Goal: Task Accomplishment & Management: Use online tool/utility

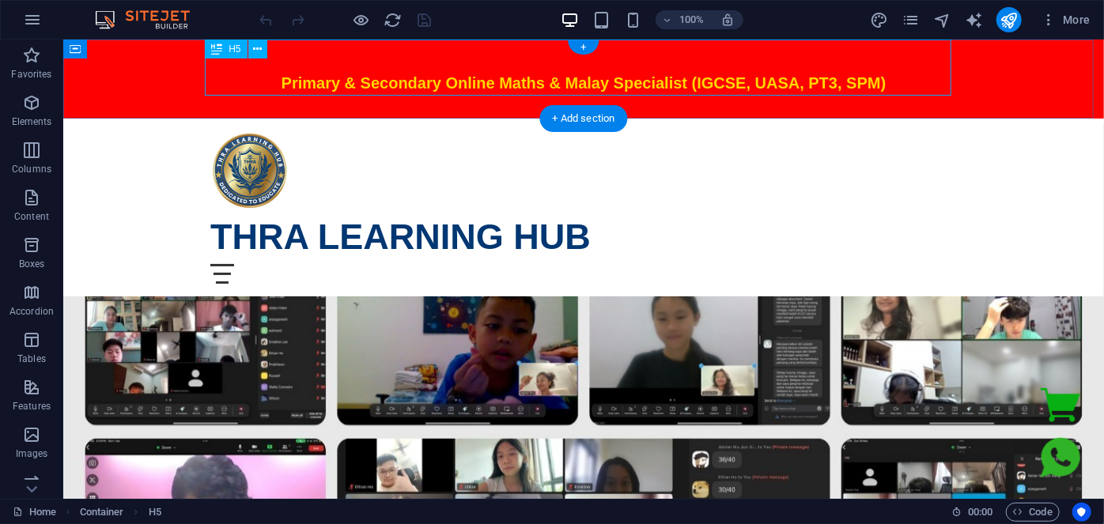
click at [680, 83] on div "Primary & Secondary Online Maths & Malay Specialist (IGCSE, UASA, PT3, SPM)" at bounding box center [583, 67] width 746 height 56
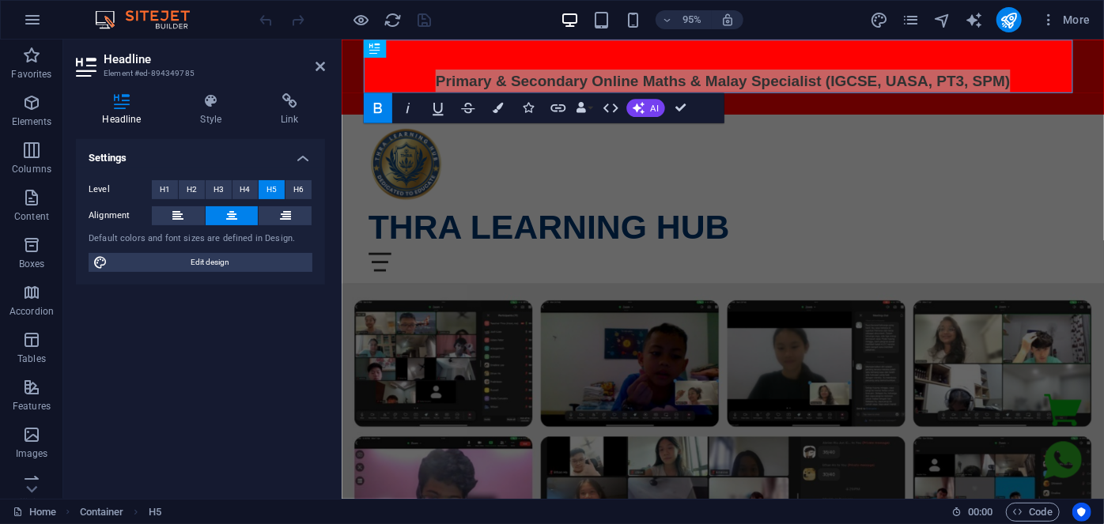
click at [237, 198] on div "Level H1 H2 H3 H4 H5 H6" at bounding box center [201, 190] width 224 height 20
click at [238, 192] on button "H4" at bounding box center [245, 189] width 26 height 19
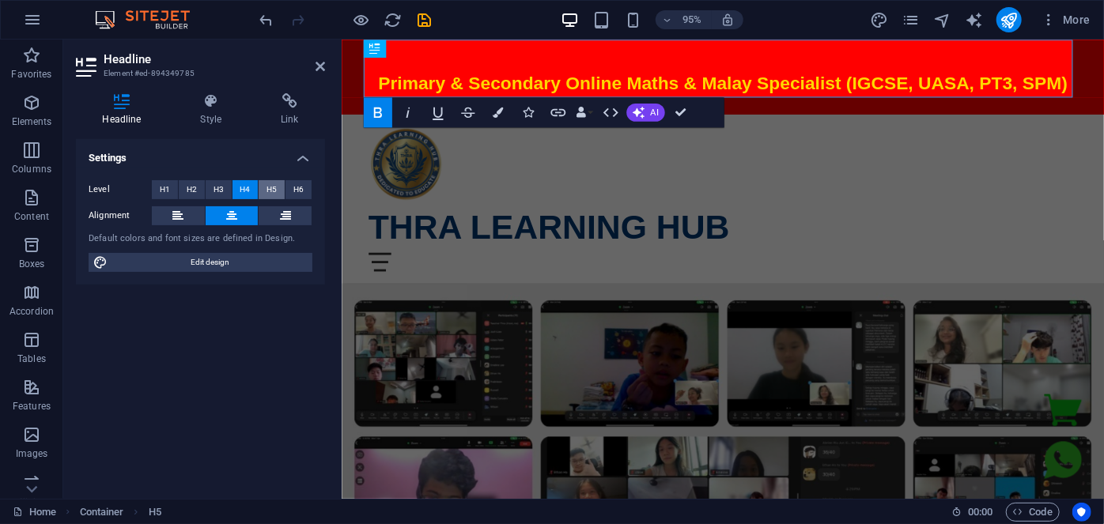
click at [259, 185] on button "H5" at bounding box center [272, 189] width 26 height 19
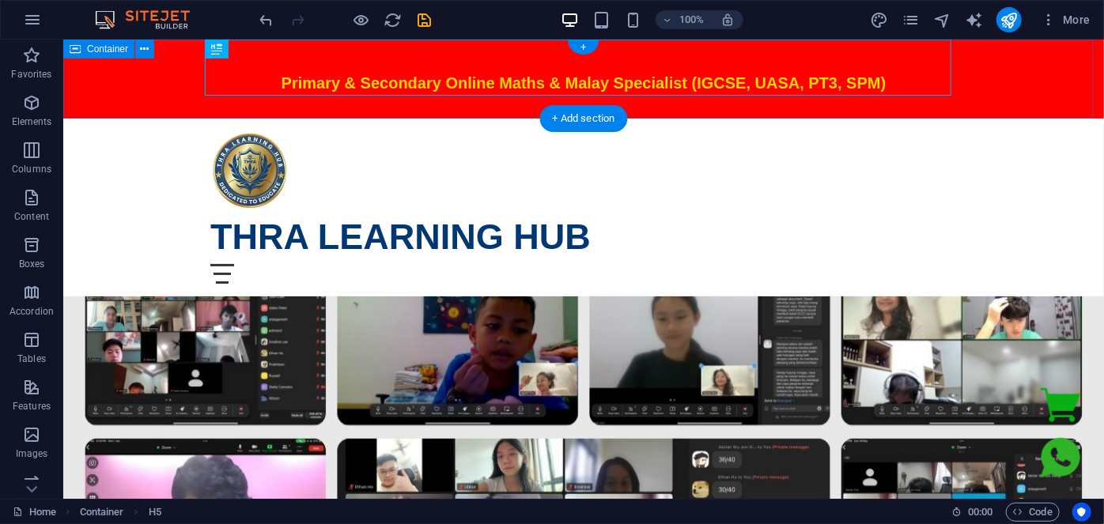
click at [123, 100] on div "Primary & Secondary Online Maths & Malay Specialist (IGCSE, UASA, PT3, SPM)" at bounding box center [582, 78] width 1041 height 79
select select "px"
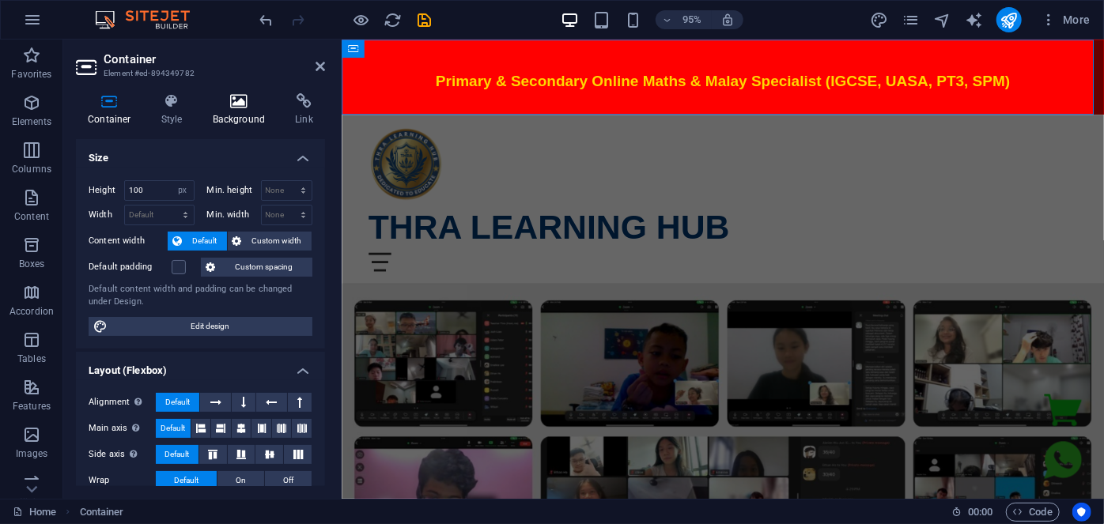
click at [229, 111] on h4 "Background" at bounding box center [242, 109] width 83 height 33
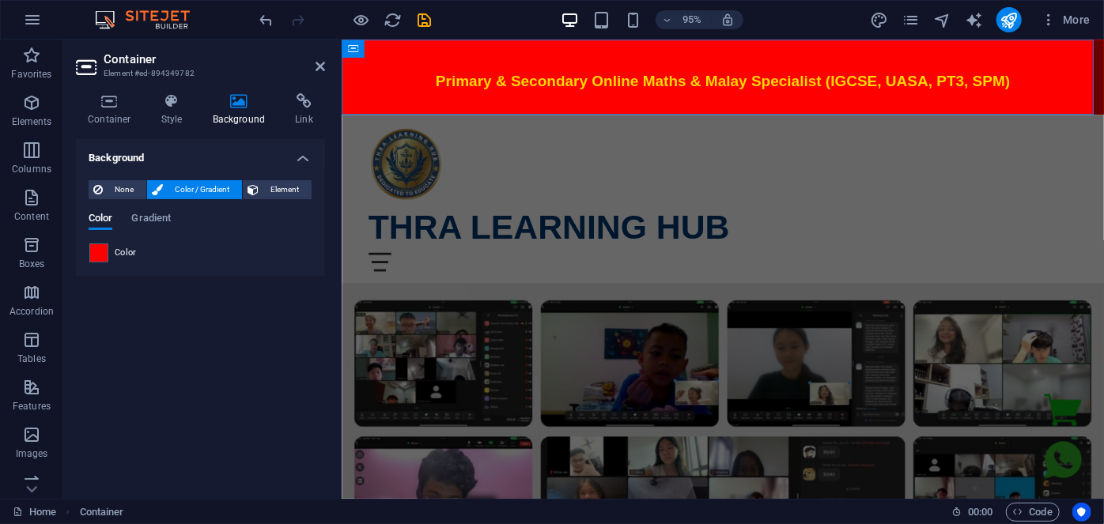
click at [99, 253] on span at bounding box center [98, 252] width 17 height 17
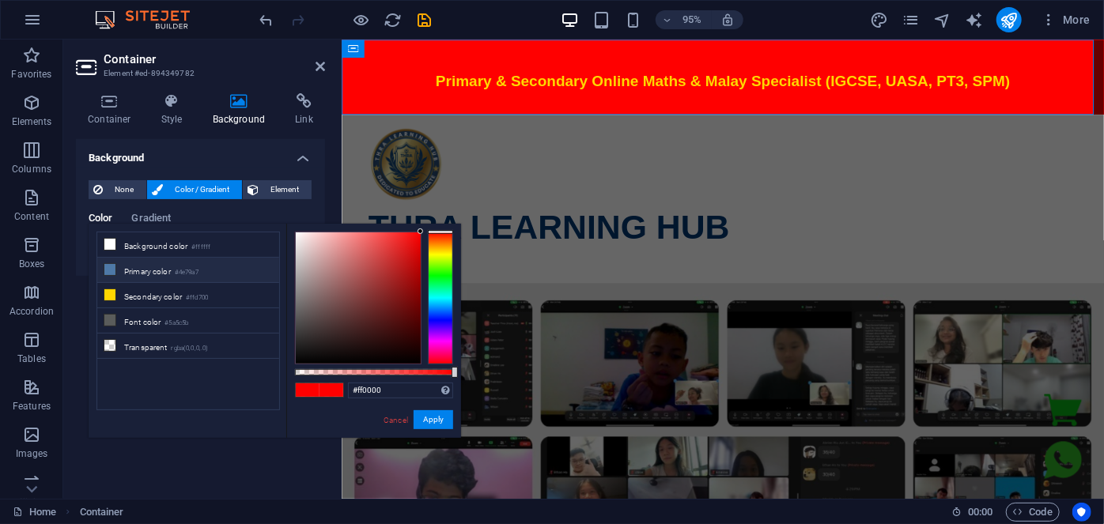
click at [153, 267] on li "Primary color #4e79a7" at bounding box center [188, 270] width 182 height 25
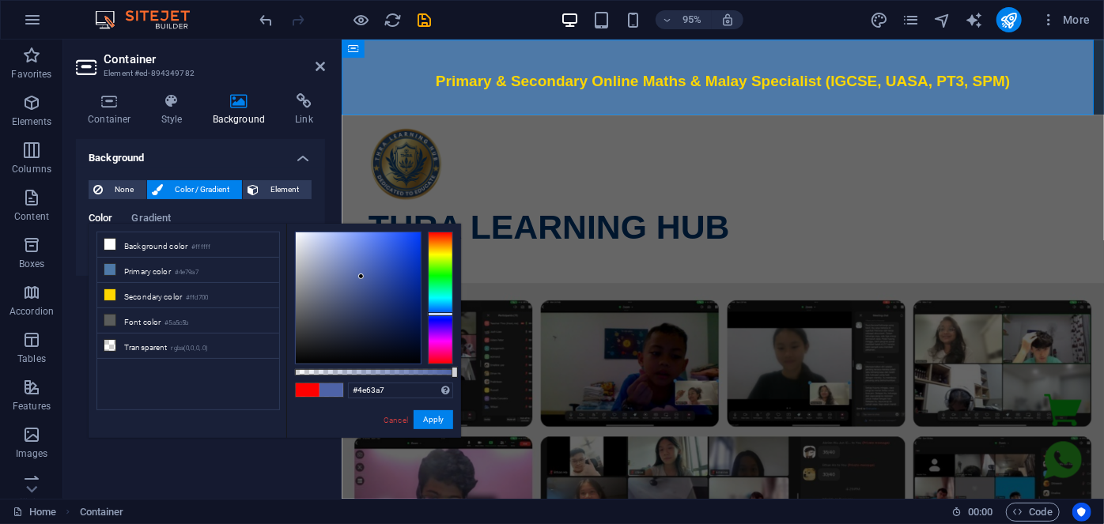
click at [437, 314] on div at bounding box center [440, 298] width 25 height 133
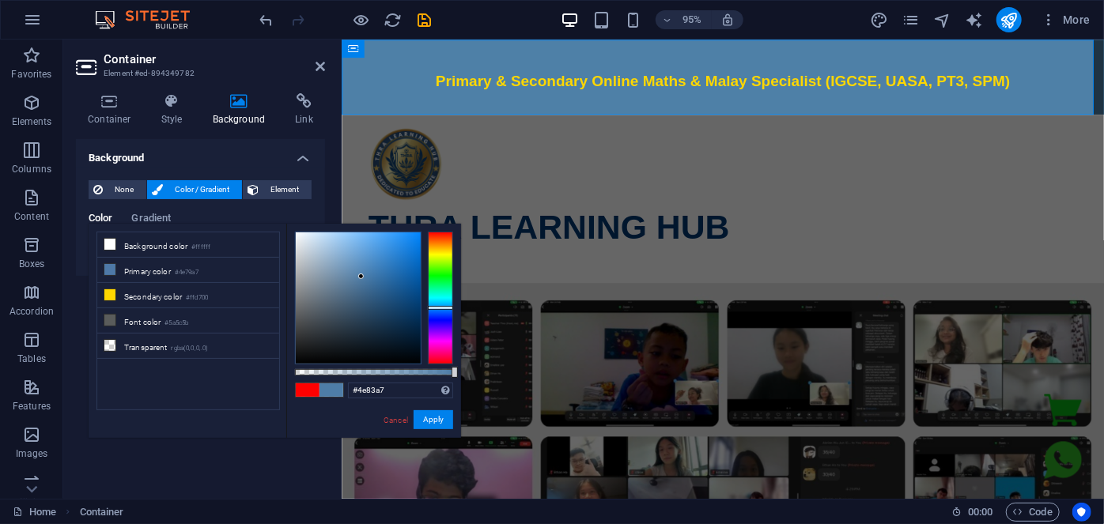
drag, startPoint x: 436, startPoint y: 314, endPoint x: 361, endPoint y: 273, distance: 86.3
click at [438, 306] on div at bounding box center [440, 308] width 25 height 4
drag, startPoint x: 134, startPoint y: 267, endPoint x: 145, endPoint y: 266, distance: 10.3
click at [135, 268] on li "Primary color #4e79a7" at bounding box center [188, 270] width 182 height 25
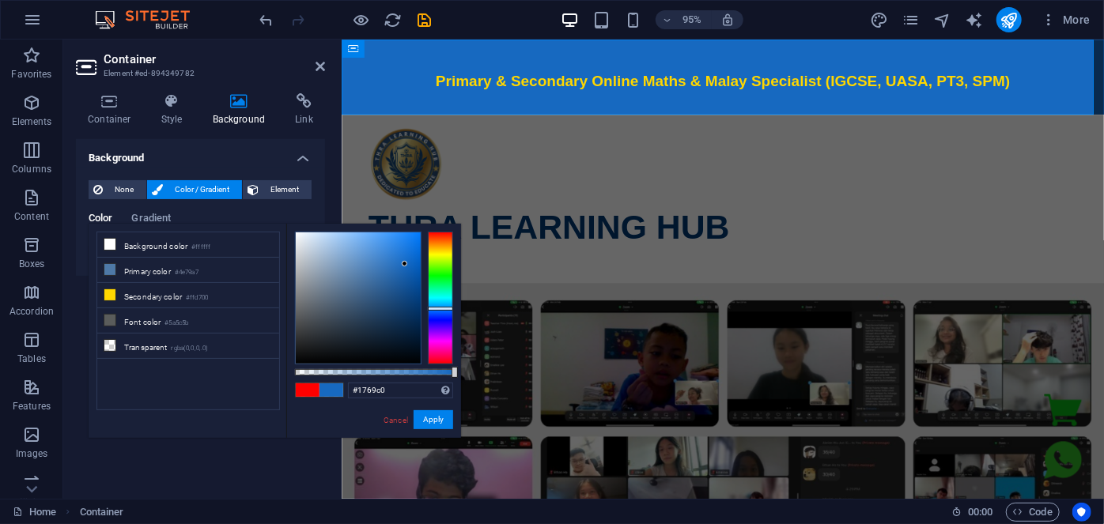
click at [405, 264] on div at bounding box center [358, 297] width 125 height 131
type input "#0065d2"
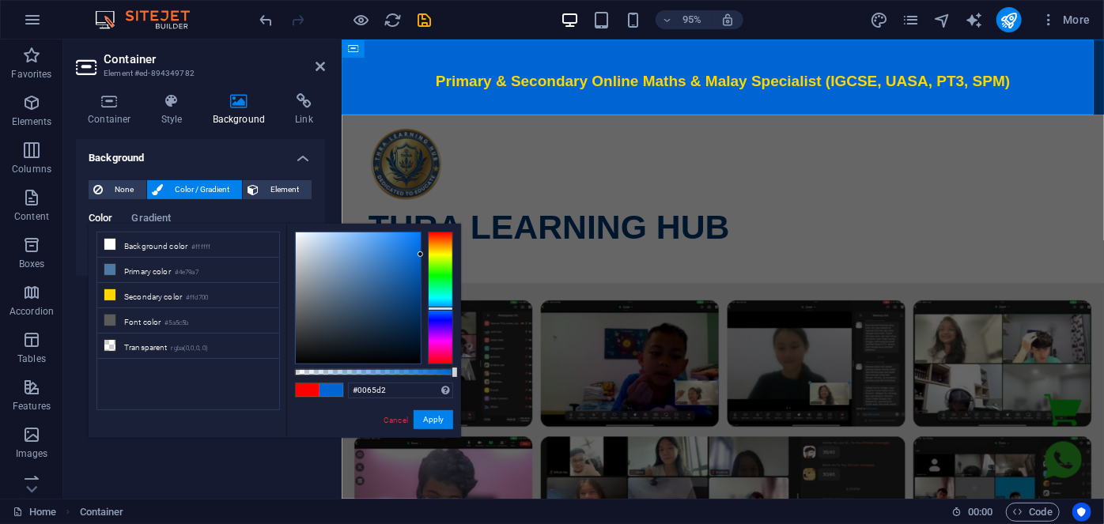
drag, startPoint x: 405, startPoint y: 264, endPoint x: 424, endPoint y: 255, distance: 21.2
click at [424, 255] on div at bounding box center [374, 298] width 158 height 133
click at [447, 422] on button "Apply" at bounding box center [434, 419] width 40 height 19
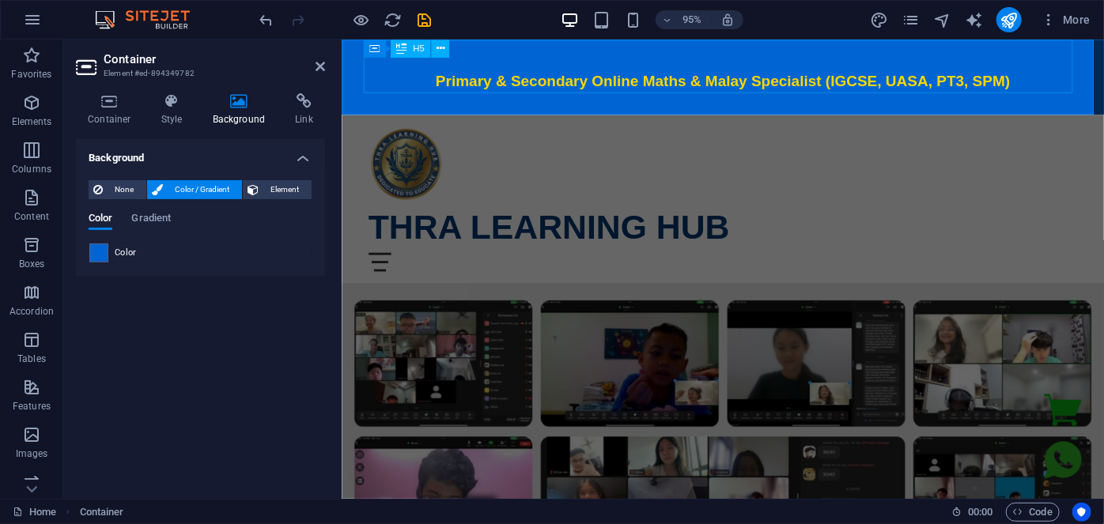
click at [521, 85] on div "Primary & Secondary Online Maths & Malay Specialist (IGCSE, UASA, PT3, SPM)" at bounding box center [742, 68] width 746 height 56
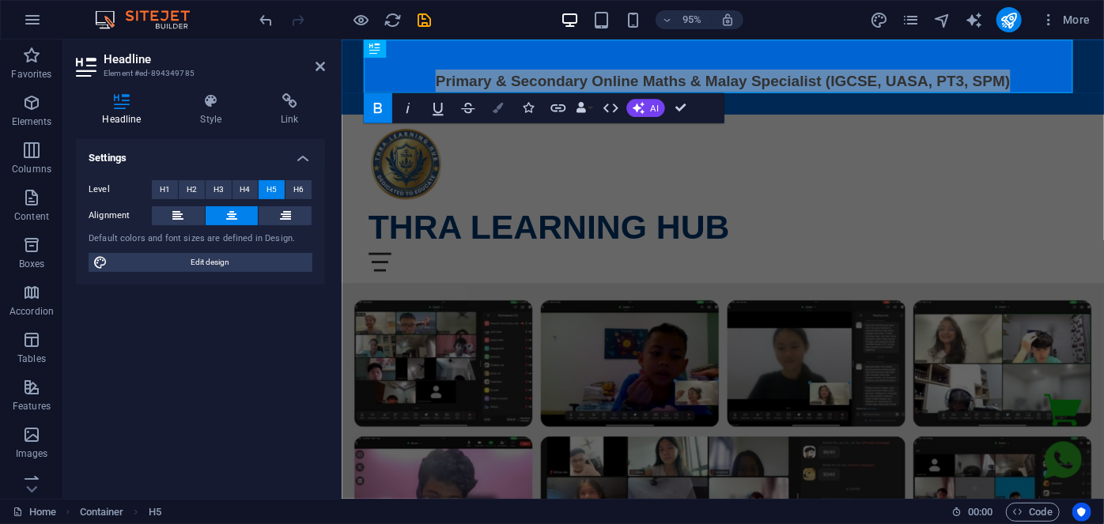
click at [505, 105] on button "Colors" at bounding box center [497, 108] width 28 height 30
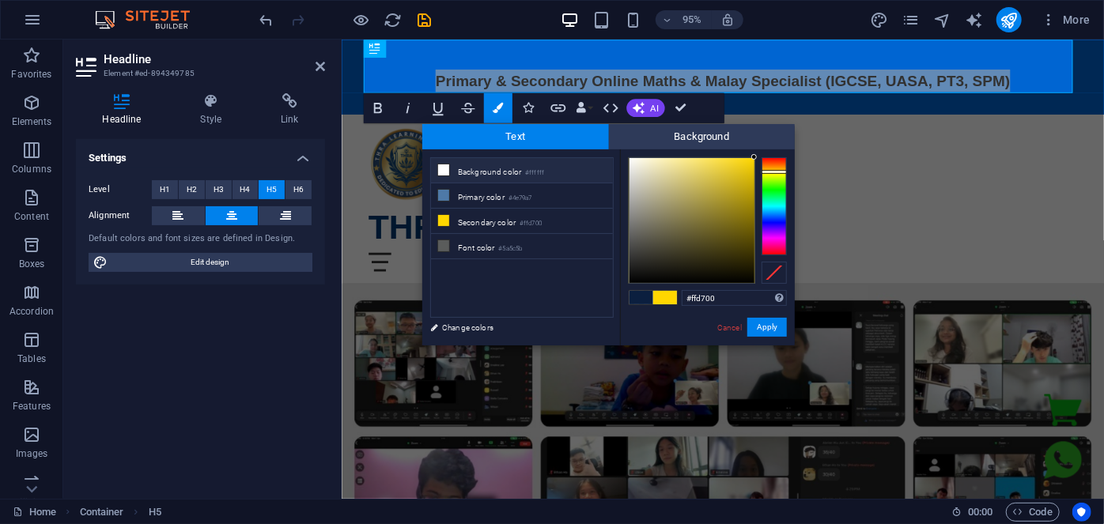
click at [455, 175] on li "Background color #ffffff" at bounding box center [522, 170] width 182 height 25
type input "#ffffff"
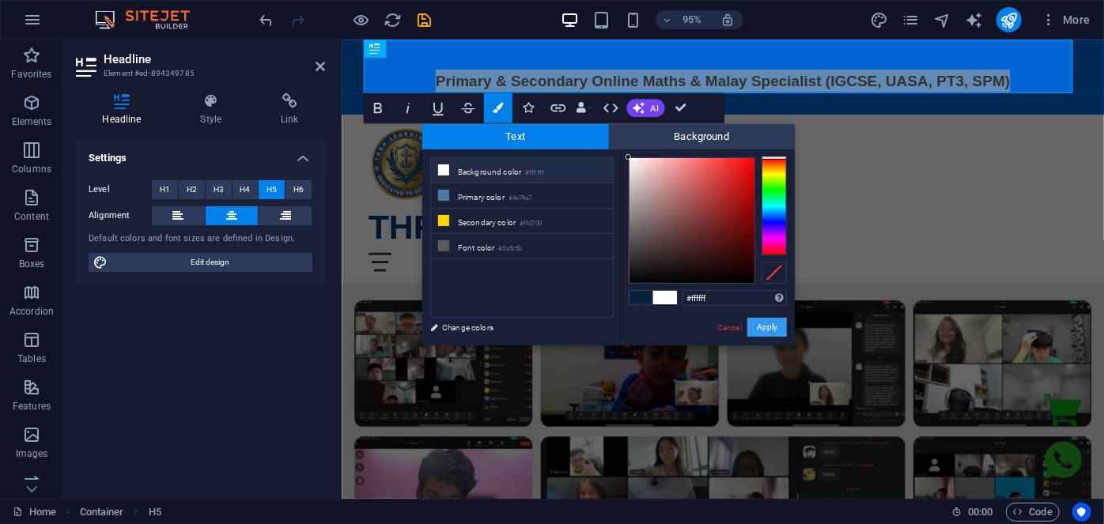
click at [768, 329] on button "Apply" at bounding box center [767, 327] width 40 height 19
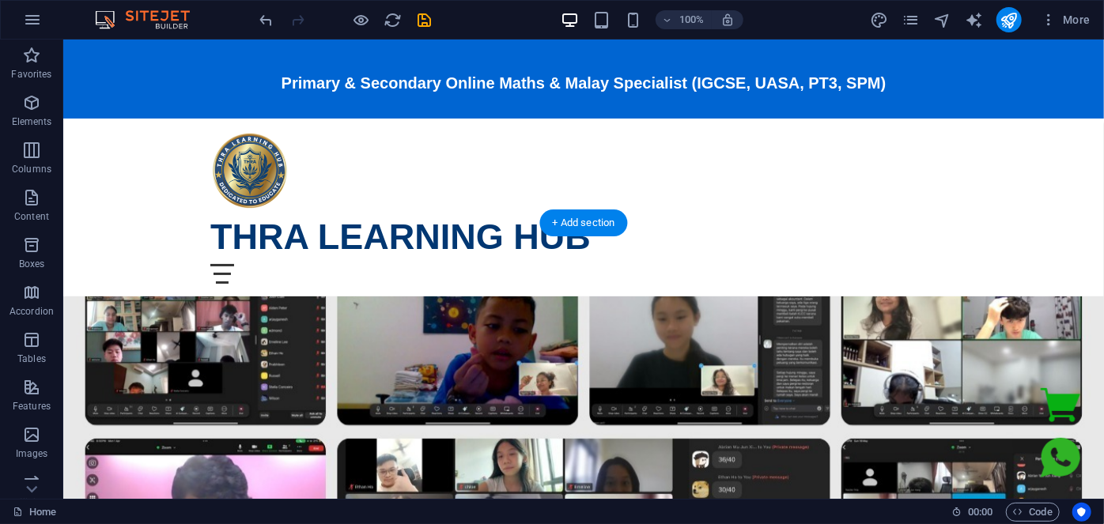
click at [176, 296] on figure at bounding box center [582, 523] width 1041 height 455
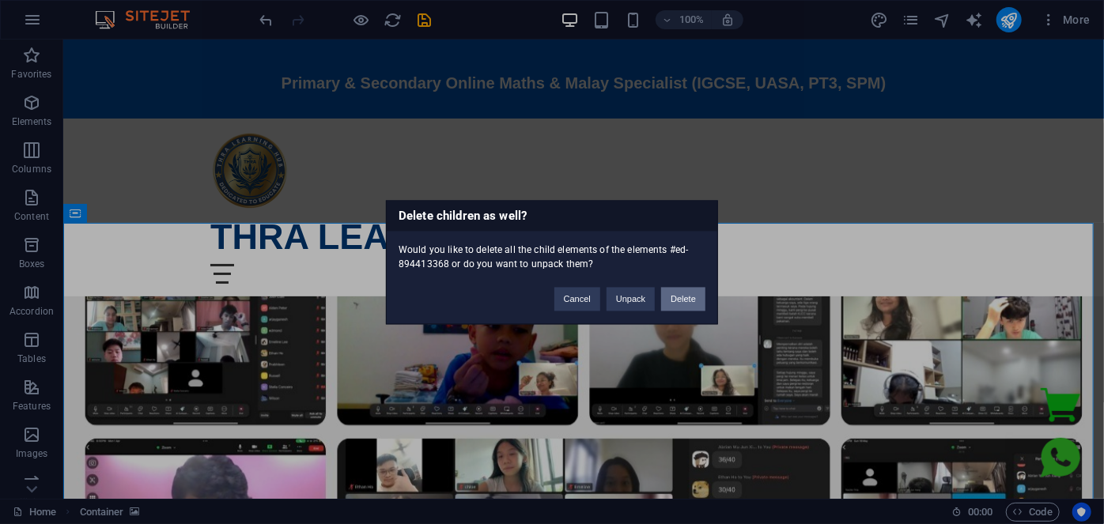
click at [671, 293] on button "Delete" at bounding box center [683, 299] width 44 height 24
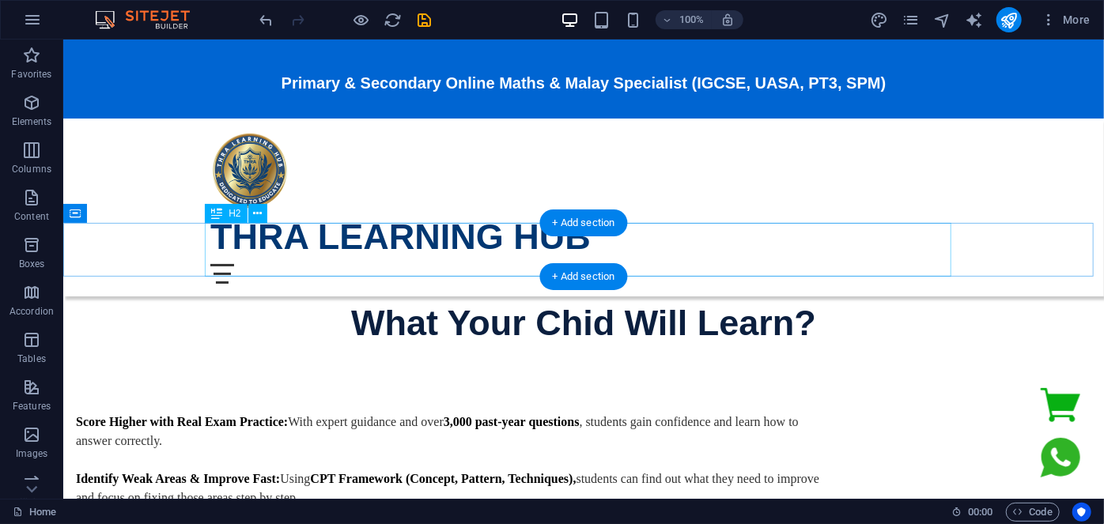
click at [448, 296] on div "What Your Chid Will Learn?" at bounding box center [583, 323] width 746 height 54
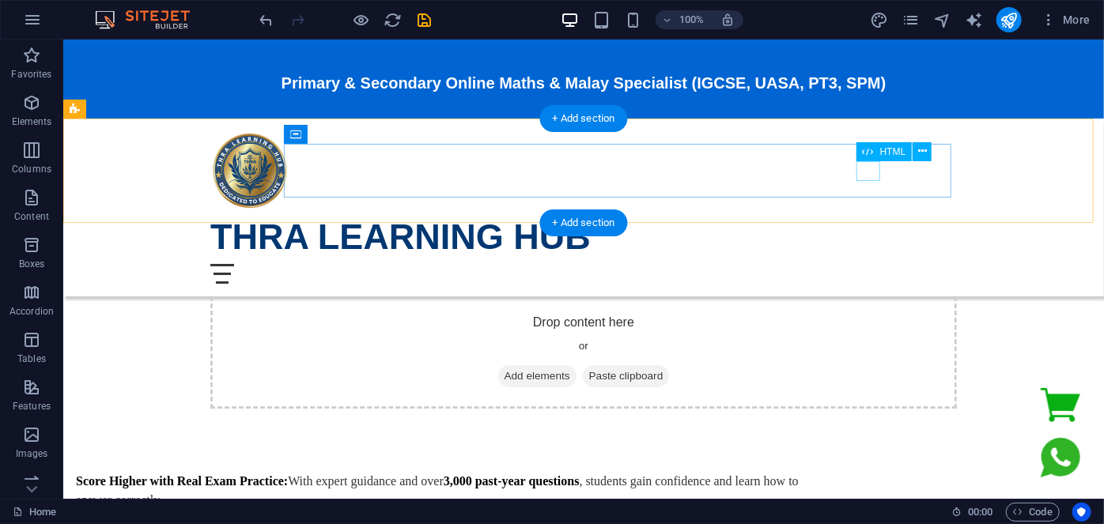
click at [870, 263] on div "Menu" at bounding box center [583, 273] width 746 height 20
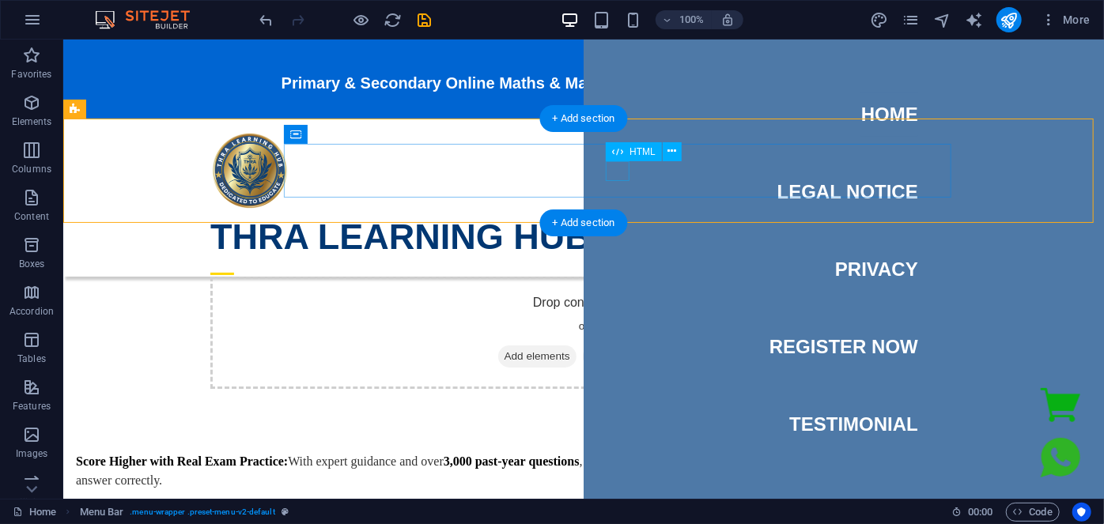
click at [233, 263] on div "Menu" at bounding box center [222, 273] width 24 height 20
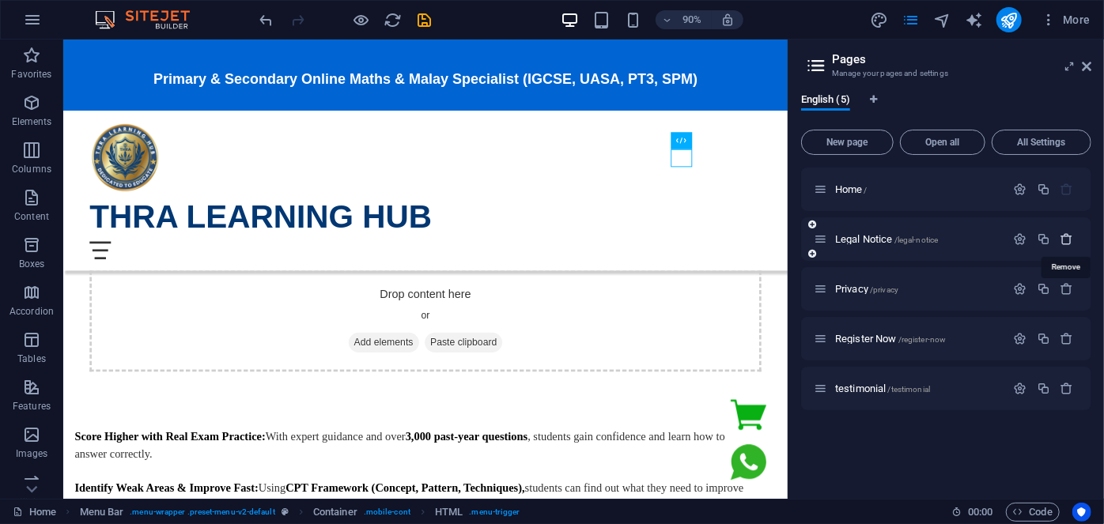
click at [1061, 239] on icon "button" at bounding box center [1066, 238] width 13 height 13
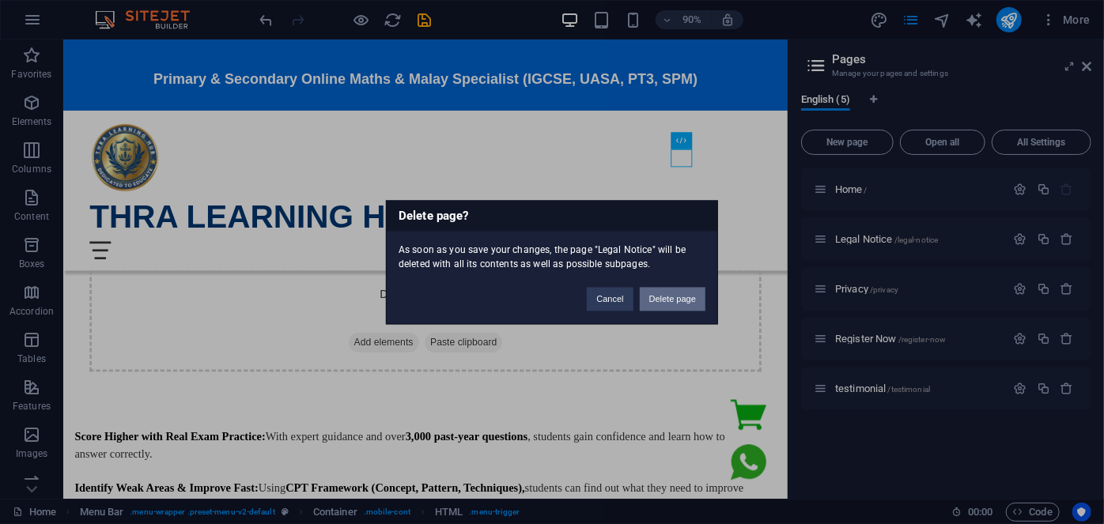
click at [654, 303] on button "Delete page" at bounding box center [673, 299] width 66 height 24
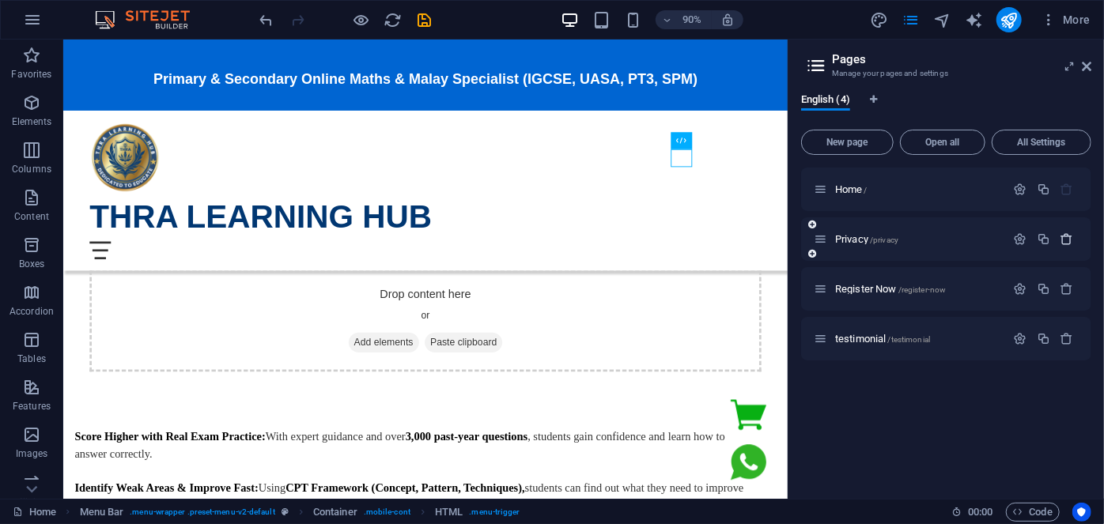
click at [1067, 240] on icon "button" at bounding box center [1066, 238] width 13 height 13
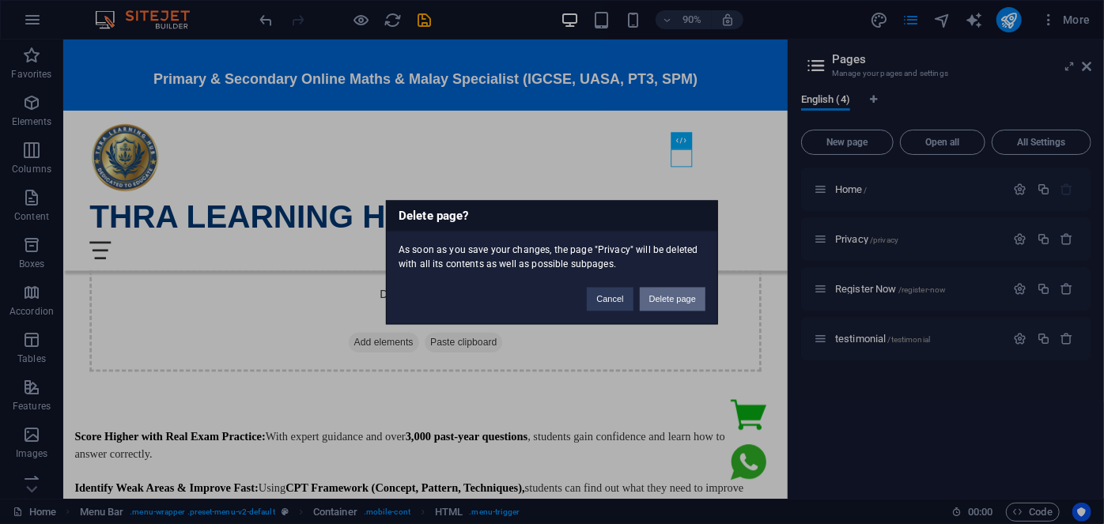
click at [663, 300] on button "Delete page" at bounding box center [673, 299] width 66 height 24
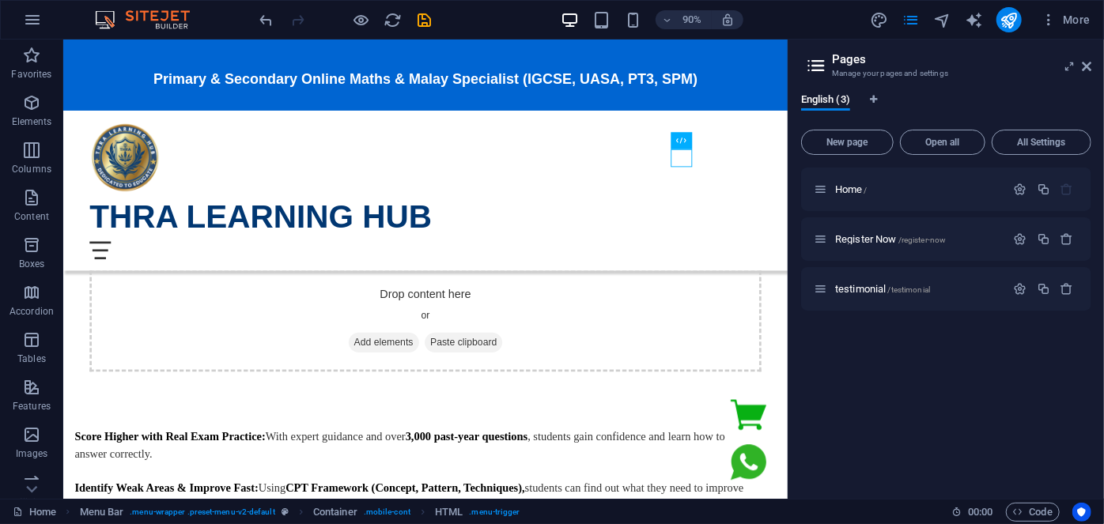
click at [966, 379] on div "Home / Register Now /register-now testimonial /testimonial" at bounding box center [946, 327] width 290 height 319
drag, startPoint x: 830, startPoint y: 303, endPoint x: 826, endPoint y: 223, distance: 80.0
click at [826, 223] on div "Home / Register Now /register-now testimonial /testimonial" at bounding box center [946, 239] width 290 height 143
drag, startPoint x: 995, startPoint y: 223, endPoint x: 995, endPoint y: 300, distance: 76.7
click at [995, 300] on div "Home / Register Now /register-now testimonial /testimonial" at bounding box center [946, 239] width 290 height 143
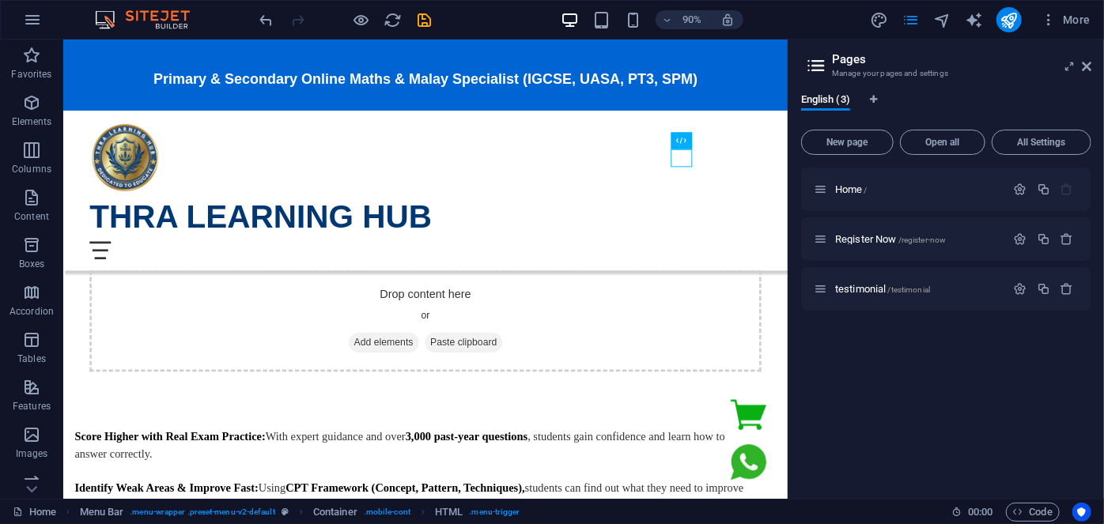
click at [867, 335] on div "Home / Register Now /register-now testimonial /testimonial" at bounding box center [946, 327] width 290 height 319
click at [1089, 62] on icon at bounding box center [1086, 66] width 9 height 13
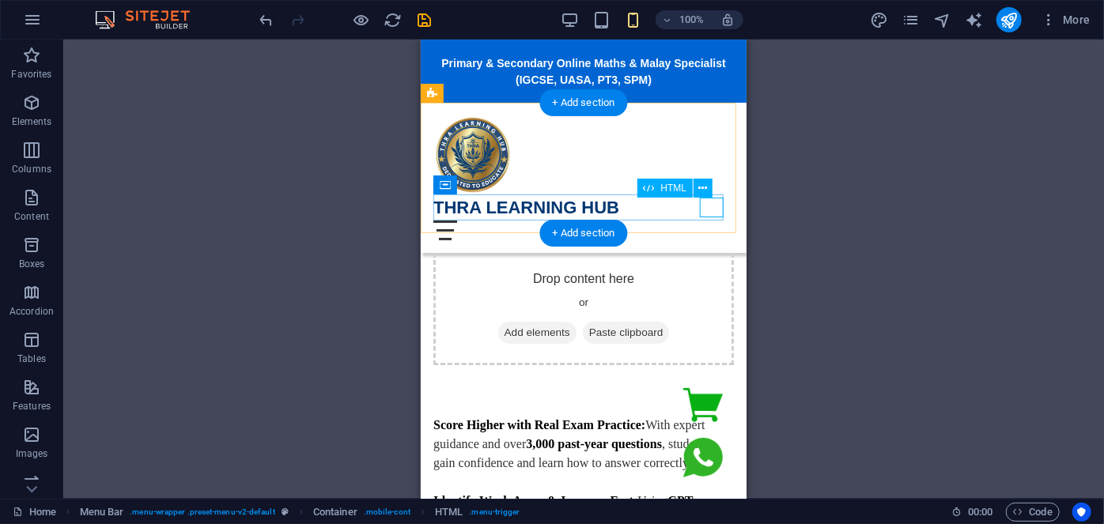
click at [708, 220] on div "Menu" at bounding box center [583, 230] width 300 height 20
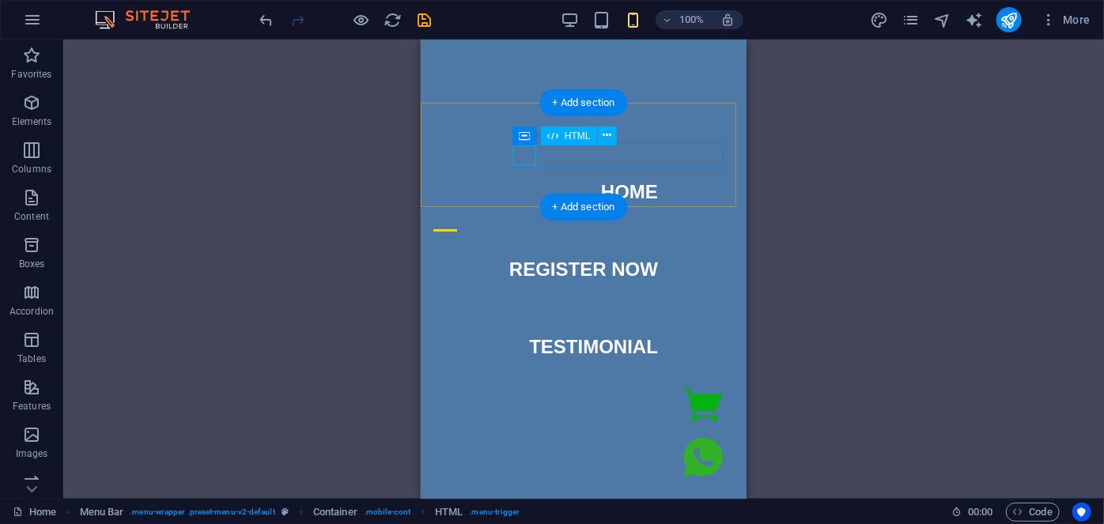
click at [456, 220] on div "Menu" at bounding box center [445, 230] width 24 height 20
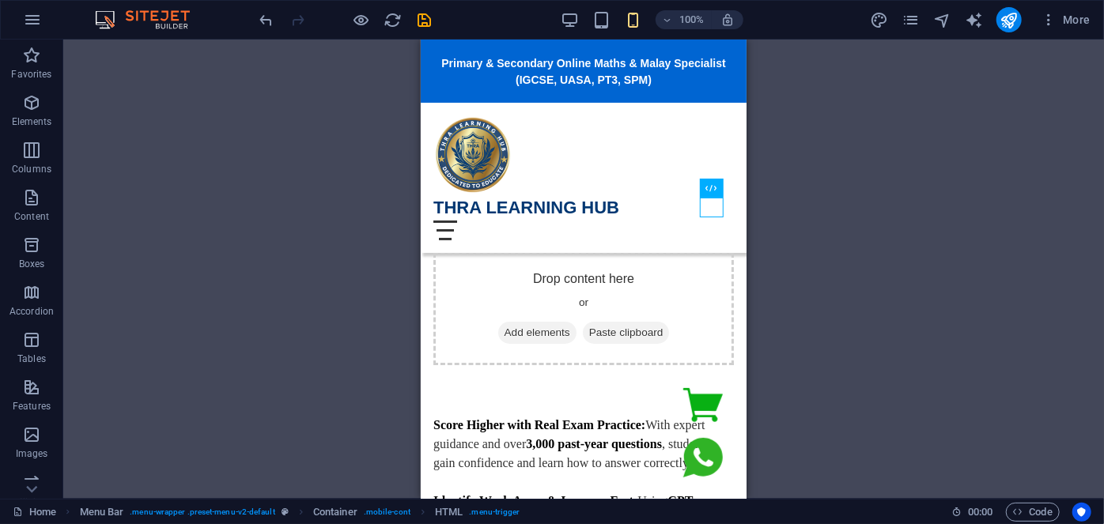
click at [788, 164] on div "Drag here to replace the existing content. Press “Ctrl” if you want to create a…" at bounding box center [583, 269] width 1041 height 459
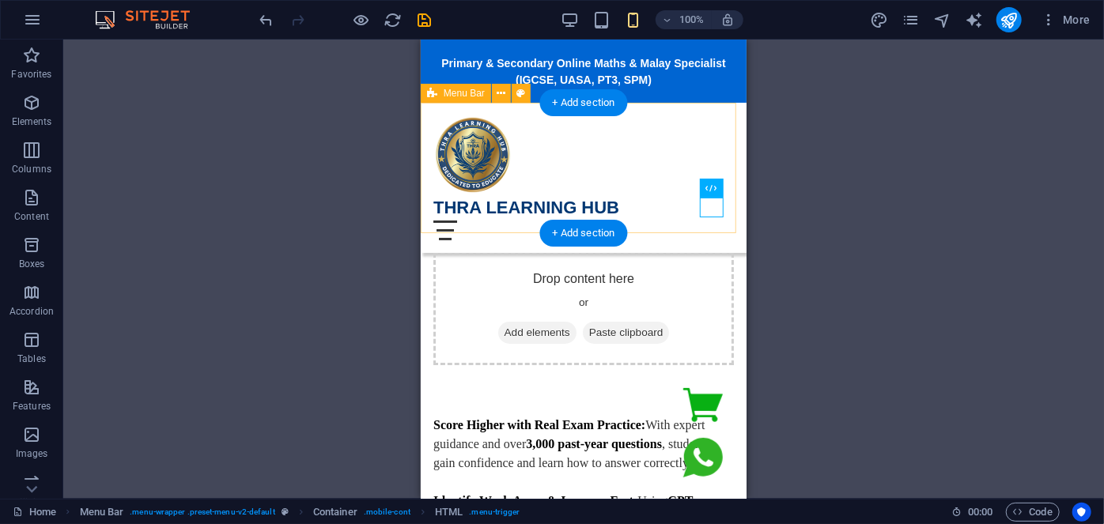
click at [580, 138] on div "Home Register Now testimonial THRA LEARNING HUB Menu Home Register Now testimon…" at bounding box center [583, 177] width 326 height 150
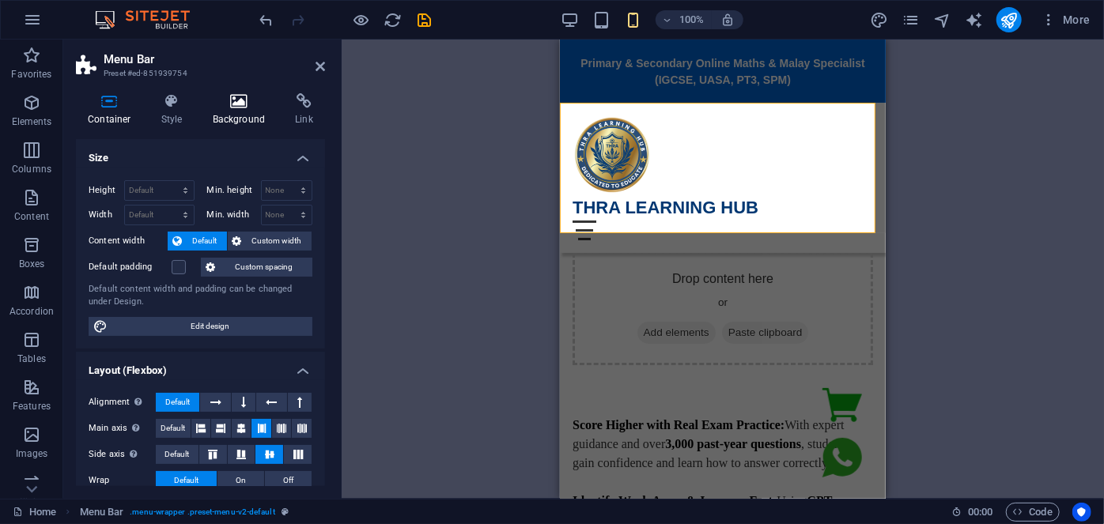
click at [251, 109] on h4 "Background" at bounding box center [242, 109] width 83 height 33
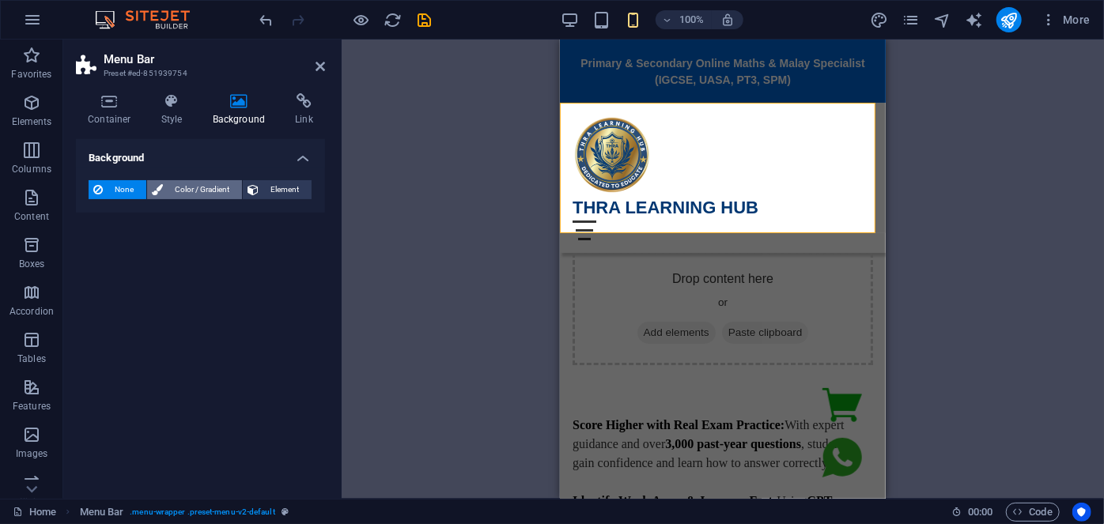
click at [220, 188] on span "Color / Gradient" at bounding box center [203, 189] width 70 height 19
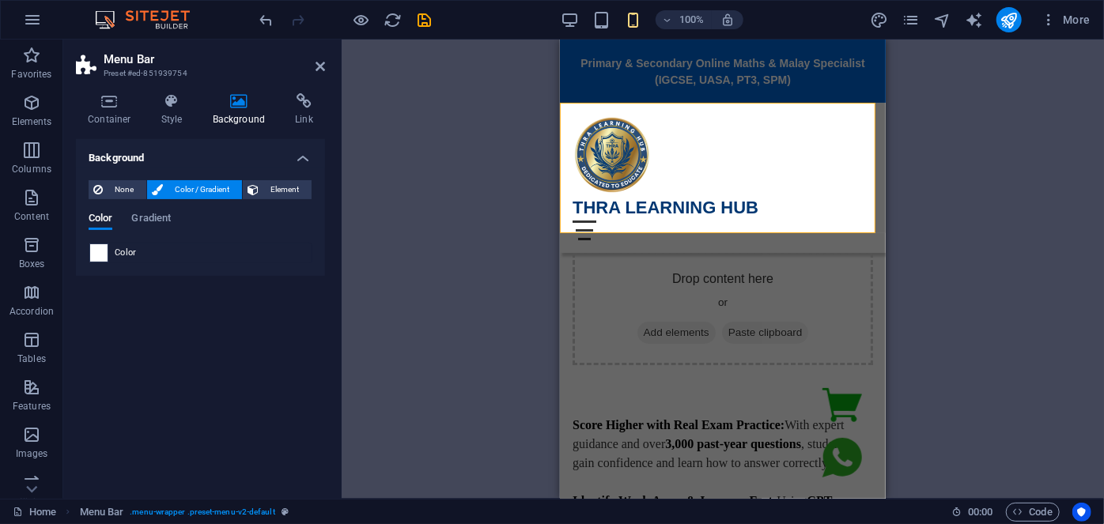
click at [97, 255] on span at bounding box center [98, 252] width 17 height 17
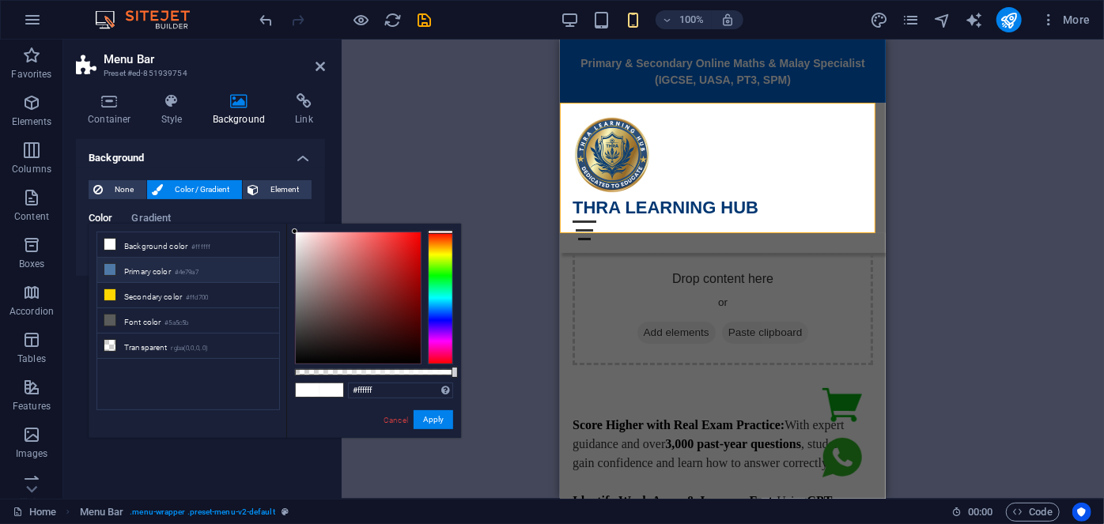
click at [177, 271] on li "Primary color #4e79a7" at bounding box center [188, 270] width 182 height 25
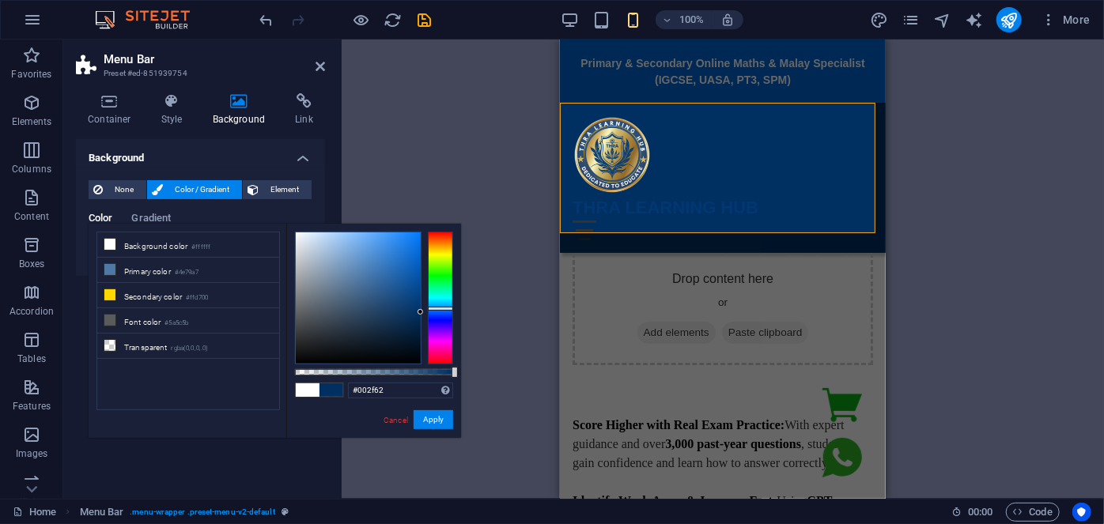
drag, startPoint x: 409, startPoint y: 270, endPoint x: 438, endPoint y: 312, distance: 51.8
click at [438, 312] on div at bounding box center [374, 298] width 158 height 133
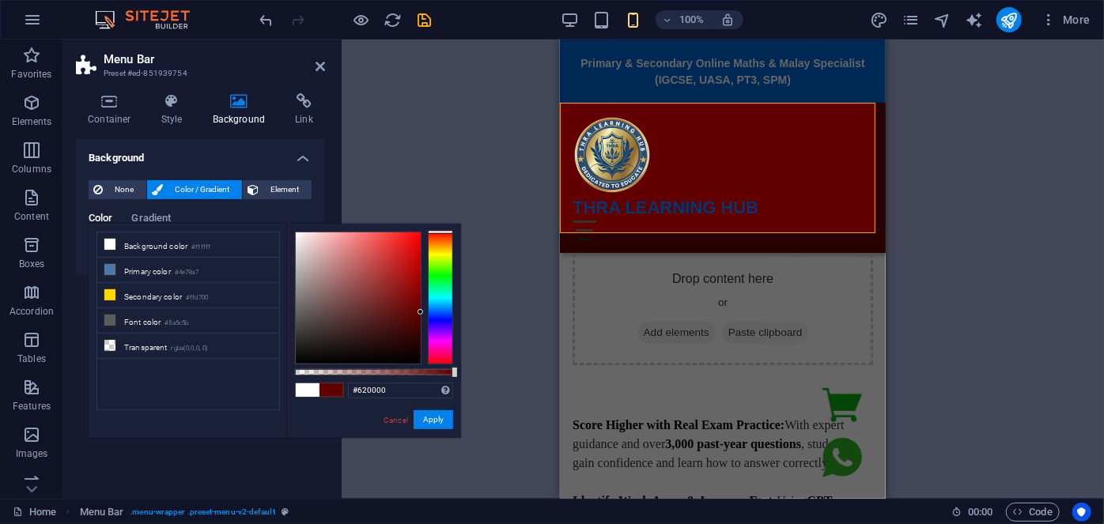
drag, startPoint x: 440, startPoint y: 244, endPoint x: 439, endPoint y: 217, distance: 26.9
click at [439, 217] on body "[DOMAIN_NAME] Home Favorites Elements Columns Content Boxes Accordion Tables Fe…" at bounding box center [552, 262] width 1104 height 524
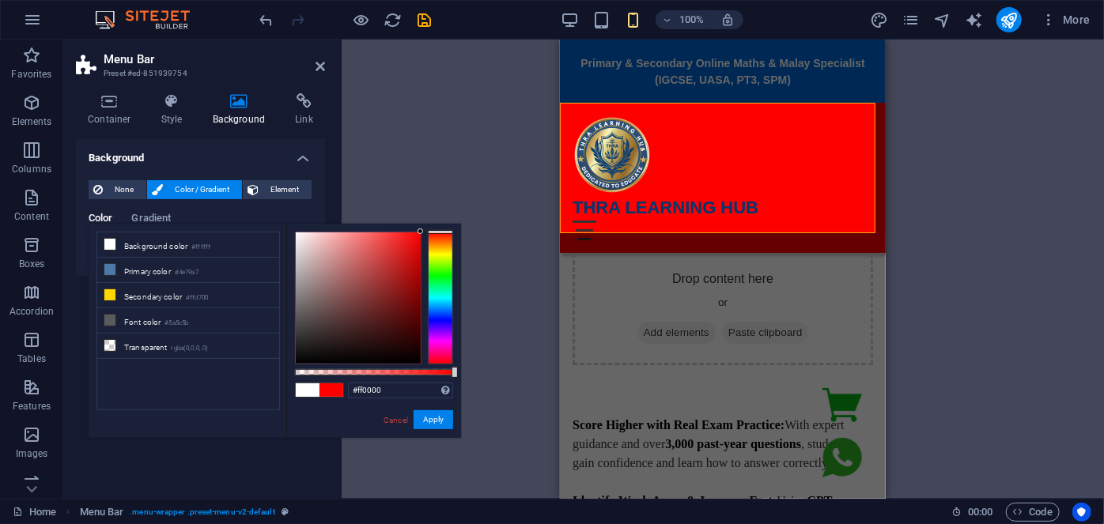
drag, startPoint x: 398, startPoint y: 258, endPoint x: 450, endPoint y: 202, distance: 76.1
click at [447, 205] on body "[DOMAIN_NAME] Home Favorites Elements Columns Content Boxes Accordion Tables Fe…" at bounding box center [552, 262] width 1104 height 524
click at [142, 261] on li "Primary color #4e79a7" at bounding box center [188, 270] width 182 height 25
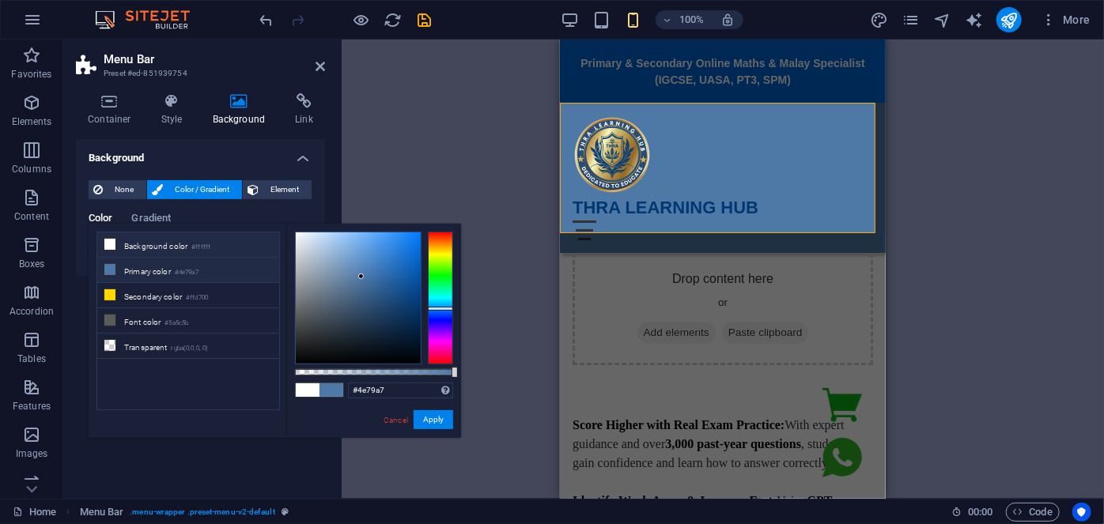
click at [143, 248] on li "Background color #ffffff" at bounding box center [188, 244] width 182 height 25
type input "#ffffff"
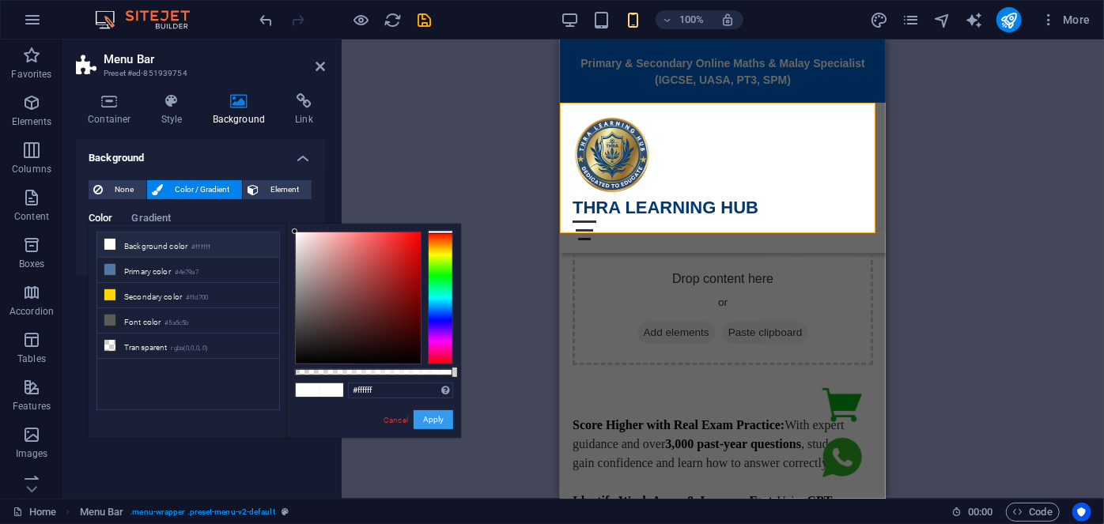
click at [435, 417] on button "Apply" at bounding box center [434, 419] width 40 height 19
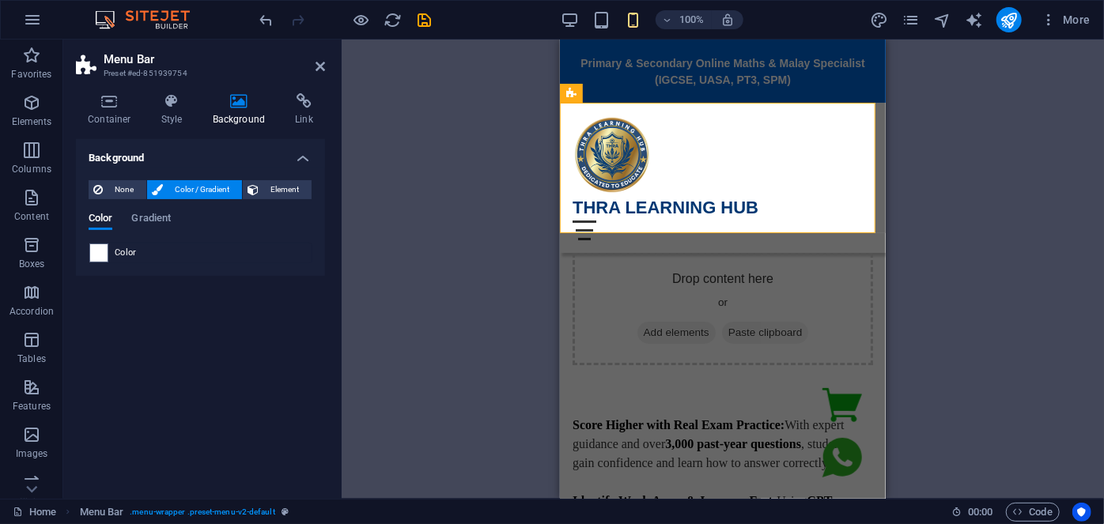
click at [459, 138] on div "Drag here to replace the existing content. Press “Ctrl” if you want to create a…" at bounding box center [723, 269] width 762 height 459
click at [323, 68] on icon at bounding box center [320, 66] width 9 height 13
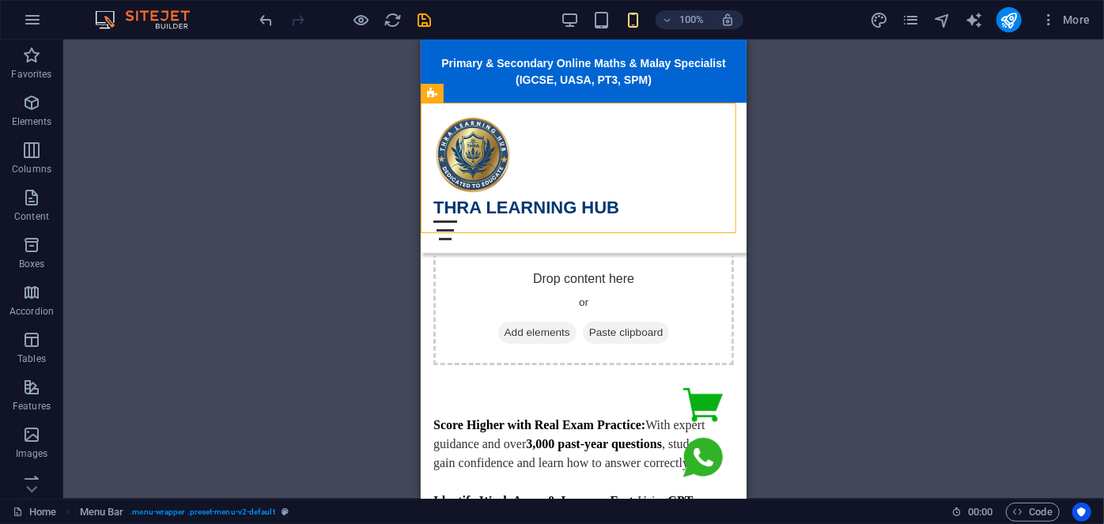
click at [271, 157] on div "Drag here to replace the existing content. Press “Ctrl” if you want to create a…" at bounding box center [583, 269] width 1041 height 459
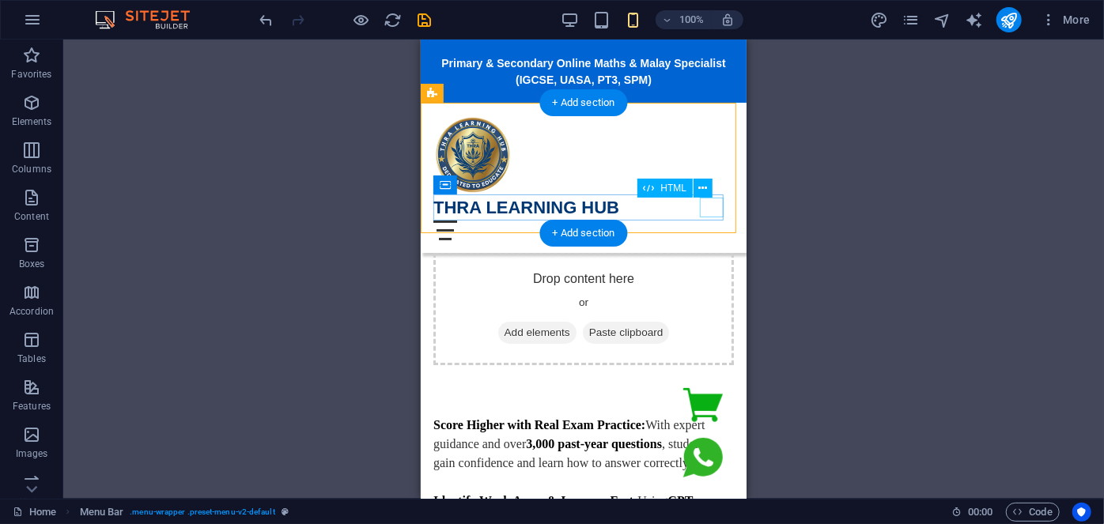
click at [711, 220] on div "Menu" at bounding box center [583, 230] width 300 height 20
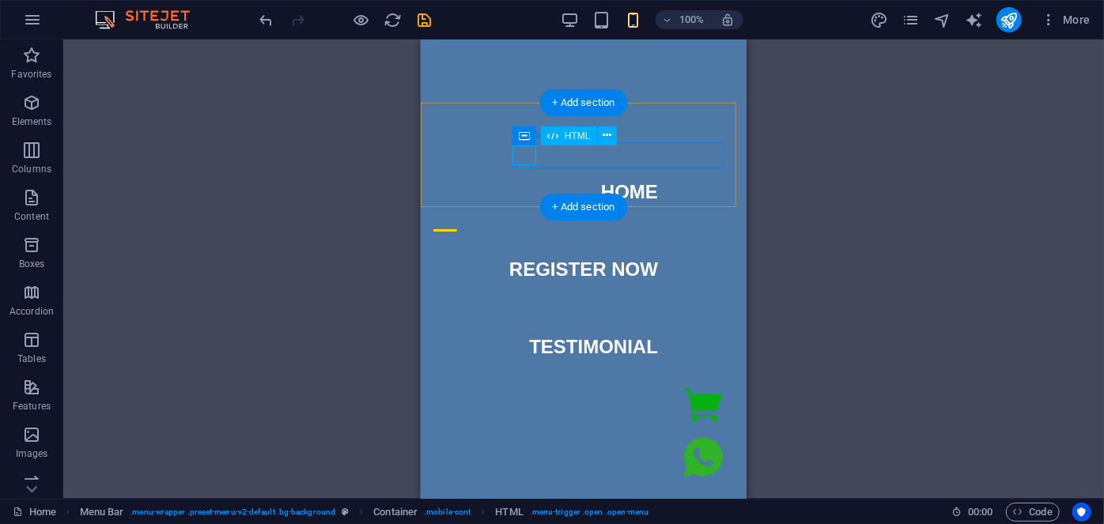
click at [456, 220] on div "Menu" at bounding box center [445, 230] width 24 height 20
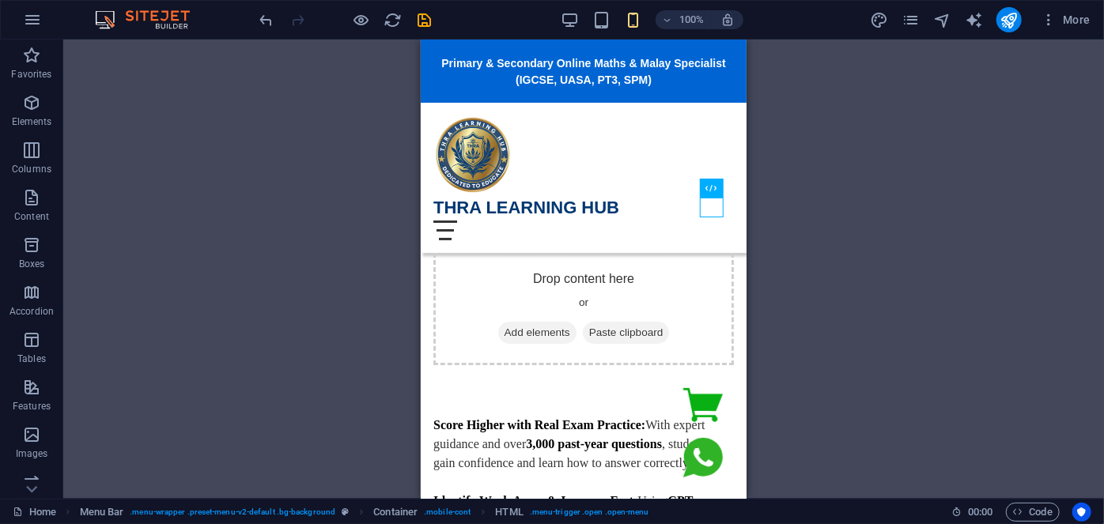
click at [934, 308] on div "Drag here to replace the existing content. Press “Ctrl” if you want to create a…" at bounding box center [583, 269] width 1041 height 459
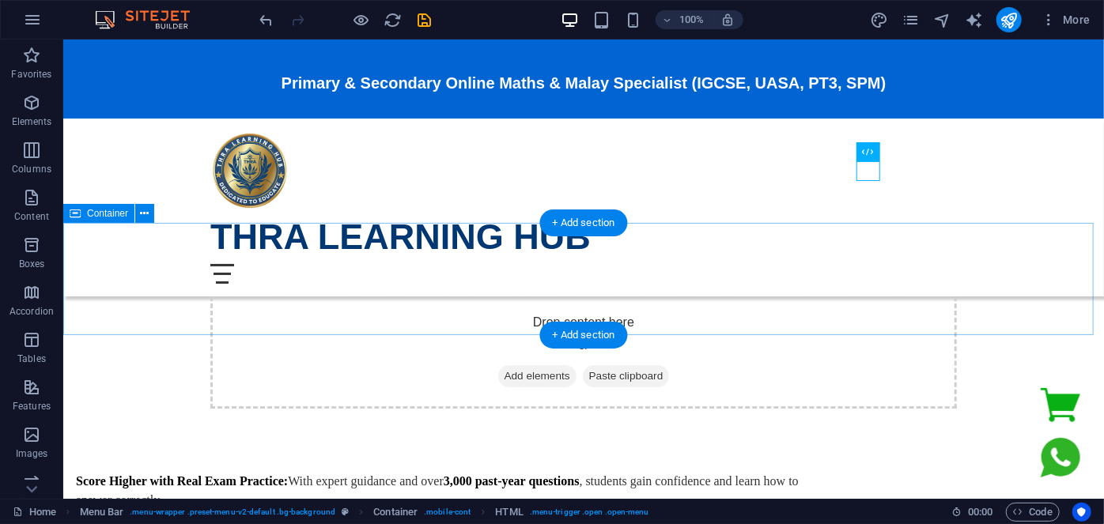
click at [134, 296] on div "Drop content here or Add elements Paste clipboard" at bounding box center [582, 352] width 1041 height 112
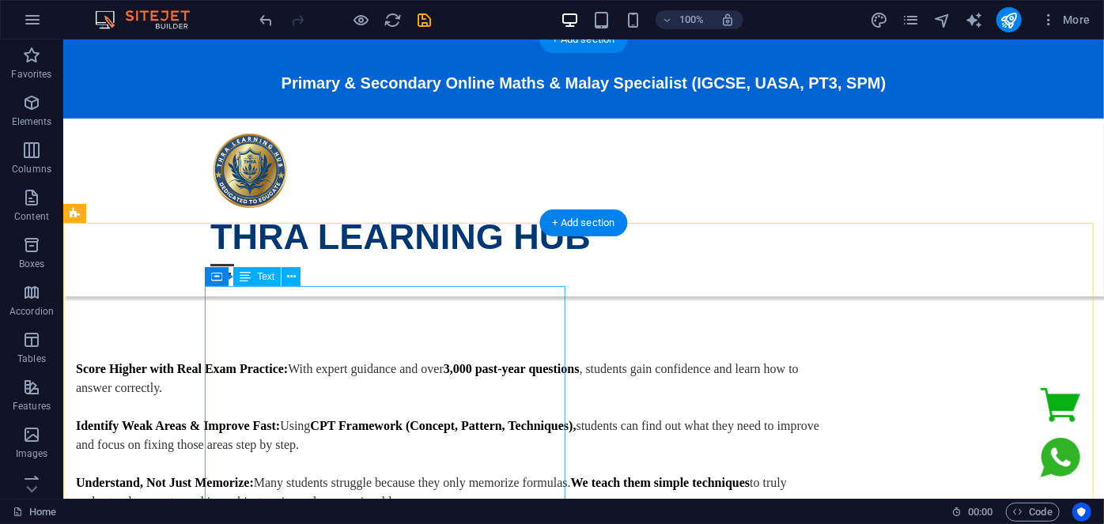
click at [285, 359] on div "Score Higher with Real Exam Practice: With expert guidance and over 3,000 past-…" at bounding box center [448, 520] width 746 height 323
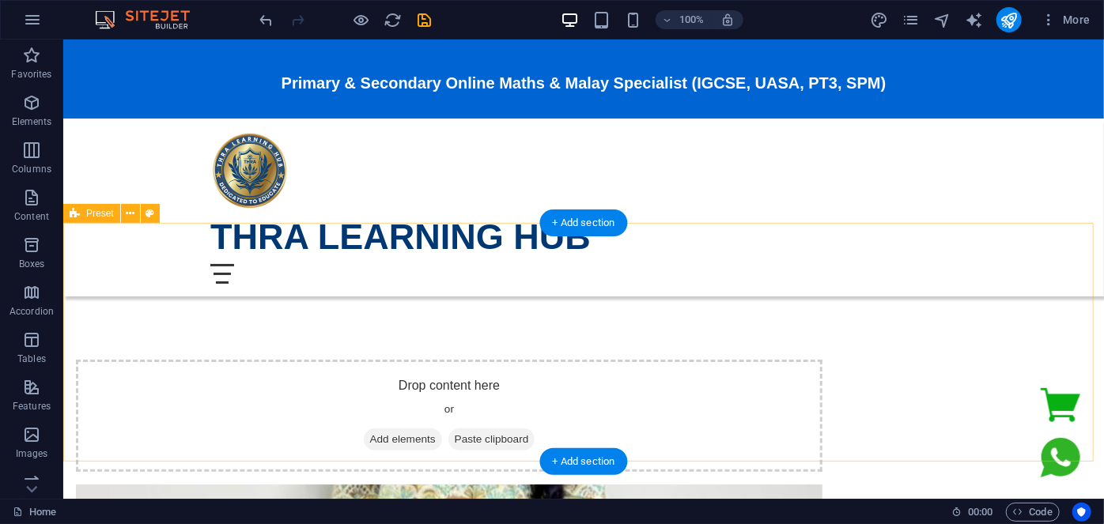
click at [153, 299] on div "Drop content here or Add elements Paste clipboard Drop content here or Add elem…" at bounding box center [582, 534] width 1041 height 476
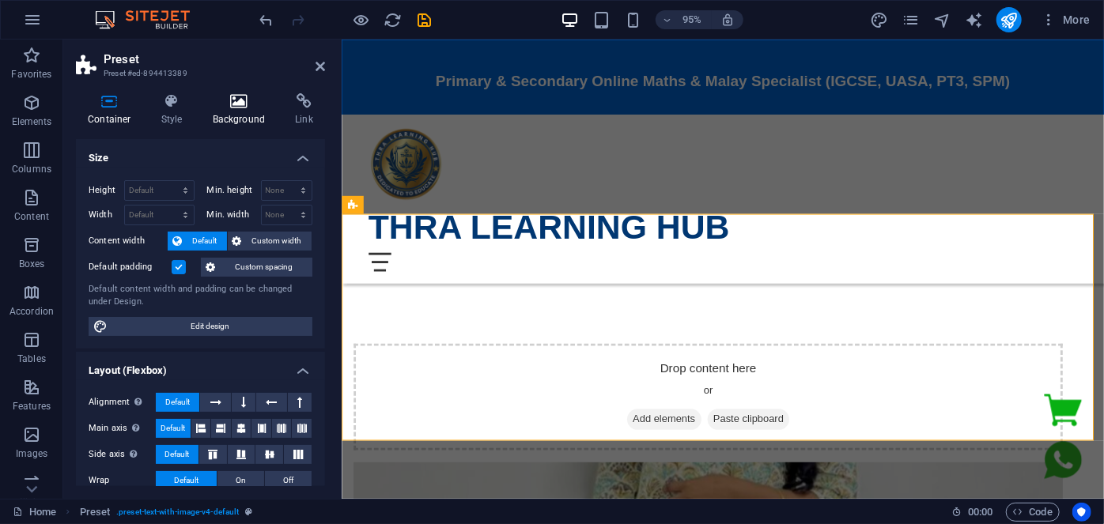
click at [232, 104] on icon at bounding box center [239, 101] width 77 height 16
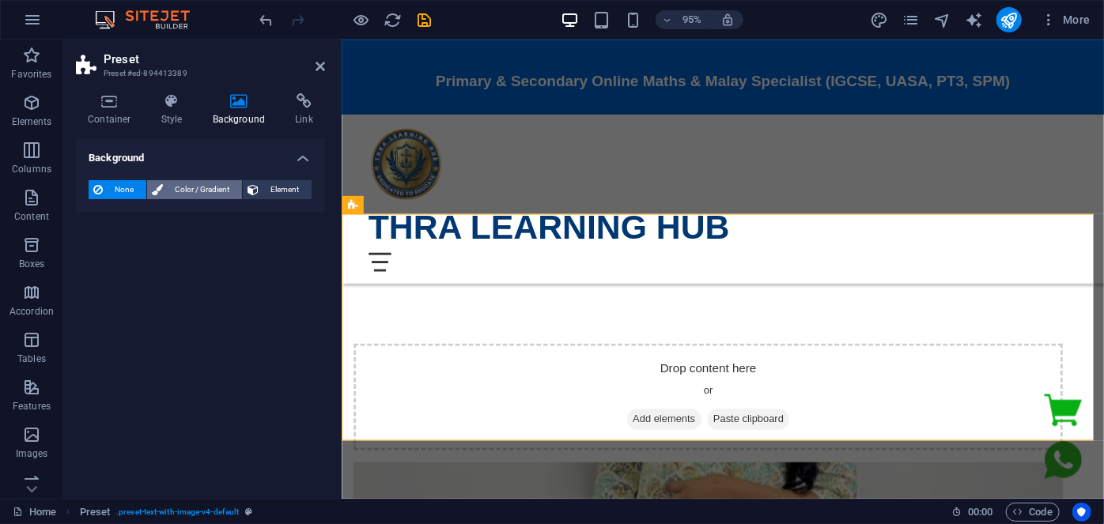
click at [214, 192] on span "Color / Gradient" at bounding box center [203, 189] width 70 height 19
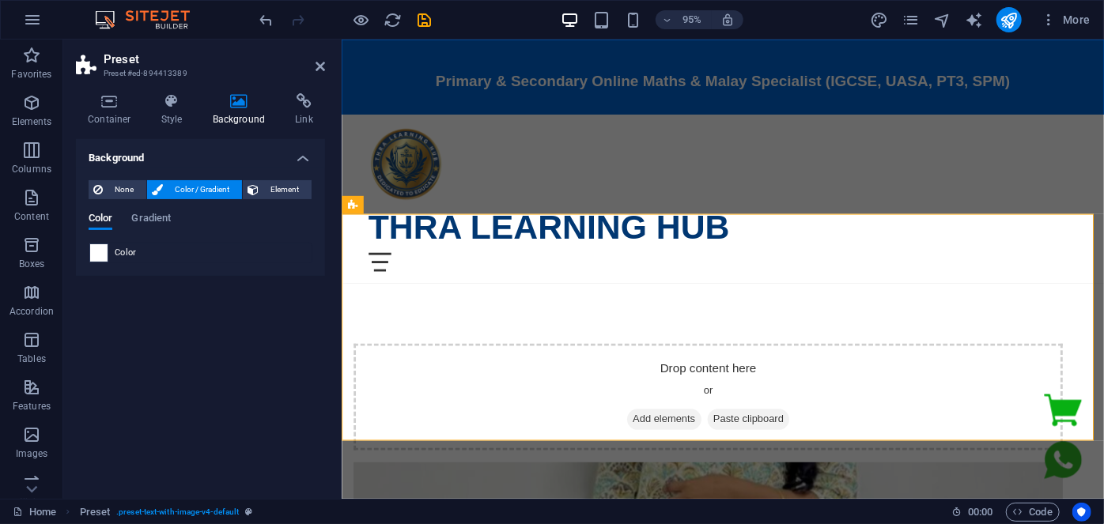
click at [103, 253] on span at bounding box center [98, 252] width 17 height 17
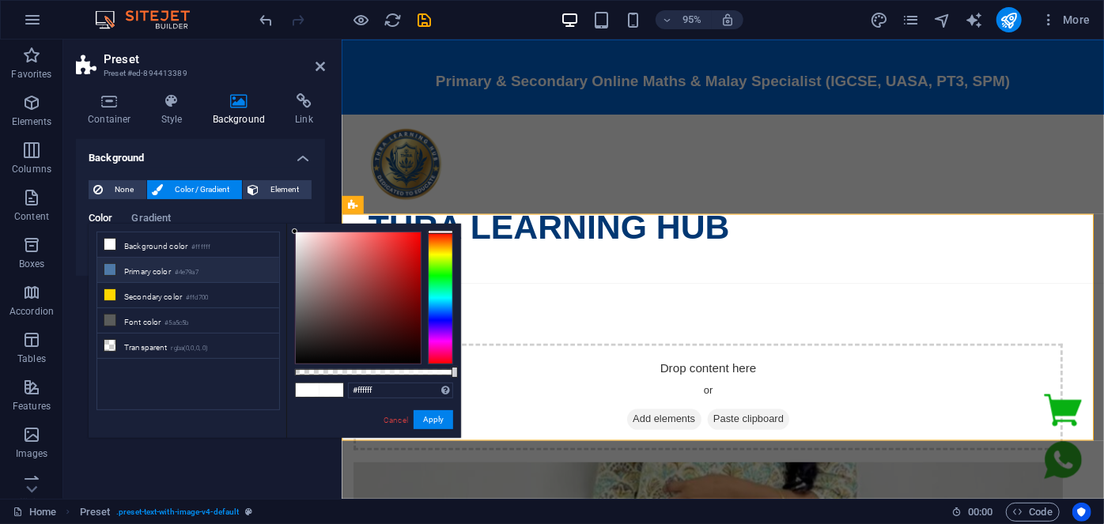
click at [135, 265] on li "Primary color #4e79a7" at bounding box center [188, 270] width 182 height 25
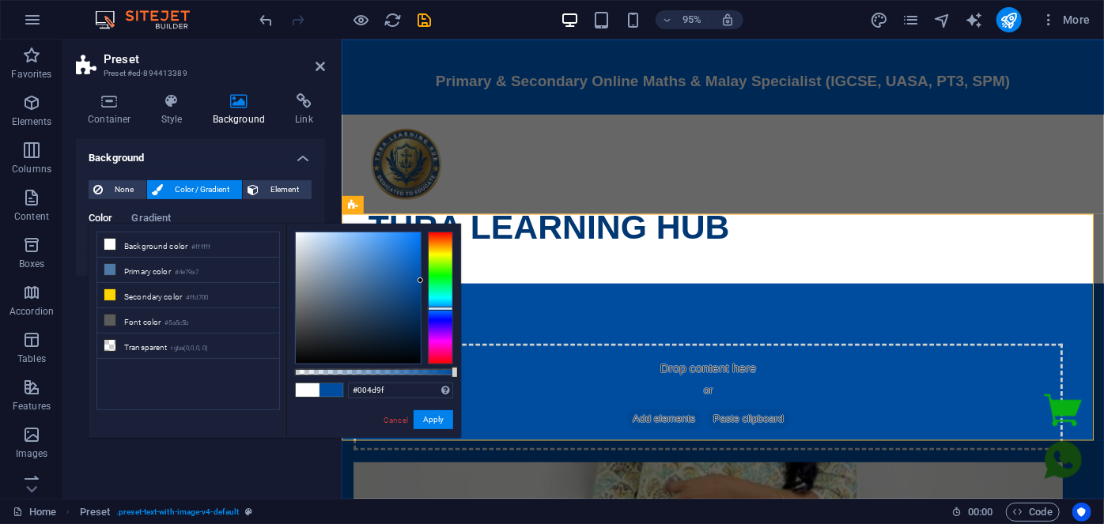
drag, startPoint x: 387, startPoint y: 266, endPoint x: 421, endPoint y: 281, distance: 37.2
click at [421, 281] on div at bounding box center [374, 298] width 158 height 133
click at [391, 419] on link "Cancel" at bounding box center [396, 420] width 28 height 12
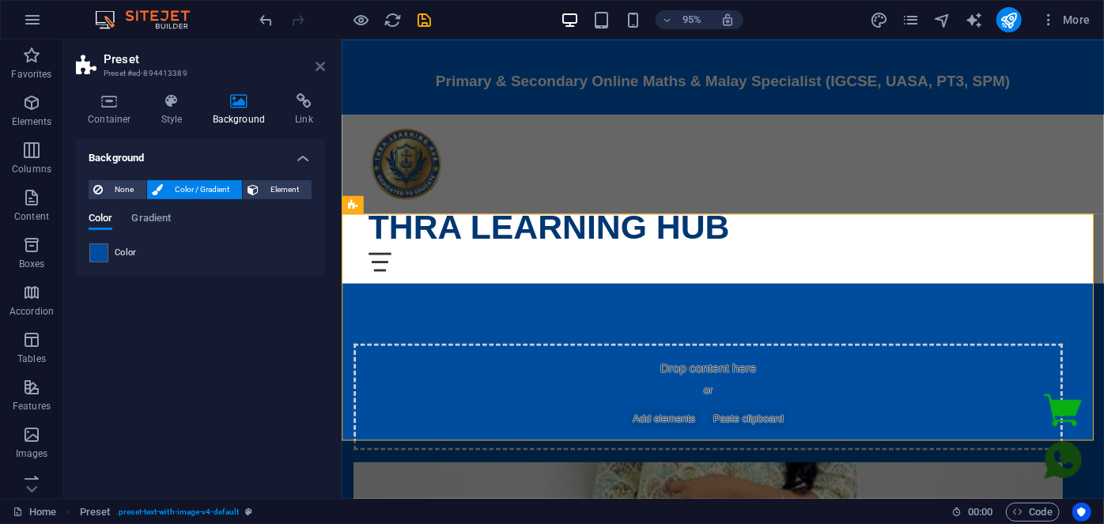
click at [323, 67] on icon at bounding box center [320, 66] width 9 height 13
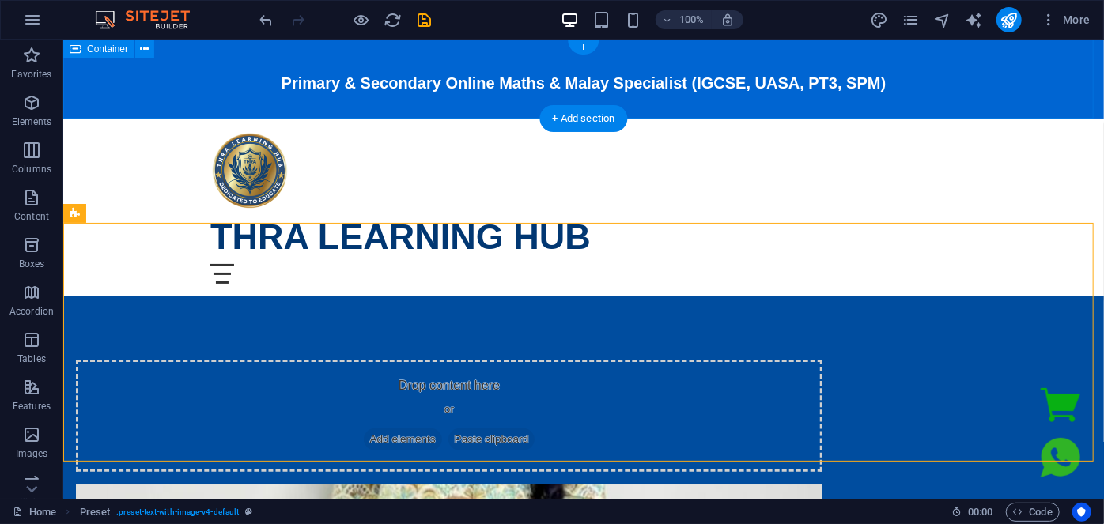
click at [162, 73] on div "Primary & Secondary Online Maths & Malay Specialist (IGCSE, UASA, PT3, SPM)" at bounding box center [582, 78] width 1041 height 79
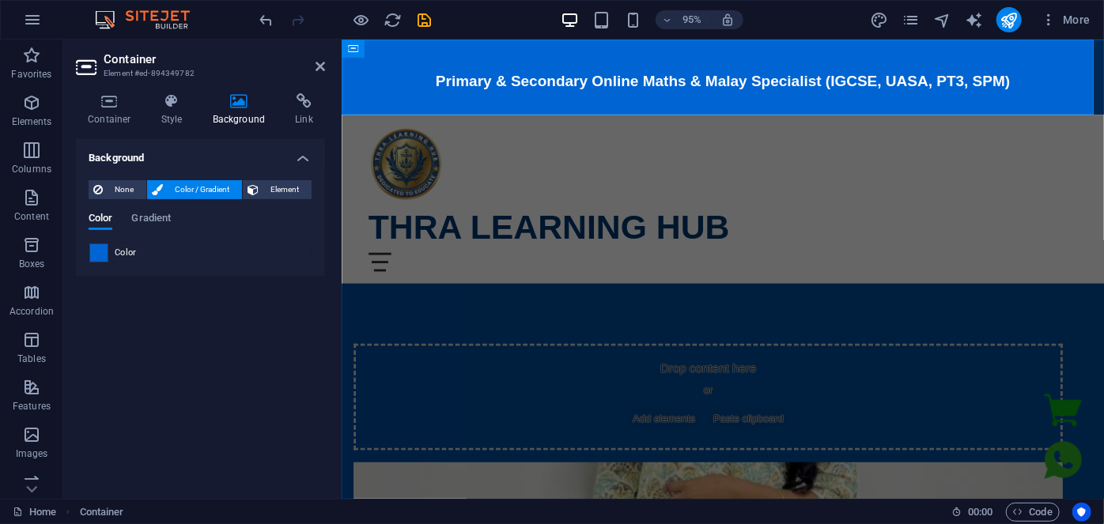
click at [102, 255] on span at bounding box center [98, 252] width 17 height 17
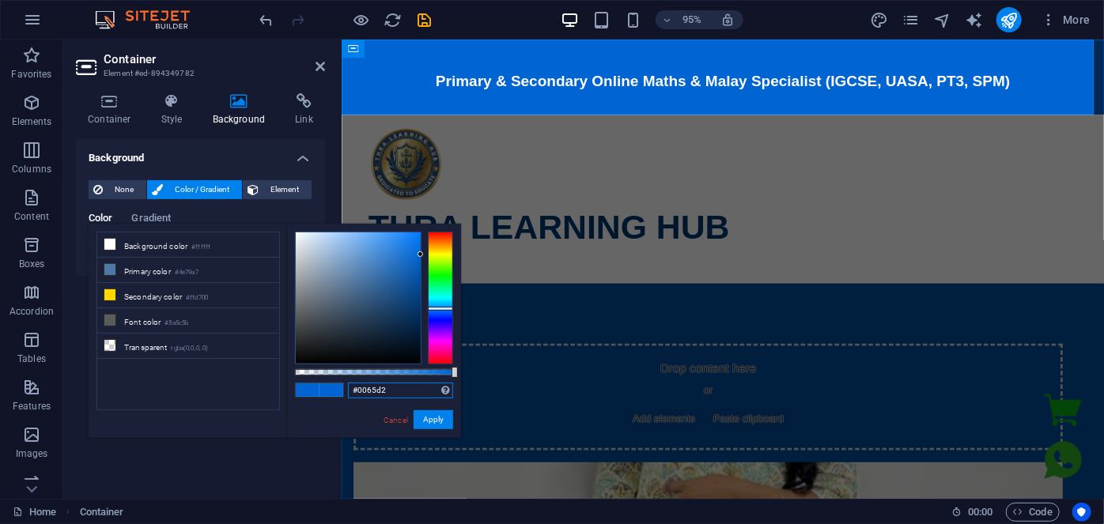
drag, startPoint x: 403, startPoint y: 392, endPoint x: 329, endPoint y: 394, distance: 74.3
click at [329, 394] on div "#0065d2 Supported formats #0852ed rgb(8, 82, 237) rgba(8, 82, 237, 90%) hsv(221…" at bounding box center [373, 446] width 175 height 444
click at [425, 416] on button "Apply" at bounding box center [434, 419] width 40 height 19
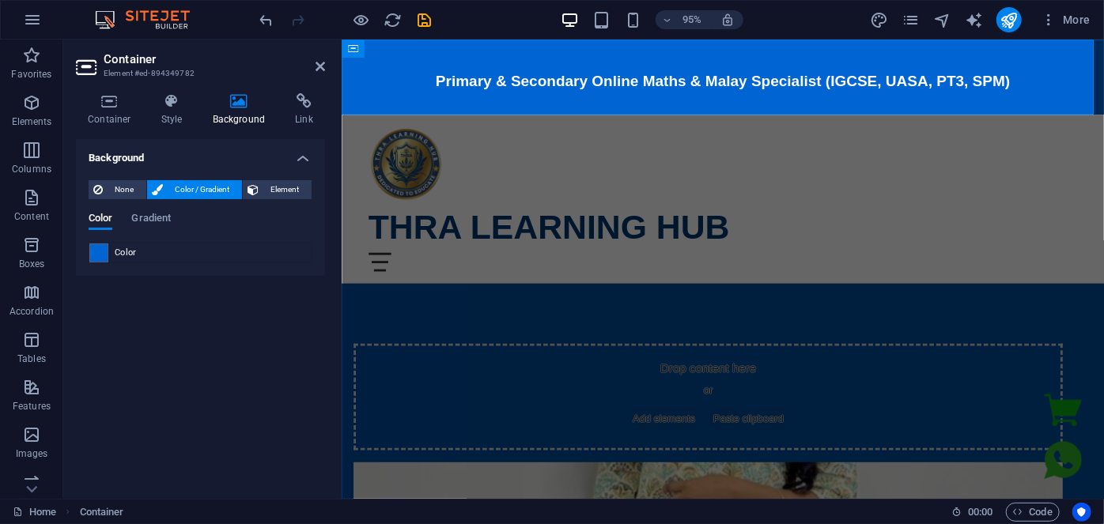
click at [326, 64] on aside "Container Element #ed-894349782 Container Style Background Link Size Height 100…" at bounding box center [202, 269] width 278 height 459
click at [324, 66] on icon at bounding box center [320, 66] width 9 height 13
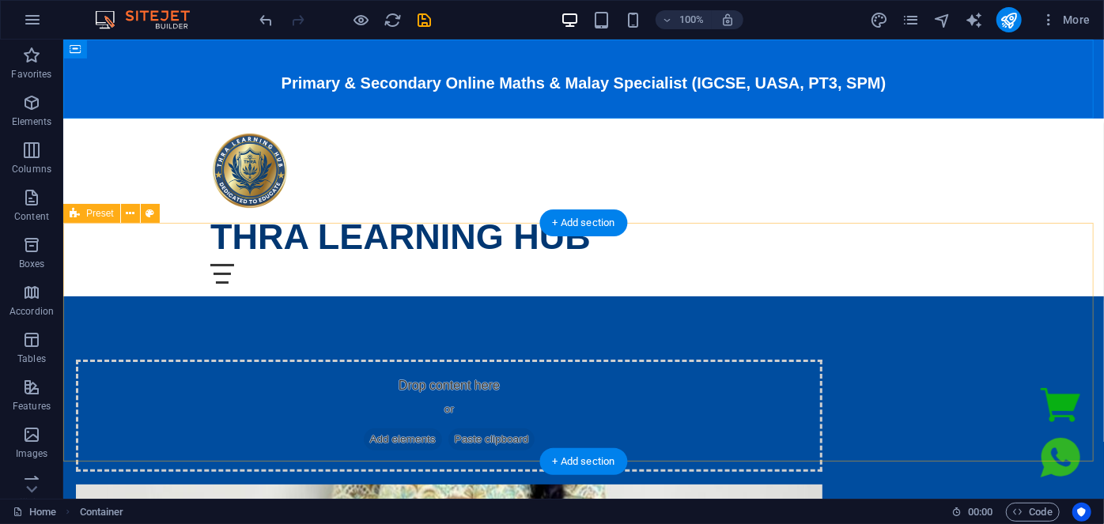
click at [146, 296] on div "Drop content here or Add elements Paste clipboard Drop content here or Add elem…" at bounding box center [582, 534] width 1041 height 476
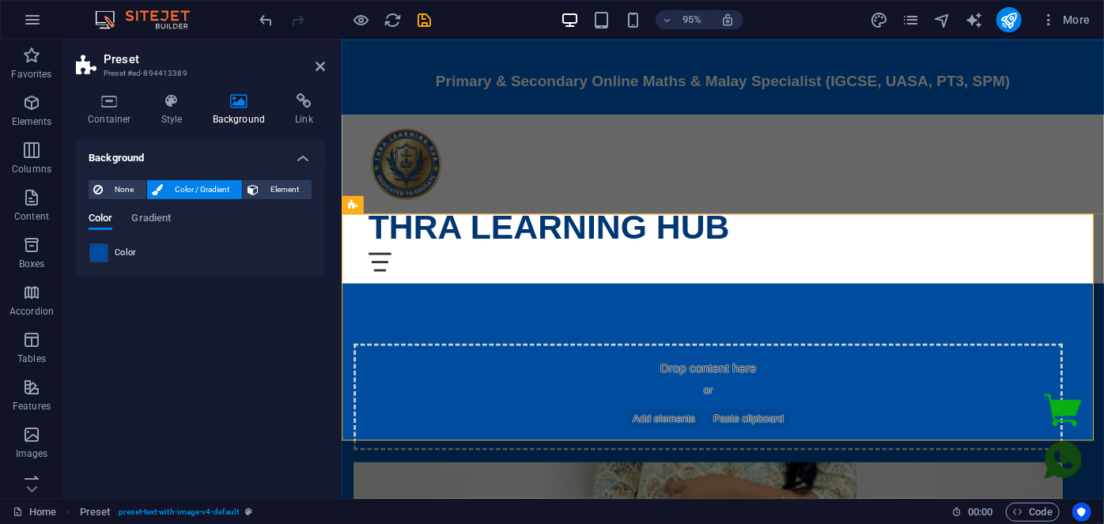
click at [99, 254] on span at bounding box center [98, 252] width 17 height 17
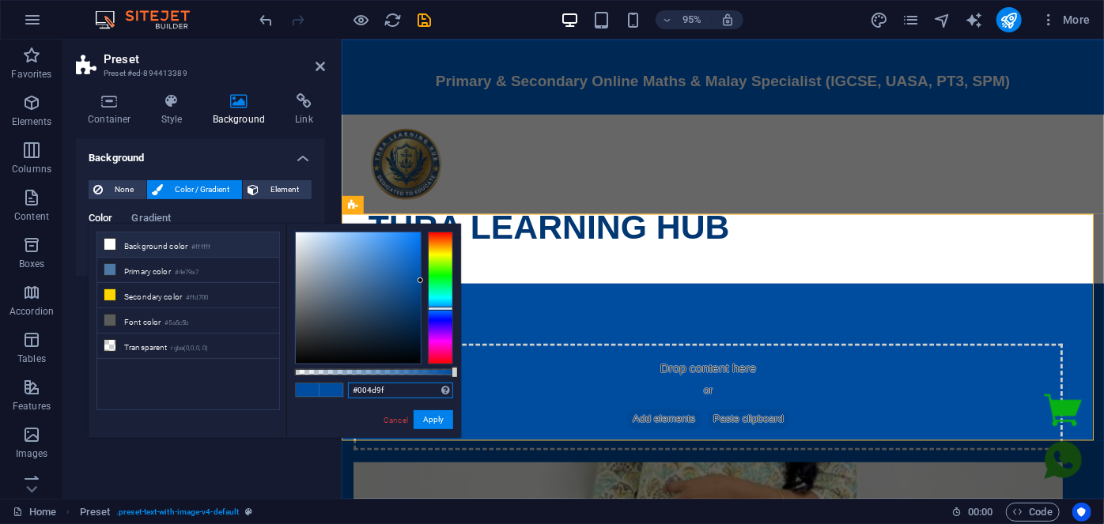
drag, startPoint x: 390, startPoint y: 391, endPoint x: 323, endPoint y: 401, distance: 68.0
click at [323, 401] on div "#004d9f Supported formats #0852ed rgb(8, 82, 237) rgba(8, 82, 237, 90%) hsv(221…" at bounding box center [373, 446] width 175 height 444
paste input "65d2"
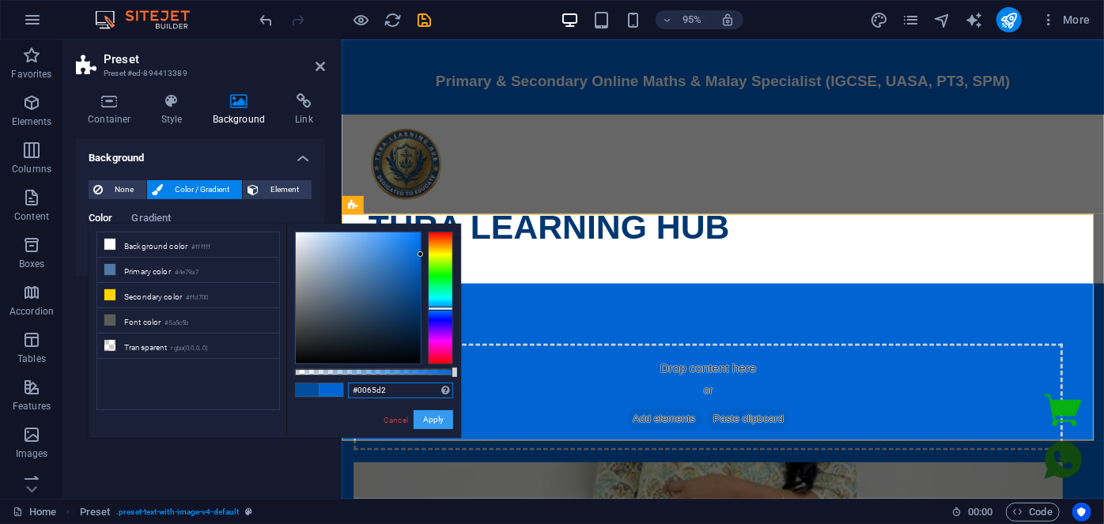
type input "#0065d2"
click at [444, 423] on button "Apply" at bounding box center [434, 419] width 40 height 19
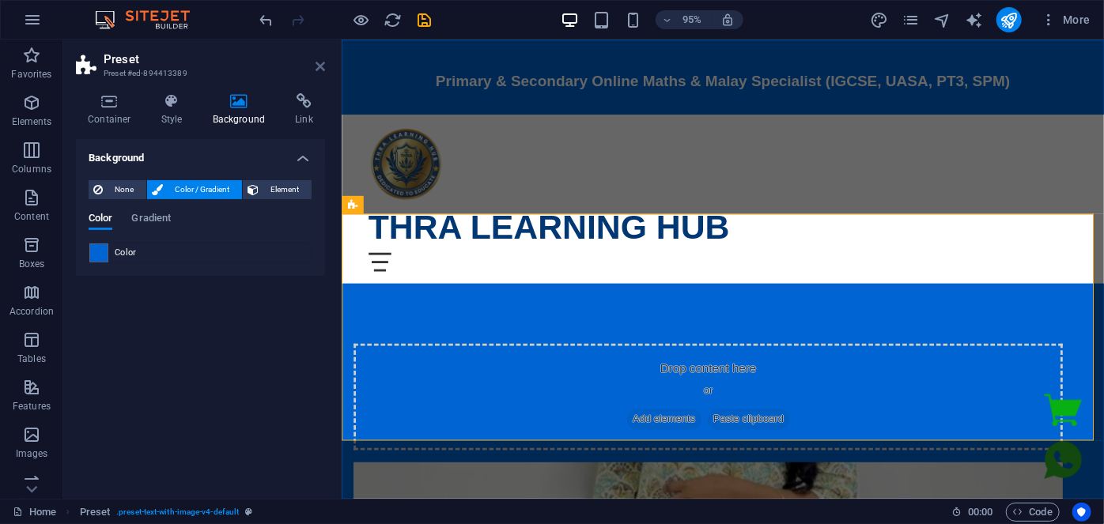
click at [322, 66] on icon at bounding box center [320, 66] width 9 height 13
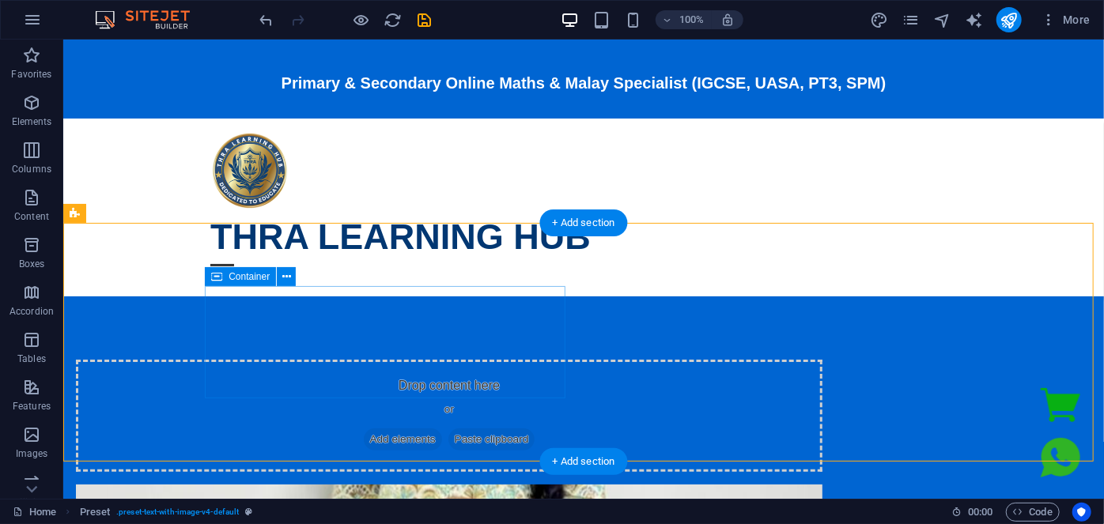
click at [363, 428] on span "Add elements" at bounding box center [402, 439] width 78 height 22
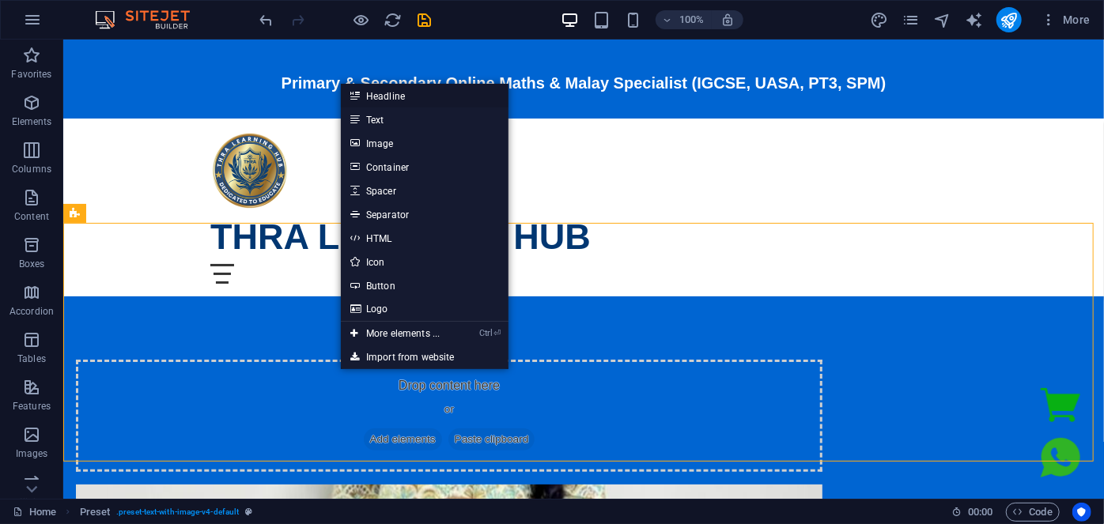
click at [369, 97] on link "Headline" at bounding box center [425, 96] width 168 height 24
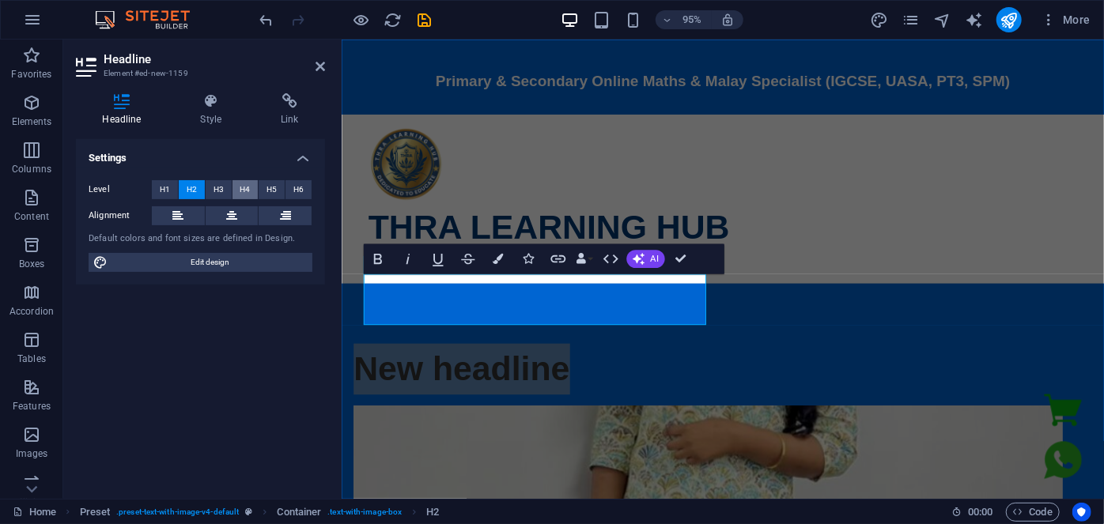
click at [244, 182] on span "H4" at bounding box center [245, 189] width 10 height 19
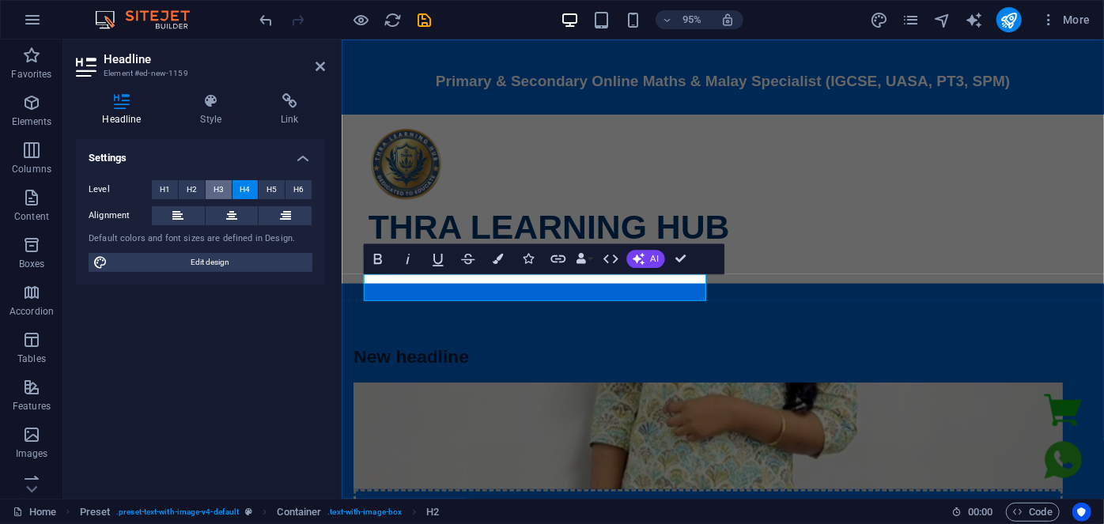
click at [220, 198] on span "H3" at bounding box center [219, 189] width 10 height 19
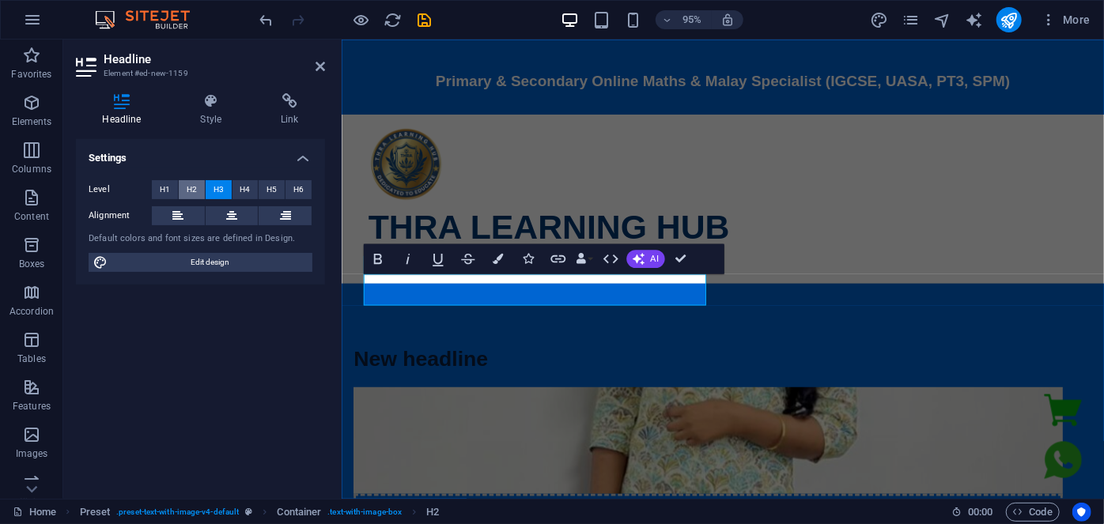
click at [200, 188] on button "H2" at bounding box center [192, 189] width 26 height 19
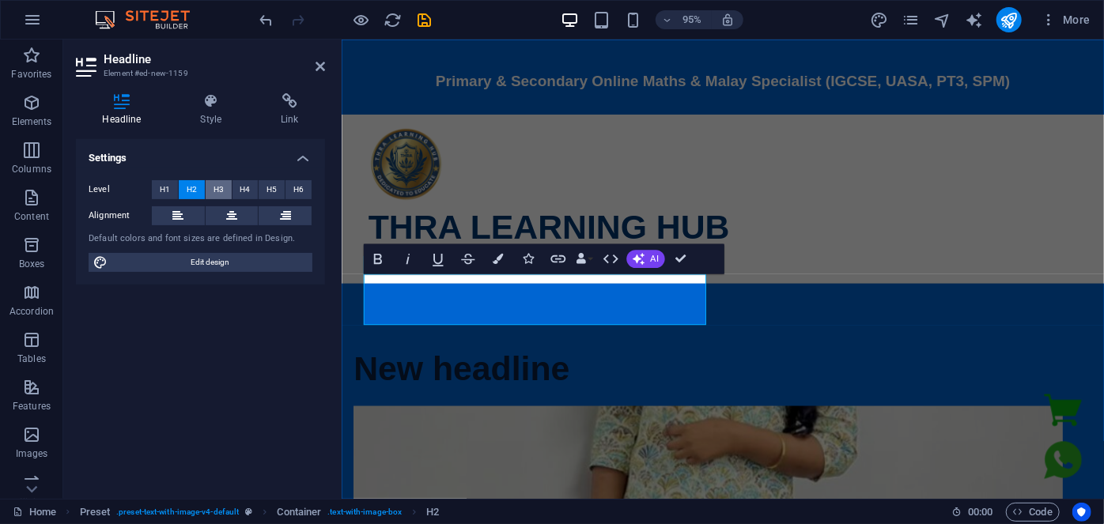
click at [222, 187] on span "H3" at bounding box center [219, 189] width 10 height 19
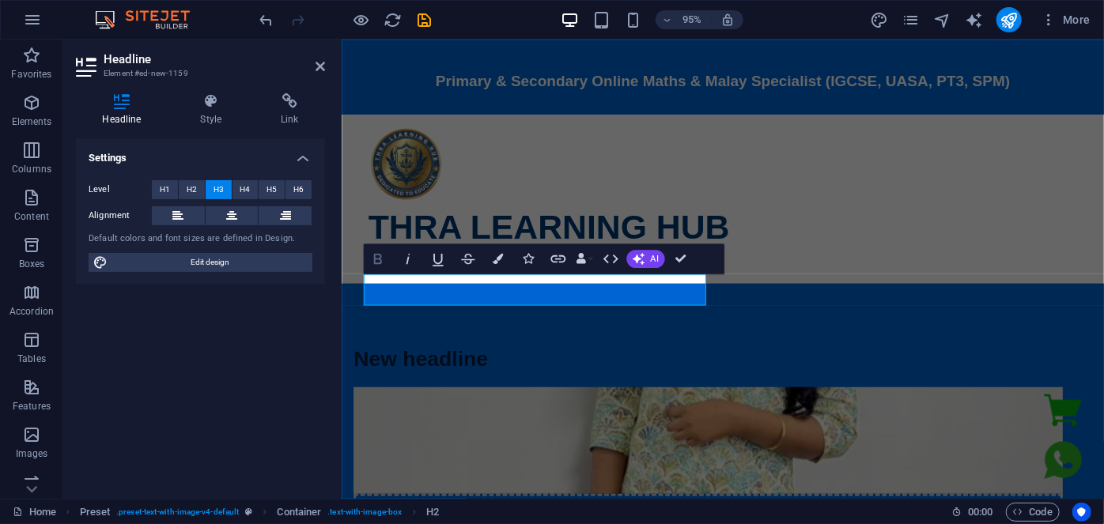
click at [368, 260] on icon "button" at bounding box center [377, 259] width 18 height 18
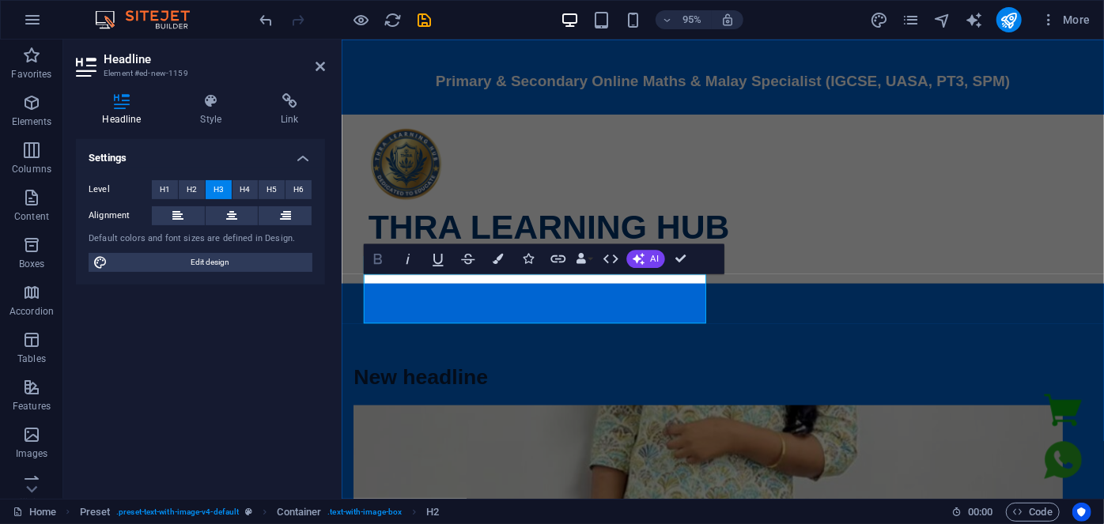
click at [368, 260] on icon "button" at bounding box center [377, 259] width 18 height 18
click at [381, 263] on icon "button" at bounding box center [377, 259] width 18 height 18
click at [380, 255] on icon "button" at bounding box center [377, 259] width 8 height 10
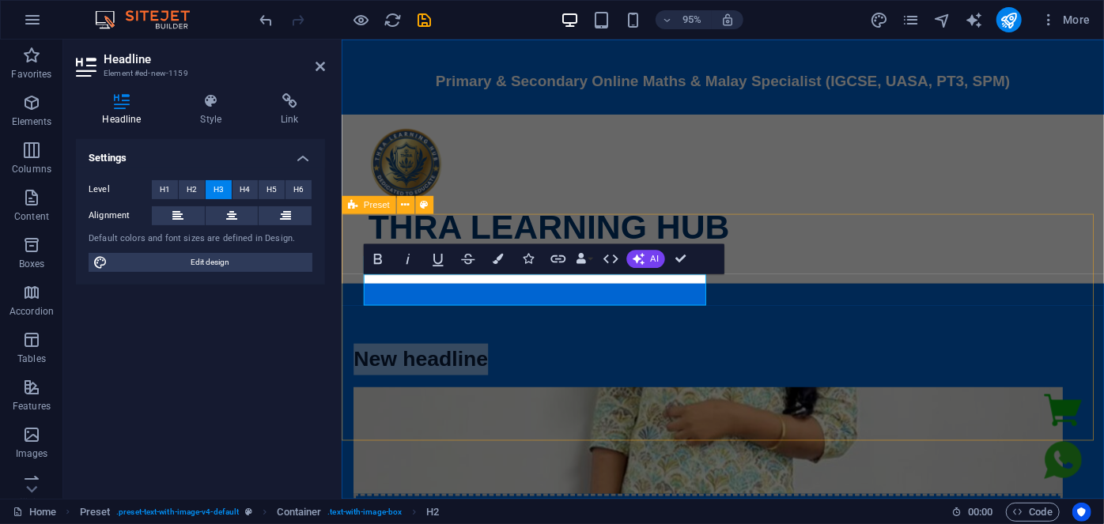
drag, startPoint x: 517, startPoint y: 304, endPoint x: 359, endPoint y: 306, distance: 158.2
click at [359, 306] on div "New headline Drop content here or Add elements Paste clipboard" at bounding box center [742, 495] width 803 height 397
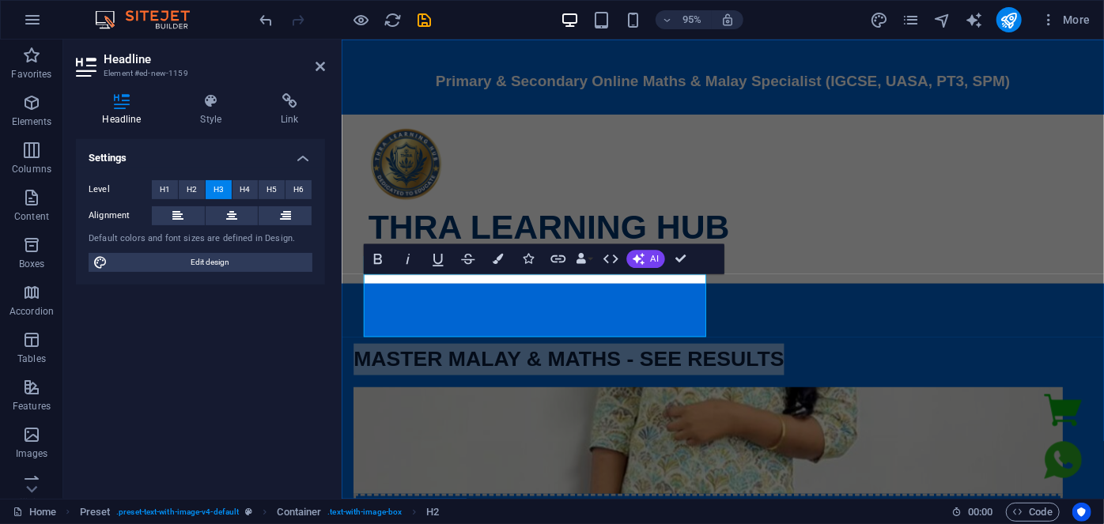
drag, startPoint x: 482, startPoint y: 331, endPoint x: 676, endPoint y: 324, distance: 194.7
drag, startPoint x: 455, startPoint y: 335, endPoint x: 365, endPoint y: 300, distance: 97.7
click at [365, 360] on h3 "​Master Malay & Maths - See results" at bounding box center [726, 376] width 746 height 33
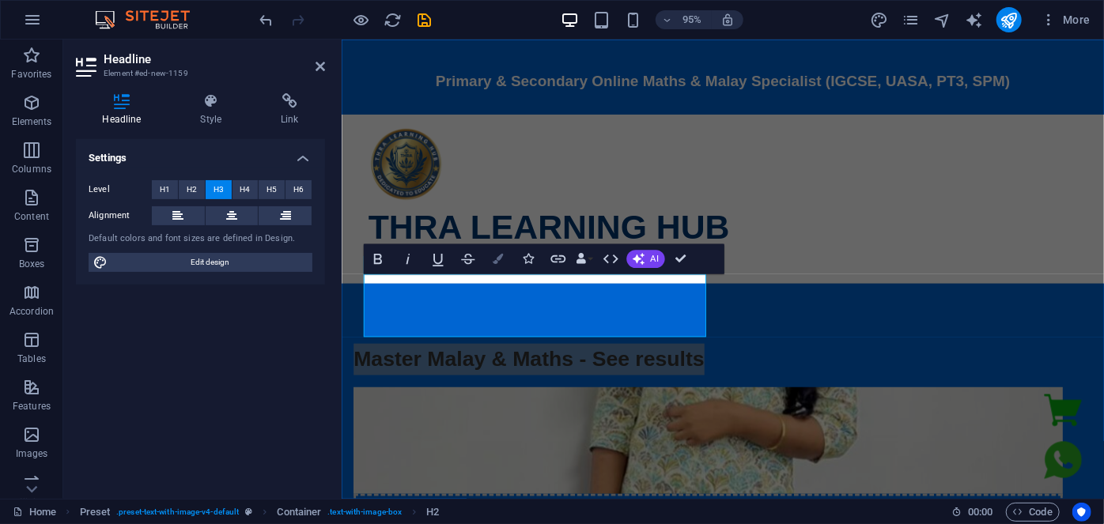
click at [491, 261] on button "Colors" at bounding box center [497, 259] width 28 height 30
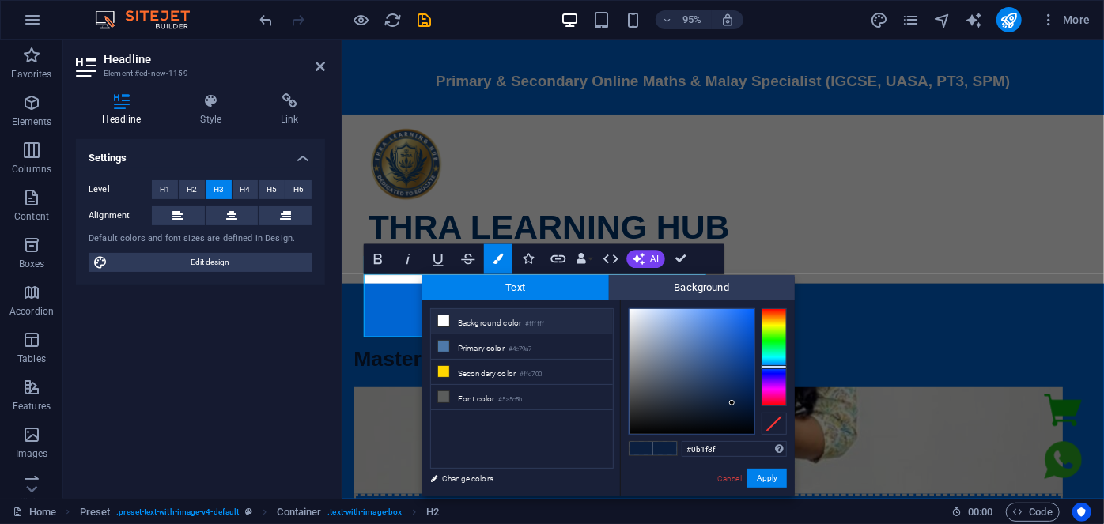
click at [481, 323] on li "Background color #ffffff" at bounding box center [522, 321] width 182 height 25
type input "#ffffff"
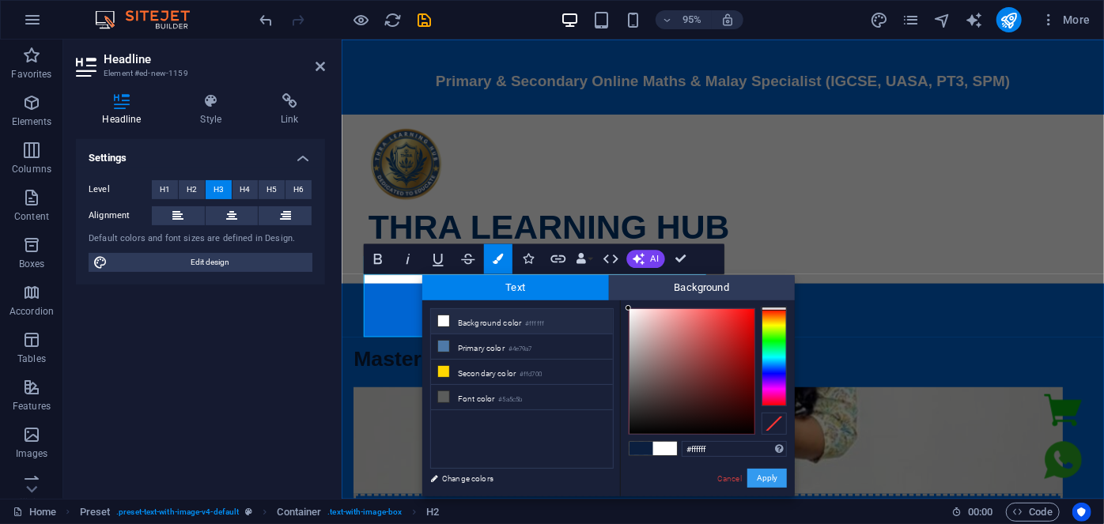
click at [761, 474] on button "Apply" at bounding box center [767, 478] width 40 height 19
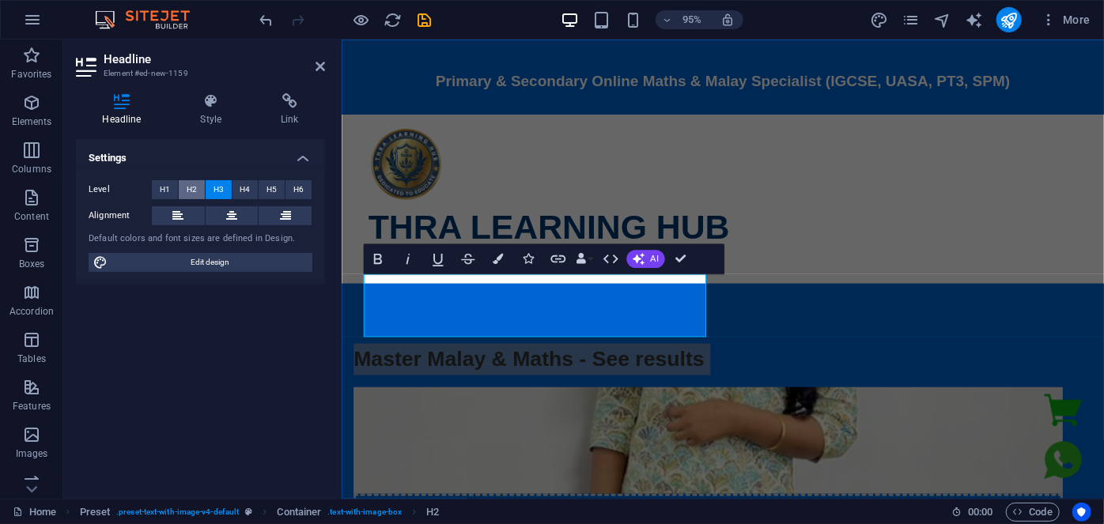
click at [190, 190] on span "H2" at bounding box center [192, 189] width 10 height 19
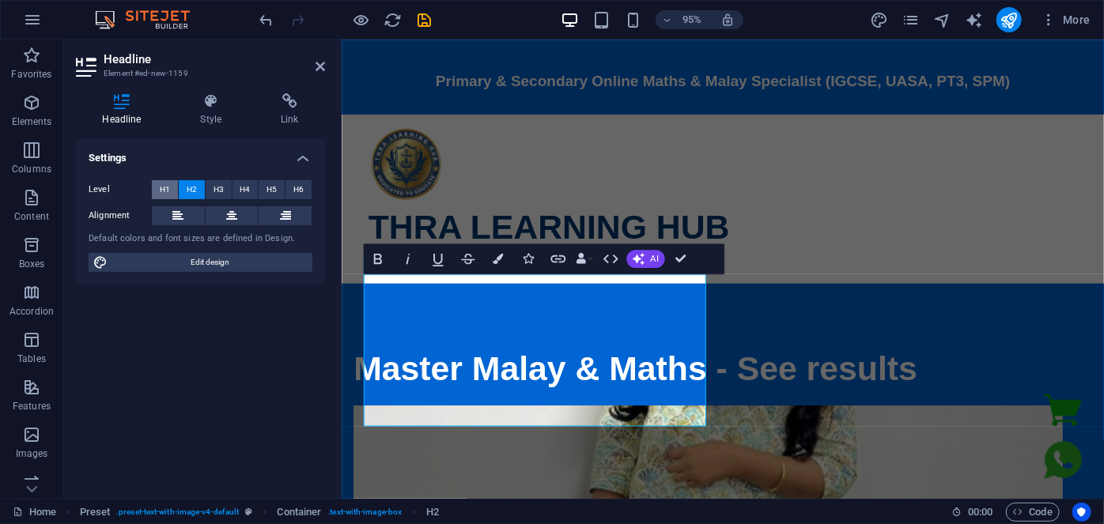
click at [157, 189] on button "H1" at bounding box center [165, 189] width 26 height 19
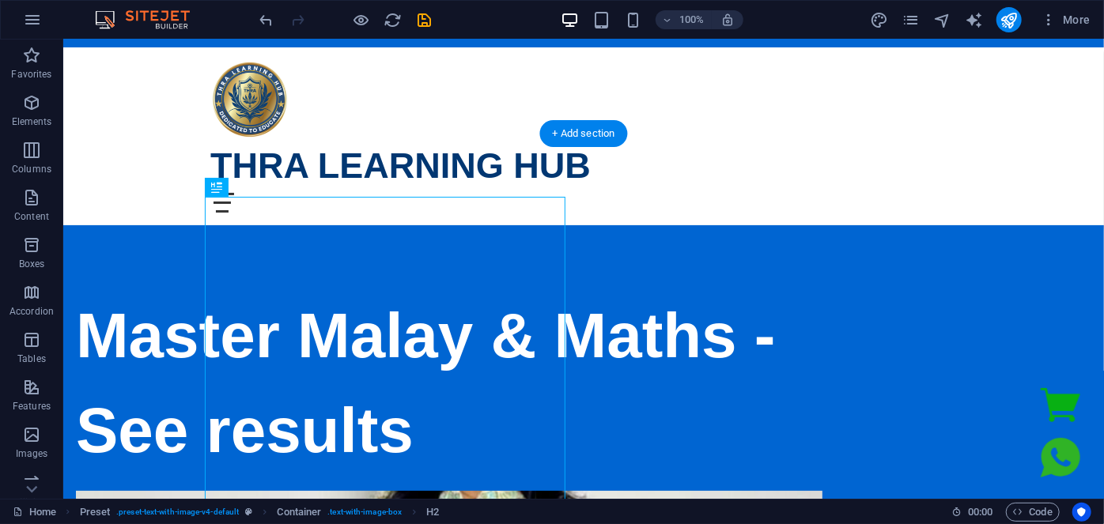
scroll to position [143, 0]
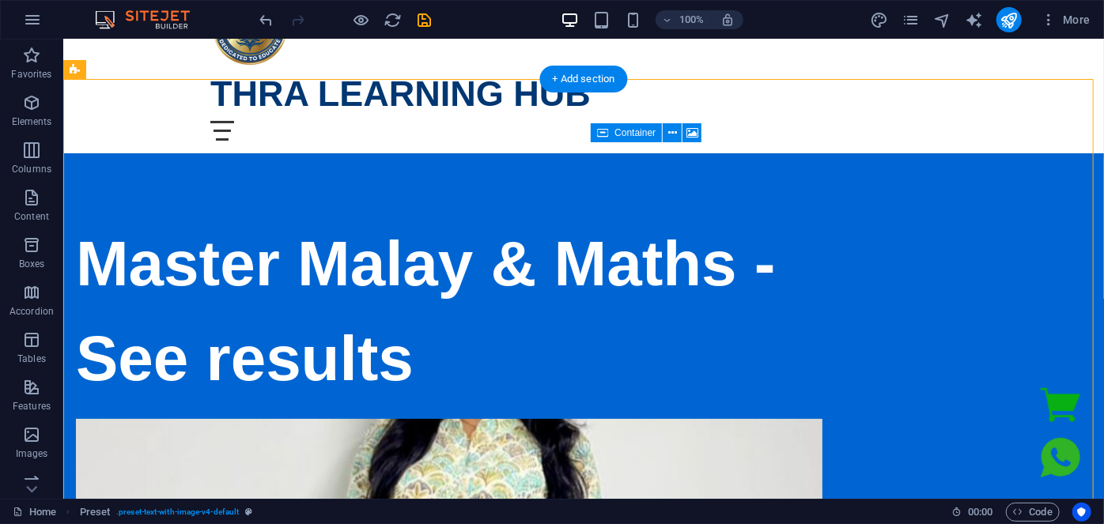
drag, startPoint x: 588, startPoint y: 154, endPoint x: 602, endPoint y: 154, distance: 13.4
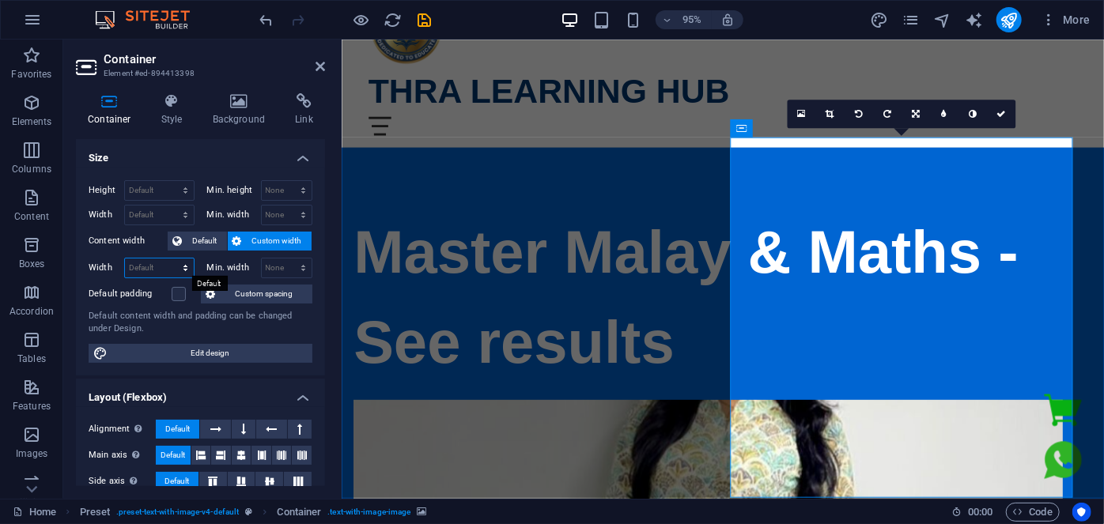
click at [145, 266] on select "Default px rem % em vh vw" at bounding box center [159, 268] width 69 height 19
select select "px"
click at [170, 259] on select "Default px rem % em vh vw" at bounding box center [159, 268] width 69 height 19
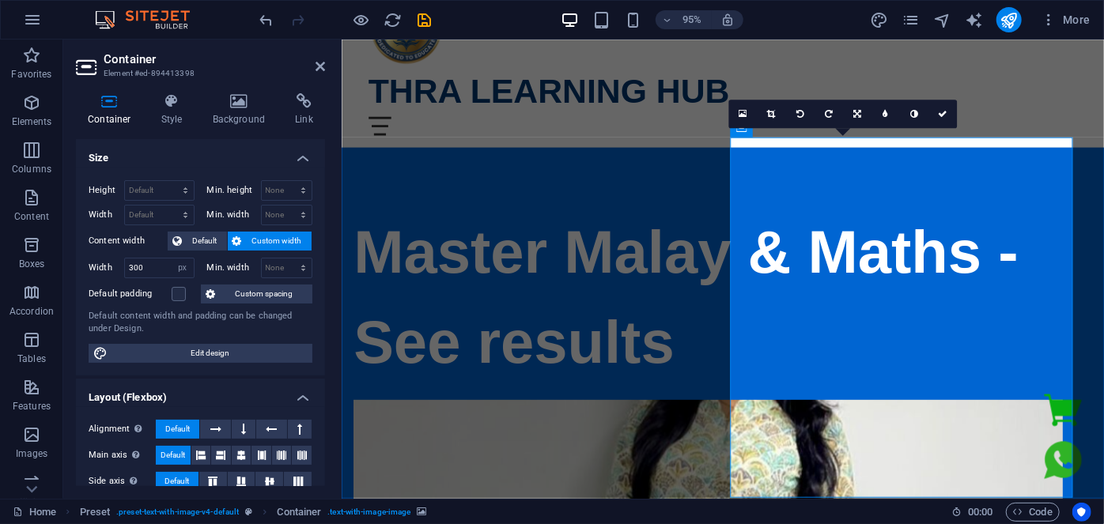
type input "456"
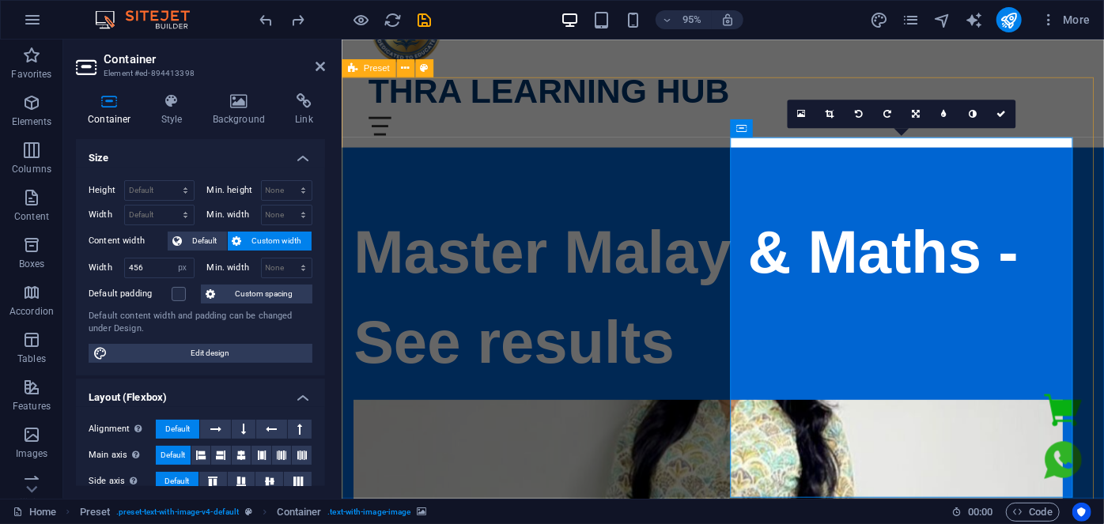
click at [1007, 108] on link at bounding box center [1001, 114] width 28 height 28
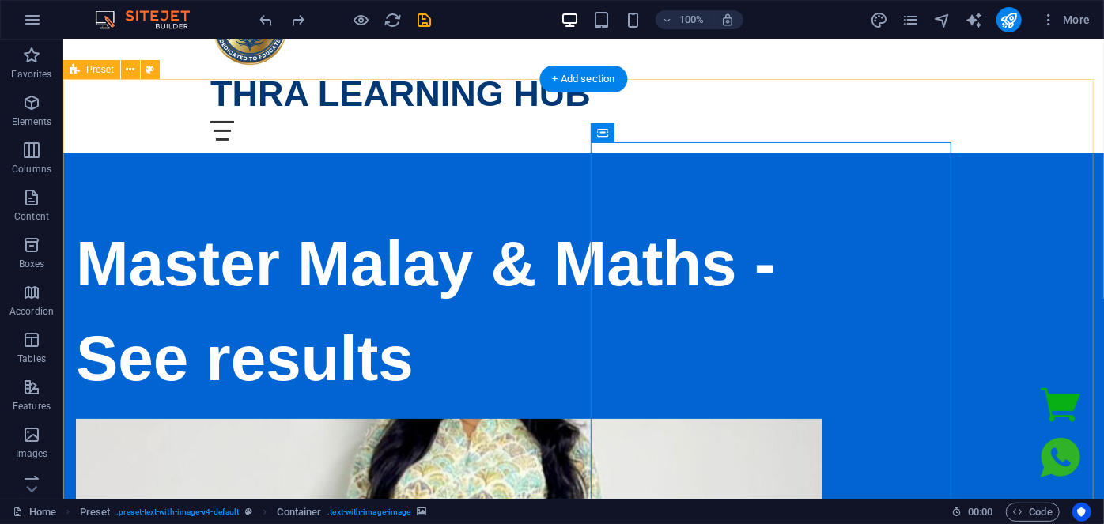
select select "px"
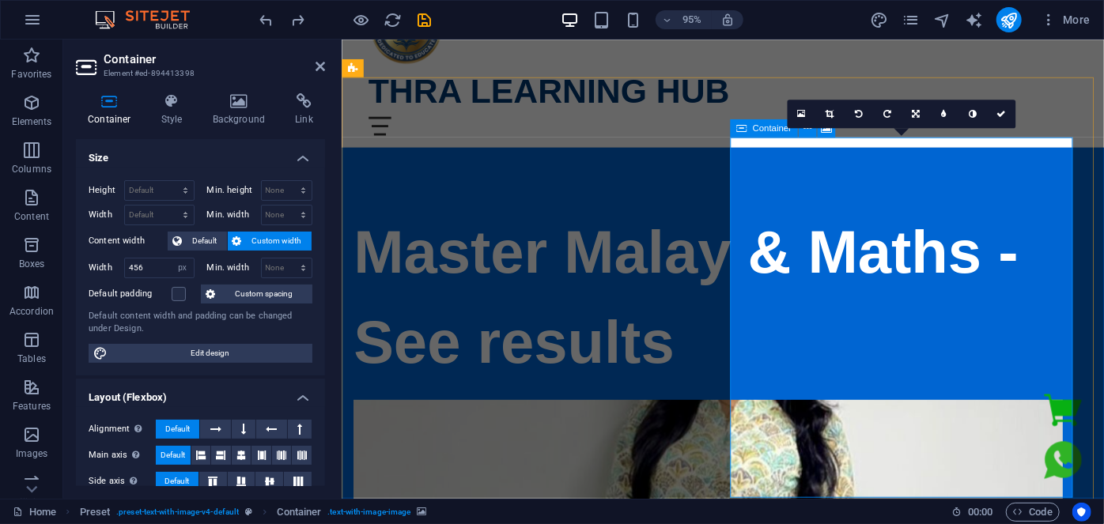
click at [223, 114] on h4 "Background" at bounding box center [242, 109] width 83 height 33
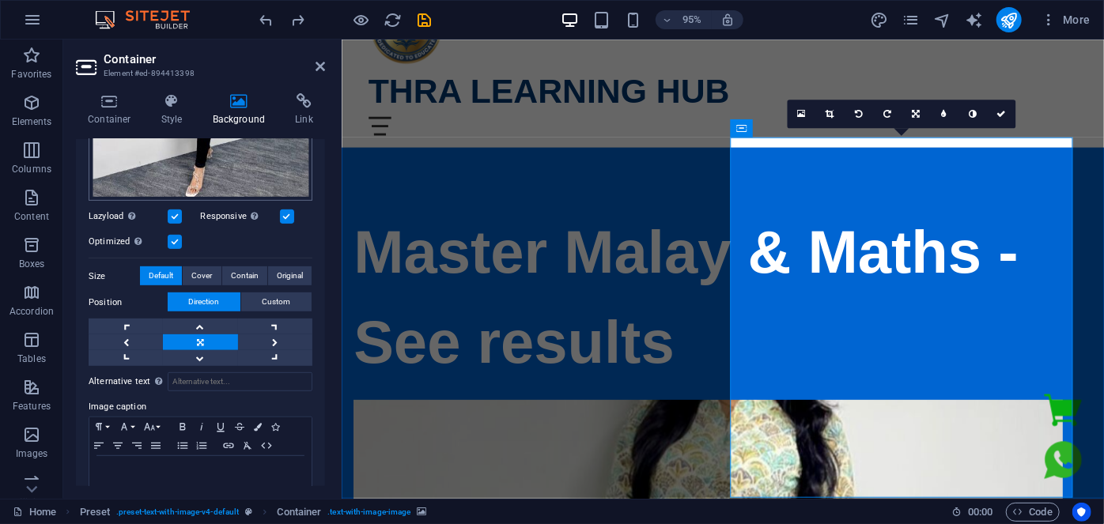
scroll to position [400, 0]
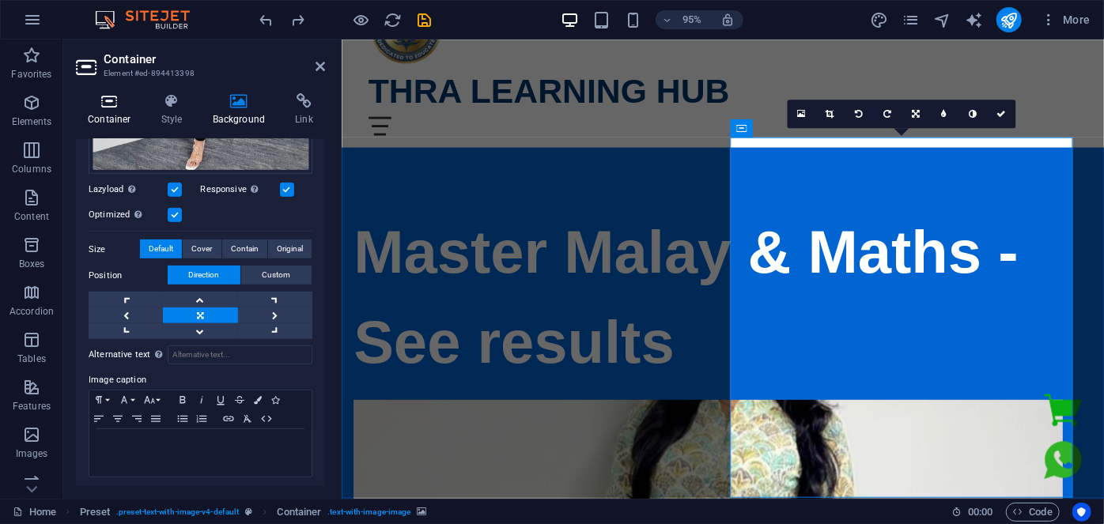
click at [123, 100] on icon at bounding box center [109, 101] width 67 height 16
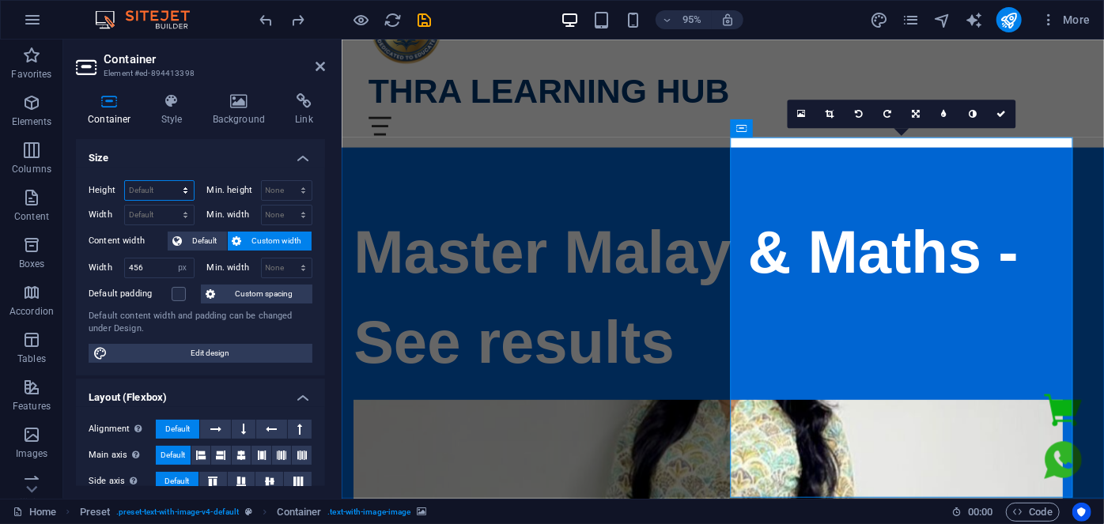
click at [146, 190] on select "Default px rem % vh vw" at bounding box center [159, 190] width 69 height 19
click at [85, 233] on div "Height Default px rem % vh vw Min. height None px rem % vh vw Width Default px …" at bounding box center [200, 272] width 249 height 208
click at [143, 210] on select "Default px rem % em vh vw" at bounding box center [159, 215] width 69 height 19
select select "px"
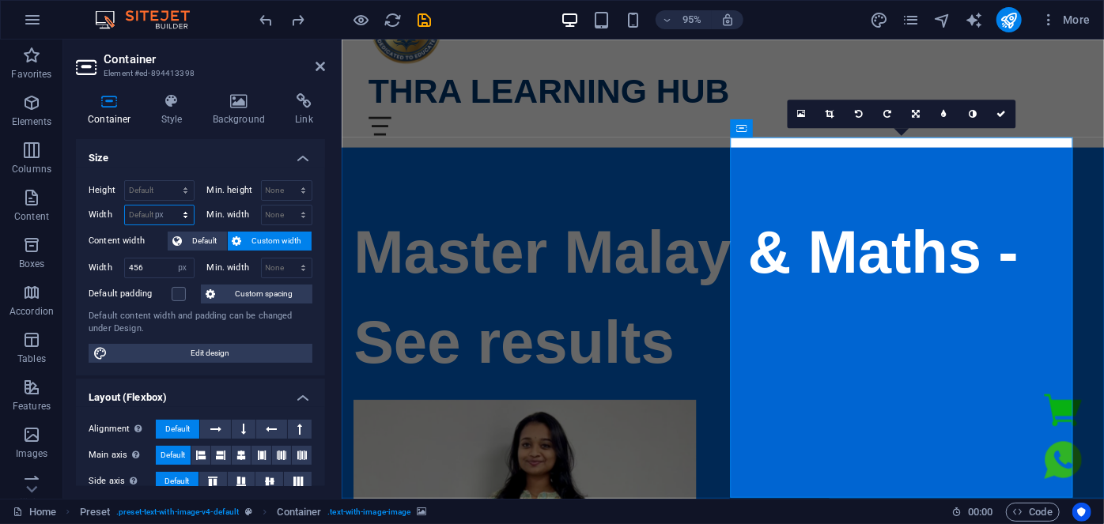
click at [170, 206] on select "Default px rem % em vh vw" at bounding box center [159, 215] width 69 height 19
type input "300"
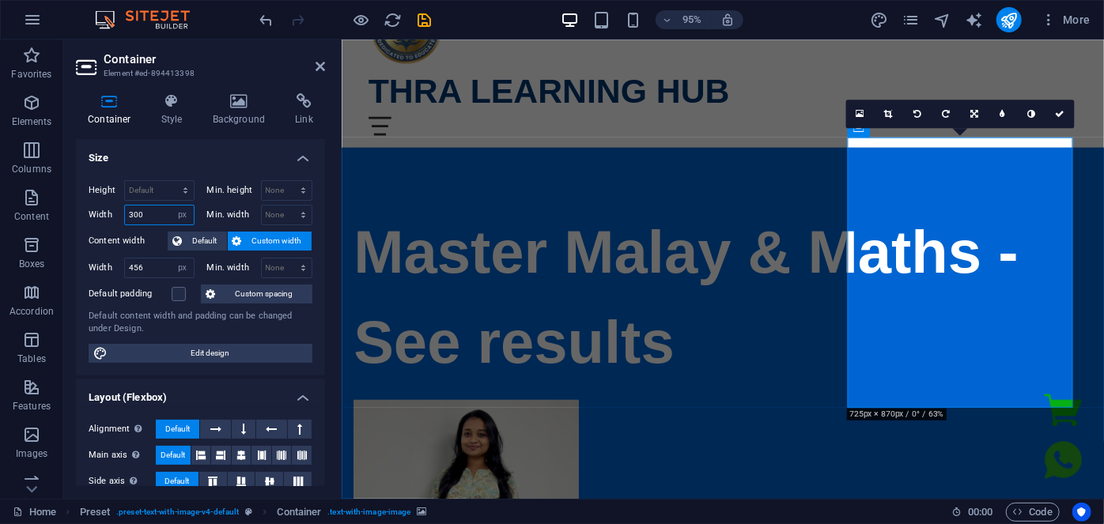
drag, startPoint x: 150, startPoint y: 217, endPoint x: 124, endPoint y: 215, distance: 26.2
click at [125, 215] on input "300" at bounding box center [159, 215] width 69 height 19
click at [141, 196] on select "Default px rem % vh vw" at bounding box center [159, 190] width 69 height 19
click at [1067, 110] on link at bounding box center [1059, 114] width 28 height 28
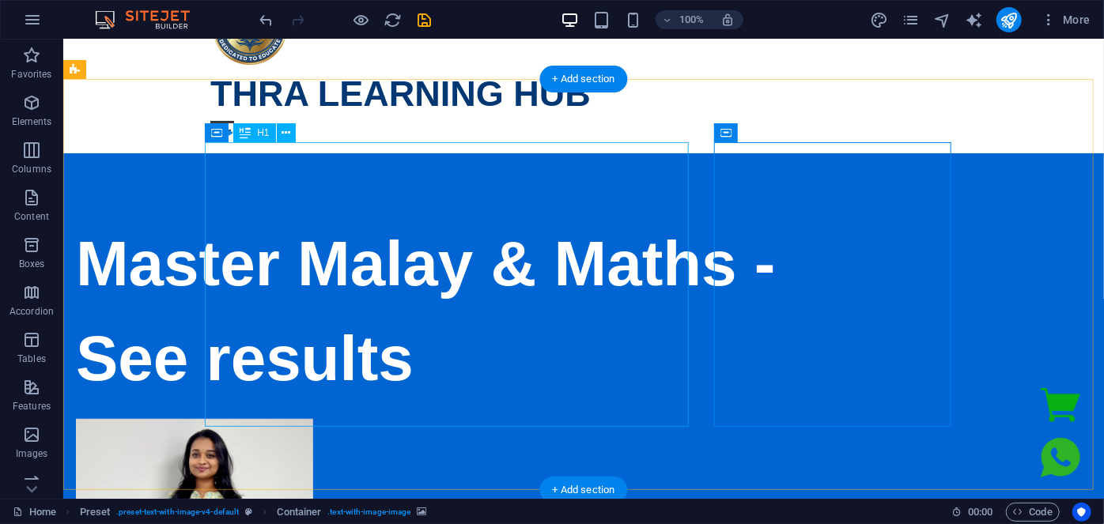
click at [414, 363] on div "Master Malay & Maths - See results" at bounding box center [448, 311] width 746 height 190
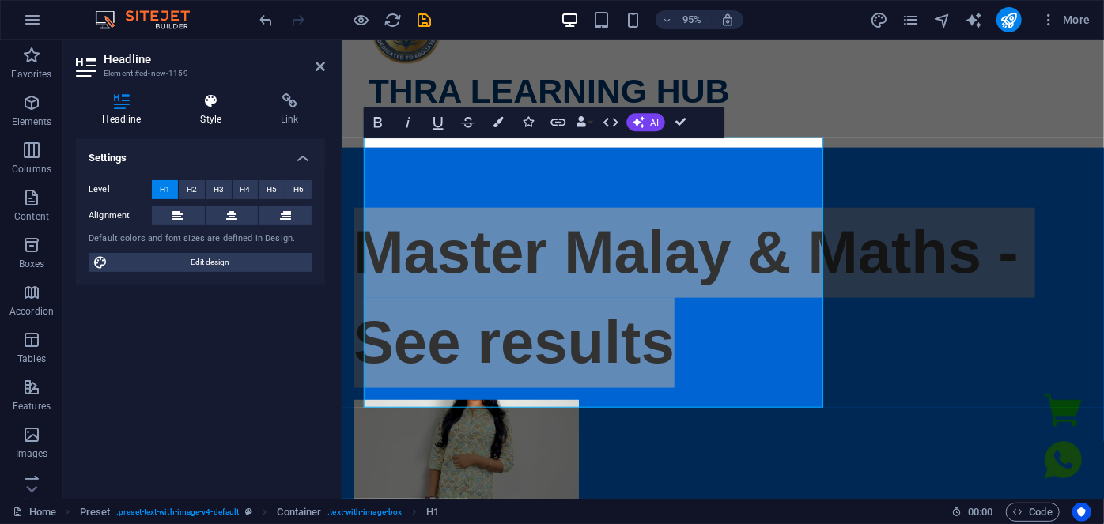
click at [205, 119] on h4 "Style" at bounding box center [214, 109] width 81 height 33
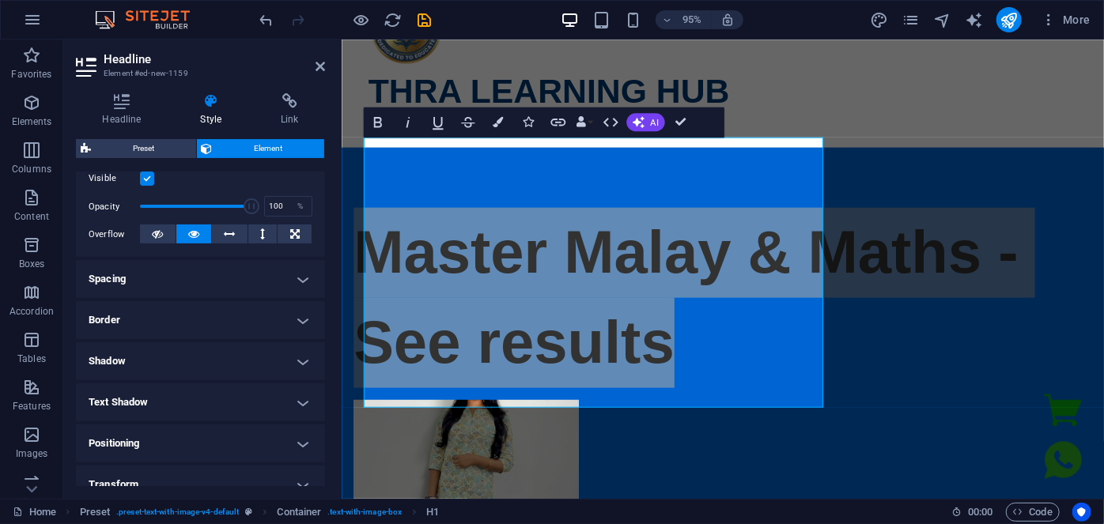
scroll to position [287, 0]
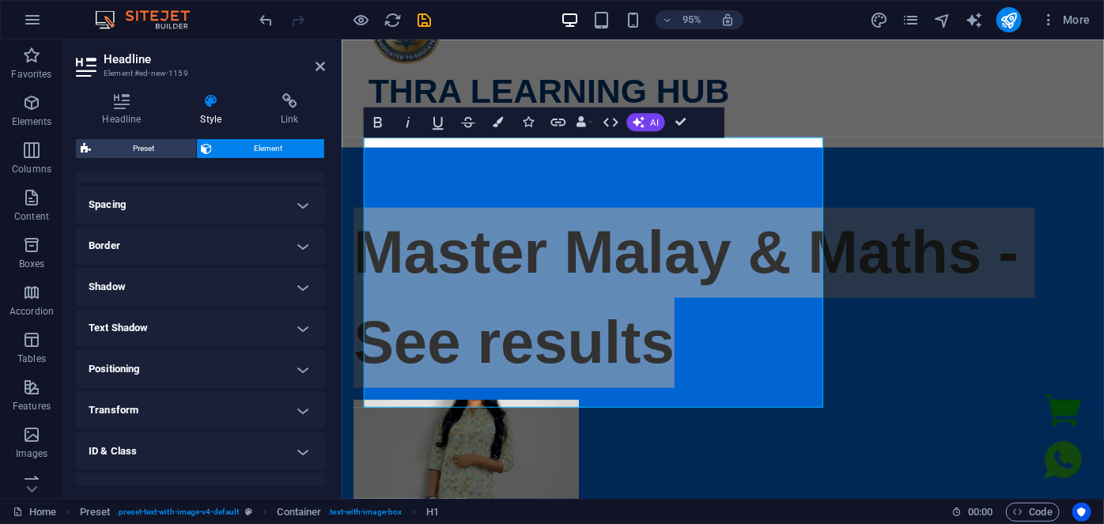
click at [202, 203] on h4 "Spacing" at bounding box center [200, 205] width 249 height 38
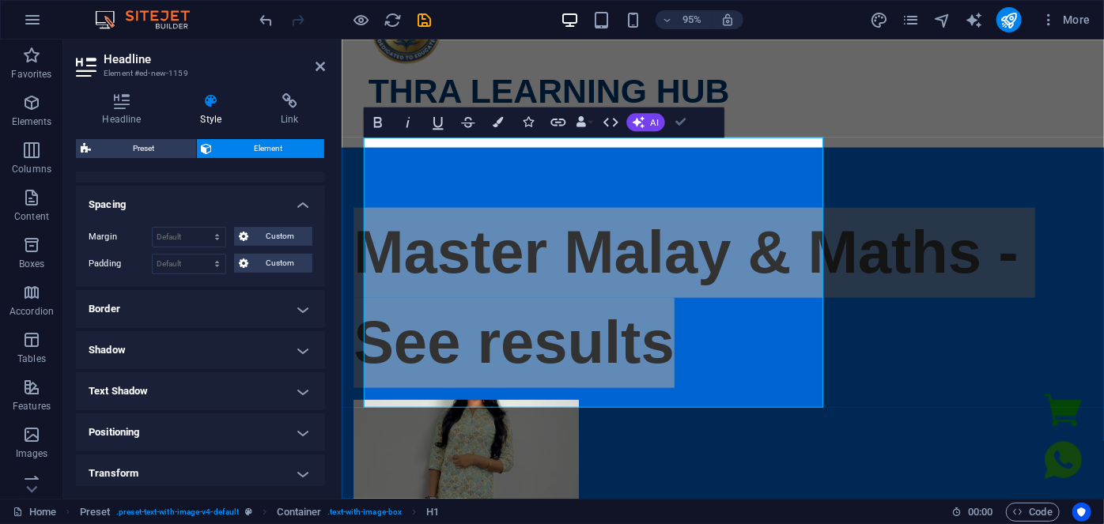
drag, startPoint x: 678, startPoint y: 119, endPoint x: 623, endPoint y: 104, distance: 57.2
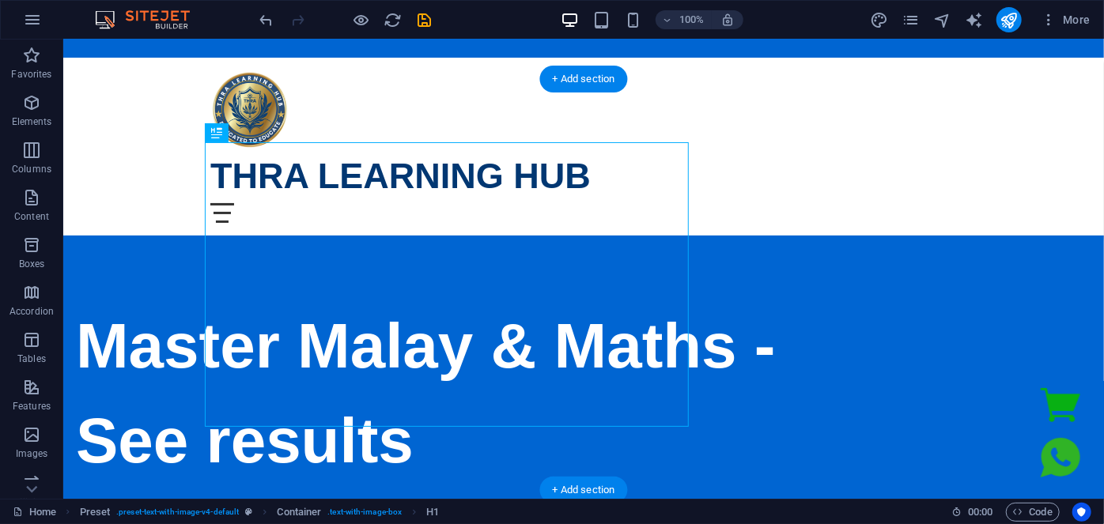
scroll to position [0, 0]
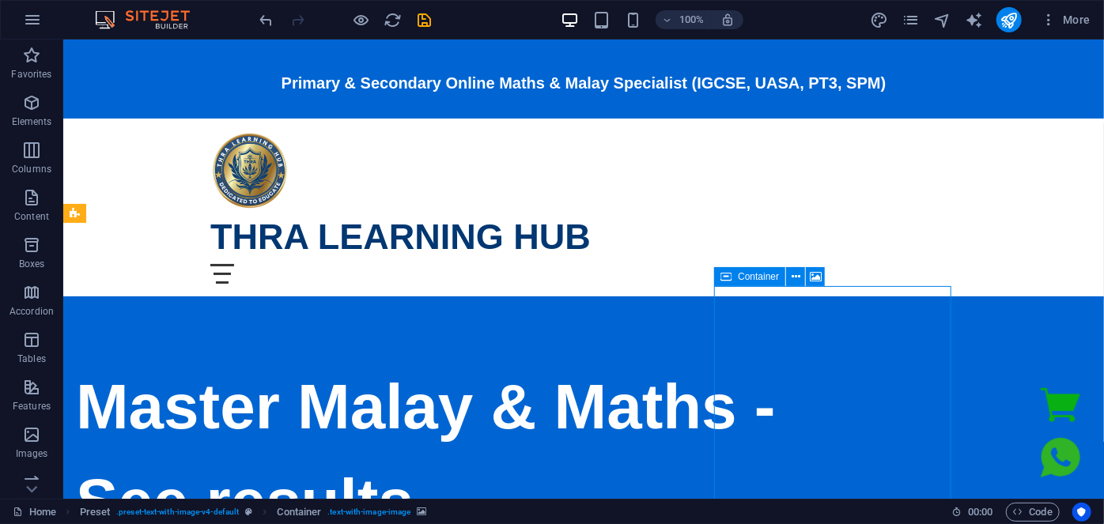
select select "px"
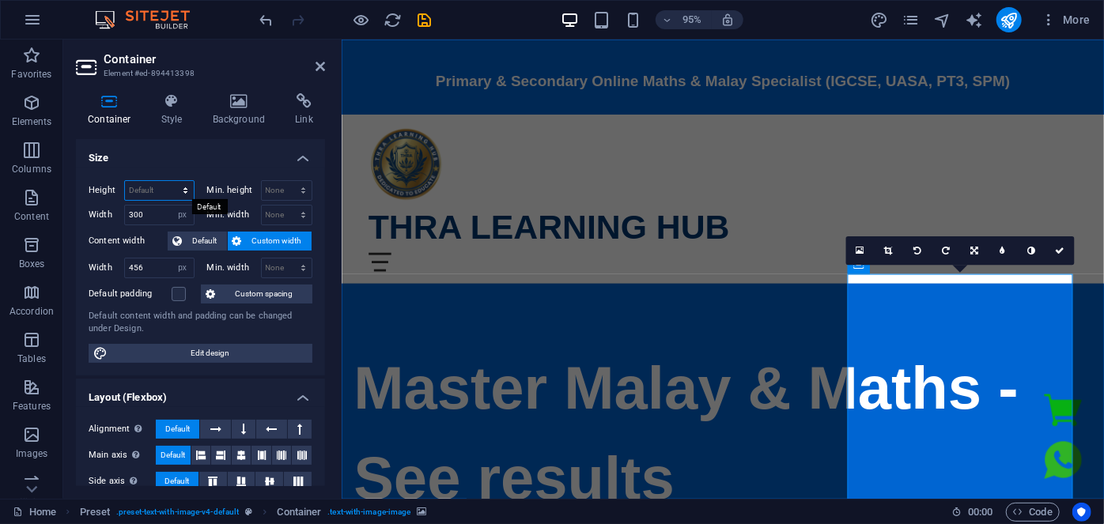
click at [153, 191] on select "Default px rem % vh vw" at bounding box center [159, 190] width 69 height 19
select select "px"
click at [170, 181] on select "Default px rem % vh vw" at bounding box center [159, 190] width 69 height 19
type input "500"
click at [1064, 255] on link at bounding box center [1059, 250] width 28 height 28
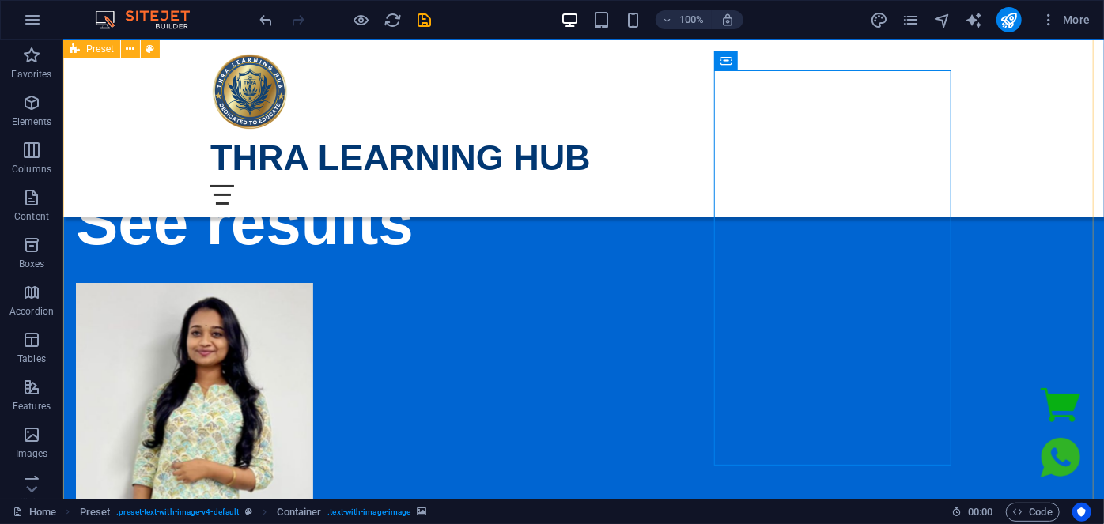
scroll to position [71, 0]
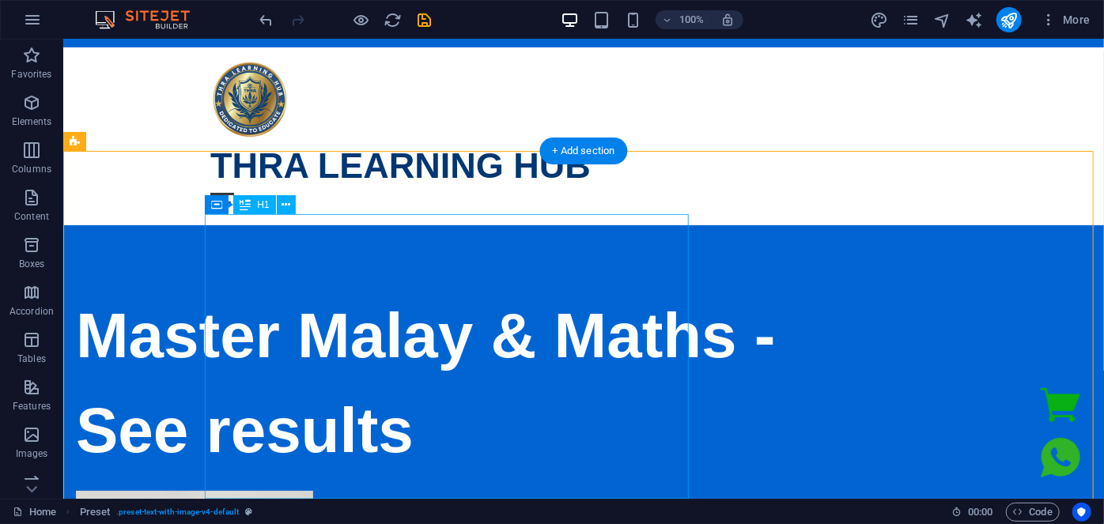
click at [423, 445] on div "Master Malay & Maths - See results" at bounding box center [448, 383] width 746 height 190
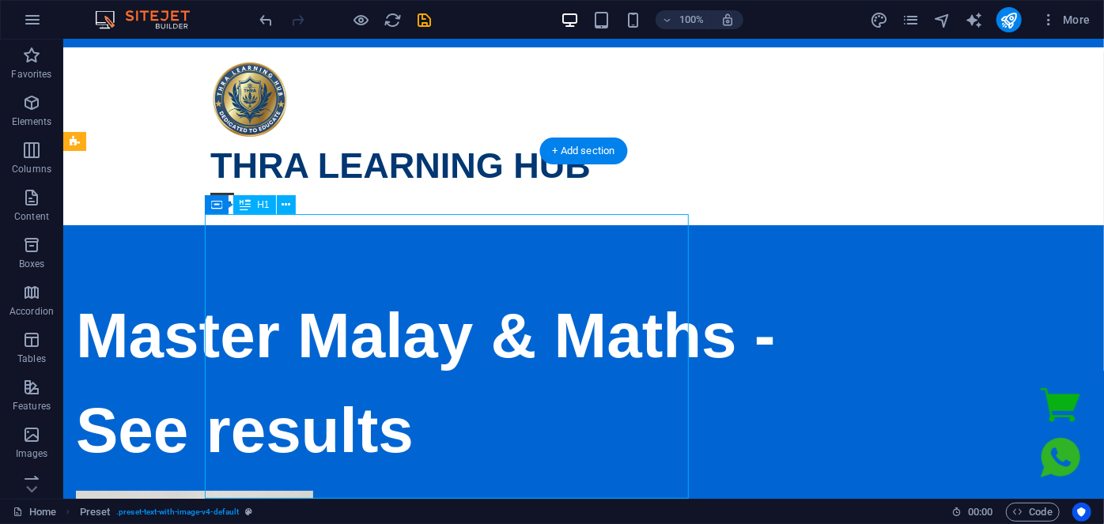
click at [423, 445] on div "Master Malay & Maths - See results" at bounding box center [448, 383] width 746 height 190
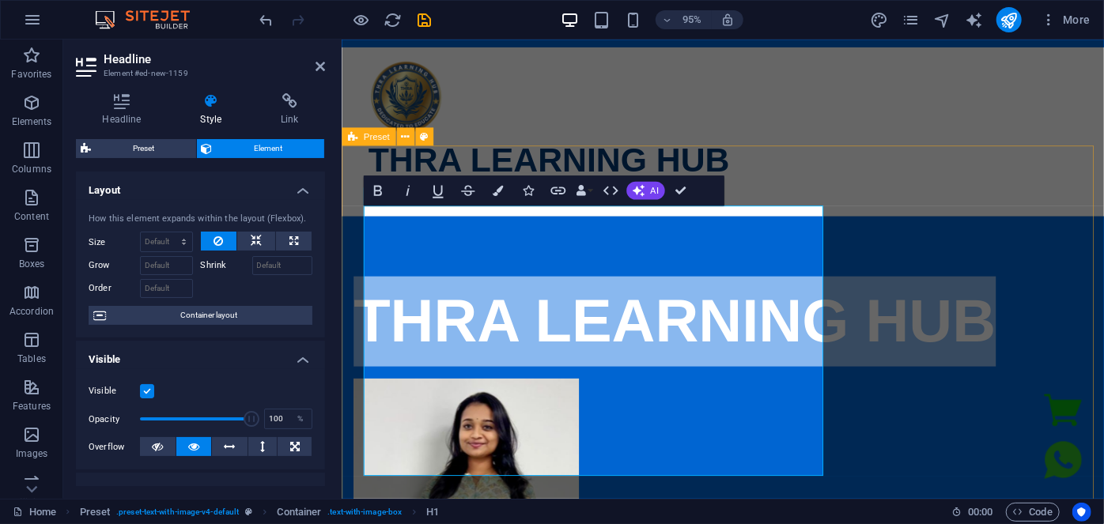
drag, startPoint x: 511, startPoint y: 455, endPoint x: 351, endPoint y: 290, distance: 229.3
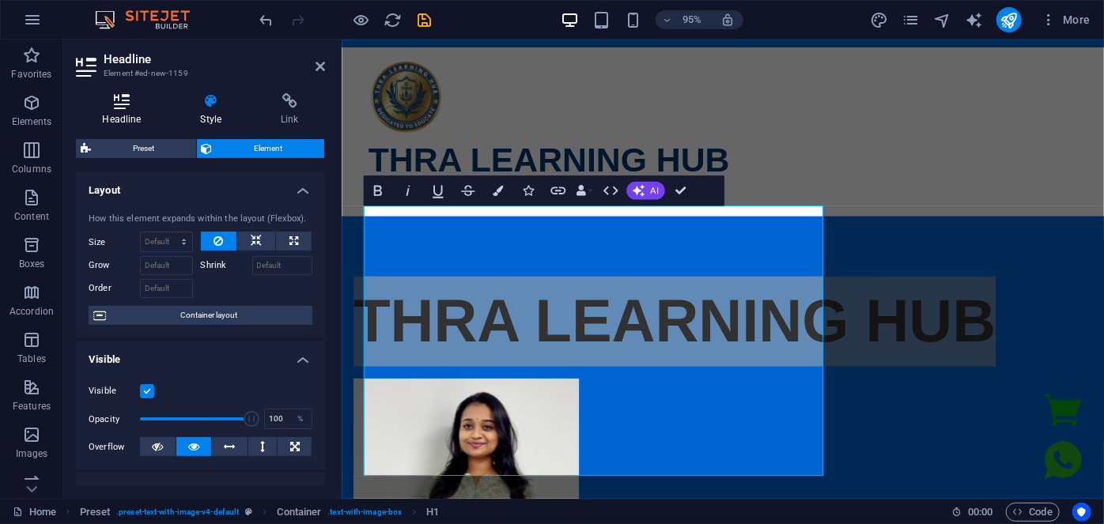
click at [118, 113] on h4 "Headline" at bounding box center [125, 109] width 98 height 33
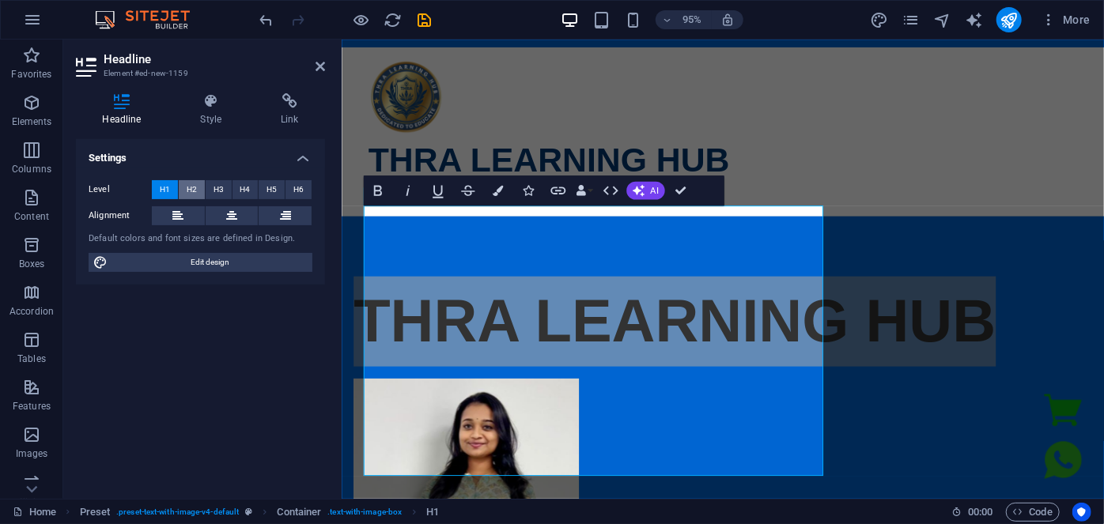
click at [190, 186] on span "H2" at bounding box center [192, 189] width 10 height 19
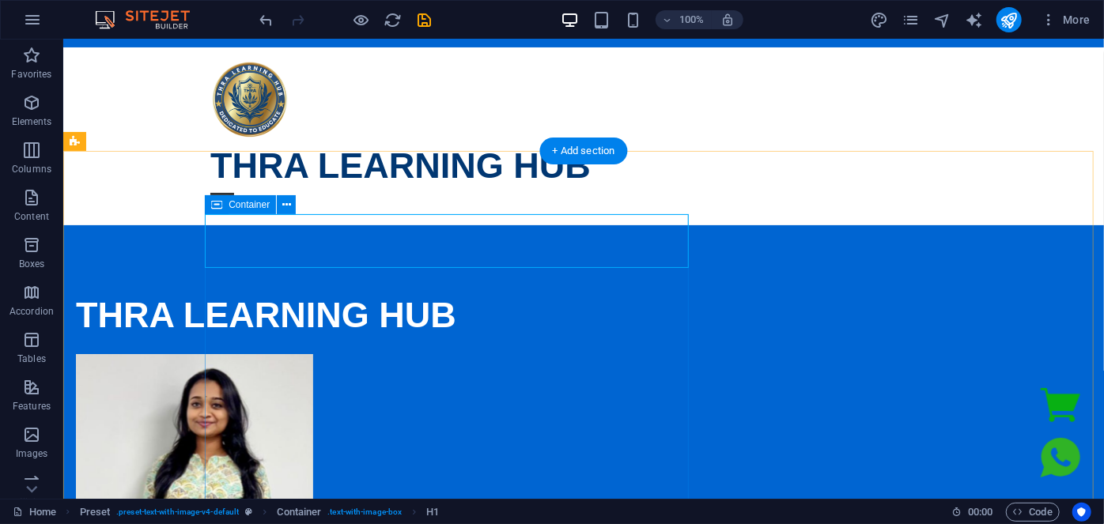
click at [520, 337] on div "THRA LEARNING HUB" at bounding box center [448, 315] width 746 height 54
click at [996, 225] on div "THRA LEARNING HUB Drop content here or Add elements Paste clipboard" at bounding box center [582, 519] width 1041 height 588
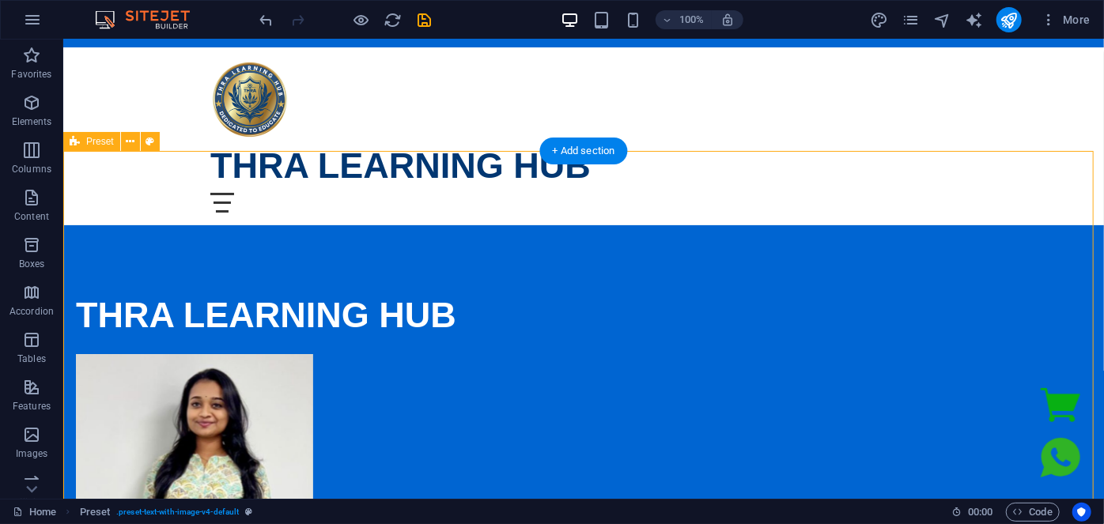
click at [187, 244] on div "THRA LEARNING HUB Drop content here or Add elements Paste clipboard" at bounding box center [582, 519] width 1041 height 588
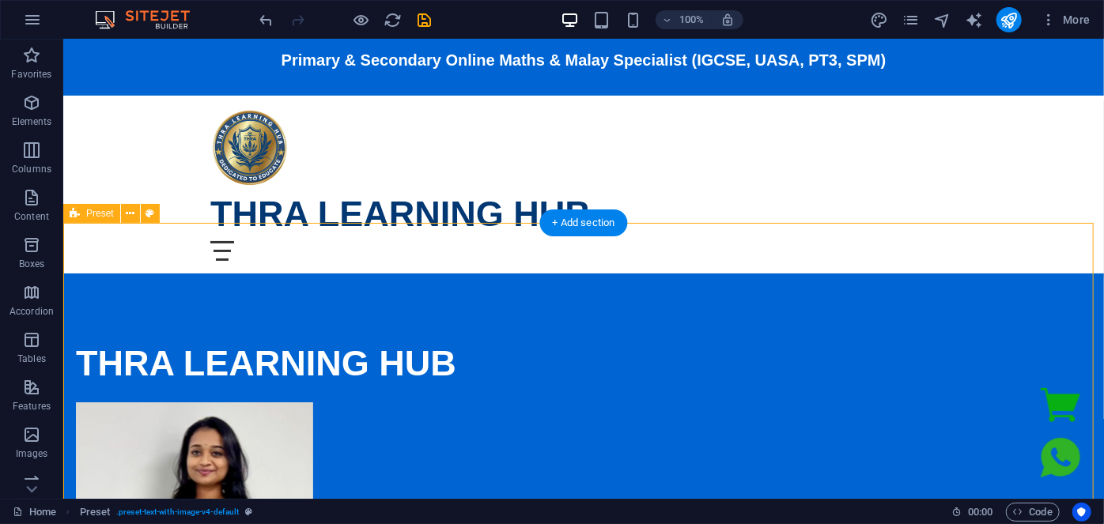
scroll to position [0, 0]
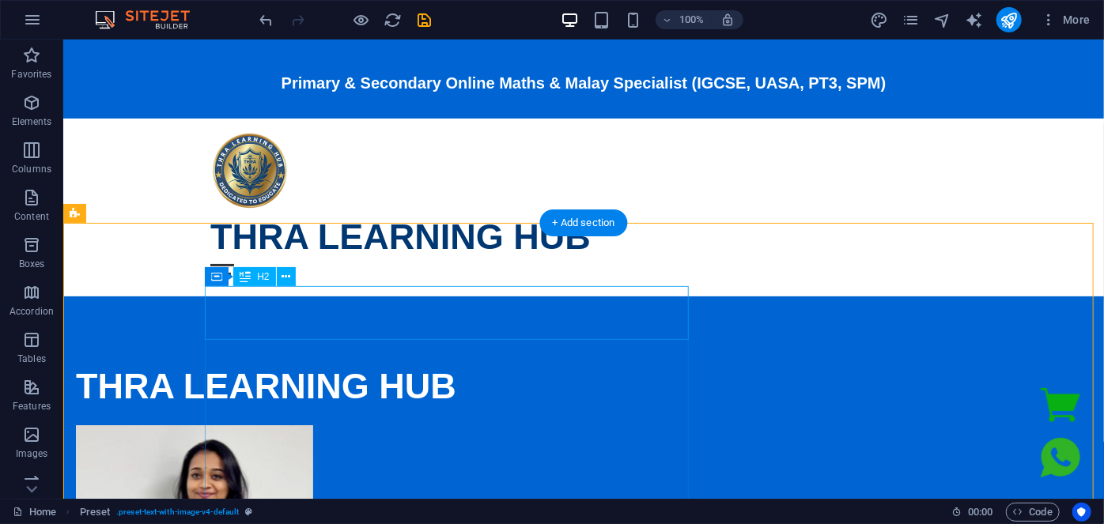
click at [649, 359] on div "THRA LEARNING HUB" at bounding box center [448, 386] width 746 height 54
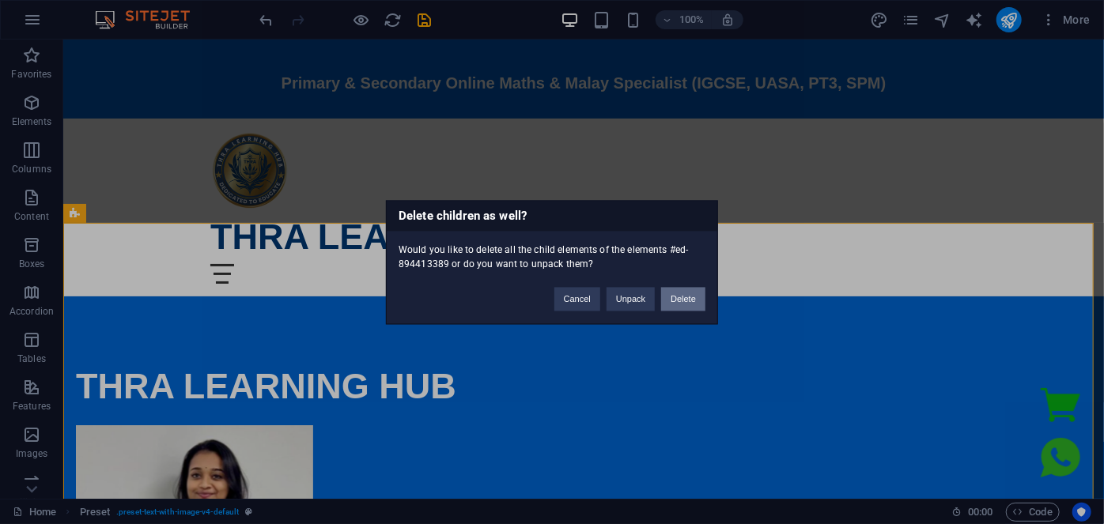
click at [691, 300] on button "Delete" at bounding box center [683, 299] width 44 height 24
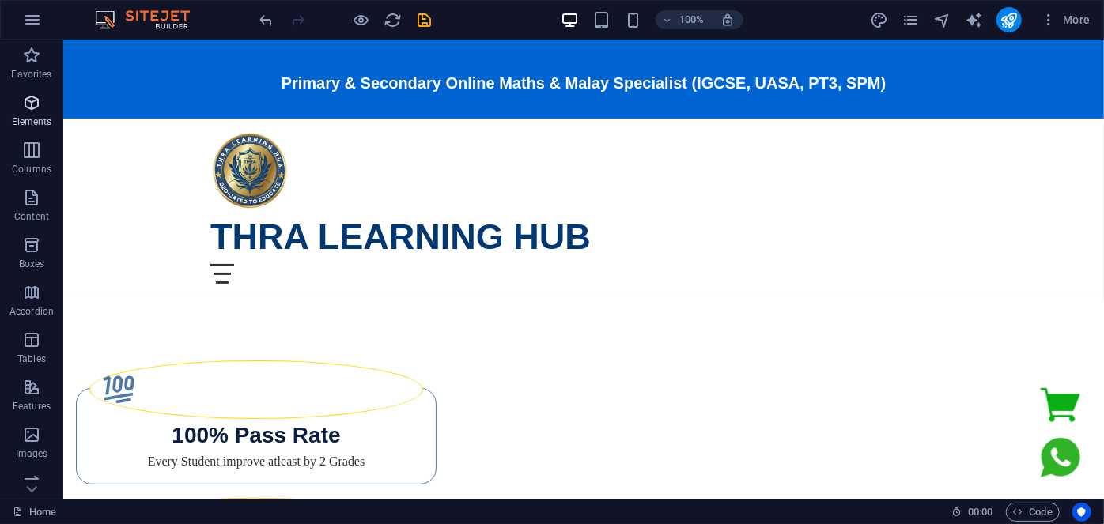
click at [39, 116] on p "Elements" at bounding box center [32, 121] width 40 height 13
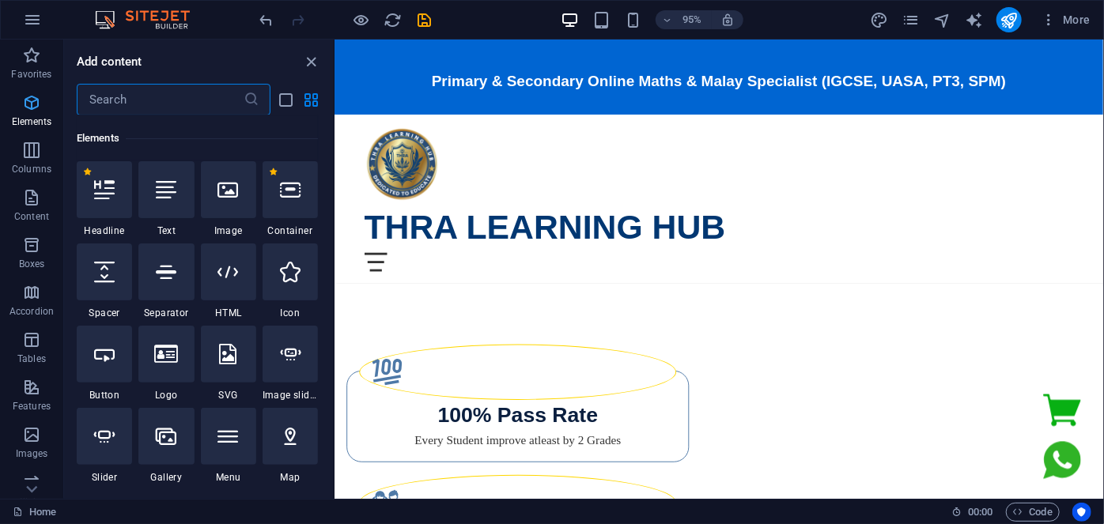
scroll to position [168, 0]
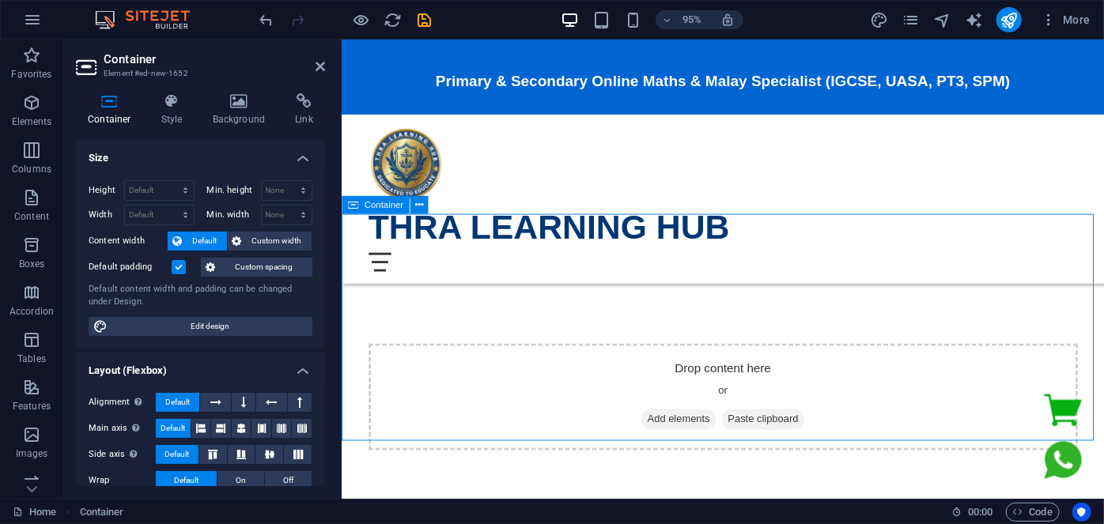
click at [414, 297] on div "Drop content here or Add elements Paste clipboard" at bounding box center [742, 416] width 803 height 239
click at [238, 95] on icon at bounding box center [239, 101] width 77 height 16
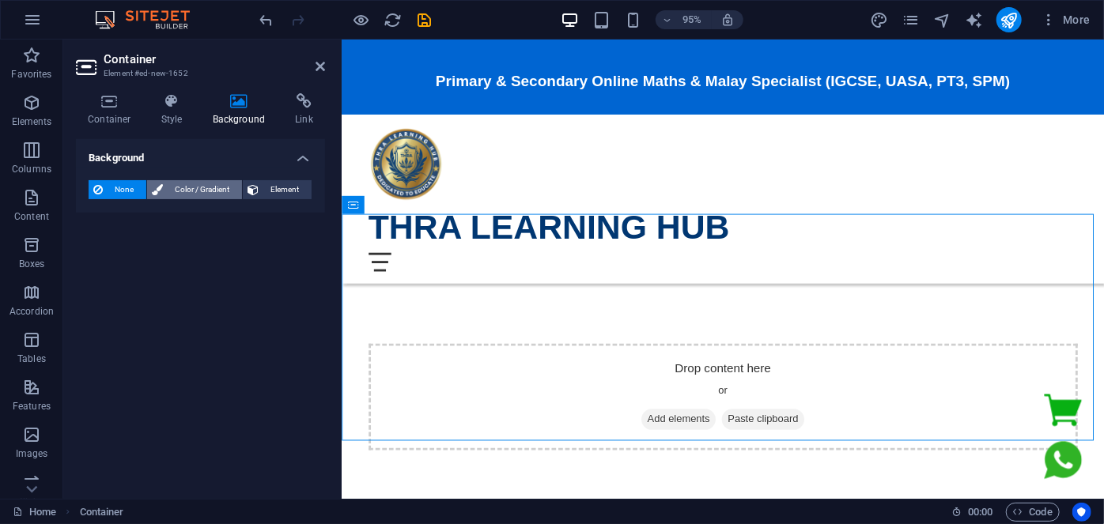
click at [193, 180] on span "Color / Gradient" at bounding box center [203, 189] width 70 height 19
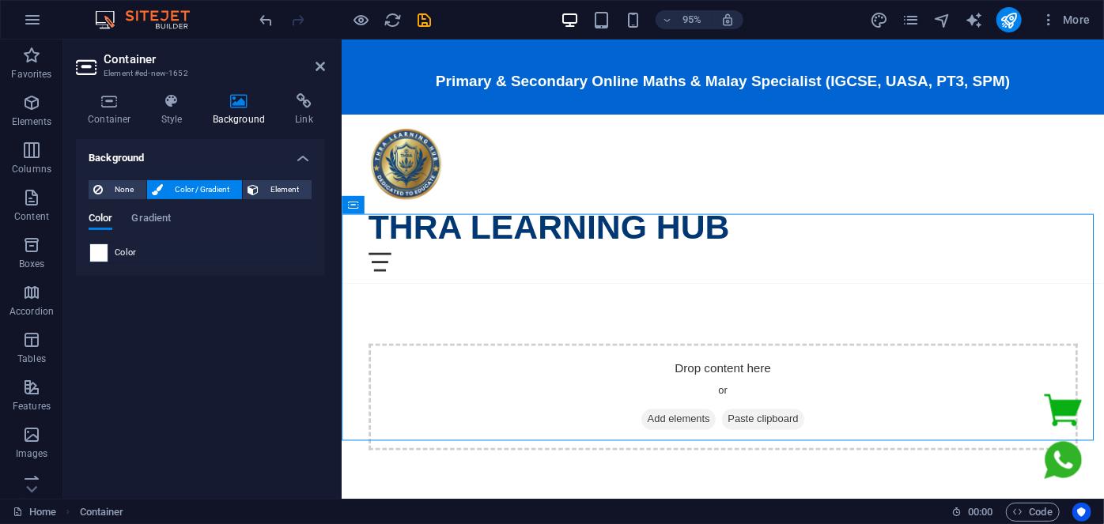
click at [96, 258] on span at bounding box center [98, 252] width 17 height 17
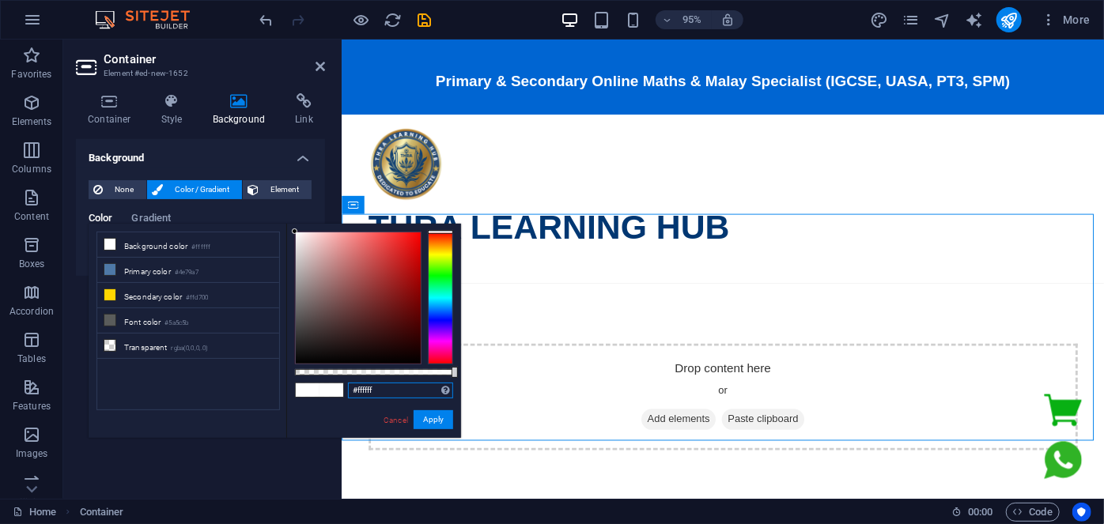
drag, startPoint x: 387, startPoint y: 395, endPoint x: 309, endPoint y: 391, distance: 78.4
click at [309, 391] on div "#ffffff Supported formats #0852ed rgb(8, 82, 237) rgba(8, 82, 237, 90%) hsv(221…" at bounding box center [373, 446] width 175 height 444
paste input "0065d2"
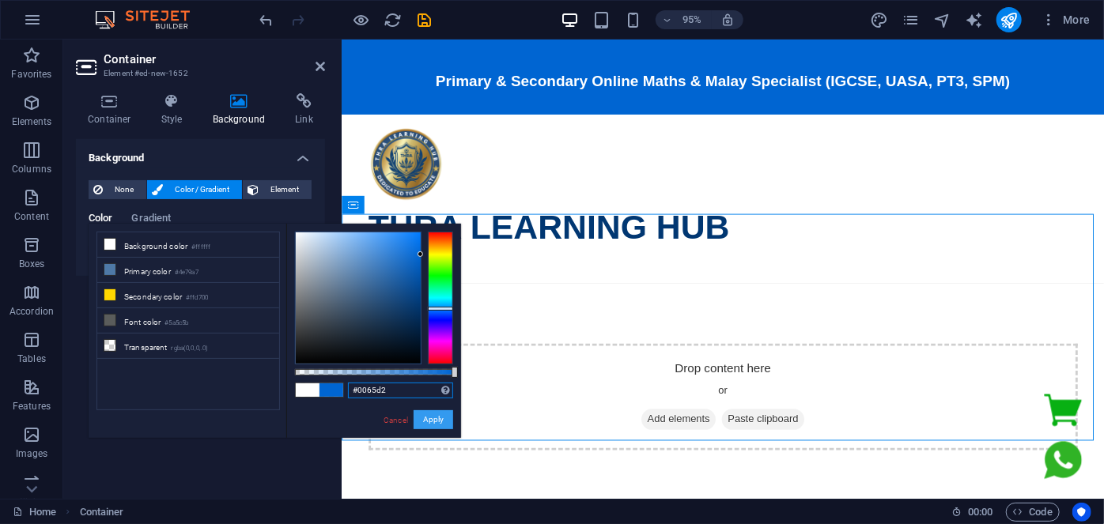
type input "#0065d2"
click at [425, 421] on button "Apply" at bounding box center [434, 419] width 40 height 19
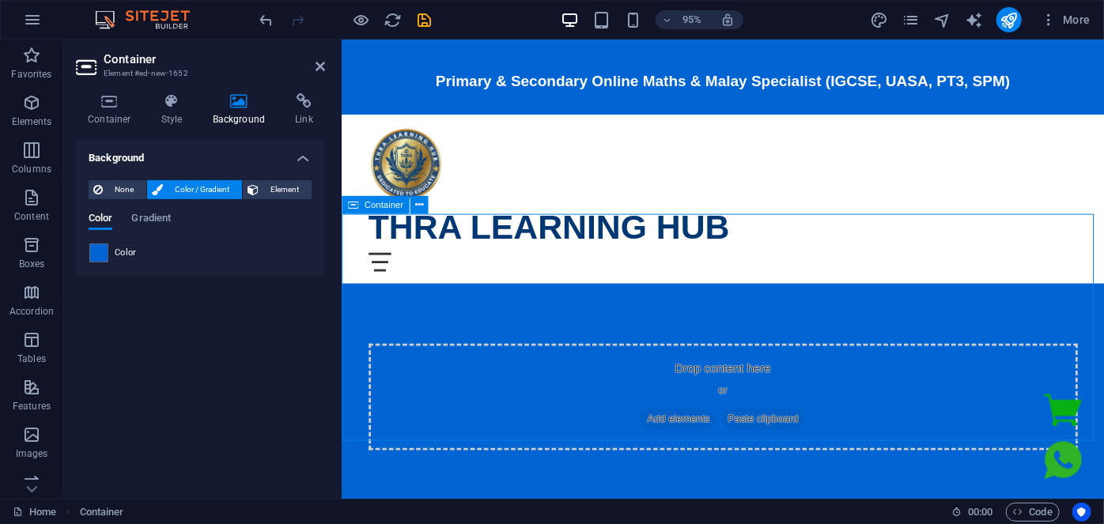
click at [397, 297] on div "Drop content here or Add elements Paste clipboard" at bounding box center [742, 416] width 803 height 239
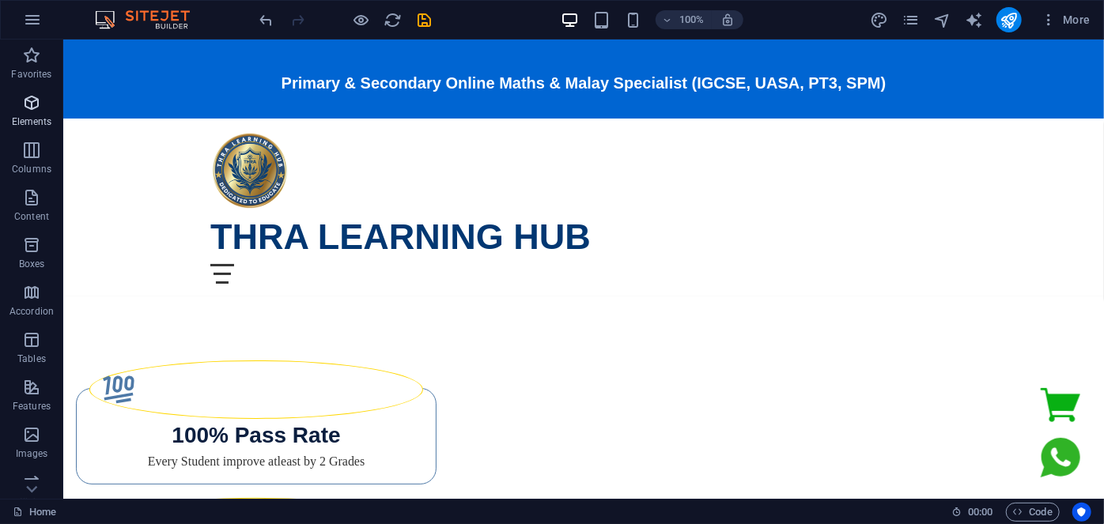
click at [39, 119] on p "Elements" at bounding box center [32, 121] width 40 height 13
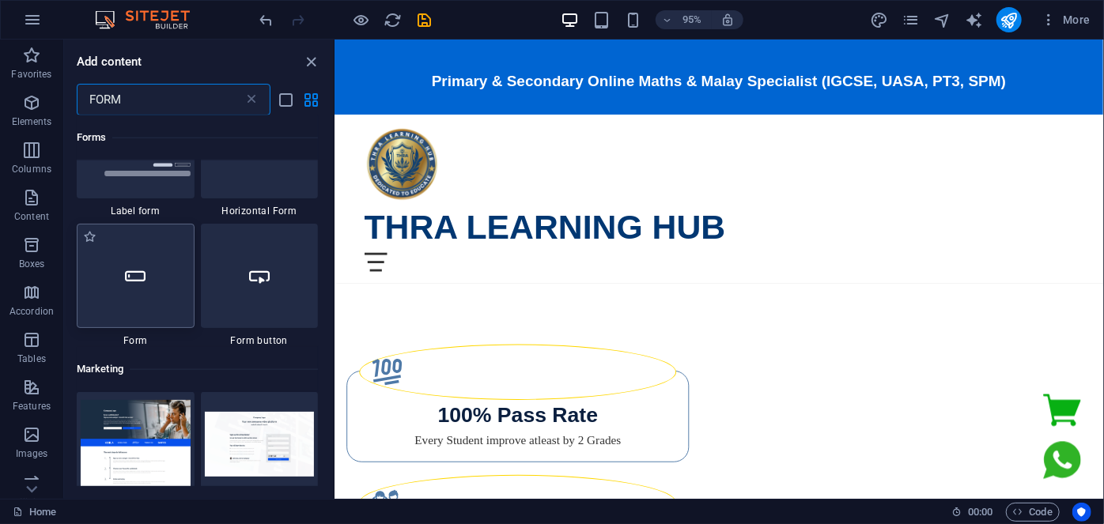
scroll to position [1078, 0]
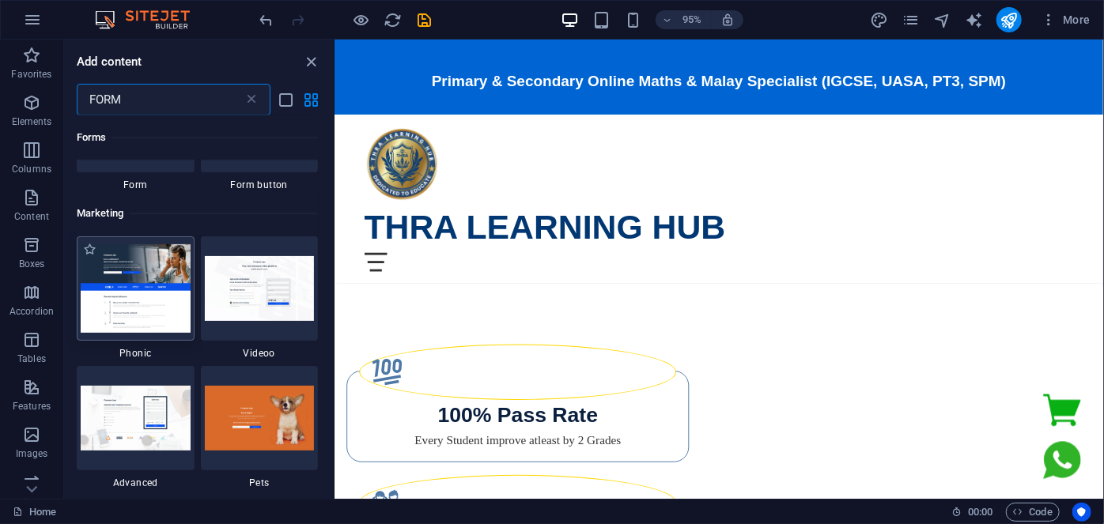
type input "FORM"
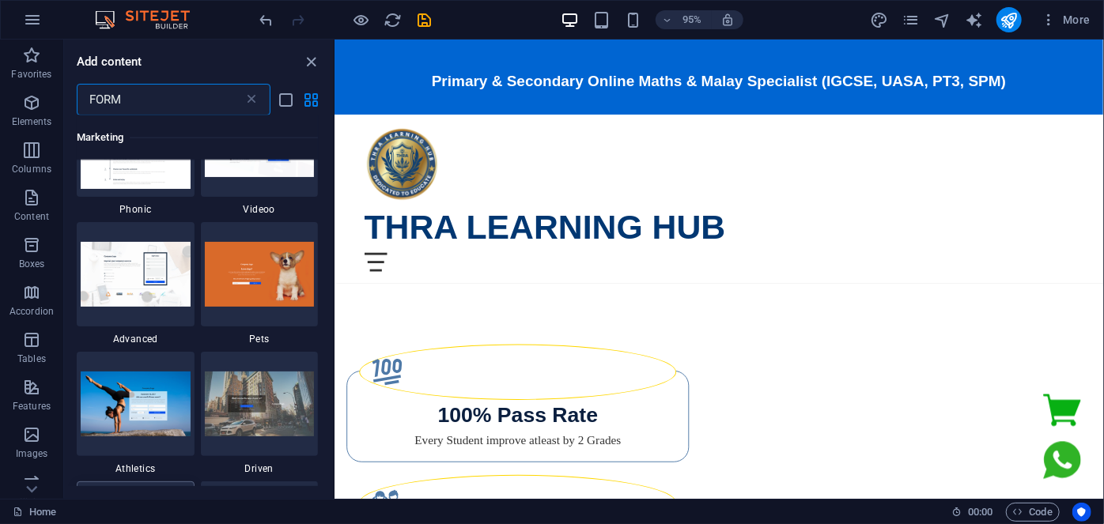
scroll to position [1150, 0]
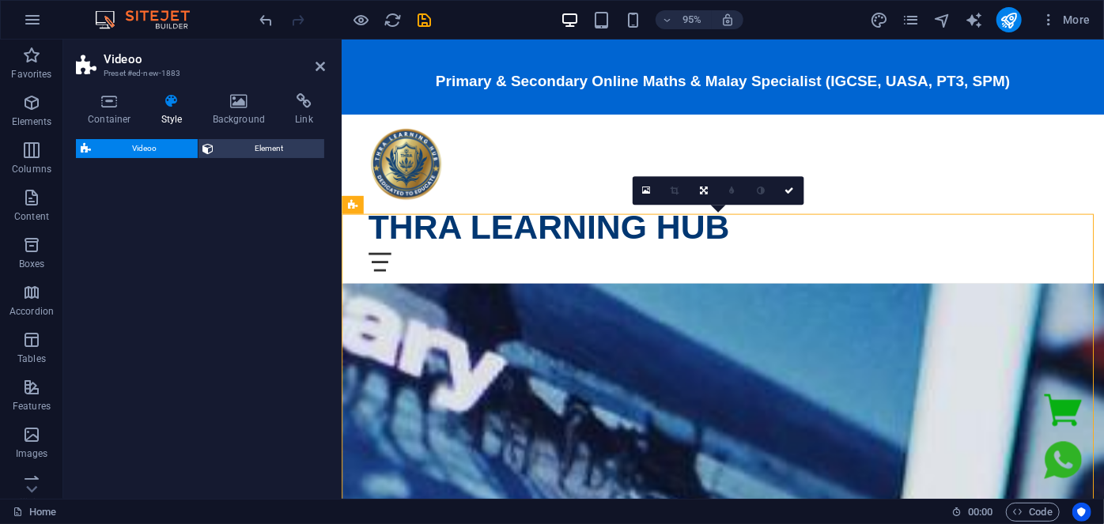
select select "%"
select select "rem"
select select "px"
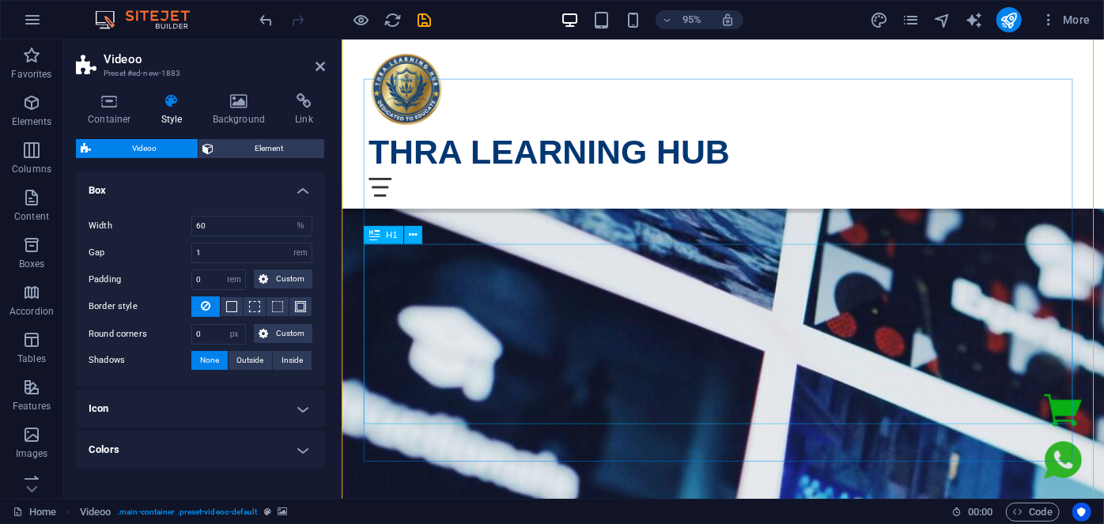
scroll to position [215, 0]
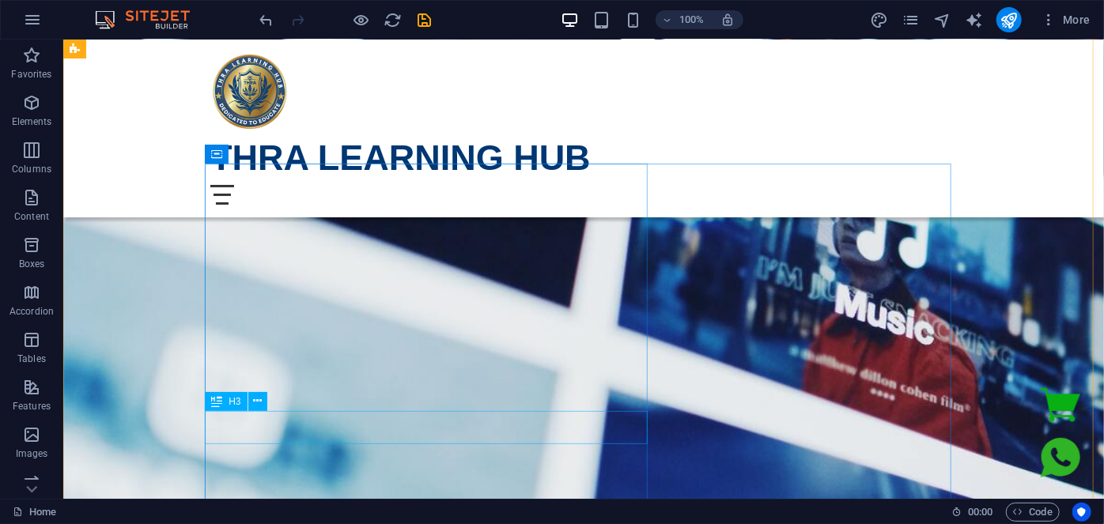
scroll to position [143, 0]
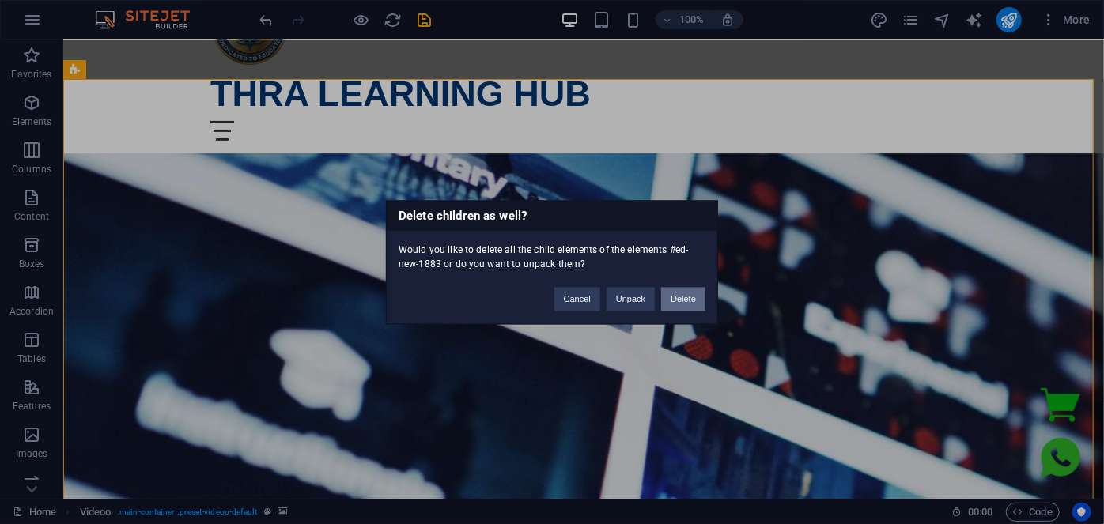
click at [692, 298] on button "Delete" at bounding box center [683, 299] width 44 height 24
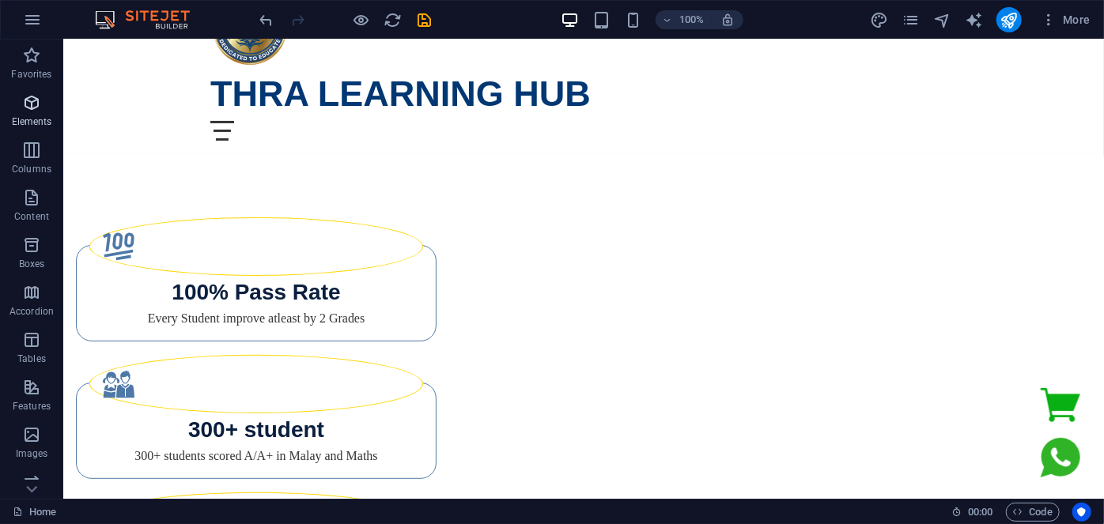
drag, startPoint x: 26, startPoint y: 123, endPoint x: 32, endPoint y: 113, distance: 11.0
click at [28, 121] on p "Elements" at bounding box center [32, 121] width 40 height 13
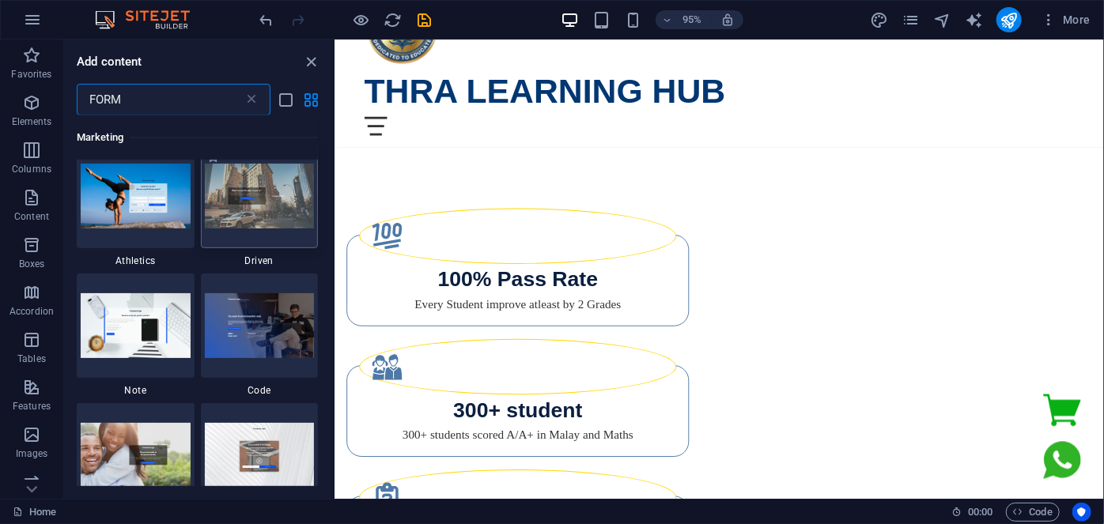
scroll to position [1438, 0]
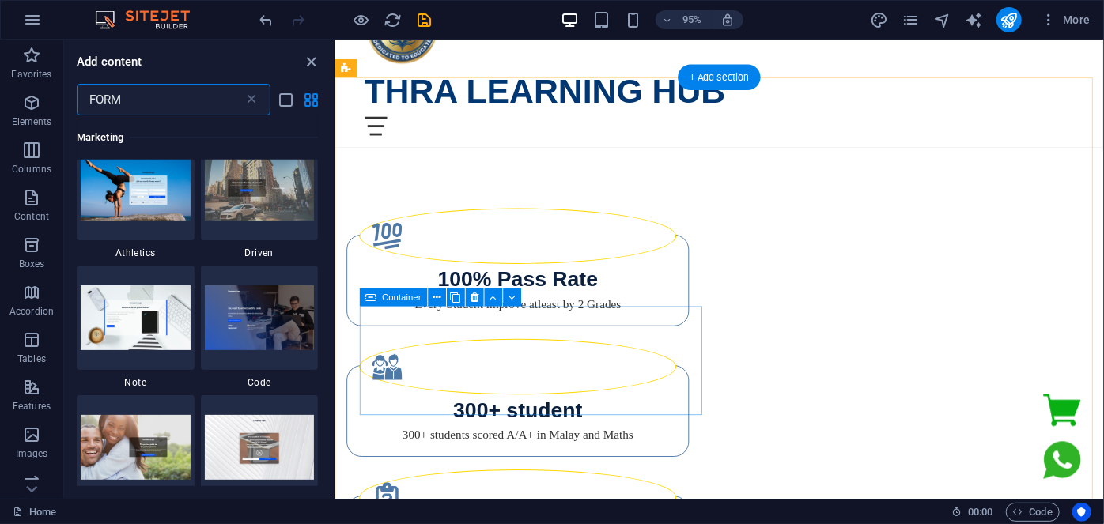
type input "FORM"
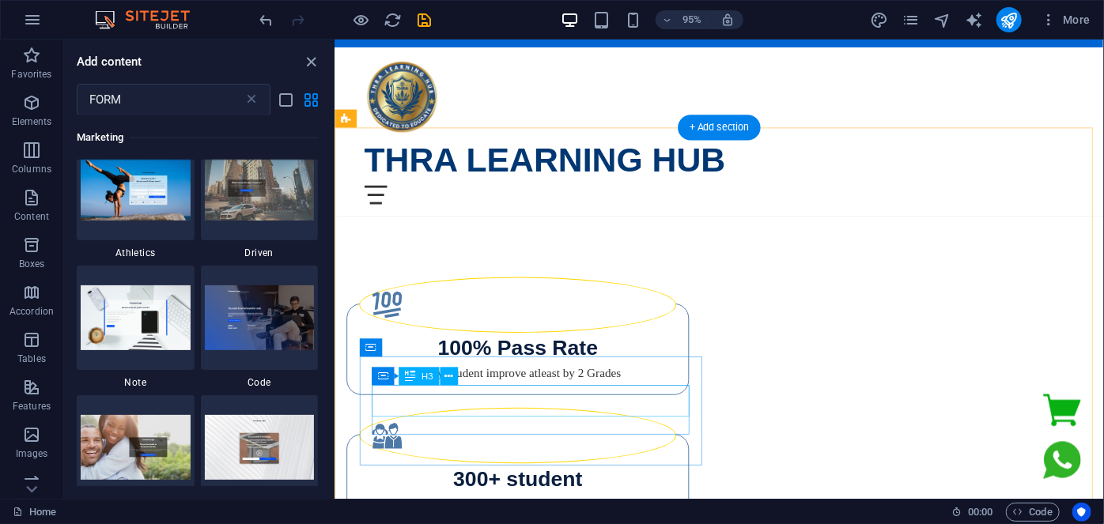
scroll to position [0, 0]
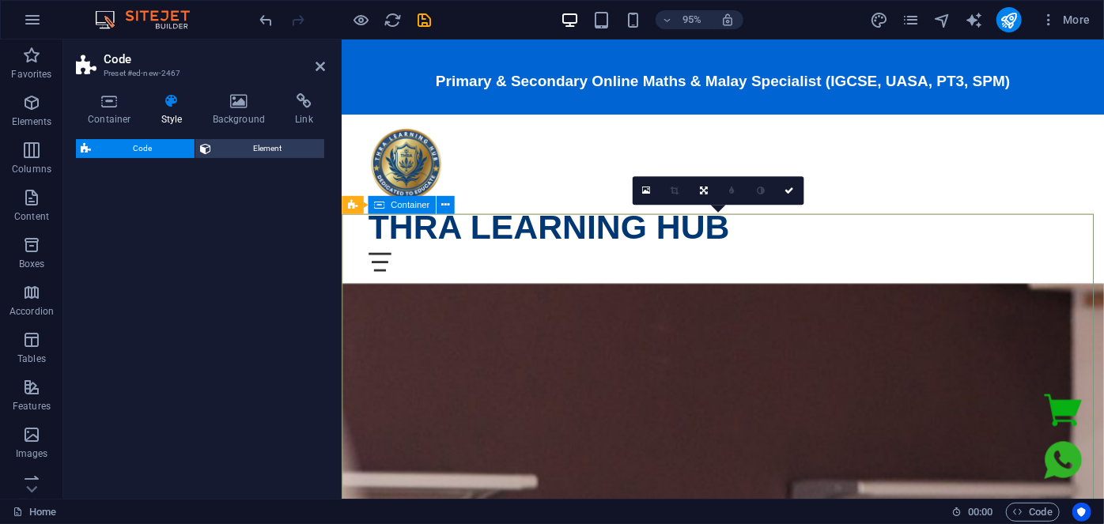
select select "%"
select select "rem"
select select "px"
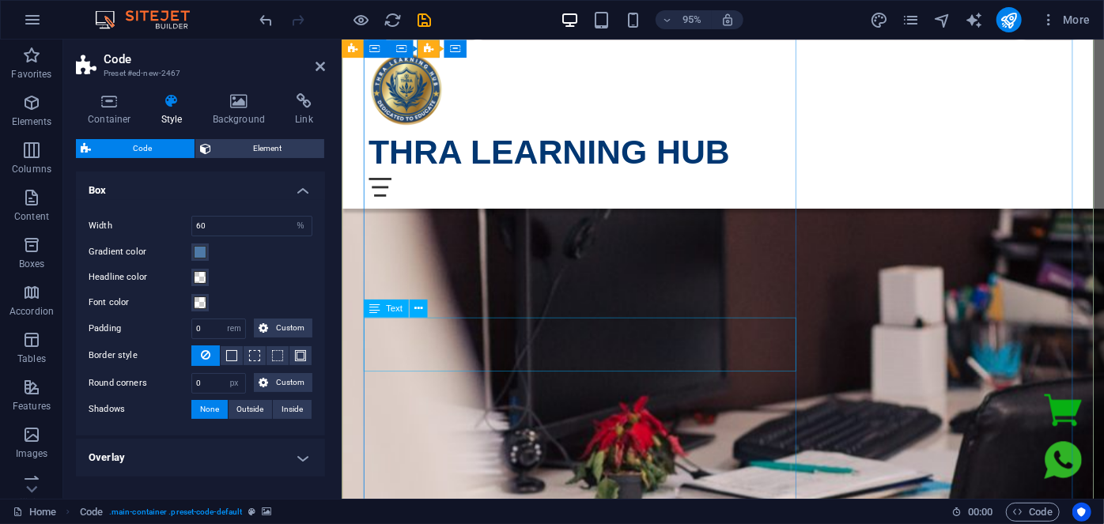
scroll to position [359, 0]
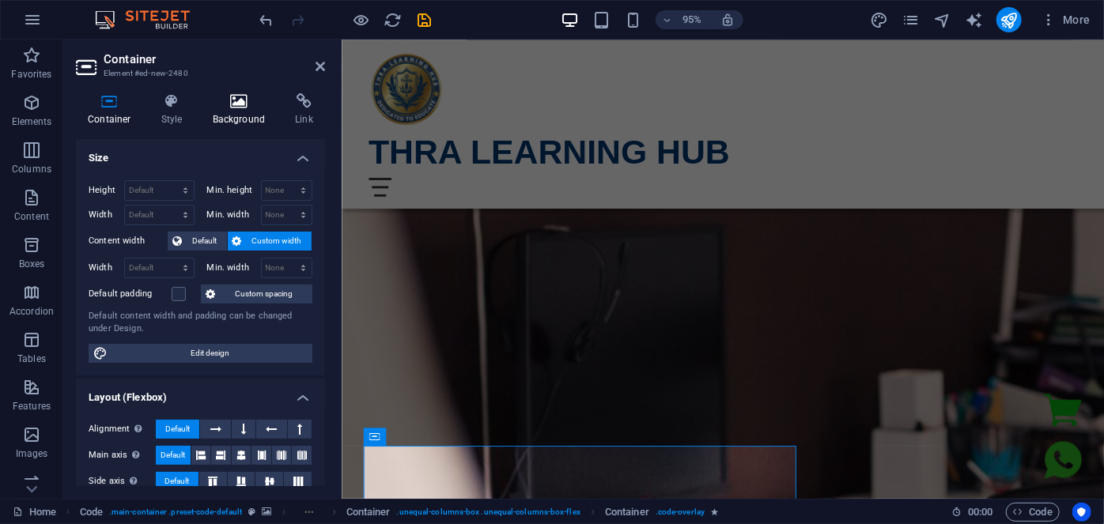
click at [235, 109] on h4 "Background" at bounding box center [242, 109] width 83 height 33
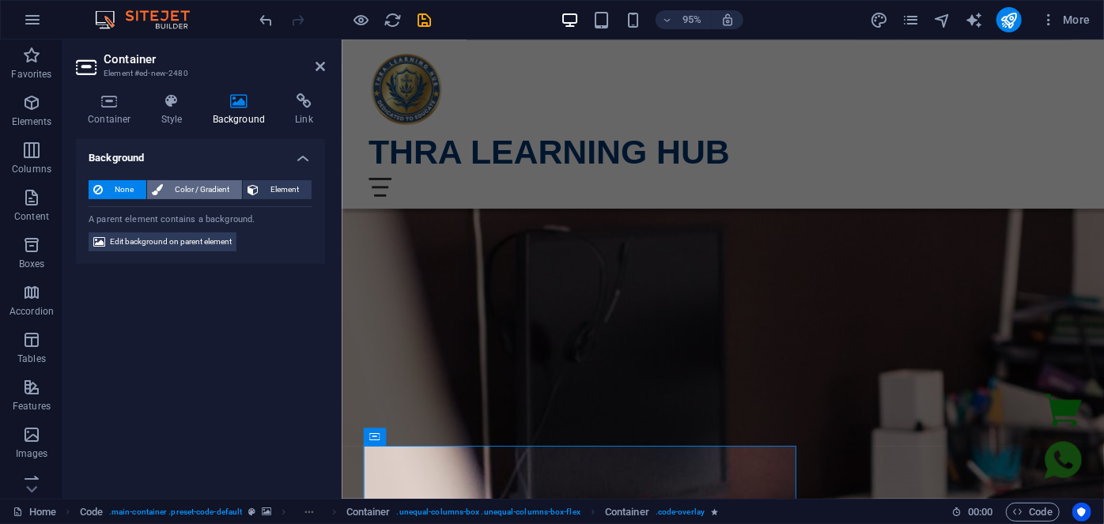
click at [185, 197] on span "Color / Gradient" at bounding box center [203, 189] width 70 height 19
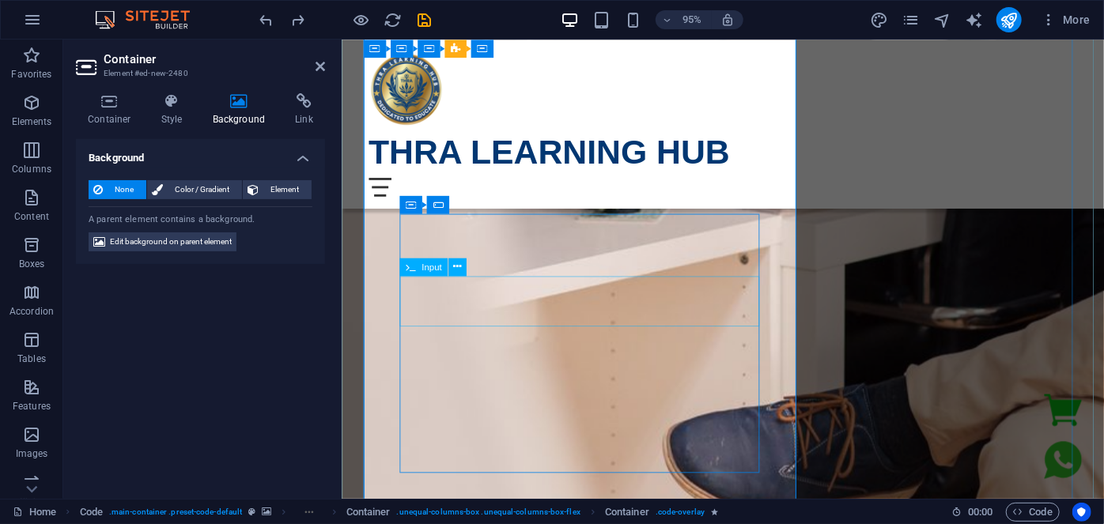
scroll to position [647, 0]
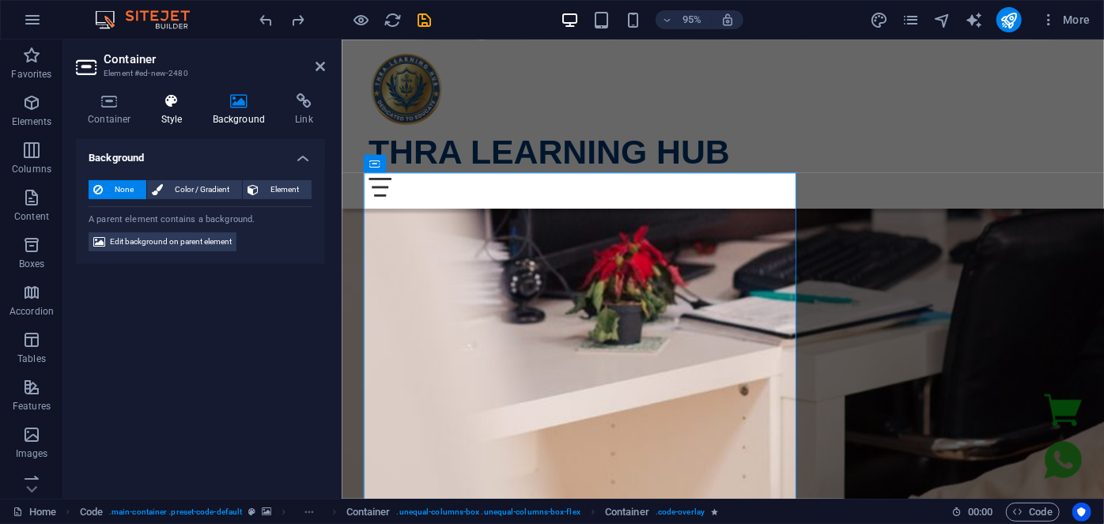
click at [169, 103] on icon at bounding box center [171, 101] width 45 height 16
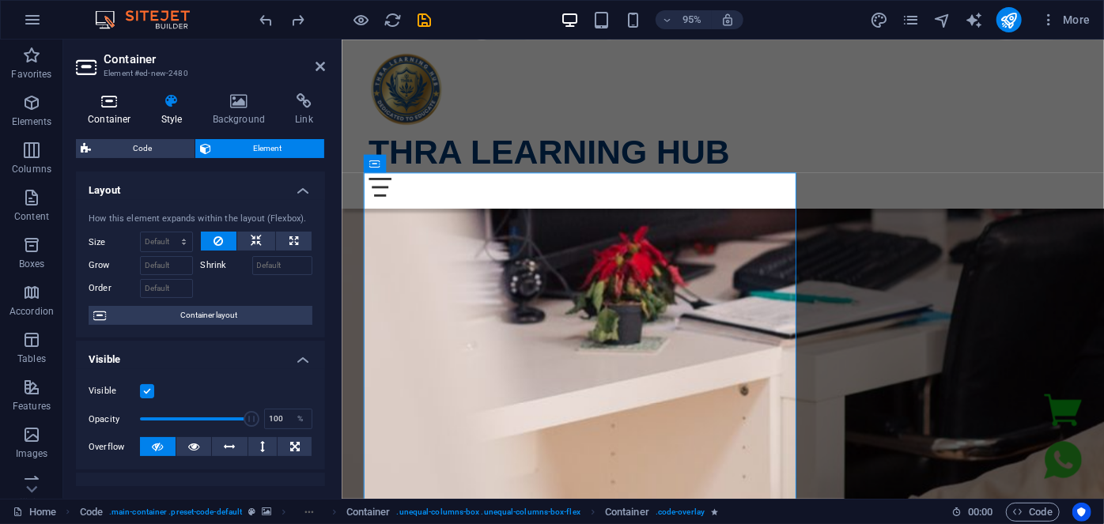
click at [108, 110] on h4 "Container" at bounding box center [113, 109] width 74 height 33
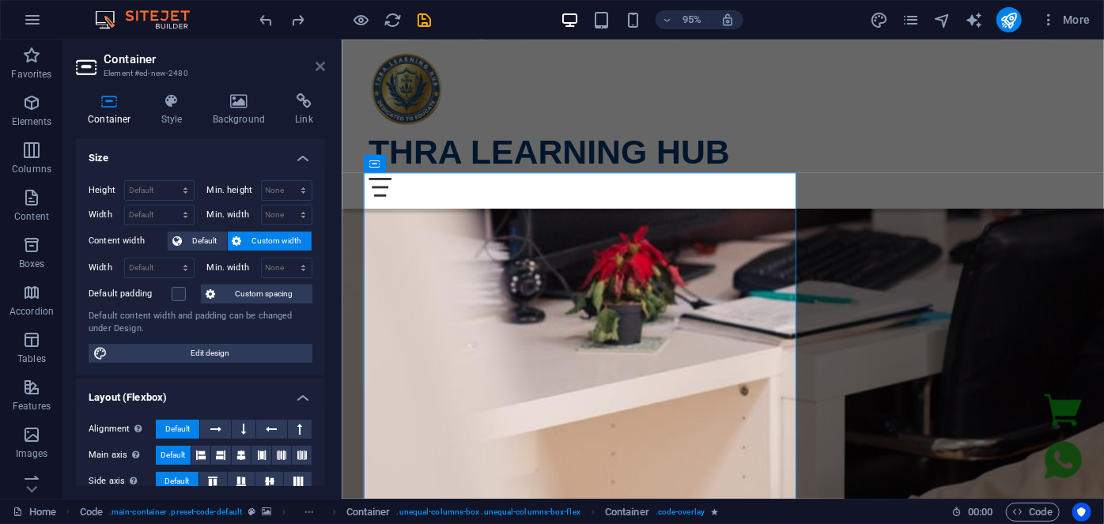
click at [319, 72] on icon at bounding box center [320, 66] width 9 height 13
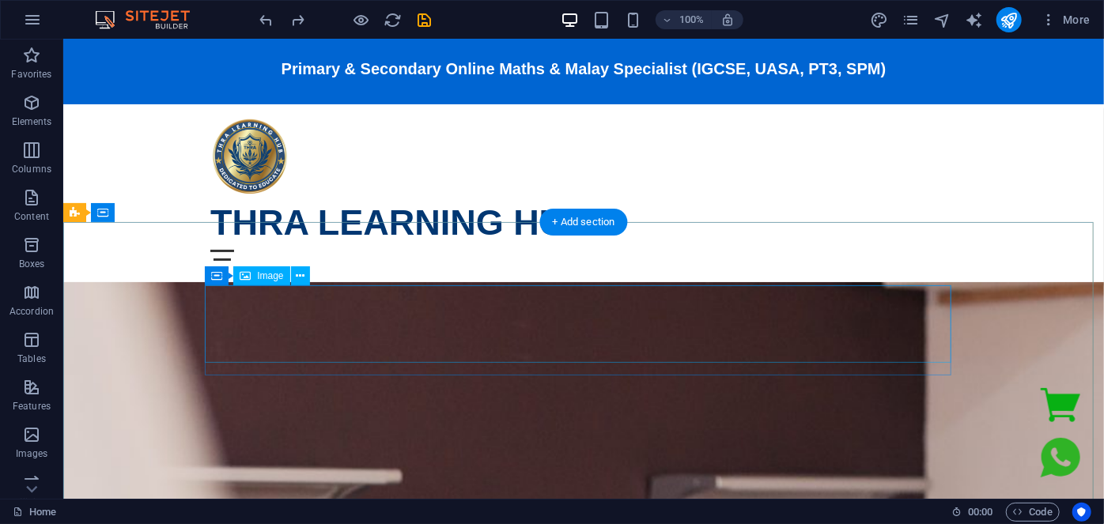
scroll to position [0, 0]
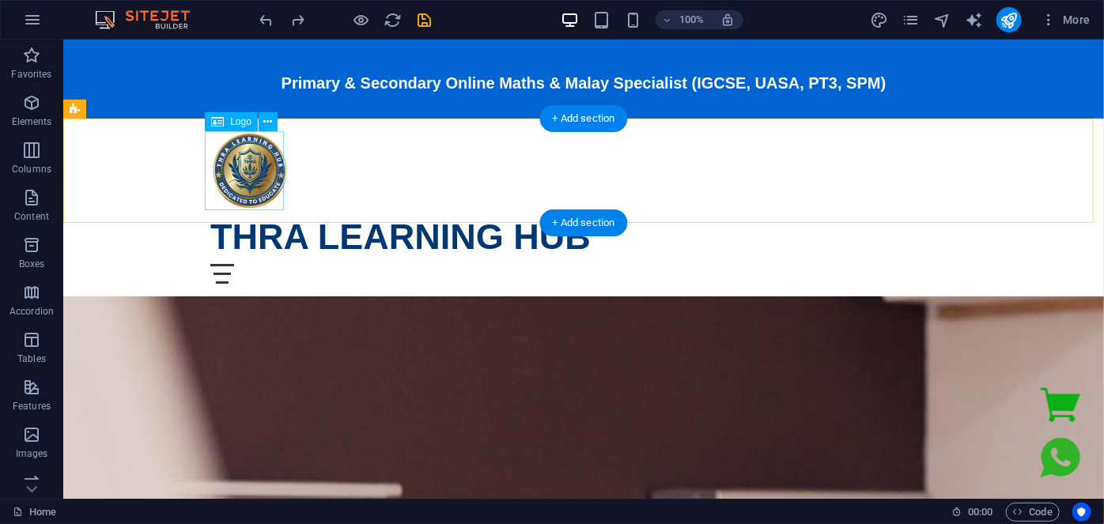
click at [251, 194] on div at bounding box center [583, 169] width 746 height 79
click at [255, 168] on div at bounding box center [583, 169] width 746 height 79
select select "px"
select select
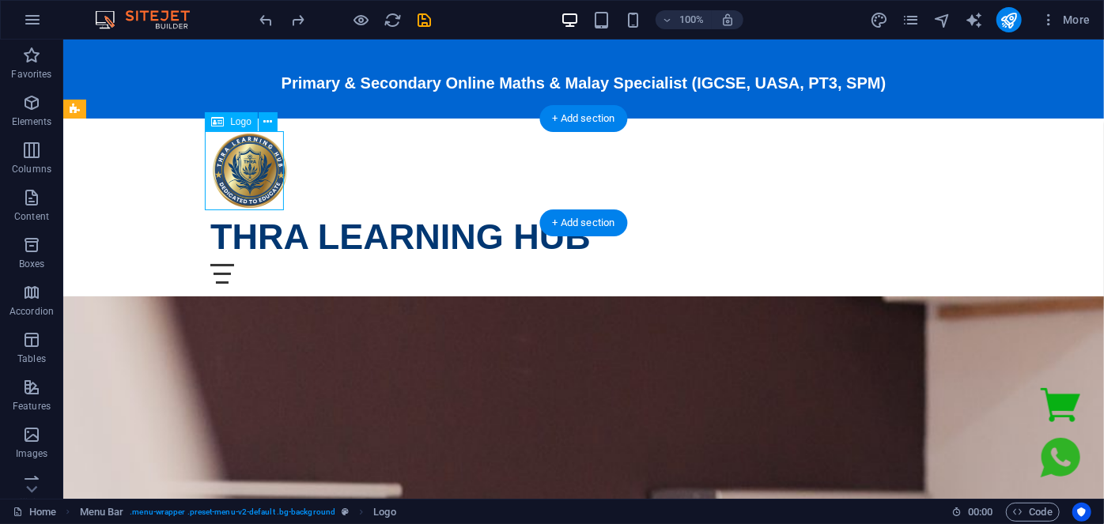
select select
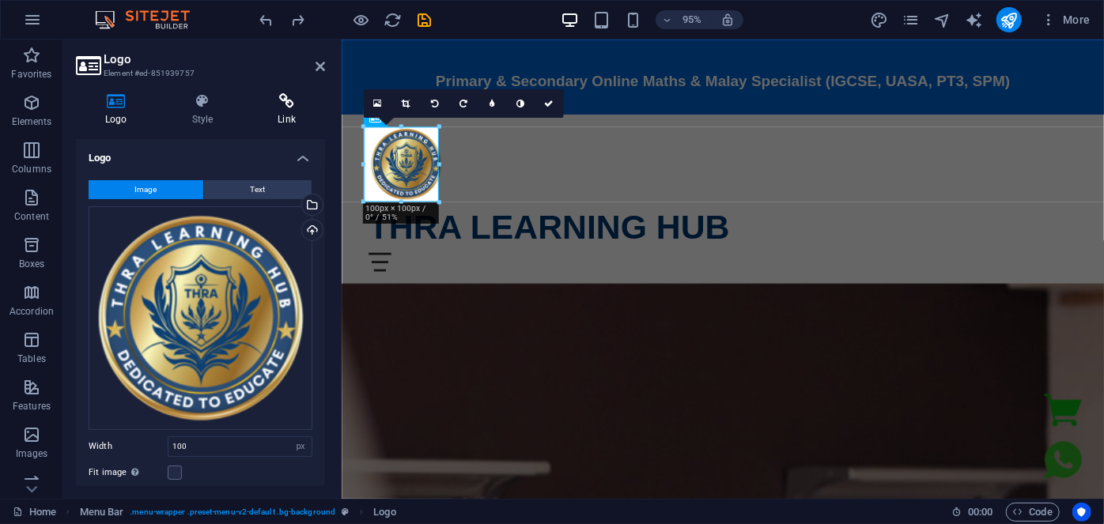
click at [268, 106] on icon at bounding box center [286, 101] width 77 height 16
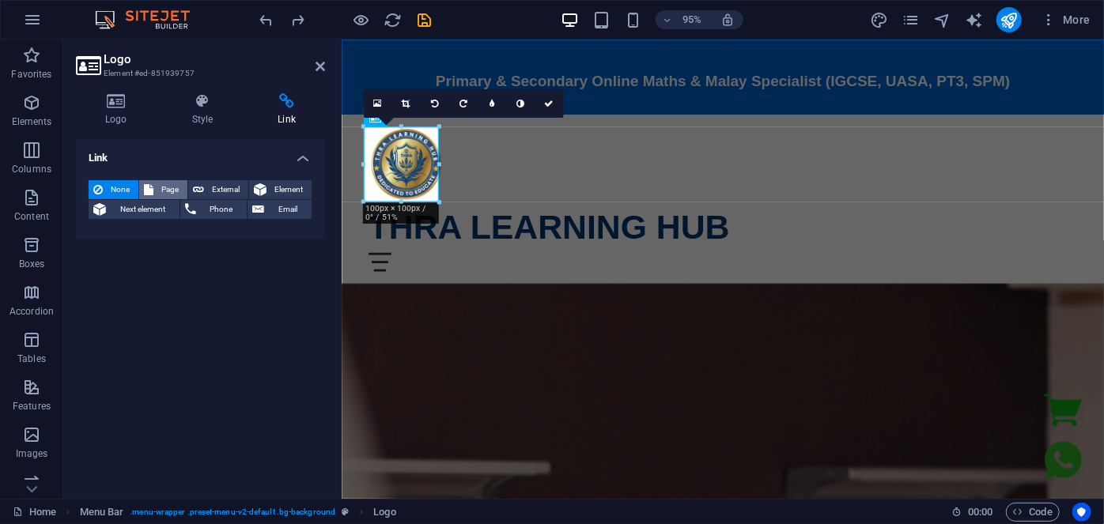
click at [179, 188] on span "Page" at bounding box center [170, 189] width 25 height 19
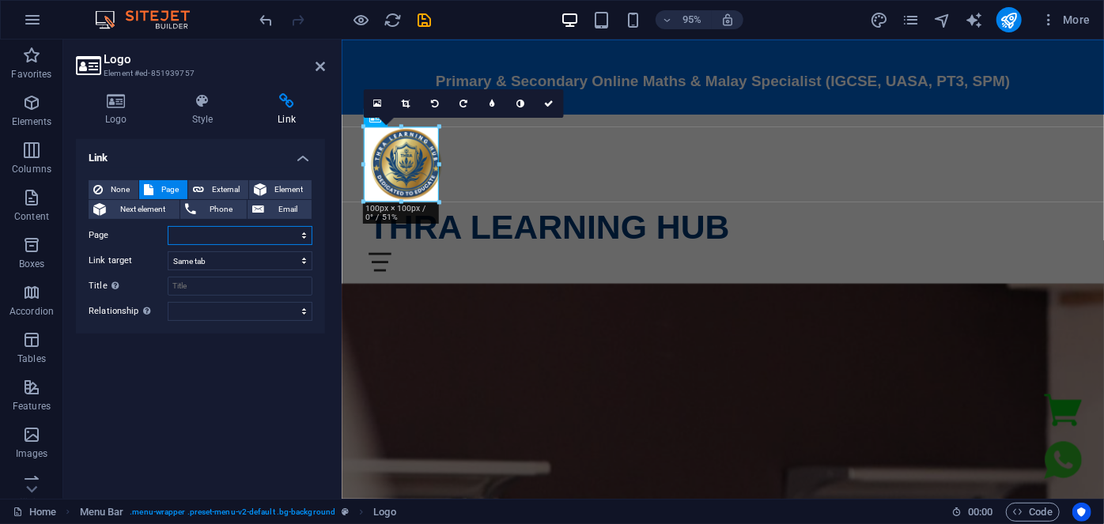
click at [185, 240] on select "Home Register Now testimonial" at bounding box center [240, 235] width 145 height 19
select select "0"
click at [168, 226] on select "Home Register Now testimonial" at bounding box center [240, 235] width 145 height 19
click at [318, 66] on icon at bounding box center [320, 66] width 9 height 13
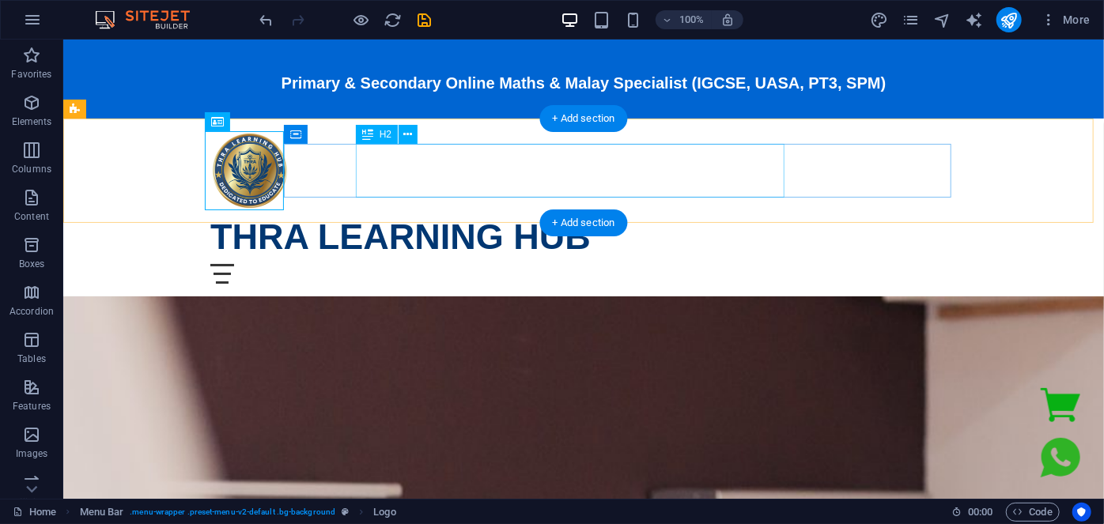
click at [433, 210] on div "THRA LEARNING HUB" at bounding box center [583, 237] width 746 height 54
select select
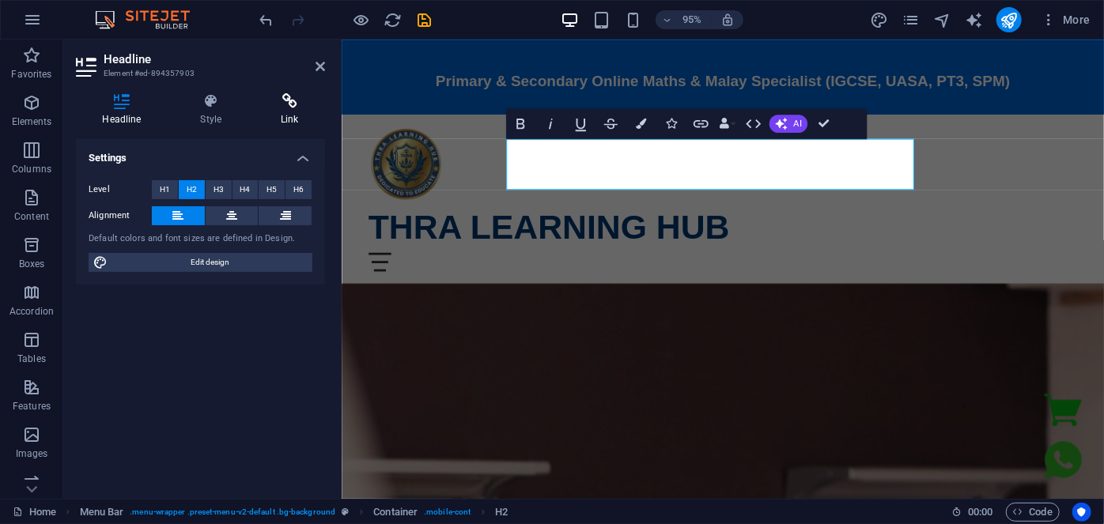
click at [275, 100] on icon at bounding box center [290, 101] width 70 height 16
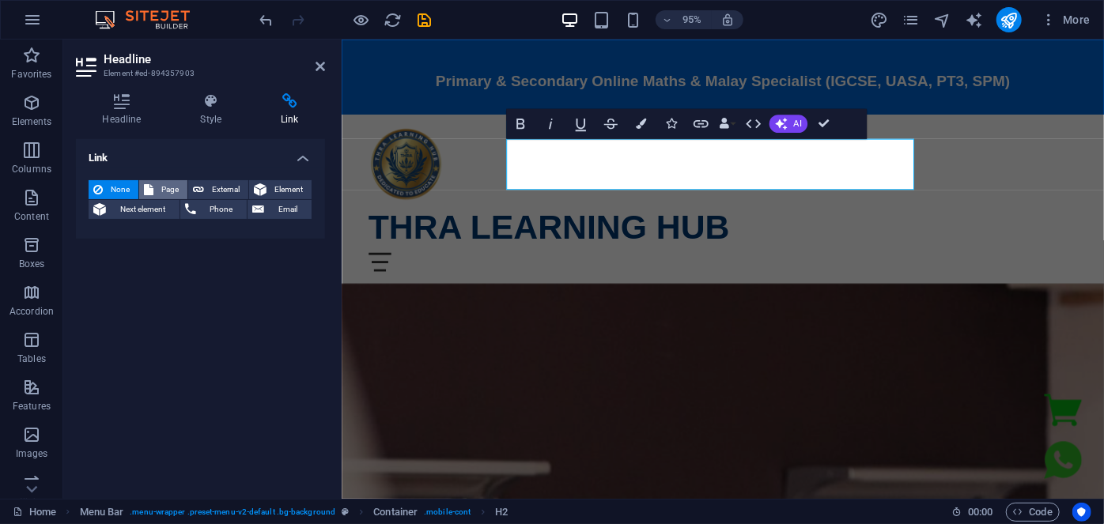
click at [164, 191] on span "Page" at bounding box center [170, 189] width 25 height 19
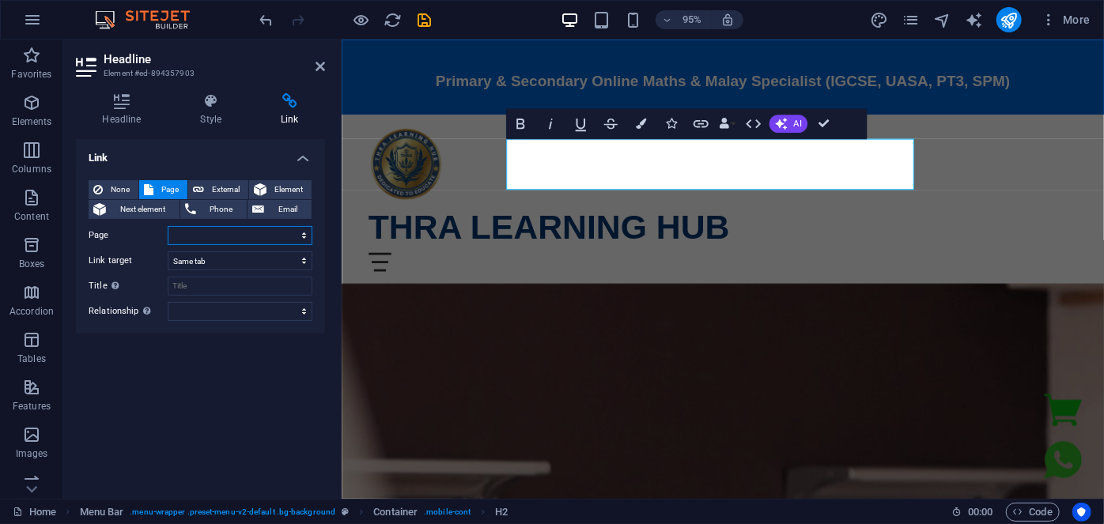
click at [204, 239] on select "Home Register Now testimonial" at bounding box center [240, 235] width 145 height 19
select select "0"
click at [168, 226] on select "Home Register Now testimonial" at bounding box center [240, 235] width 145 height 19
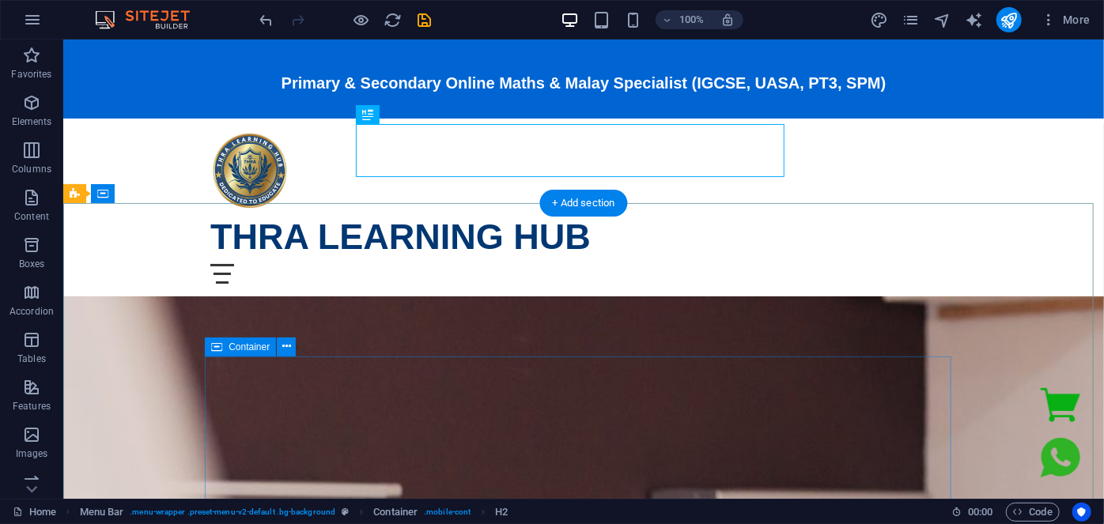
scroll to position [143, 0]
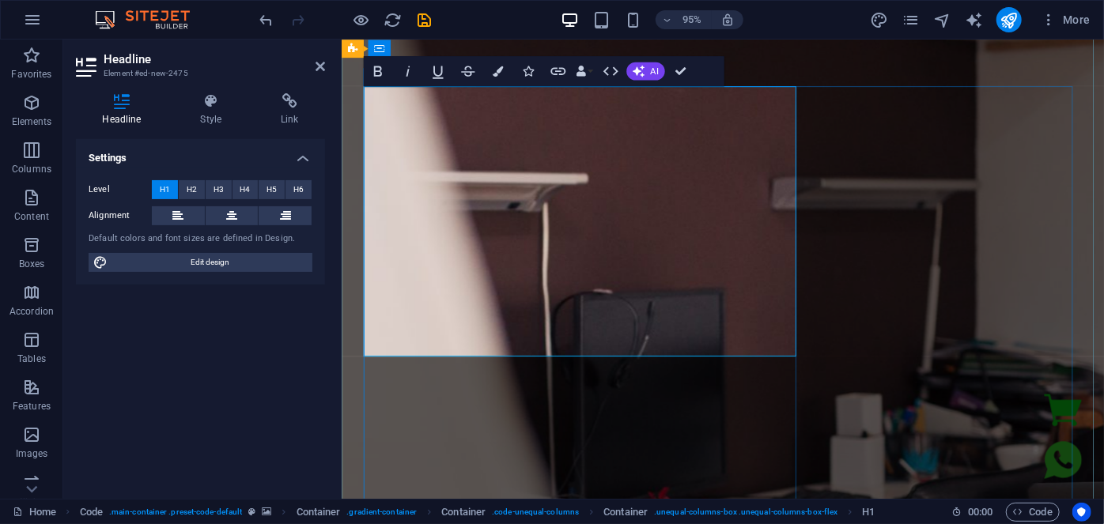
scroll to position [287, 0]
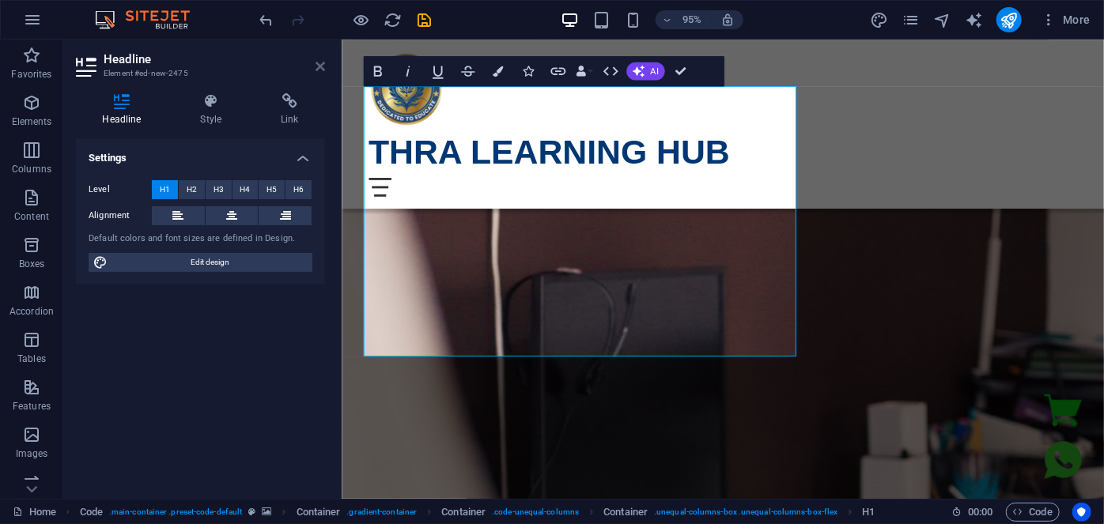
click at [322, 67] on icon at bounding box center [320, 66] width 9 height 13
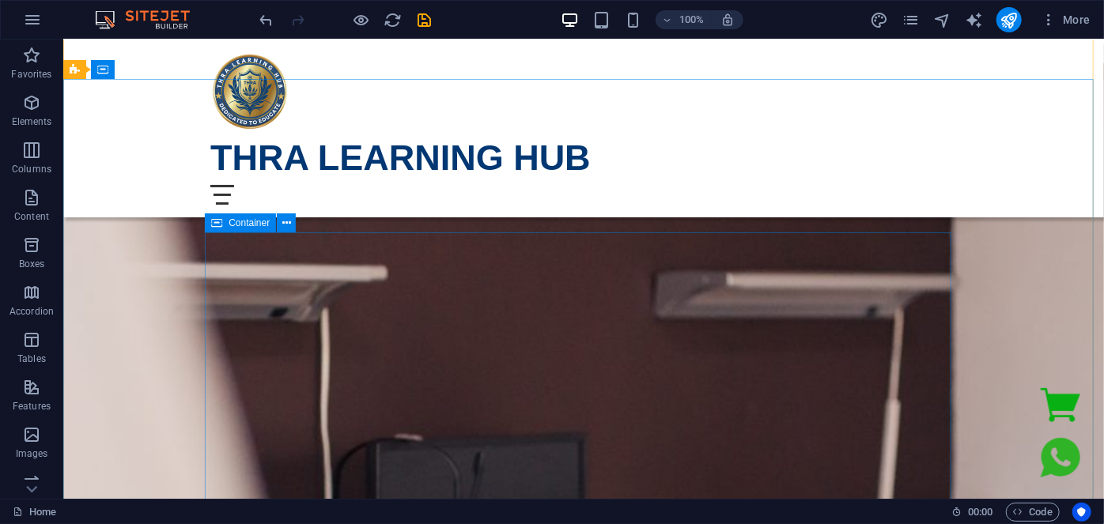
scroll to position [143, 0]
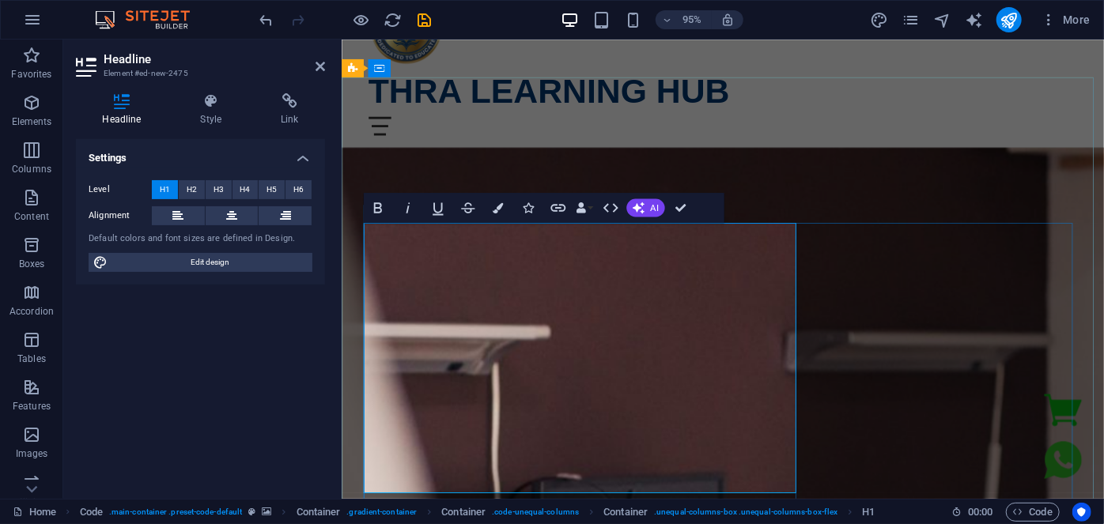
drag, startPoint x: 513, startPoint y: 449, endPoint x: 370, endPoint y: 263, distance: 234.6
click at [199, 188] on button "H2" at bounding box center [192, 189] width 26 height 19
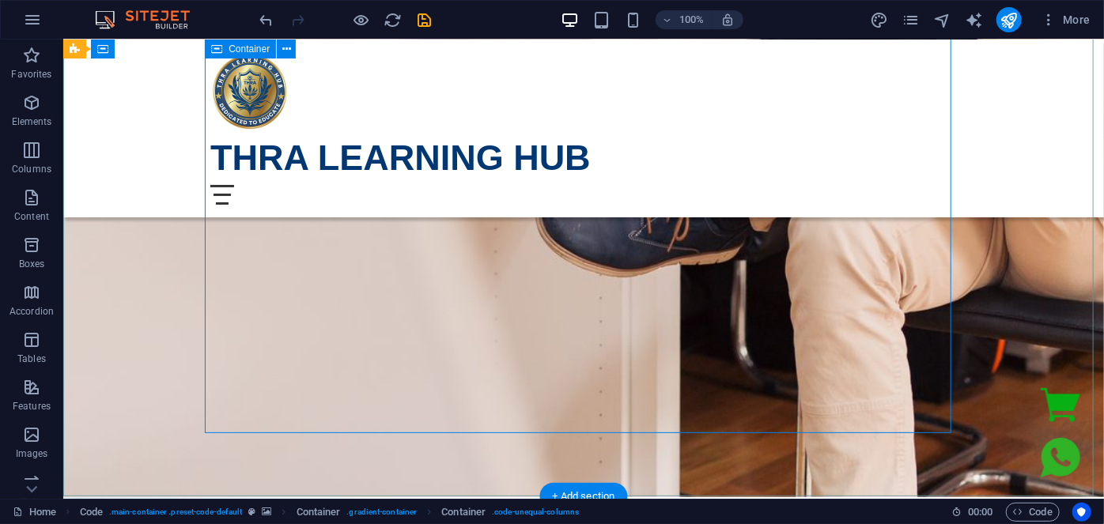
scroll to position [862, 0]
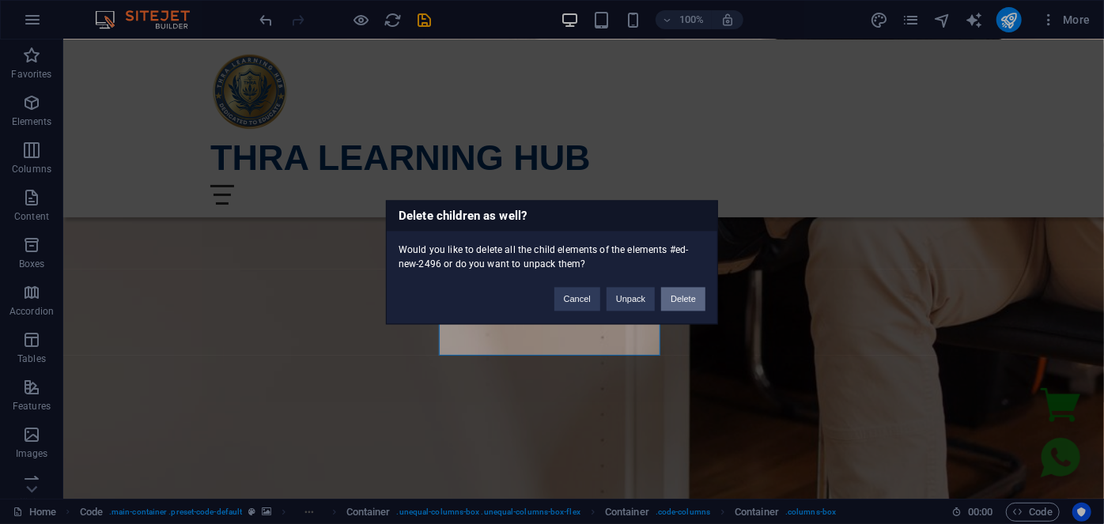
click at [686, 300] on button "Delete" at bounding box center [683, 299] width 44 height 24
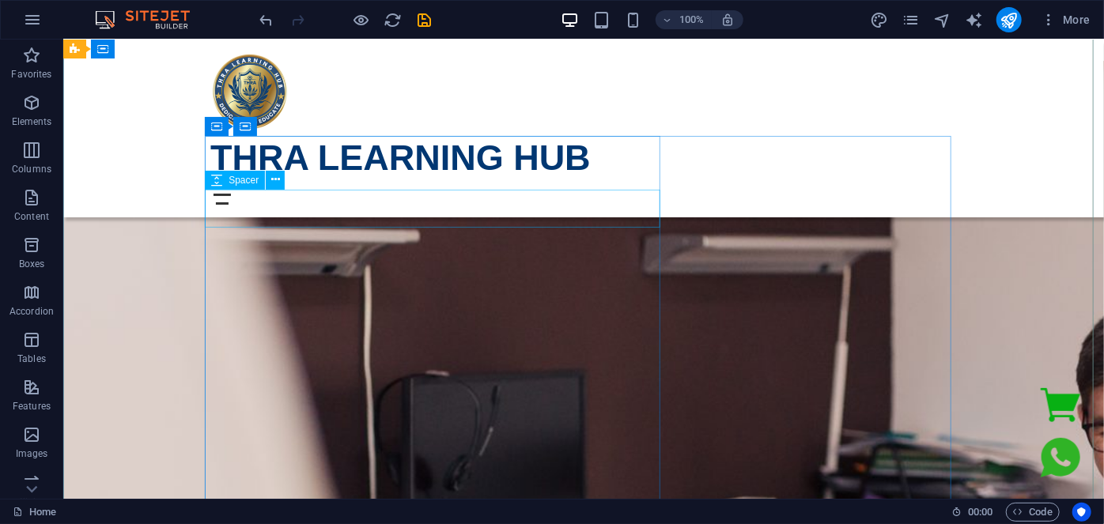
scroll to position [143, 0]
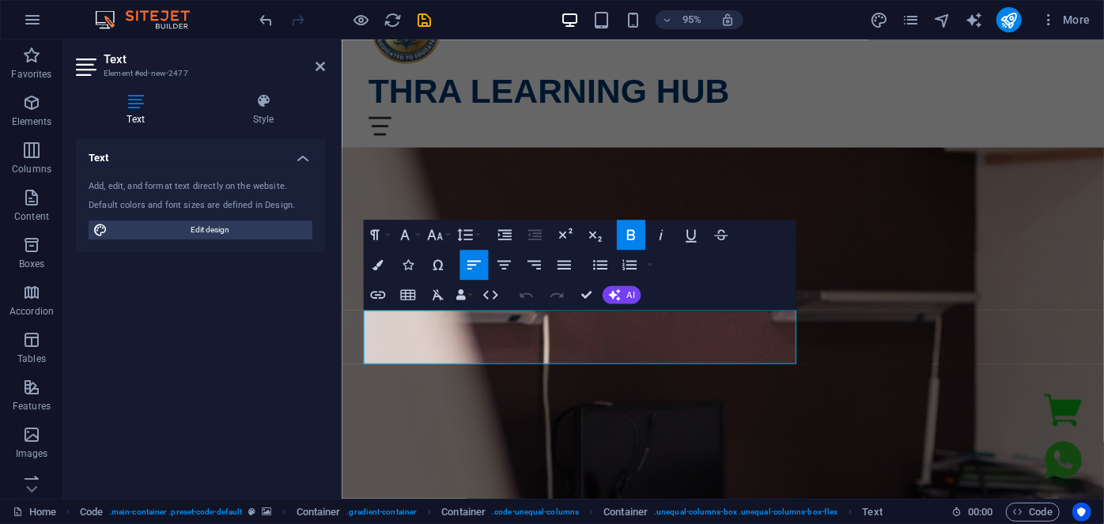
drag, startPoint x: 544, startPoint y: 371, endPoint x: 679, endPoint y: 358, distance: 135.8
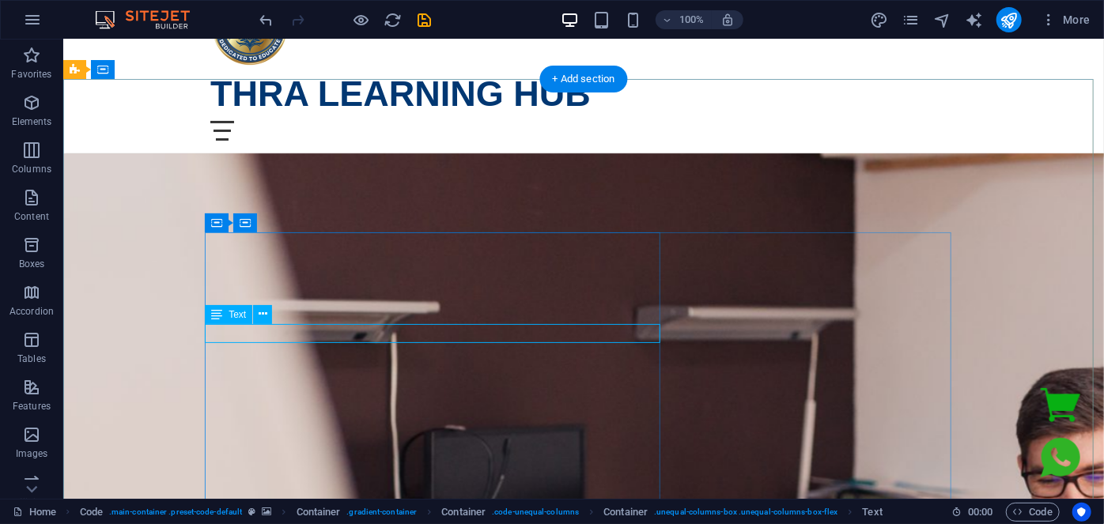
drag, startPoint x: 537, startPoint y: 334, endPoint x: 269, endPoint y: 350, distance: 268.5
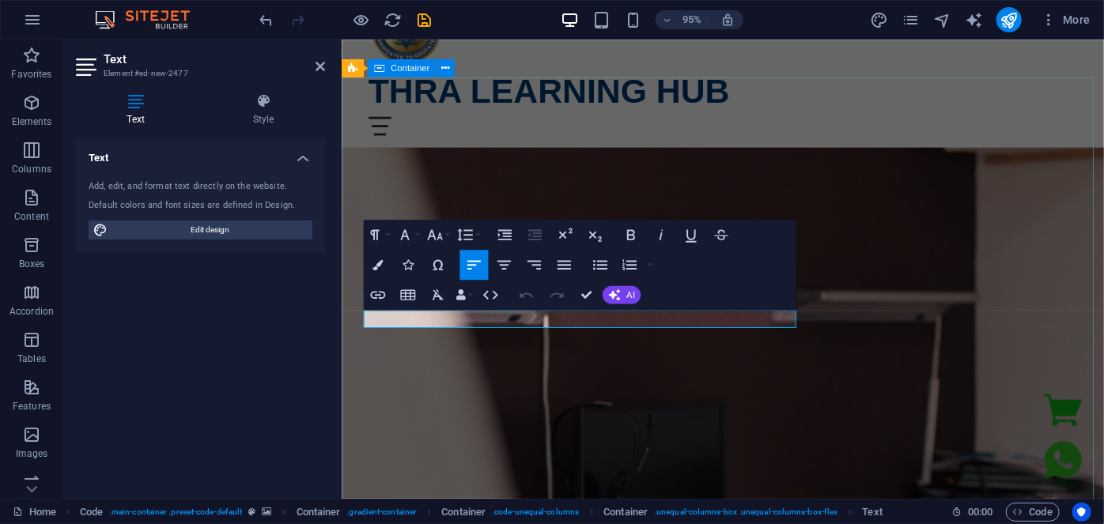
drag, startPoint x: 675, startPoint y: 334, endPoint x: 676, endPoint y: 350, distance: 15.0
click at [414, 238] on button "Font Family" at bounding box center [407, 235] width 28 height 30
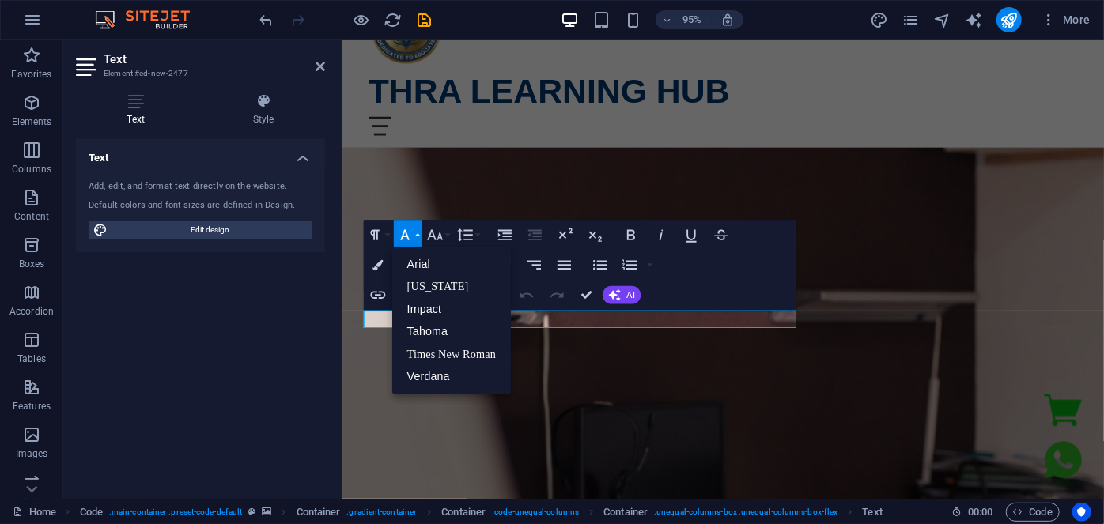
click at [414, 238] on button "Font Family" at bounding box center [407, 235] width 28 height 30
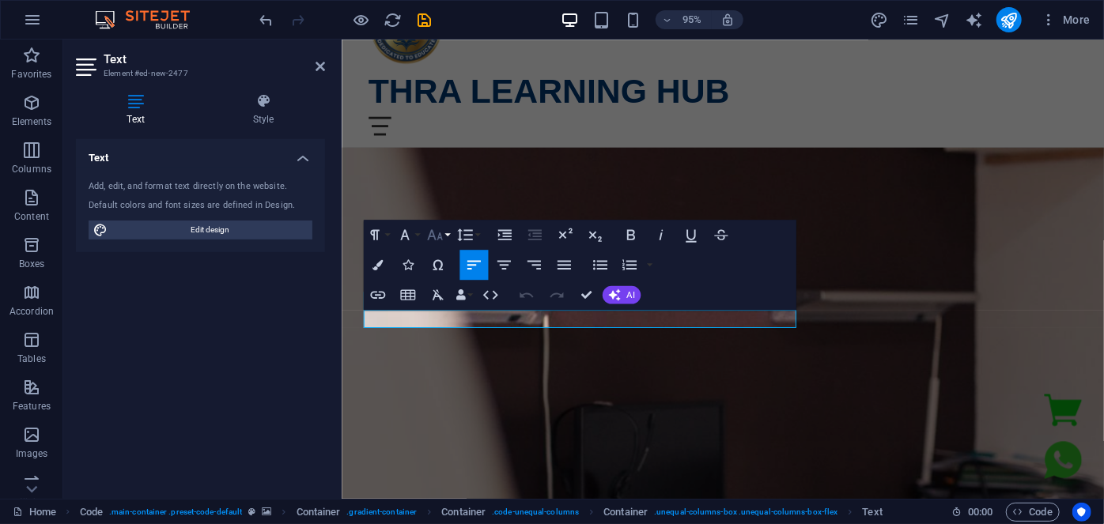
click at [443, 237] on icon "button" at bounding box center [434, 234] width 18 height 18
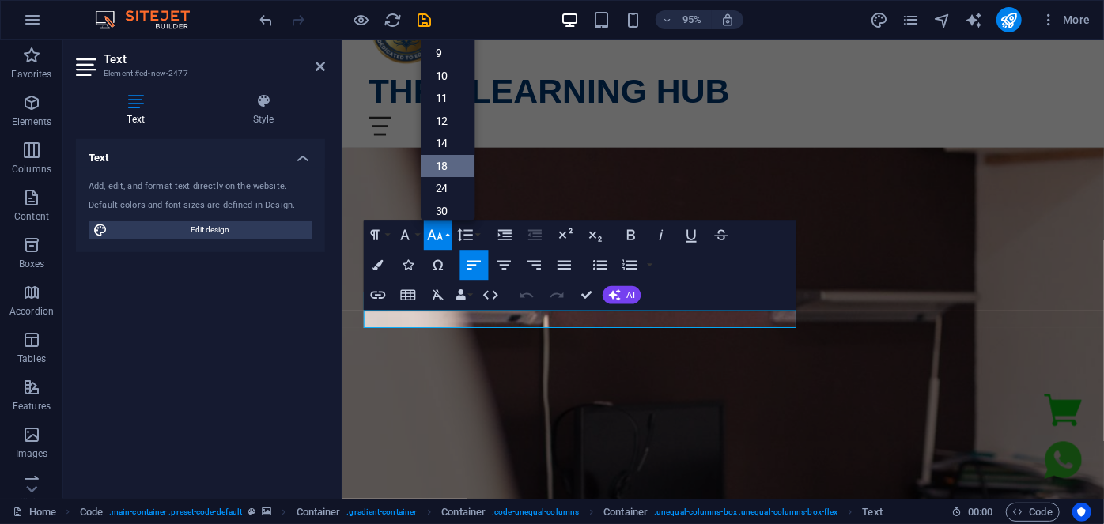
click at [452, 167] on link "18" at bounding box center [447, 165] width 54 height 23
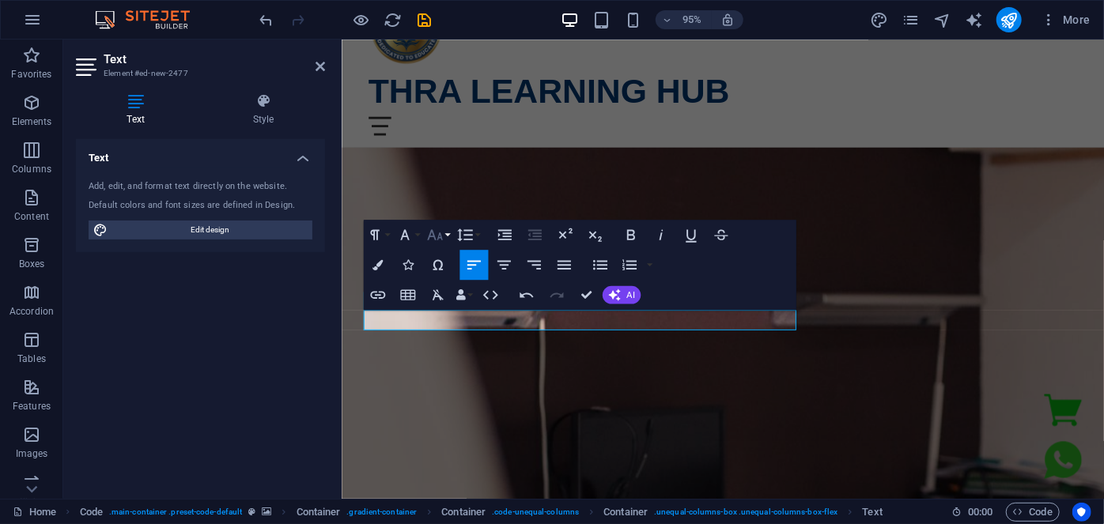
click at [443, 243] on icon "button" at bounding box center [434, 234] width 18 height 18
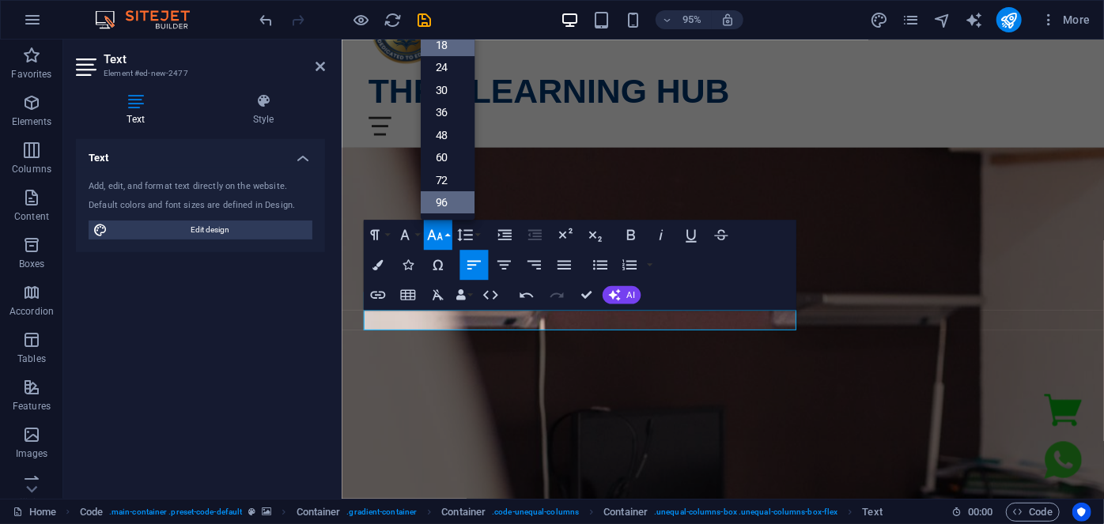
scroll to position [127, 0]
click at [443, 135] on link "48" at bounding box center [447, 134] width 54 height 23
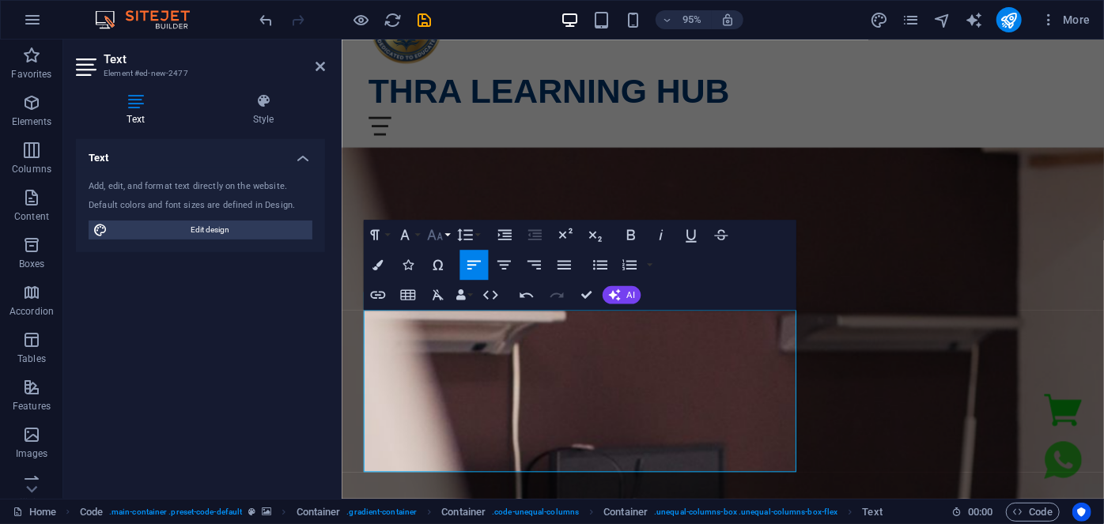
click at [447, 241] on button "Font Size" at bounding box center [437, 235] width 28 height 30
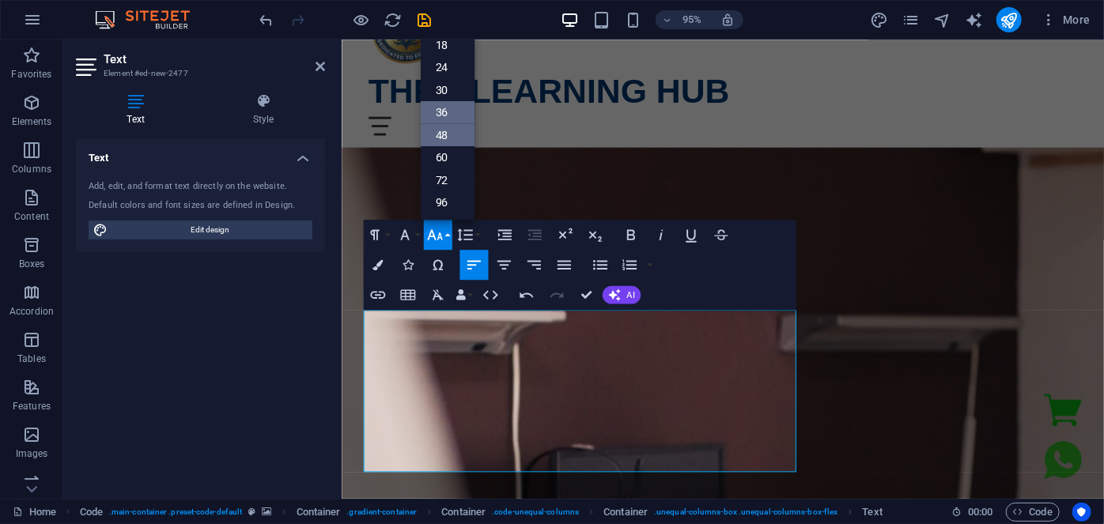
click at [453, 110] on link "36" at bounding box center [447, 112] width 54 height 22
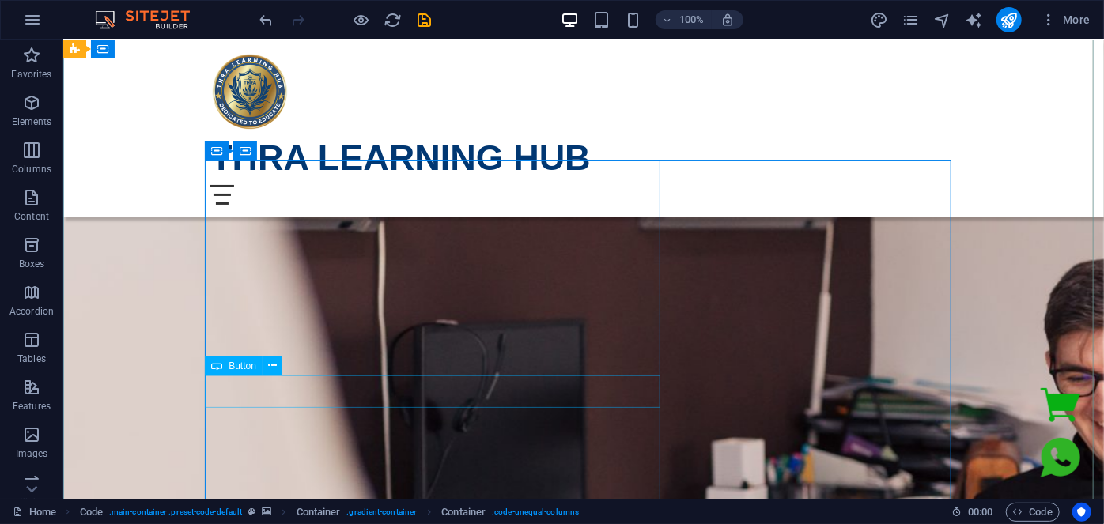
scroll to position [215, 0]
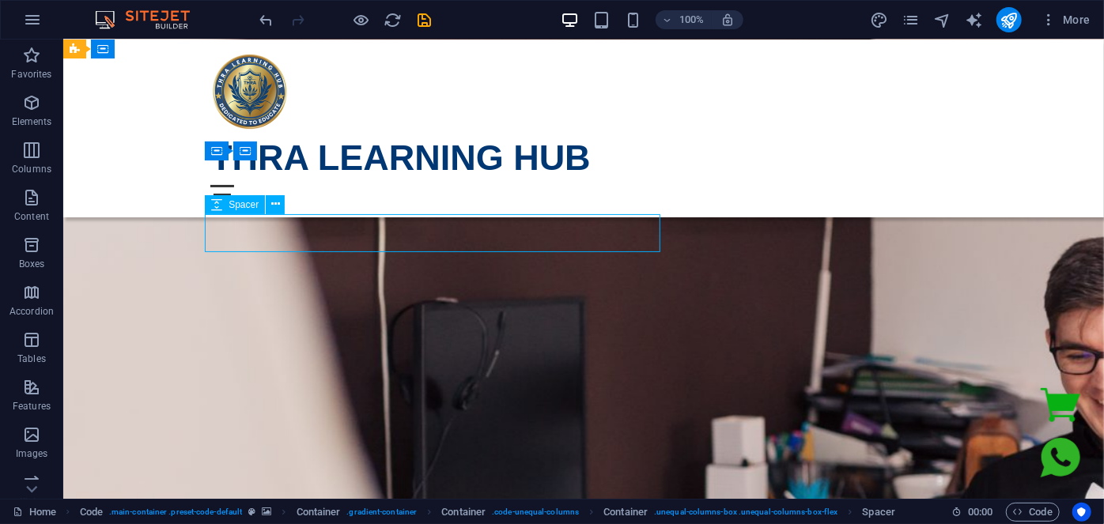
select select "rem"
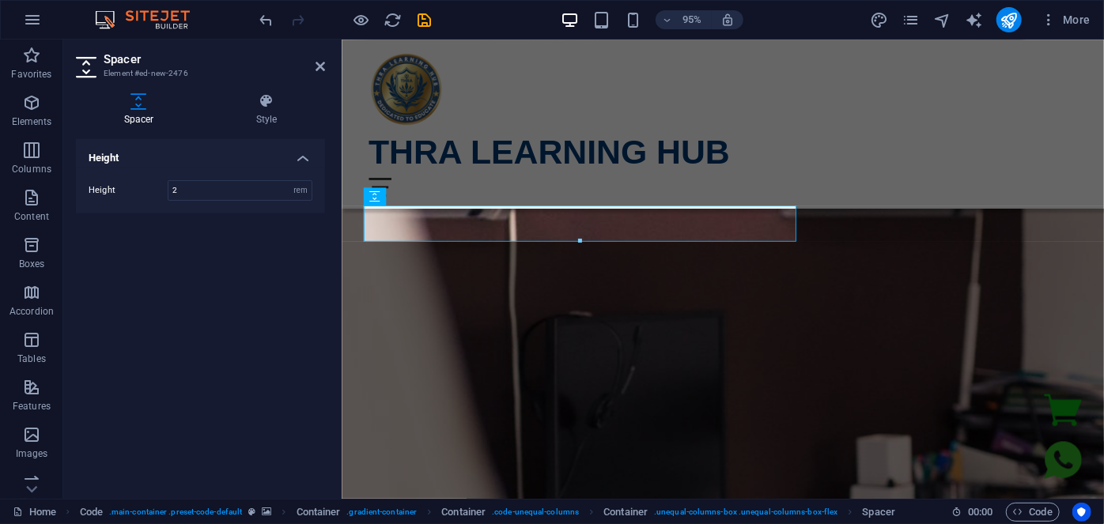
type input "2"
click at [221, 258] on div "Height Height 2 px rem vh vw" at bounding box center [200, 312] width 249 height 347
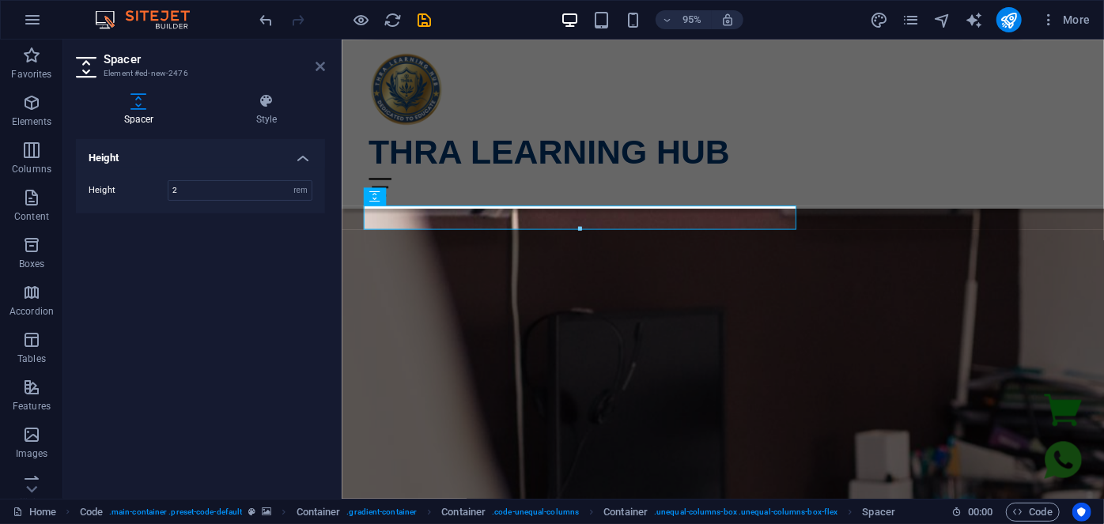
click at [318, 68] on icon at bounding box center [320, 66] width 9 height 13
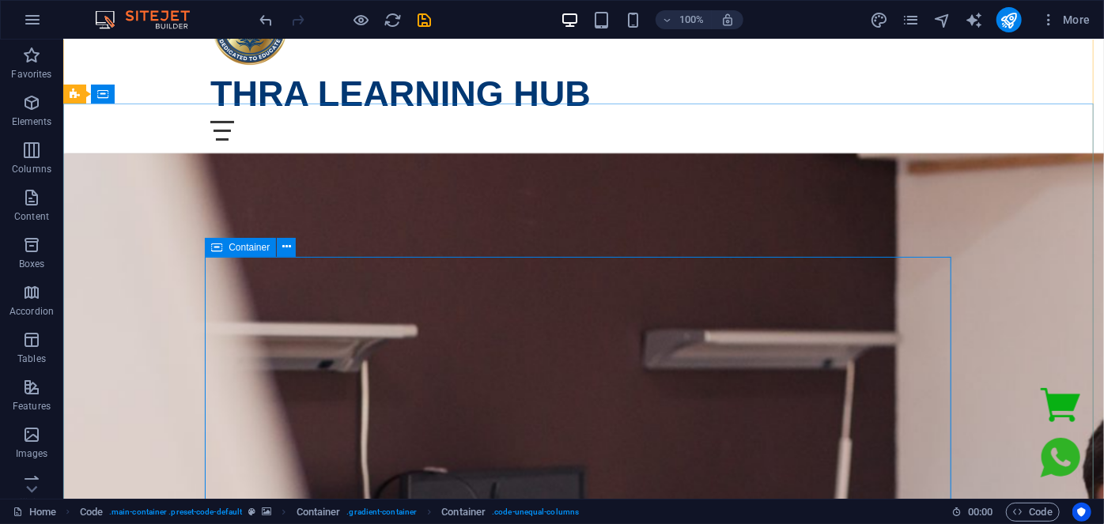
scroll to position [0, 0]
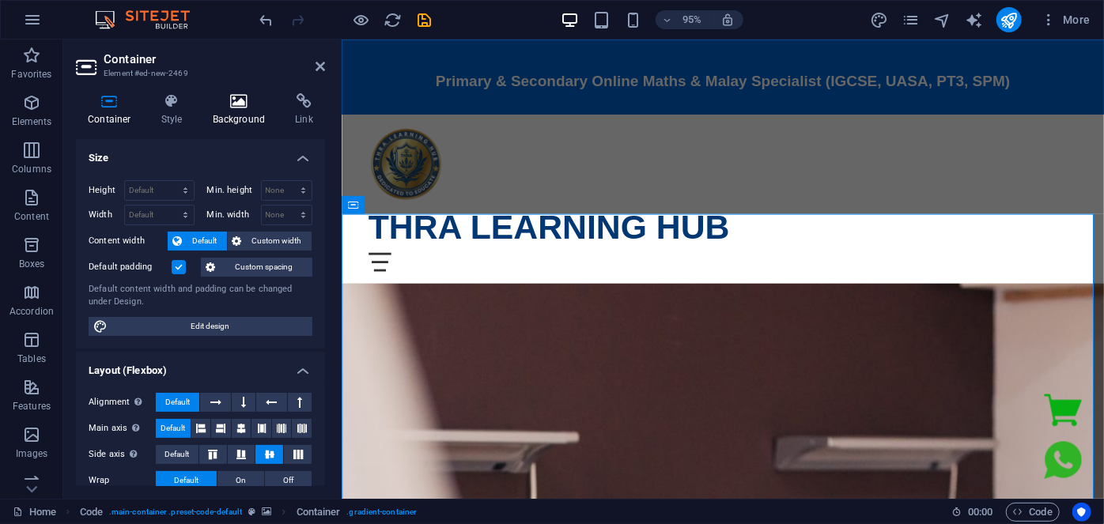
click at [247, 120] on h4 "Background" at bounding box center [242, 109] width 83 height 33
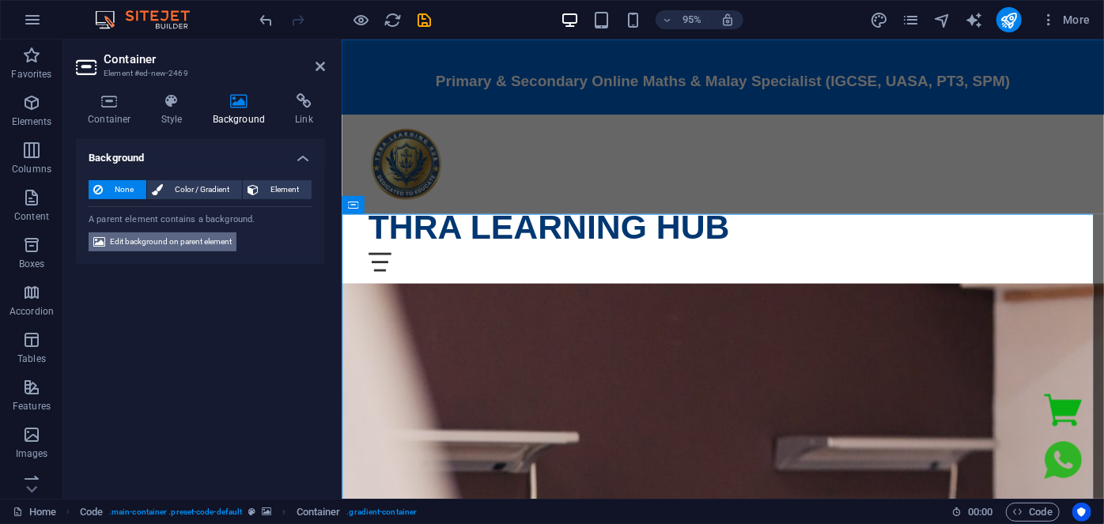
click at [180, 242] on span "Edit background on parent element" at bounding box center [171, 241] width 122 height 19
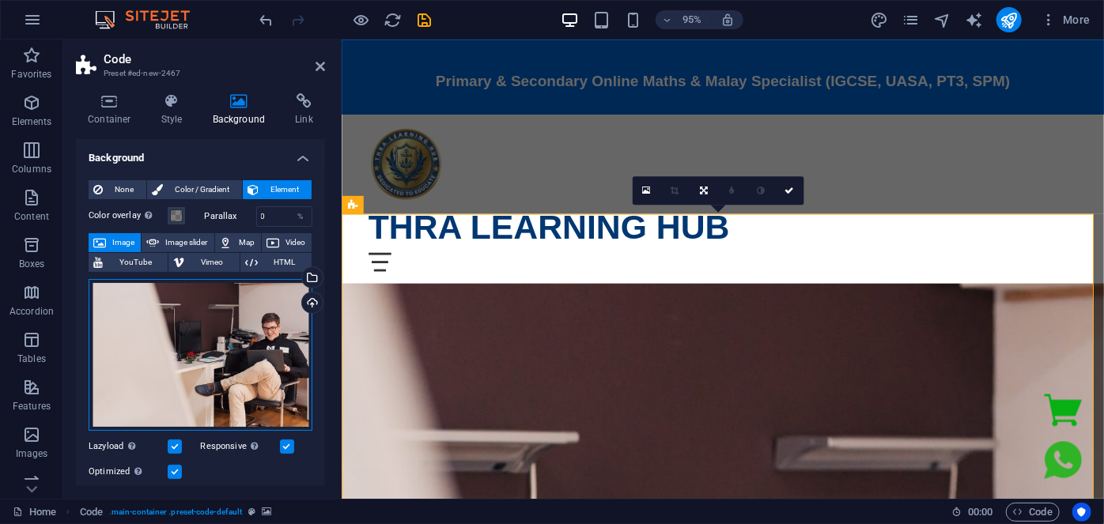
click at [252, 331] on div "Drag files here, click to choose files or select files from Files or our free s…" at bounding box center [201, 355] width 224 height 152
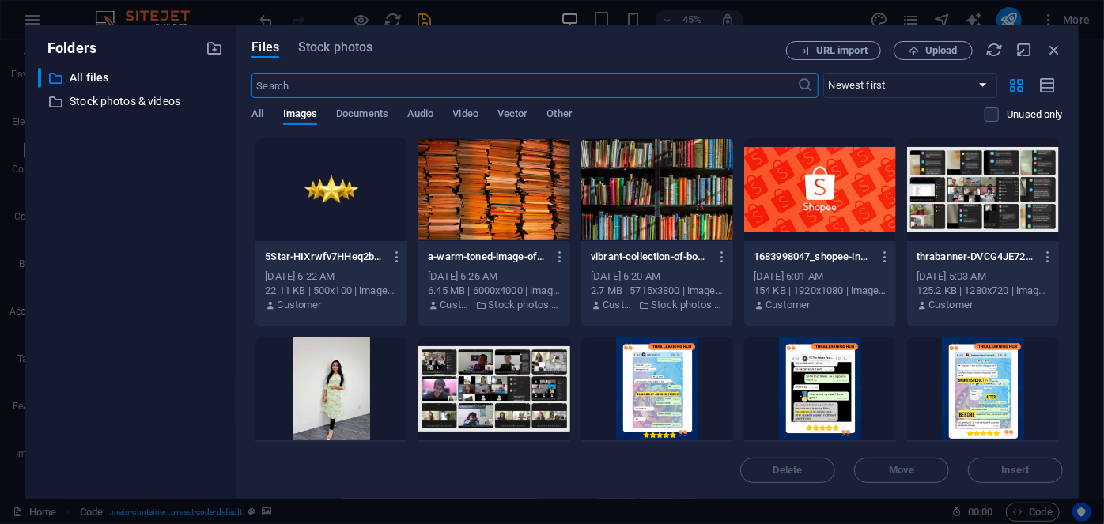
click at [957, 211] on div at bounding box center [983, 189] width 152 height 103
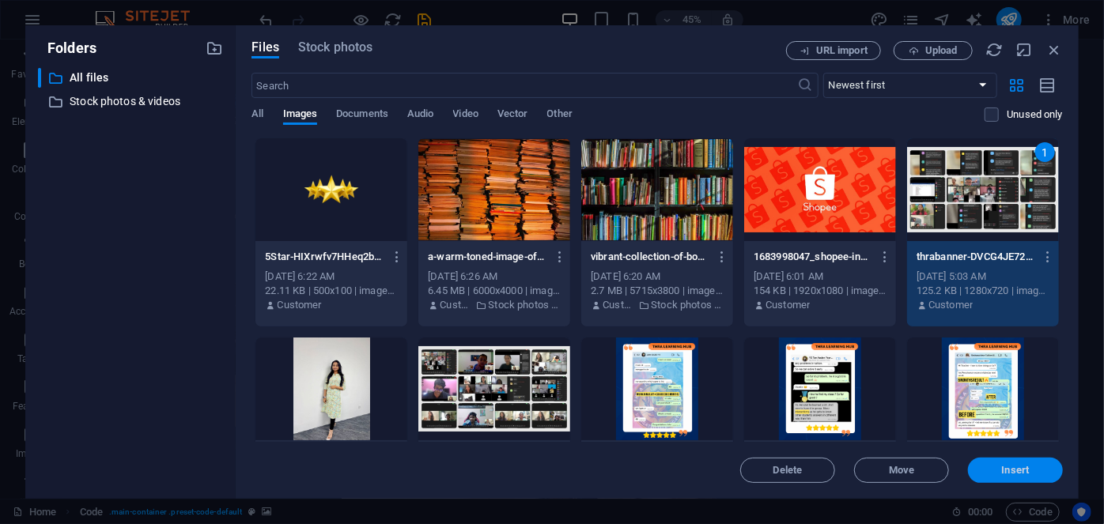
click at [1031, 470] on span "Insert" at bounding box center [1015, 470] width 82 height 9
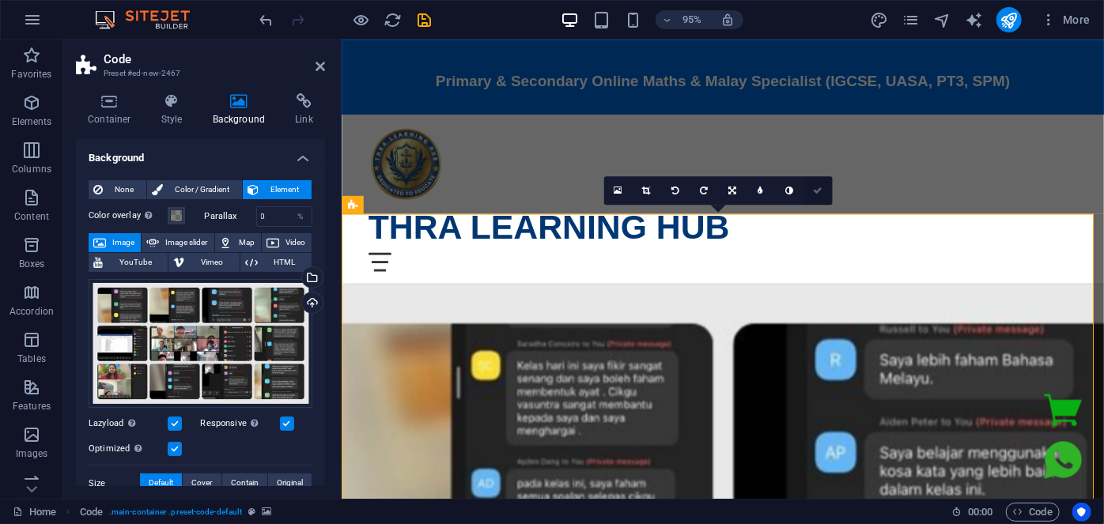
click at [817, 192] on icon at bounding box center [817, 190] width 9 height 9
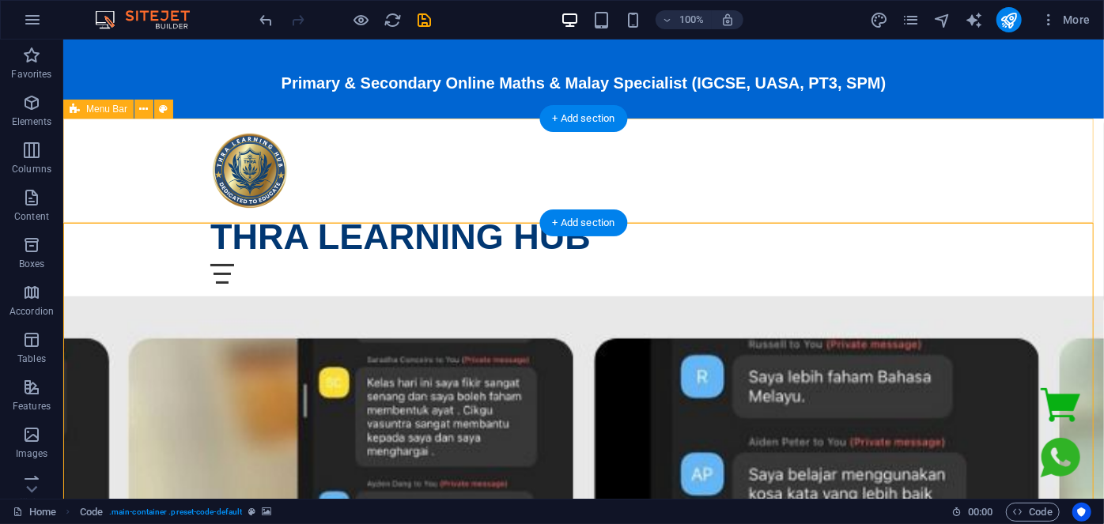
click at [1030, 189] on div "Home Register Now testimonial THRA LEARNING HUB Menu Home Register Now testimon…" at bounding box center [582, 207] width 1041 height 178
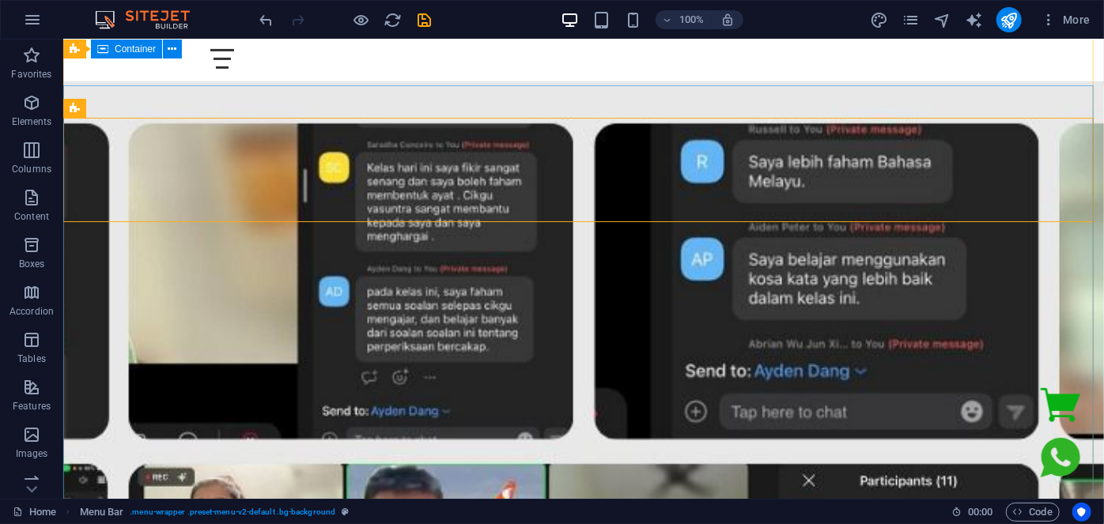
scroll to position [71, 0]
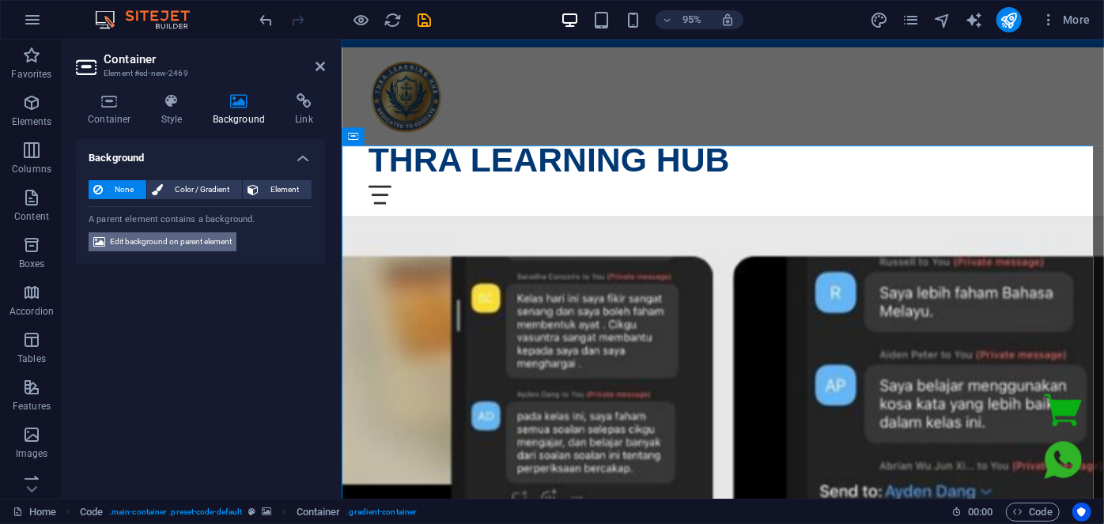
click at [172, 236] on span "Edit background on parent element" at bounding box center [171, 241] width 122 height 19
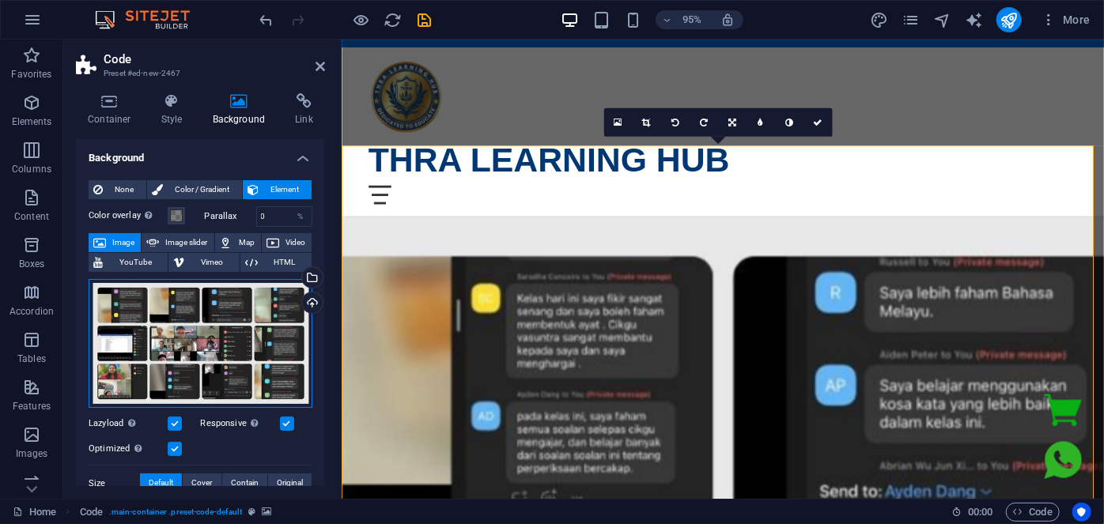
click at [195, 323] on div "Drag files here, click to choose files or select files from Files or our free s…" at bounding box center [201, 344] width 224 height 130
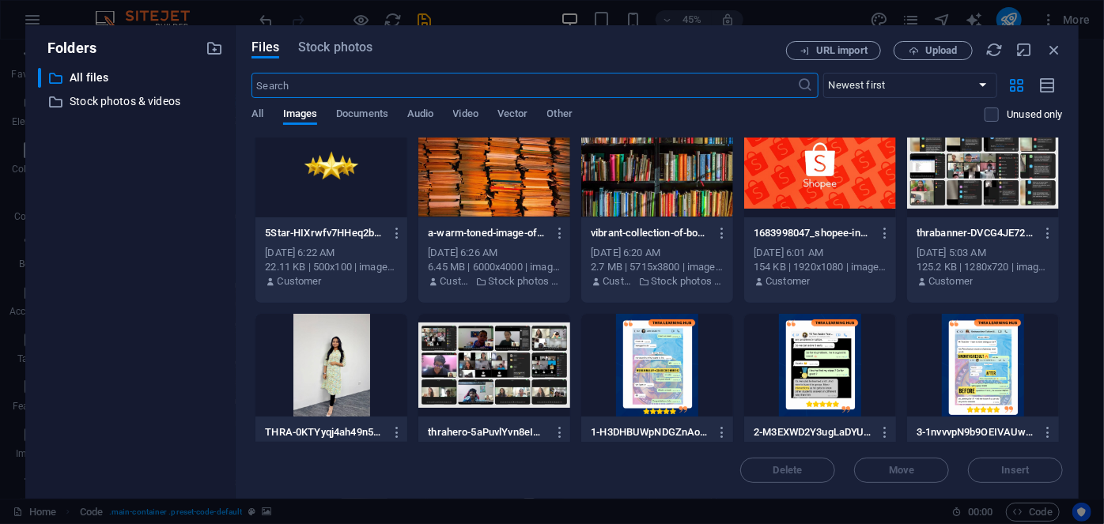
scroll to position [0, 0]
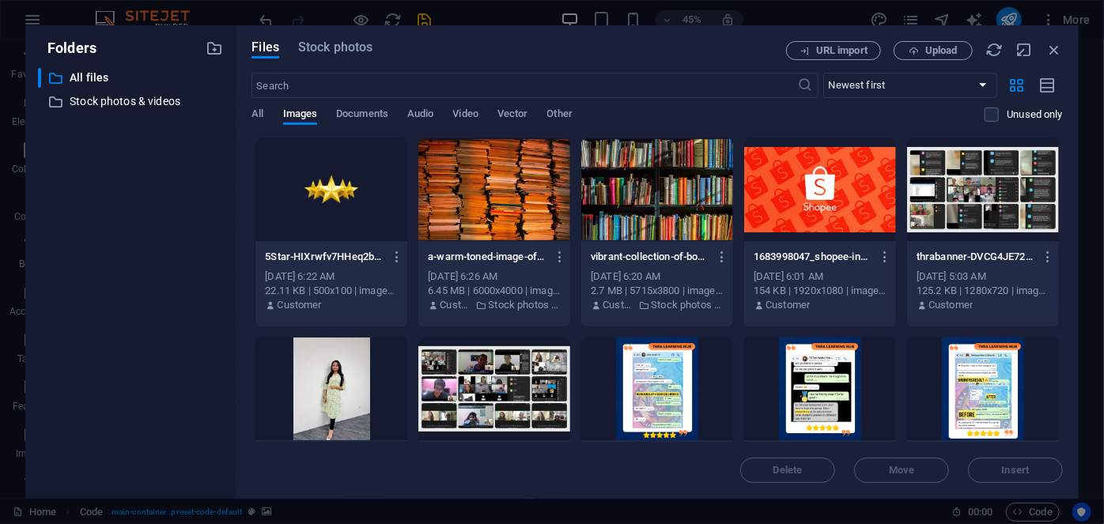
click at [527, 389] on div at bounding box center [494, 389] width 152 height 103
click at [994, 459] on button "Insert" at bounding box center [1015, 470] width 95 height 25
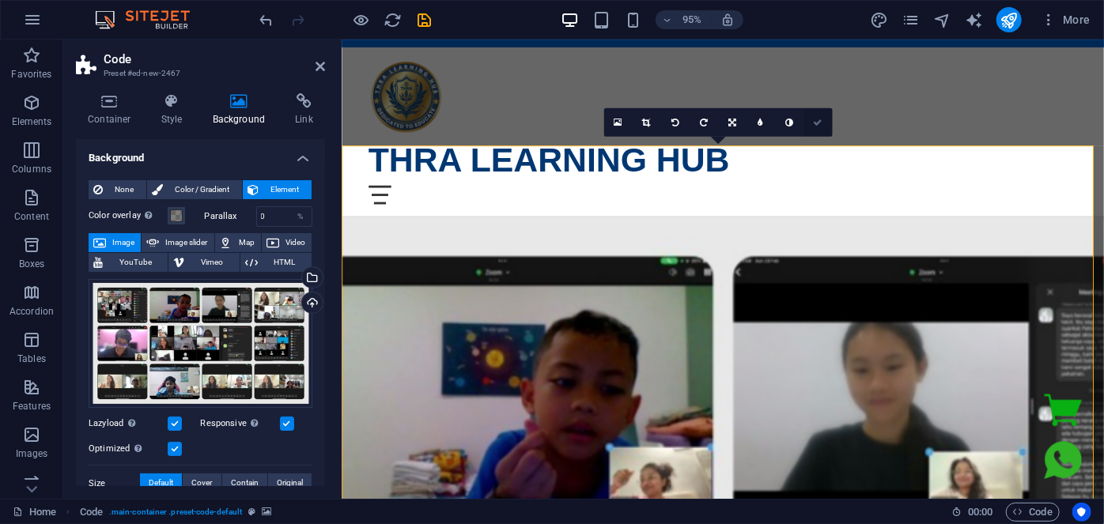
click at [815, 125] on icon at bounding box center [817, 122] width 9 height 9
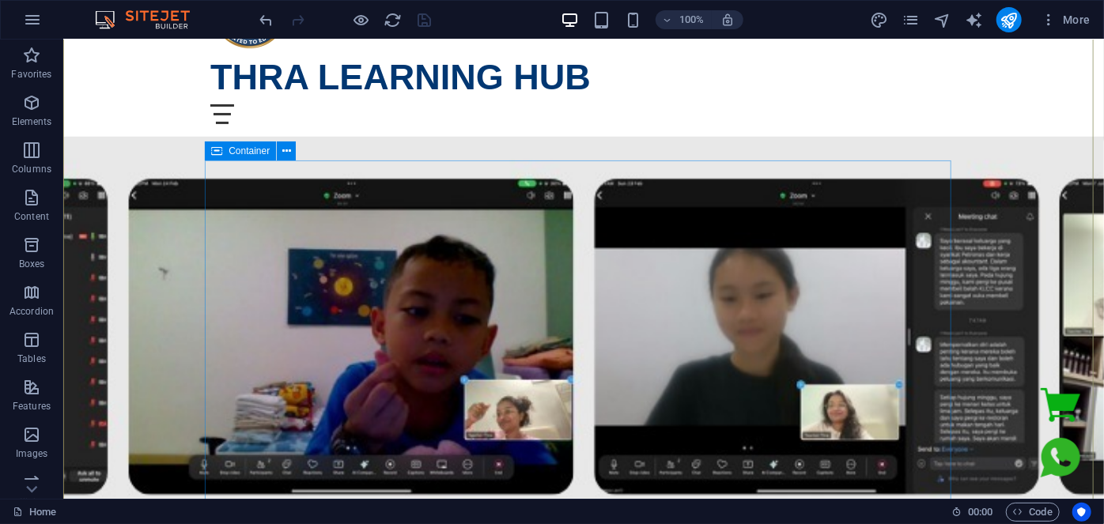
scroll to position [215, 0]
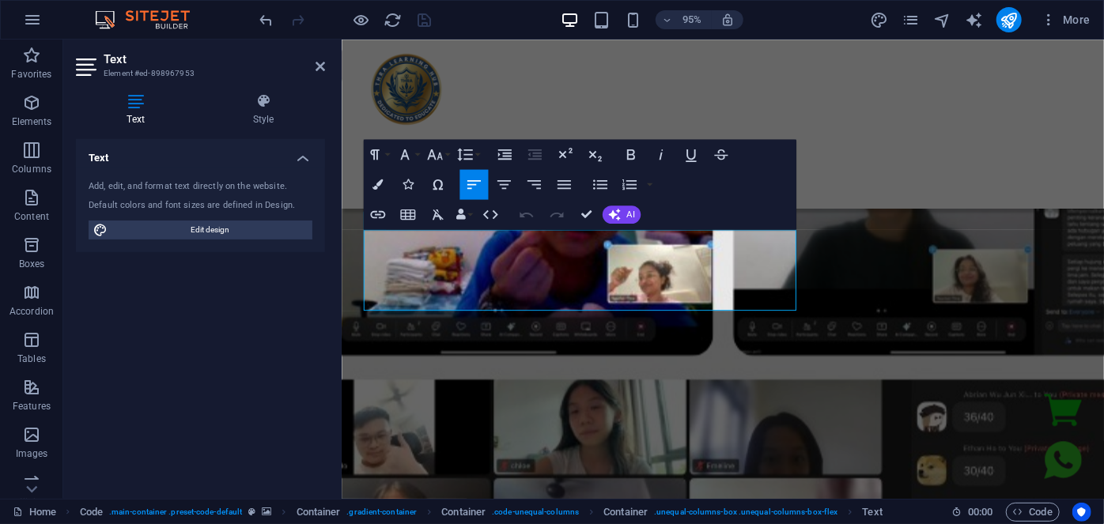
drag, startPoint x: 670, startPoint y: 303, endPoint x: 705, endPoint y: 252, distance: 61.4
click at [633, 151] on icon "button" at bounding box center [630, 154] width 8 height 10
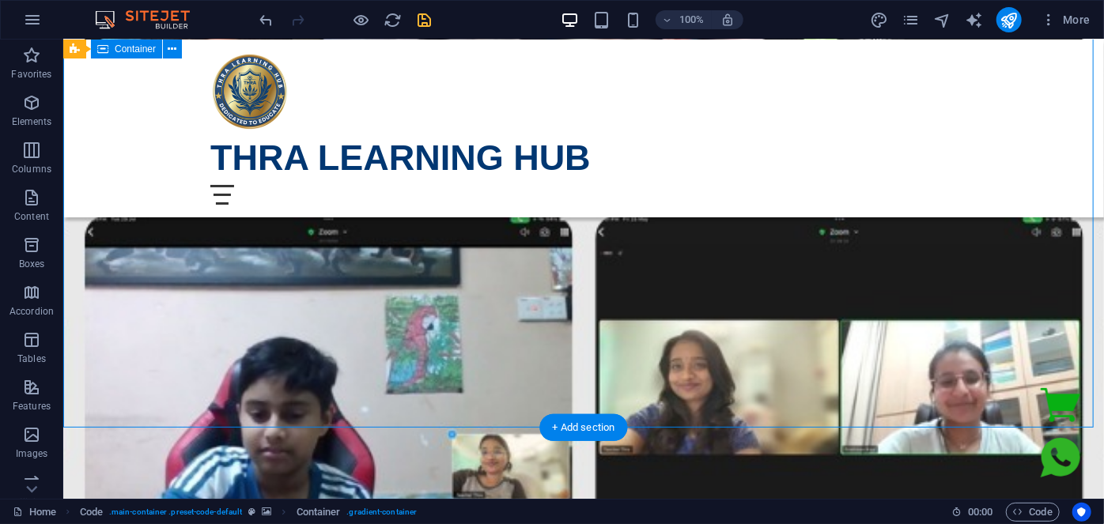
scroll to position [791, 0]
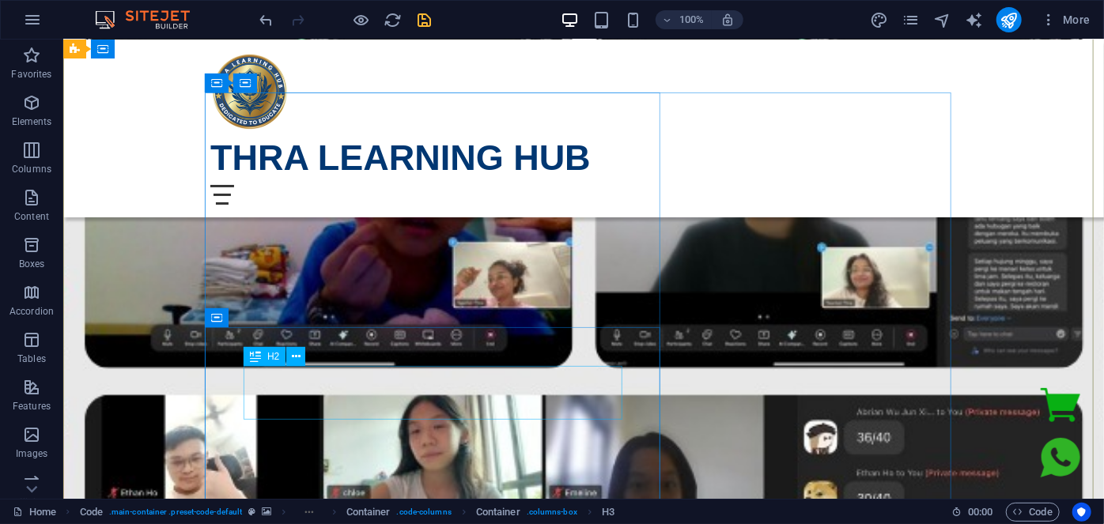
scroll to position [143, 0]
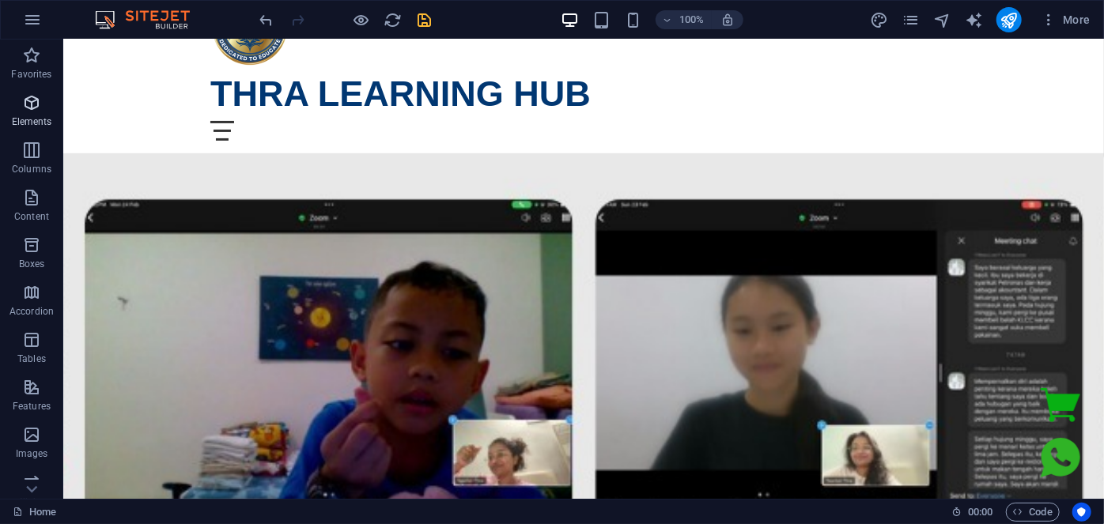
click at [28, 105] on icon "button" at bounding box center [31, 102] width 19 height 19
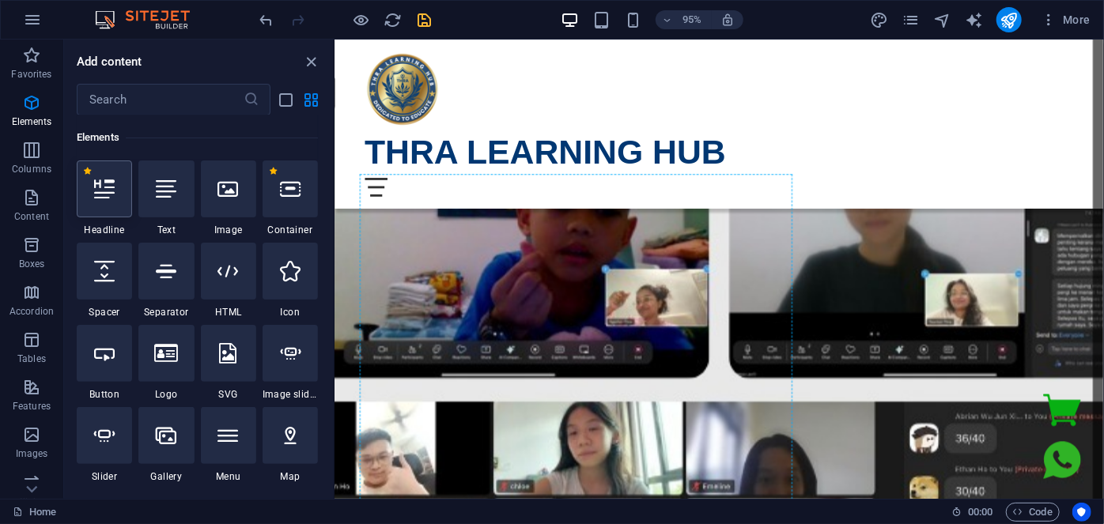
scroll to position [213, 0]
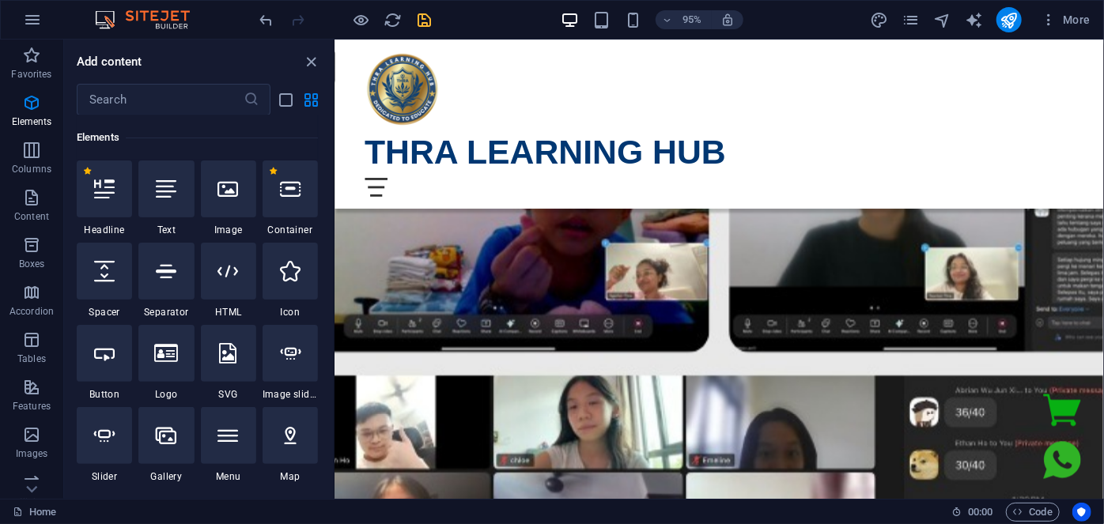
click at [305, 58] on icon "close panel" at bounding box center [312, 62] width 18 height 18
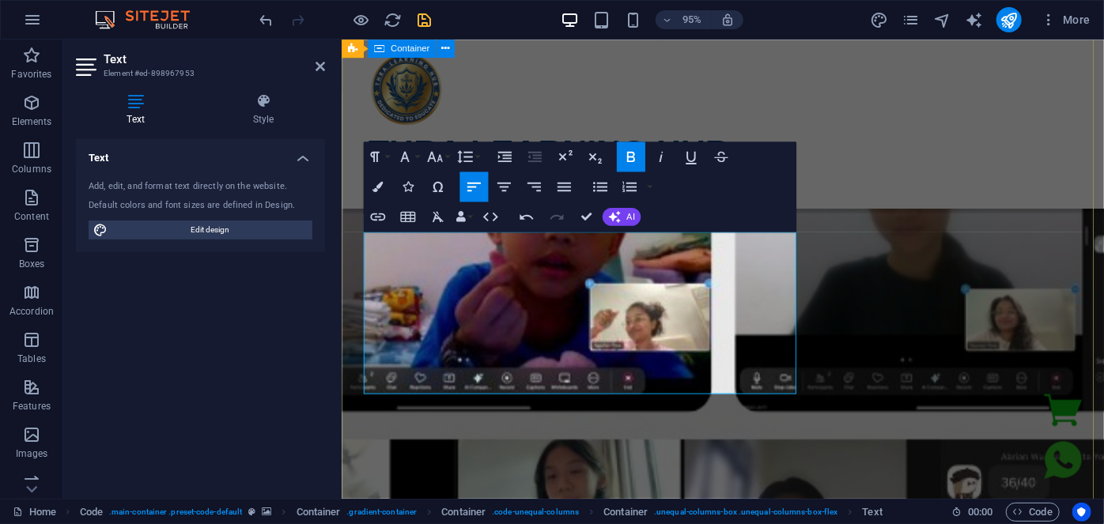
drag, startPoint x: 671, startPoint y: 395, endPoint x: 358, endPoint y: 394, distance: 313.1
click at [432, 161] on icon "button" at bounding box center [434, 157] width 18 height 18
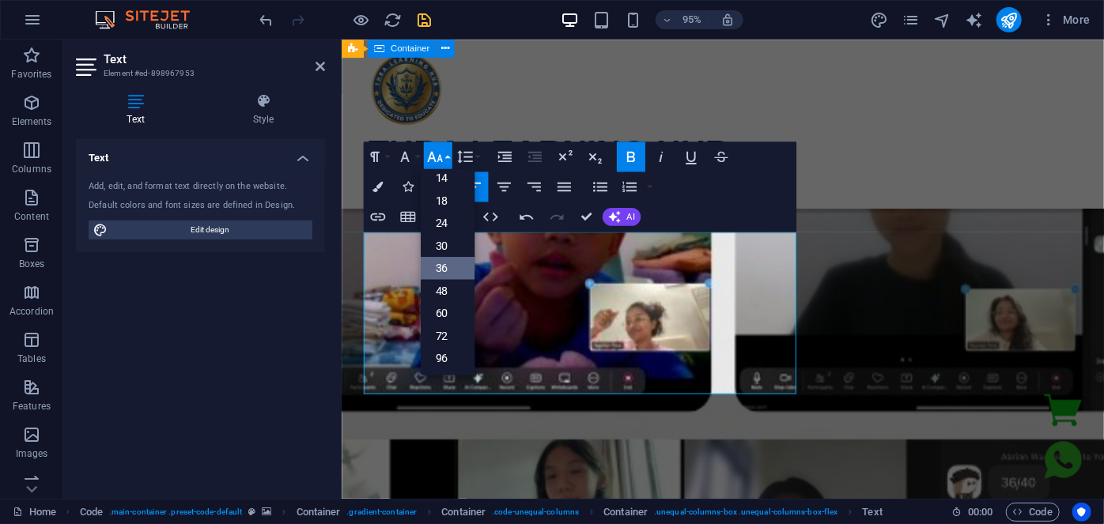
scroll to position [127, 0]
click at [444, 221] on link "24" at bounding box center [447, 222] width 54 height 23
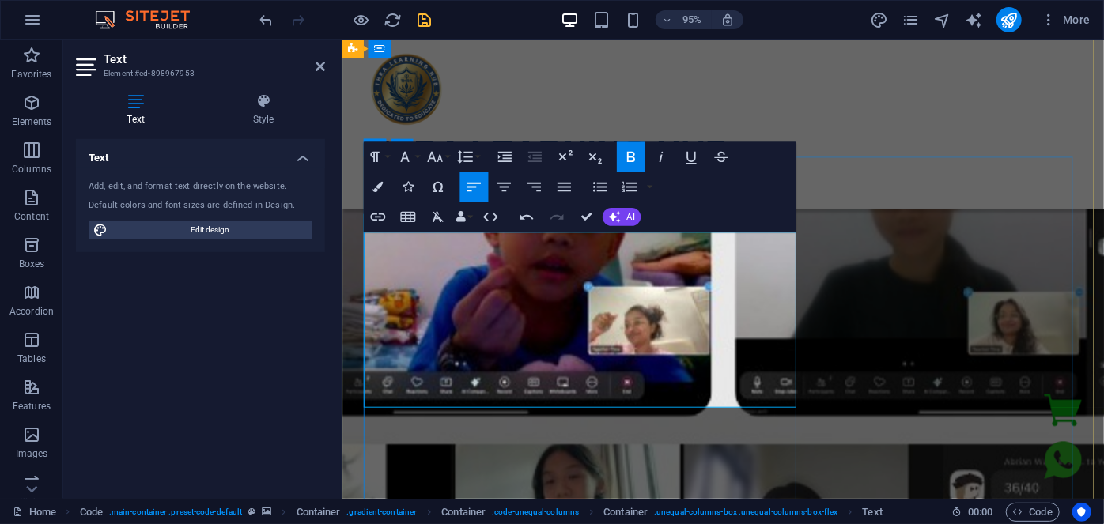
drag, startPoint x: 499, startPoint y: 413, endPoint x: 358, endPoint y: 387, distance: 143.0
click at [383, 183] on button "Colors" at bounding box center [377, 187] width 28 height 30
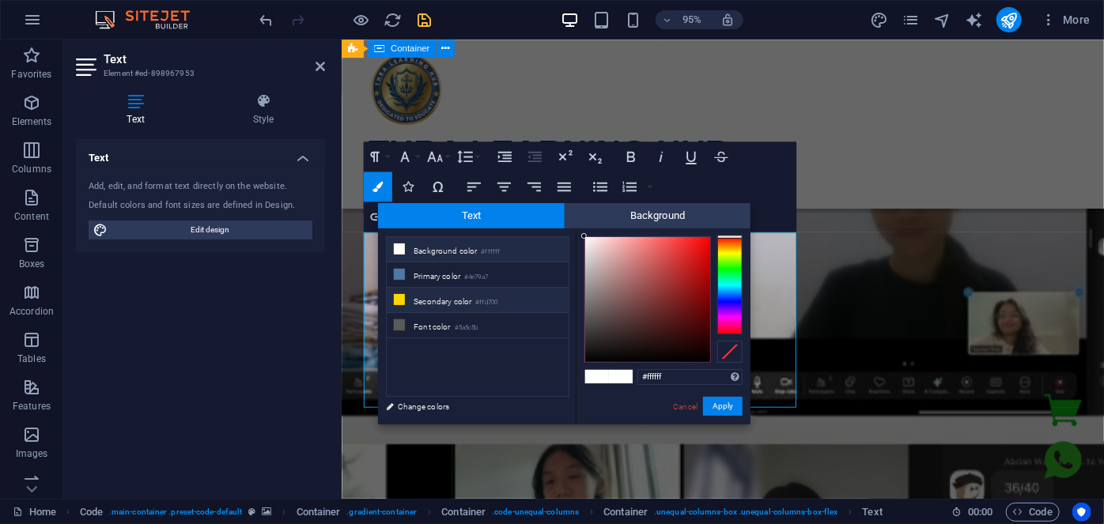
click at [412, 298] on li "Secondary color #ffd700" at bounding box center [478, 300] width 182 height 25
type input "#ffd700"
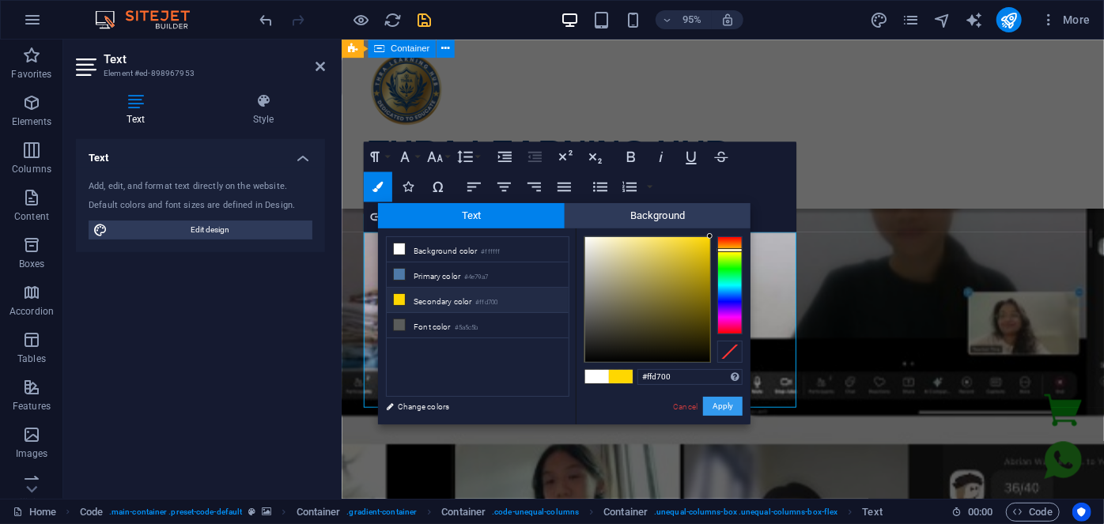
click at [727, 407] on button "Apply" at bounding box center [723, 406] width 40 height 19
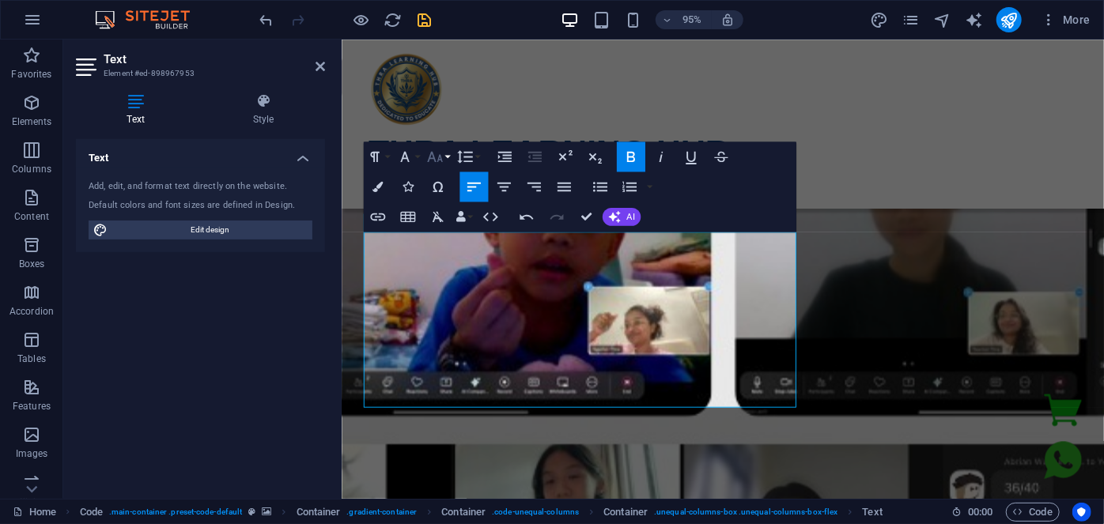
click at [437, 156] on icon "button" at bounding box center [434, 157] width 18 height 18
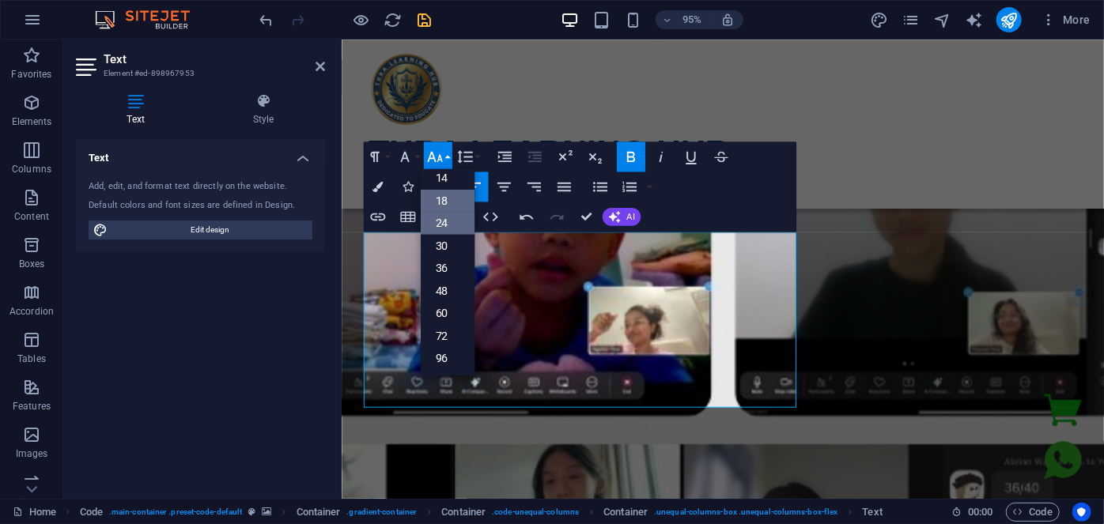
click at [440, 206] on link "18" at bounding box center [447, 200] width 54 height 22
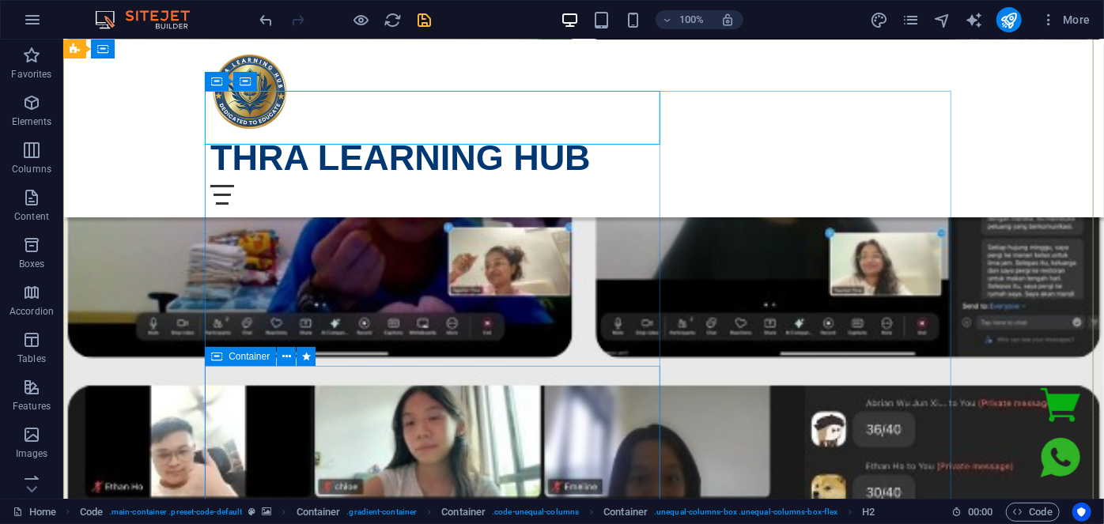
scroll to position [285, 0]
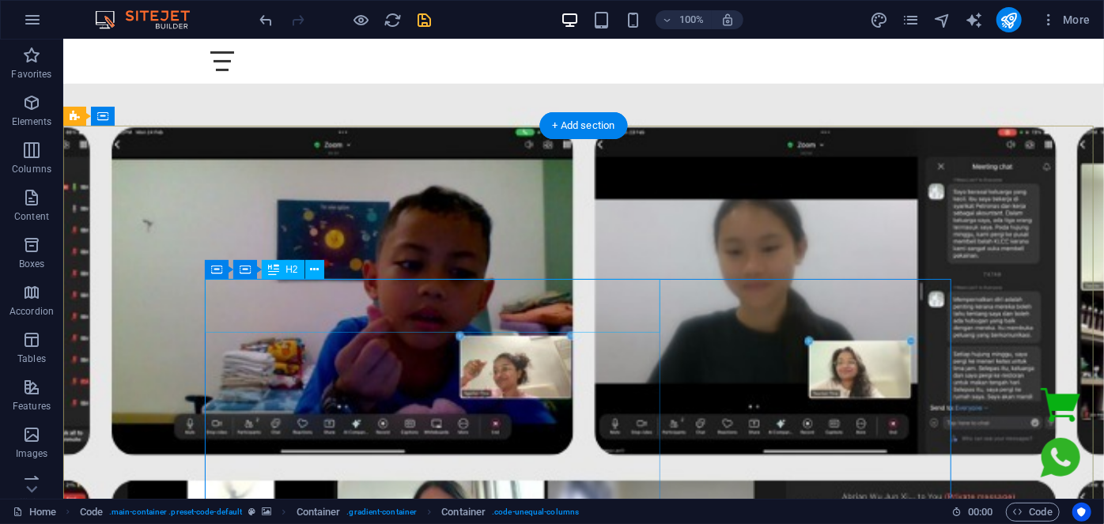
scroll to position [0, 0]
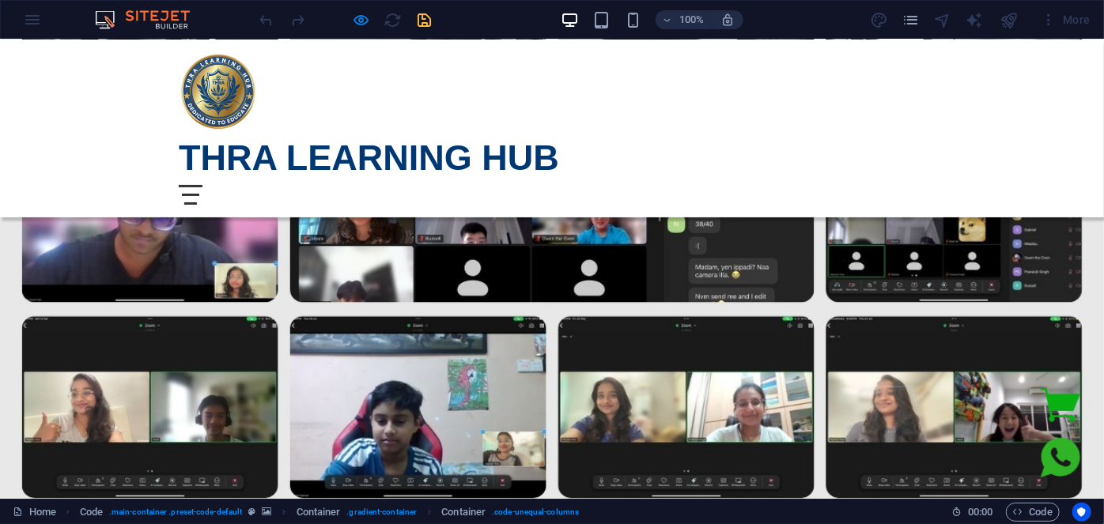
scroll to position [287, 0]
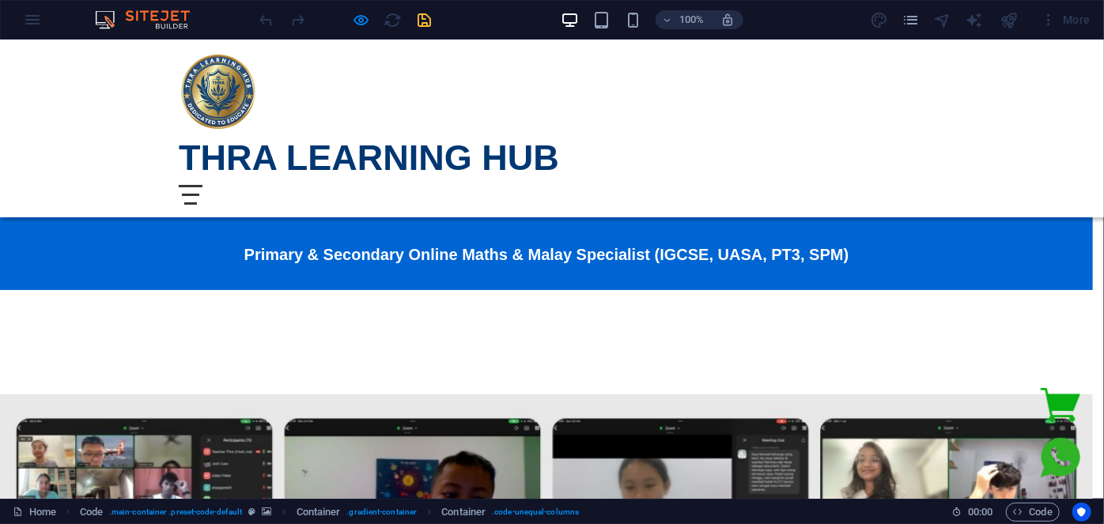
click at [550, 172] on button "×" at bounding box center [545, 181] width 7 height 19
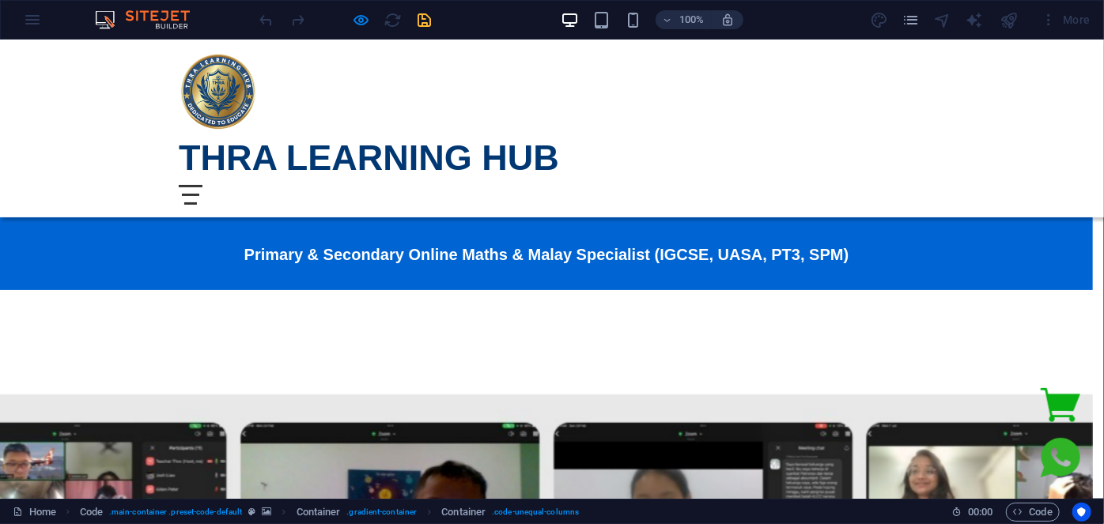
click at [550, 172] on button "×" at bounding box center [545, 181] width 7 height 19
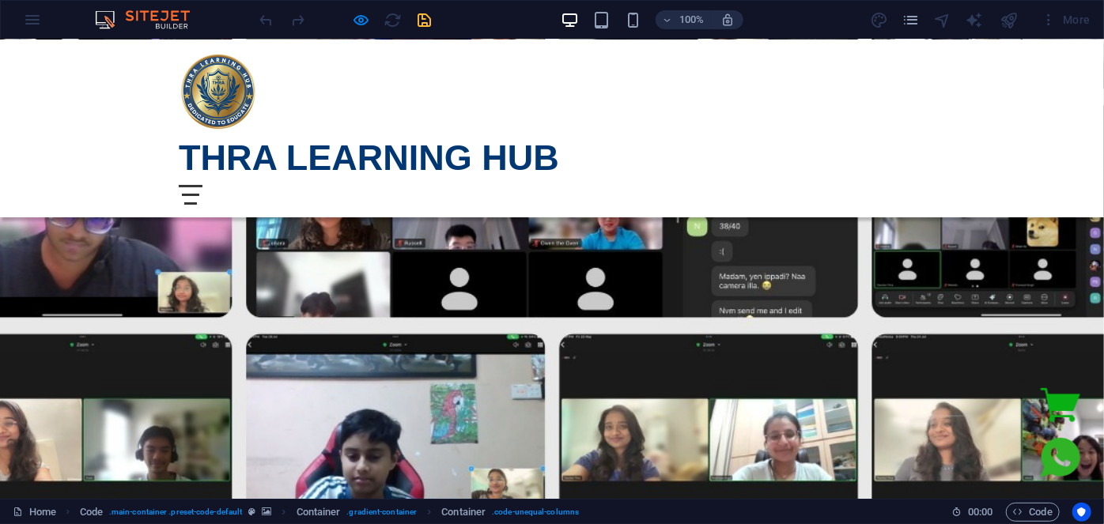
scroll to position [503, 0]
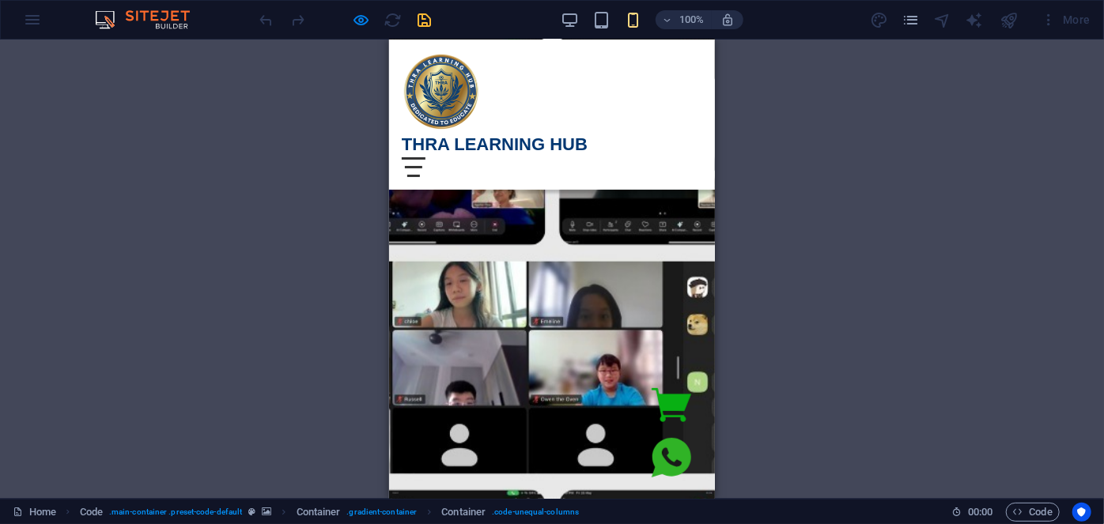
scroll to position [287, 0]
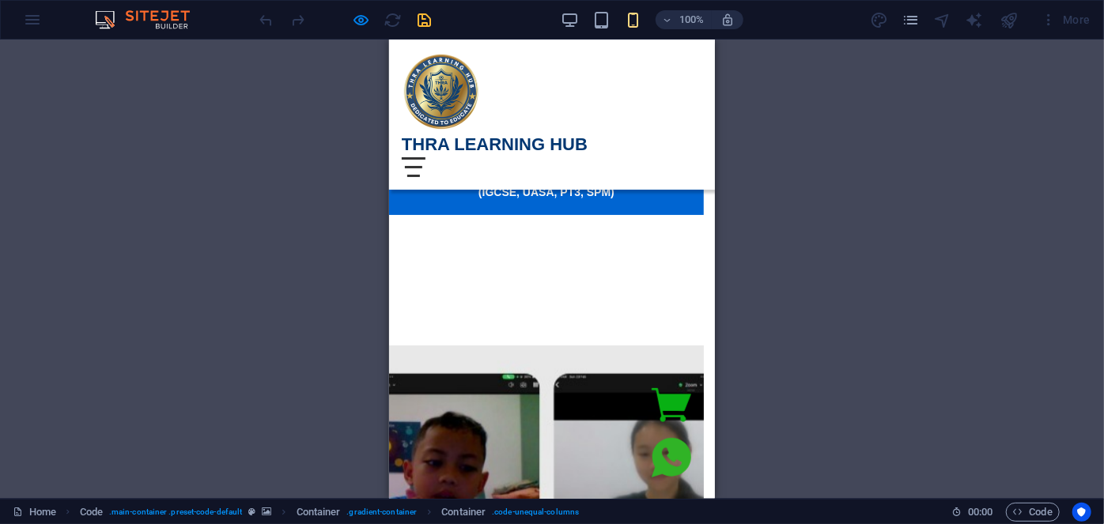
click at [549, 113] on button "×" at bounding box center [545, 122] width 7 height 19
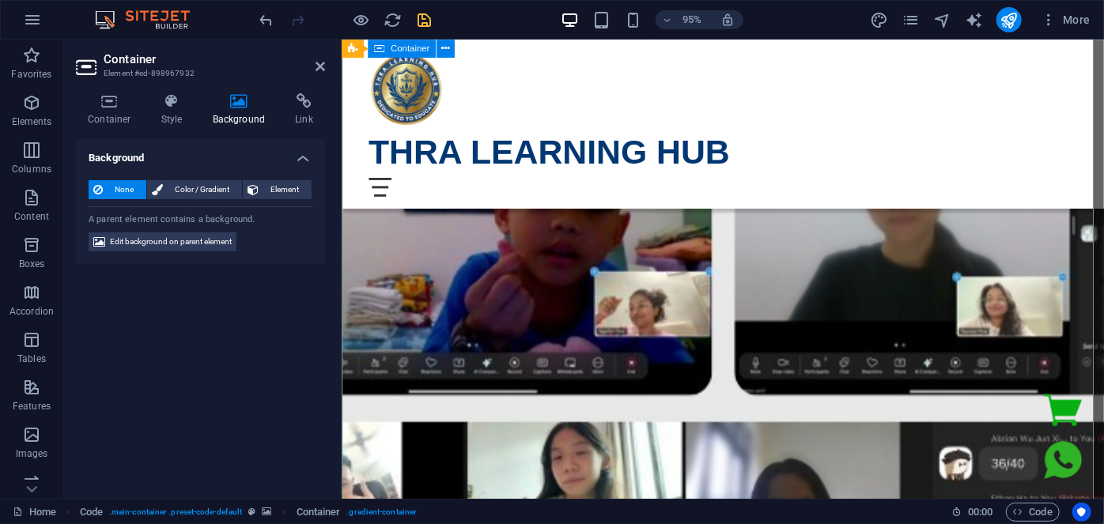
scroll to position [71, 0]
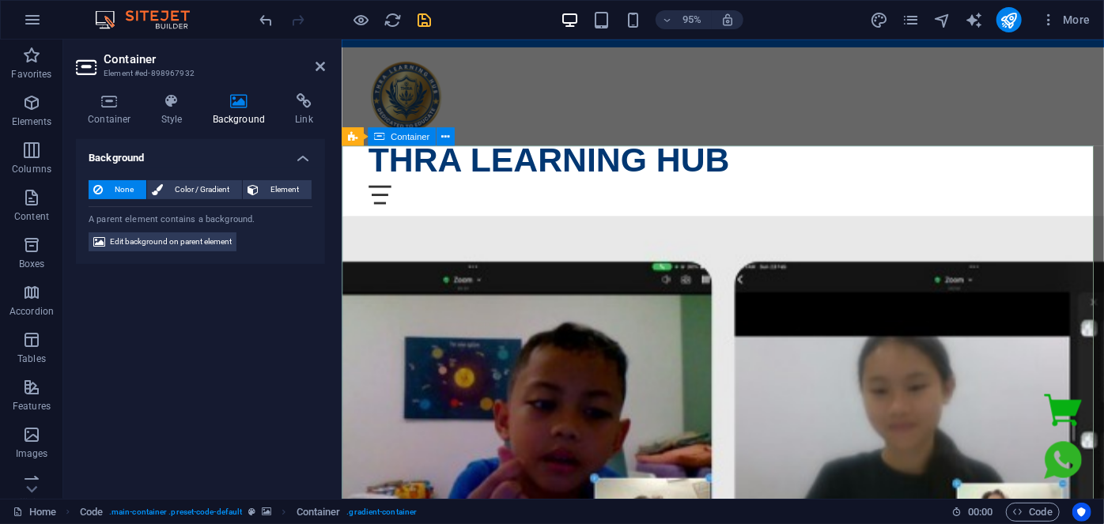
click at [219, 191] on span "Color / Gradient" at bounding box center [203, 189] width 70 height 19
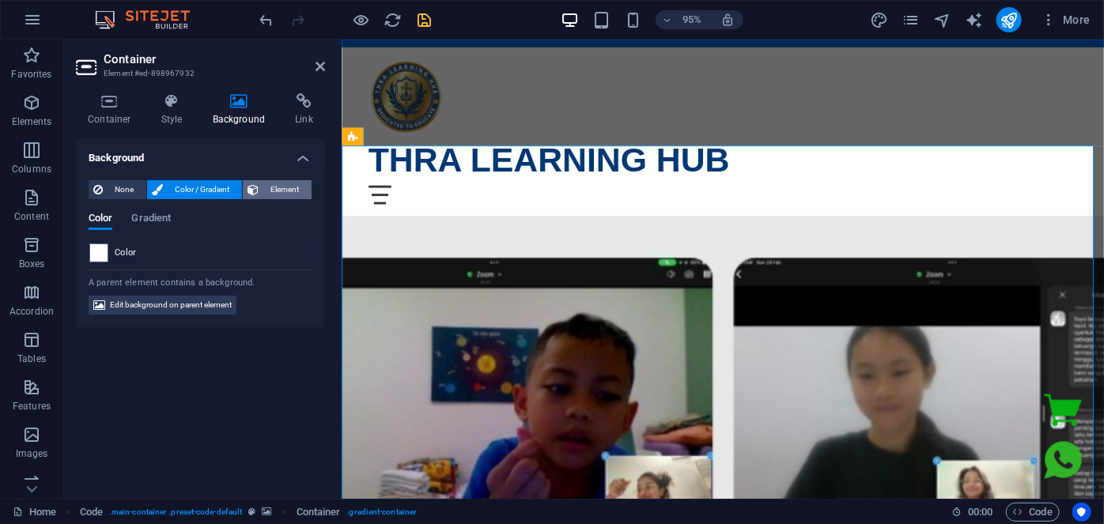
click at [275, 182] on span "Element" at bounding box center [284, 189] width 43 height 19
click at [194, 302] on span "Edit background on parent element" at bounding box center [171, 305] width 122 height 19
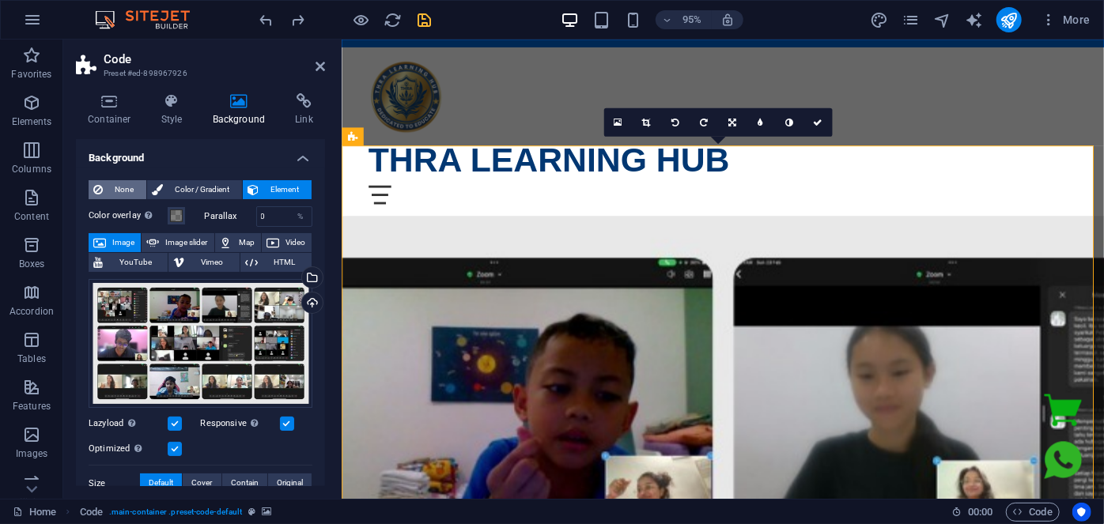
click at [112, 196] on span "None" at bounding box center [125, 189] width 34 height 19
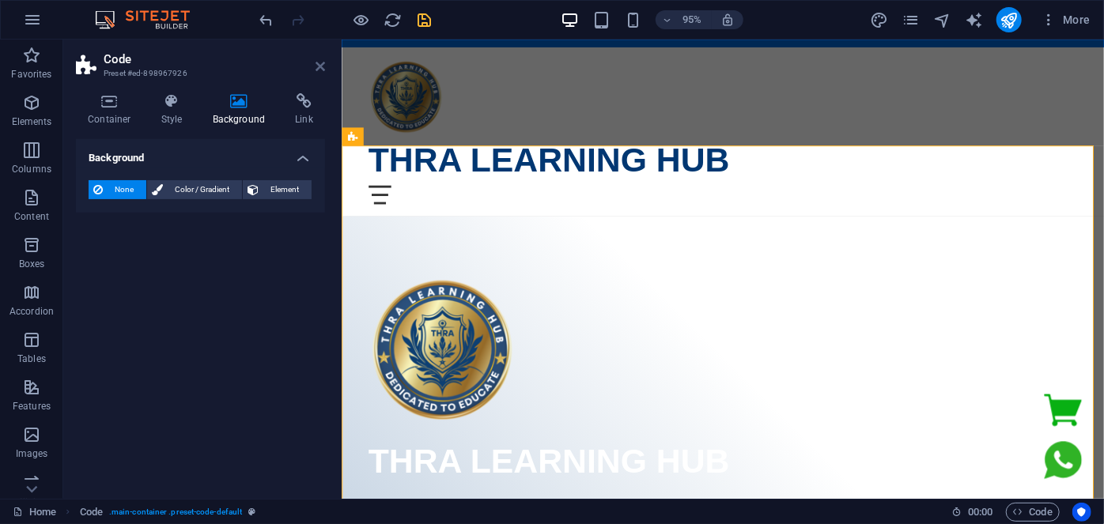
click at [318, 66] on icon at bounding box center [320, 66] width 9 height 13
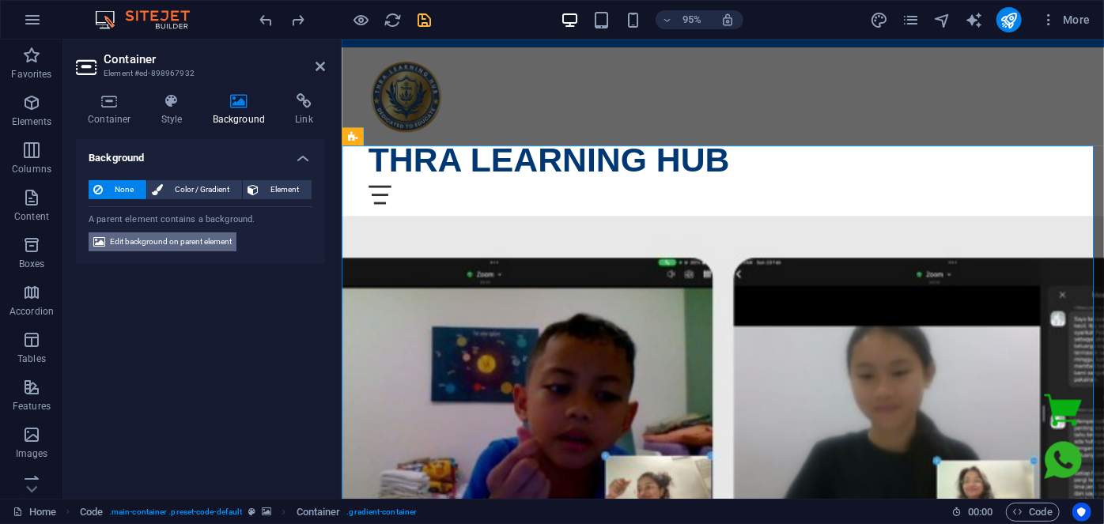
click at [168, 244] on span "Edit background on parent element" at bounding box center [171, 241] width 122 height 19
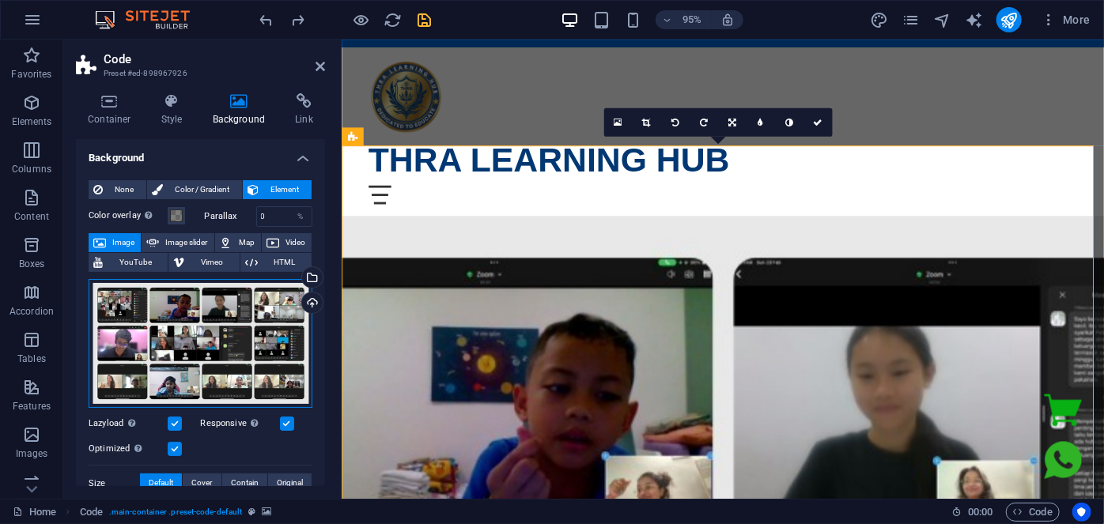
click at [191, 321] on div "Drag files here, click to choose files or select files from Files or our free s…" at bounding box center [201, 344] width 224 height 130
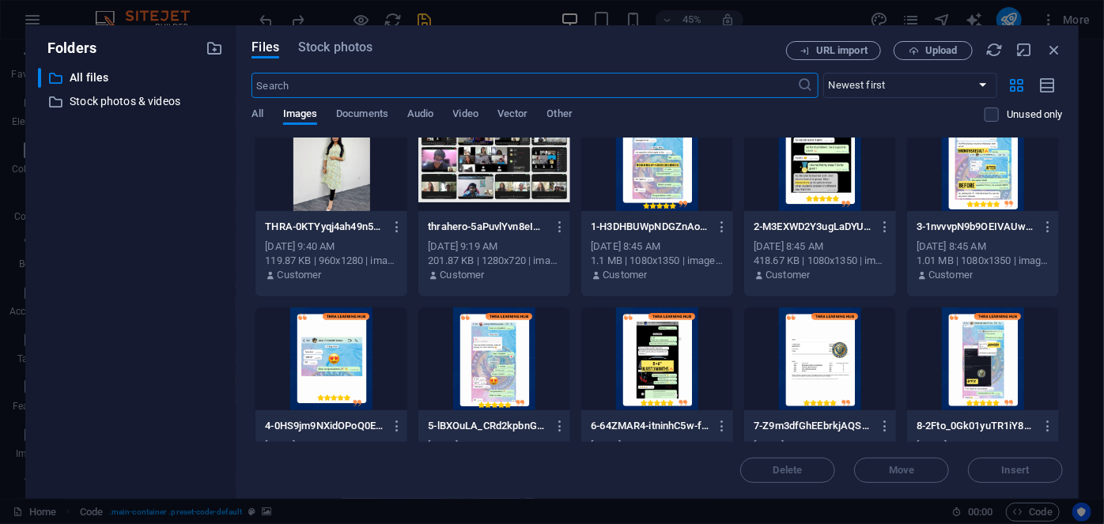
scroll to position [359, 0]
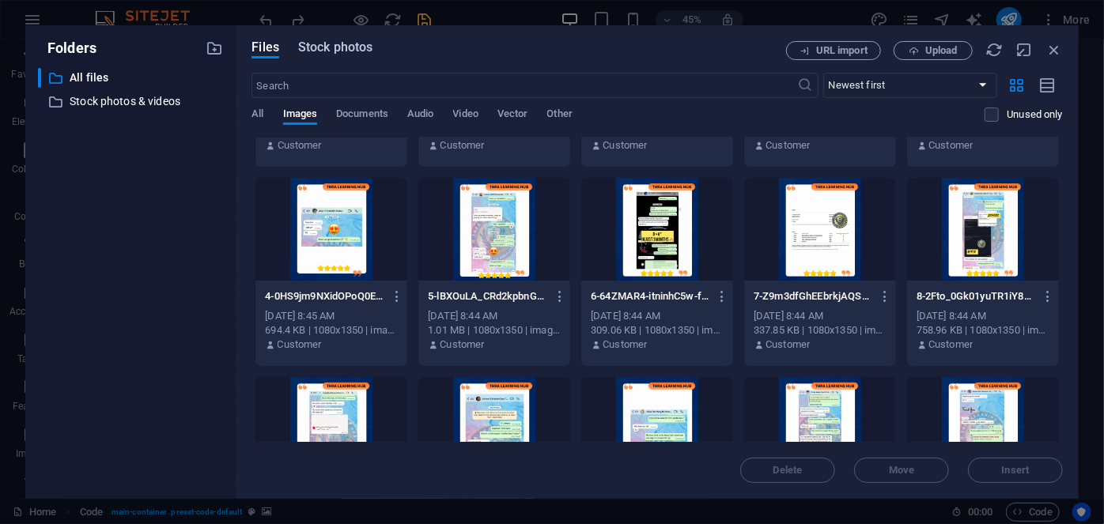
click at [327, 40] on span "Stock photos" at bounding box center [335, 47] width 74 height 19
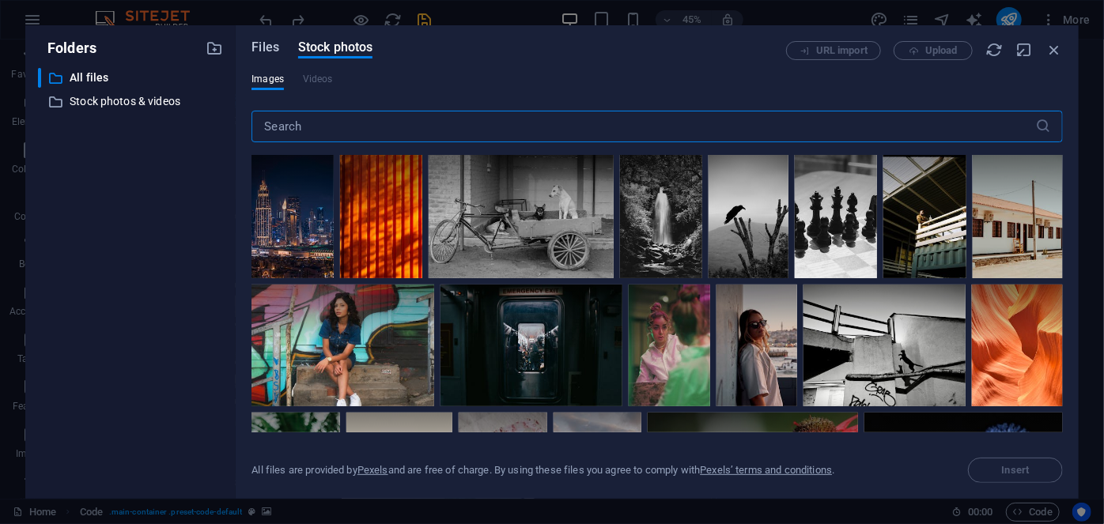
click at [253, 46] on span "Files" at bounding box center [265, 47] width 28 height 19
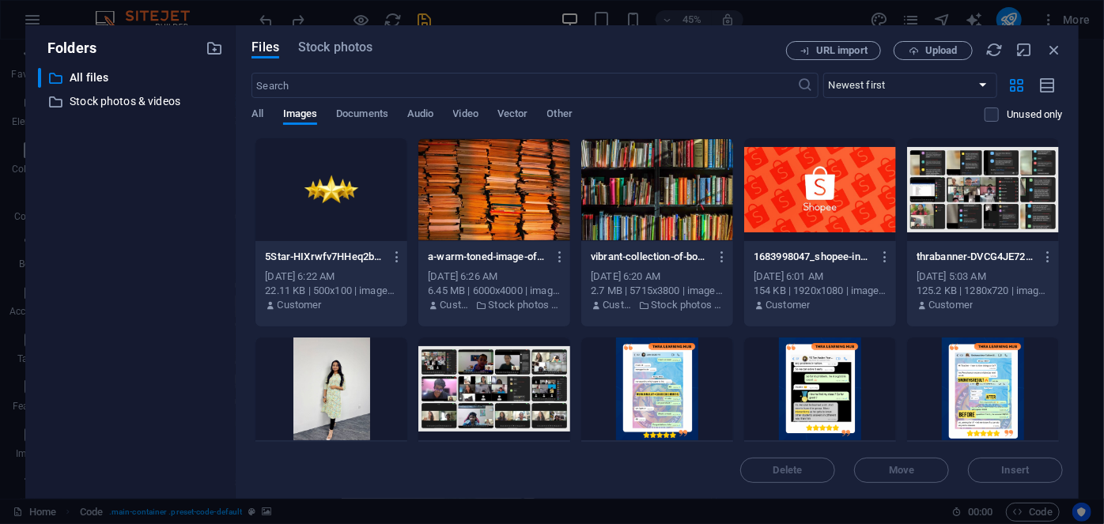
click at [691, 214] on div at bounding box center [657, 189] width 152 height 103
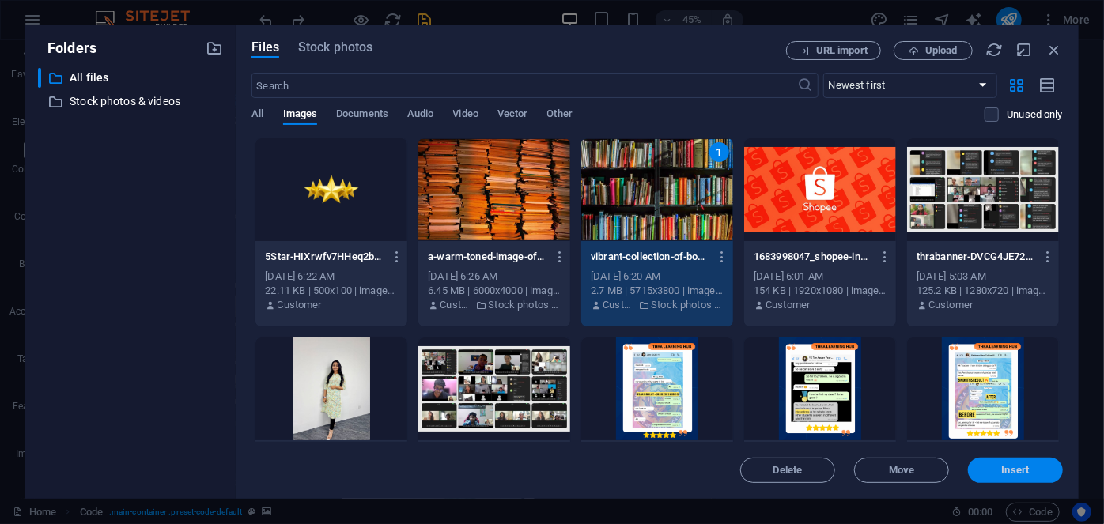
click at [1029, 474] on span "Insert" at bounding box center [1016, 470] width 28 height 9
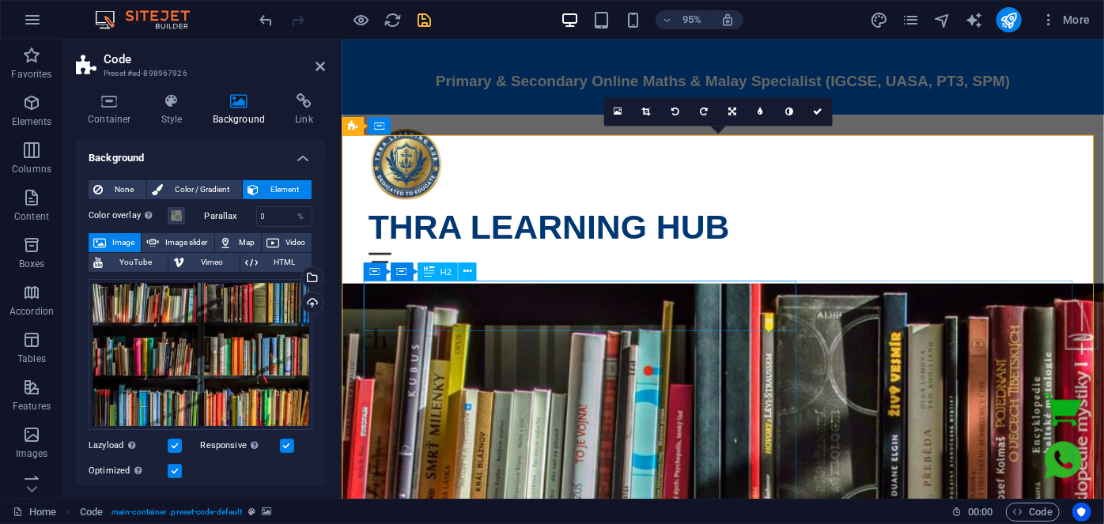
scroll to position [0, 0]
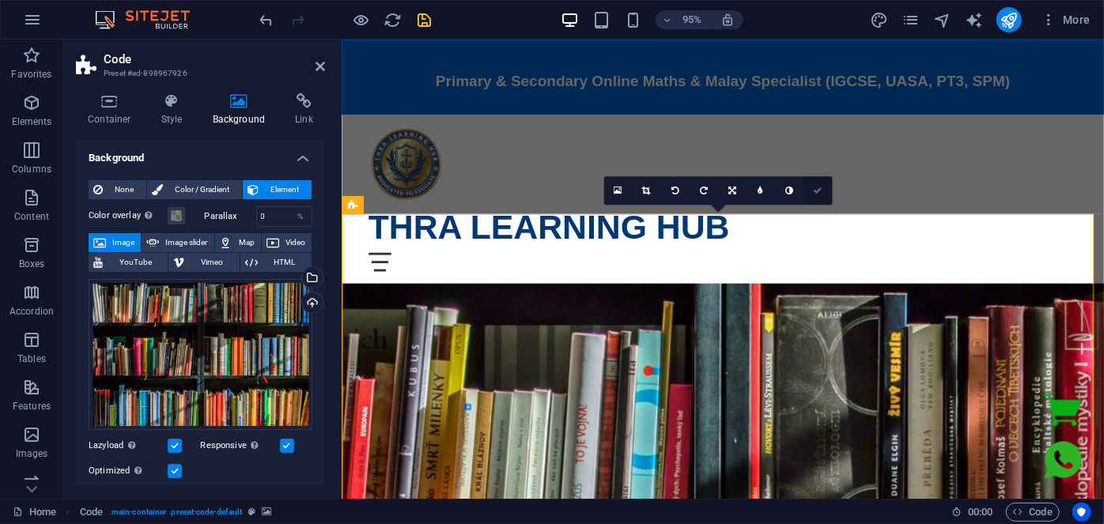
click at [813, 191] on icon at bounding box center [817, 190] width 9 height 9
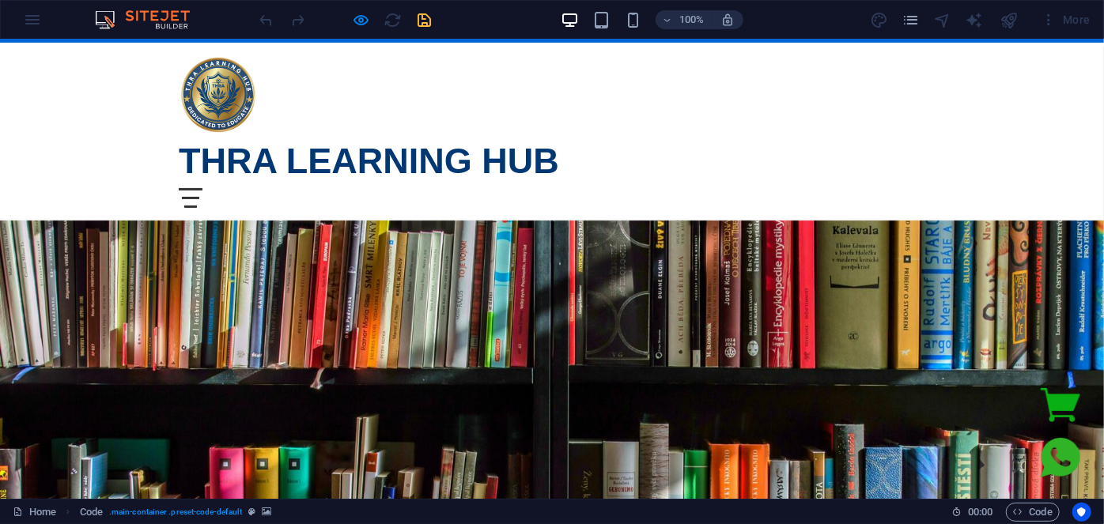
scroll to position [215, 0]
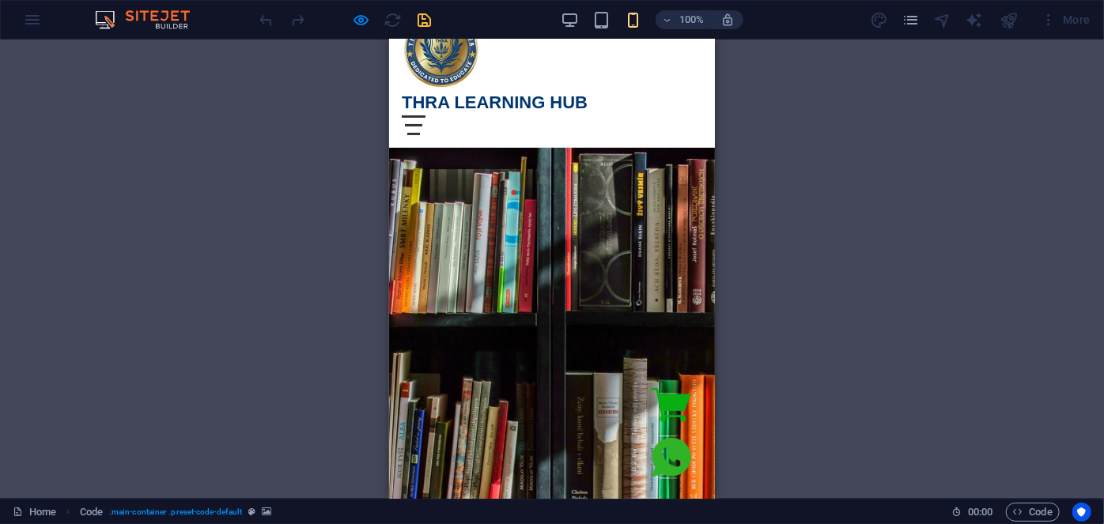
scroll to position [71, 0]
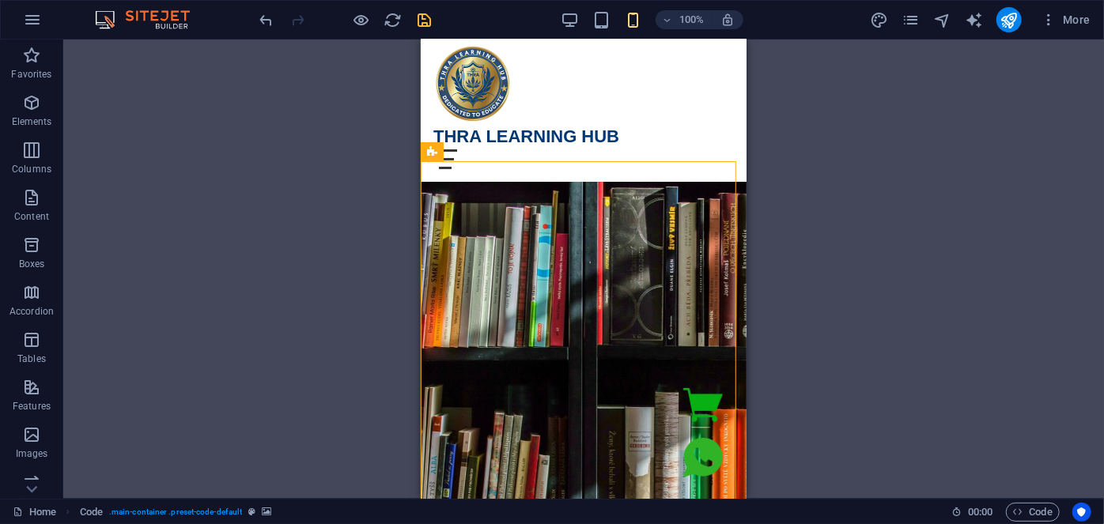
click at [266, 131] on div "Drag here to replace the existing content. Press “Ctrl” if you want to create a…" at bounding box center [583, 269] width 1041 height 459
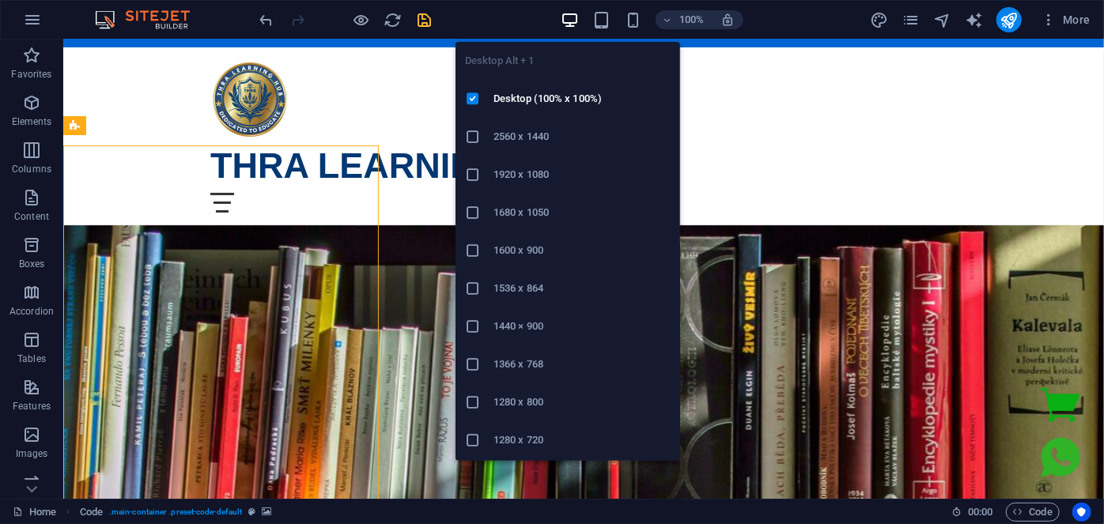
scroll to position [88, 0]
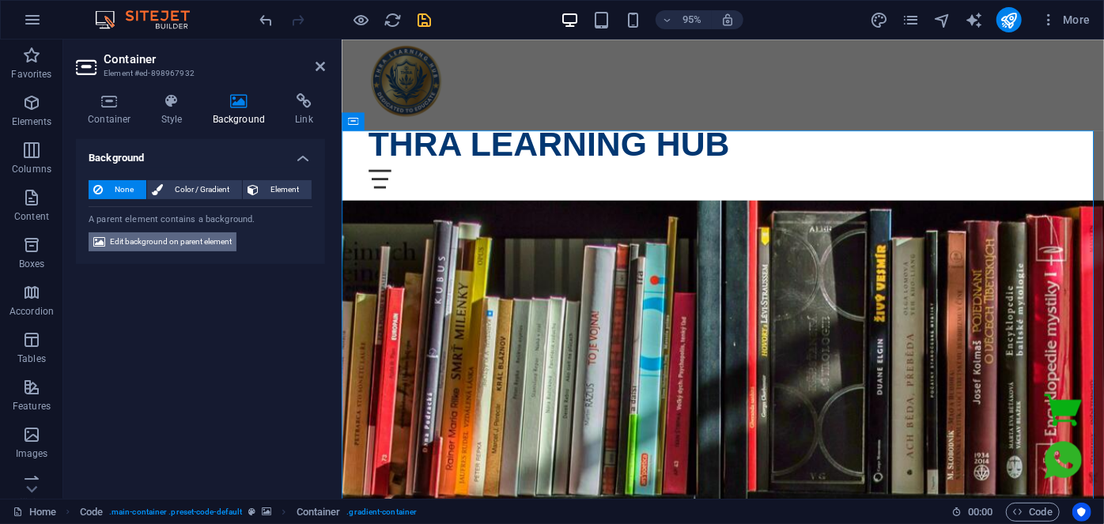
click at [183, 238] on span "Edit background on parent element" at bounding box center [171, 241] width 122 height 19
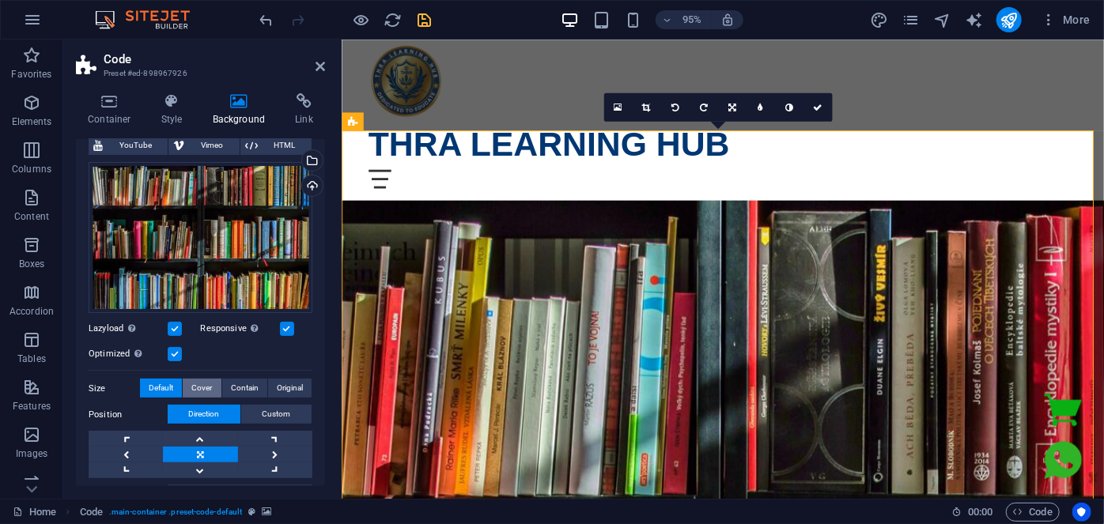
scroll to position [215, 0]
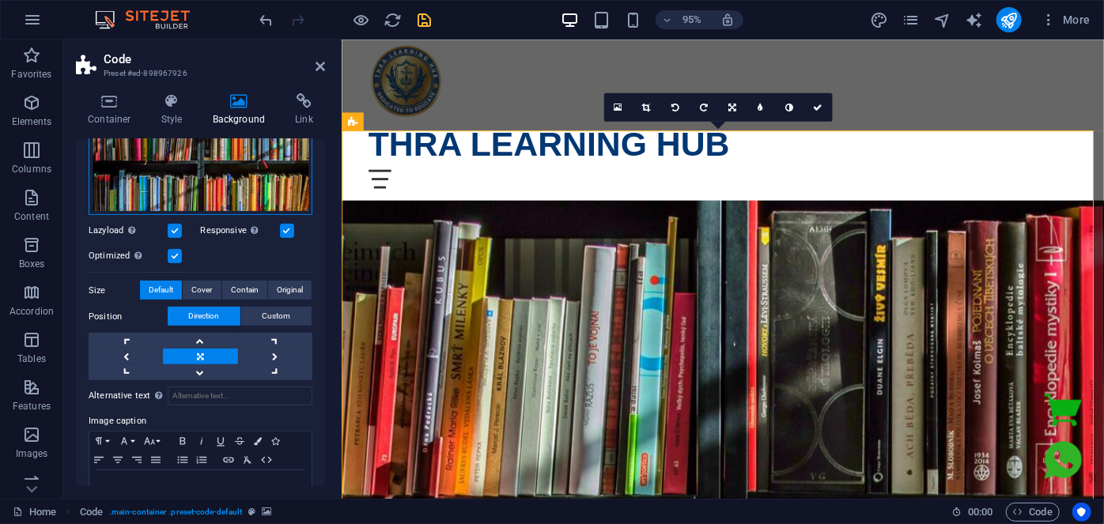
click at [202, 171] on div "Drag files here, click to choose files or select files from Files or our free s…" at bounding box center [201, 140] width 224 height 152
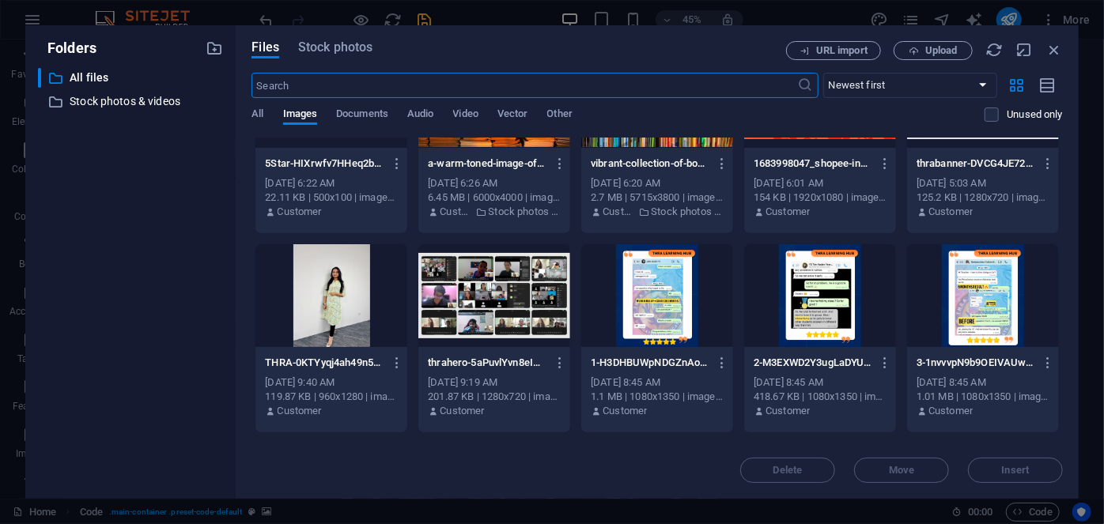
scroll to position [71, 0]
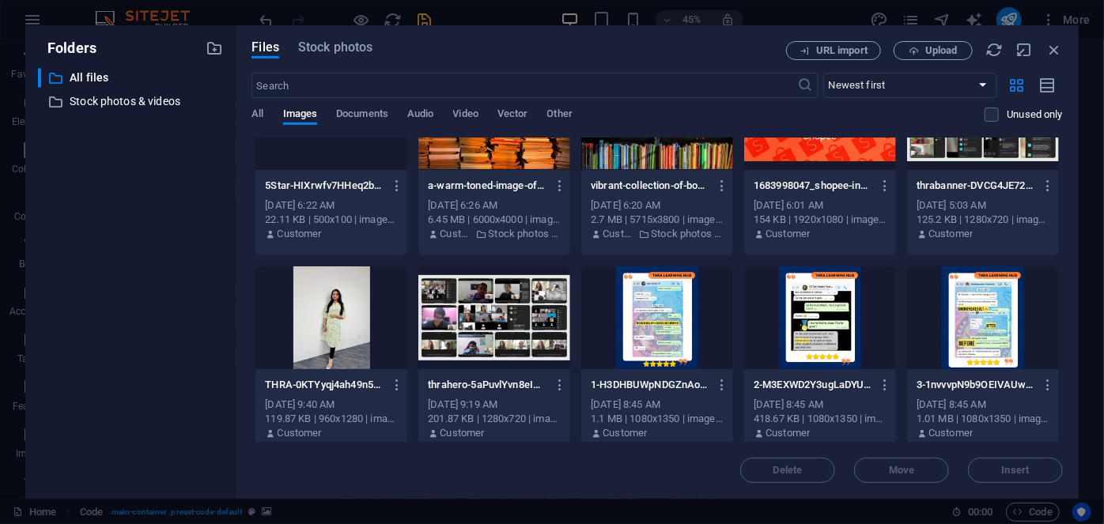
click at [512, 332] on div at bounding box center [494, 317] width 152 height 103
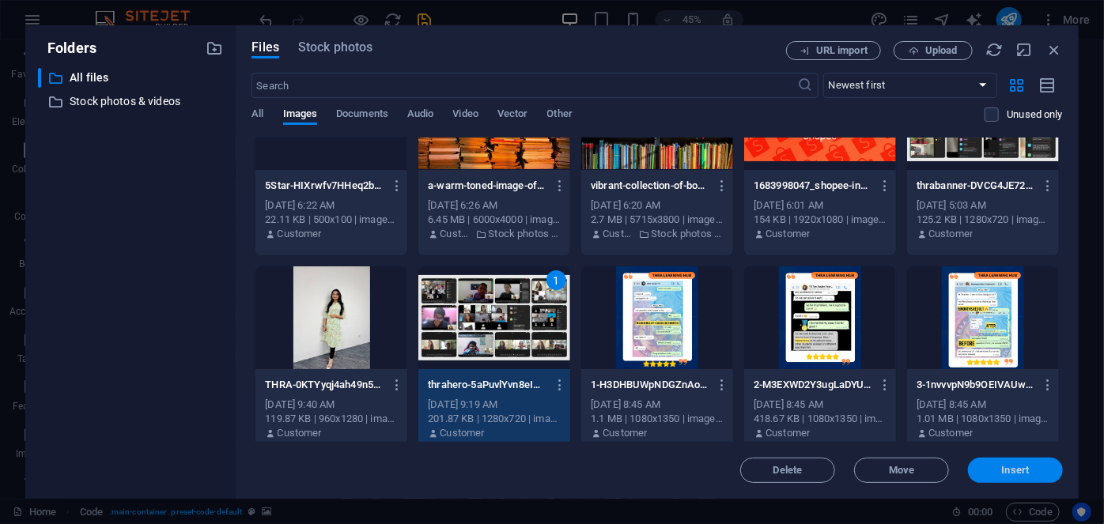
click at [1031, 477] on button "Insert" at bounding box center [1015, 470] width 95 height 25
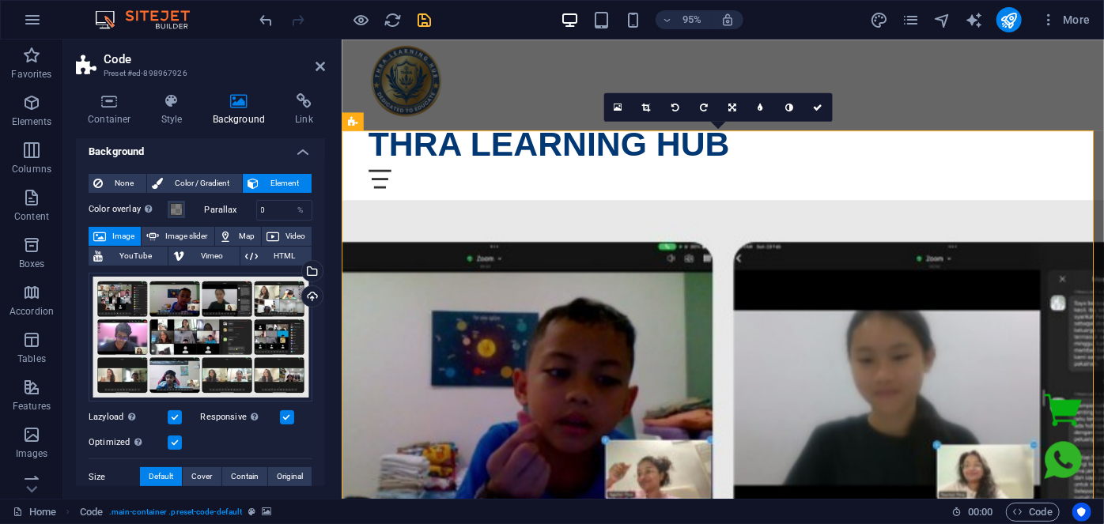
scroll to position [0, 0]
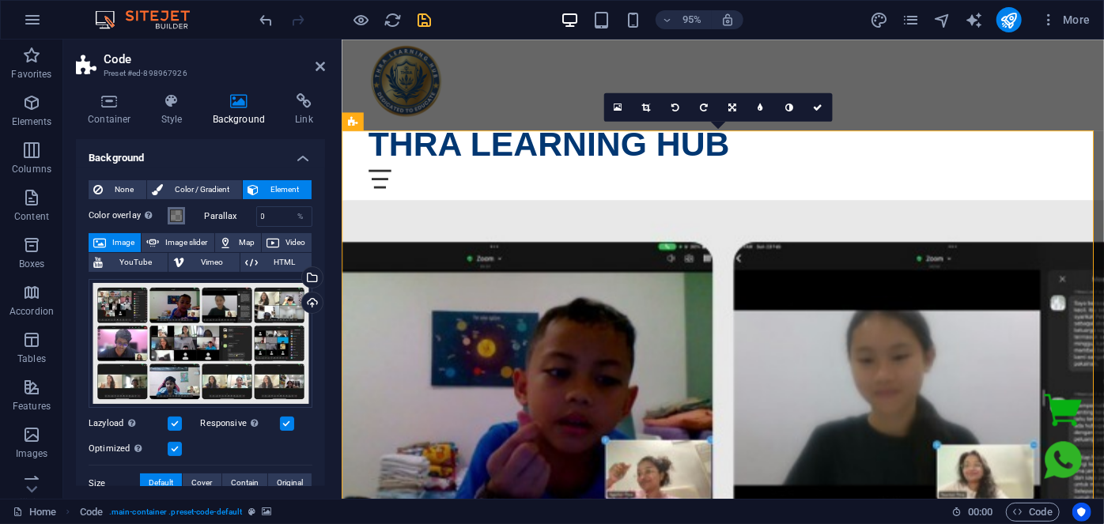
click at [176, 211] on span at bounding box center [176, 216] width 13 height 13
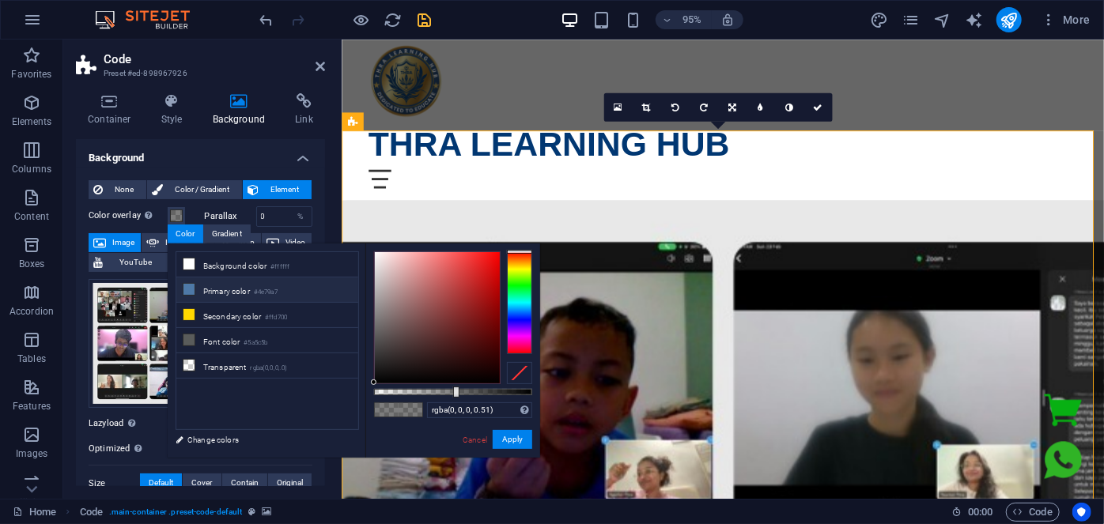
click at [259, 288] on small "#4e79a7" at bounding box center [266, 292] width 24 height 11
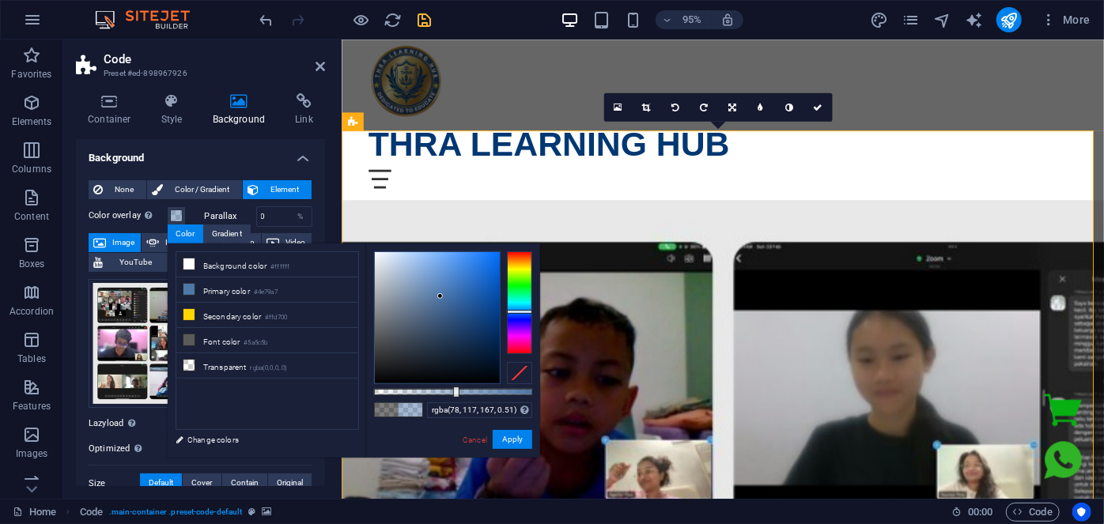
click at [519, 312] on div at bounding box center [519, 302] width 25 height 103
drag, startPoint x: 202, startPoint y: 289, endPoint x: 285, endPoint y: 287, distance: 83.1
click at [206, 289] on li "Primary color #4e79a7" at bounding box center [267, 290] width 182 height 25
drag, startPoint x: 513, startPoint y: 407, endPoint x: 386, endPoint y: 400, distance: 127.5
click at [386, 400] on div "rgba(78, 121, 167, 0.51) Supported formats #0852ed rgb(8, 82, 237) rgba(8, 82, …" at bounding box center [452, 466] width 175 height 444
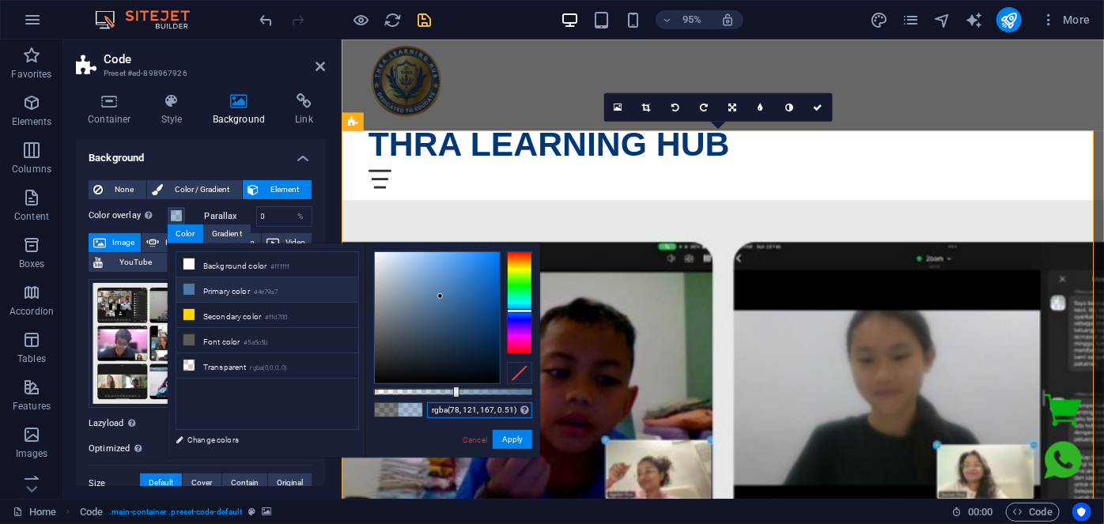
paste input "#0065d2"
drag, startPoint x: 514, startPoint y: 391, endPoint x: 486, endPoint y: 391, distance: 27.7
click at [486, 391] on div at bounding box center [453, 392] width 158 height 6
drag, startPoint x: 493, startPoint y: 312, endPoint x: 510, endPoint y: 297, distance: 22.4
click at [510, 297] on div at bounding box center [453, 317] width 158 height 133
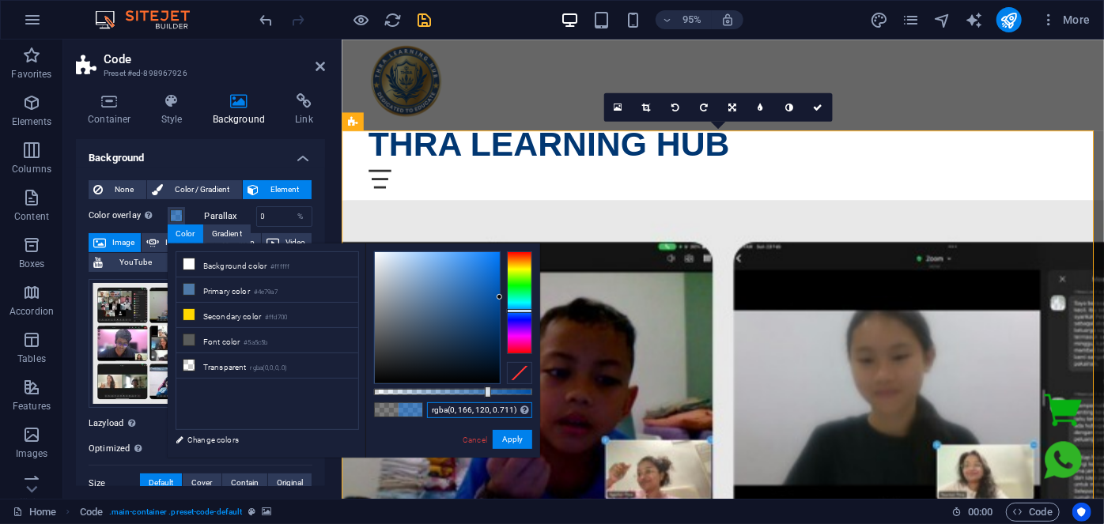
click at [510, 297] on div at bounding box center [519, 302] width 25 height 103
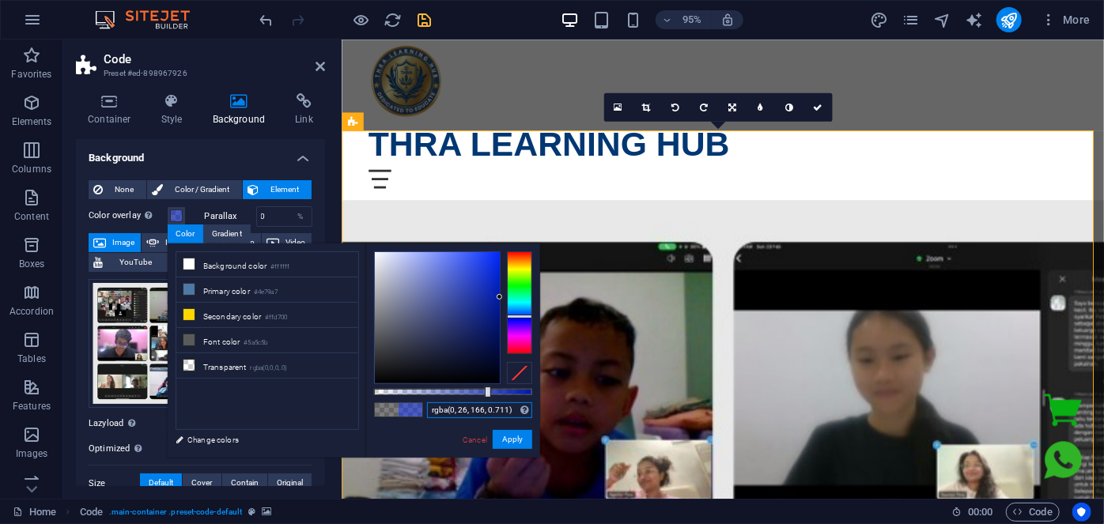
drag, startPoint x: 518, startPoint y: 297, endPoint x: 520, endPoint y: 316, distance: 19.1
click at [520, 316] on div at bounding box center [519, 317] width 25 height 4
type input "rgba(0, 26, 166, 0.711)"
click at [512, 440] on button "Apply" at bounding box center [513, 439] width 40 height 19
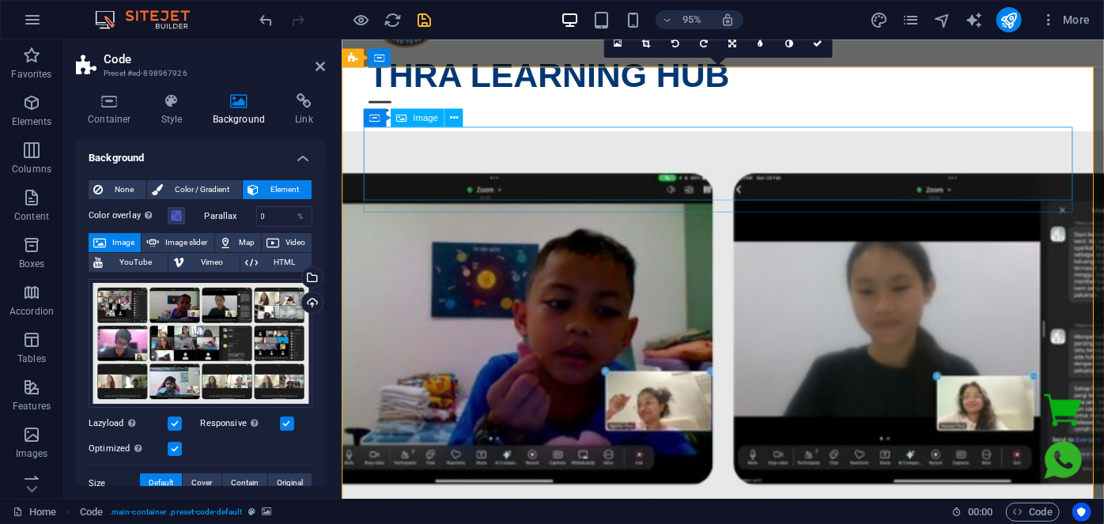
scroll to position [16, 0]
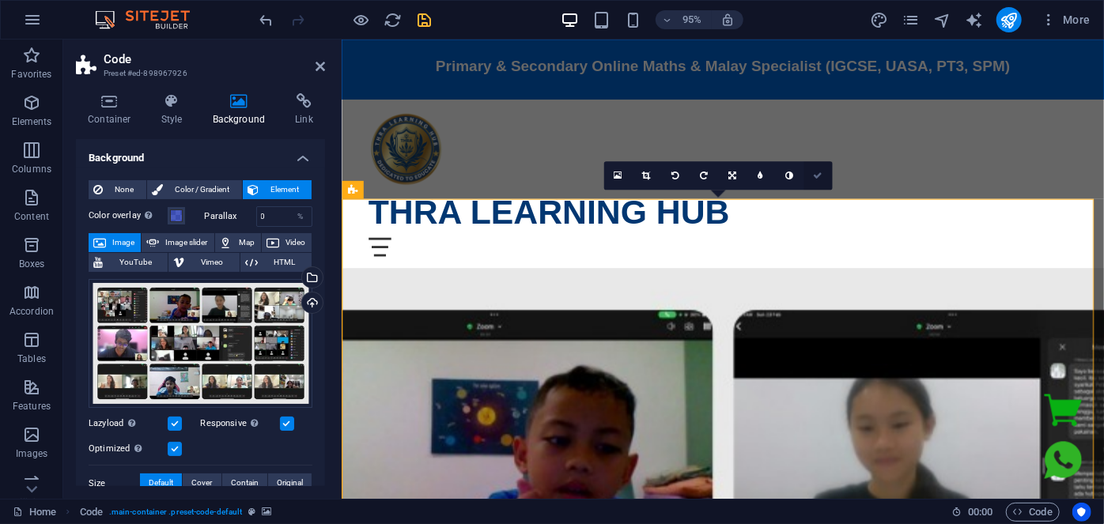
click at [816, 174] on icon at bounding box center [817, 175] width 9 height 9
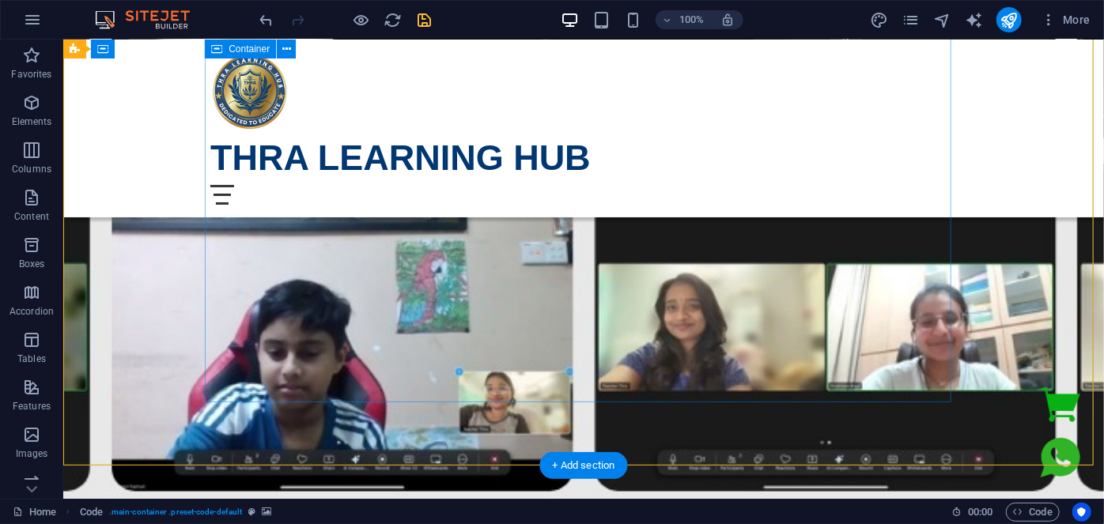
scroll to position [879, 0]
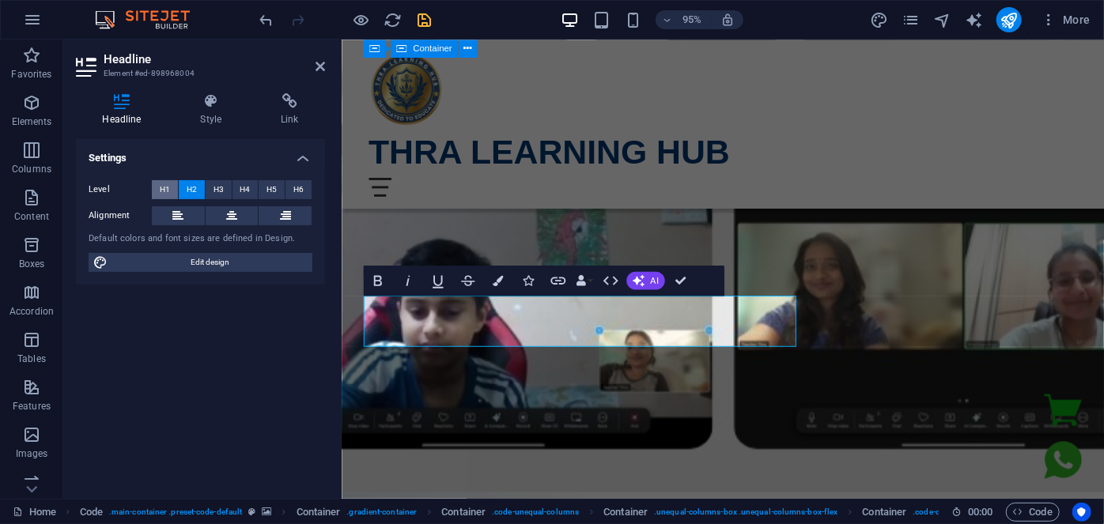
click at [160, 189] on span "H1" at bounding box center [165, 189] width 10 height 19
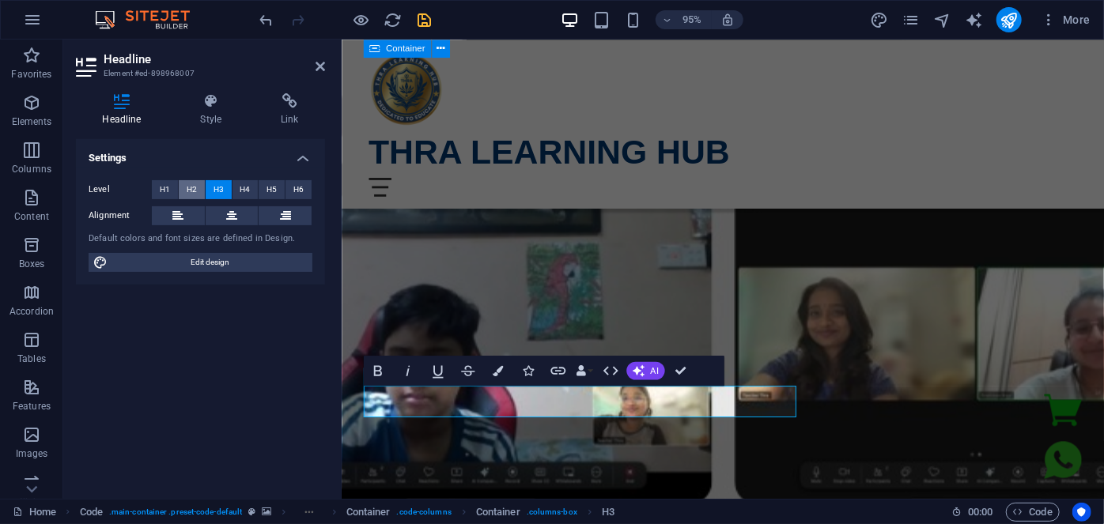
click at [189, 184] on span "H2" at bounding box center [192, 189] width 10 height 19
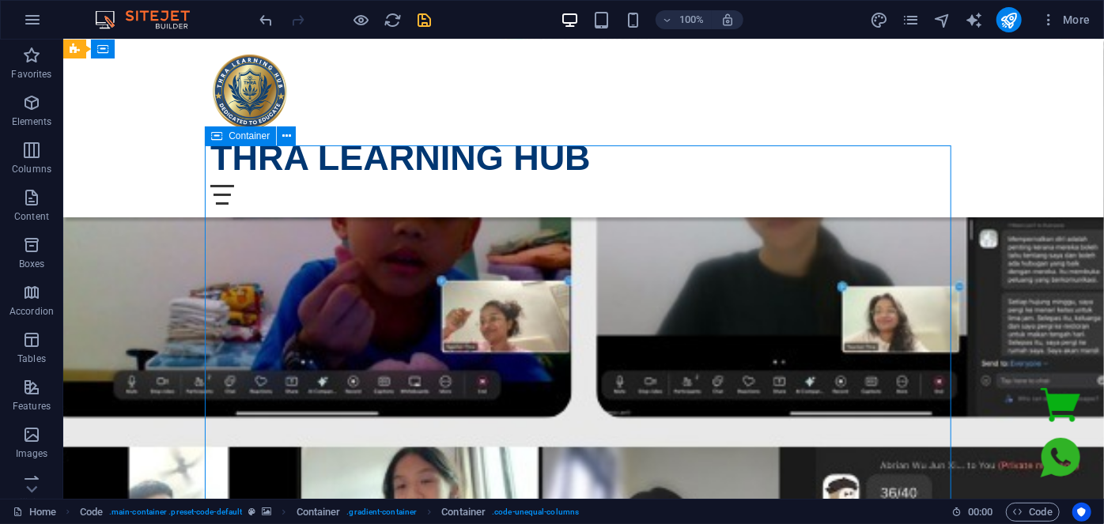
scroll to position [160, 0]
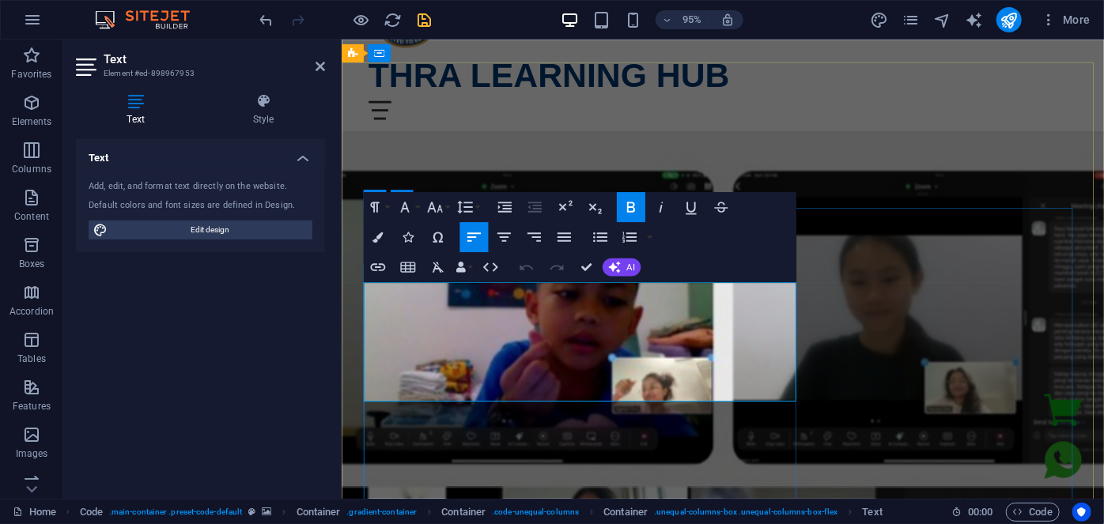
drag, startPoint x: 800, startPoint y: 415, endPoint x: 380, endPoint y: 355, distance: 425.0
drag, startPoint x: 806, startPoint y: 409, endPoint x: 365, endPoint y: 414, distance: 440.5
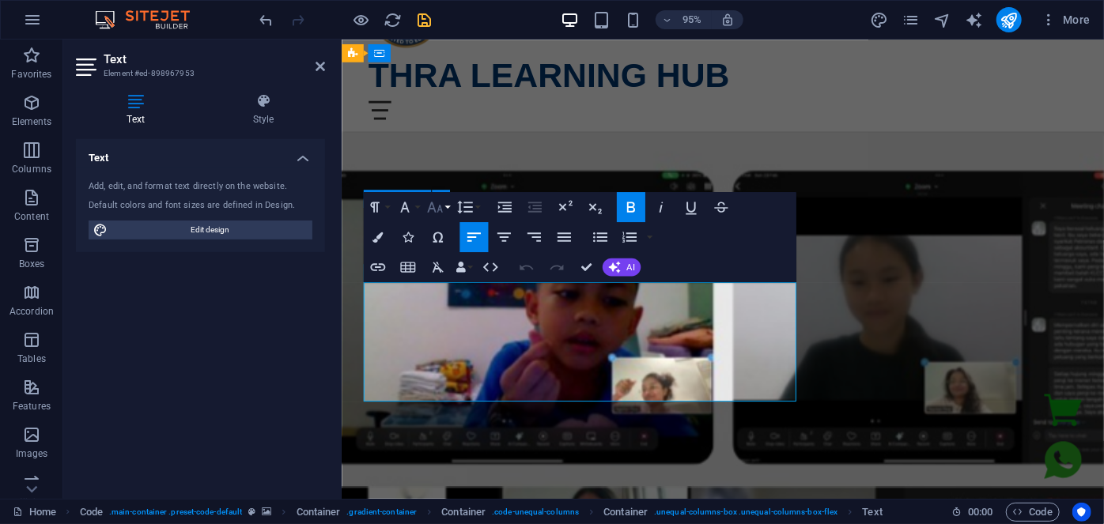
click at [443, 211] on icon "button" at bounding box center [434, 207] width 18 height 18
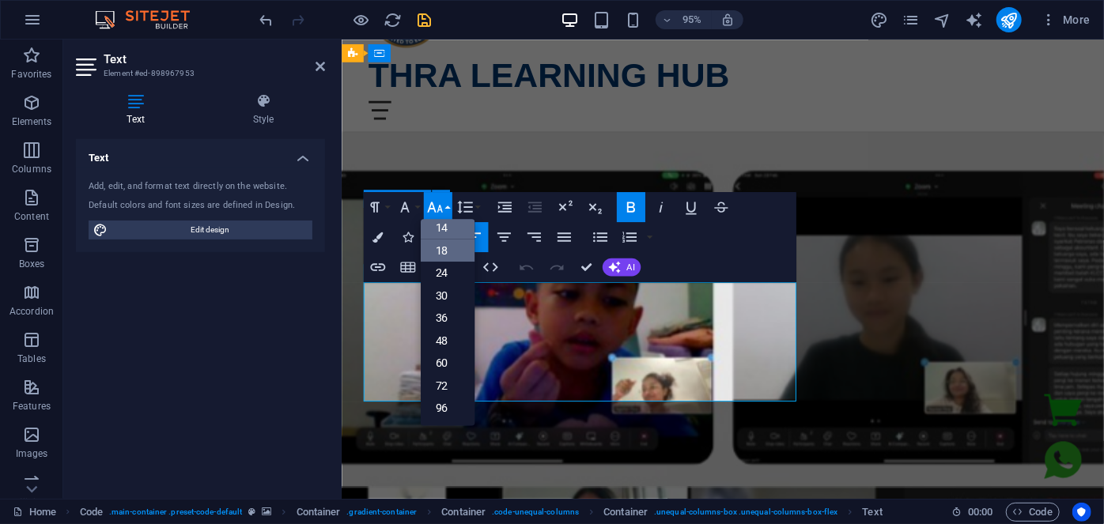
scroll to position [127, 0]
click at [443, 268] on link "24" at bounding box center [447, 274] width 54 height 23
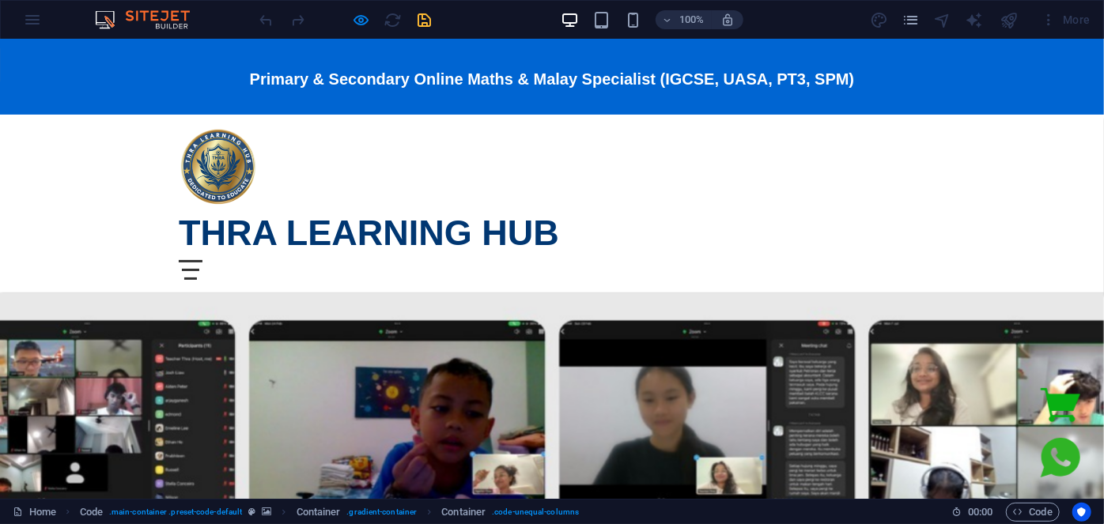
scroll to position [0, 0]
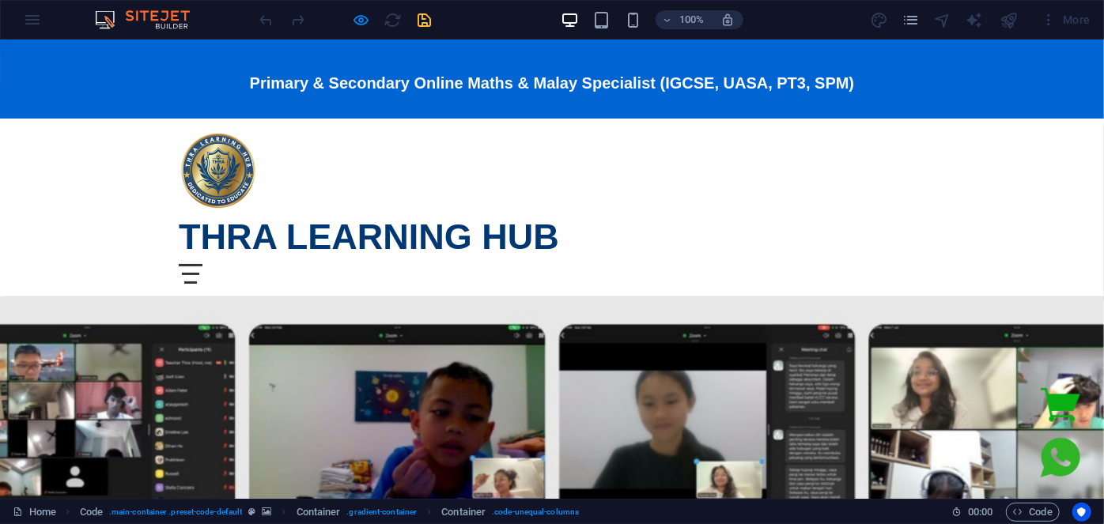
click at [202, 263] on div "Menu" at bounding box center [191, 273] width 24 height 20
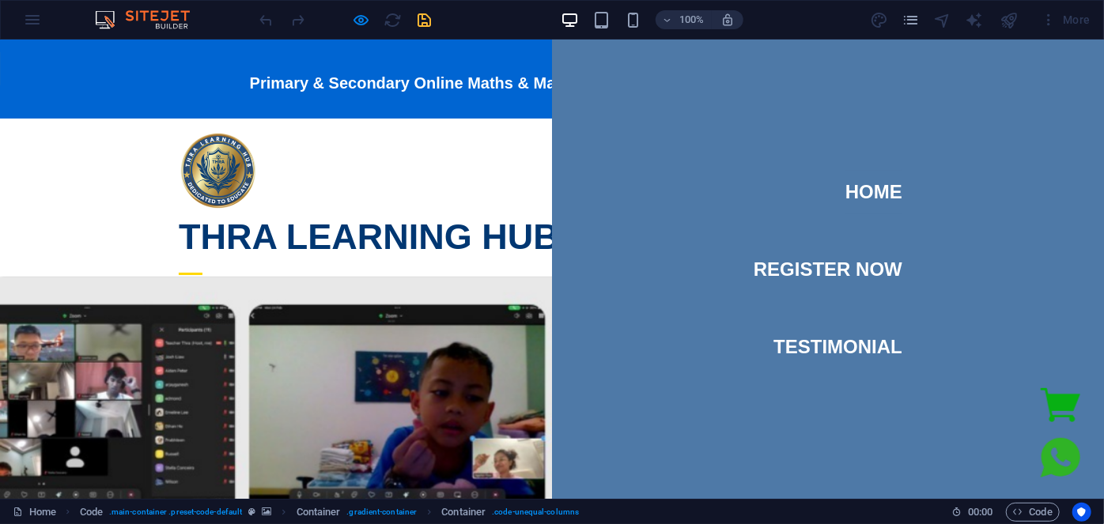
click at [569, 174] on nav "Home Register Now testimonial" at bounding box center [828, 268] width 552 height 459
click at [202, 272] on button "Menu" at bounding box center [191, 273] width 24 height 2
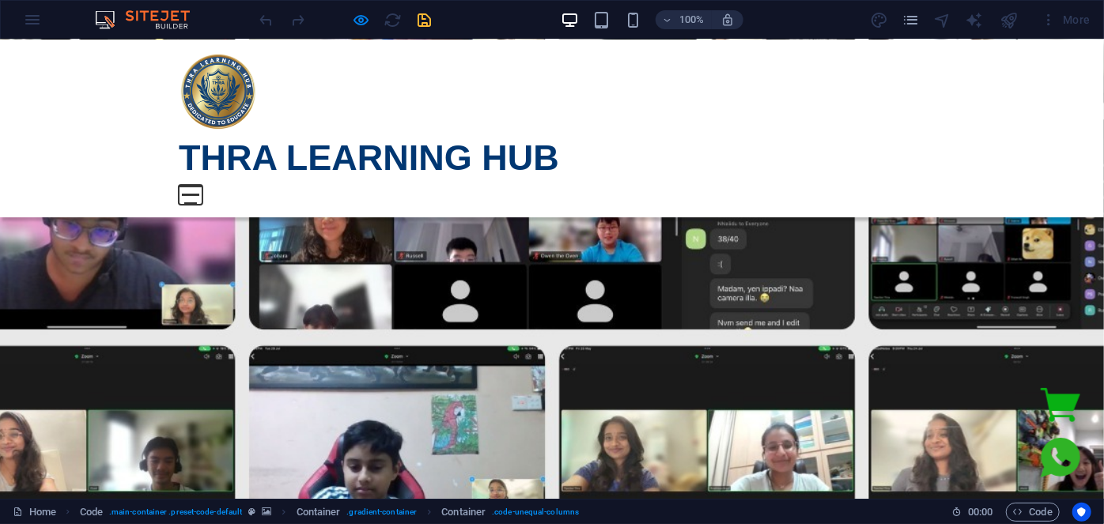
scroll to position [359, 0]
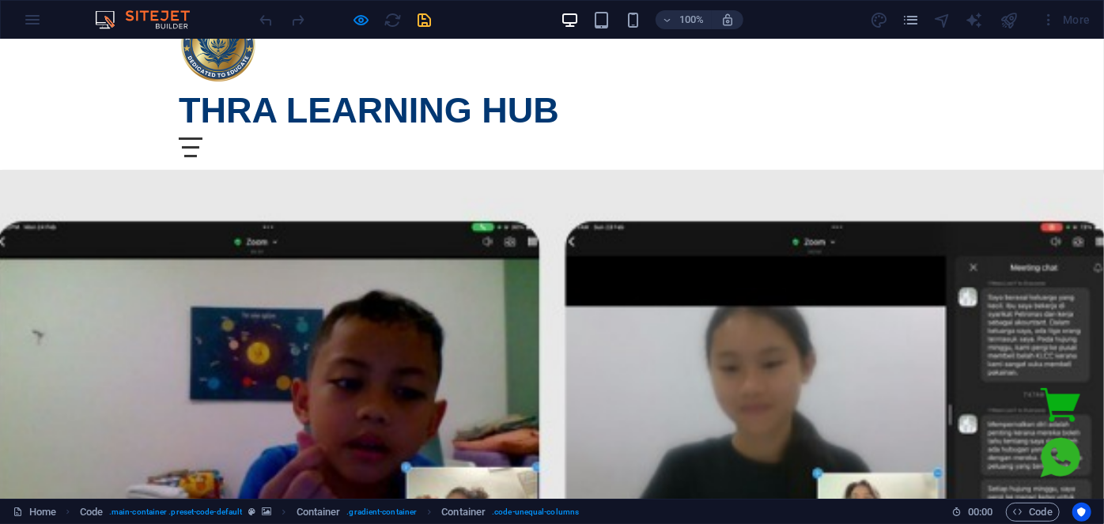
scroll to position [0, 0]
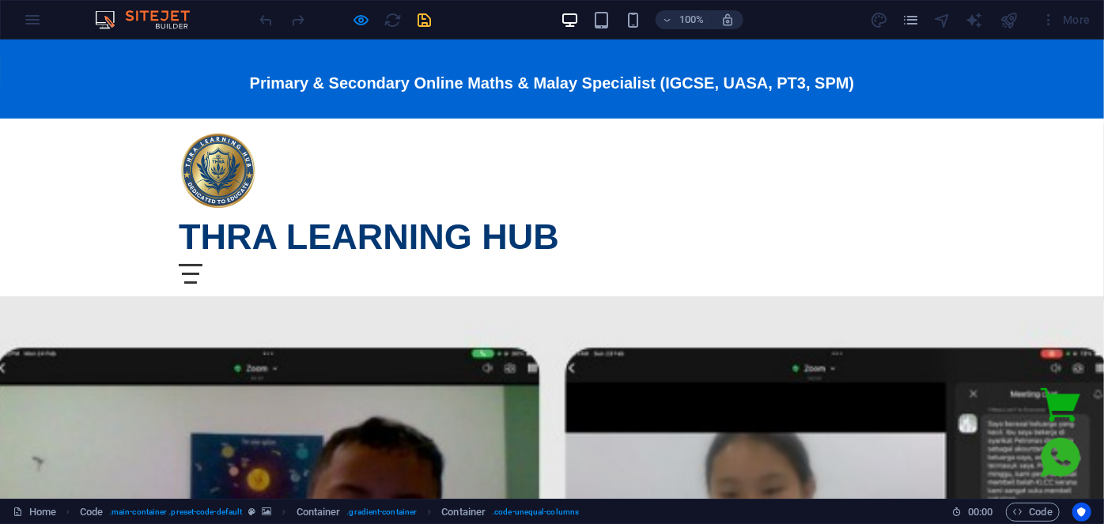
click at [0, 0] on div "More" at bounding box center [0, 0] width 0 height 0
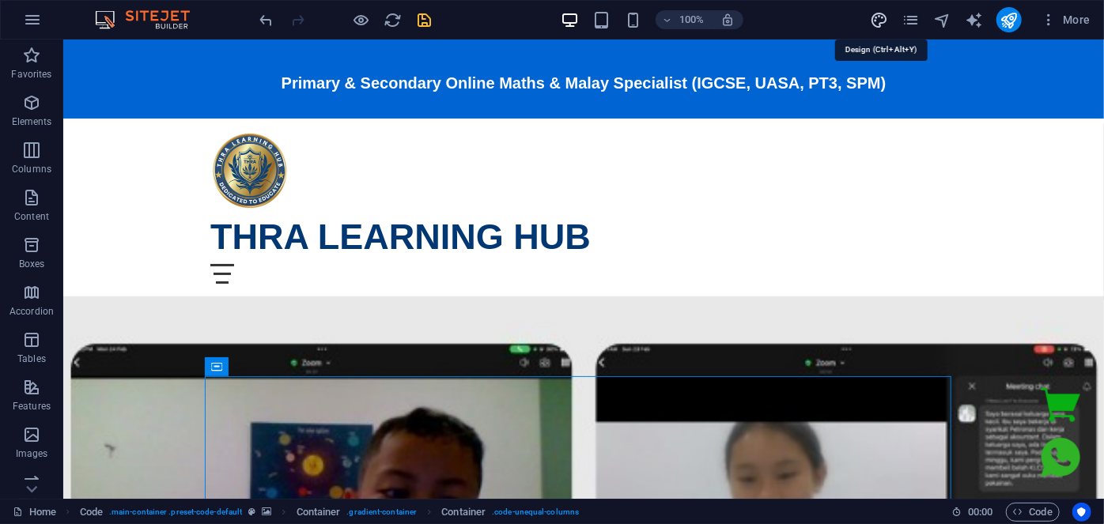
select select "px"
select select "400"
select select "px"
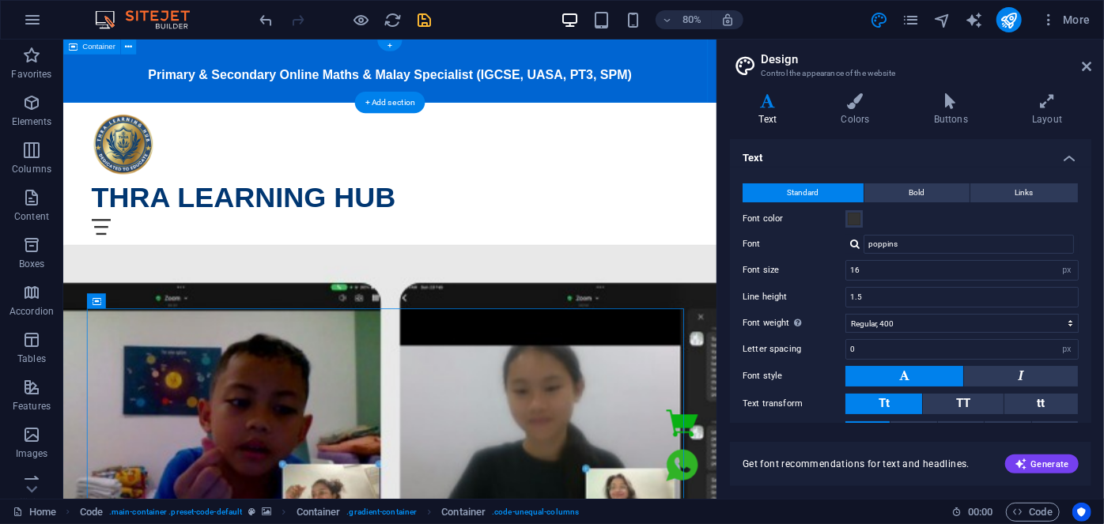
click at [71, 99] on div "Primary & Secondary Online Maths & Malay Specialist (IGCSE, UASA, PT3, SPM)" at bounding box center [470, 78] width 817 height 79
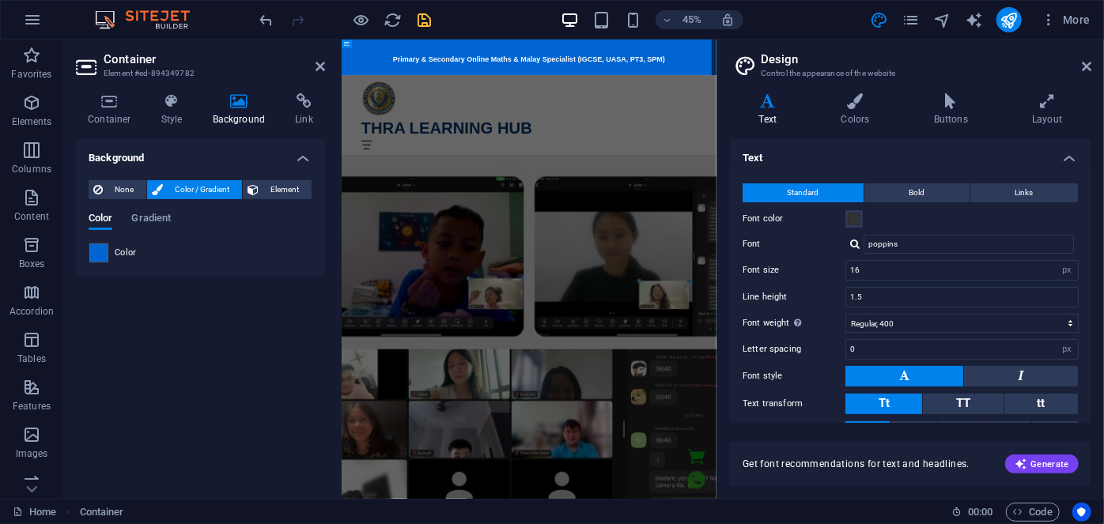
click at [96, 255] on span at bounding box center [98, 252] width 17 height 17
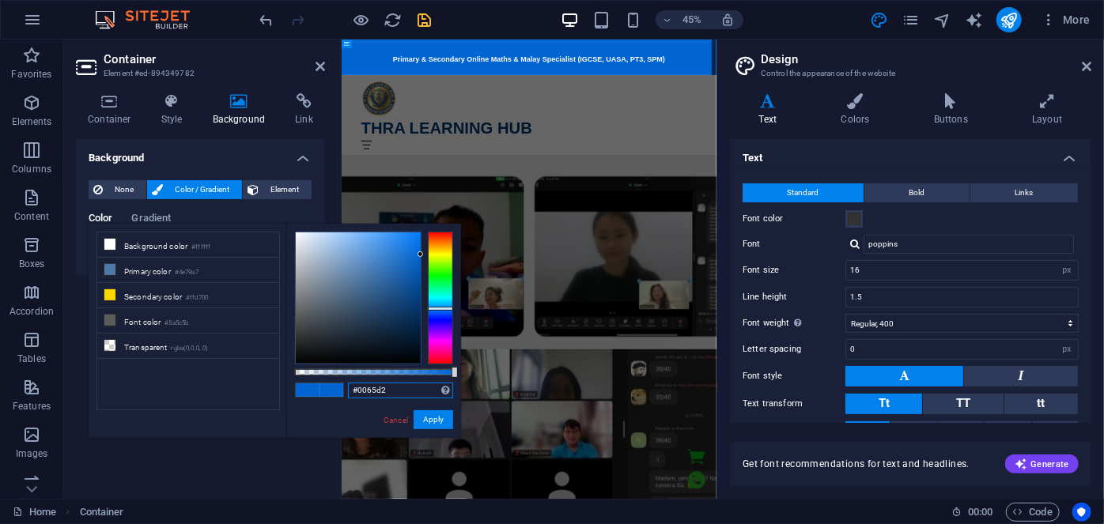
drag, startPoint x: 391, startPoint y: 392, endPoint x: 291, endPoint y: 392, distance: 100.4
drag, startPoint x: 436, startPoint y: 421, endPoint x: 368, endPoint y: 188, distance: 243.2
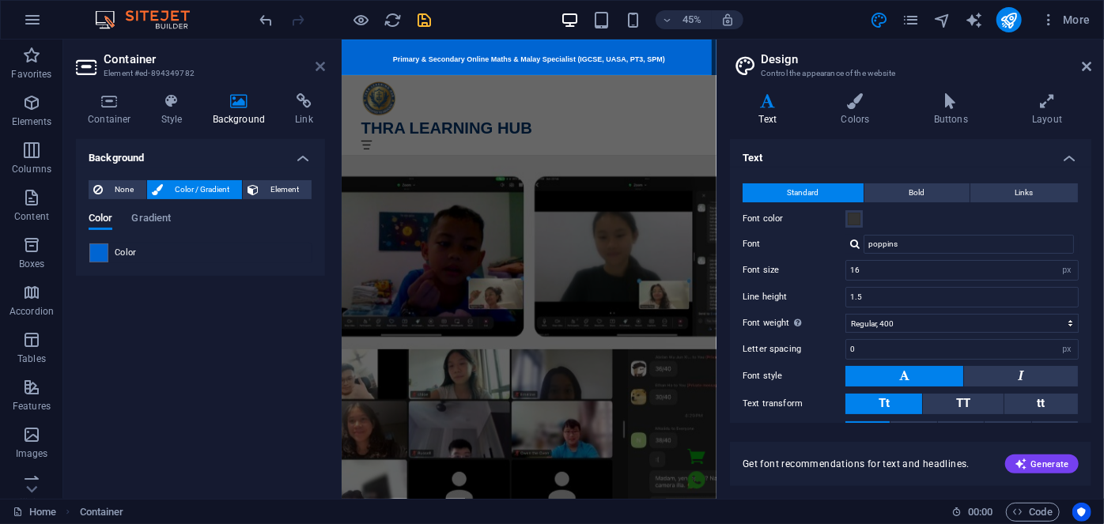
click at [317, 62] on icon at bounding box center [320, 66] width 9 height 13
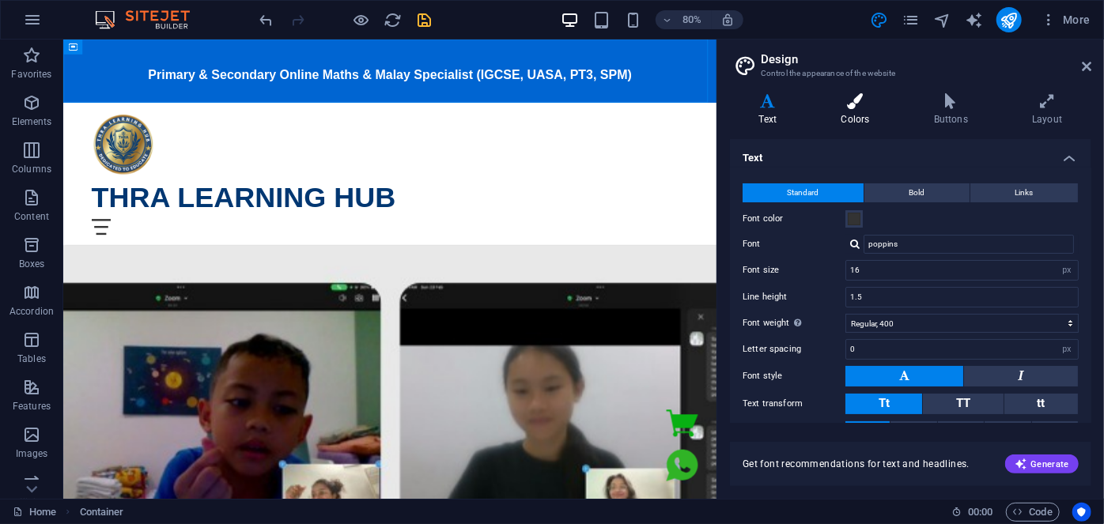
click at [875, 116] on h4 "Colors" at bounding box center [858, 109] width 93 height 33
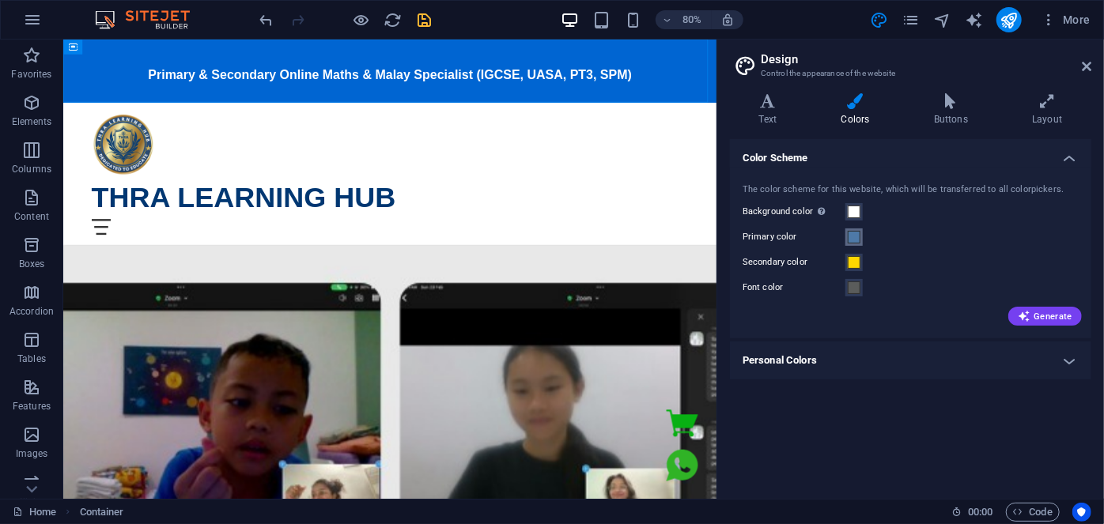
click at [849, 239] on span at bounding box center [854, 237] width 13 height 13
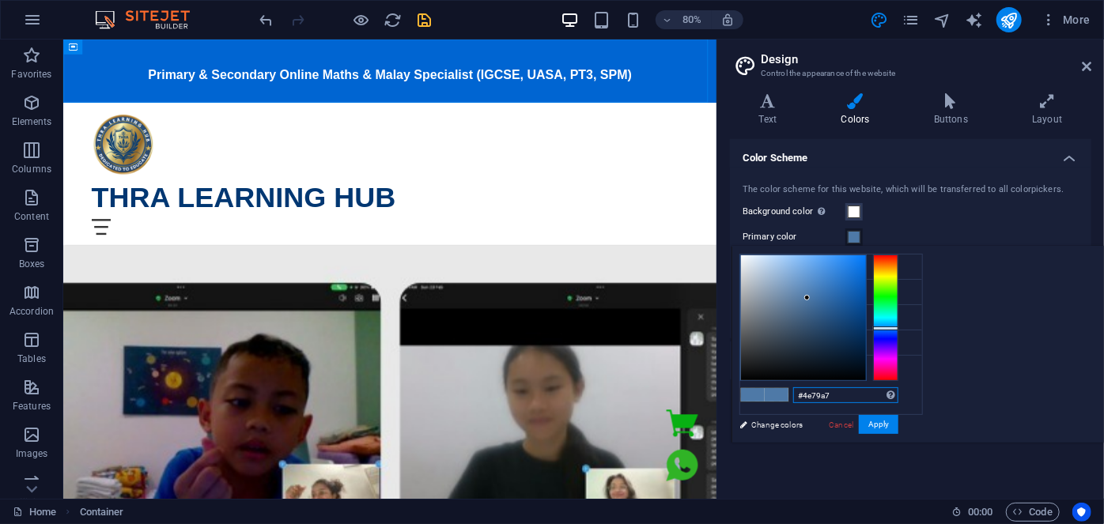
drag, startPoint x: 1042, startPoint y: 395, endPoint x: 963, endPoint y: 393, distance: 79.1
click at [906, 393] on div "#4e79a7 Supported formats #0852ed rgb(8, 82, 237) rgba(8, 82, 237, 90%) hsv(221…" at bounding box center [818, 459] width 175 height 425
paste input "0065d2"
click at [898, 424] on button "Apply" at bounding box center [879, 424] width 40 height 19
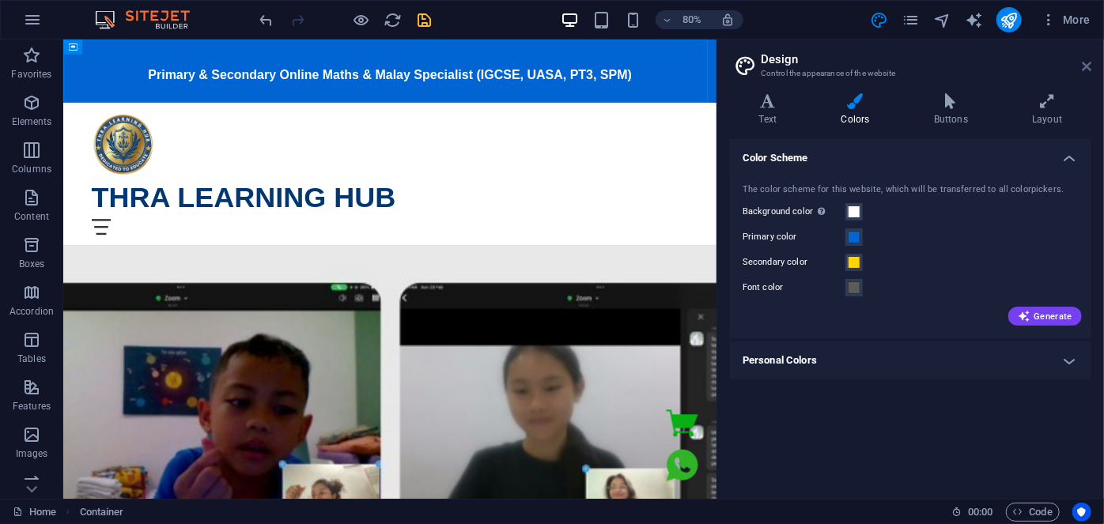
click at [1086, 63] on icon at bounding box center [1086, 66] width 9 height 13
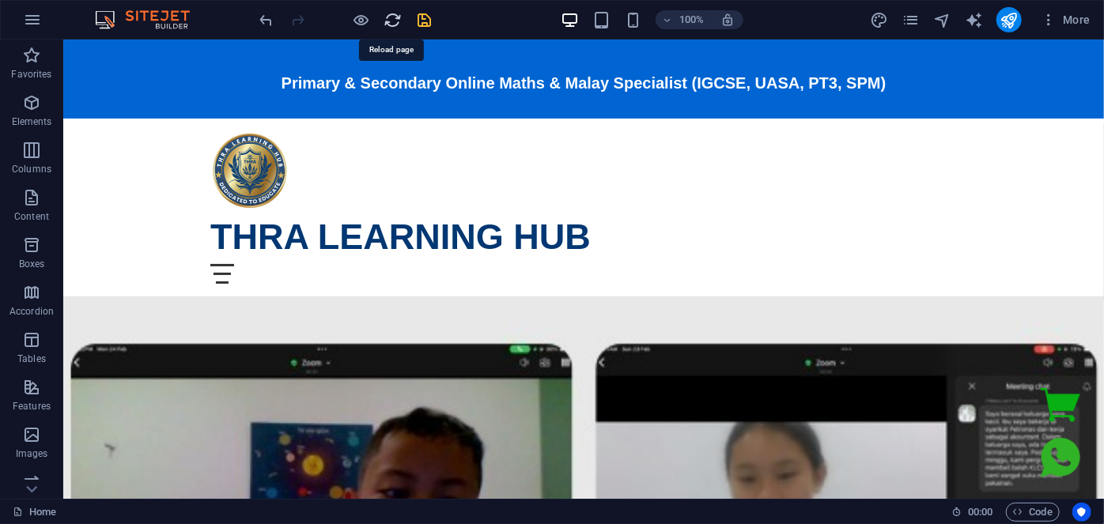
click at [427, 25] on icon "save" at bounding box center [425, 20] width 18 height 18
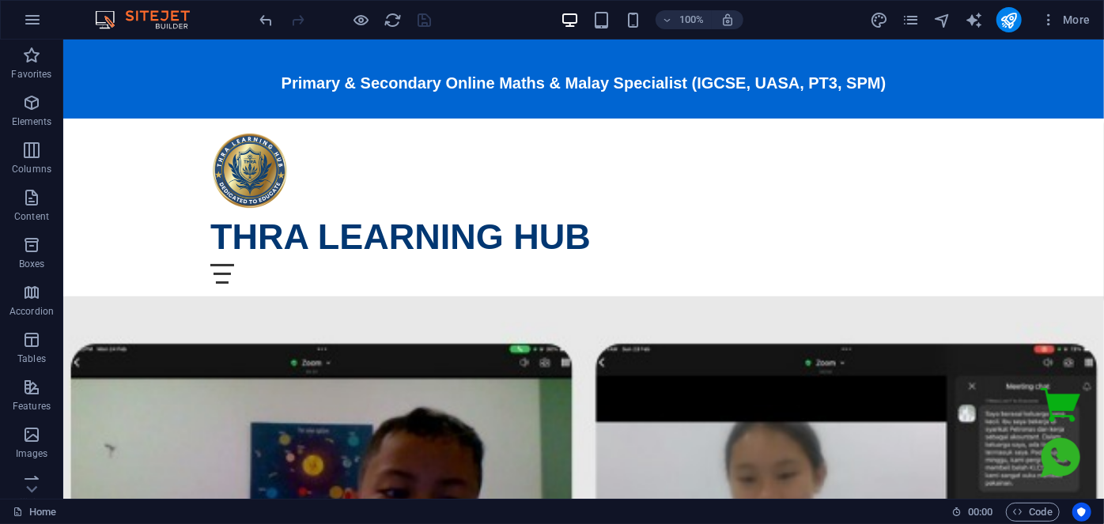
click at [0, 0] on div at bounding box center [0, 0] width 0 height 0
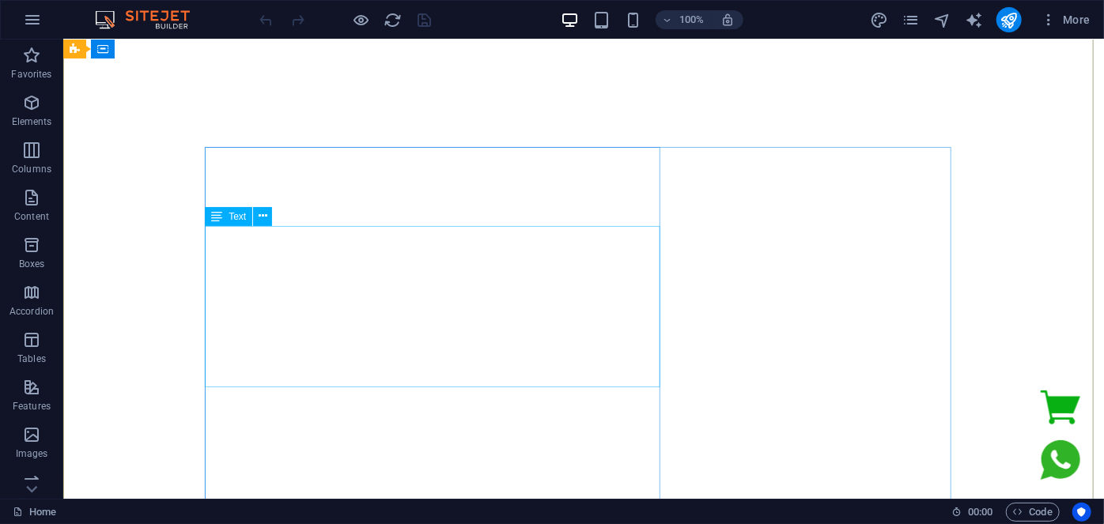
scroll to position [575, 0]
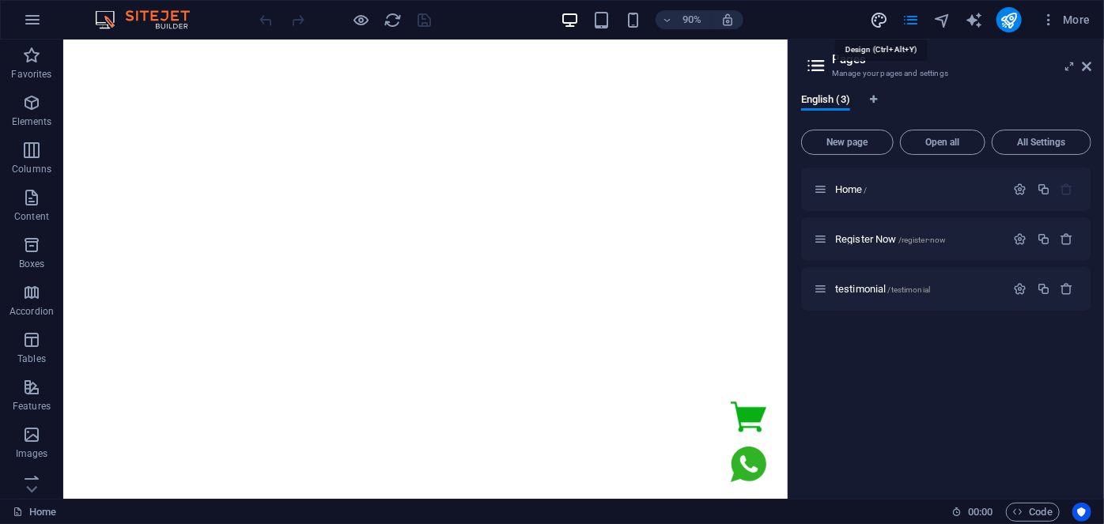
click at [0, 0] on icon "design" at bounding box center [0, 0] width 0 height 0
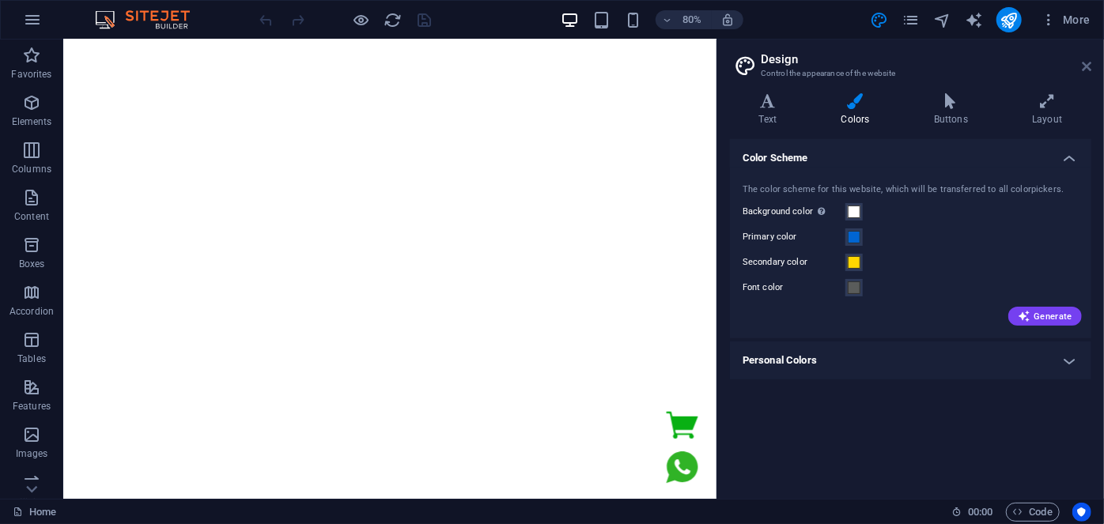
drag, startPoint x: 1086, startPoint y: 66, endPoint x: 1019, endPoint y: 26, distance: 77.3
click at [1086, 66] on icon at bounding box center [1086, 66] width 9 height 13
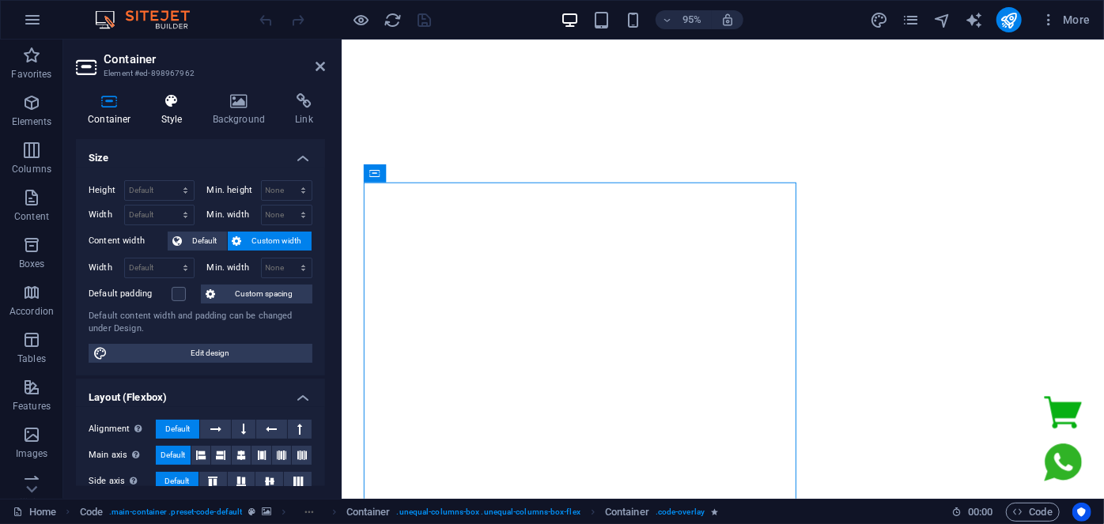
click at [181, 112] on h4 "Style" at bounding box center [174, 109] width 51 height 33
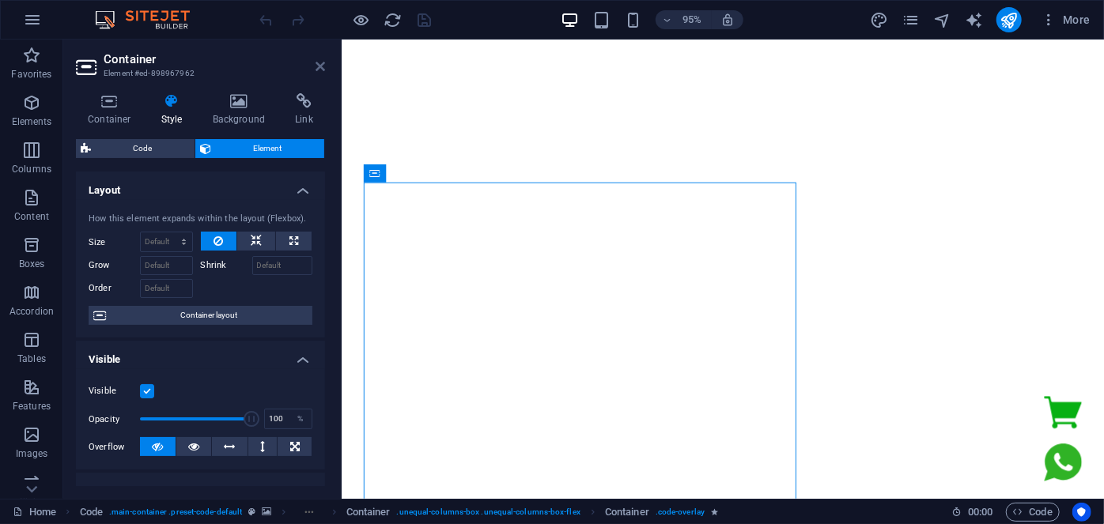
click at [320, 64] on icon at bounding box center [320, 66] width 9 height 13
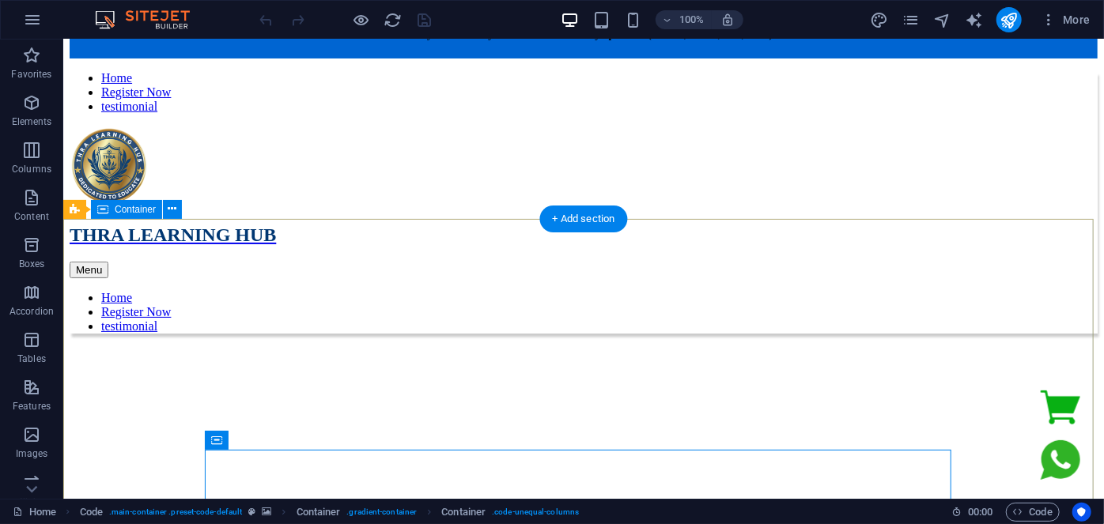
scroll to position [0, 0]
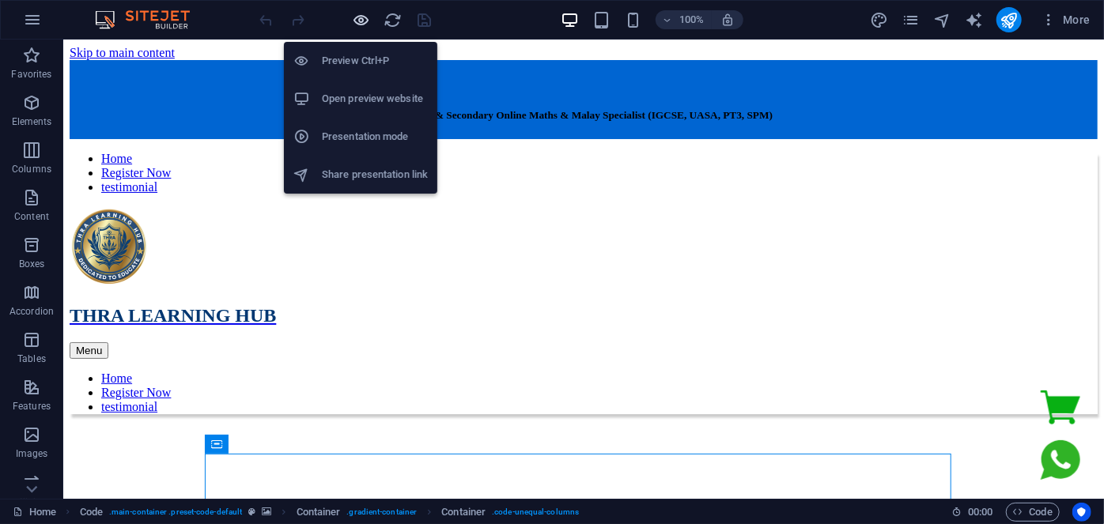
drag, startPoint x: 367, startPoint y: 18, endPoint x: 430, endPoint y: 16, distance: 63.3
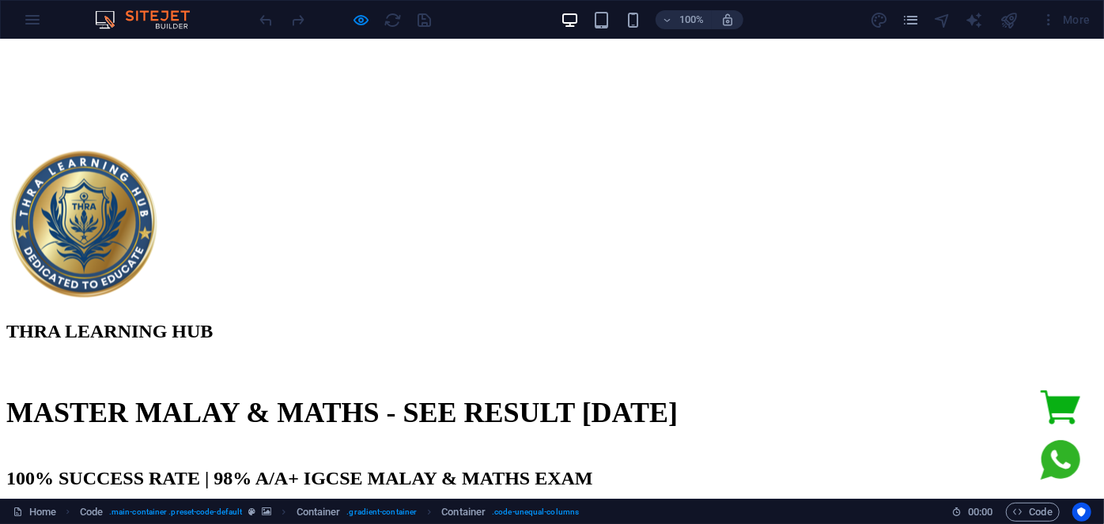
scroll to position [719, 0]
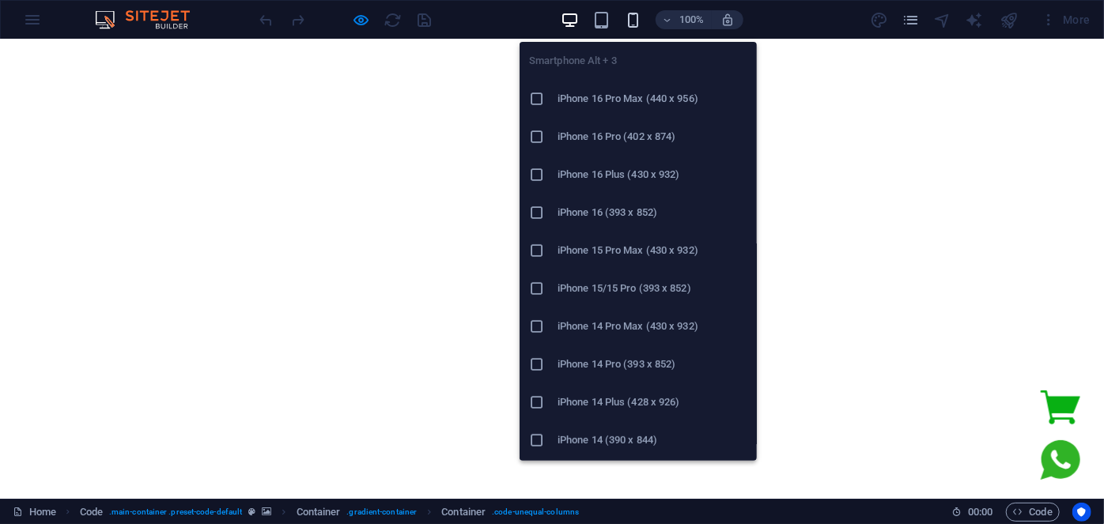
click at [641, 17] on icon "button" at bounding box center [633, 20] width 18 height 18
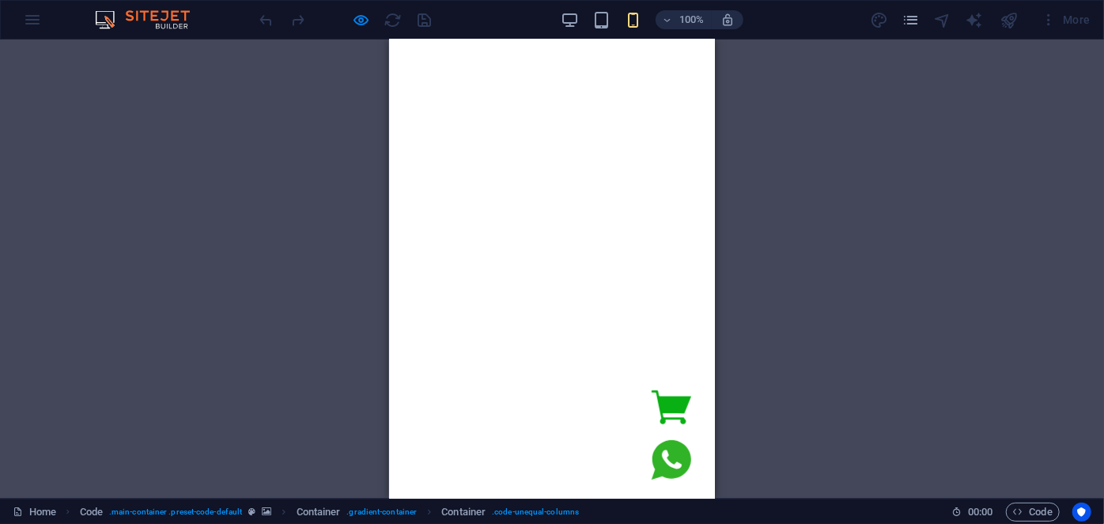
scroll to position [575, 0]
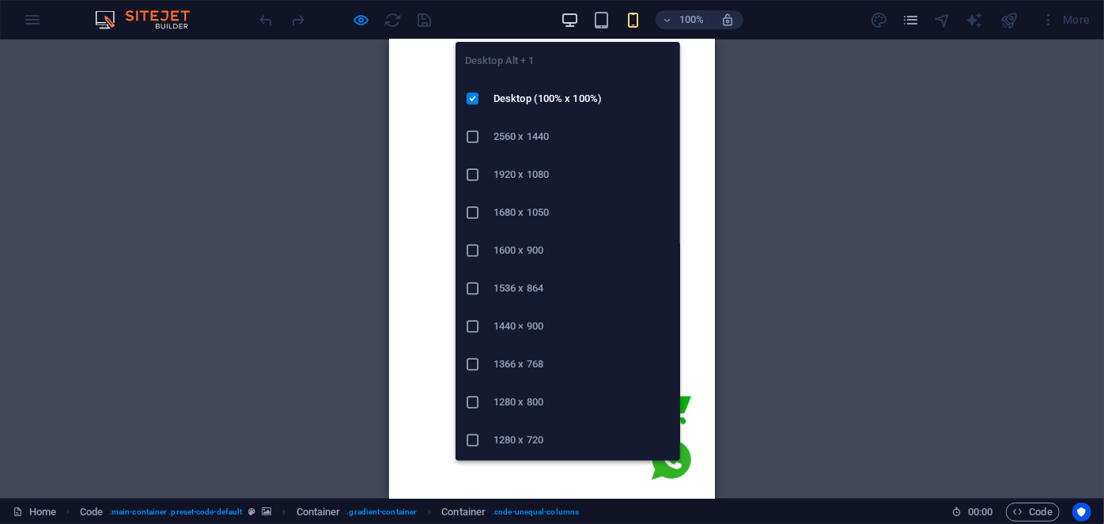
click at [0, 0] on icon "button" at bounding box center [0, 0] width 0 height 0
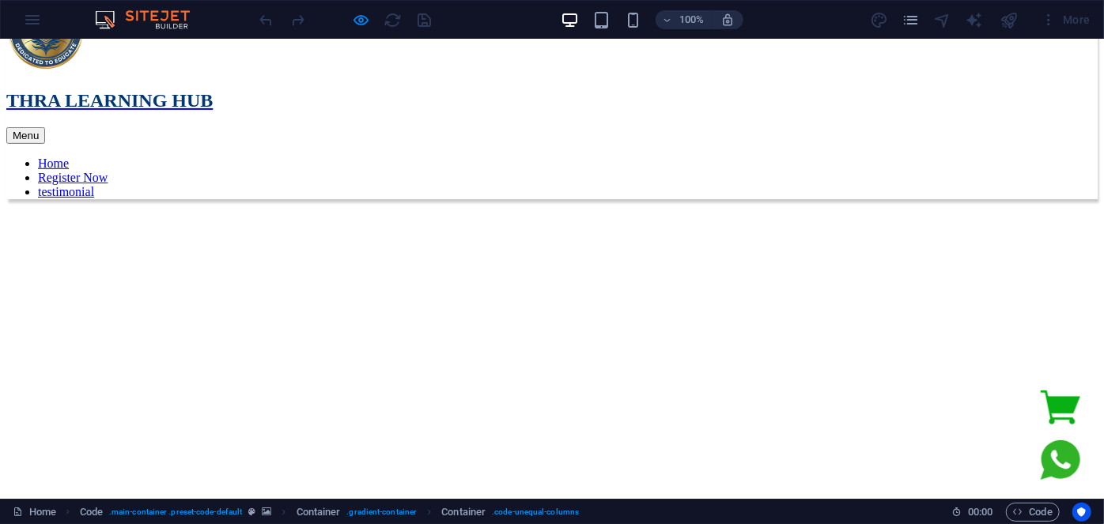
scroll to position [0, 0]
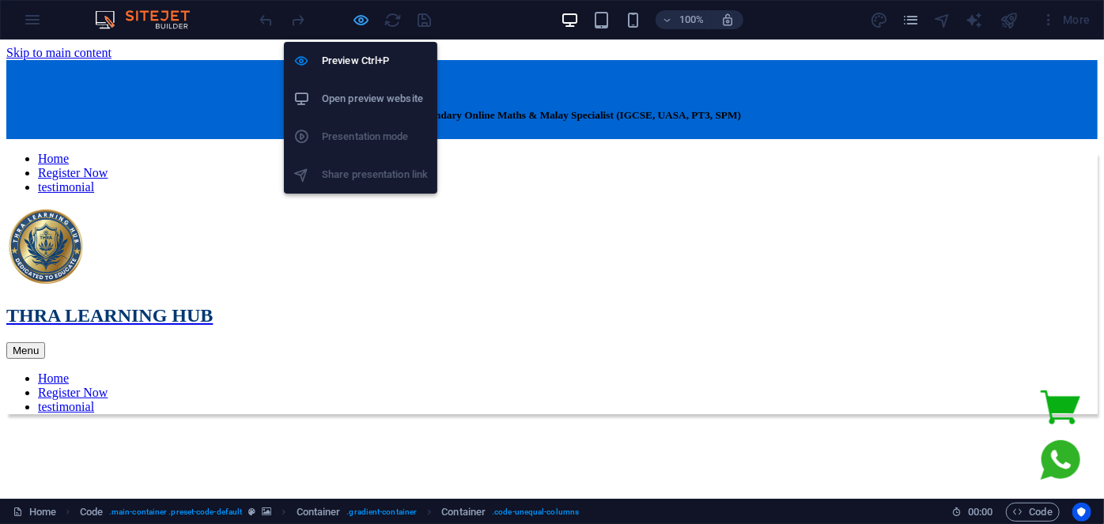
click at [0, 0] on icon "button" at bounding box center [0, 0] width 0 height 0
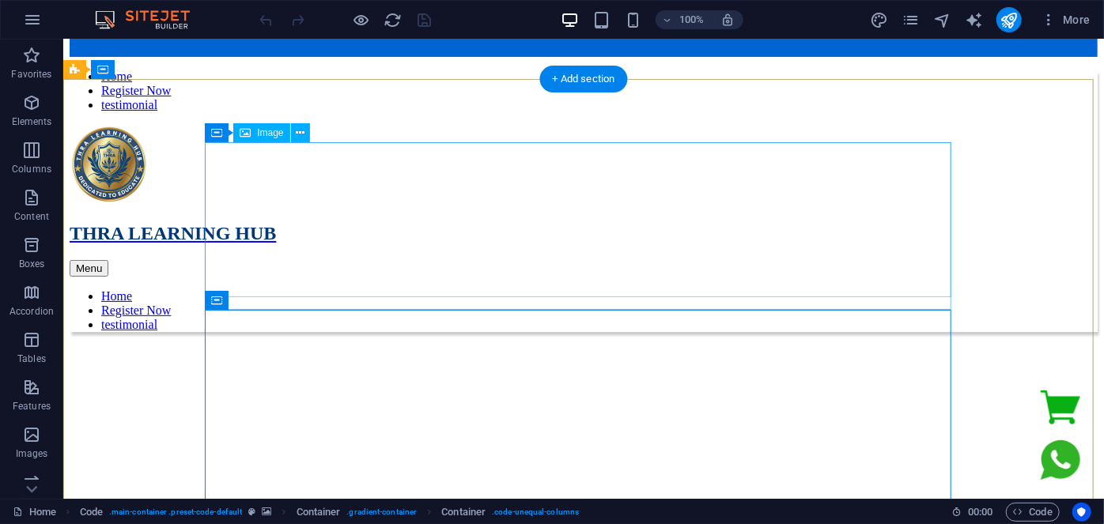
scroll to position [143, 0]
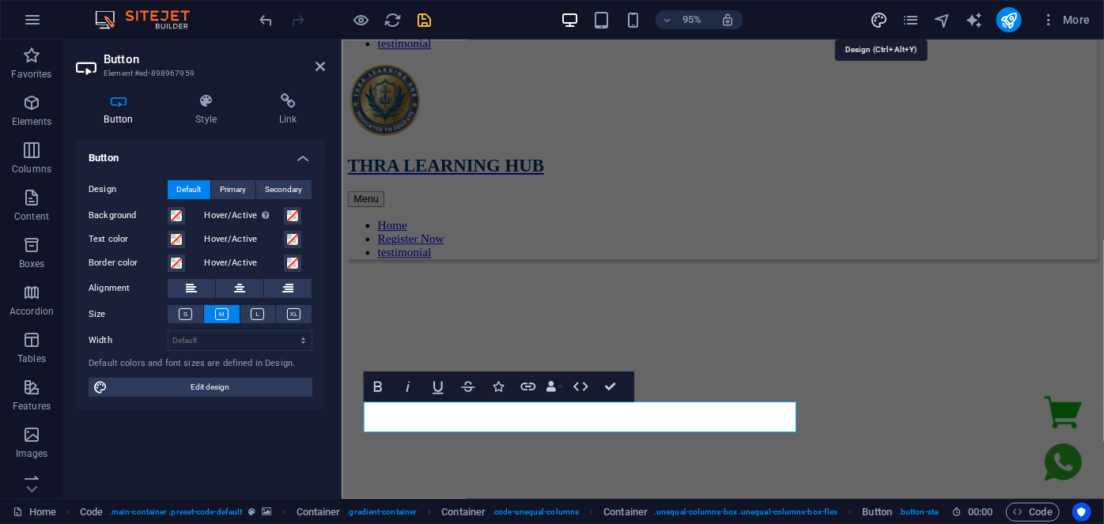
click at [0, 0] on icon "design" at bounding box center [0, 0] width 0 height 0
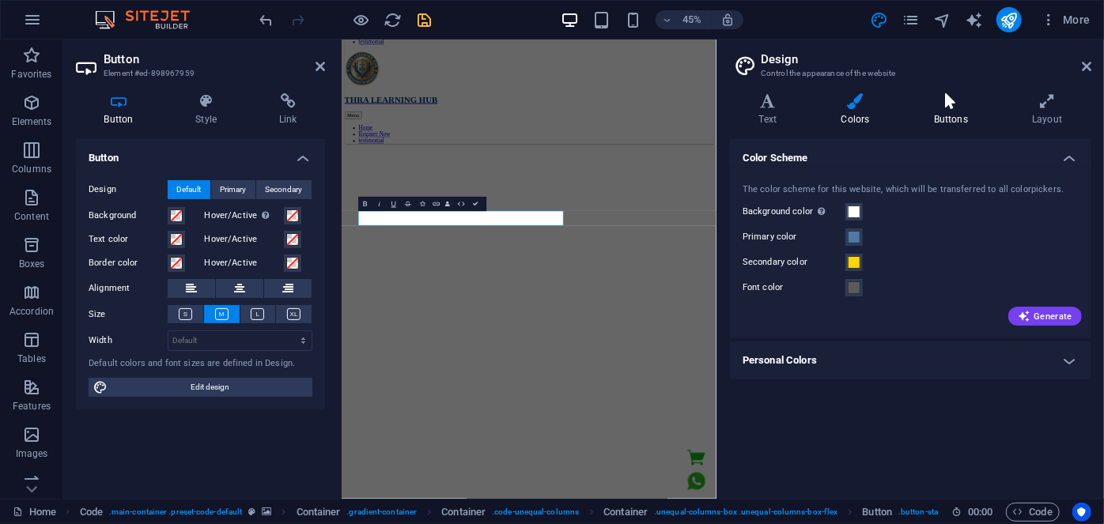
click at [961, 108] on icon at bounding box center [951, 101] width 92 height 16
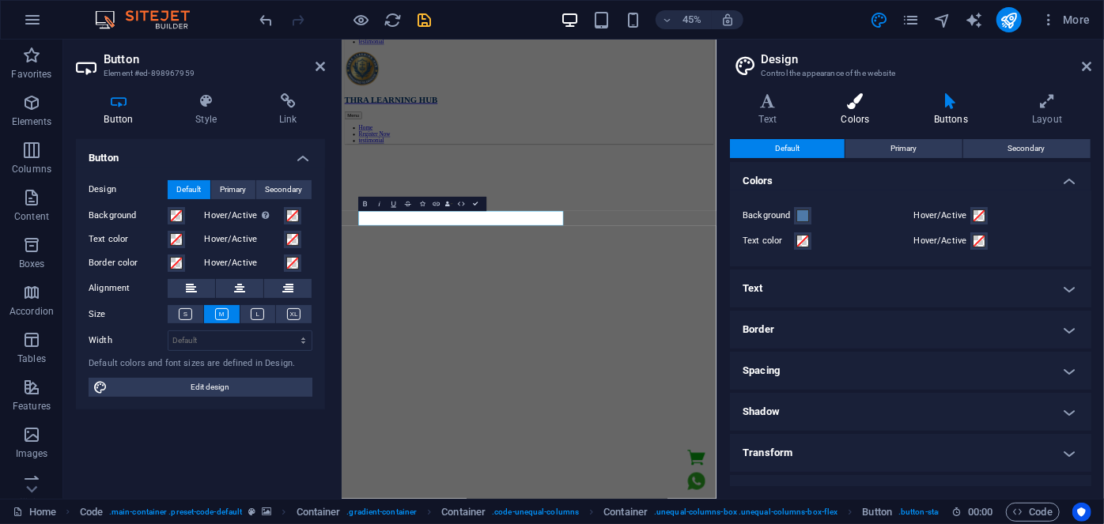
click at [851, 110] on h4 "Colors" at bounding box center [858, 109] width 93 height 33
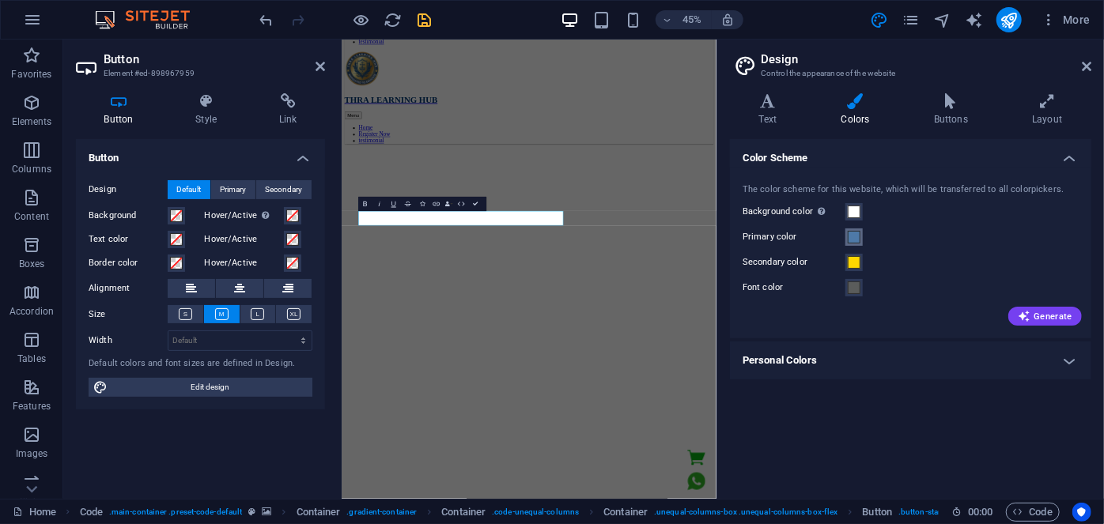
click at [854, 236] on span at bounding box center [854, 237] width 13 height 13
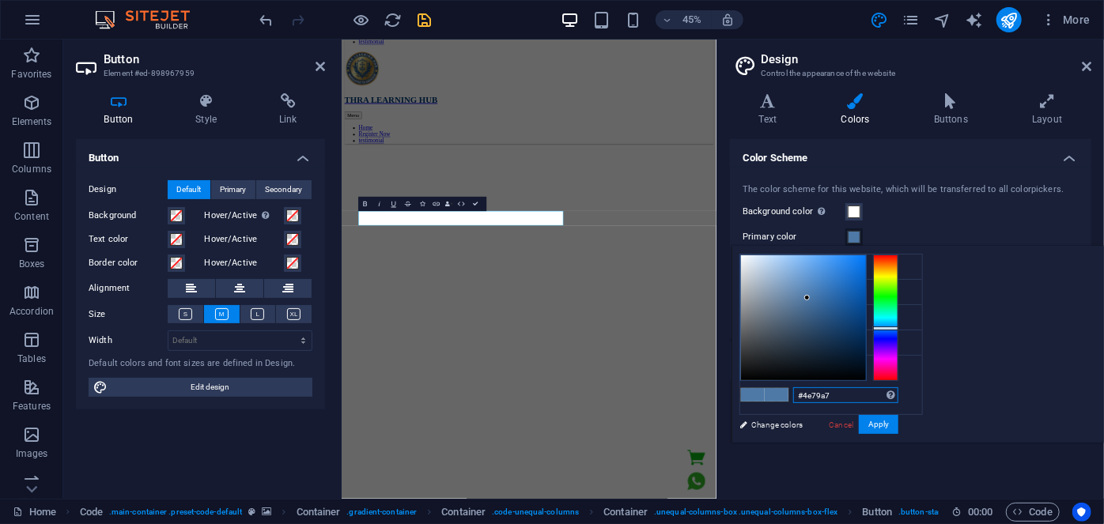
drag, startPoint x: 1031, startPoint y: 394, endPoint x: 954, endPoint y: 397, distance: 76.8
click at [906, 397] on div "#4e79a7 Supported formats #0852ed rgb(8, 82, 237) rgba(8, 82, 237, 90%) hsv(221…" at bounding box center [818, 459] width 175 height 425
paste input "0065d2"
type input "#0065d2"
click at [898, 425] on button "Apply" at bounding box center [879, 424] width 40 height 19
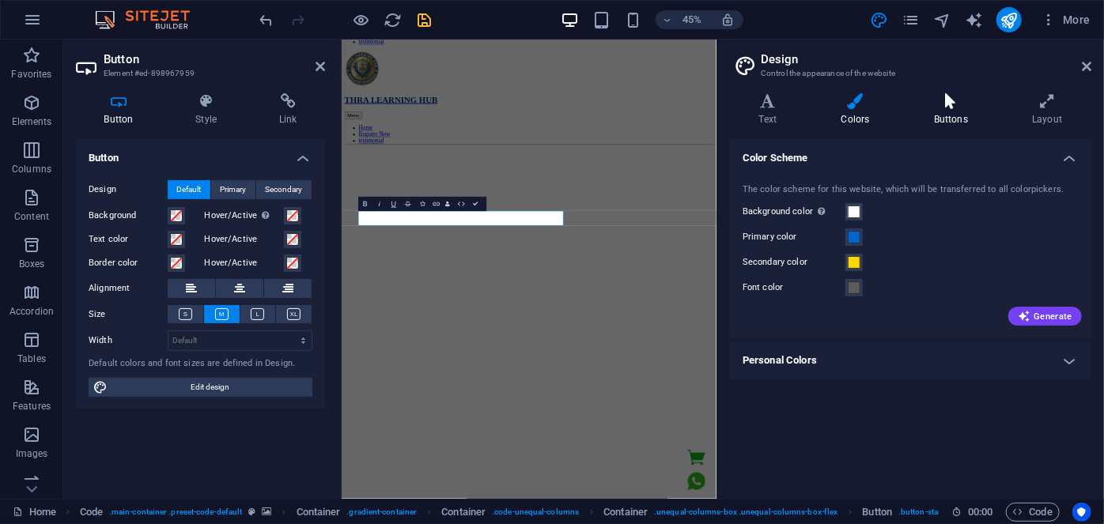
click at [938, 110] on h4 "Buttons" at bounding box center [954, 109] width 98 height 33
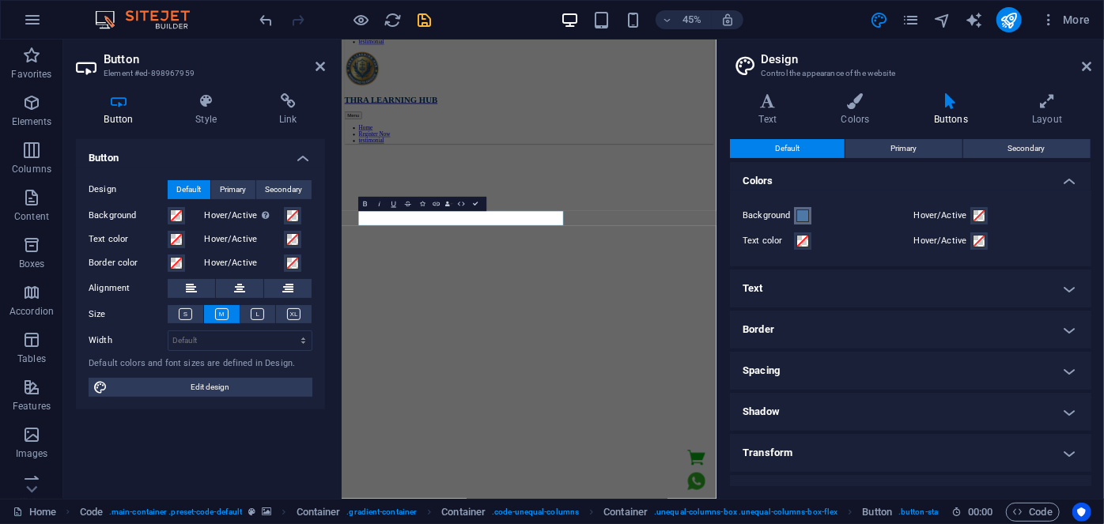
click at [804, 217] on span at bounding box center [802, 216] width 13 height 13
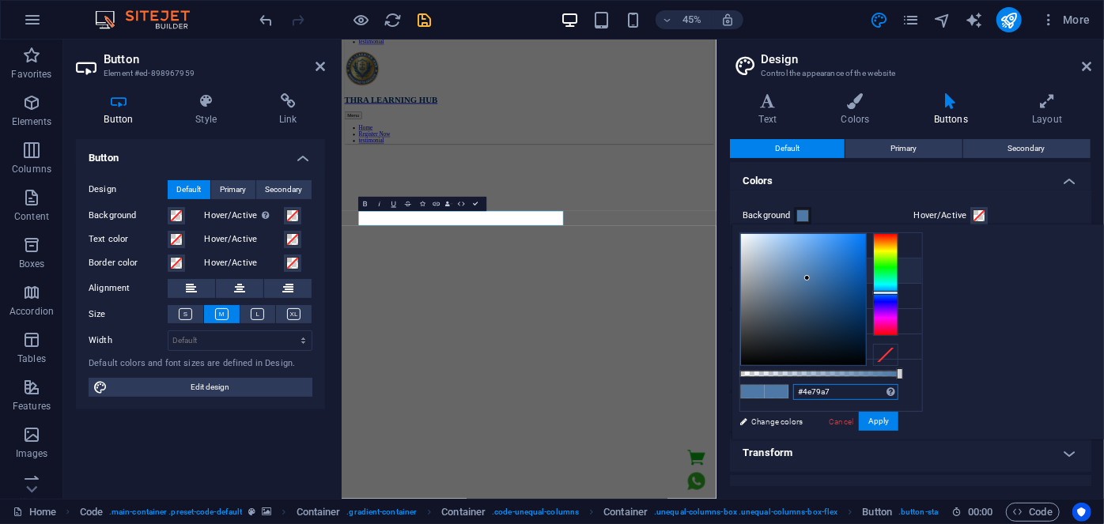
drag, startPoint x: 1045, startPoint y: 394, endPoint x: 971, endPoint y: 395, distance: 74.3
click at [906, 395] on div "#4e79a7 Supported formats #0852ed rgb(8, 82, 237) rgba(8, 82, 237, 90%) hsv(221…" at bounding box center [818, 447] width 175 height 444
paste input "0065d2"
type input "#0065d2"
click at [898, 422] on button "Apply" at bounding box center [879, 421] width 40 height 19
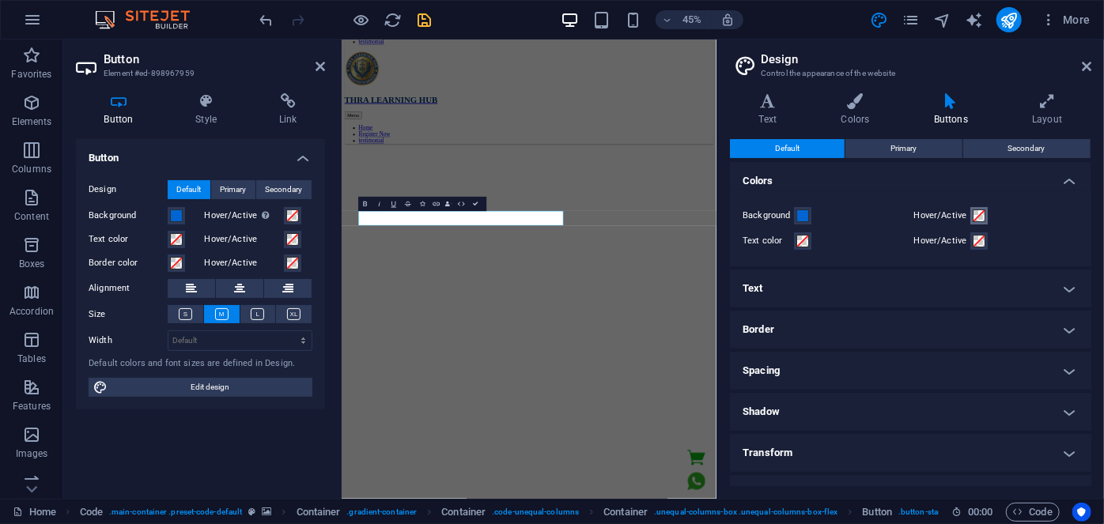
click at [976, 215] on span at bounding box center [979, 216] width 13 height 13
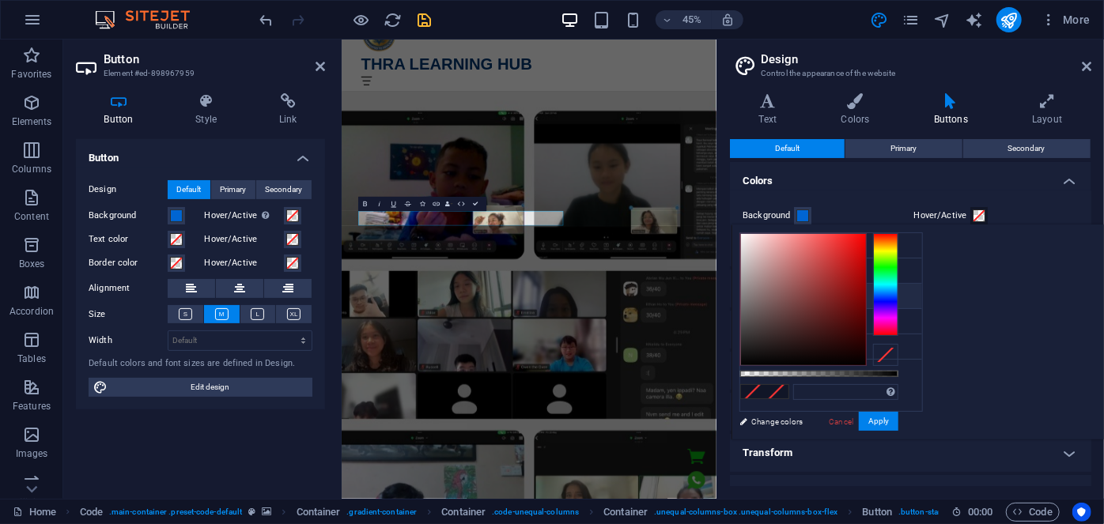
click at [801, 297] on li "Secondary color #ffd700" at bounding box center [831, 296] width 182 height 25
type input "#ffd700"
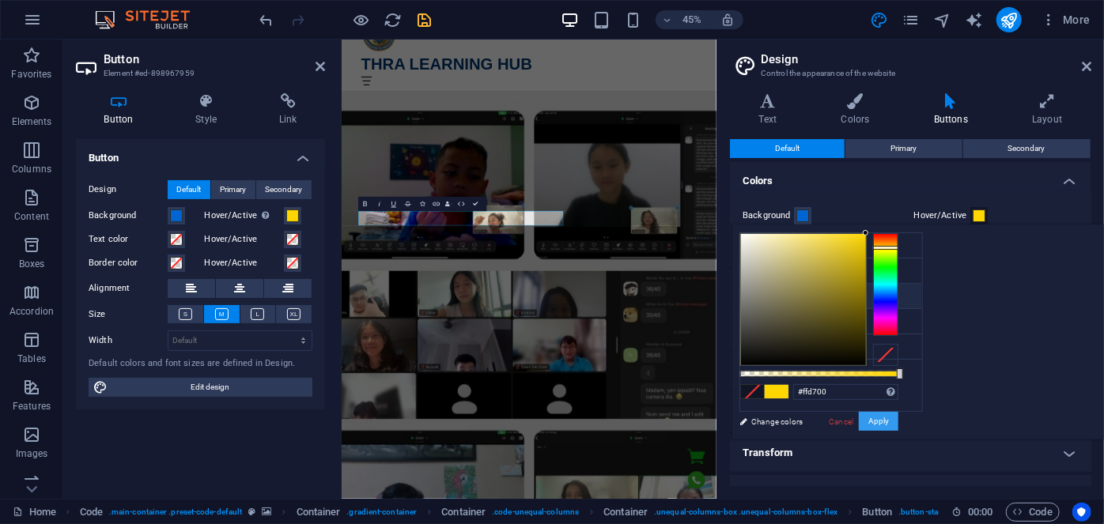
click at [898, 422] on button "Apply" at bounding box center [879, 421] width 40 height 19
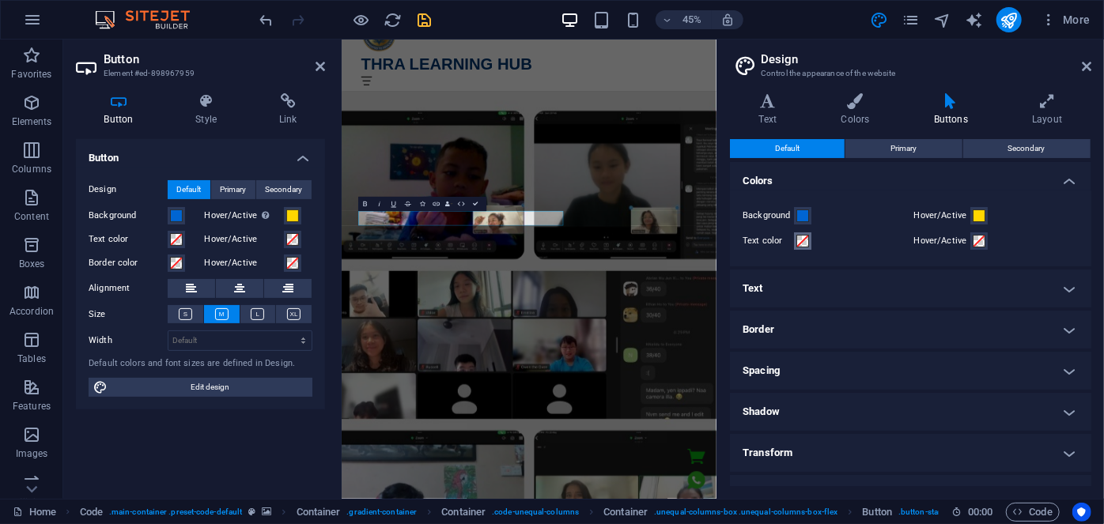
click at [799, 241] on span at bounding box center [802, 241] width 13 height 13
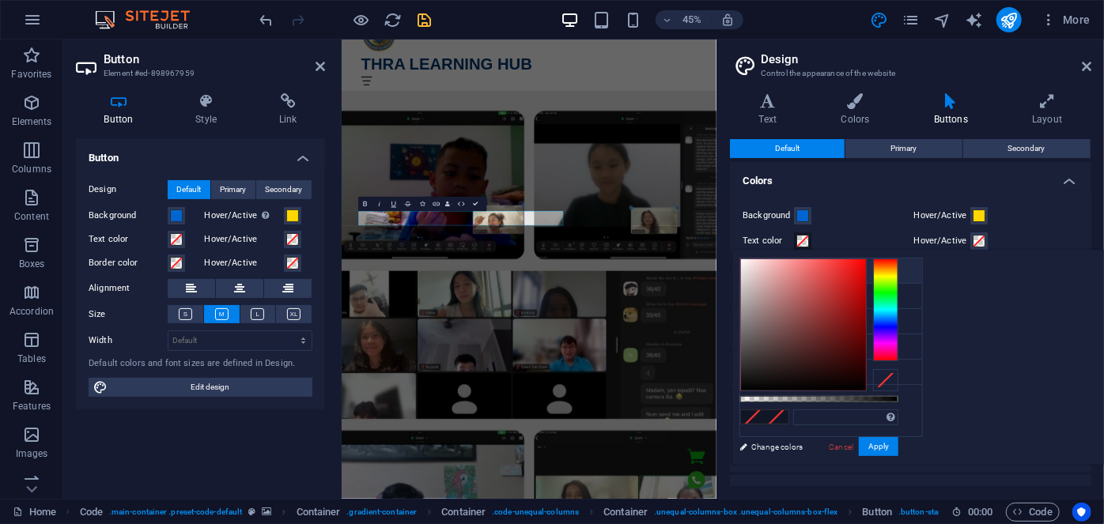
click at [788, 272] on li "Background color #ffffff" at bounding box center [831, 271] width 182 height 25
type input "#ffffff"
drag, startPoint x: 1075, startPoint y: 444, endPoint x: 1034, endPoint y: 320, distance: 130.3
click at [898, 437] on button "Apply" at bounding box center [879, 446] width 40 height 19
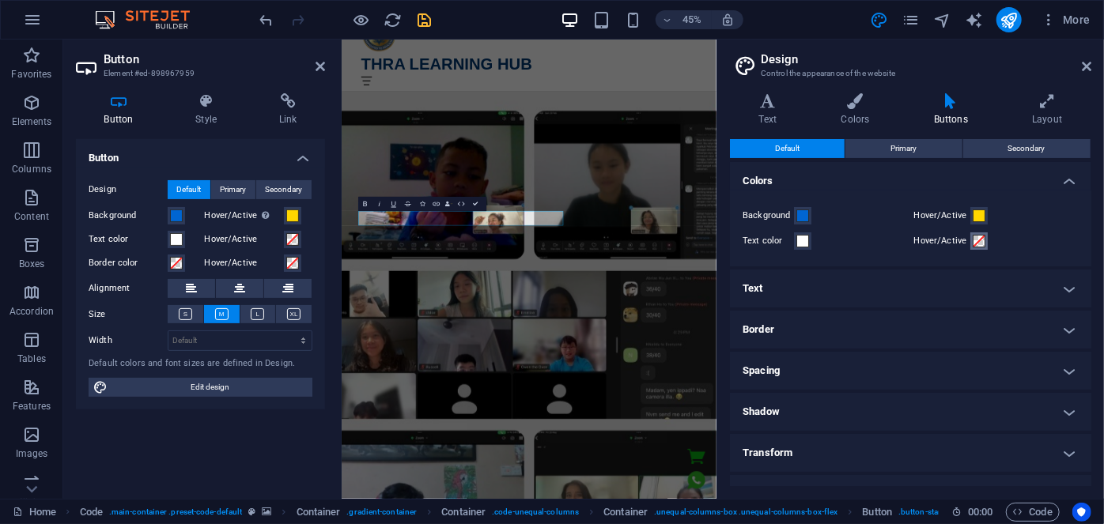
click at [973, 243] on span at bounding box center [979, 241] width 13 height 13
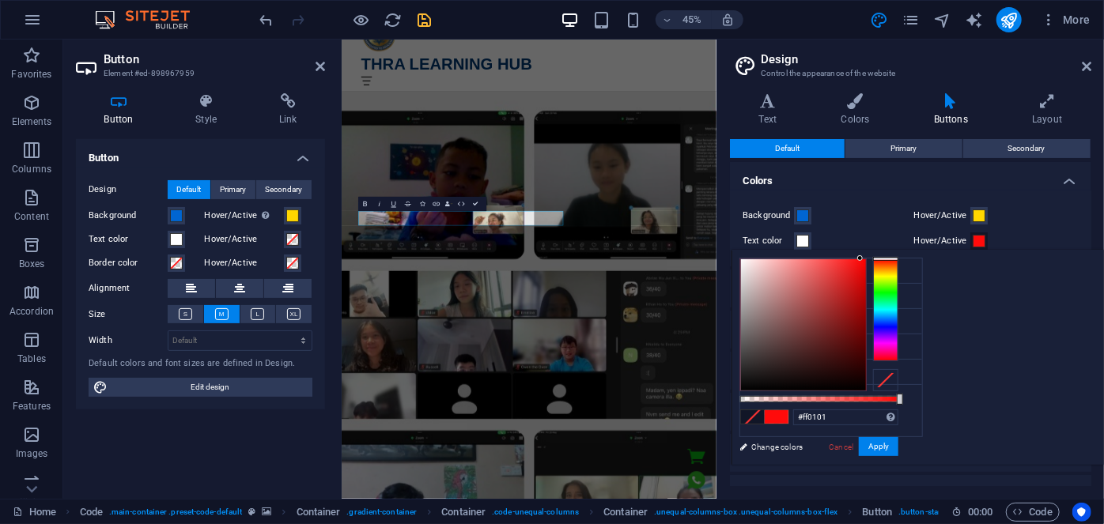
type input "#ff0000"
drag, startPoint x: 1034, startPoint y: 293, endPoint x: 1065, endPoint y: 256, distance: 48.3
click at [906, 256] on div "#ff0000 Supported formats #0852ed rgb(8, 82, 237) rgba(8, 82, 237, 90%) hsv(221…" at bounding box center [818, 473] width 175 height 444
click at [898, 440] on button "Apply" at bounding box center [879, 446] width 40 height 19
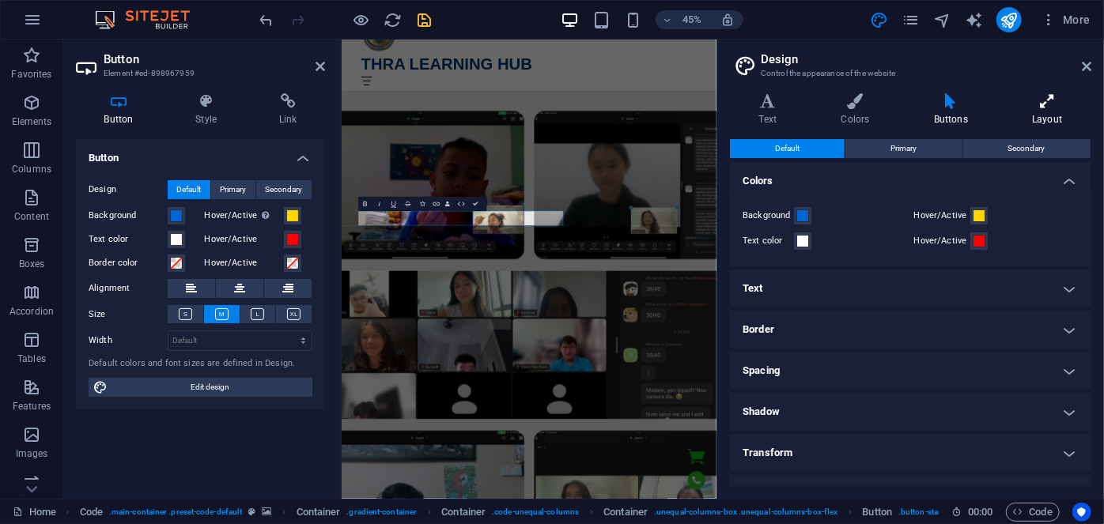
click at [1035, 110] on h4 "Layout" at bounding box center [1047, 109] width 88 height 33
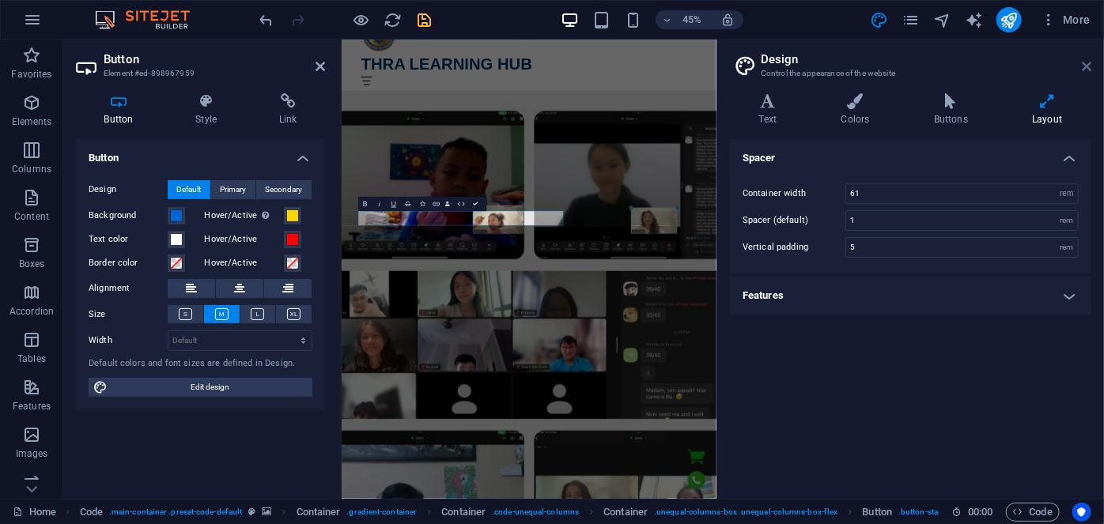
click at [1082, 66] on icon at bounding box center [1086, 66] width 9 height 13
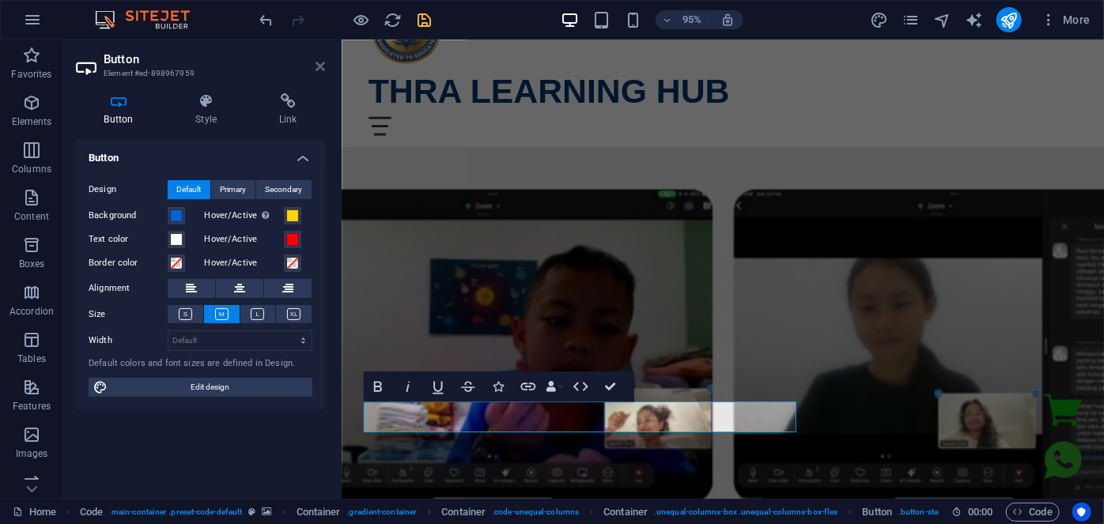
click at [320, 67] on icon at bounding box center [320, 66] width 9 height 13
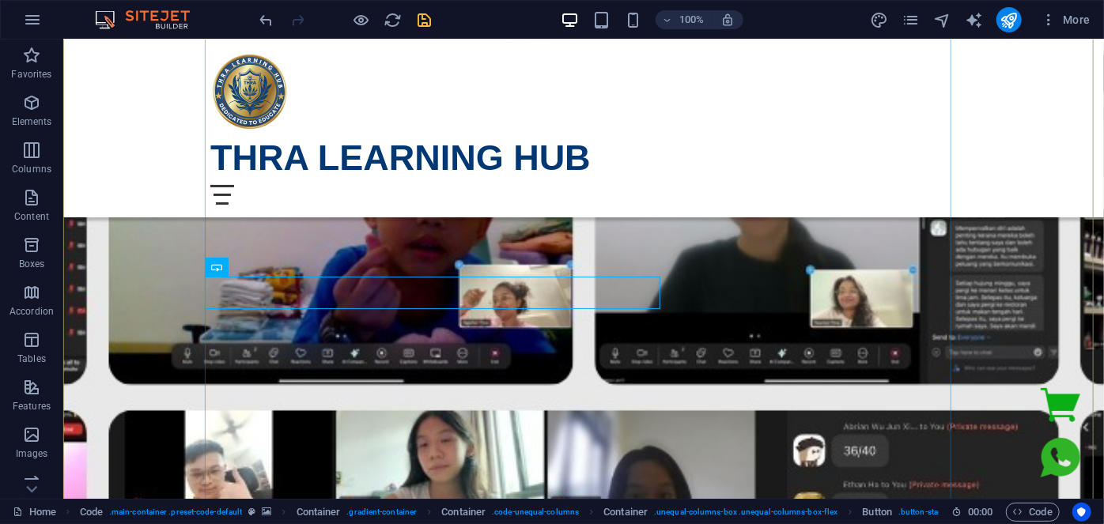
scroll to position [287, 0]
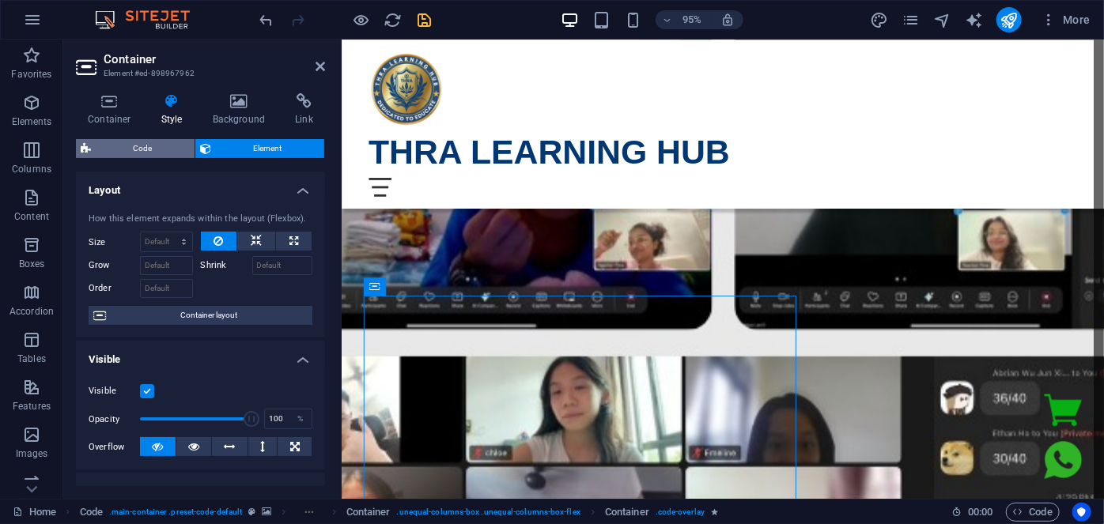
click at [154, 143] on span "Code" at bounding box center [143, 148] width 94 height 19
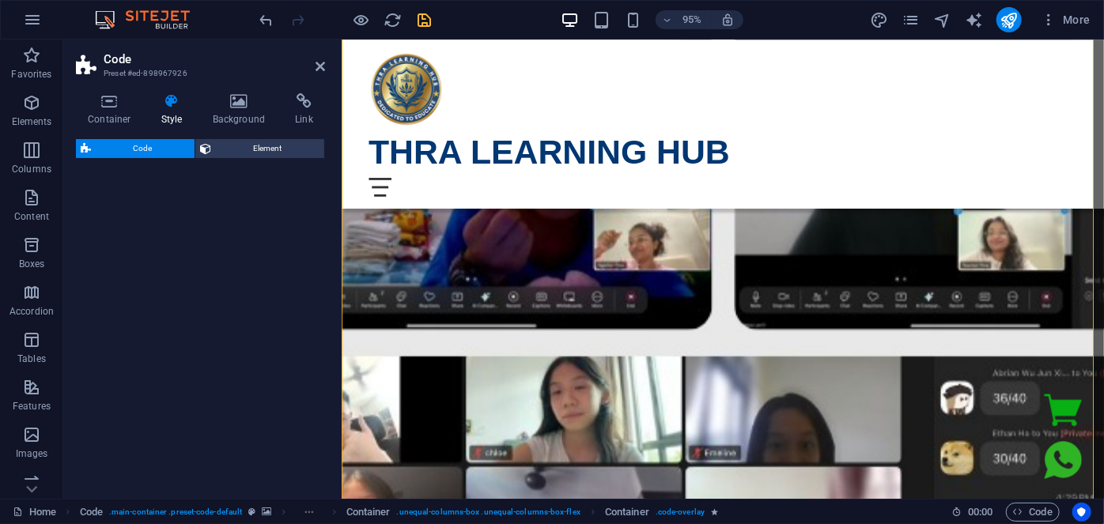
select select "%"
select select "rem"
select select "px"
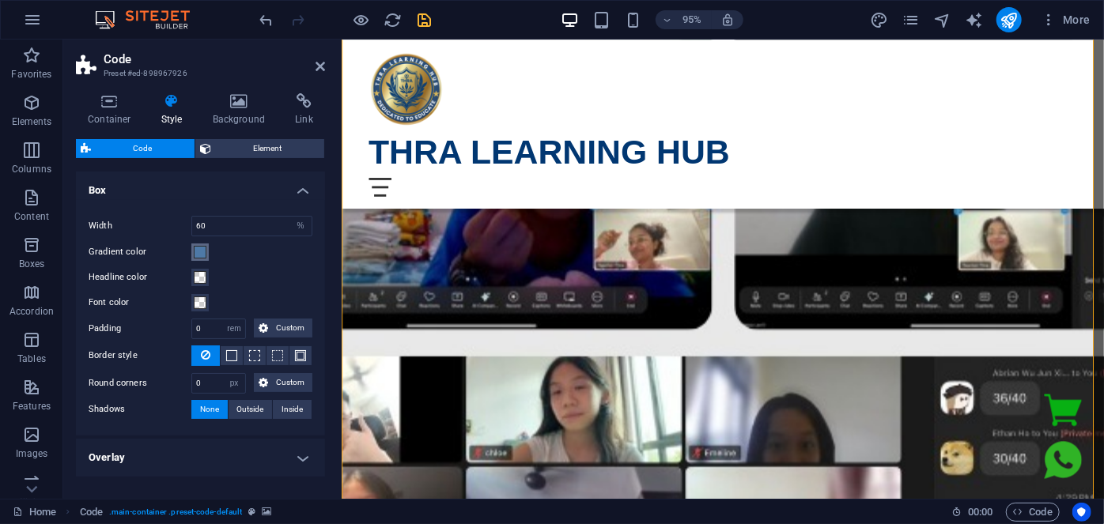
click at [204, 247] on span at bounding box center [200, 252] width 13 height 13
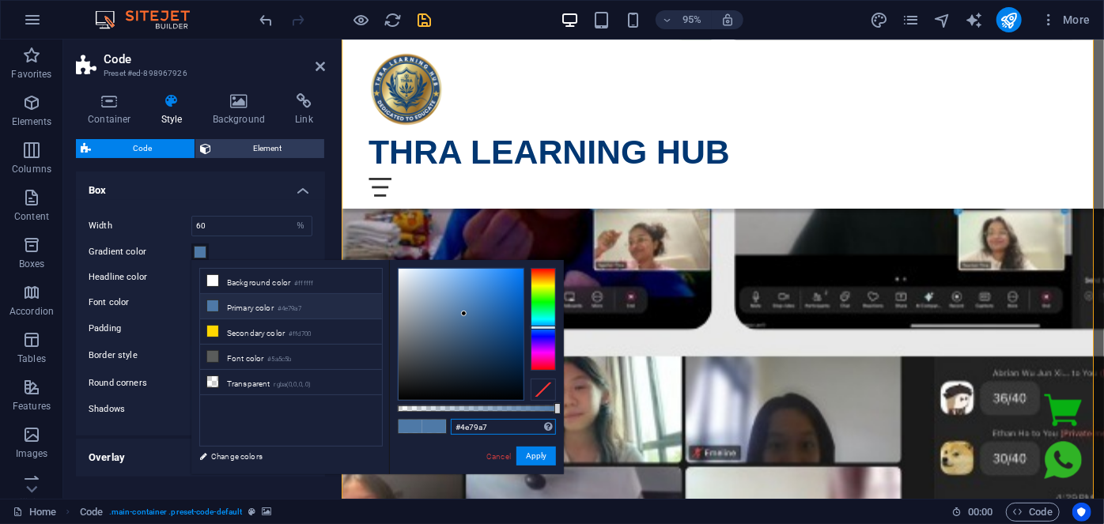
drag, startPoint x: 493, startPoint y: 425, endPoint x: 444, endPoint y: 433, distance: 49.7
click at [444, 433] on div "#4e79a7 Supported formats #0852ed rgb(8, 82, 237) rgba(8, 82, 237, 90%) hsv(221…" at bounding box center [476, 482] width 175 height 444
paste input "0065d2"
type input "#0065d2"
click at [533, 459] on button "Apply" at bounding box center [536, 456] width 40 height 19
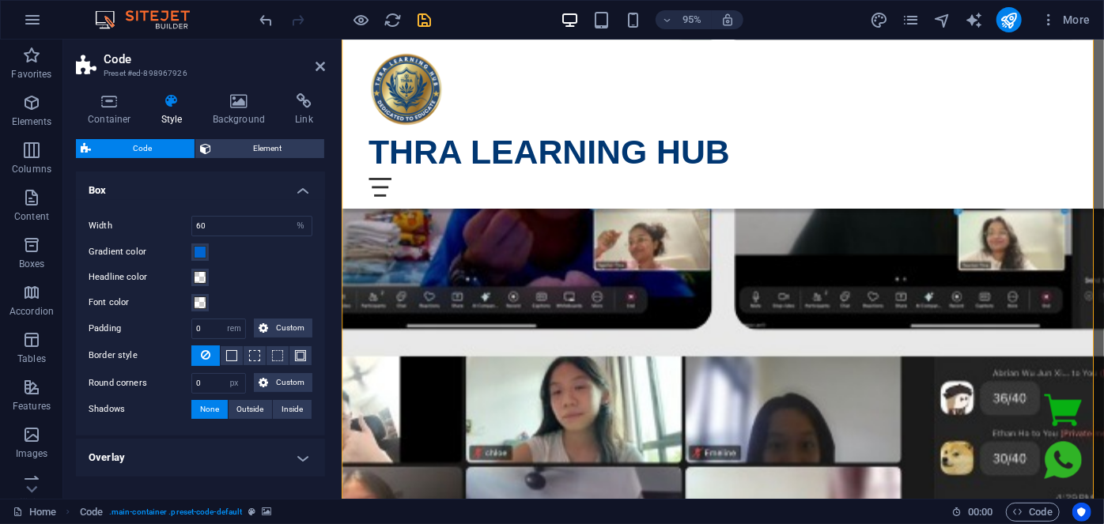
click at [290, 271] on div "Headline color" at bounding box center [201, 277] width 224 height 19
click at [182, 185] on h4 "Box" at bounding box center [200, 186] width 249 height 28
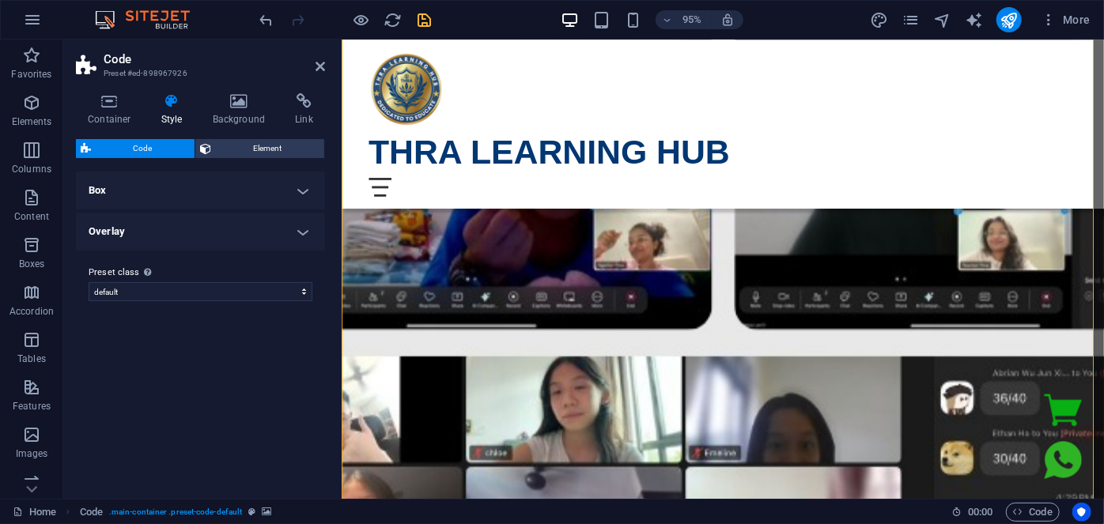
click at [185, 229] on h4 "Overlay" at bounding box center [200, 232] width 249 height 38
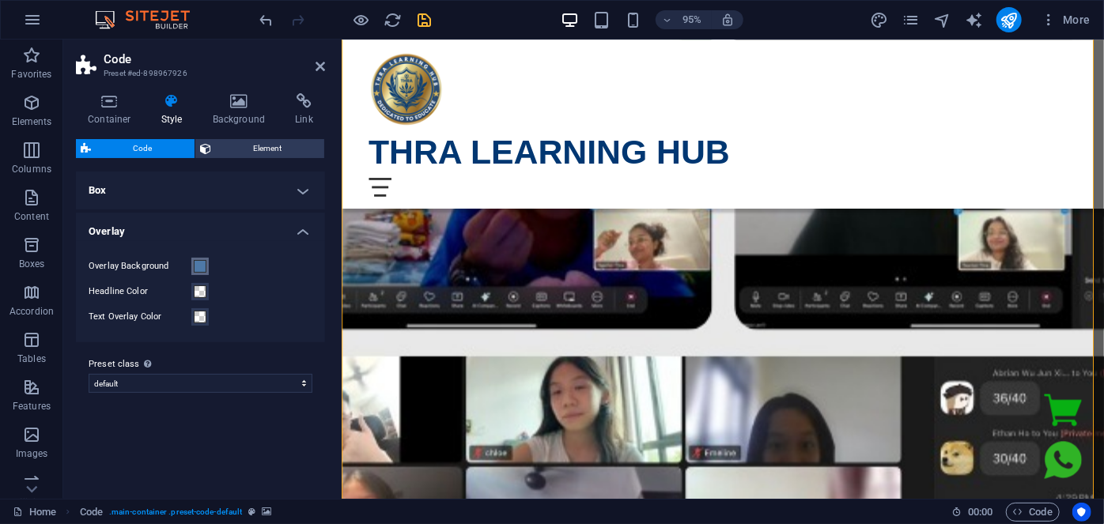
click at [196, 267] on span at bounding box center [200, 266] width 13 height 13
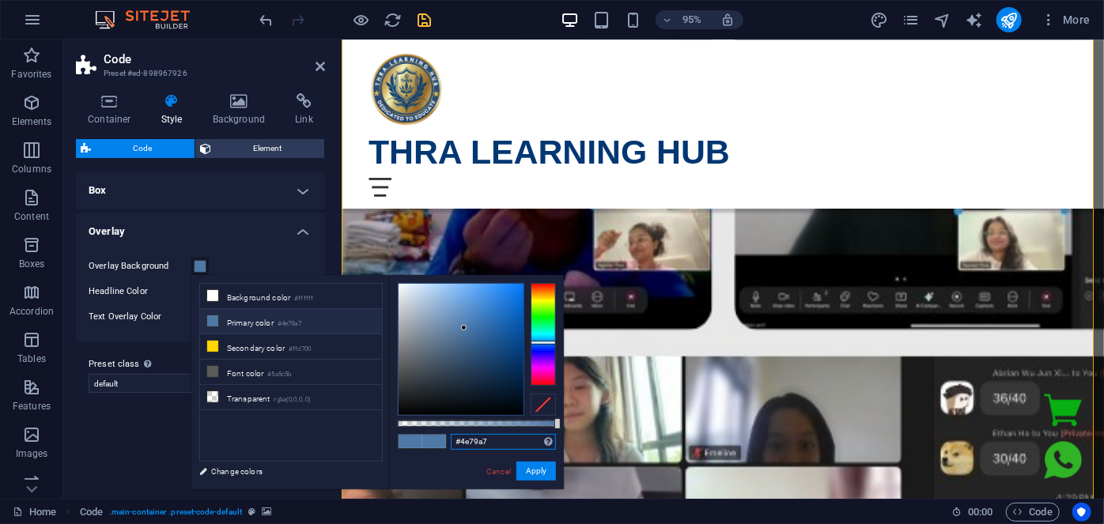
drag, startPoint x: 489, startPoint y: 443, endPoint x: 430, endPoint y: 452, distance: 59.3
click at [430, 452] on div "#4e79a7 Supported formats #0852ed rgb(8, 82, 237) rgba(8, 82, 237, 90%) hsv(221…" at bounding box center [476, 497] width 175 height 444
paste input "0065d2"
type input "#0065d2"
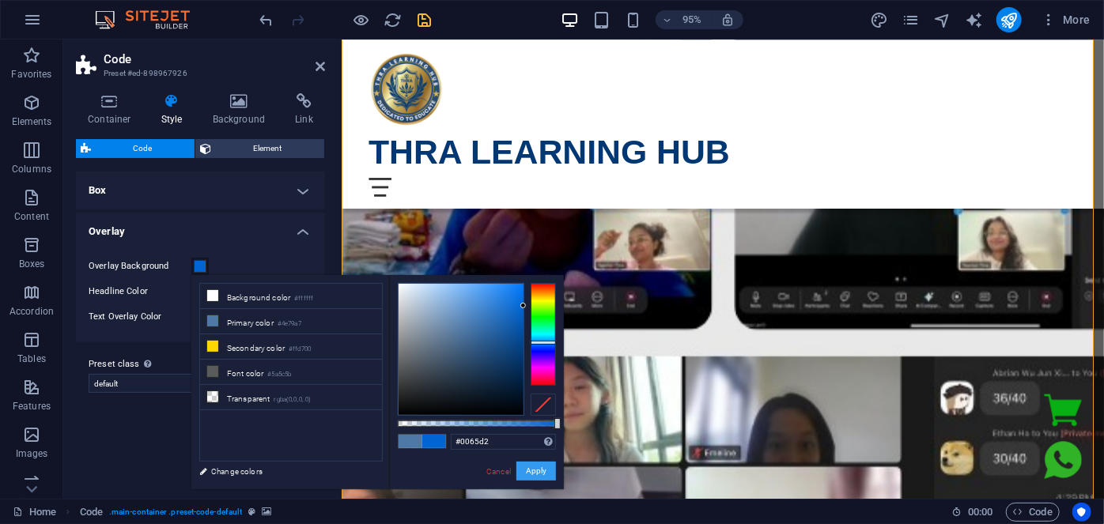
click at [539, 467] on button "Apply" at bounding box center [536, 471] width 40 height 19
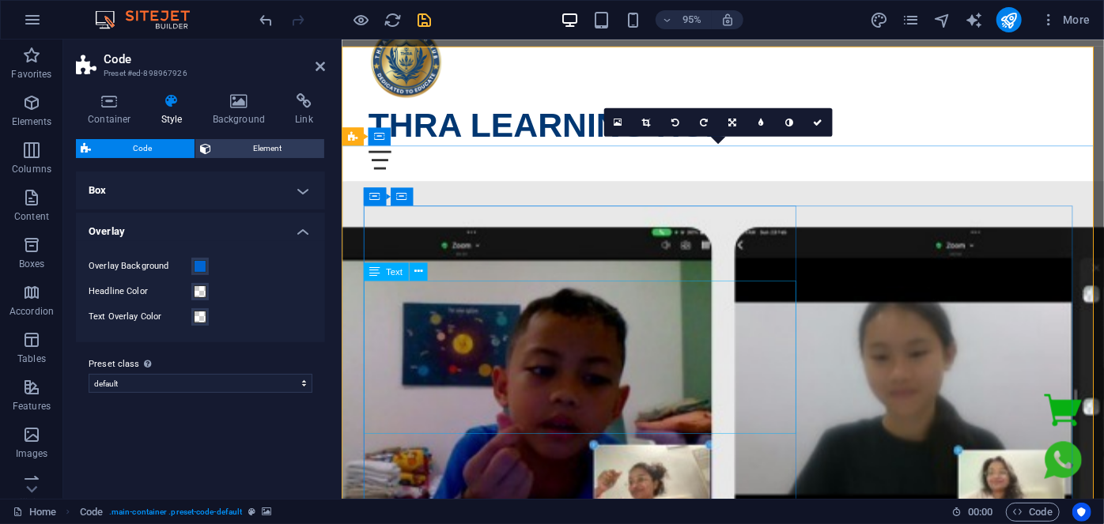
scroll to position [71, 0]
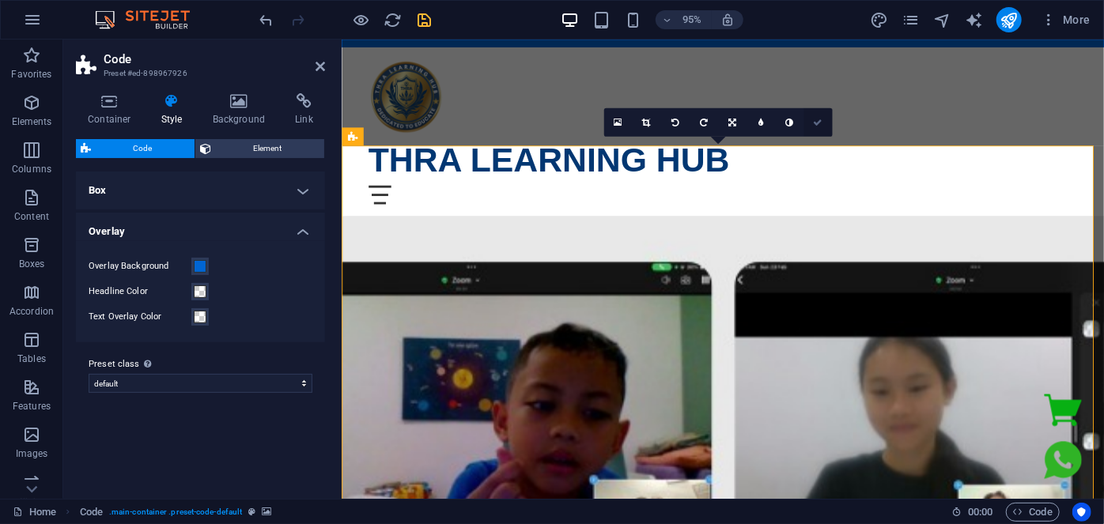
click at [822, 120] on icon at bounding box center [817, 122] width 9 height 9
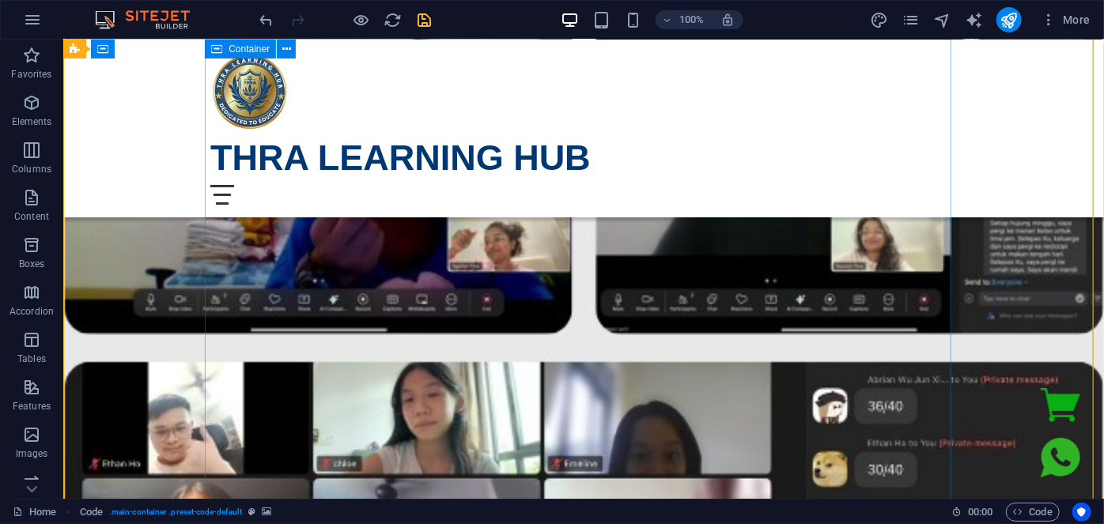
scroll to position [287, 0]
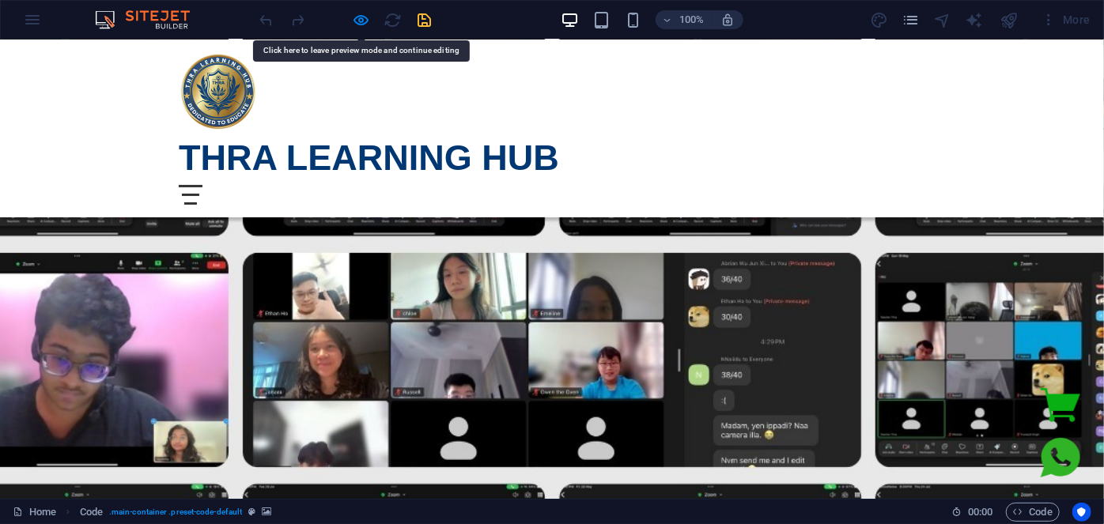
scroll to position [215, 0]
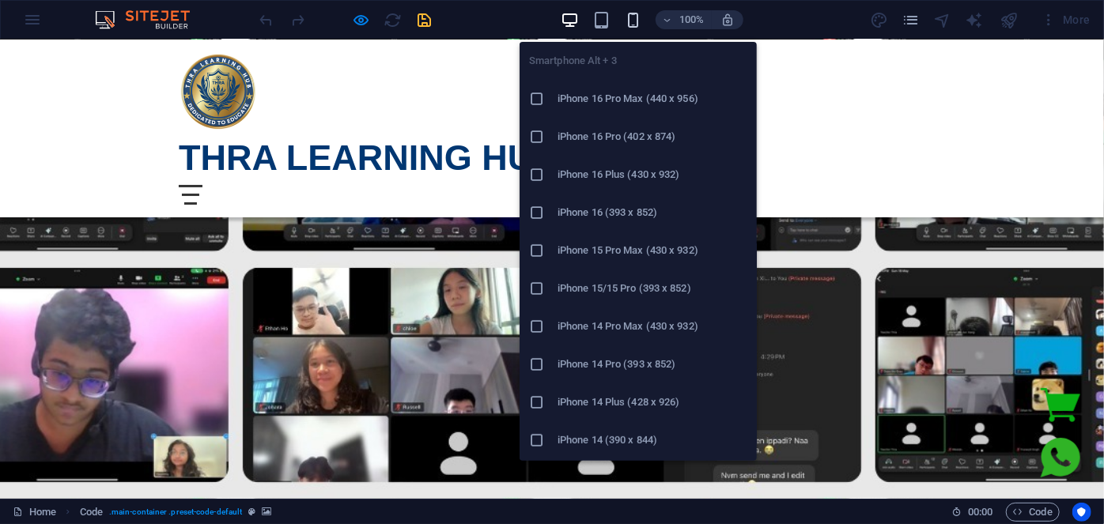
click at [637, 21] on icon "button" at bounding box center [633, 20] width 18 height 18
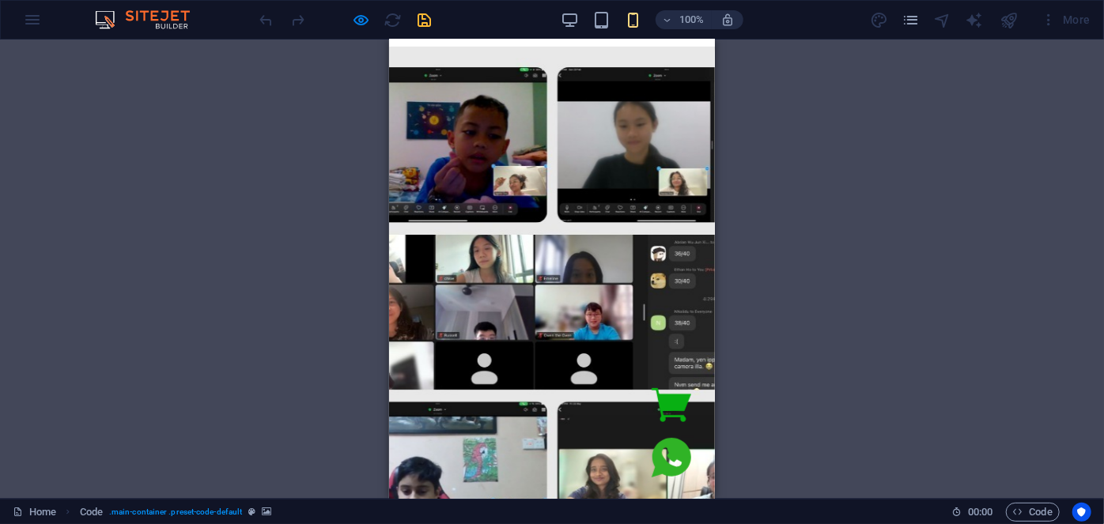
scroll to position [164, 0]
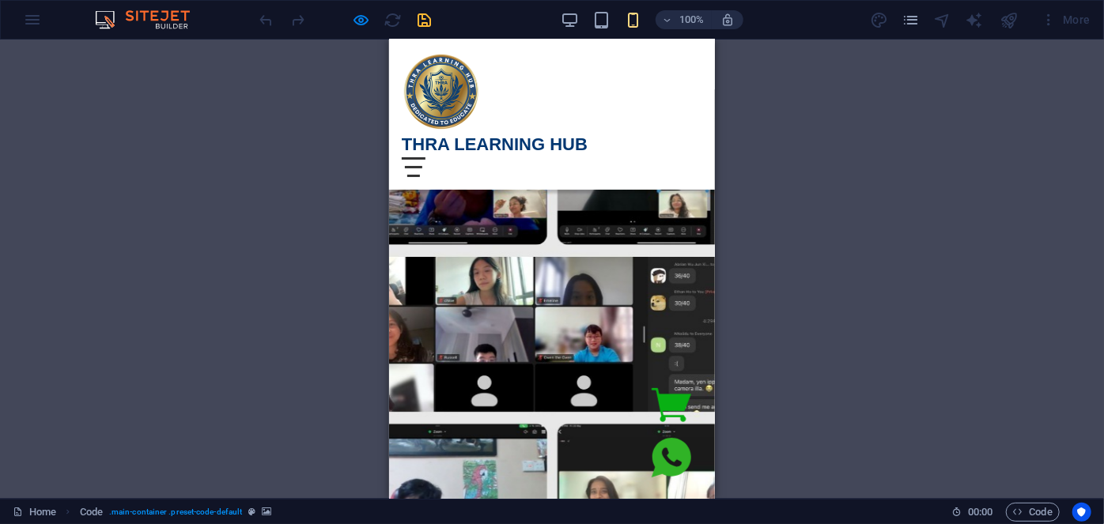
scroll to position [236, 0]
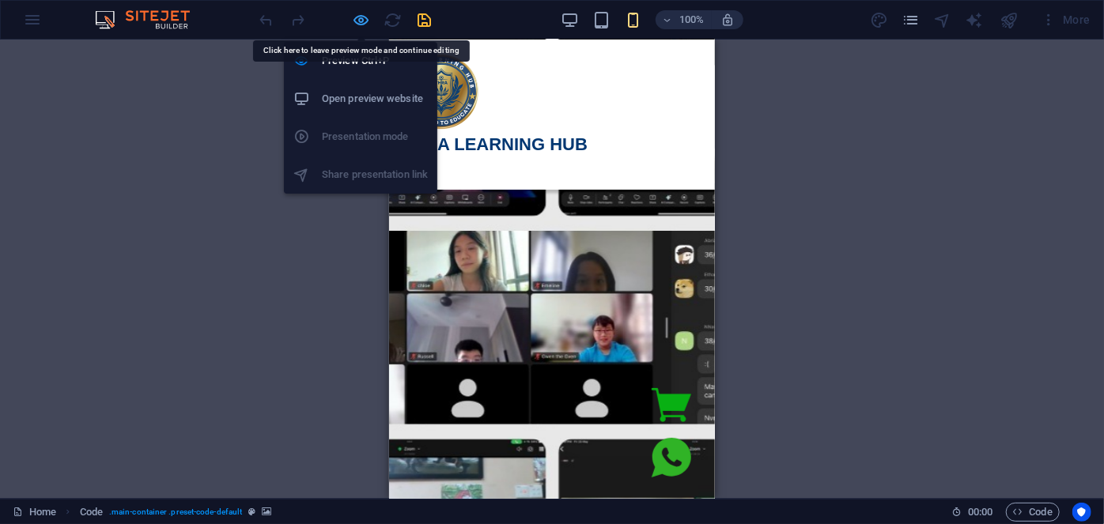
click at [0, 0] on icon "button" at bounding box center [0, 0] width 0 height 0
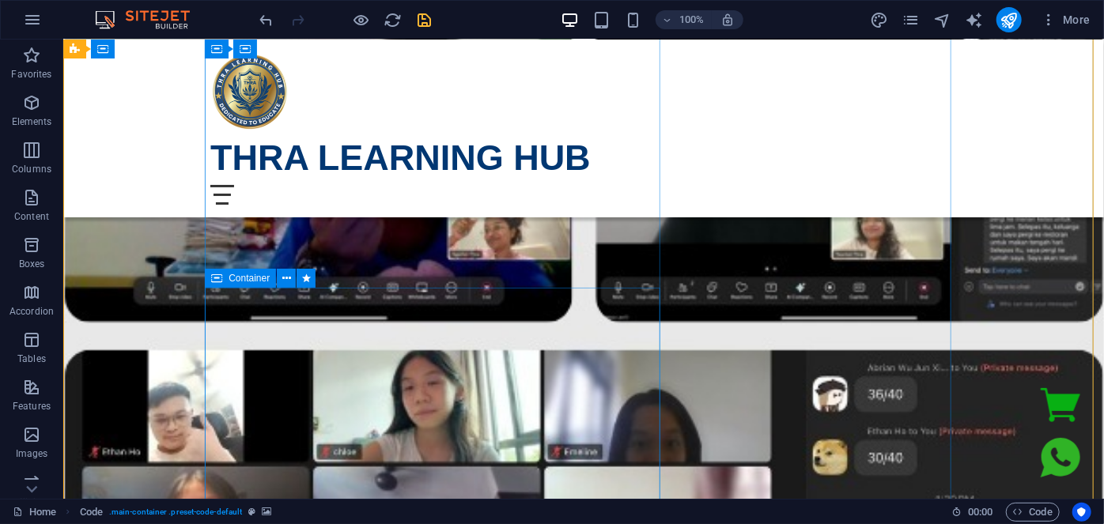
scroll to position [308, 0]
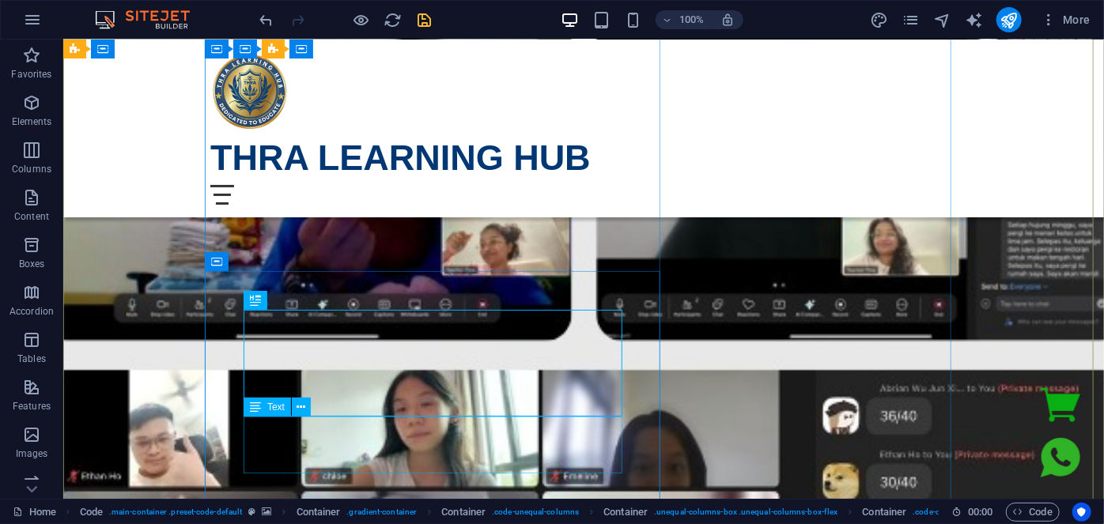
scroll to position [452, 0]
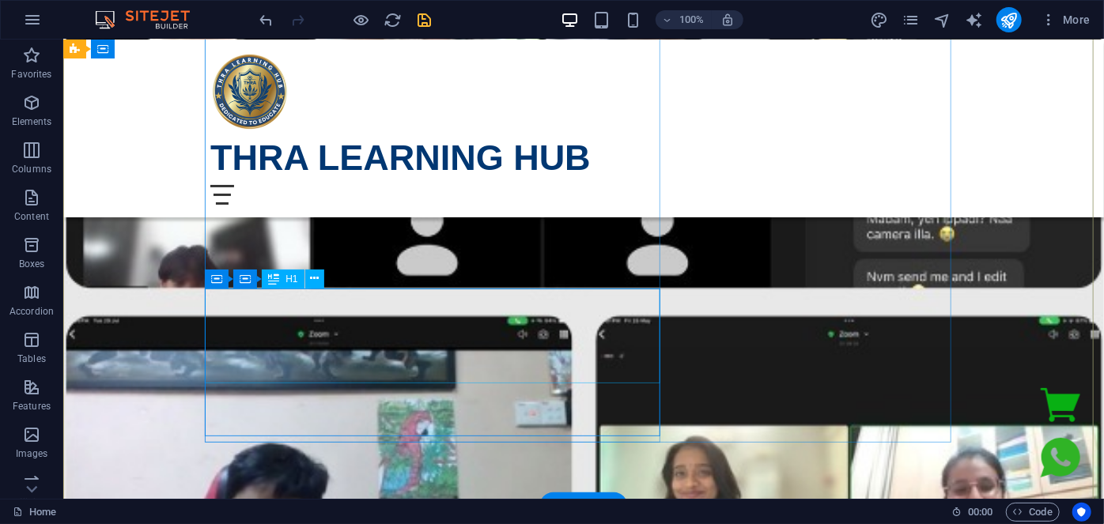
scroll to position [883, 0]
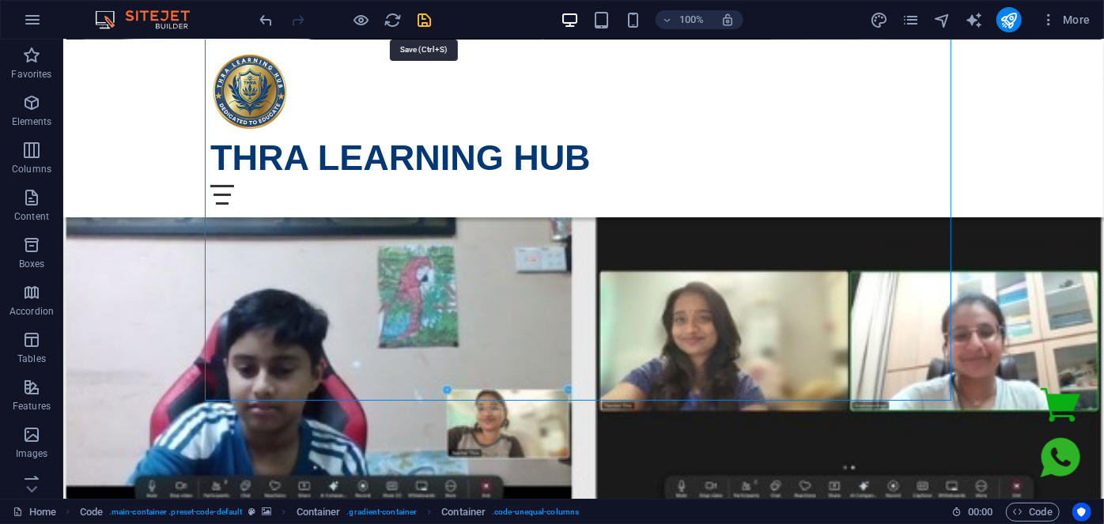
click at [425, 17] on icon "save" at bounding box center [425, 20] width 18 height 18
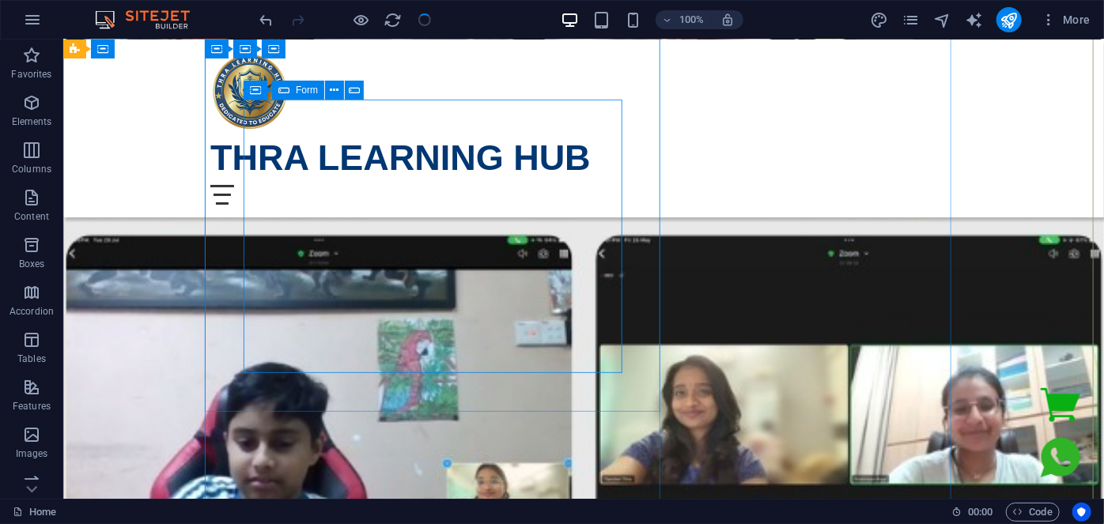
scroll to position [668, 0]
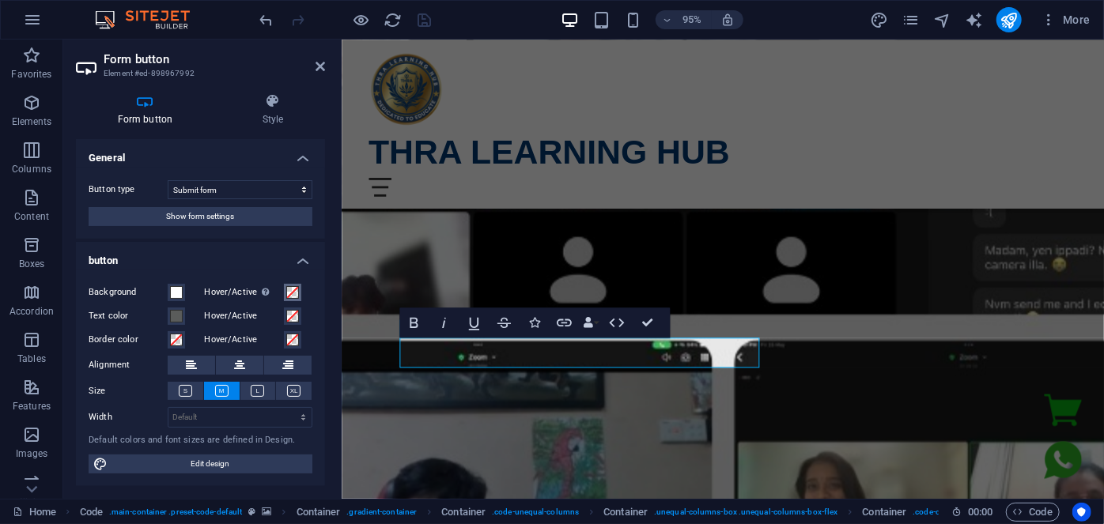
click at [293, 298] on button "Hover/Active Switch to preview mode to test the active/hover state" at bounding box center [292, 292] width 17 height 17
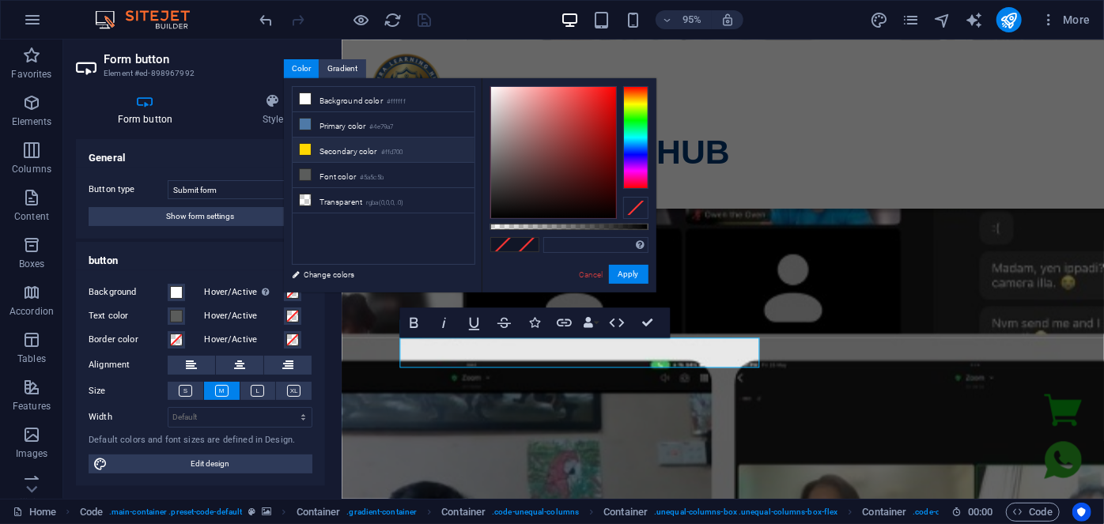
click at [323, 142] on li "Secondary color #ffd700" at bounding box center [384, 150] width 182 height 25
type input "#ffd700"
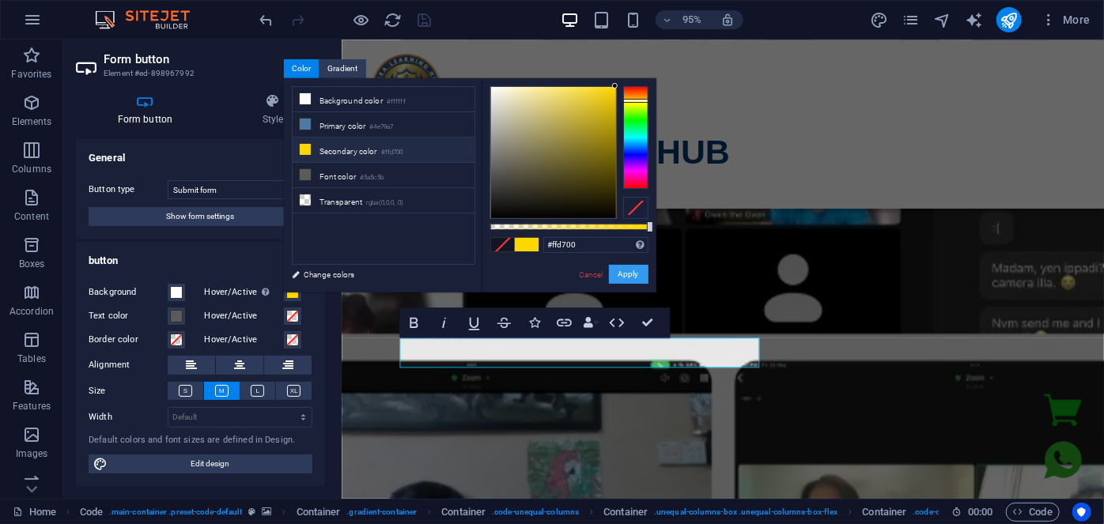
drag, startPoint x: 633, startPoint y: 274, endPoint x: 85, endPoint y: 251, distance: 548.5
click at [633, 274] on button "Apply" at bounding box center [629, 274] width 40 height 19
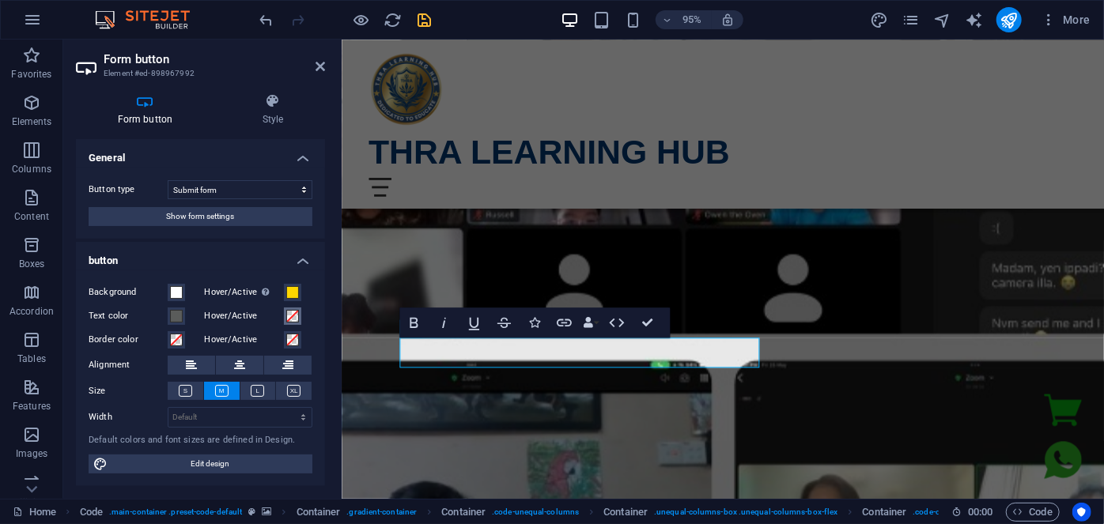
click at [294, 315] on span at bounding box center [292, 316] width 13 height 13
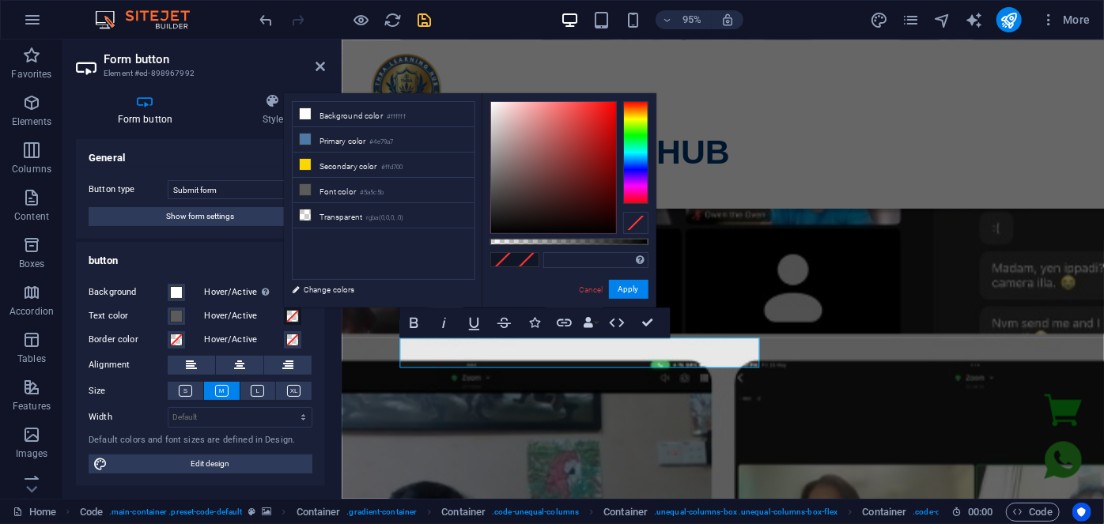
type input "#ff0000"
click at [637, 95] on div "#ff0000 Supported formats #0852ed rgb(8, 82, 237) rgba(8, 82, 237, 90%) hsv(221…" at bounding box center [569, 315] width 175 height 444
click at [622, 291] on button "Apply" at bounding box center [629, 289] width 40 height 19
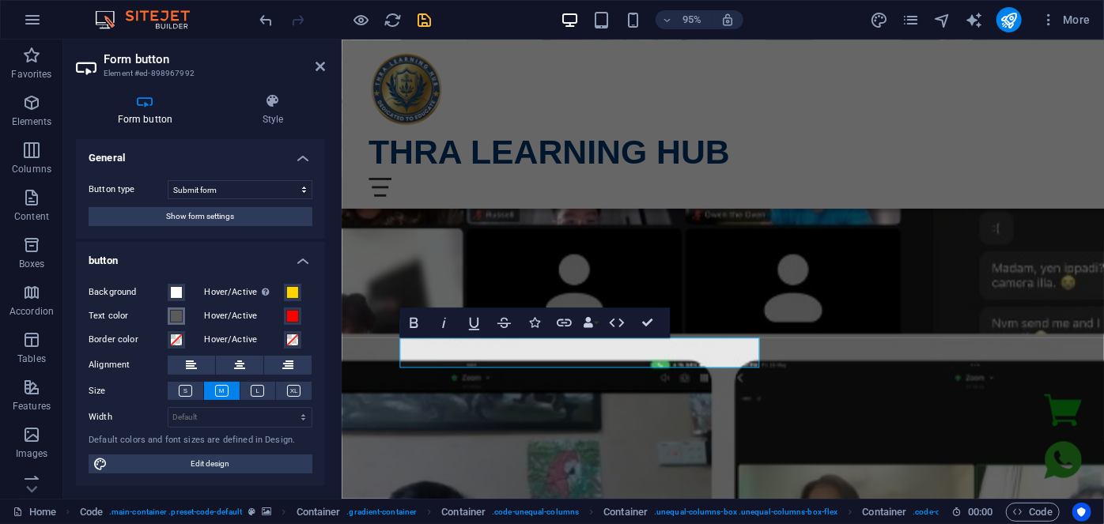
click at [175, 319] on span at bounding box center [176, 316] width 13 height 13
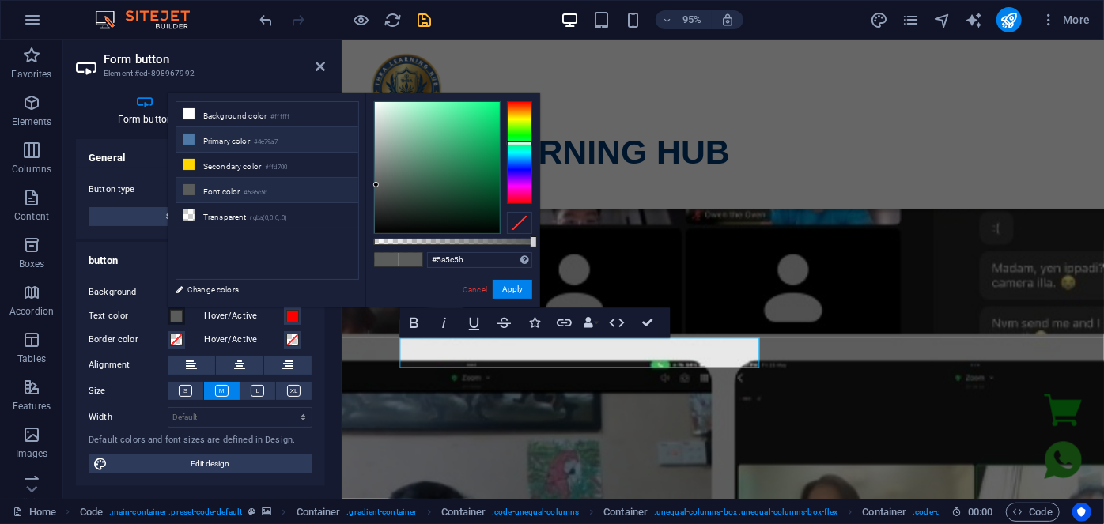
click at [236, 138] on li "Primary color #4e79a7" at bounding box center [267, 139] width 182 height 25
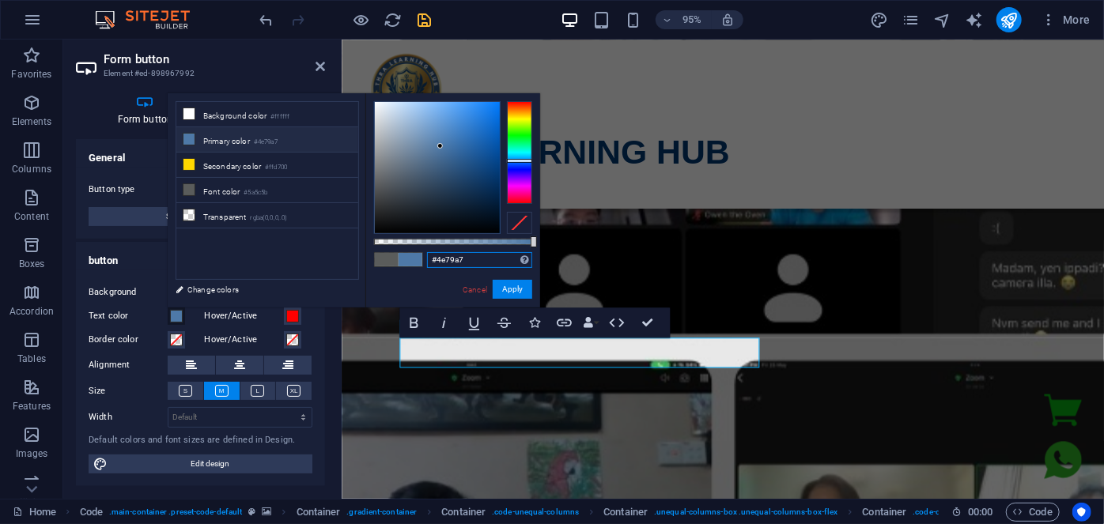
drag, startPoint x: 474, startPoint y: 257, endPoint x: 395, endPoint y: 270, distance: 79.4
click at [395, 270] on div "#4e79a7 Supported formats #0852ed rgb(8, 82, 237) rgba(8, 82, 237, 90%) hsv(221…" at bounding box center [452, 315] width 175 height 444
paste input "0065d2"
type input "#0065d2"
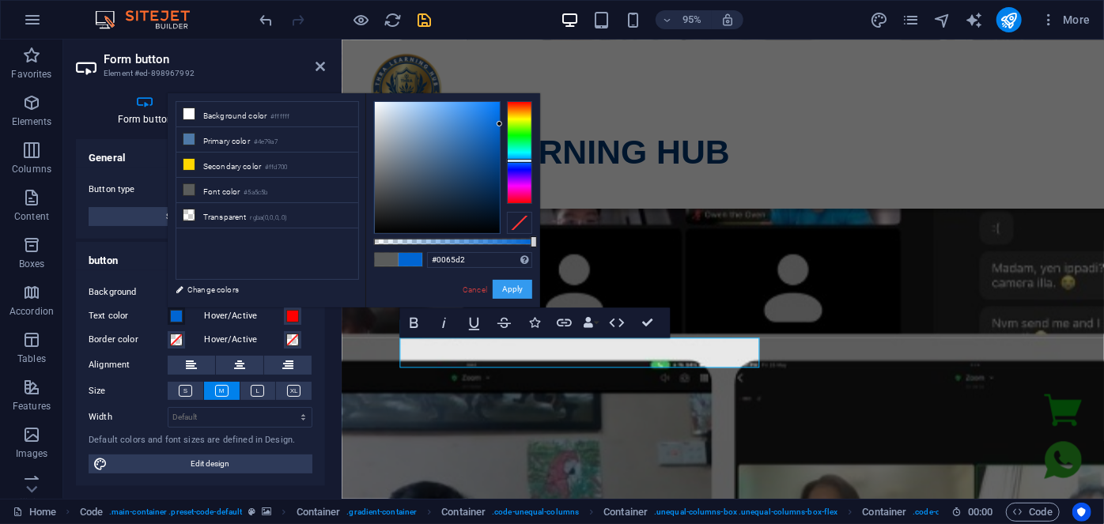
click at [505, 292] on button "Apply" at bounding box center [513, 289] width 40 height 19
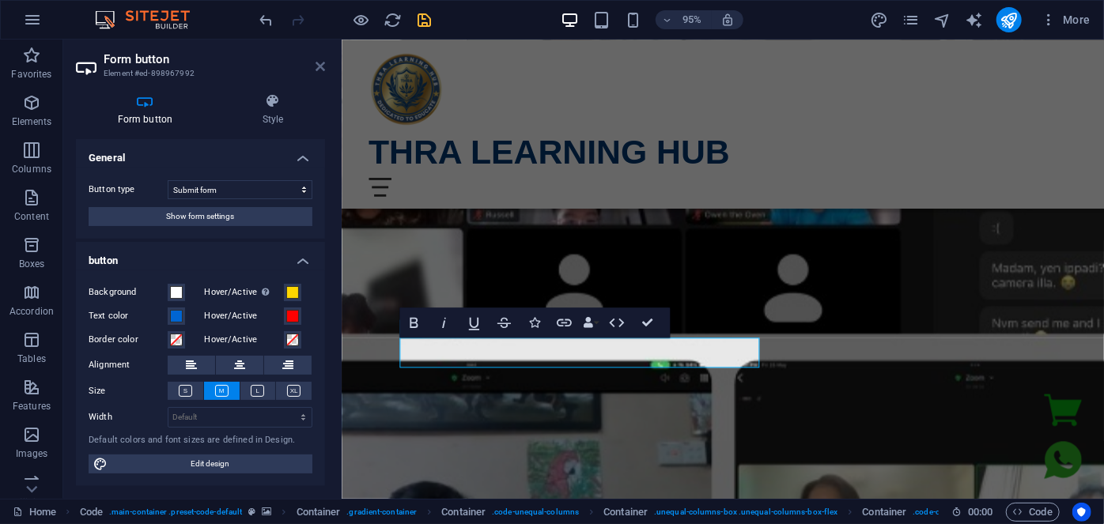
click at [323, 66] on icon at bounding box center [320, 66] width 9 height 13
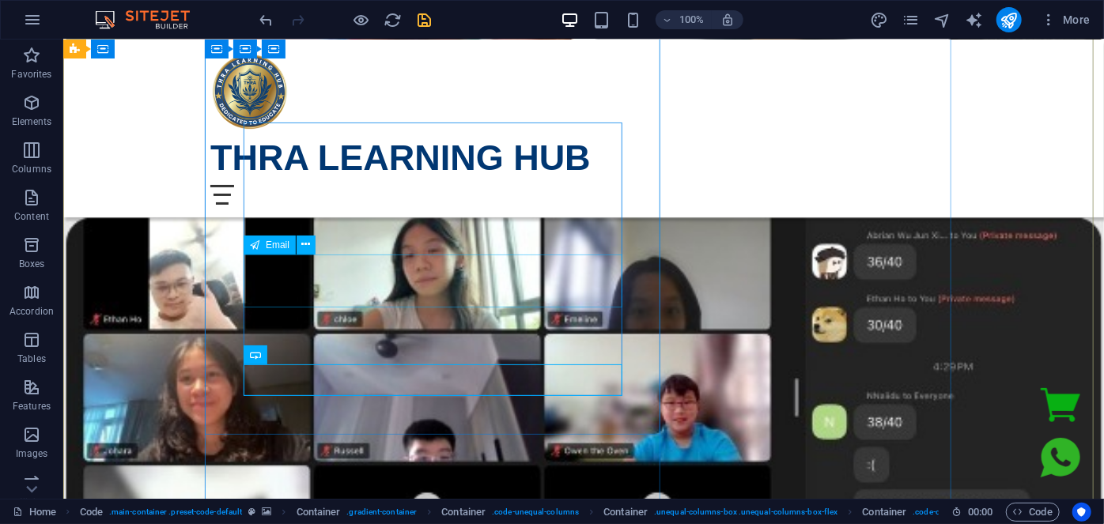
scroll to position [308, 0]
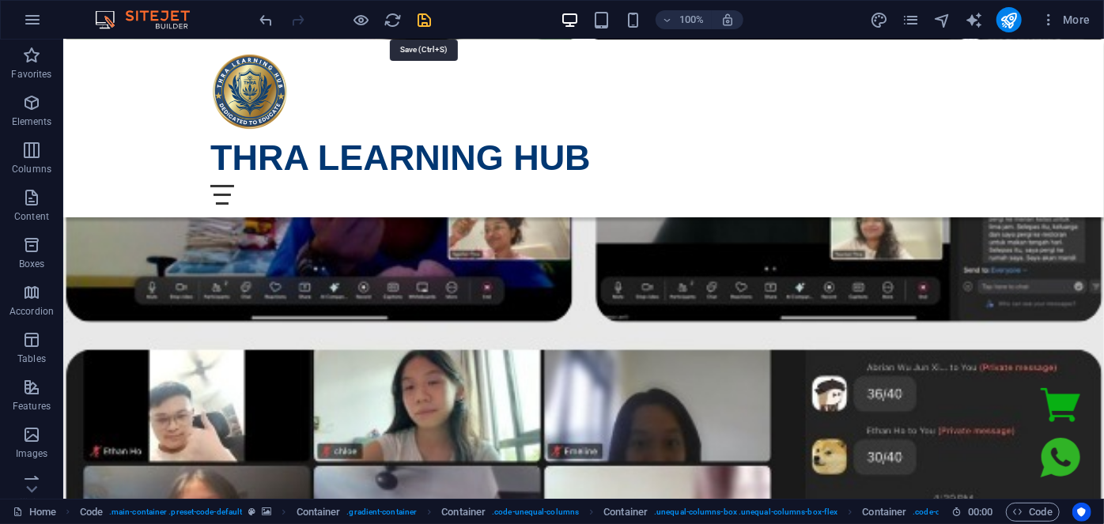
click at [428, 22] on icon "save" at bounding box center [425, 20] width 18 height 18
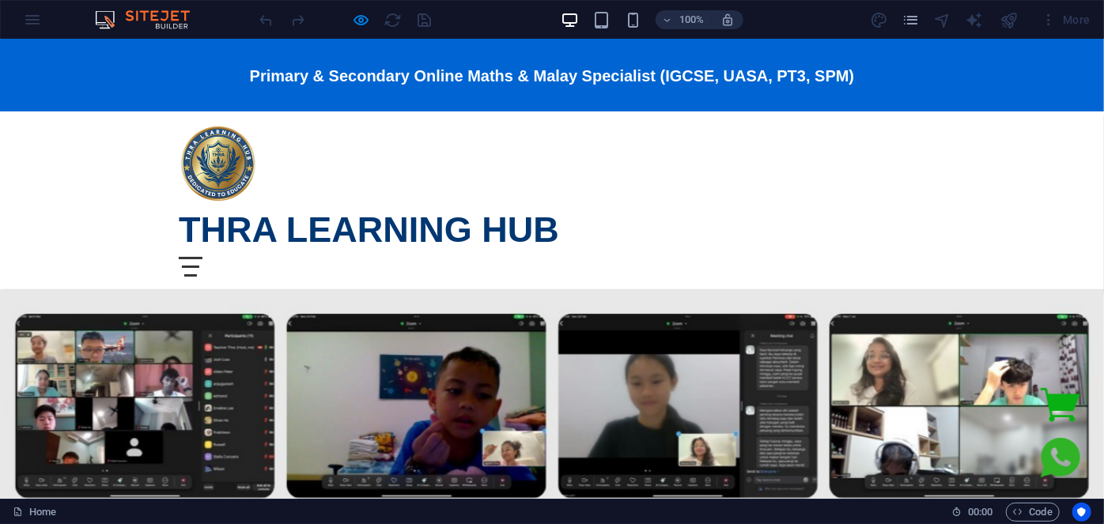
scroll to position [0, 0]
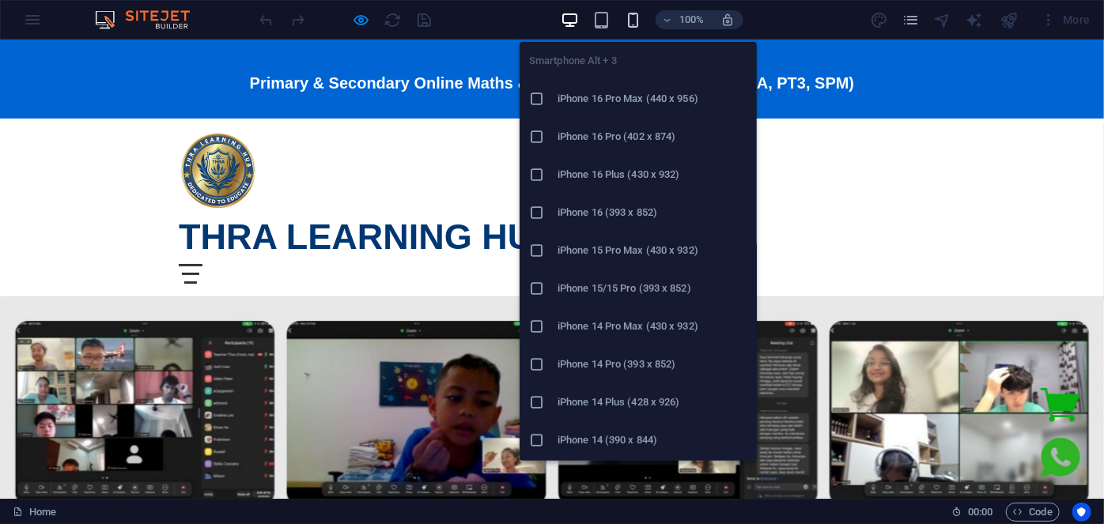
click at [635, 21] on icon "button" at bounding box center [633, 20] width 18 height 18
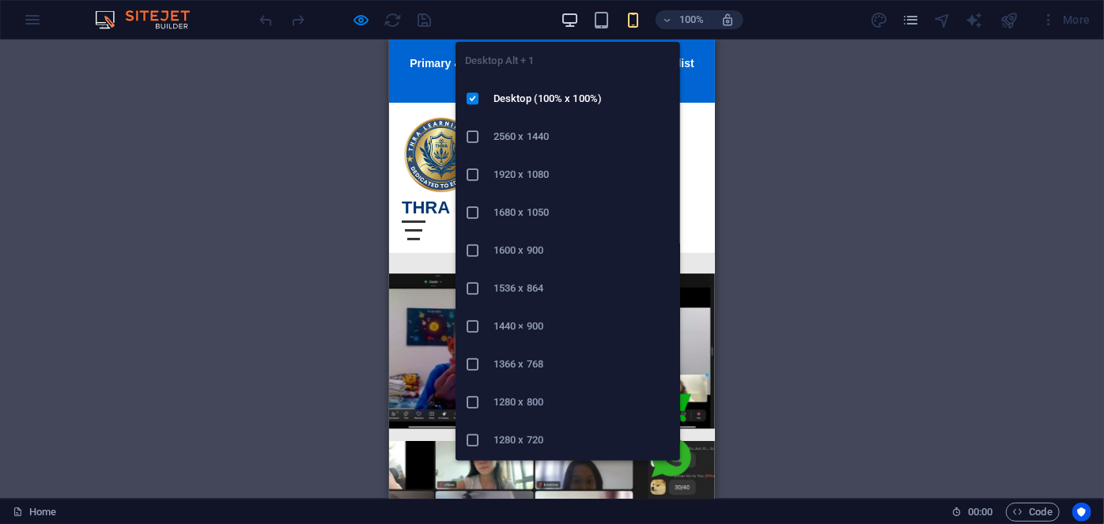
drag, startPoint x: 579, startPoint y: 19, endPoint x: 437, endPoint y: 55, distance: 146.1
click at [0, 0] on icon "button" at bounding box center [0, 0] width 0 height 0
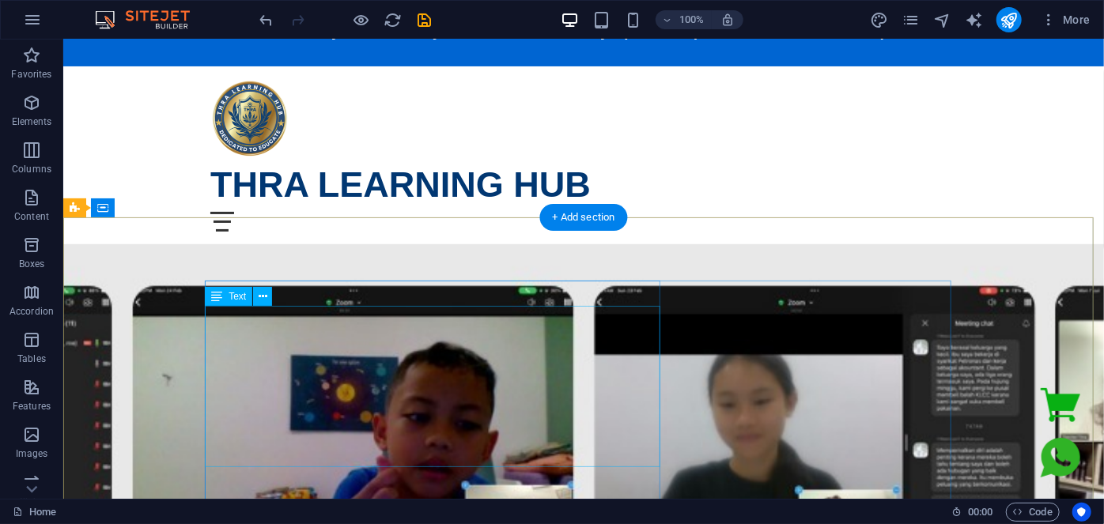
scroll to position [71, 0]
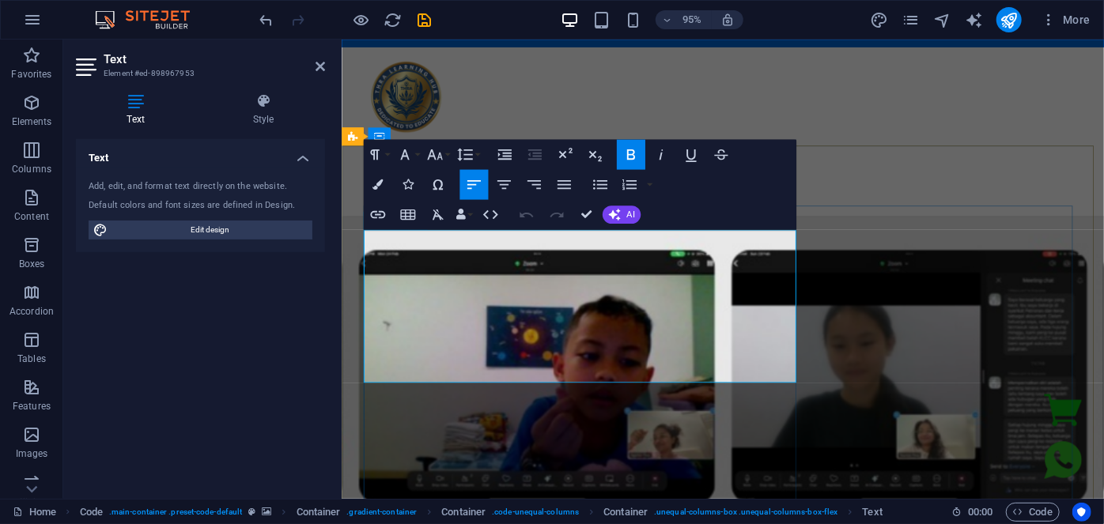
drag, startPoint x: 652, startPoint y: 308, endPoint x: 367, endPoint y: 260, distance: 288.6
click at [434, 155] on icon "button" at bounding box center [434, 154] width 18 height 18
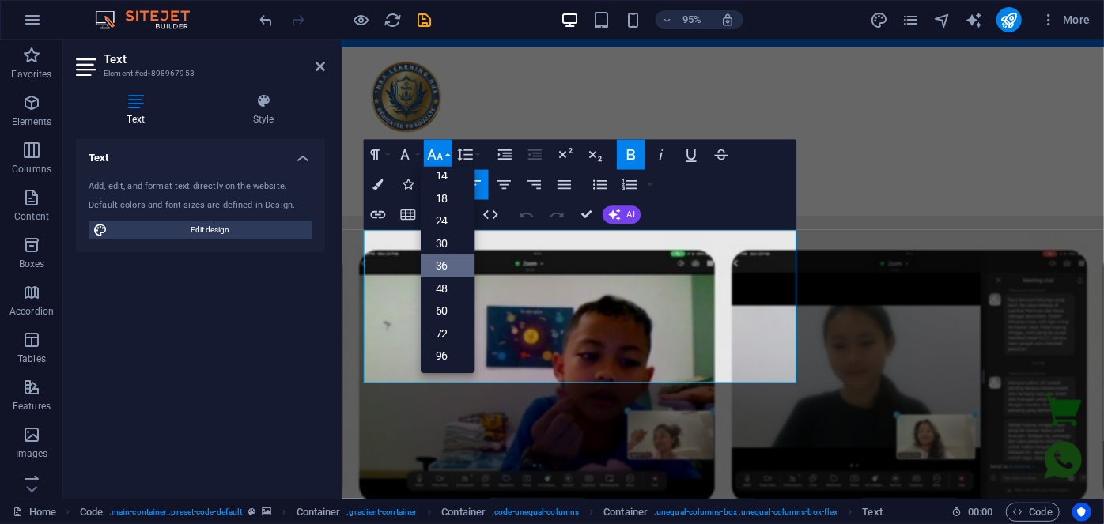
scroll to position [127, 0]
click at [450, 283] on link "48" at bounding box center [447, 288] width 54 height 23
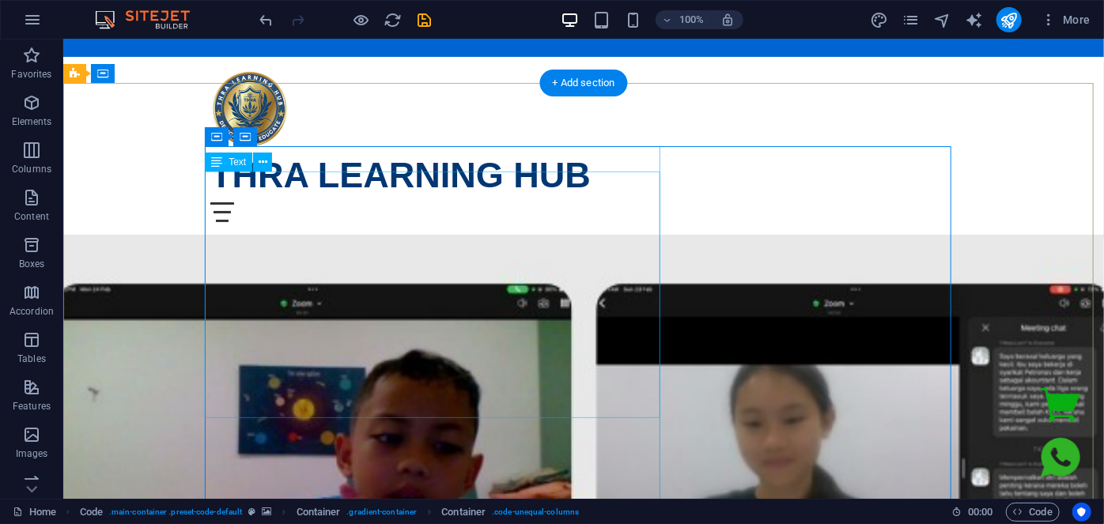
scroll to position [0, 0]
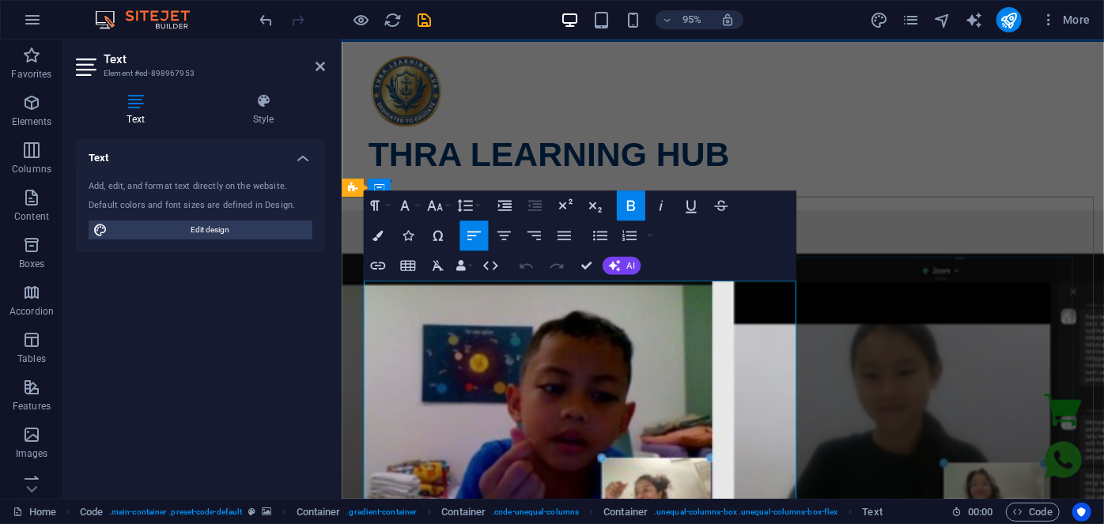
scroll to position [143, 0]
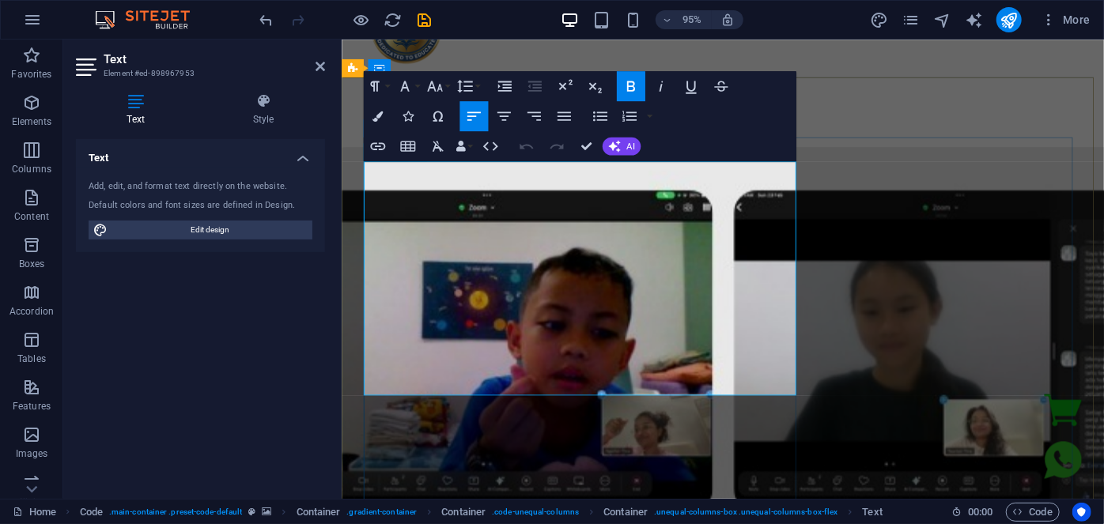
drag, startPoint x: 521, startPoint y: 191, endPoint x: 508, endPoint y: 250, distance: 59.9
click at [372, 114] on icon "button" at bounding box center [377, 116] width 10 height 10
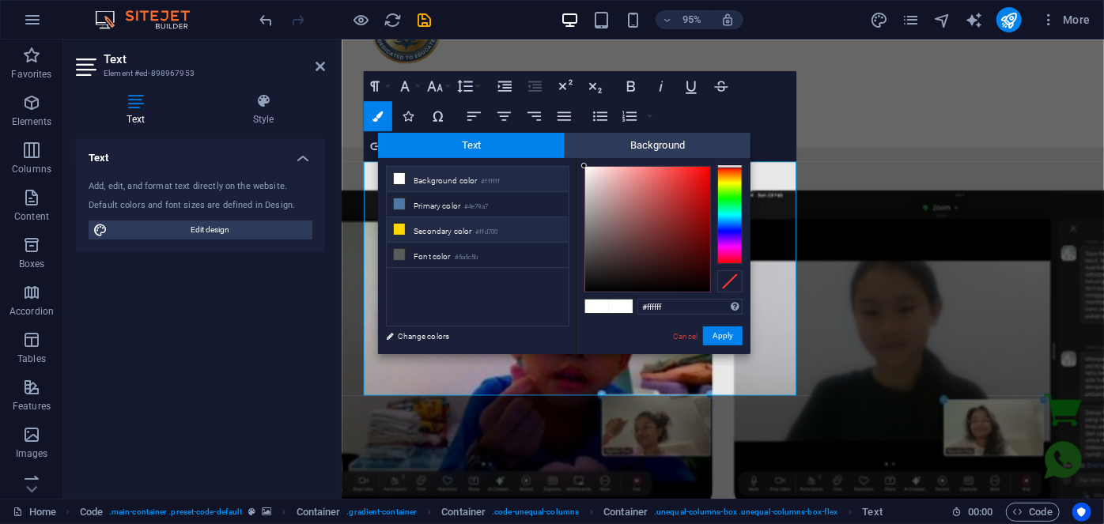
click at [427, 228] on li "Secondary color #ffd700" at bounding box center [478, 229] width 182 height 25
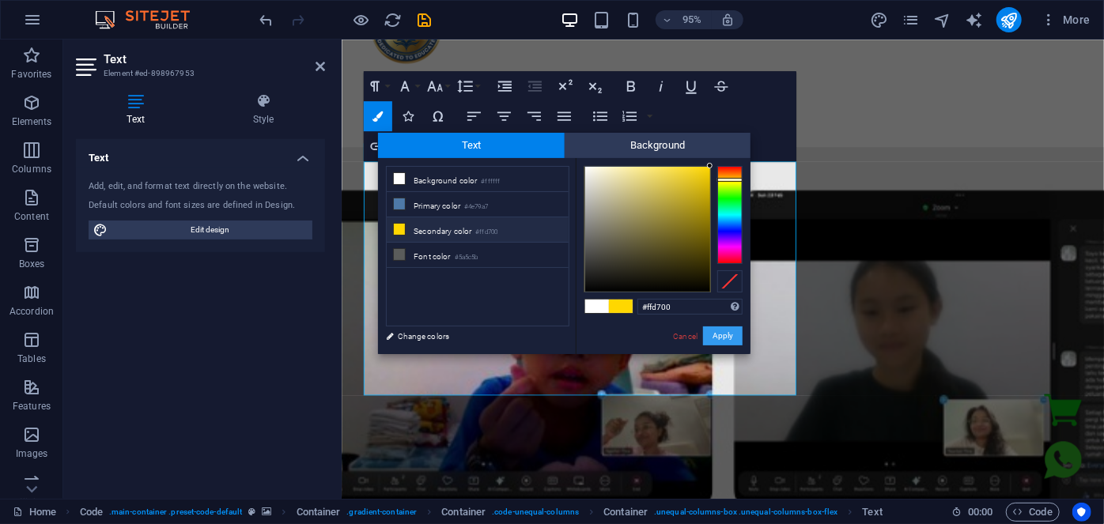
click at [723, 344] on button "Apply" at bounding box center [723, 336] width 40 height 19
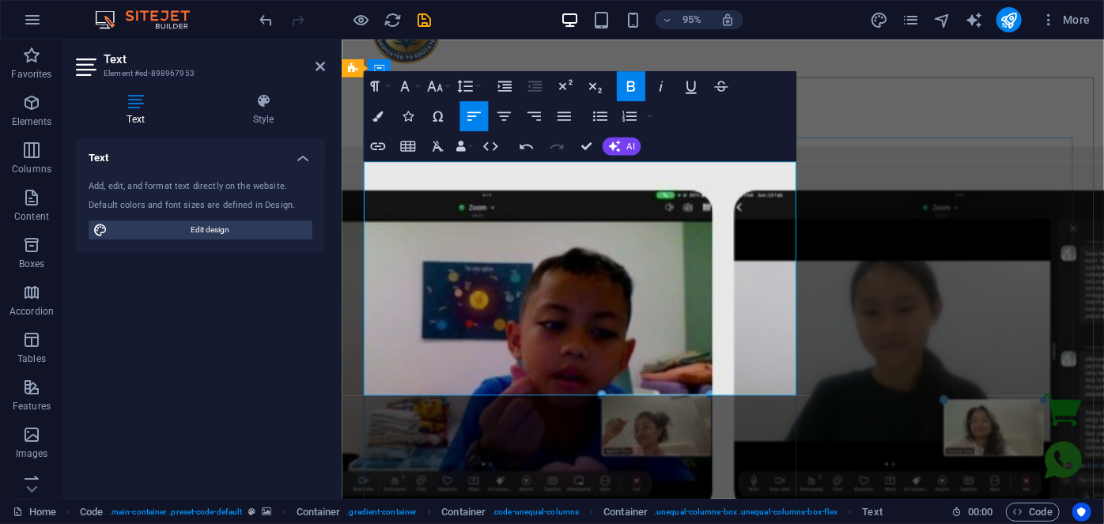
drag, startPoint x: 372, startPoint y: 312, endPoint x: 579, endPoint y: 313, distance: 206.4
click at [378, 115] on icon "button" at bounding box center [377, 116] width 10 height 10
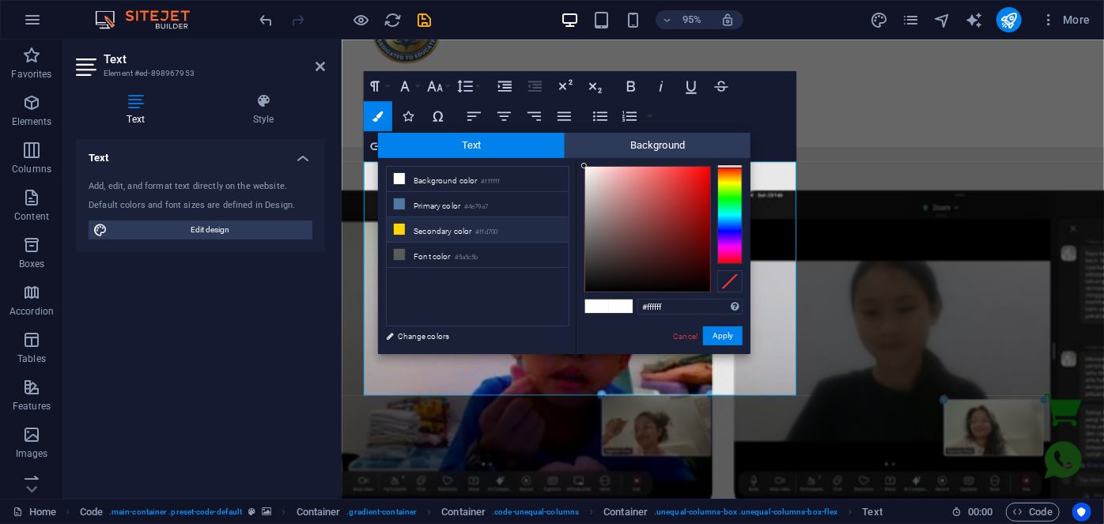
click at [433, 230] on li "Secondary color #ffd700" at bounding box center [478, 229] width 182 height 25
type input "#ffd700"
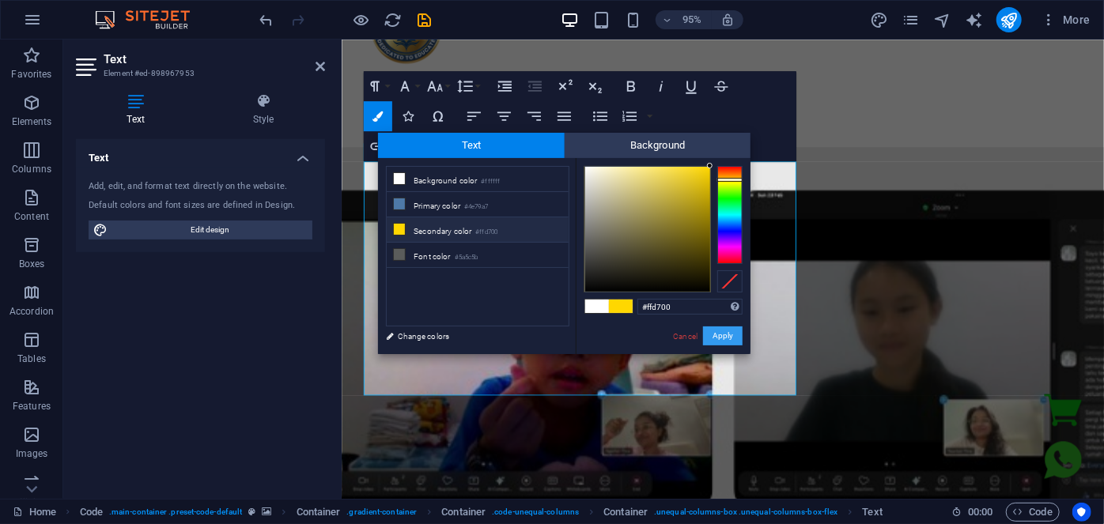
click at [724, 338] on button "Apply" at bounding box center [723, 336] width 40 height 19
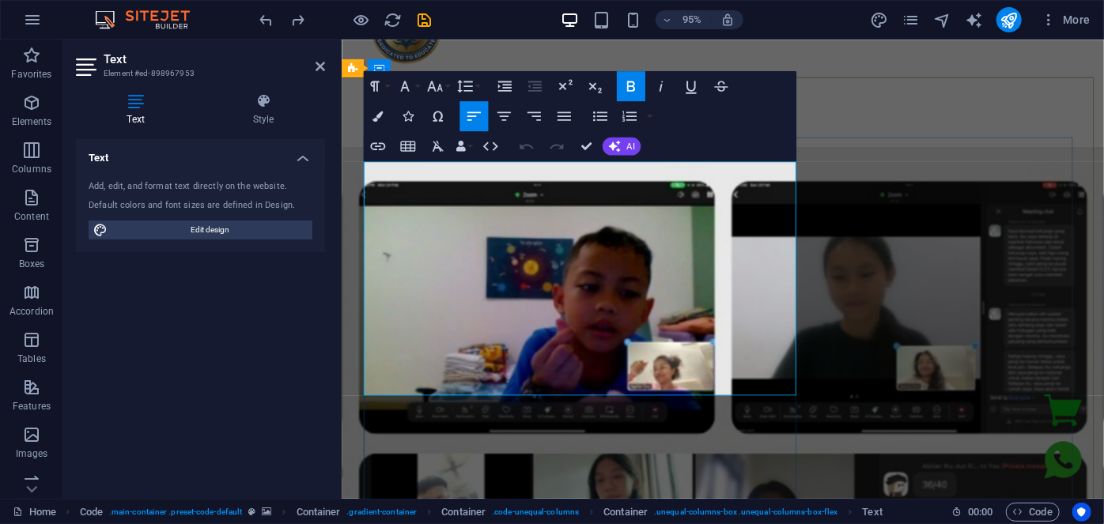
drag, startPoint x: 524, startPoint y: 198, endPoint x: 501, endPoint y: 252, distance: 58.8
click at [377, 119] on icon "button" at bounding box center [377, 116] width 10 height 10
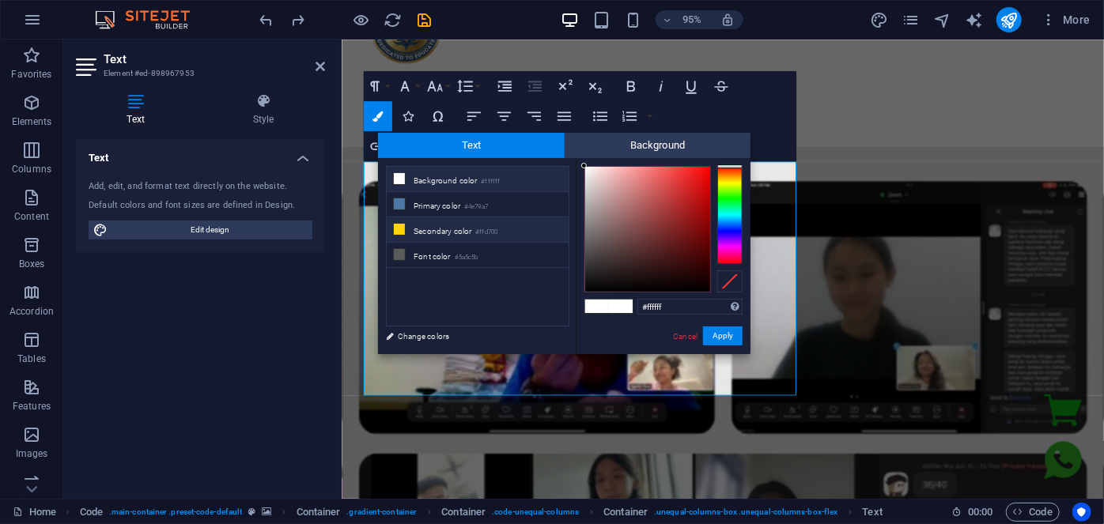
click at [444, 221] on li "Secondary color #ffd700" at bounding box center [478, 229] width 182 height 25
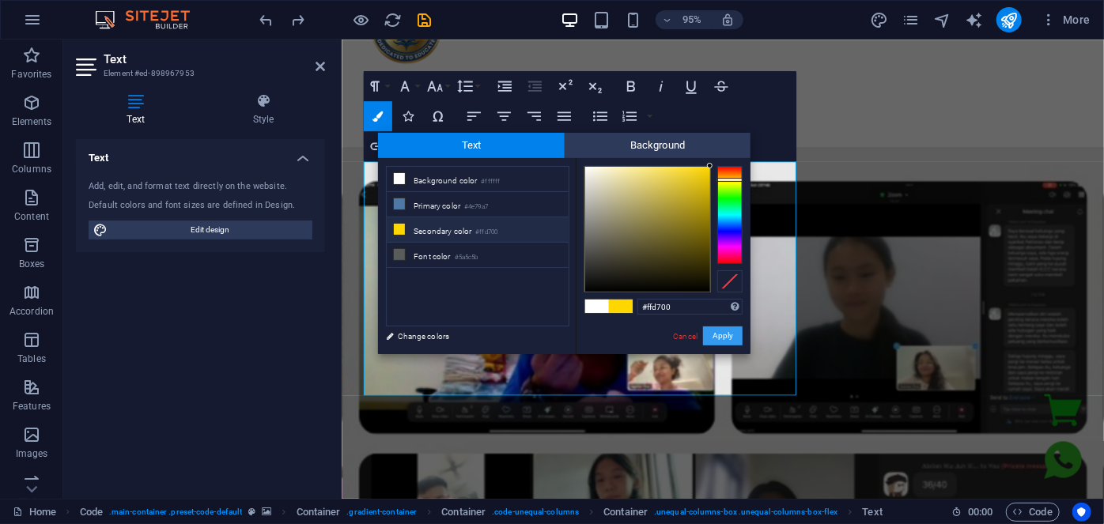
click at [729, 343] on button "Apply" at bounding box center [723, 336] width 40 height 19
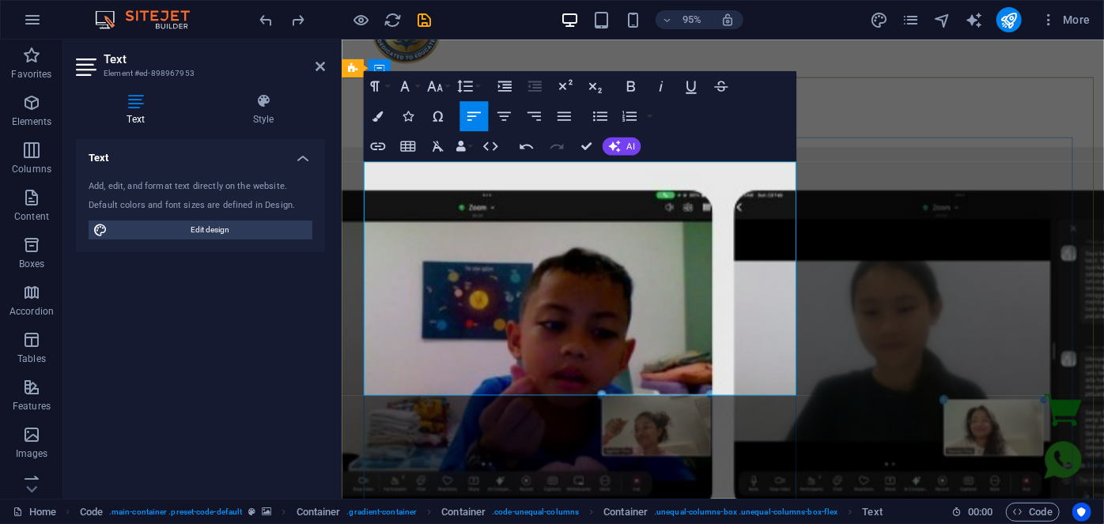
drag, startPoint x: 568, startPoint y: 312, endPoint x: 368, endPoint y: 316, distance: 199.3
click at [383, 122] on button "Colors" at bounding box center [377, 116] width 28 height 30
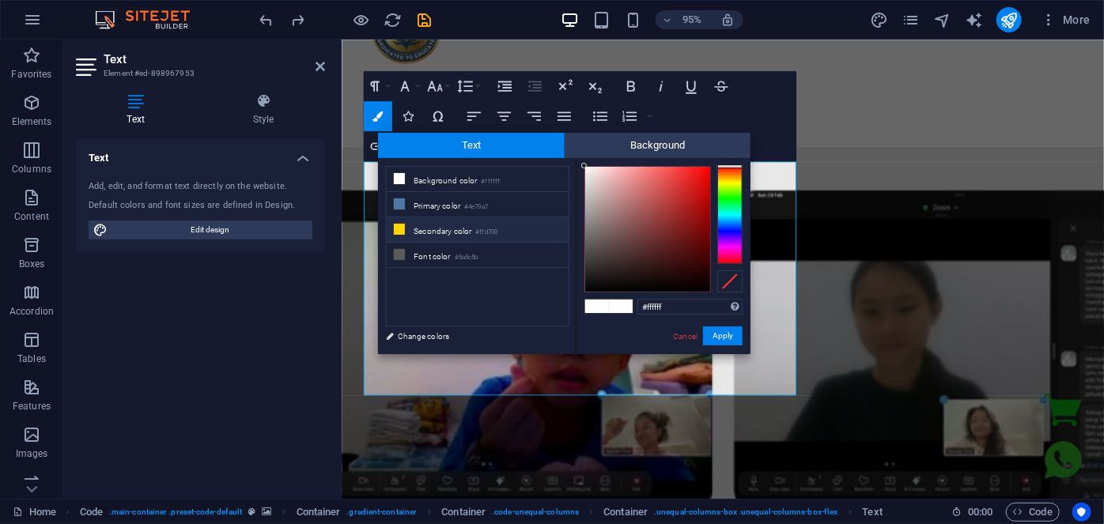
click at [447, 232] on li "Secondary color #ffd700" at bounding box center [478, 229] width 182 height 25
type input "#ffd700"
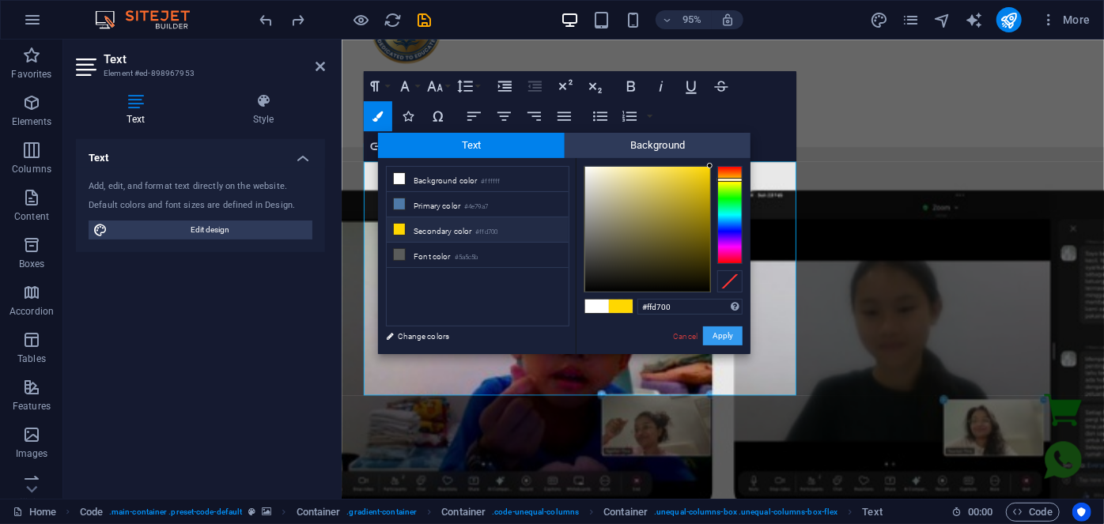
click at [729, 336] on button "Apply" at bounding box center [723, 336] width 40 height 19
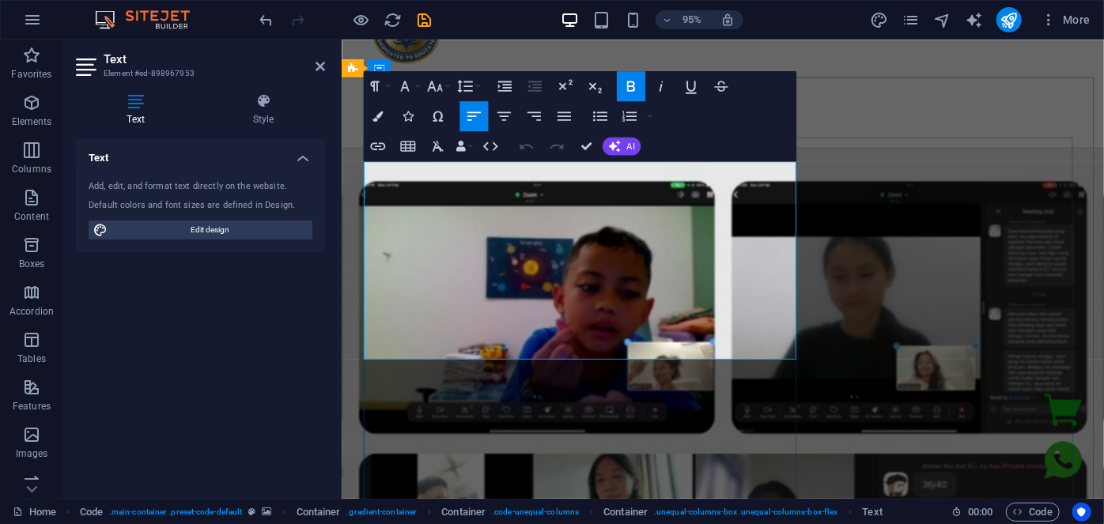
drag, startPoint x: 797, startPoint y: 267, endPoint x: 788, endPoint y: 296, distance: 29.8
click at [443, 96] on button "Font Size" at bounding box center [437, 86] width 28 height 30
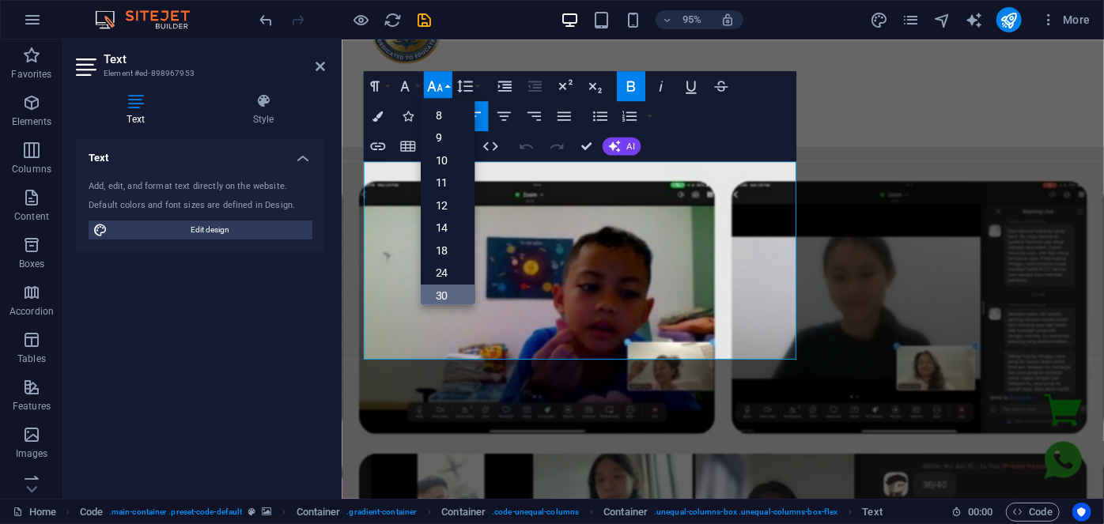
click at [447, 287] on link "30" at bounding box center [447, 296] width 54 height 23
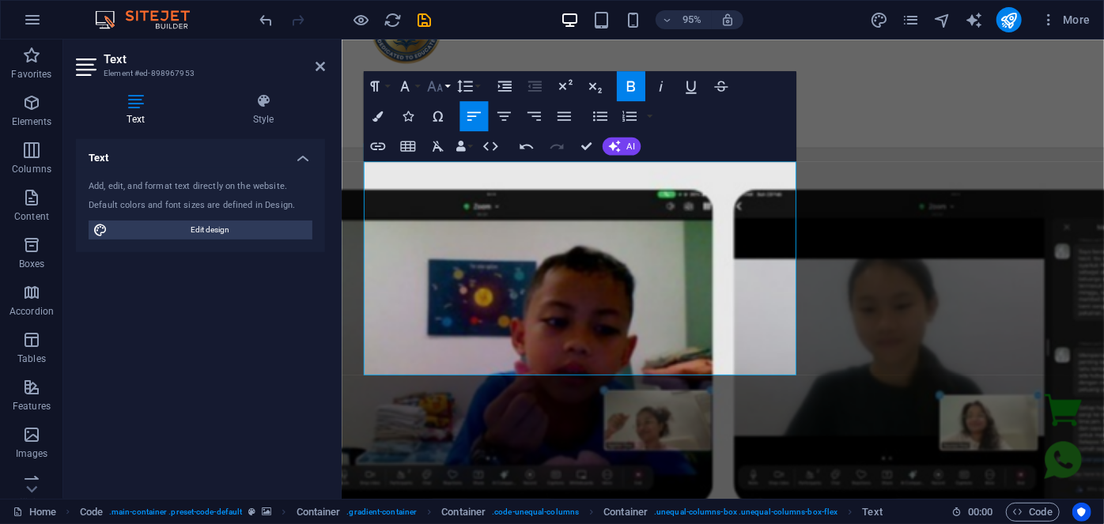
click at [437, 85] on icon "button" at bounding box center [434, 86] width 18 height 18
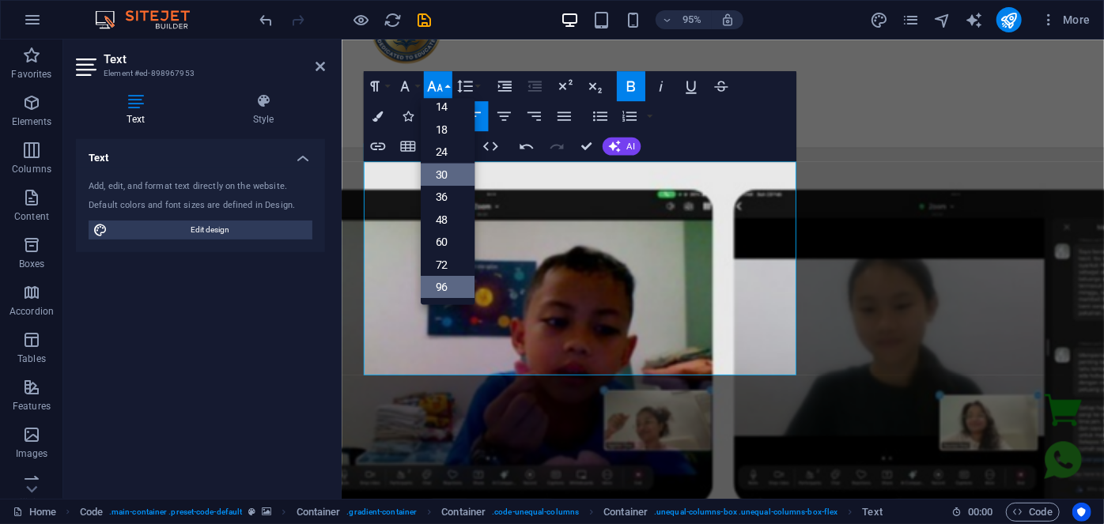
scroll to position [127, 0]
click at [457, 225] on link "48" at bounding box center [447, 221] width 54 height 23
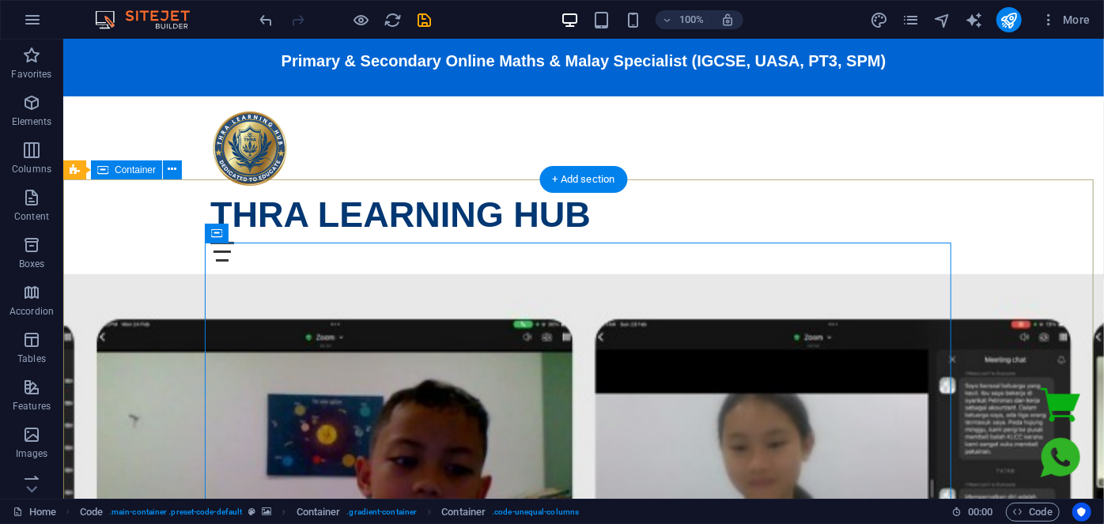
scroll to position [0, 0]
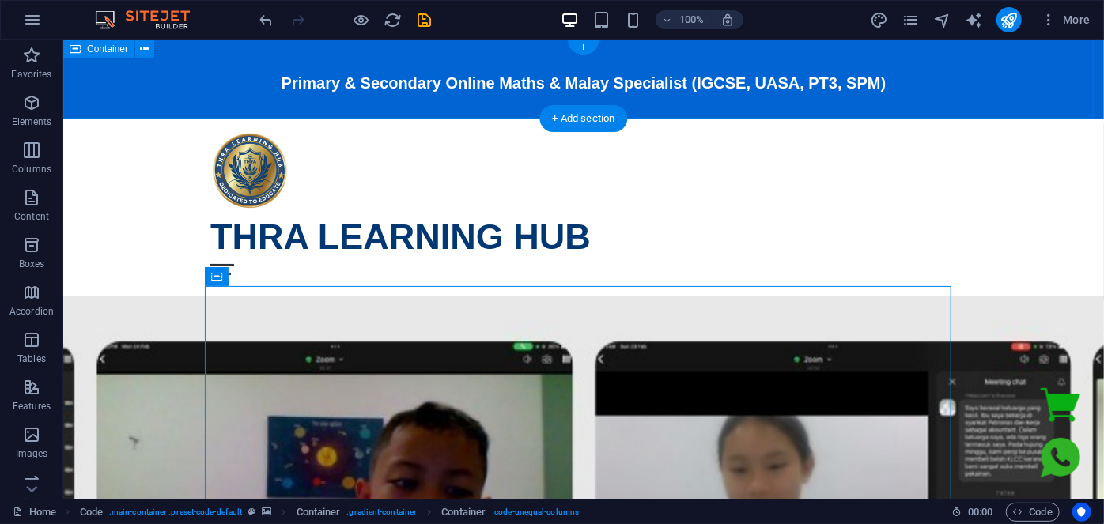
click at [973, 71] on div "Primary & Secondary Online Maths & Malay Specialist (IGCSE, UASA, PT3, SPM)" at bounding box center [582, 78] width 1041 height 79
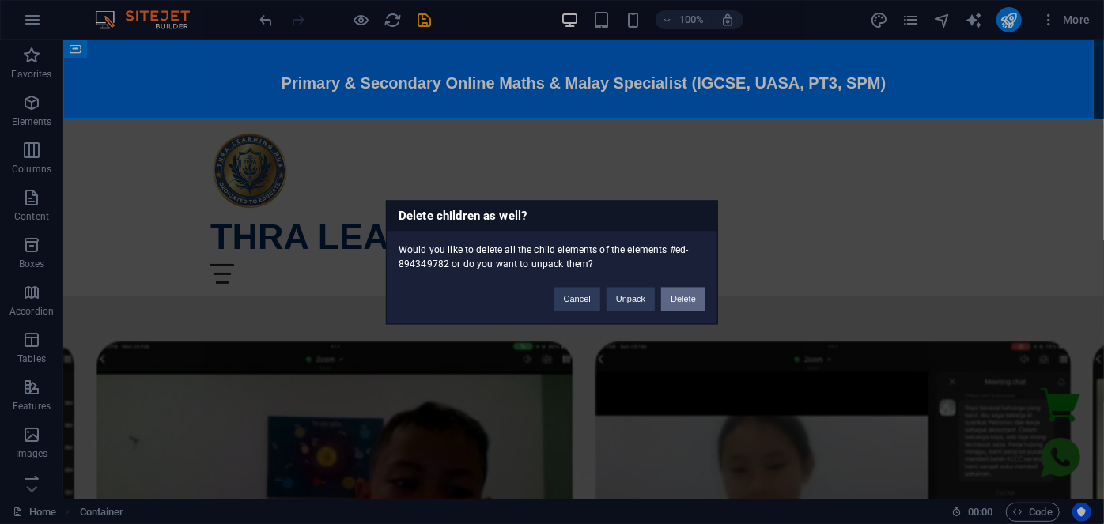
click at [696, 297] on button "Delete" at bounding box center [683, 299] width 44 height 24
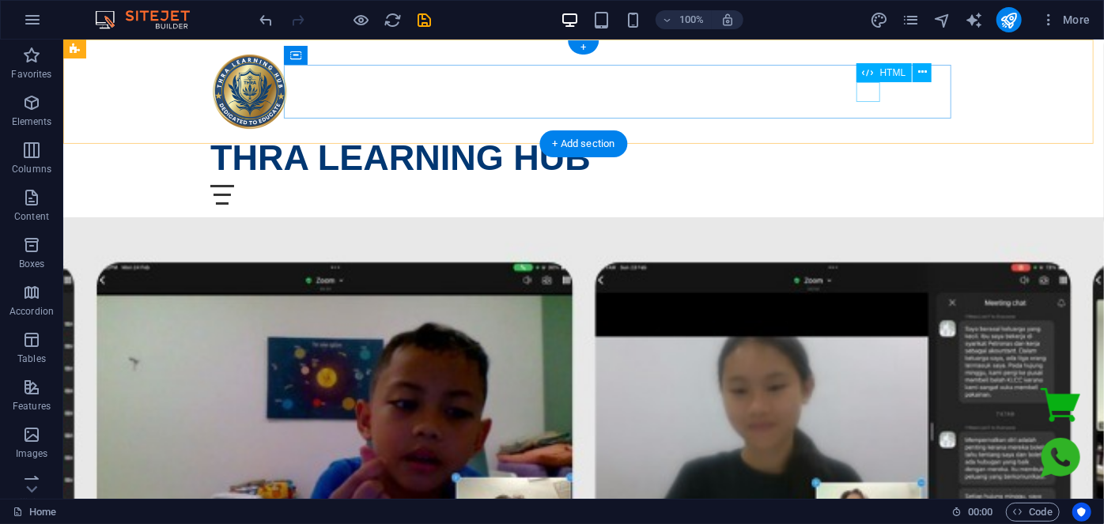
click at [862, 184] on div "Menu" at bounding box center [583, 194] width 746 height 20
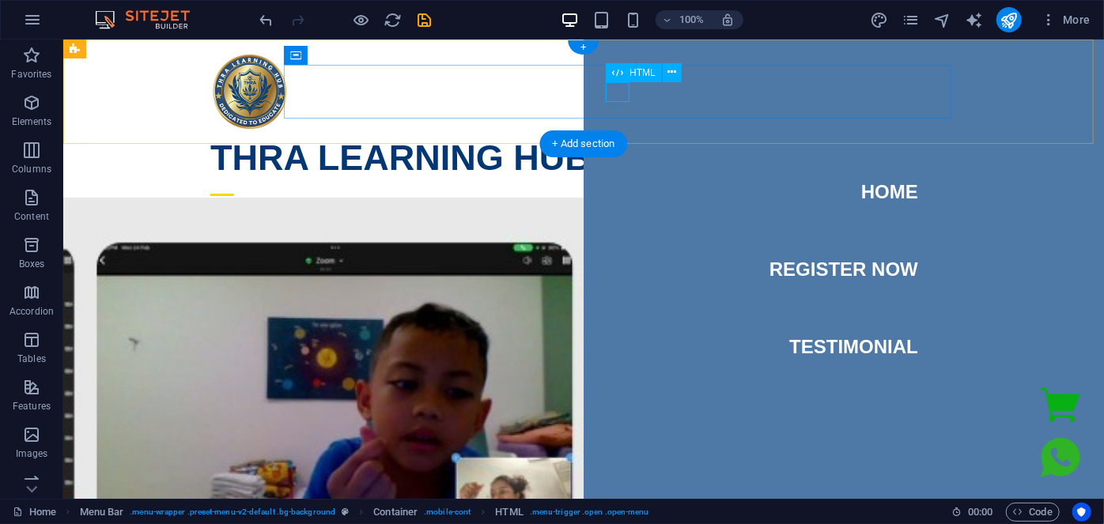
click at [233, 184] on div "Menu" at bounding box center [222, 194] width 24 height 20
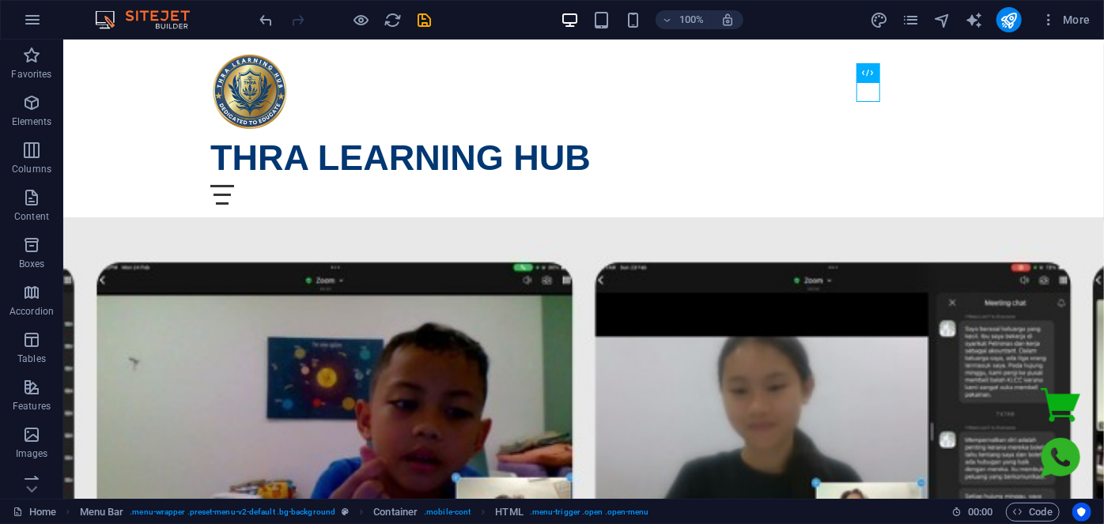
click at [0, 0] on div "100% More" at bounding box center [0, 0] width 0 height 0
click at [886, 21] on icon "design" at bounding box center [879, 20] width 18 height 18
select select "rem"
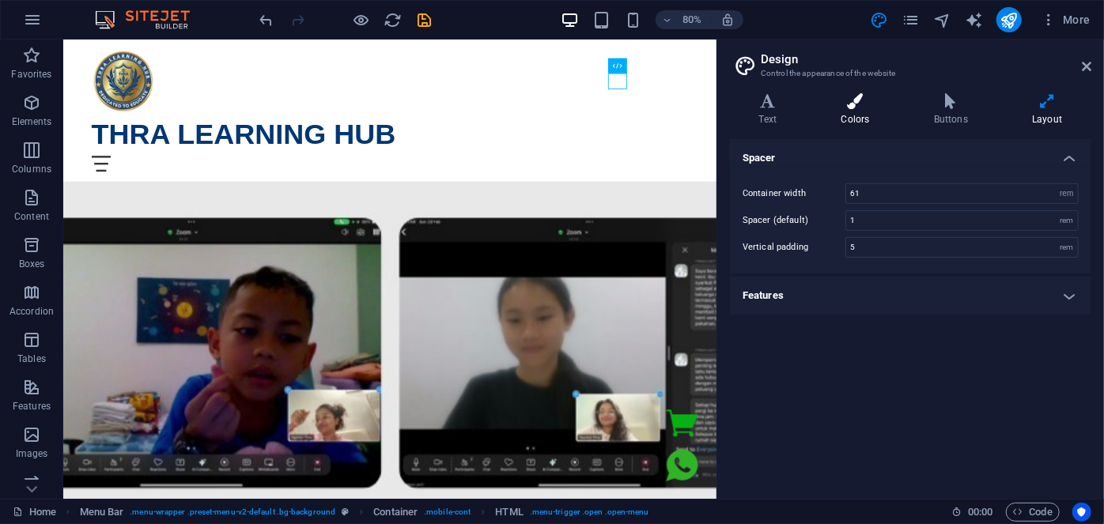
click at [860, 116] on h4 "Colors" at bounding box center [858, 109] width 93 height 33
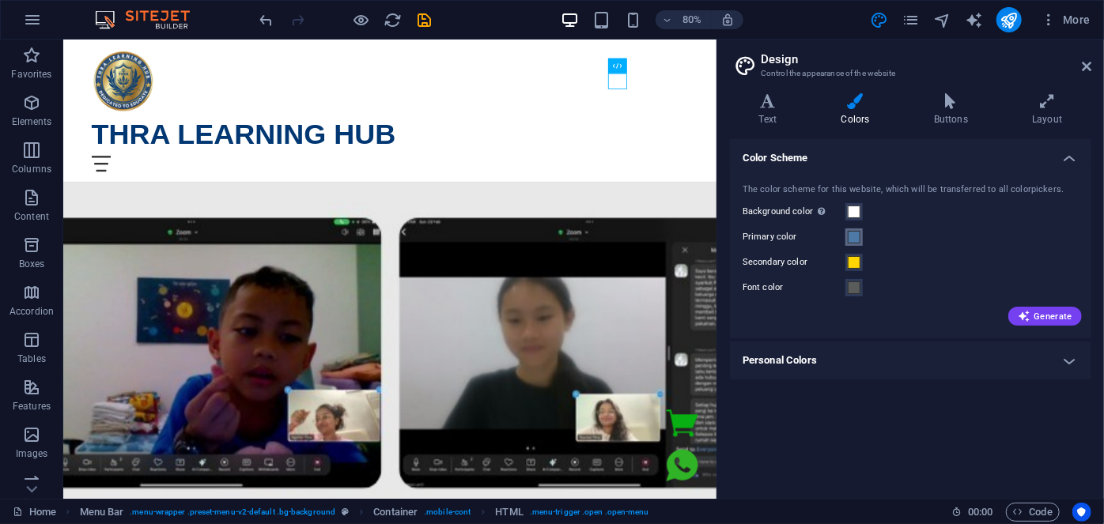
click at [858, 238] on span at bounding box center [854, 237] width 13 height 13
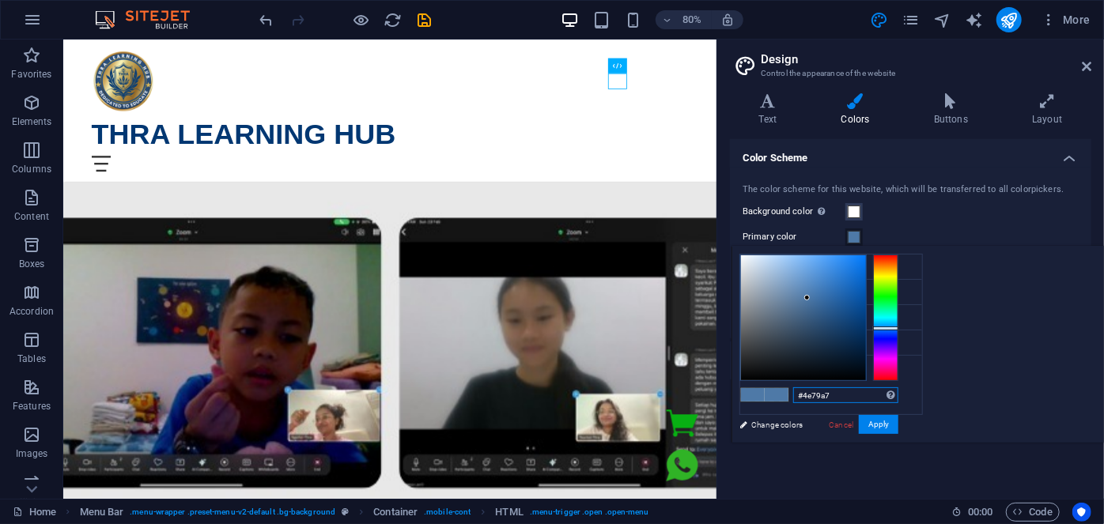
drag, startPoint x: 1034, startPoint y: 398, endPoint x: 958, endPoint y: 405, distance: 77.0
click at [906, 405] on div "#4e79a7 Supported formats #0852ed rgb(8, 82, 237) rgba(8, 82, 237, 90%) hsv(221…" at bounding box center [818, 459] width 175 height 425
paste input "0065d2"
type input "#0065d2"
click at [898, 416] on button "Apply" at bounding box center [879, 424] width 40 height 19
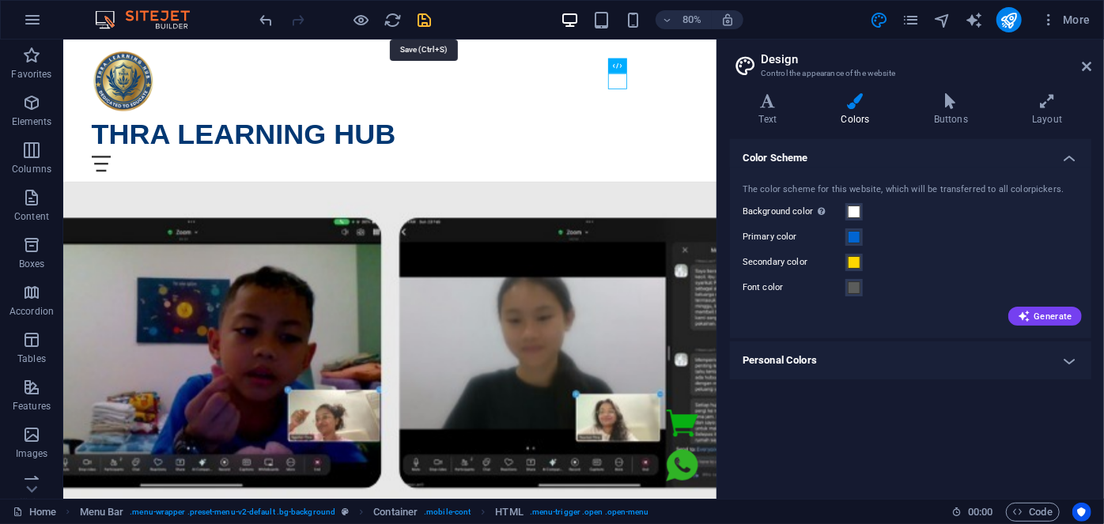
click at [419, 21] on icon "save" at bounding box center [425, 20] width 18 height 18
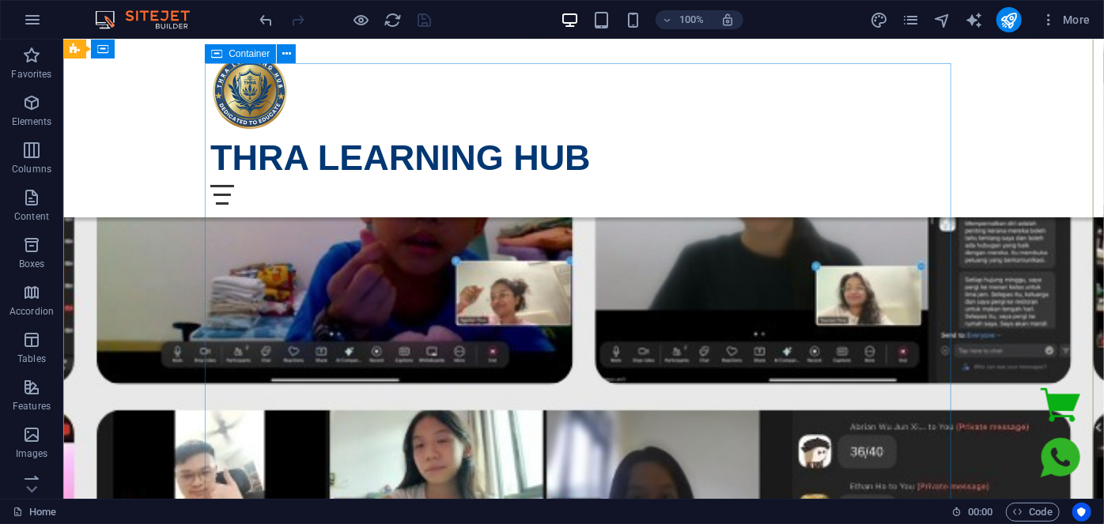
scroll to position [287, 0]
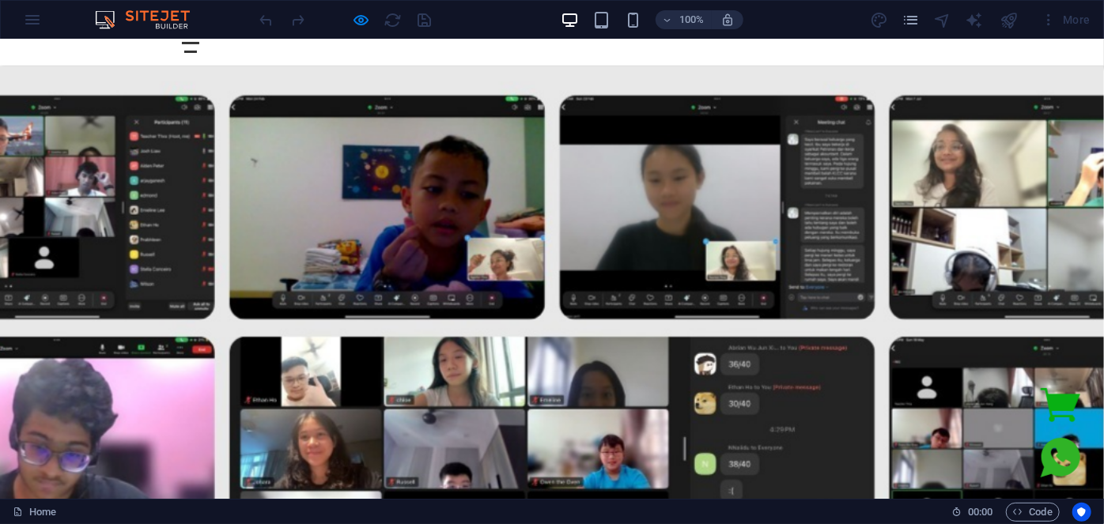
scroll to position [71, 0]
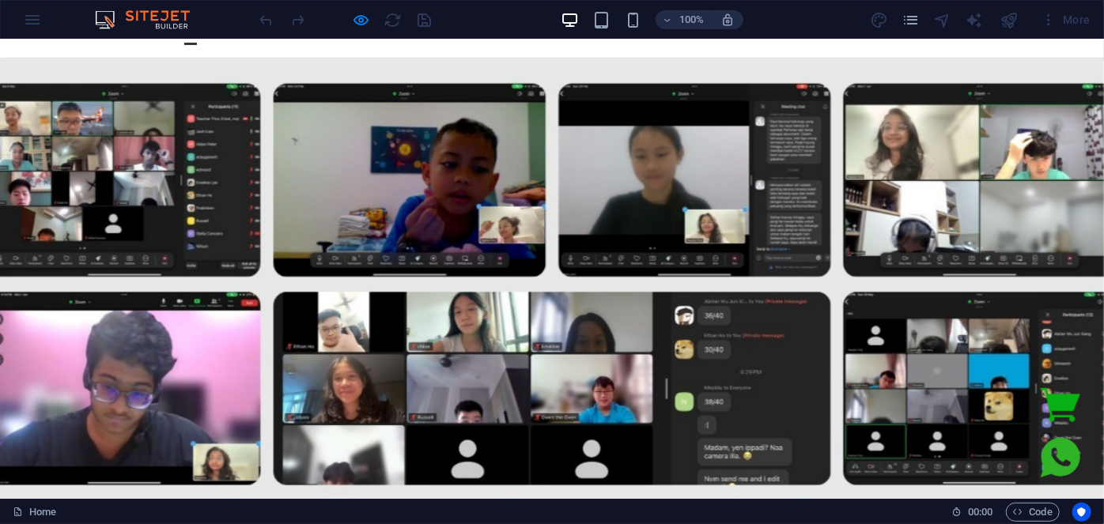
scroll to position [215, 0]
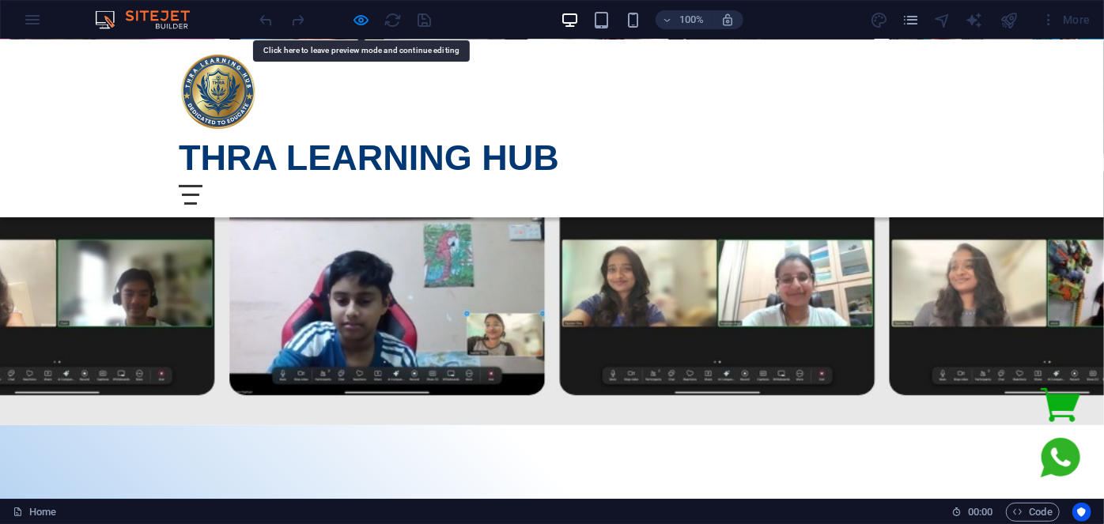
scroll to position [359, 0]
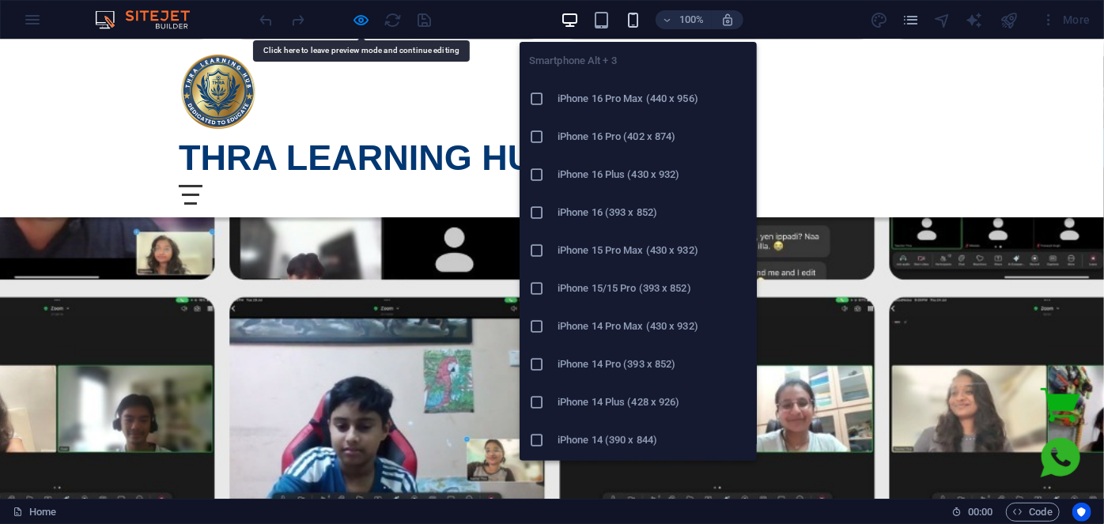
click at [626, 21] on icon "button" at bounding box center [633, 20] width 18 height 18
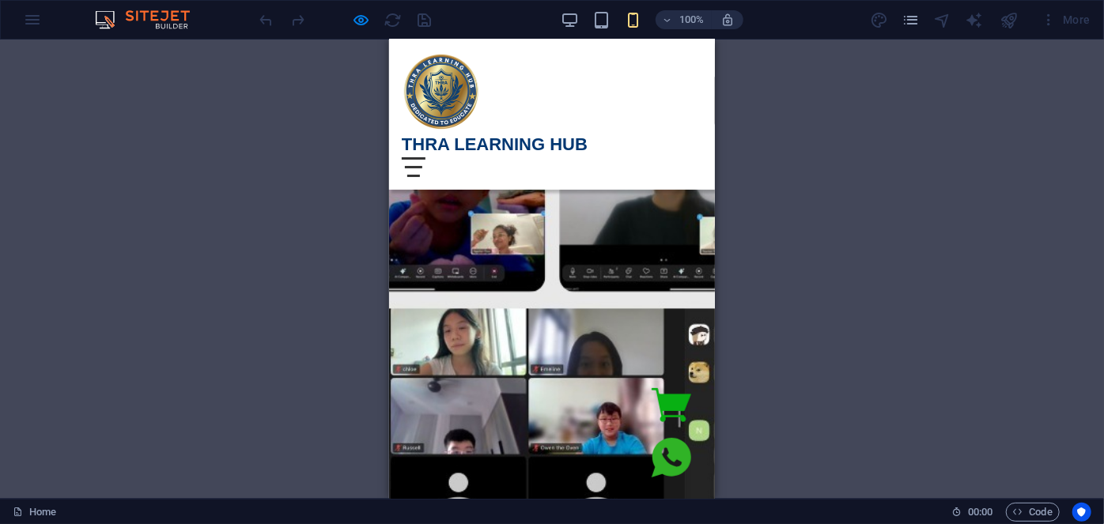
scroll to position [0, 0]
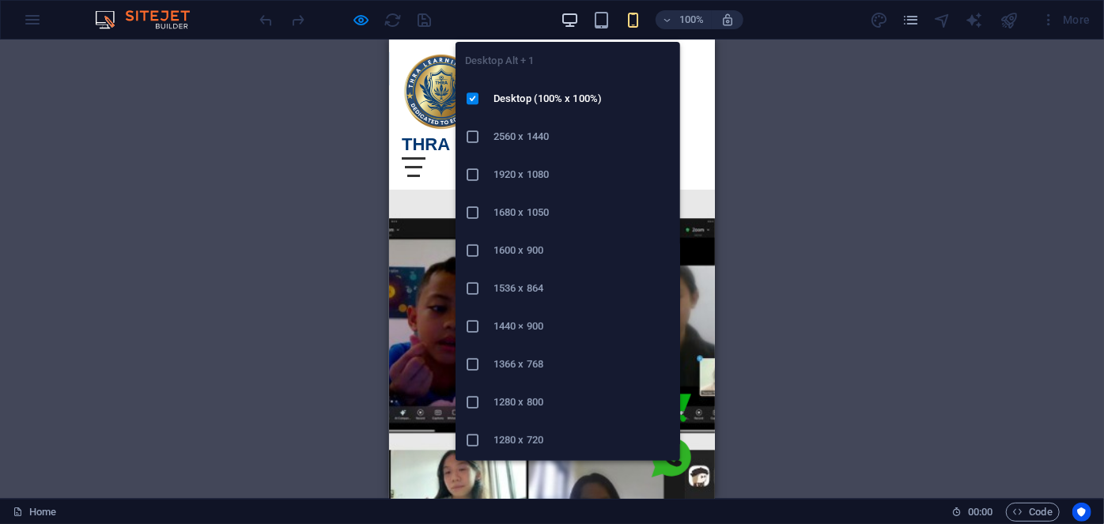
click at [563, 19] on icon "button" at bounding box center [570, 20] width 18 height 18
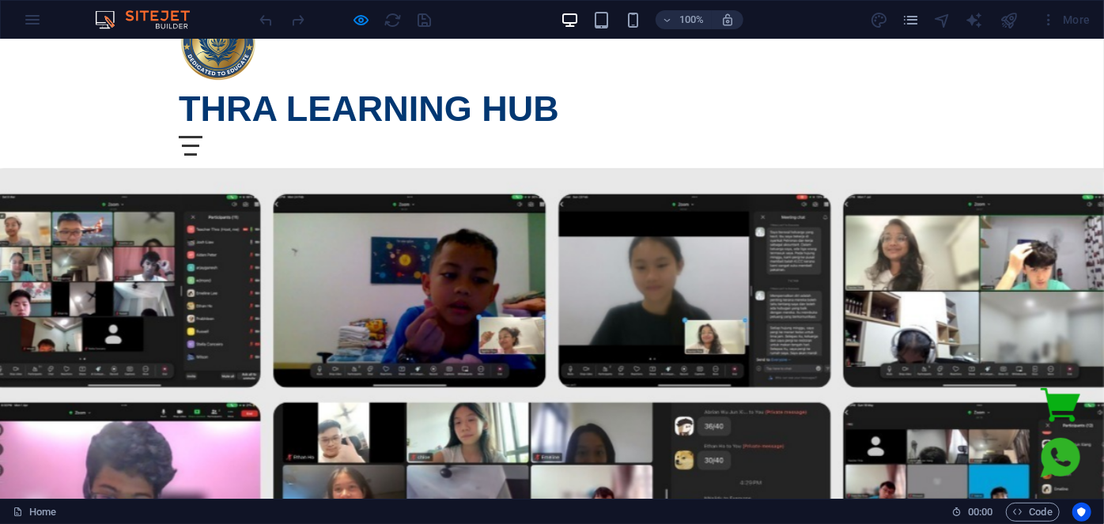
scroll to position [71, 0]
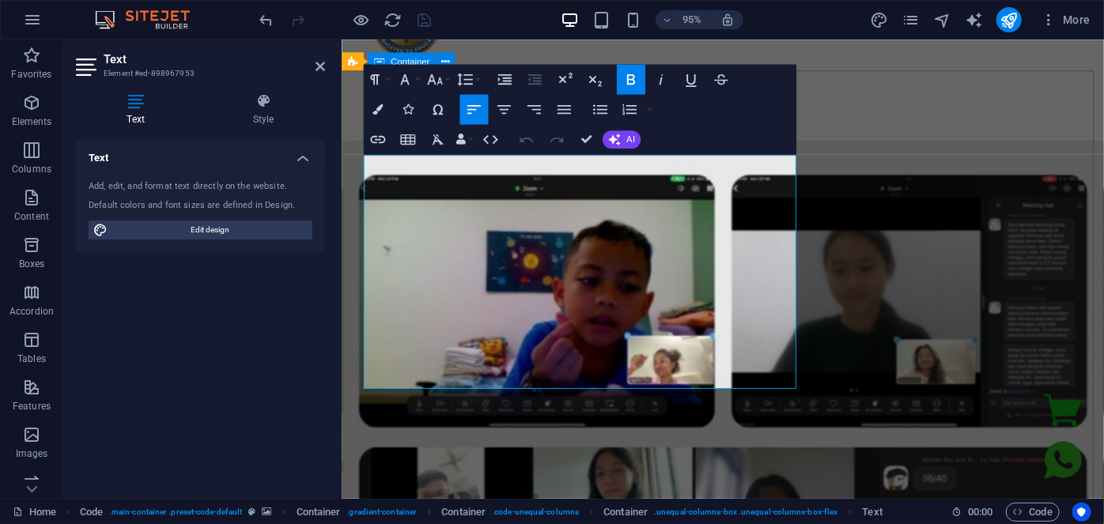
drag, startPoint x: 573, startPoint y: 309, endPoint x: 352, endPoint y: 195, distance: 248.3
click at [419, 85] on button "Font Family" at bounding box center [407, 79] width 28 height 30
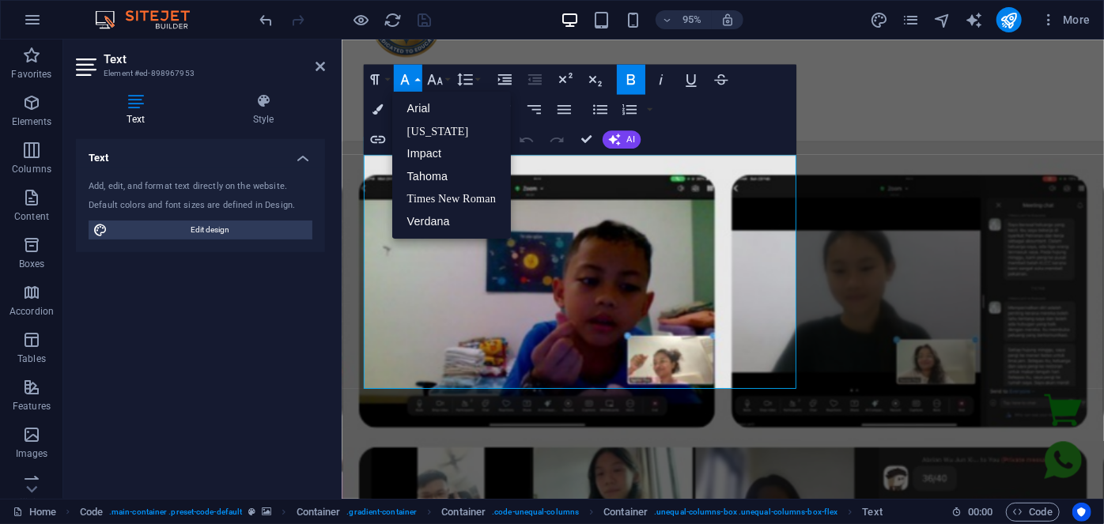
click at [419, 85] on button "Font Family" at bounding box center [407, 79] width 28 height 30
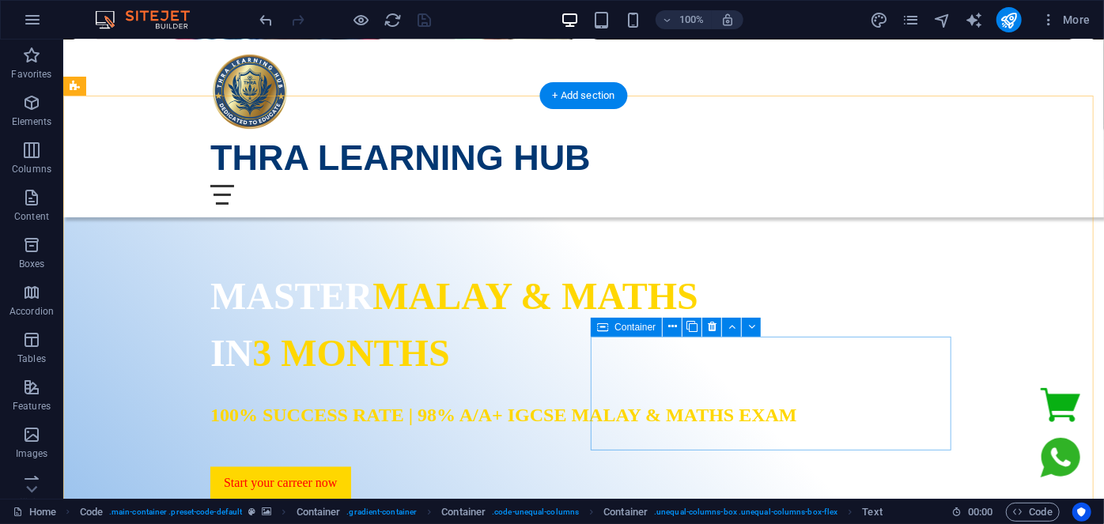
scroll to position [1078, 0]
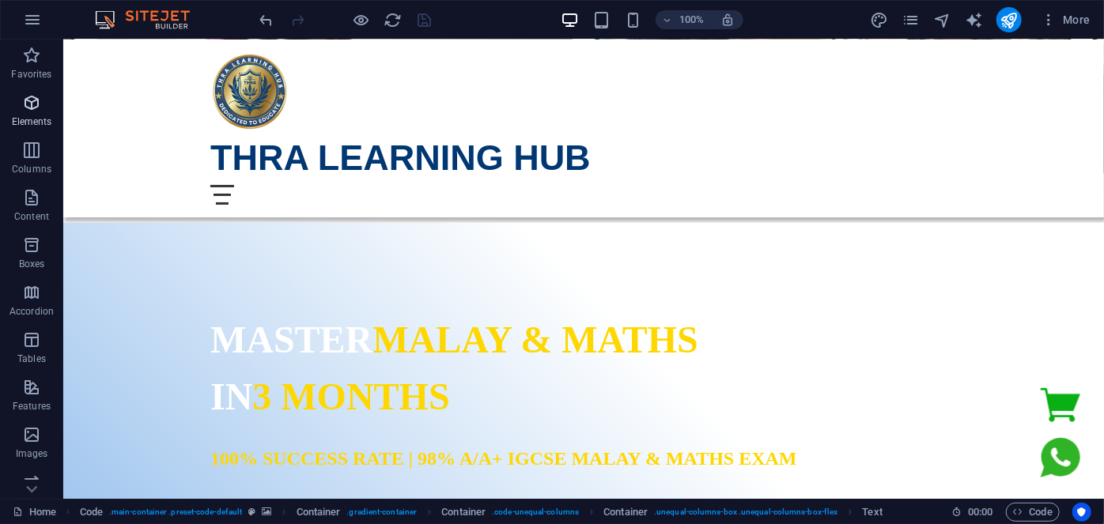
click at [30, 115] on p "Elements" at bounding box center [32, 121] width 40 height 13
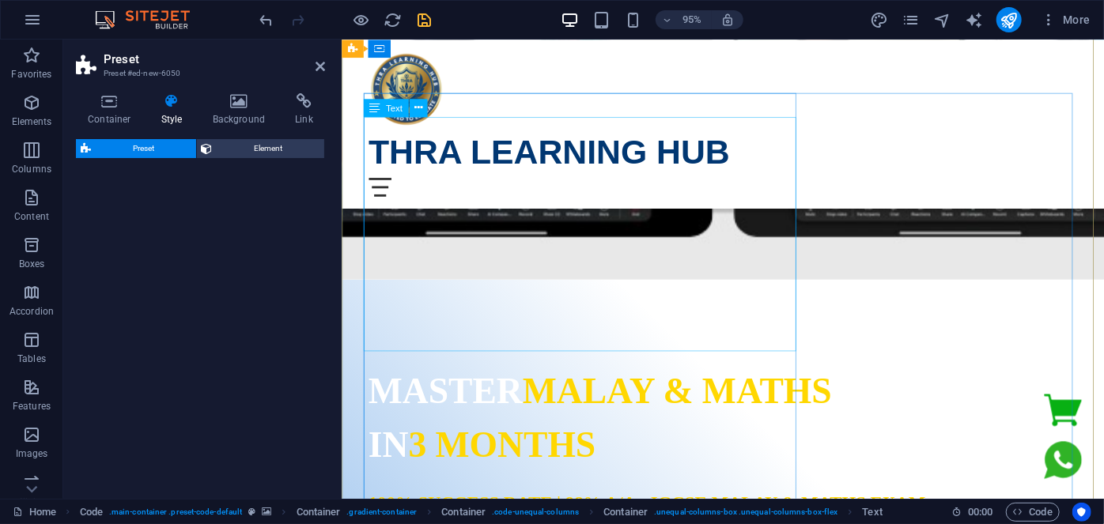
scroll to position [1203, 0]
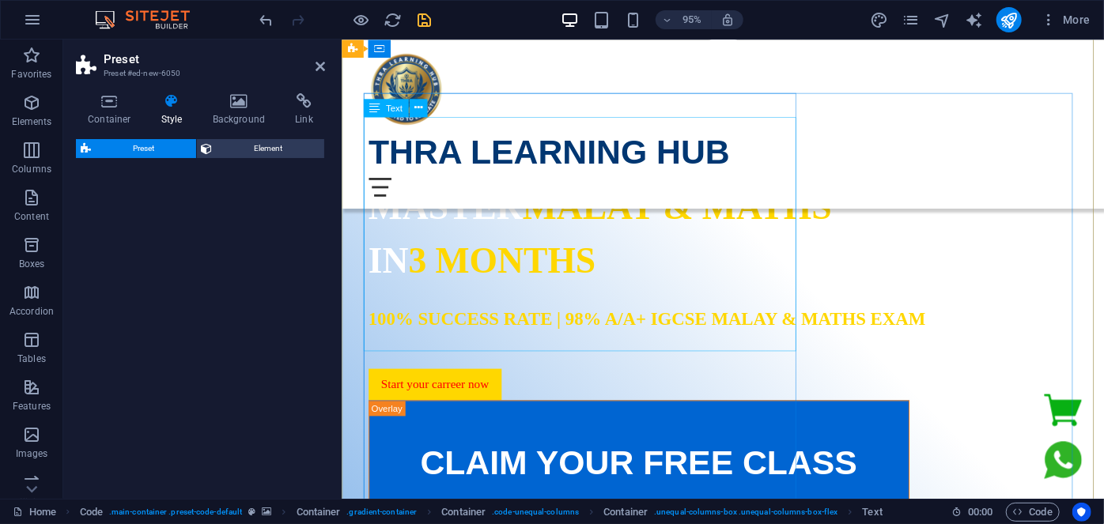
select select "rem"
select select "px"
select select "preset-text-with-image-v4-boxed"
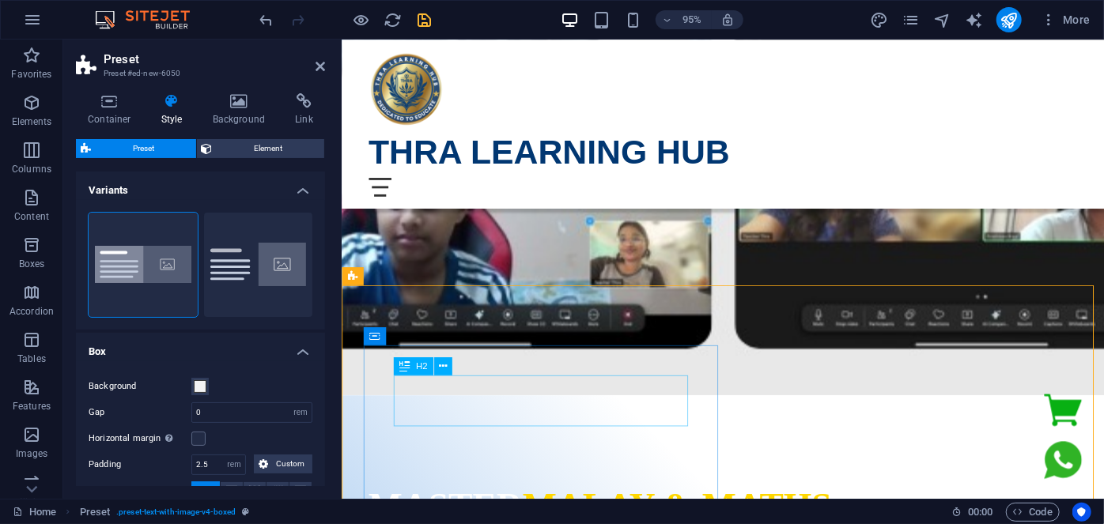
scroll to position [987, 0]
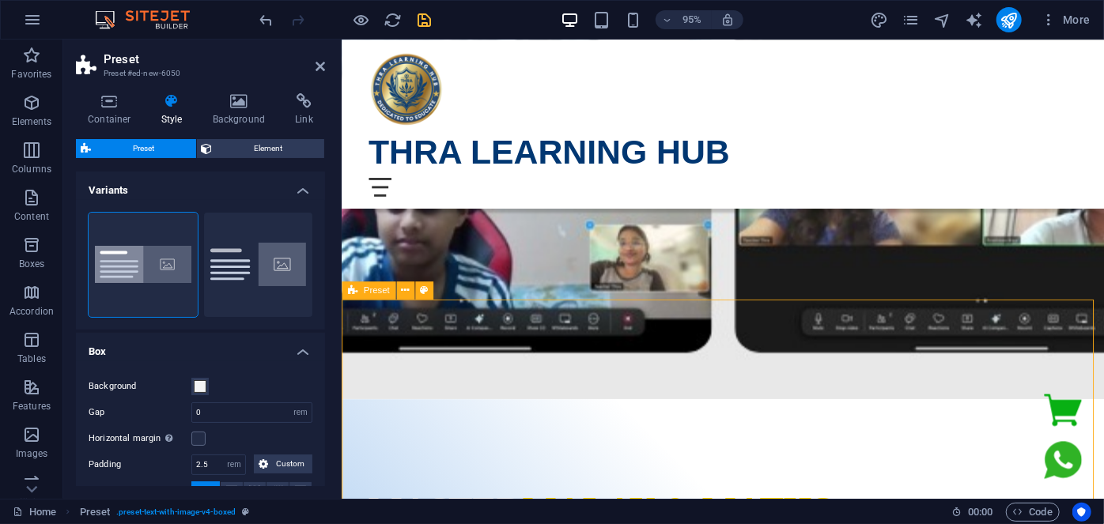
click at [248, 116] on h4 "Background" at bounding box center [242, 109] width 83 height 33
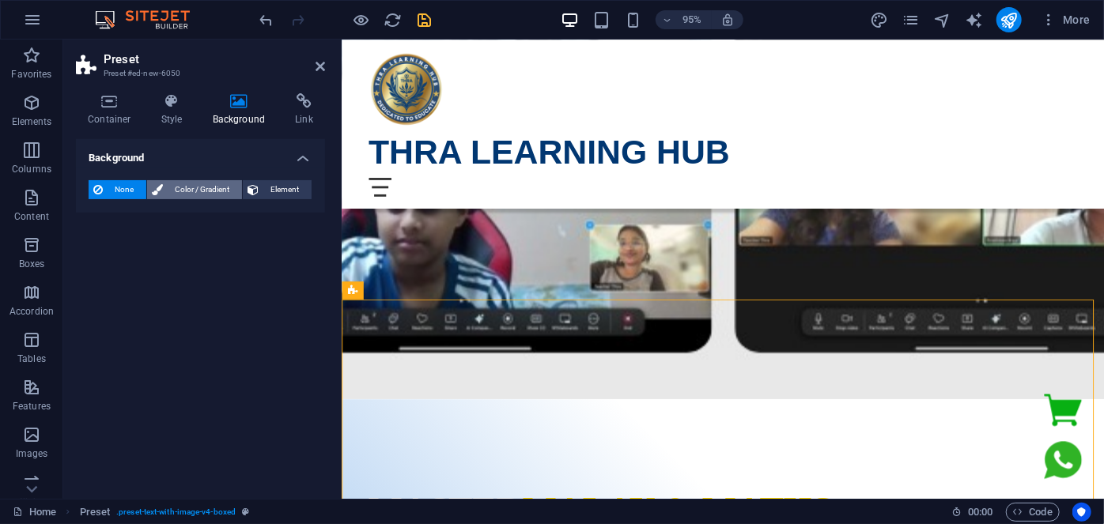
click at [205, 190] on span "Color / Gradient" at bounding box center [203, 189] width 70 height 19
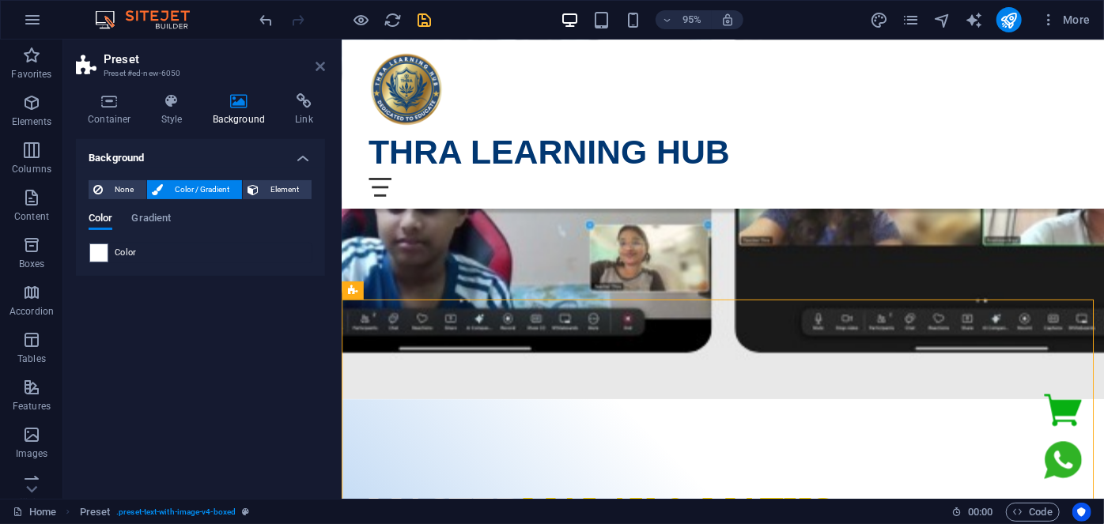
click at [318, 70] on icon at bounding box center [320, 66] width 9 height 13
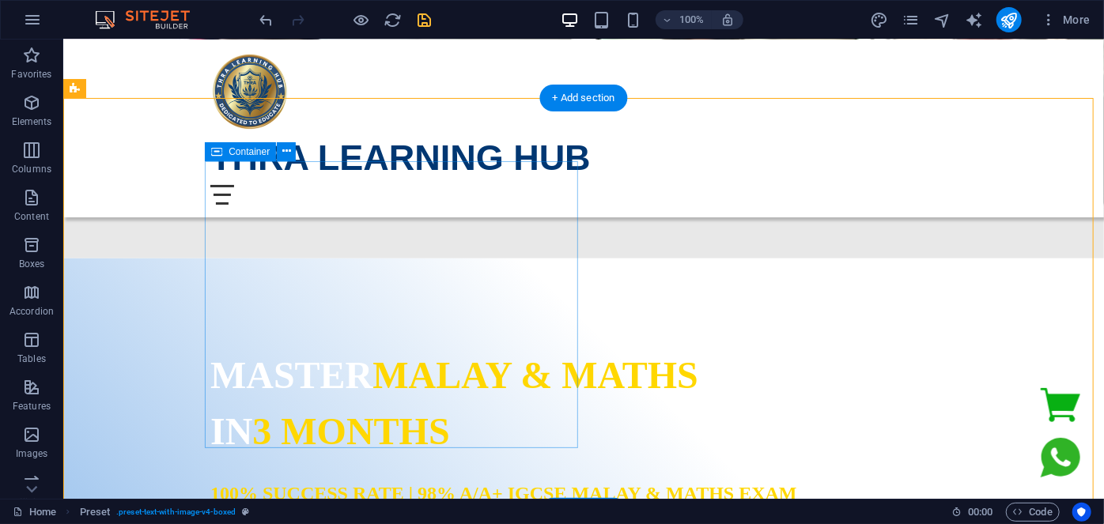
scroll to position [1059, 0]
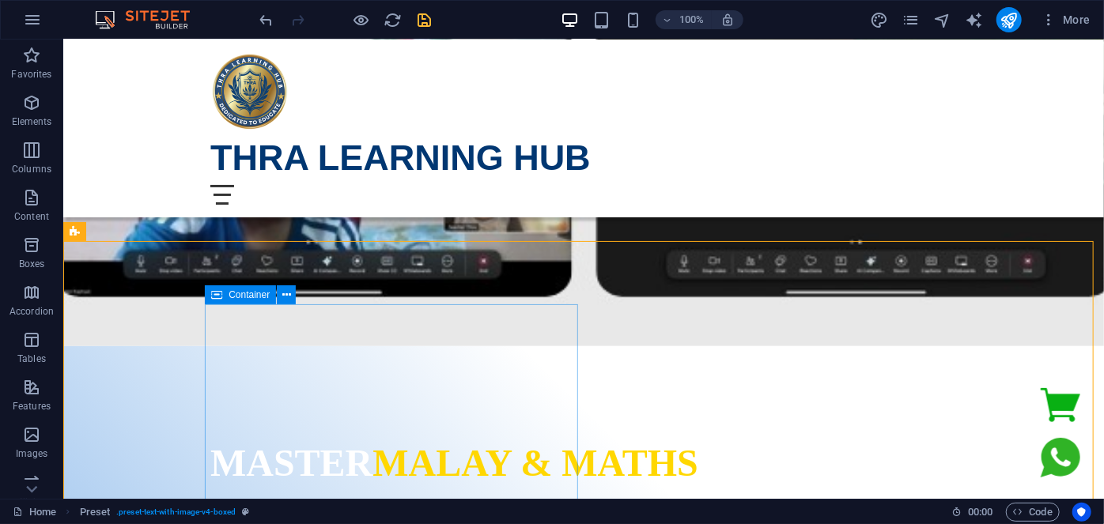
click at [242, 298] on span "Container" at bounding box center [249, 294] width 41 height 9
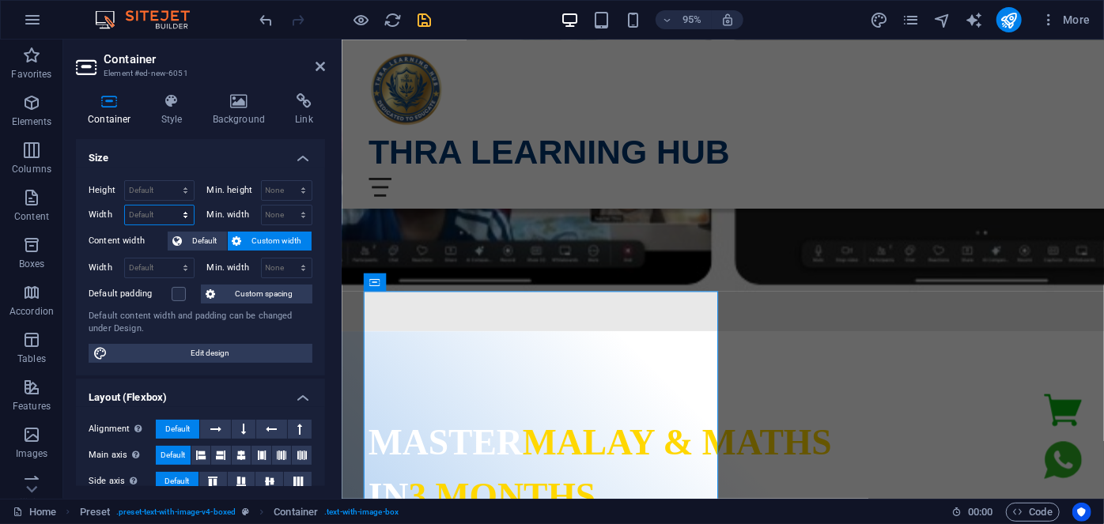
click at [158, 215] on select "Default px rem % em vh vw" at bounding box center [159, 215] width 69 height 19
select select "px"
click at [170, 206] on select "Default px rem % em vh vw" at bounding box center [159, 215] width 69 height 19
type input "700"
click at [177, 145] on h4 "Size" at bounding box center [200, 153] width 249 height 28
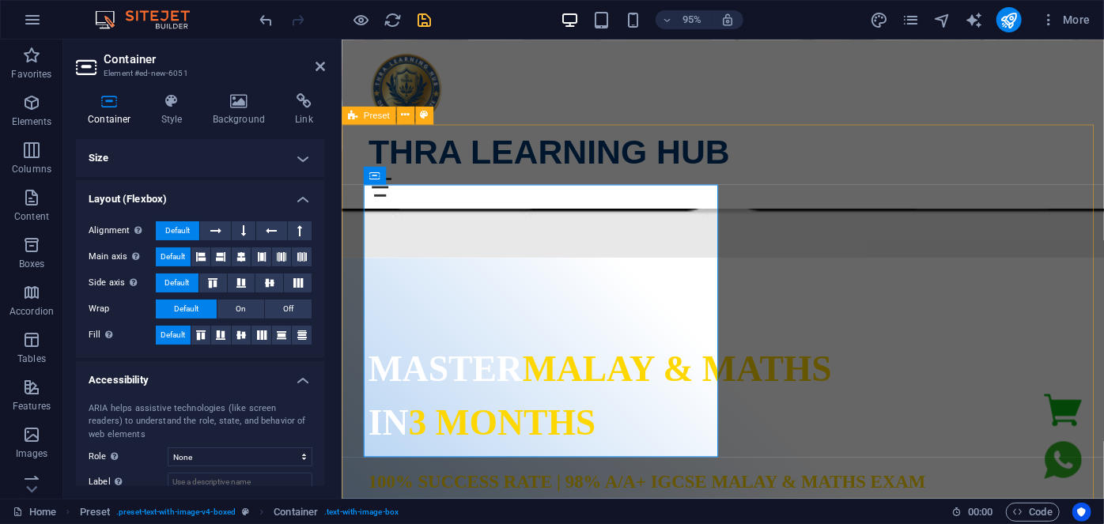
scroll to position [1131, 0]
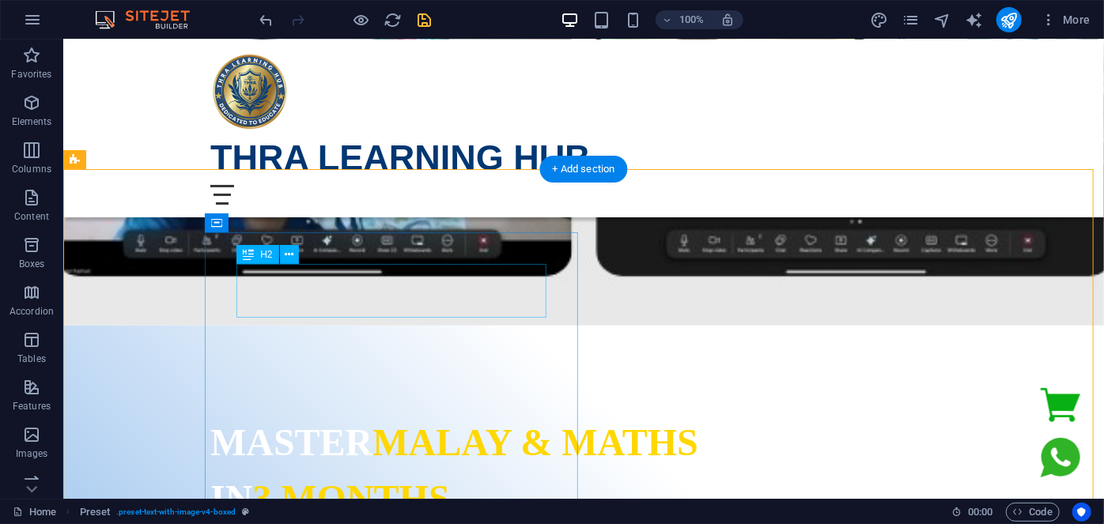
scroll to position [1059, 0]
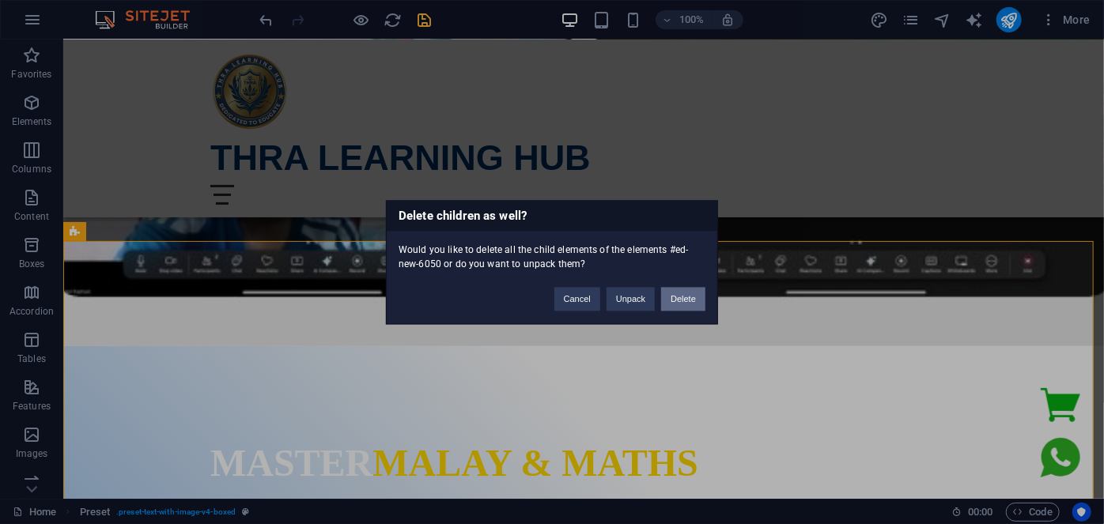
click at [689, 297] on button "Delete" at bounding box center [683, 299] width 44 height 24
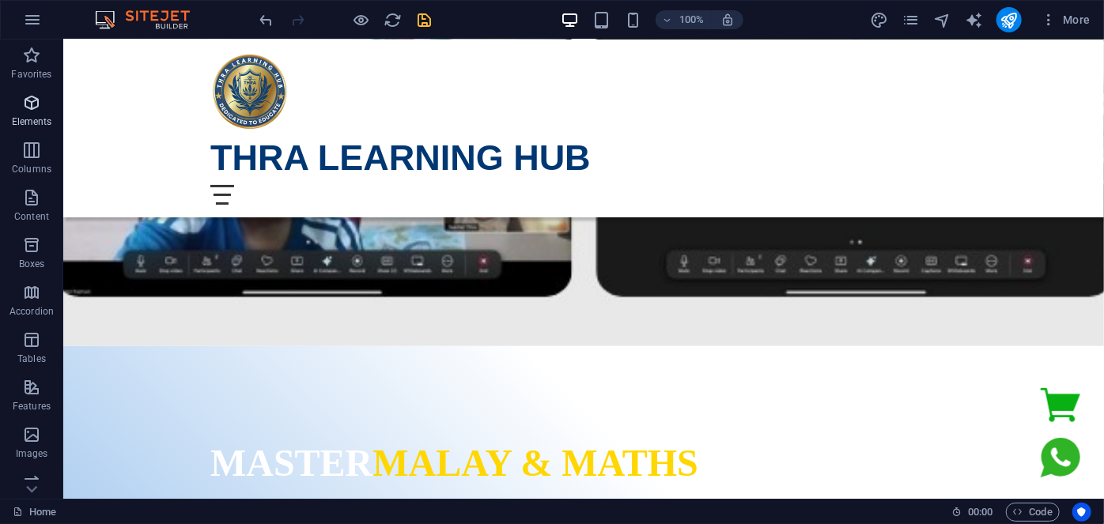
click at [23, 108] on icon "button" at bounding box center [31, 102] width 19 height 19
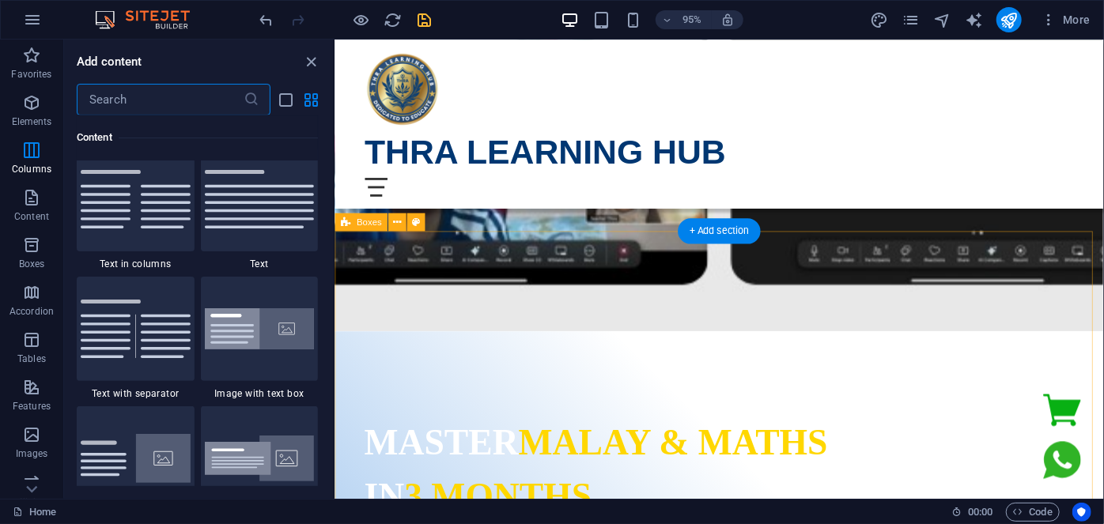
scroll to position [2756, 0]
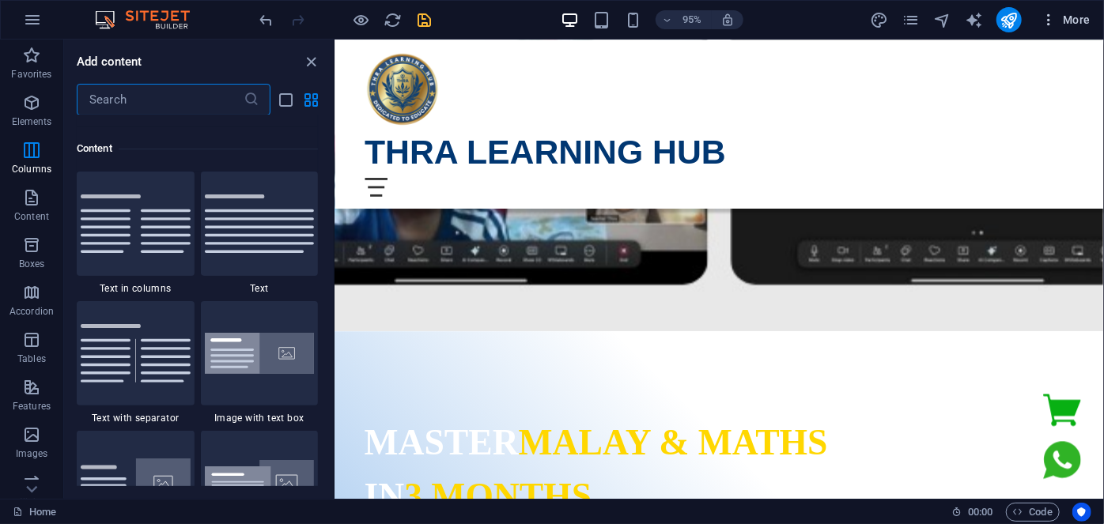
click at [1059, 17] on span "More" at bounding box center [1066, 20] width 50 height 16
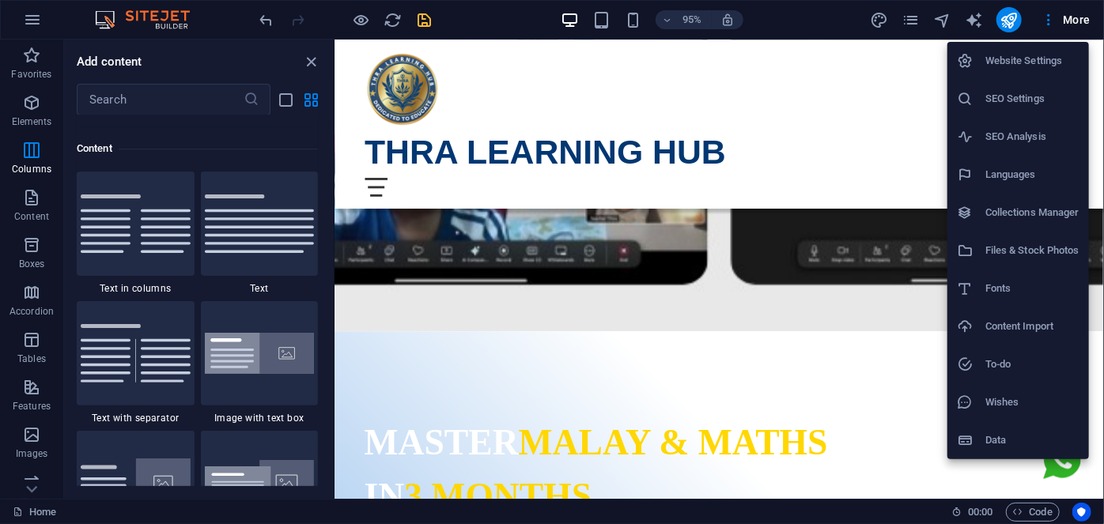
click at [905, 17] on div at bounding box center [552, 262] width 1104 height 524
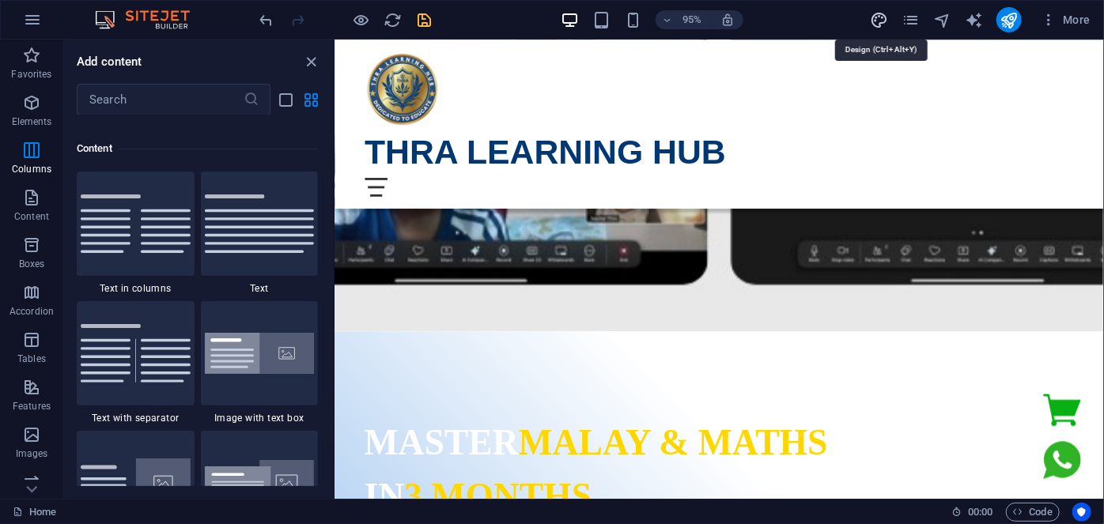
click at [882, 19] on icon "design" at bounding box center [879, 20] width 18 height 18
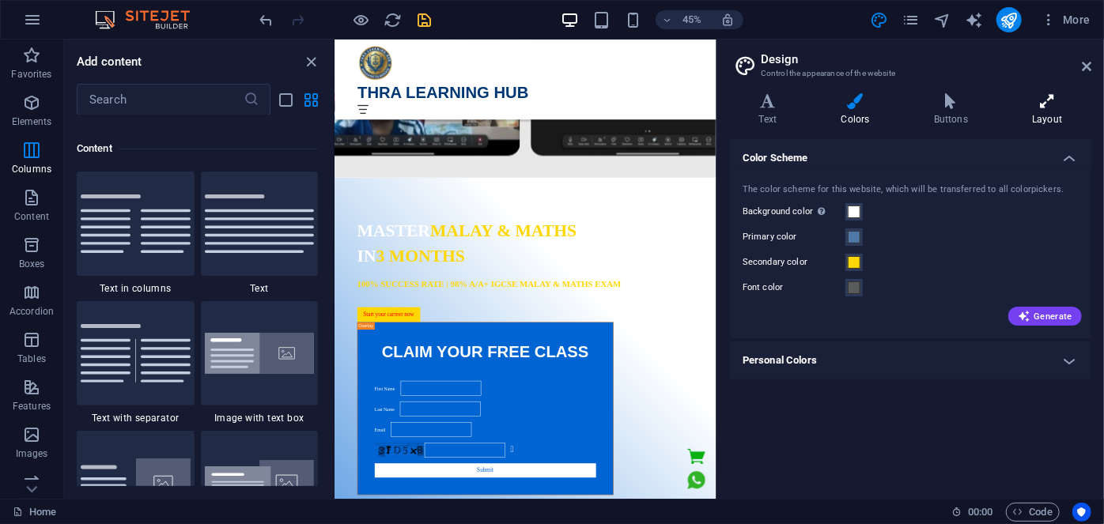
click at [1056, 95] on icon at bounding box center [1047, 101] width 88 height 16
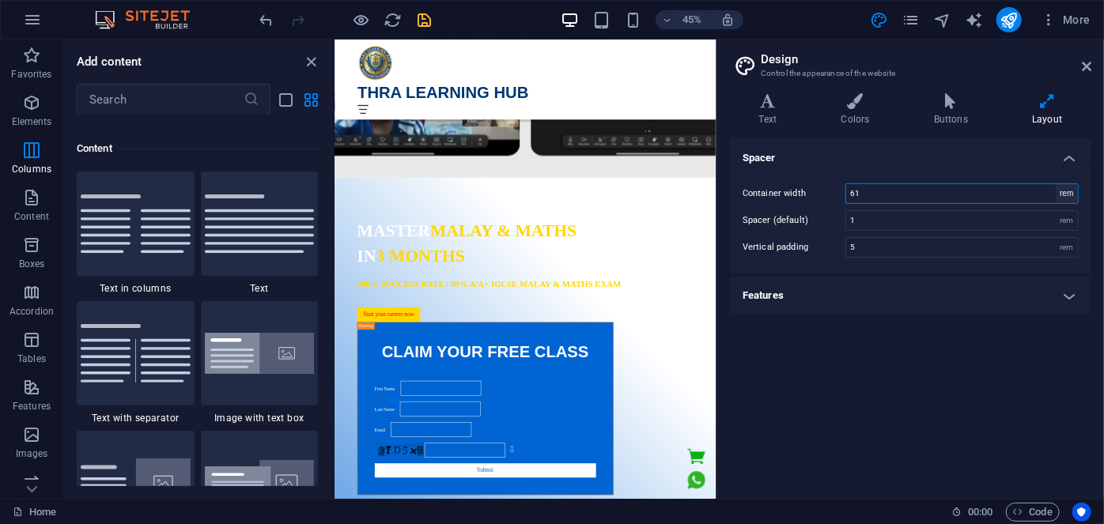
click at [1064, 191] on select "rem px" at bounding box center [1067, 193] width 22 height 19
select select "px"
click at [1056, 184] on select "rem px" at bounding box center [1067, 193] width 22 height 19
type input "1080"
click at [866, 308] on h4 "Features" at bounding box center [910, 296] width 361 height 38
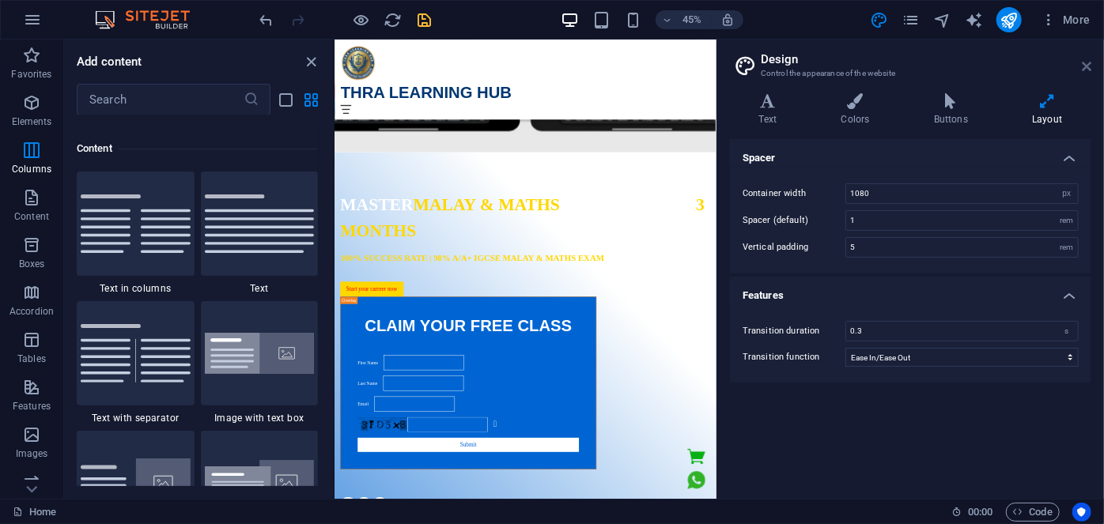
click at [1089, 66] on icon at bounding box center [1086, 66] width 9 height 13
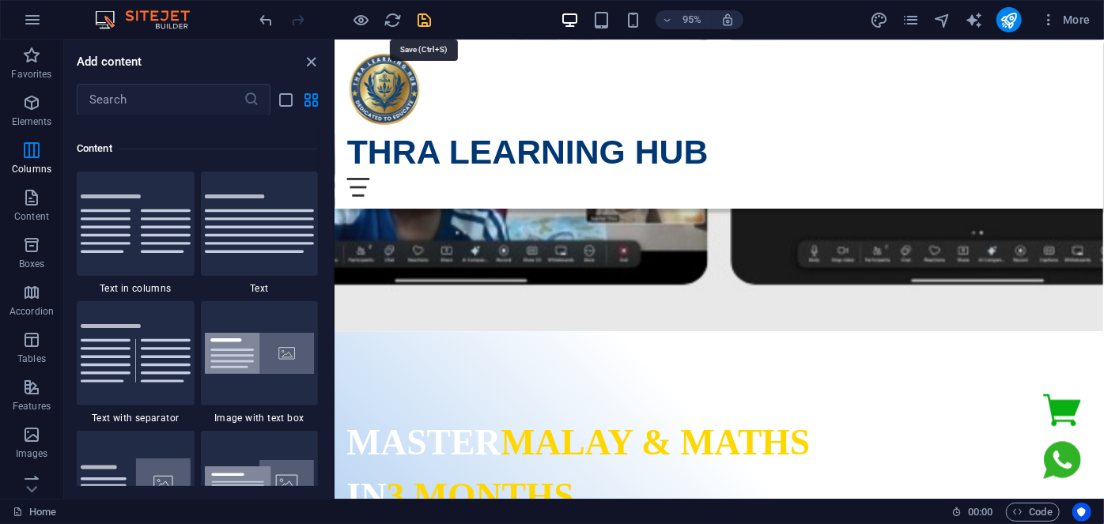
click at [429, 17] on icon "save" at bounding box center [425, 20] width 18 height 18
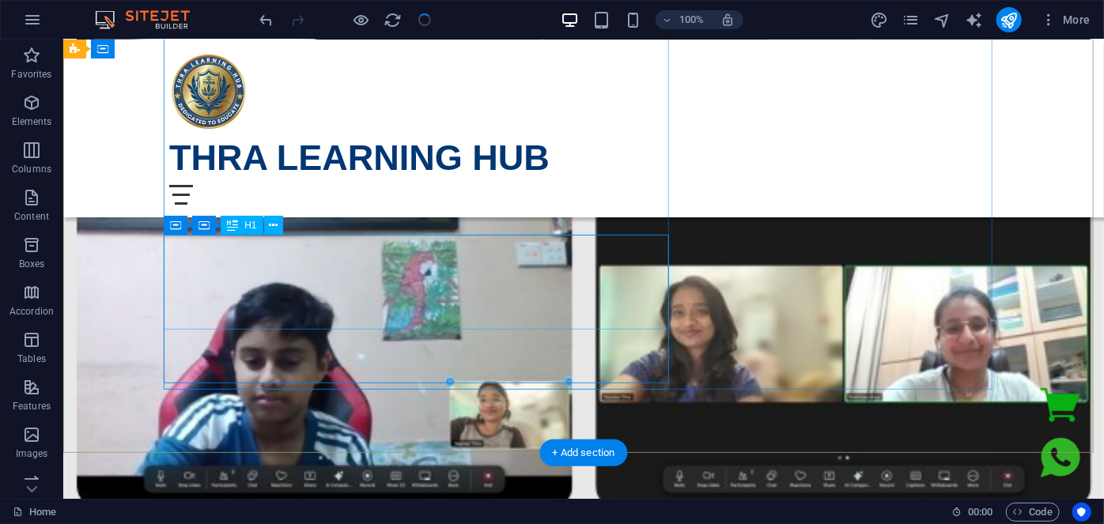
scroll to position [1006, 0]
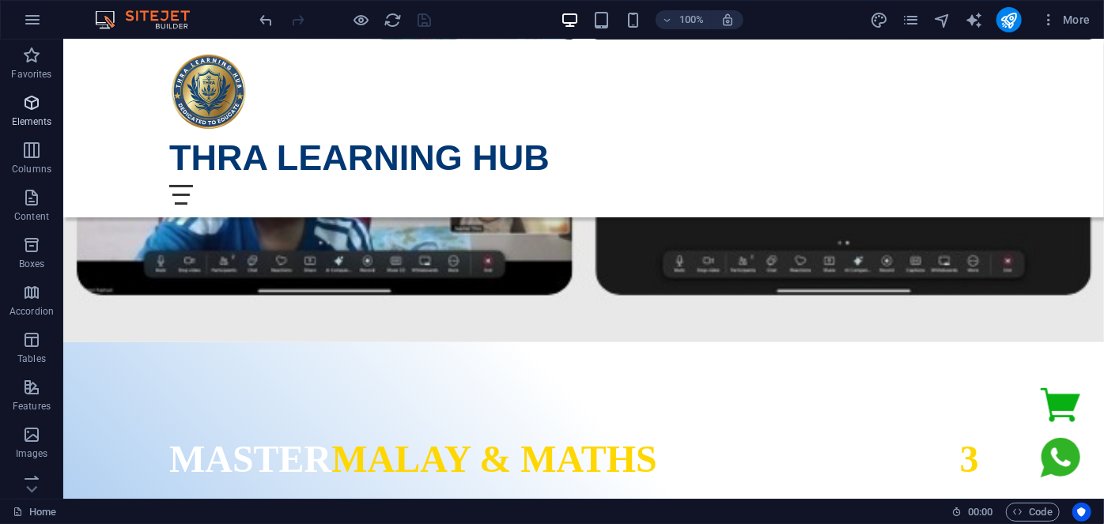
click at [32, 112] on icon "button" at bounding box center [31, 102] width 19 height 19
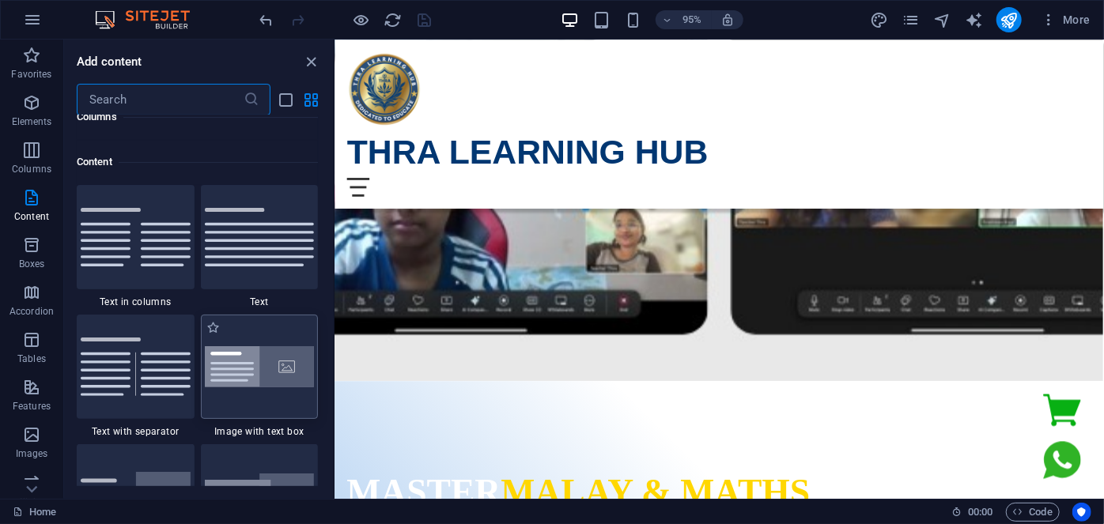
scroll to position [2828, 0]
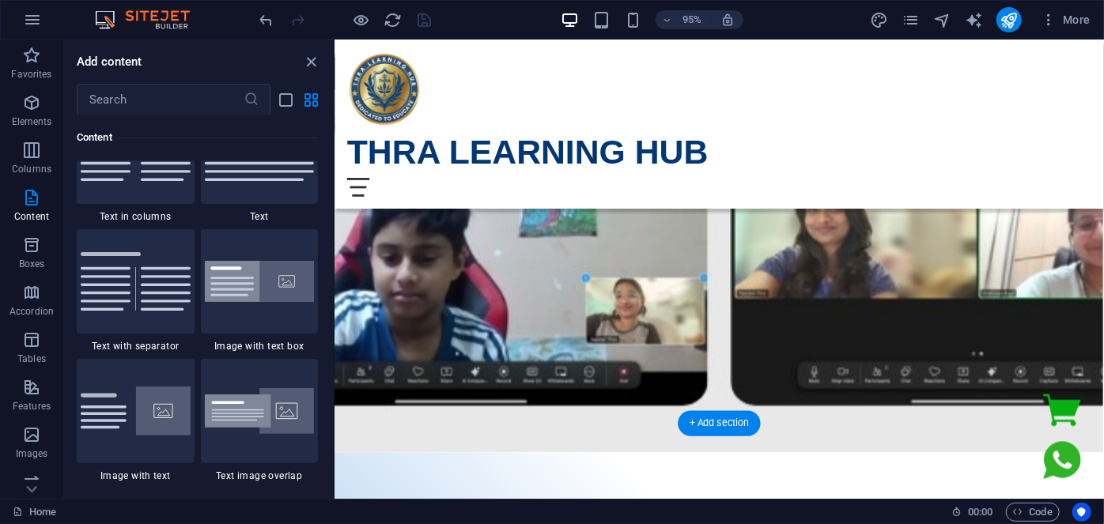
scroll to position [1078, 0]
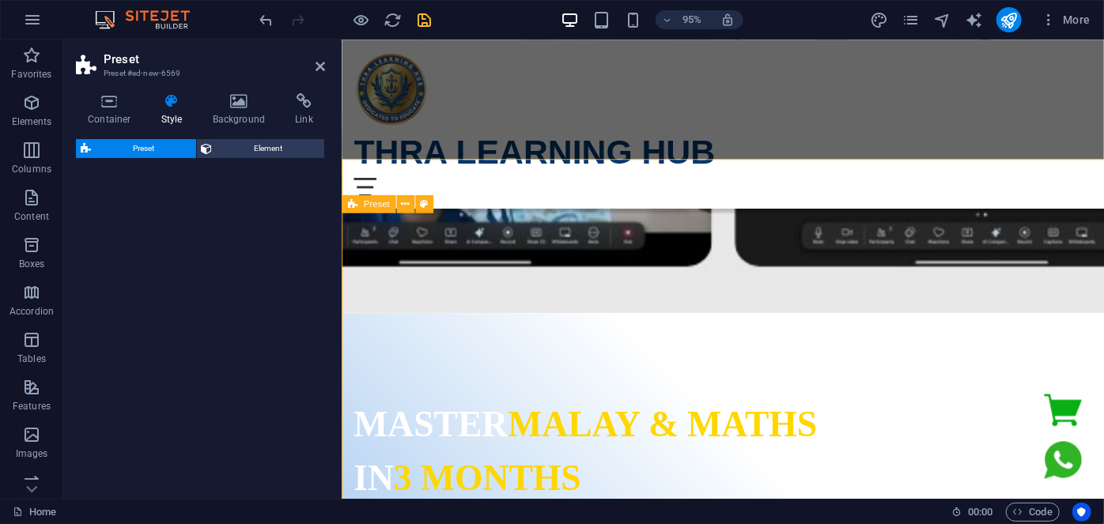
select select "rem"
select select "px"
select select "preset-text-with-image-v4-boxed"
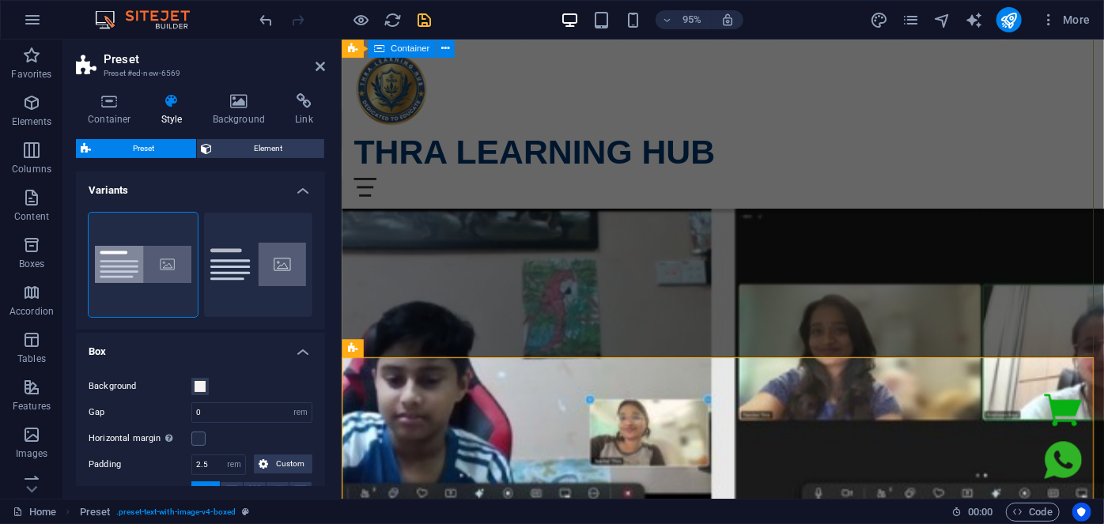
scroll to position [791, 0]
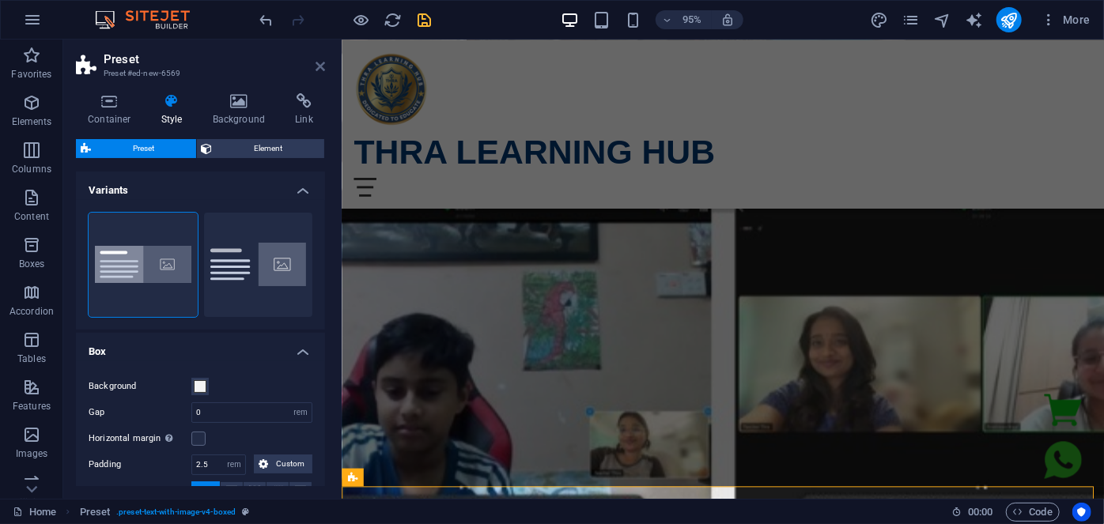
click at [318, 68] on icon at bounding box center [320, 66] width 9 height 13
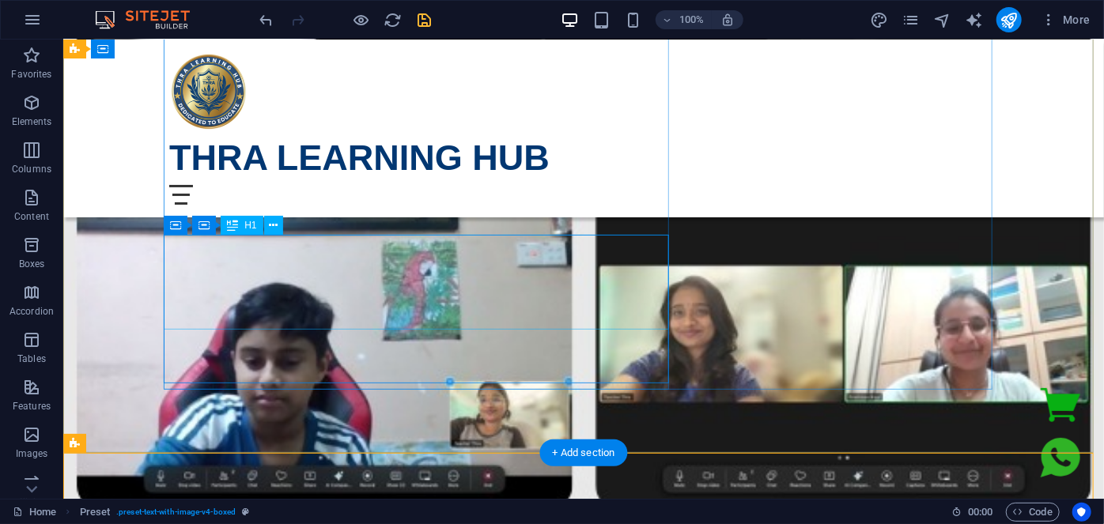
scroll to position [1078, 0]
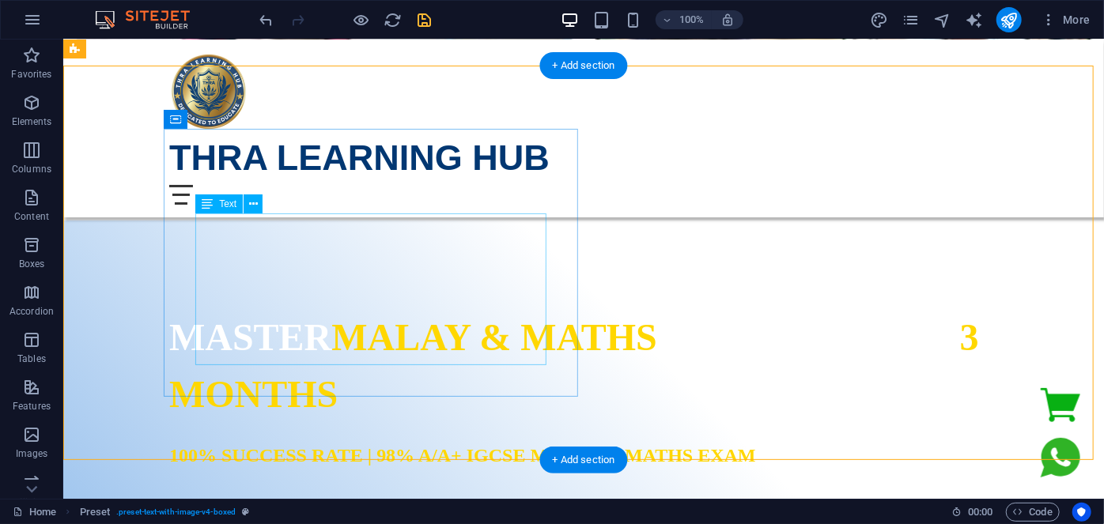
scroll to position [1006, 0]
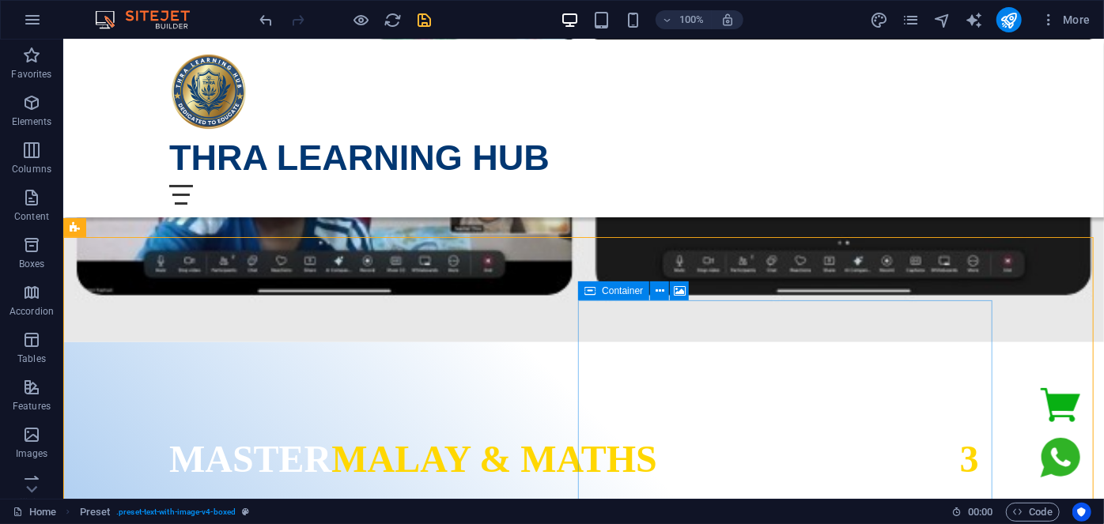
click at [633, 296] on span "Container" at bounding box center [622, 290] width 41 height 9
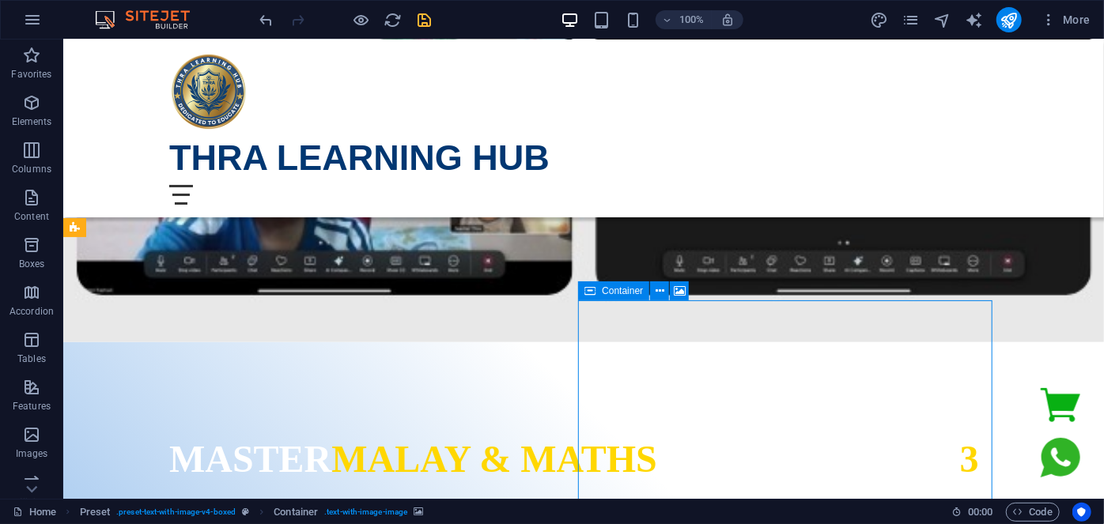
drag, startPoint x: 633, startPoint y: 296, endPoint x: 292, endPoint y: 262, distance: 342.5
click at [633, 296] on span "Container" at bounding box center [622, 290] width 41 height 9
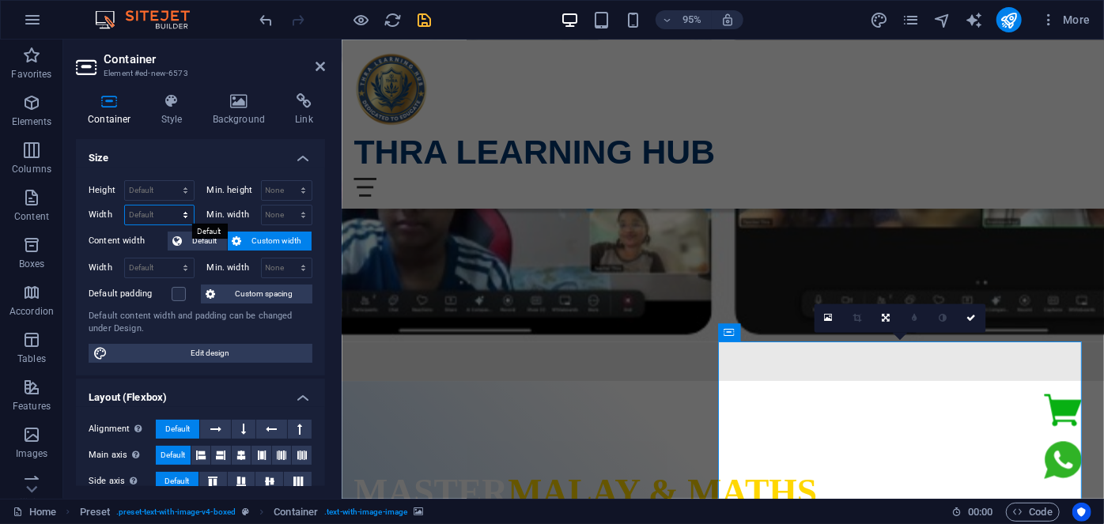
click at [147, 210] on select "Default px rem % em vh vw" at bounding box center [159, 215] width 69 height 19
select select "px"
click at [170, 206] on select "Default px rem % em vh vw" at bounding box center [159, 215] width 69 height 19
type input "300"
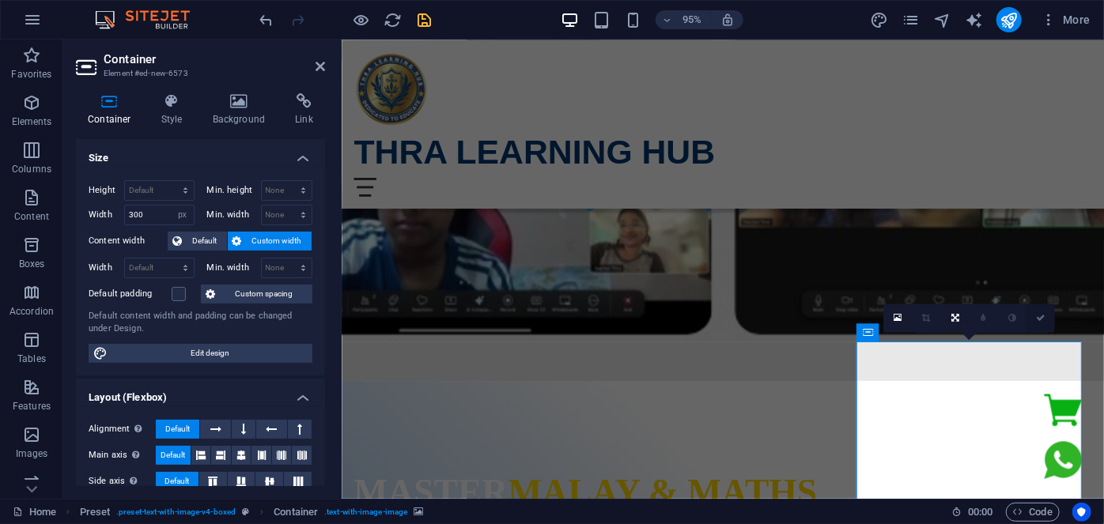
click at [1037, 319] on icon at bounding box center [1040, 318] width 9 height 9
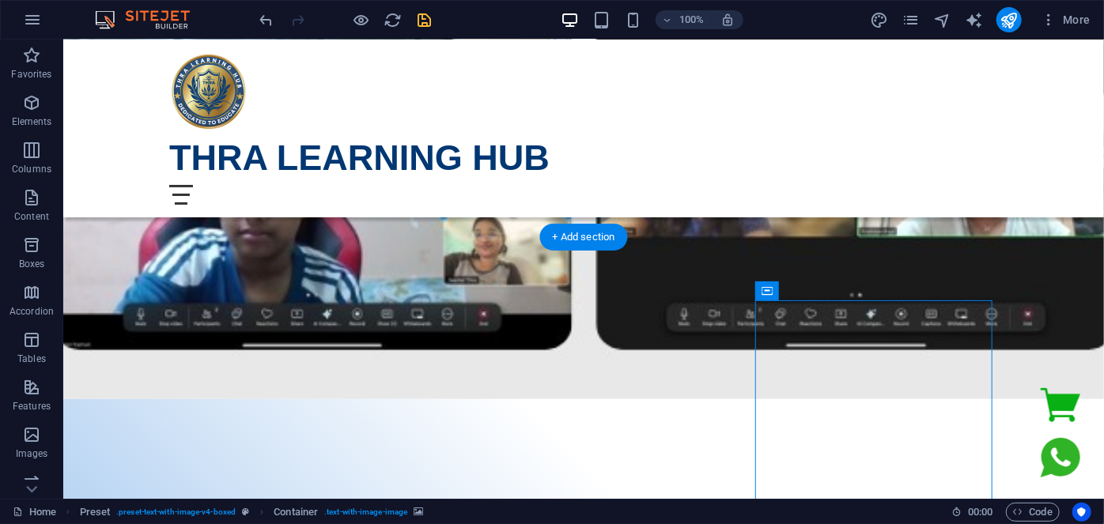
select select "px"
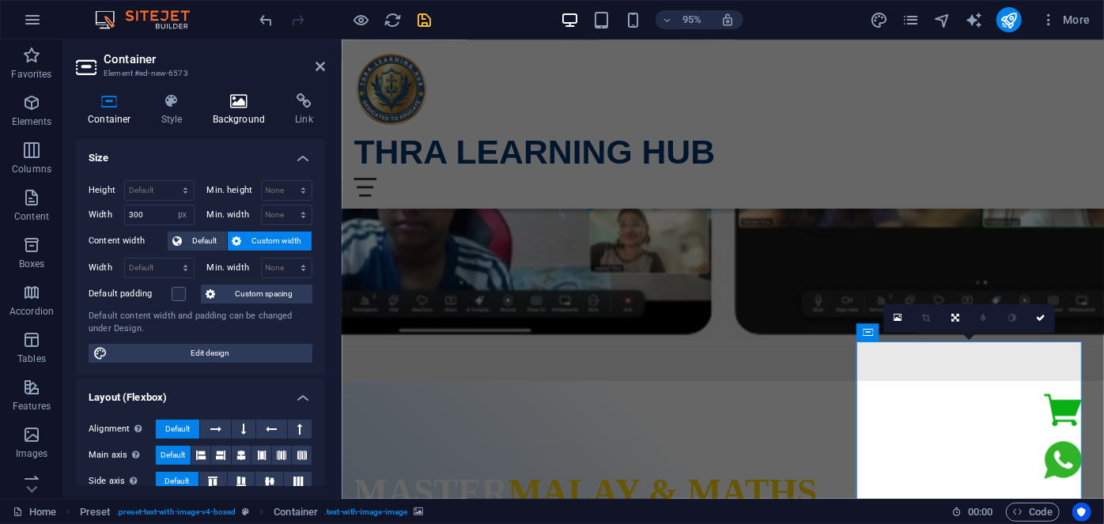
click at [243, 122] on h4 "Background" at bounding box center [242, 109] width 83 height 33
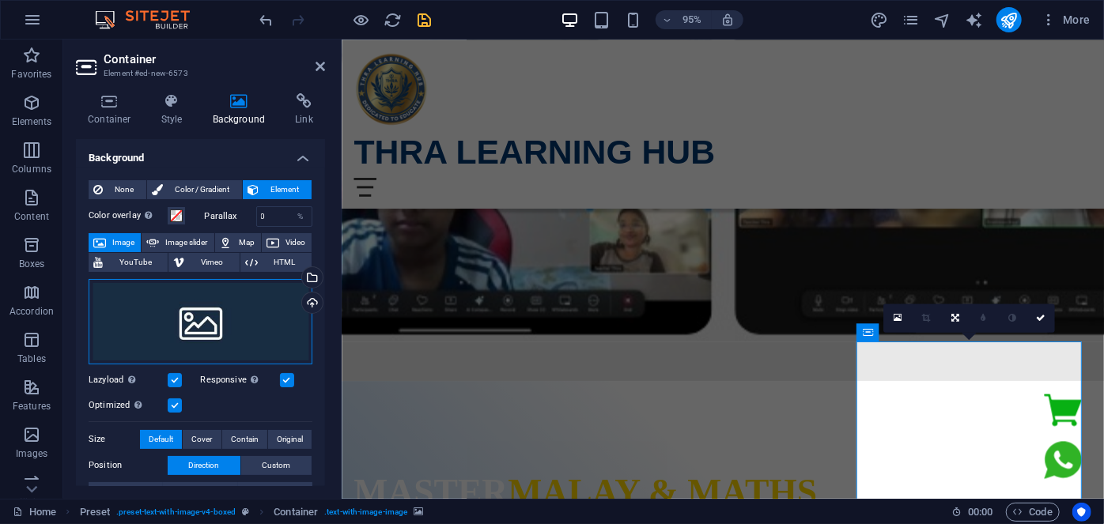
click at [195, 320] on div "Drag files here, click to choose files or select files from Files or our free s…" at bounding box center [201, 321] width 224 height 85
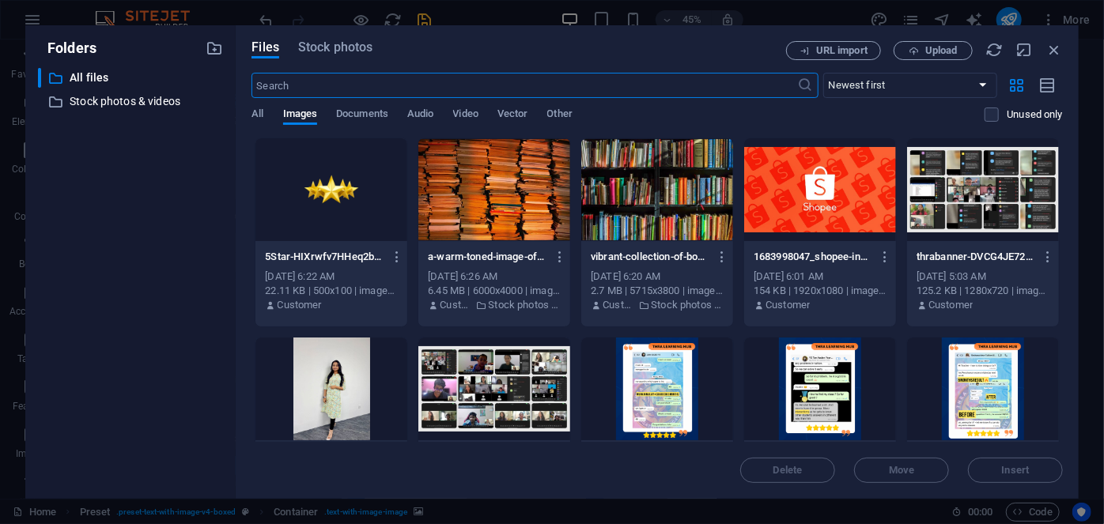
click at [315, 388] on div at bounding box center [331, 389] width 152 height 103
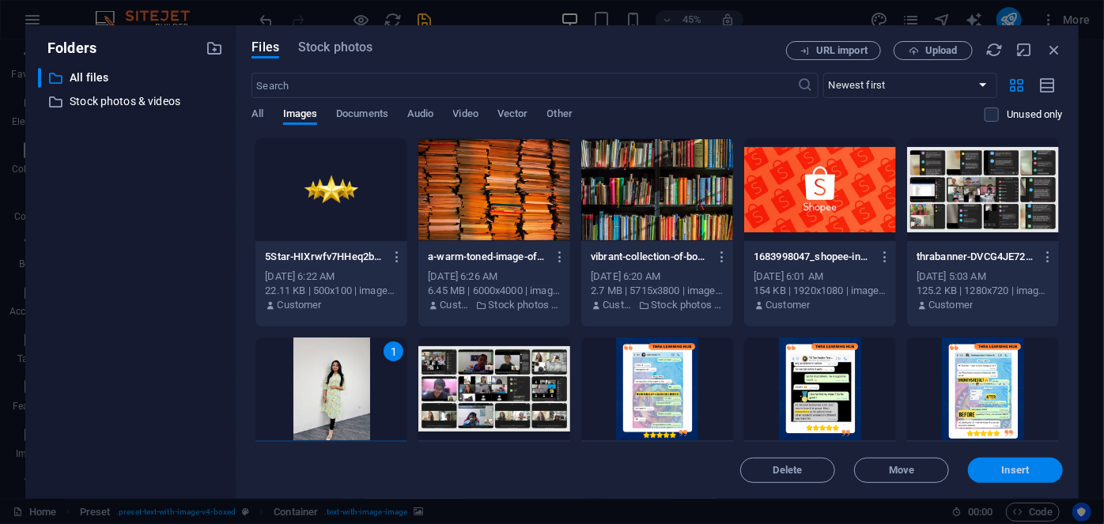
click at [1011, 471] on span "Insert" at bounding box center [1016, 470] width 28 height 9
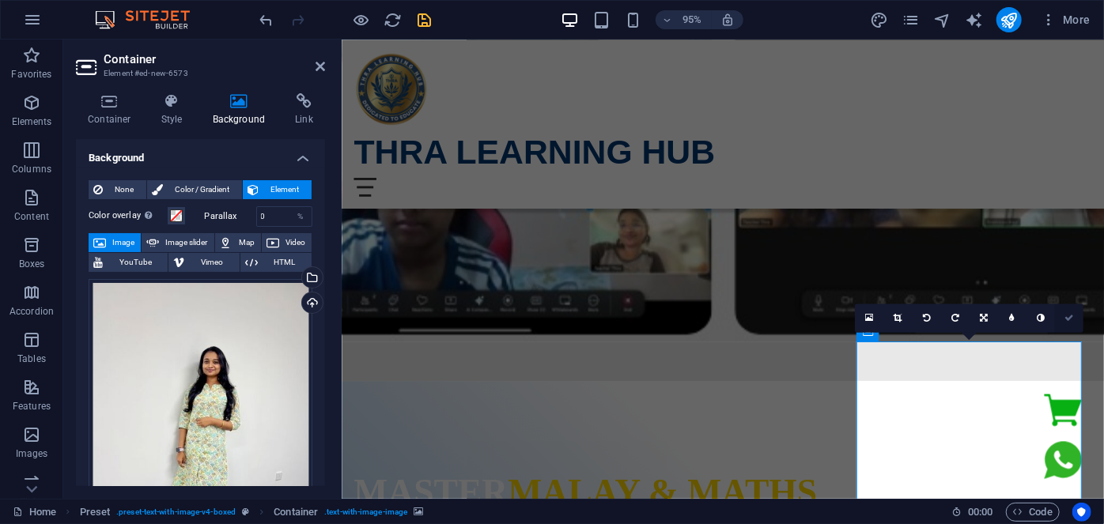
click at [1071, 321] on icon at bounding box center [1068, 318] width 9 height 9
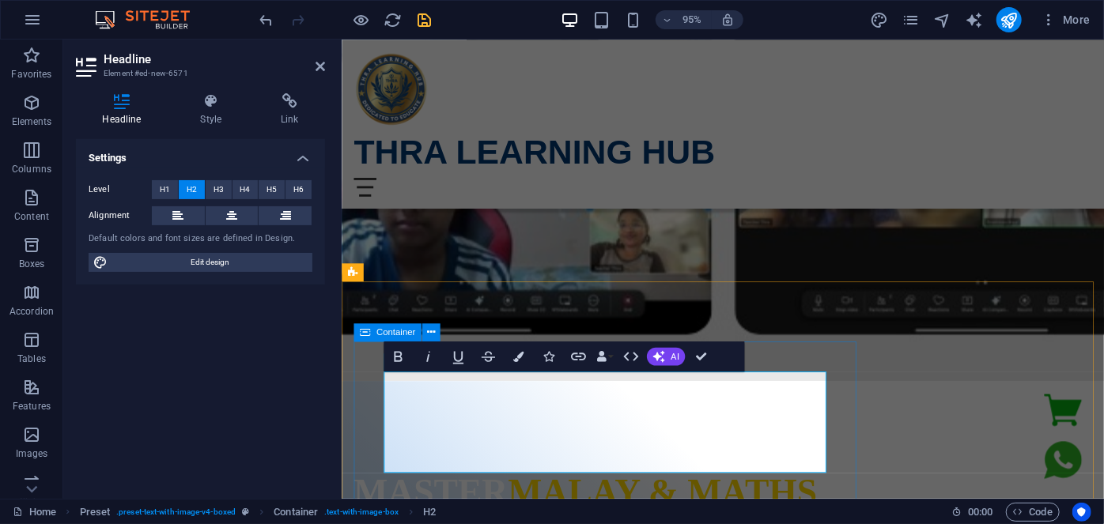
drag, startPoint x: 843, startPoint y: 471, endPoint x: 390, endPoint y: 384, distance: 461.5
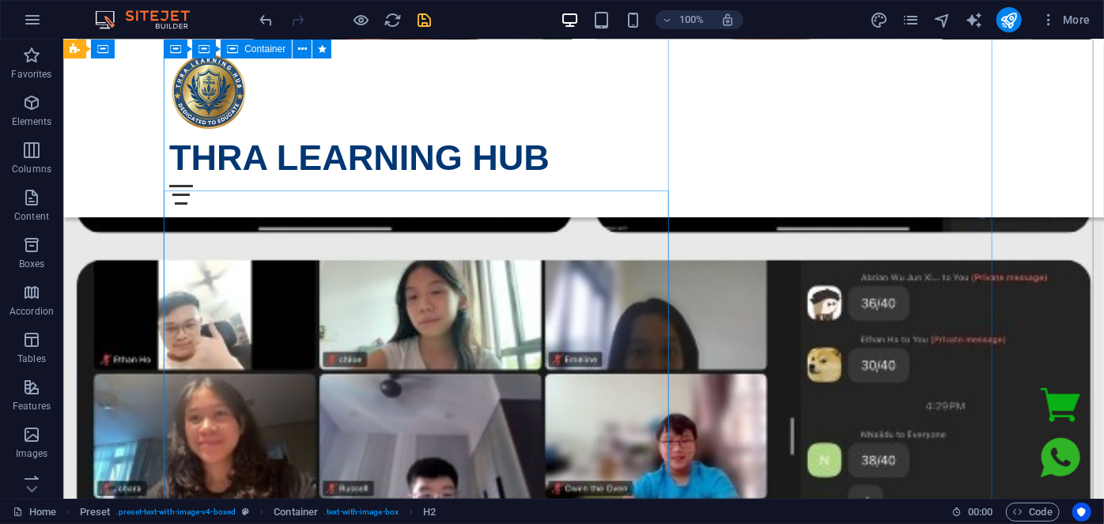
scroll to position [302, 0]
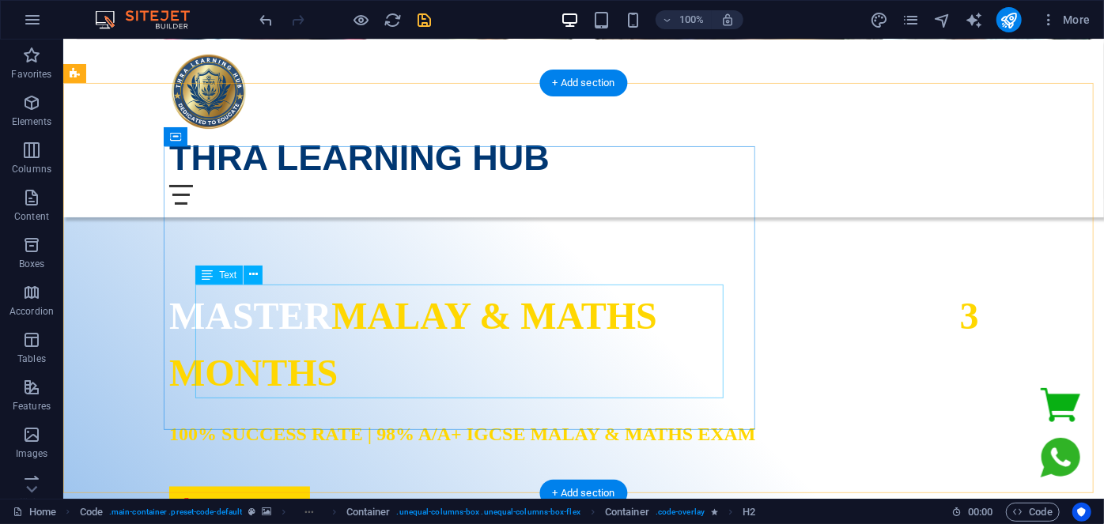
scroll to position [1165, 0]
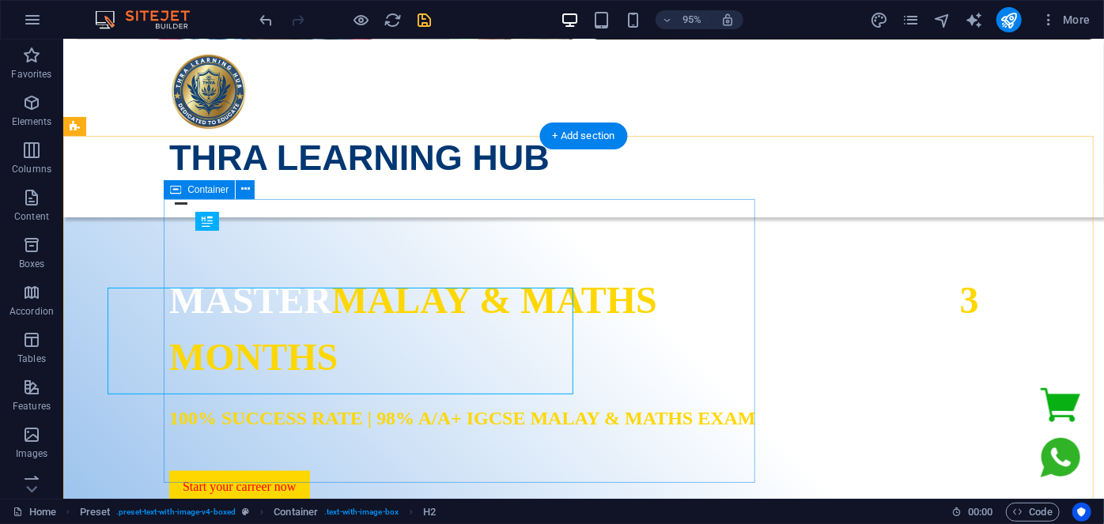
scroll to position [1108, 0]
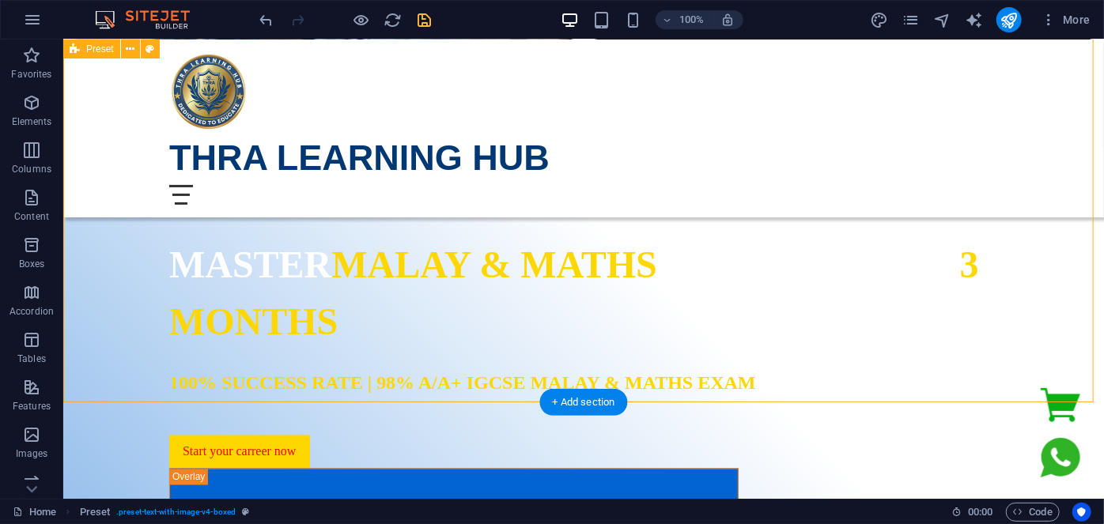
scroll to position [1180, 0]
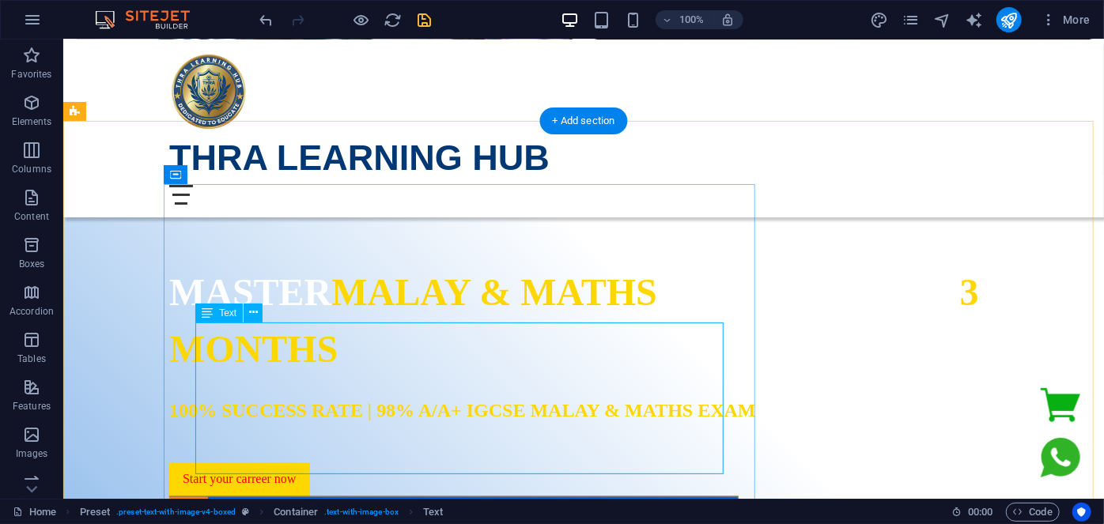
scroll to position [1195, 0]
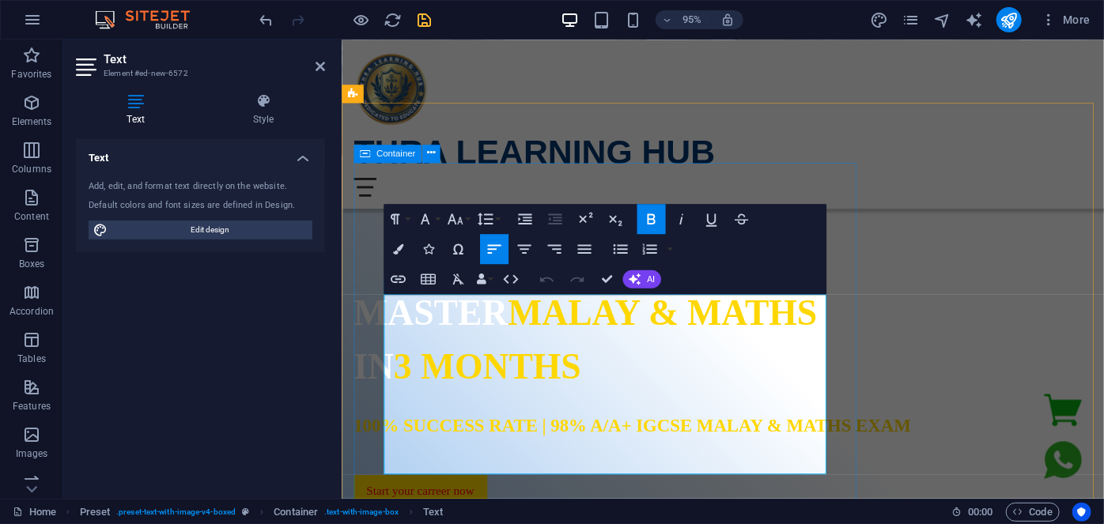
drag, startPoint x: 666, startPoint y: 317, endPoint x: 381, endPoint y: 317, distance: 284.7
click at [401, 253] on icon "button" at bounding box center [398, 249] width 10 height 10
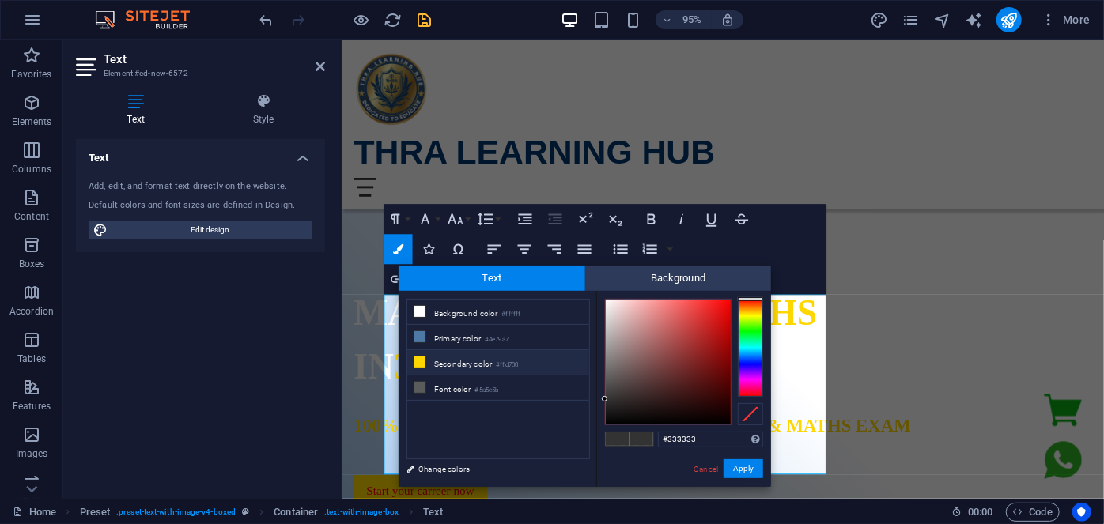
drag, startPoint x: 436, startPoint y: 359, endPoint x: 475, endPoint y: 361, distance: 38.8
click at [437, 359] on li "Secondary color #ffd700" at bounding box center [498, 362] width 182 height 25
type input "#ffd700"
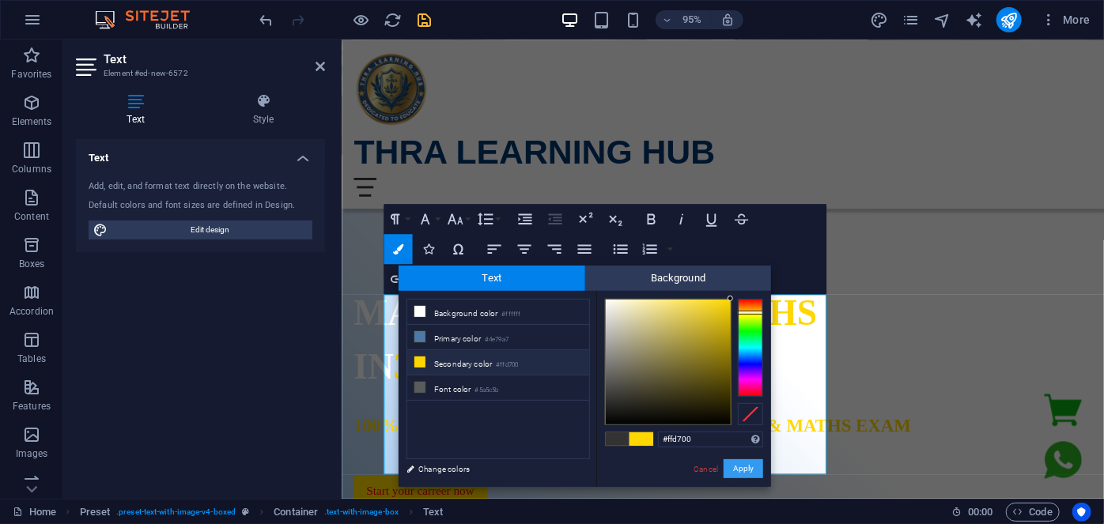
click at [746, 468] on button "Apply" at bounding box center [744, 468] width 40 height 19
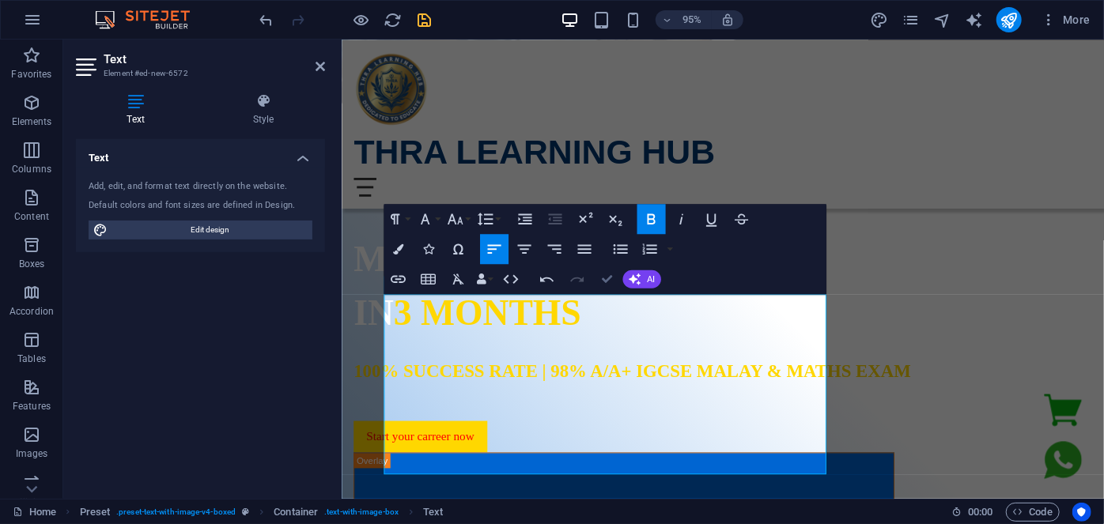
scroll to position [1138, 0]
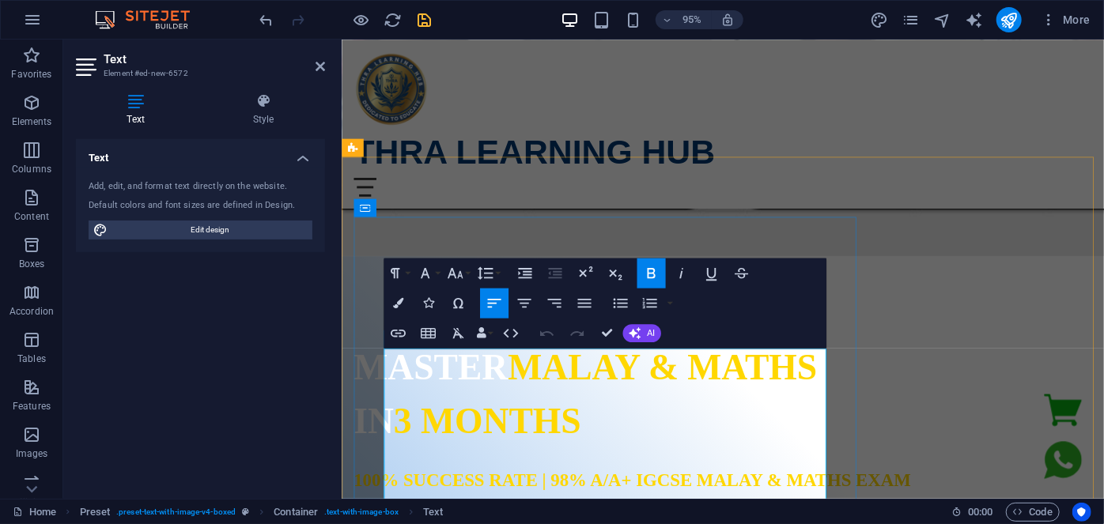
drag, startPoint x: 672, startPoint y: 376, endPoint x: 384, endPoint y: 365, distance: 288.1
click at [399, 307] on icon "button" at bounding box center [398, 303] width 10 height 10
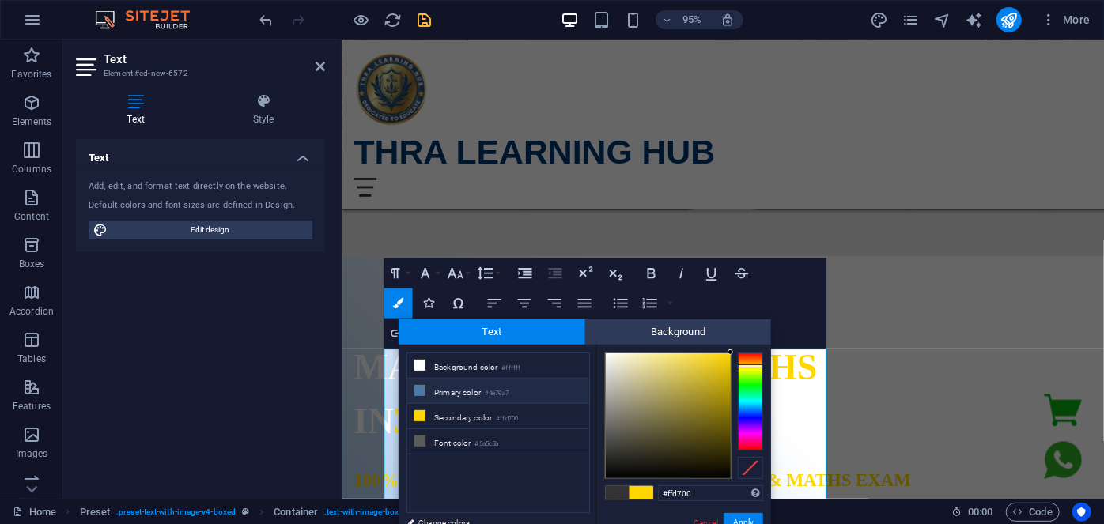
click at [463, 388] on li "Primary color #4e79a7" at bounding box center [498, 391] width 182 height 25
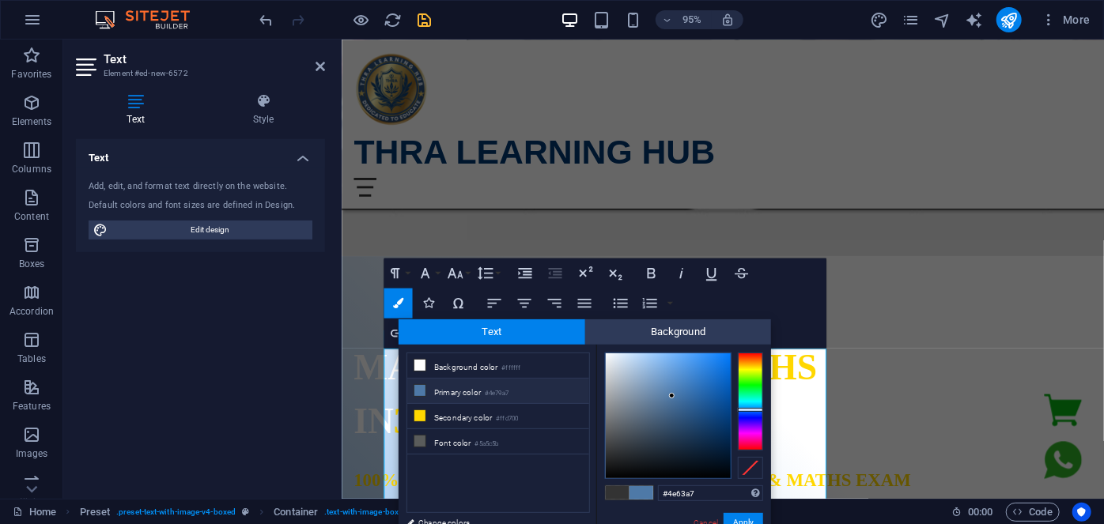
click at [748, 414] on div at bounding box center [750, 402] width 25 height 98
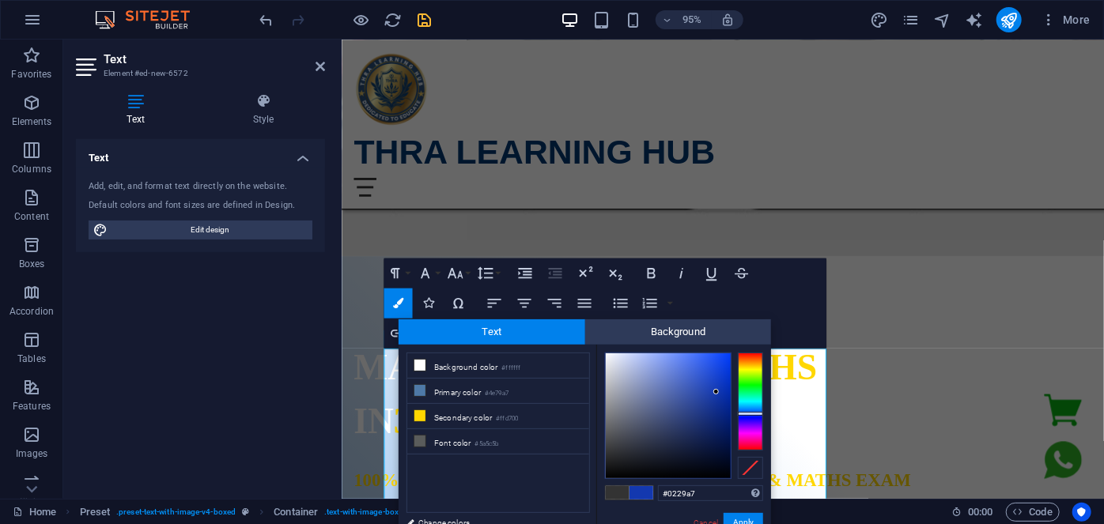
type input "#0128a7"
drag, startPoint x: 690, startPoint y: 403, endPoint x: 730, endPoint y: 396, distance: 41.0
click at [730, 396] on div at bounding box center [668, 415] width 125 height 125
click at [742, 519] on button "Apply" at bounding box center [744, 522] width 40 height 19
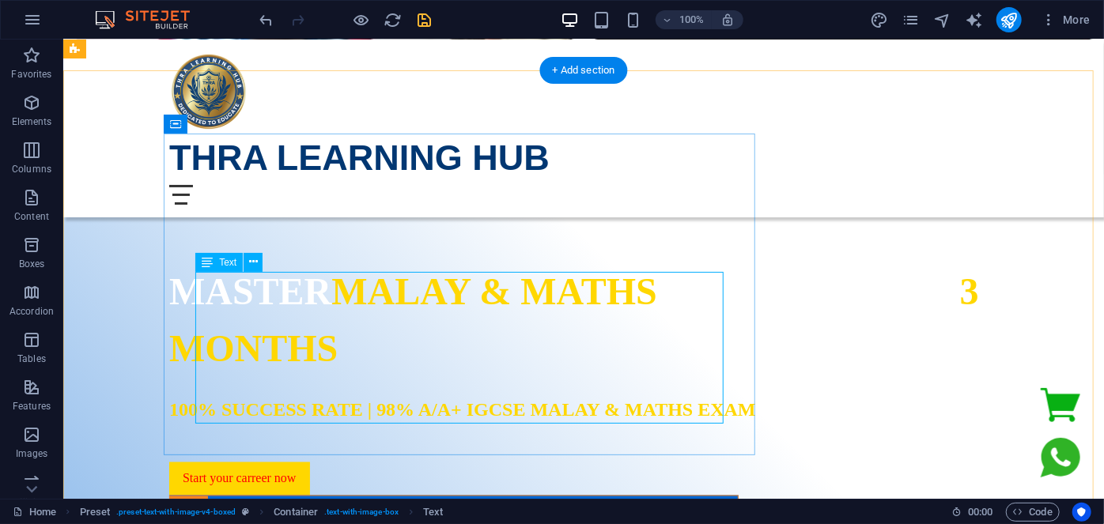
scroll to position [1153, 0]
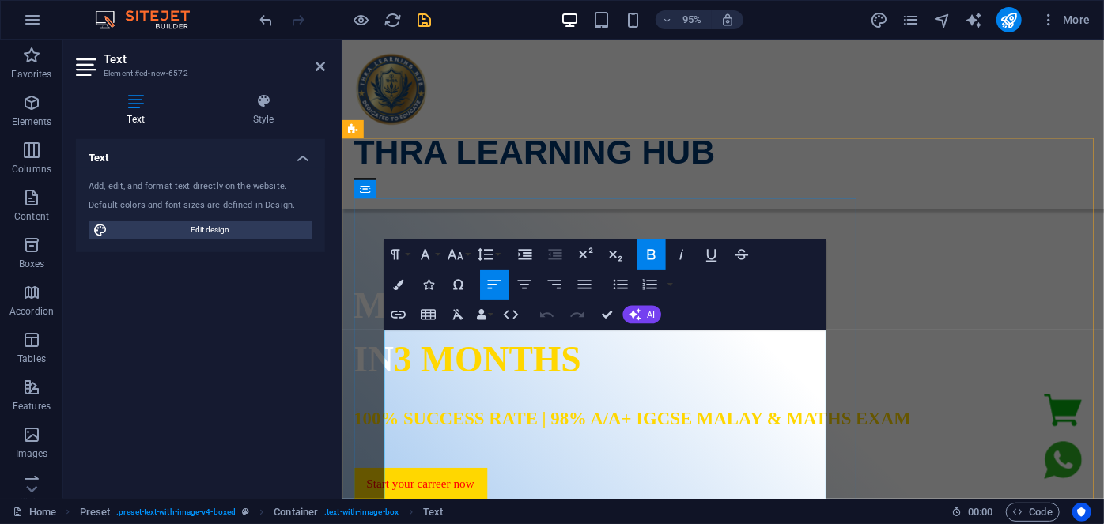
scroll to position [1225, 0]
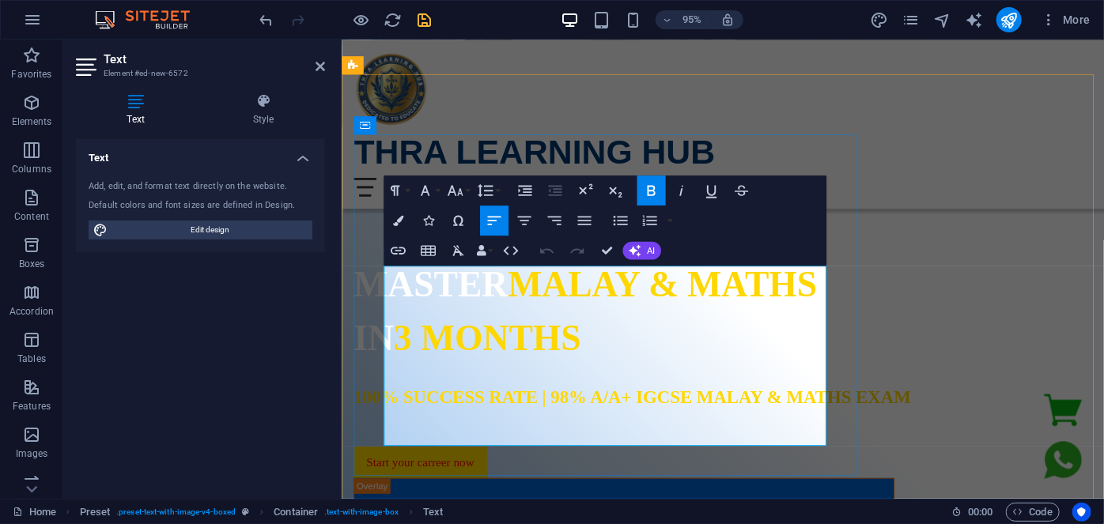
drag, startPoint x: 496, startPoint y: 324, endPoint x: 725, endPoint y: 327, distance: 229.3
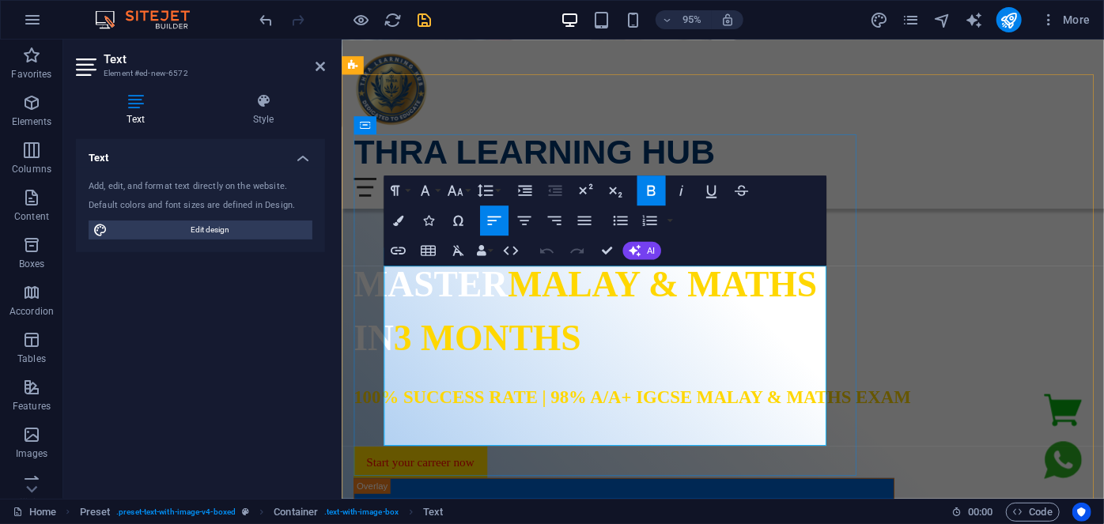
drag, startPoint x: 611, startPoint y: 290, endPoint x: 384, endPoint y: 282, distance: 227.1
click at [402, 222] on icon "button" at bounding box center [398, 220] width 10 height 10
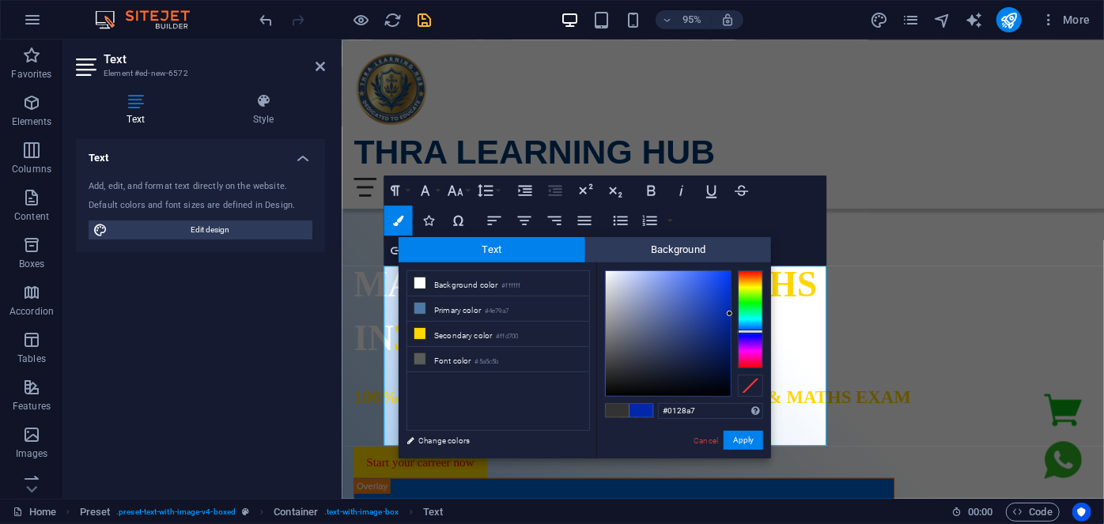
drag, startPoint x: 710, startPoint y: 414, endPoint x: 624, endPoint y: 414, distance: 86.2
click at [624, 414] on div "#0128a7 Supported formats #0852ed rgb(8, 82, 237) rgba(8, 82, 237, 90%) hsv(221…" at bounding box center [683, 475] width 175 height 425
copy span "​ Background in Civil Engineering & Teaching"
click at [731, 436] on button "Apply" at bounding box center [744, 440] width 40 height 19
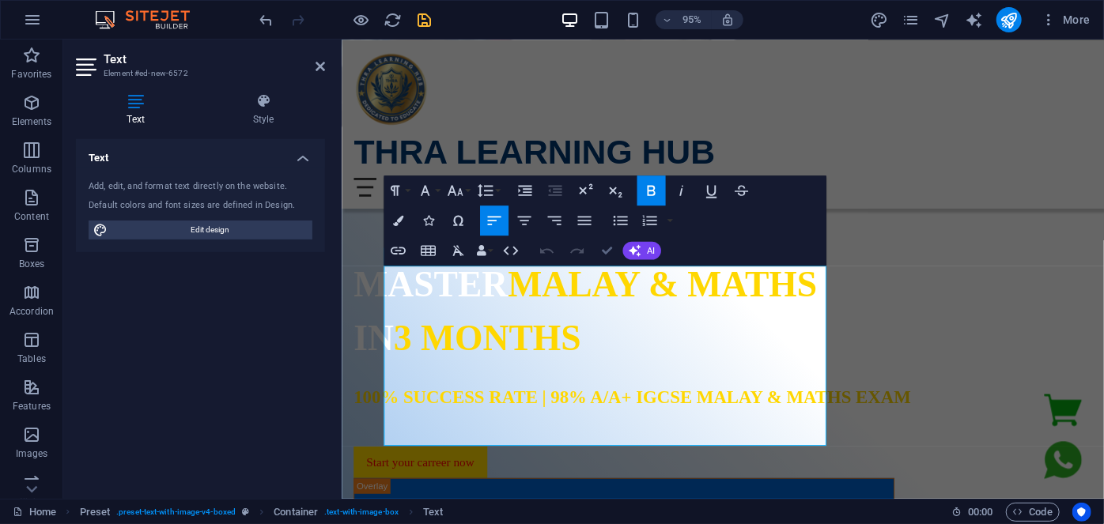
drag, startPoint x: 613, startPoint y: 244, endPoint x: 548, endPoint y: 205, distance: 75.5
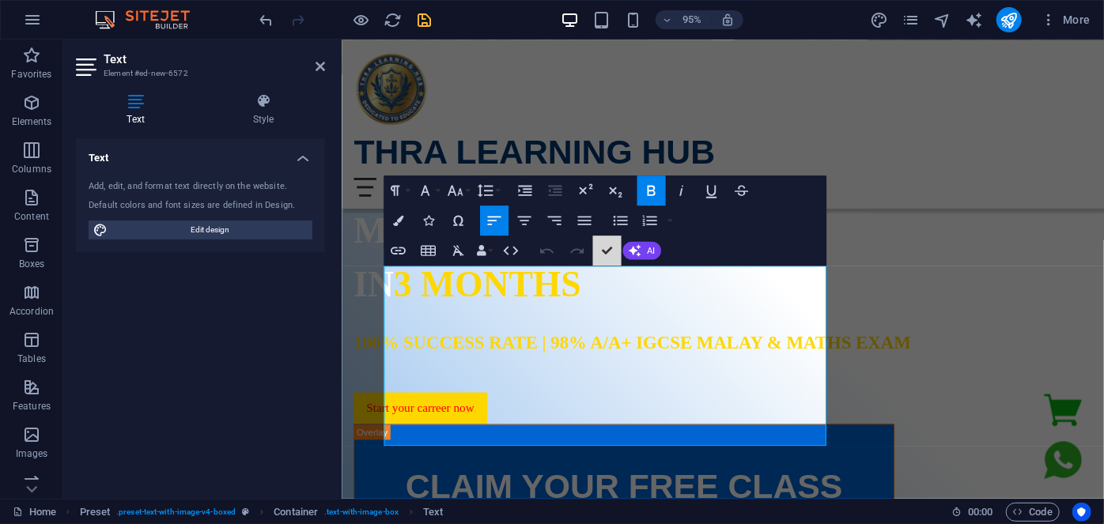
scroll to position [1168, 0]
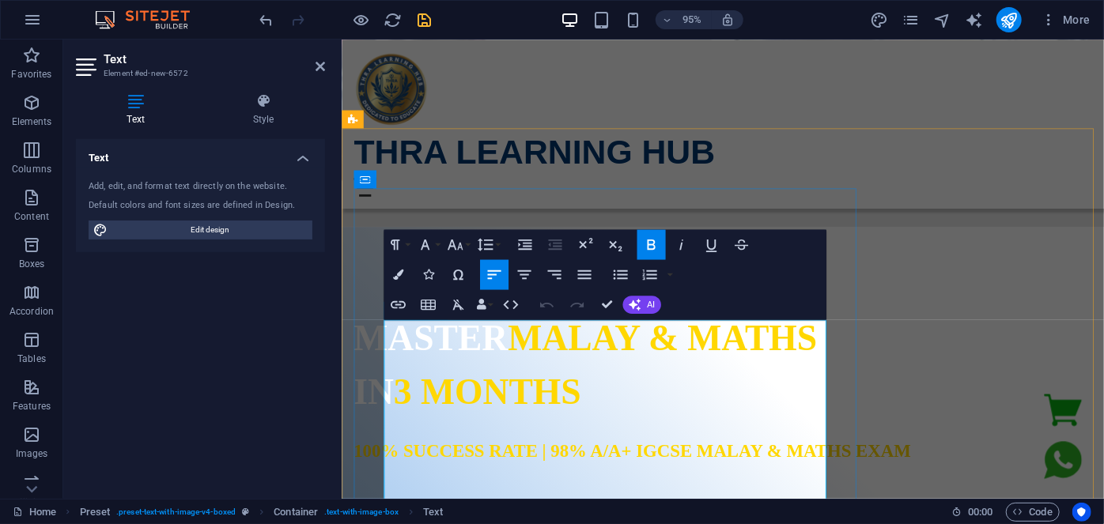
drag, startPoint x: 497, startPoint y: 380, endPoint x: 725, endPoint y: 384, distance: 227.8
click at [399, 273] on icon "button" at bounding box center [398, 275] width 10 height 10
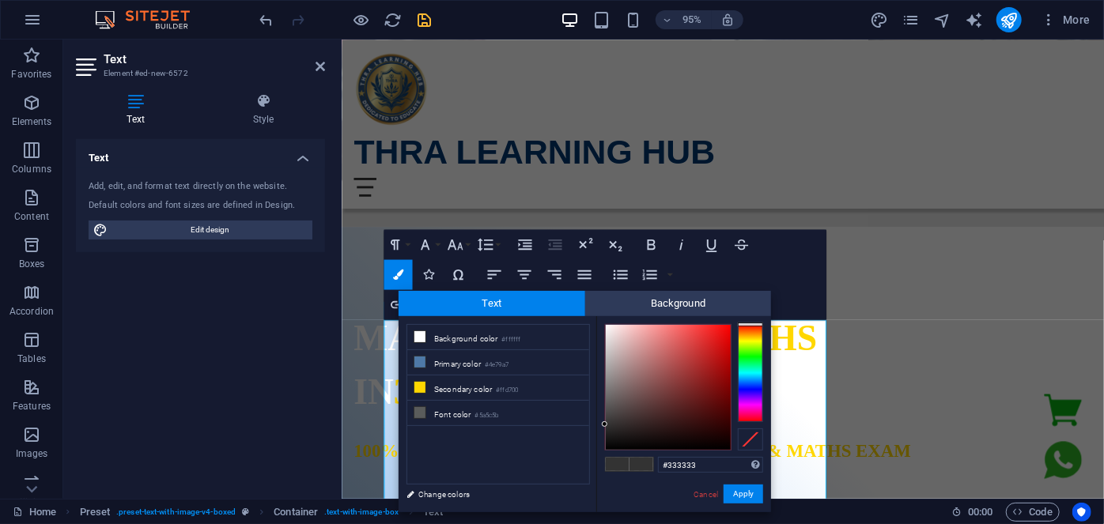
drag, startPoint x: 675, startPoint y: 464, endPoint x: 632, endPoint y: 464, distance: 43.5
click at [632, 464] on div "#333333 Supported formats #0852ed rgb(8, 82, 237) rgba(8, 82, 237, 90%) hsv(221…" at bounding box center [683, 528] width 175 height 425
type input "#0128a7"
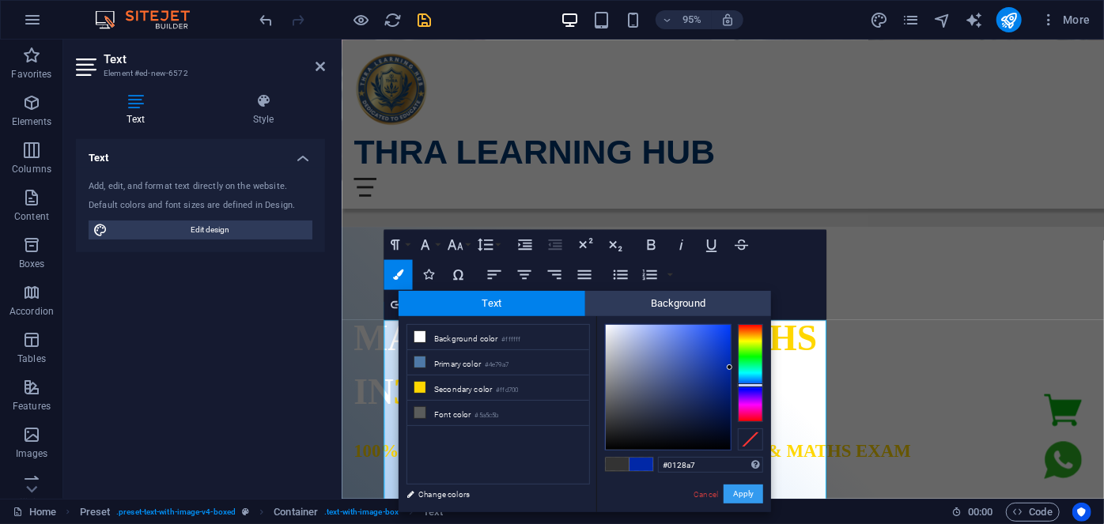
click at [743, 496] on button "Apply" at bounding box center [744, 494] width 40 height 19
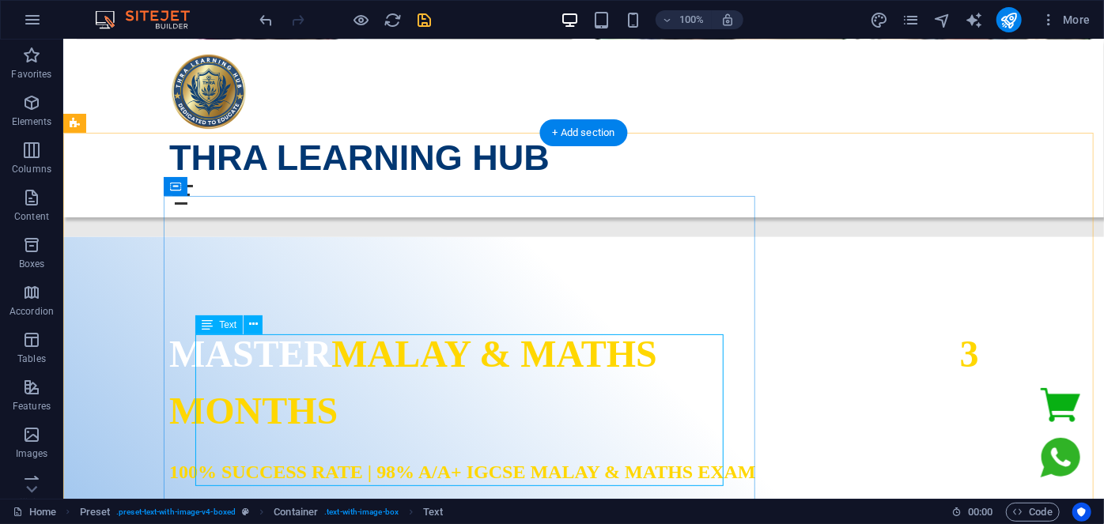
scroll to position [1254, 0]
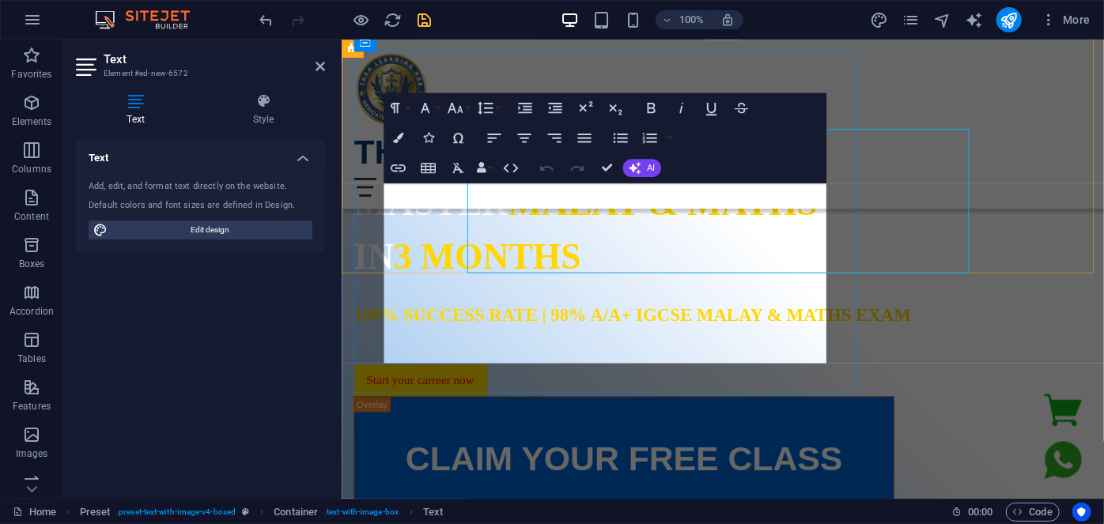
scroll to position [1311, 0]
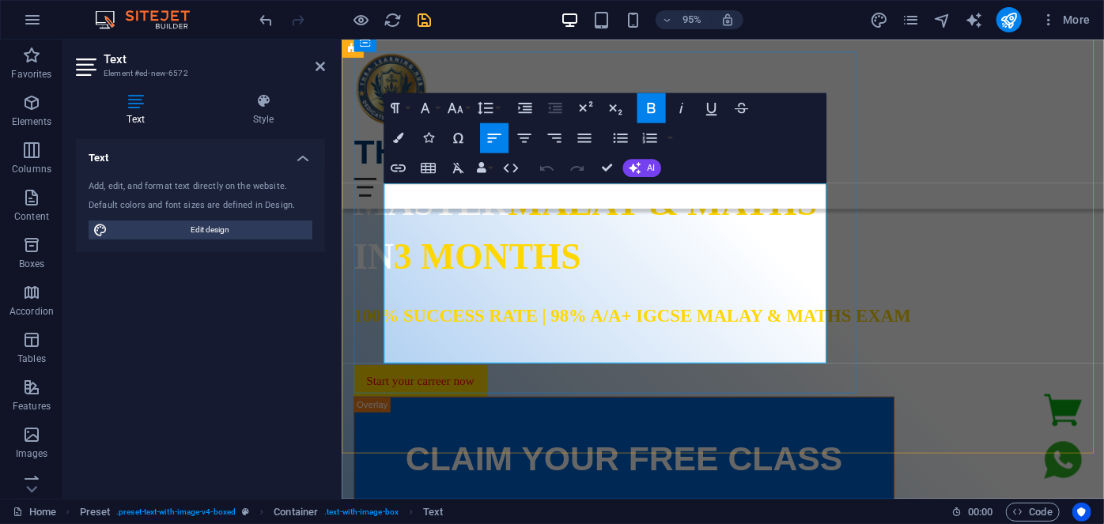
drag, startPoint x: 436, startPoint y: 274, endPoint x: 449, endPoint y: 323, distance: 50.8
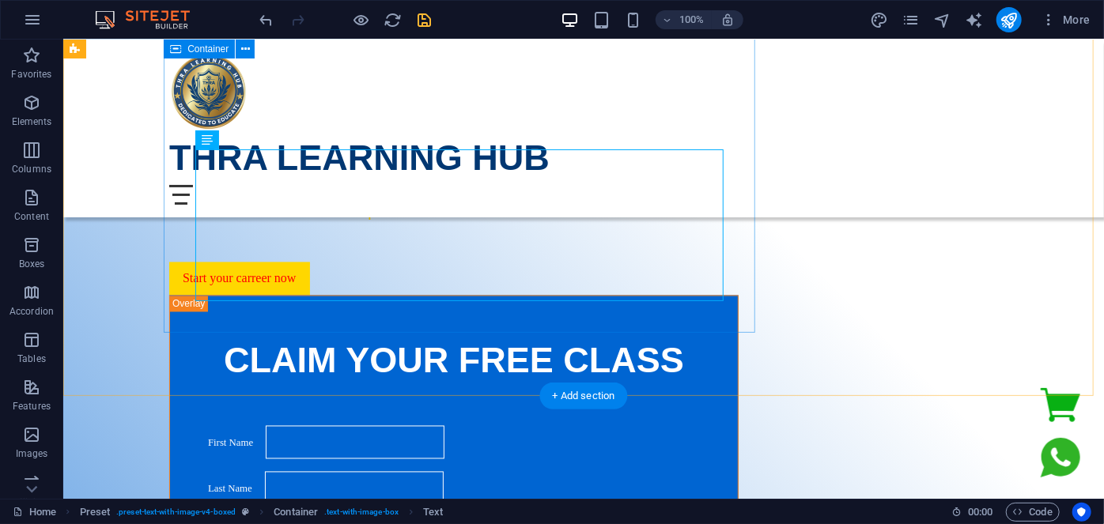
scroll to position [1398, 0]
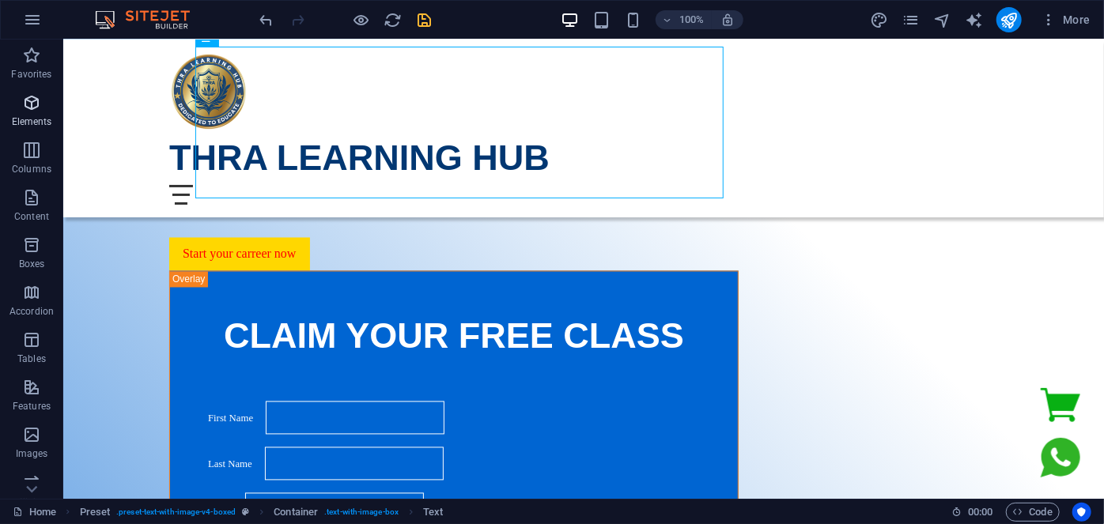
click at [36, 108] on icon "button" at bounding box center [31, 102] width 19 height 19
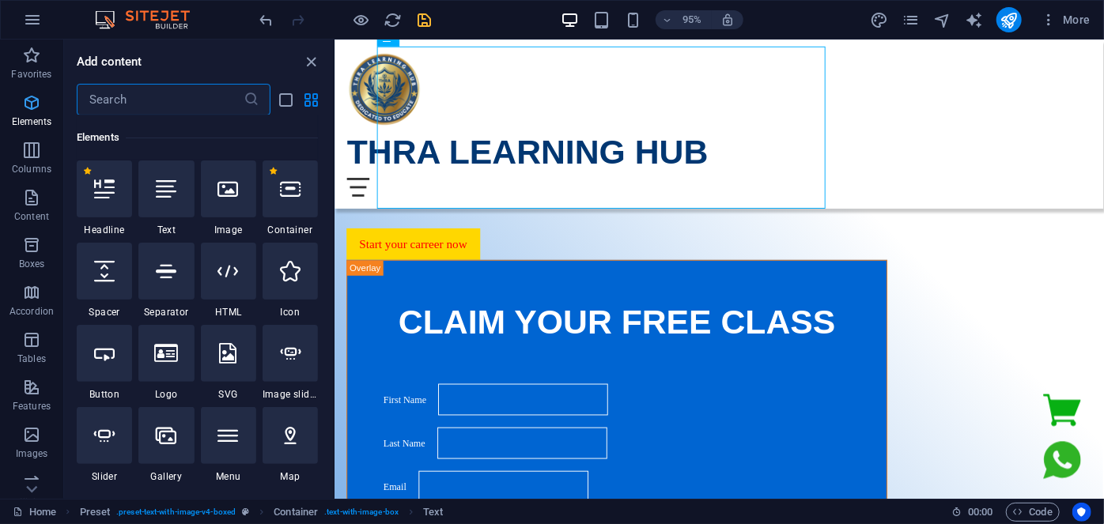
scroll to position [168, 0]
click at [42, 260] on p "Boxes" at bounding box center [32, 264] width 26 height 13
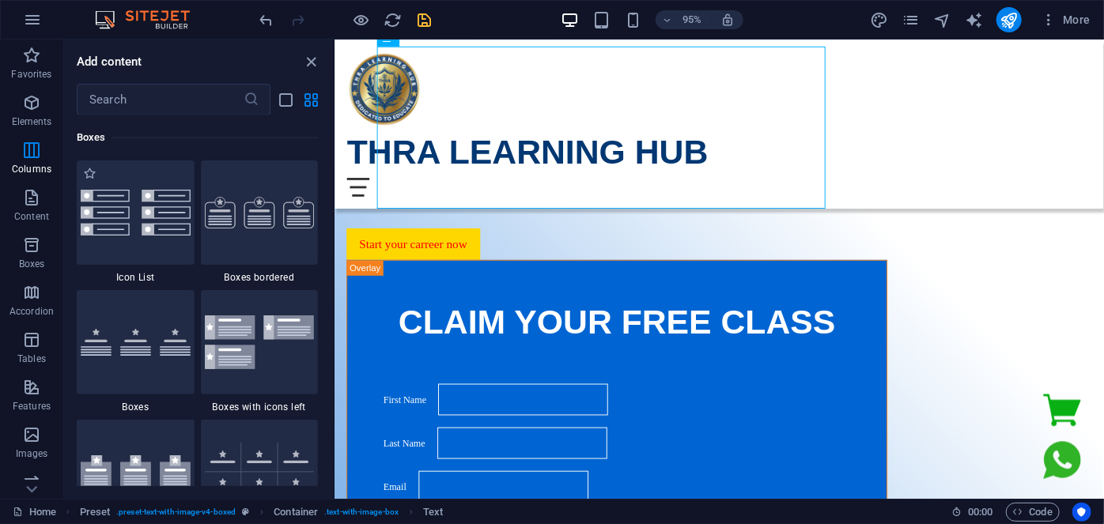
scroll to position [4362, 0]
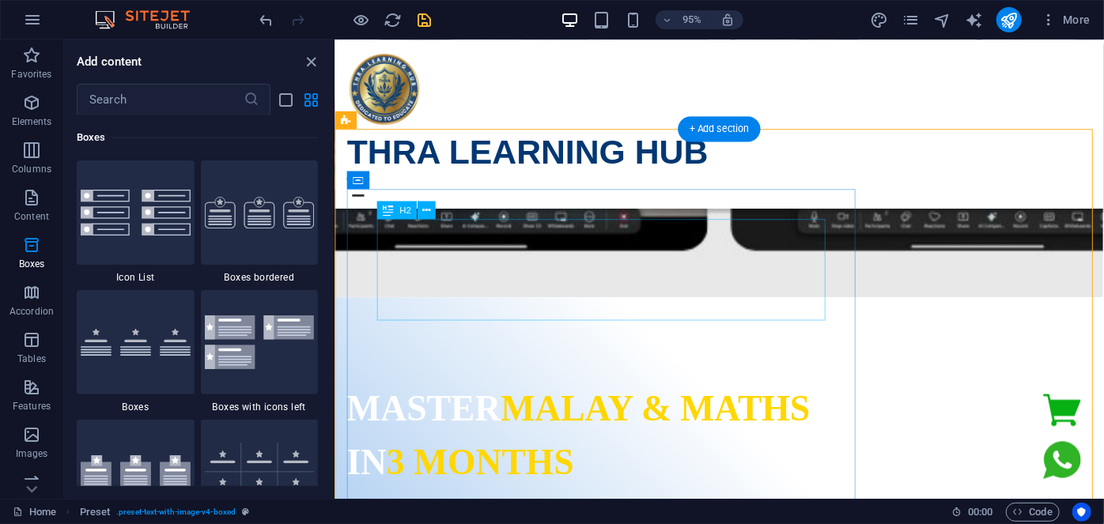
scroll to position [1024, 0]
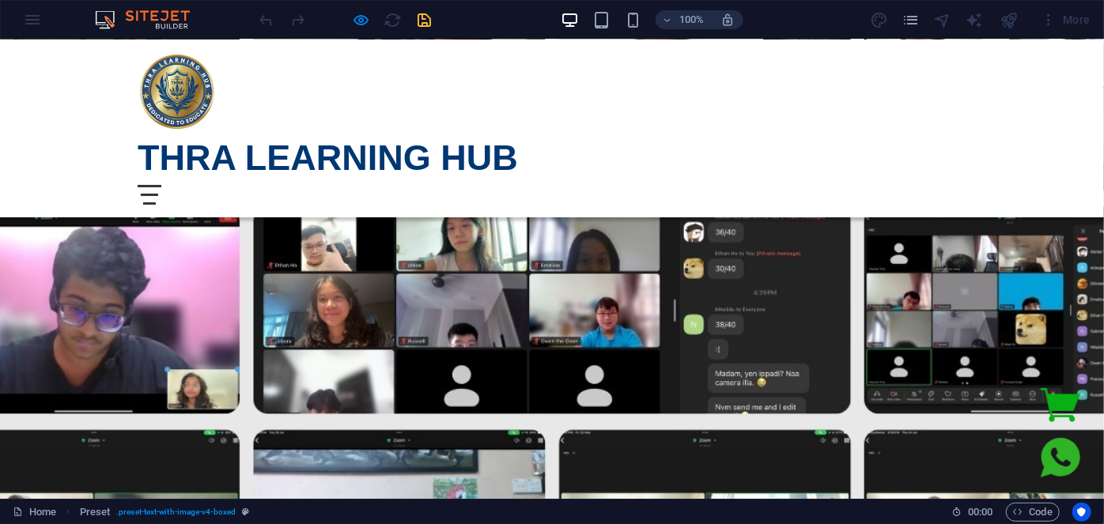
scroll to position [0, 0]
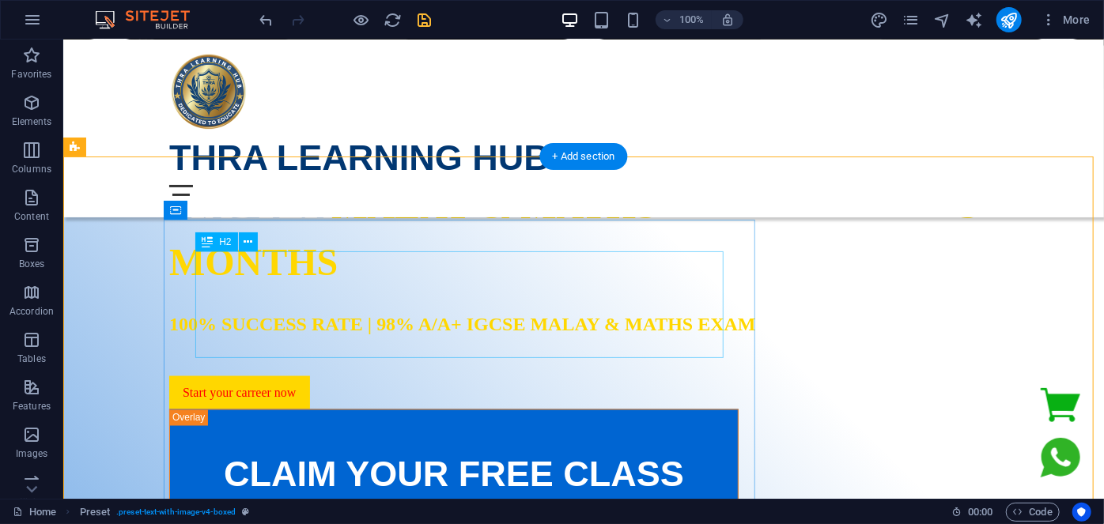
scroll to position [1198, 0]
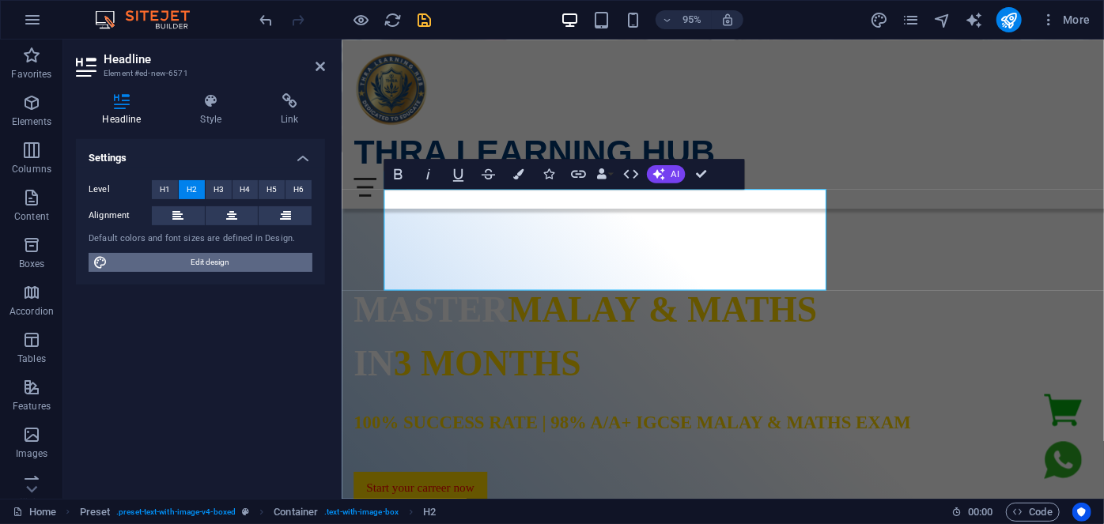
click at [185, 258] on span "Edit design" at bounding box center [209, 262] width 195 height 19
select select "px"
select select "400"
select select "px"
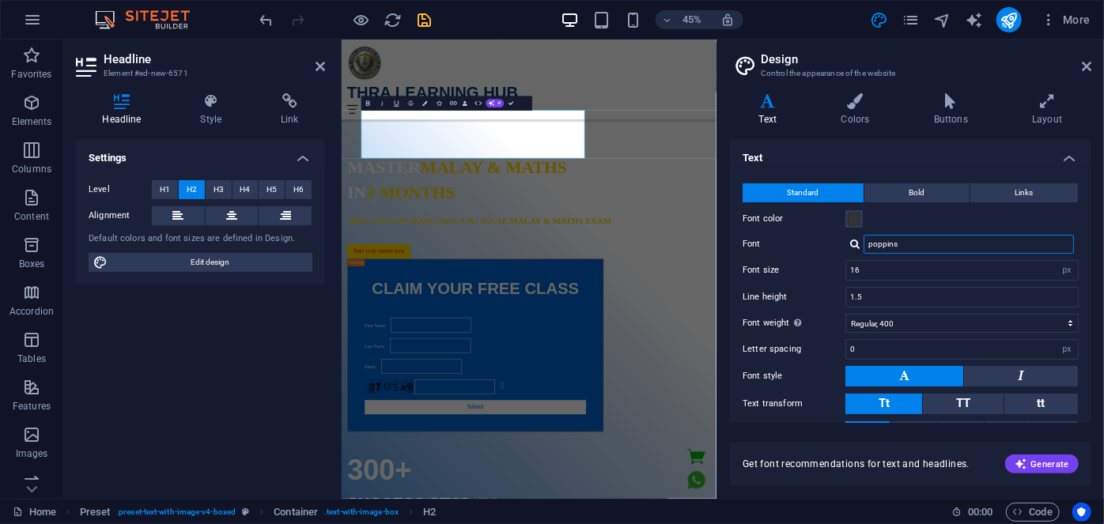
click at [898, 243] on input "poppins" at bounding box center [969, 244] width 210 height 19
drag, startPoint x: 900, startPoint y: 244, endPoint x: 824, endPoint y: 247, distance: 76.0
click at [824, 247] on div "Font poppins" at bounding box center [911, 244] width 336 height 19
click at [927, 249] on input "poppins" at bounding box center [969, 244] width 210 height 19
drag, startPoint x: 927, startPoint y: 245, endPoint x: 808, endPoint y: 232, distance: 119.3
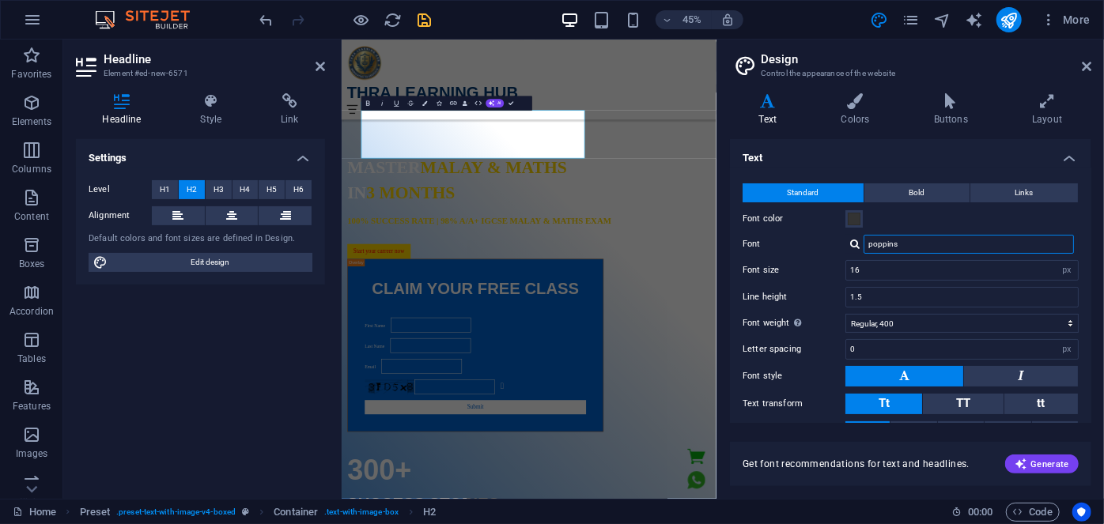
click at [808, 232] on div "Standard Bold Links Font color Font poppins Font size 16 rem px Line height 1.5…" at bounding box center [911, 313] width 368 height 291
type input "GOTHIC"
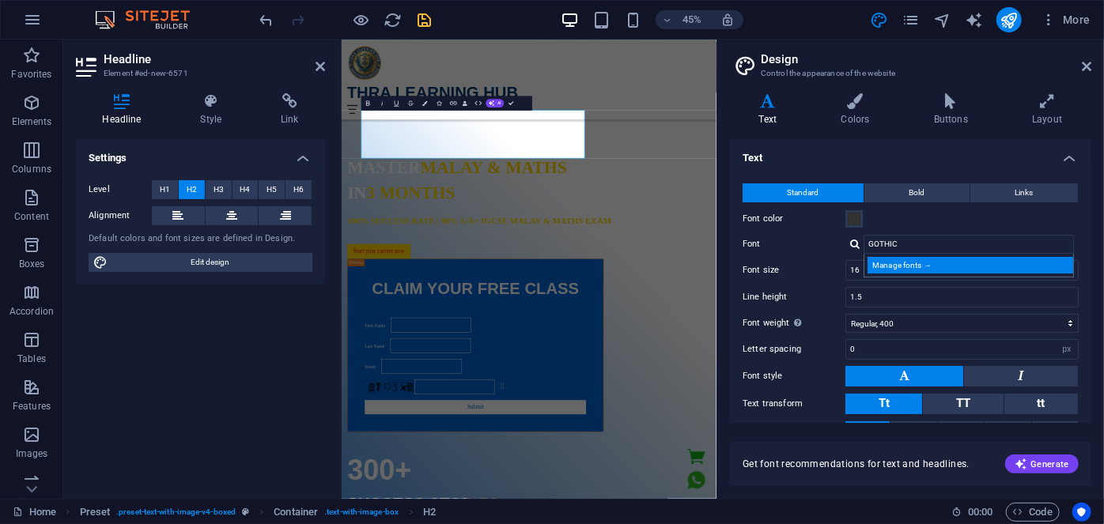
click at [932, 266] on div "Manage fonts →" at bounding box center [971, 265] width 209 height 17
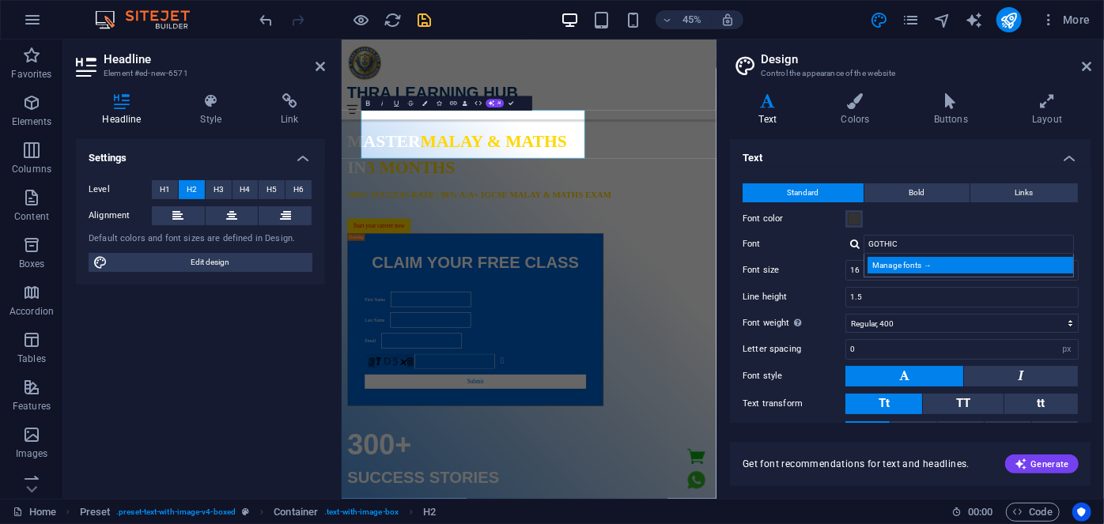
select select "popularity"
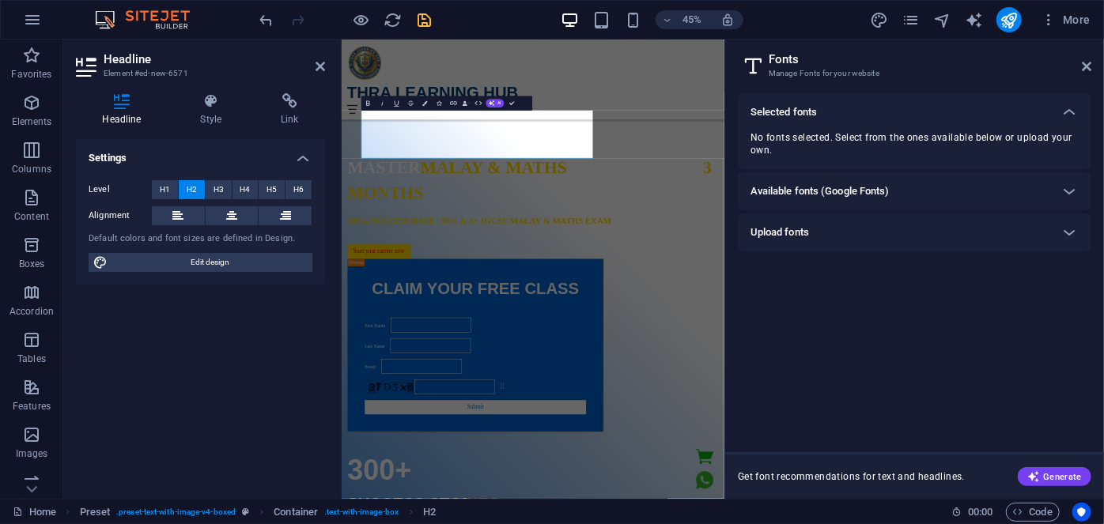
click at [949, 189] on div "Available fonts (Google Fonts)" at bounding box center [900, 191] width 300 height 19
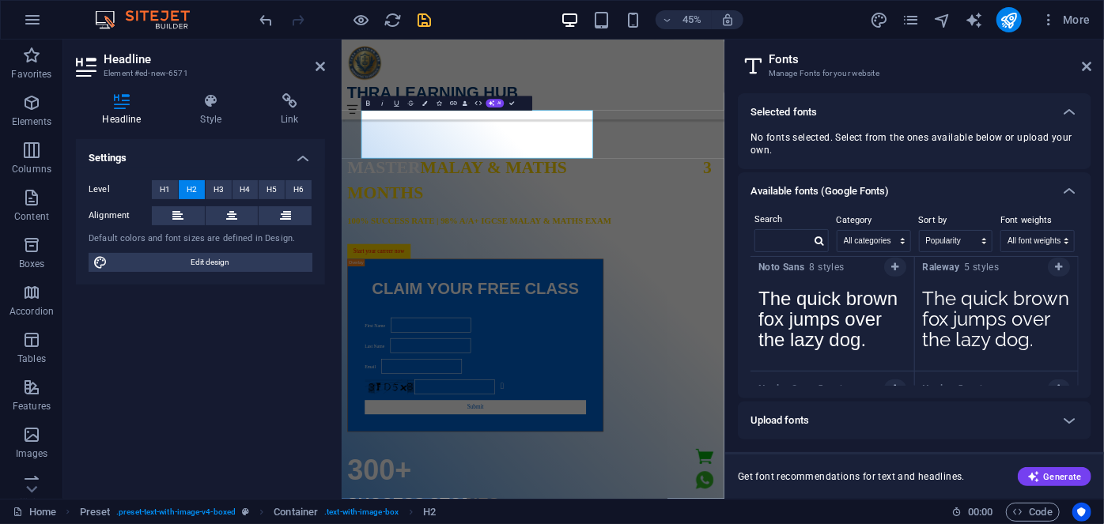
scroll to position [719, 0]
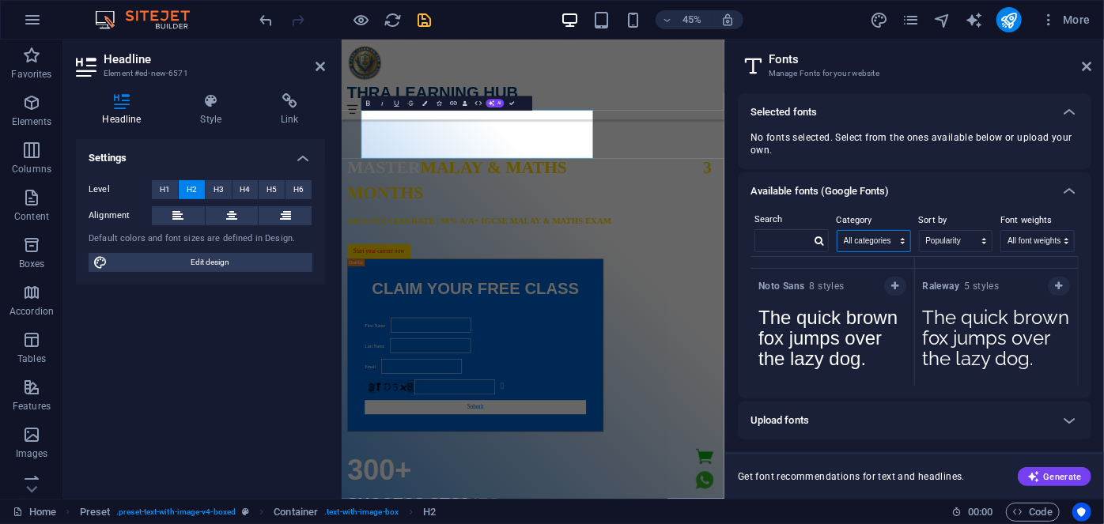
click at [854, 234] on select "All categories serif display monospace sans-serif handwriting" at bounding box center [873, 241] width 73 height 21
select select "display"
click at [837, 231] on select "All categories serif display monospace sans-serif handwriting" at bounding box center [873, 241] width 73 height 21
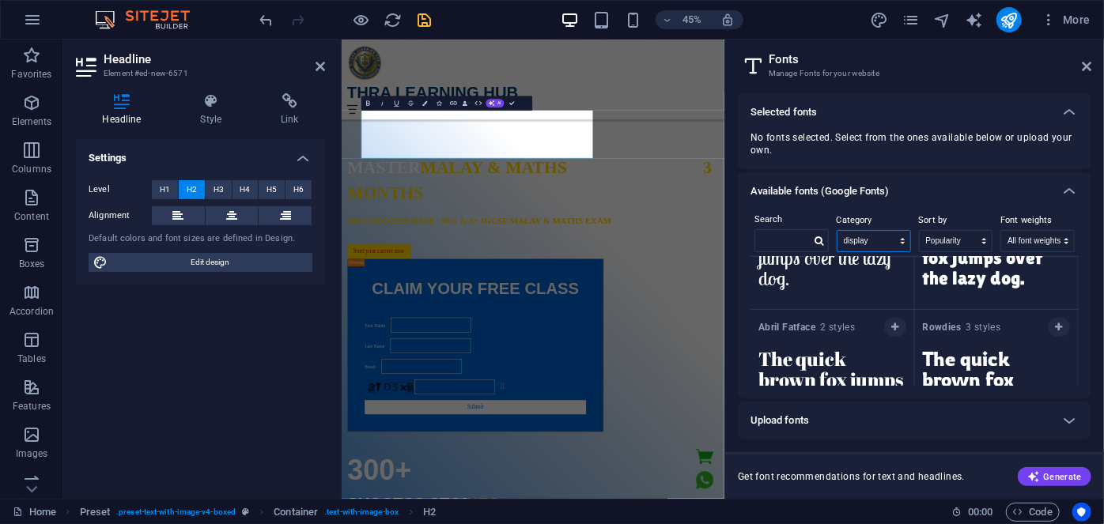
scroll to position [431, 0]
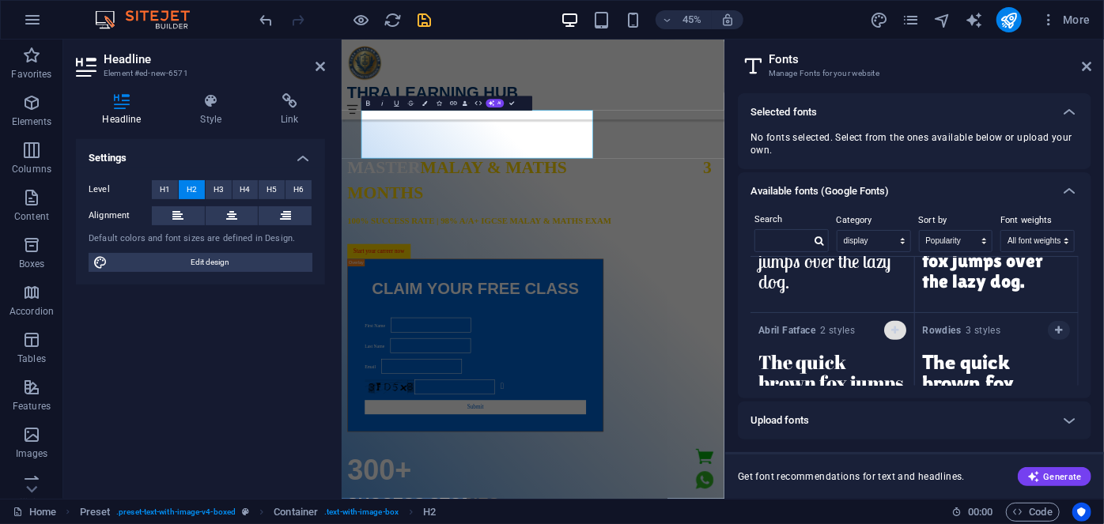
click at [898, 328] on span "button" at bounding box center [894, 330] width 9 height 9
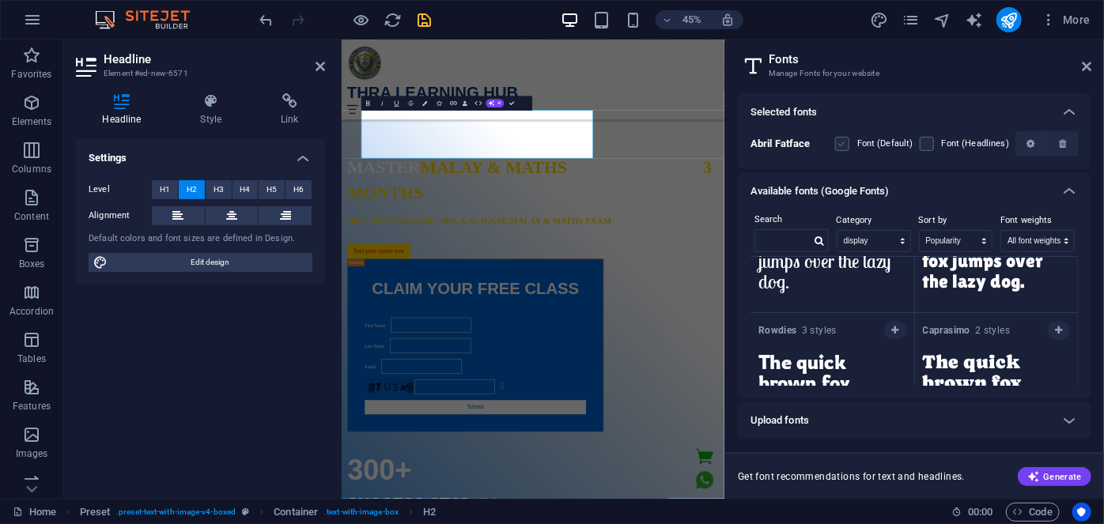
click at [845, 144] on label at bounding box center [842, 144] width 14 height 14
click at [0, 0] on Fatface "checkbox" at bounding box center [0, 0] width 0 height 0
click at [1075, 110] on icon at bounding box center [1069, 112] width 19 height 19
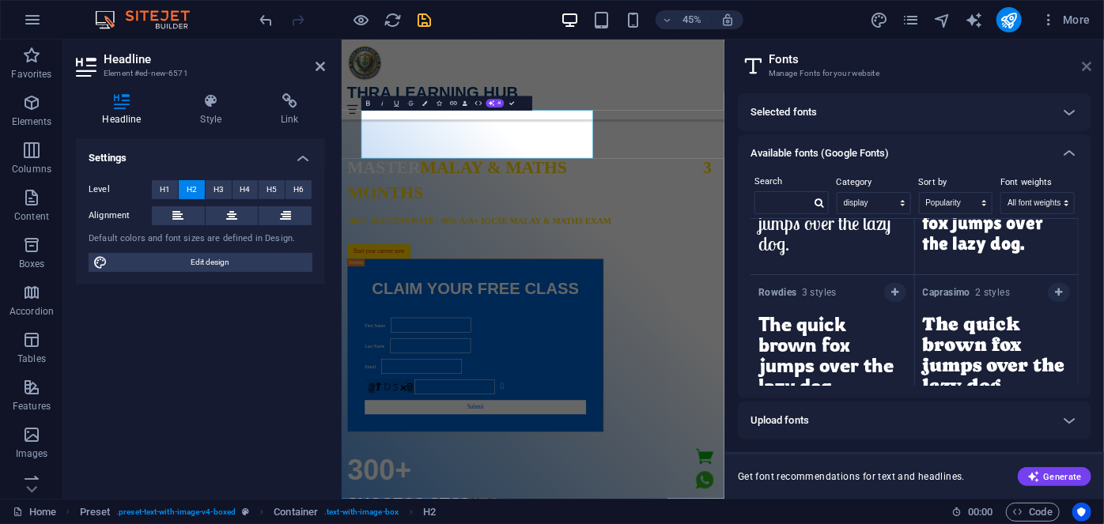
click at [1085, 66] on icon at bounding box center [1086, 66] width 9 height 13
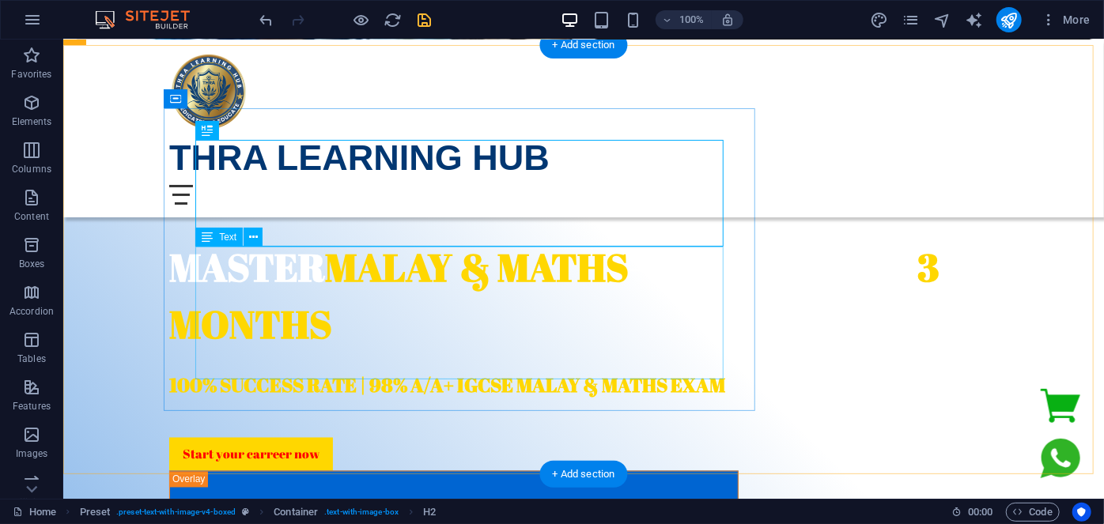
scroll to position [1126, 0]
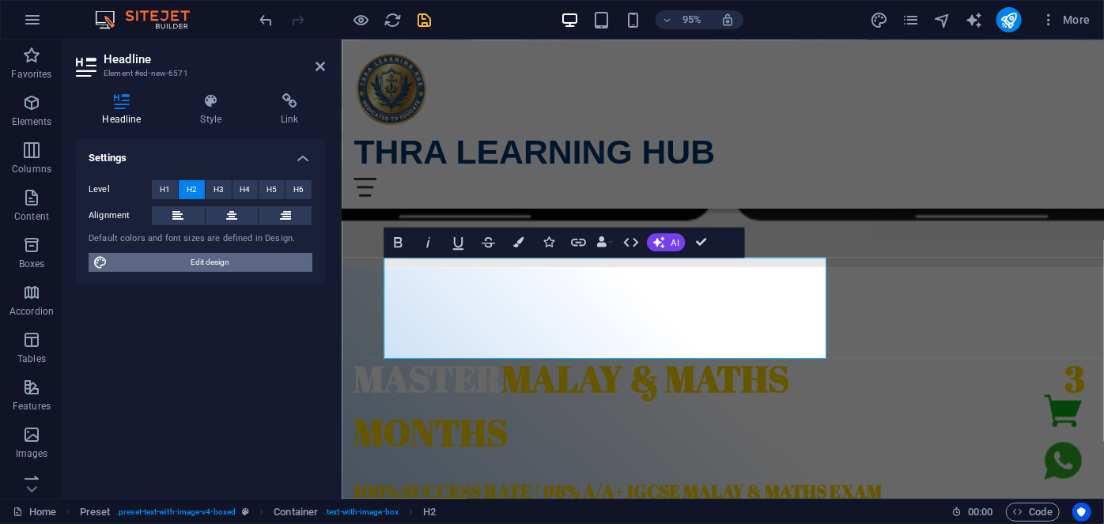
click at [190, 255] on span "Edit design" at bounding box center [209, 262] width 195 height 19
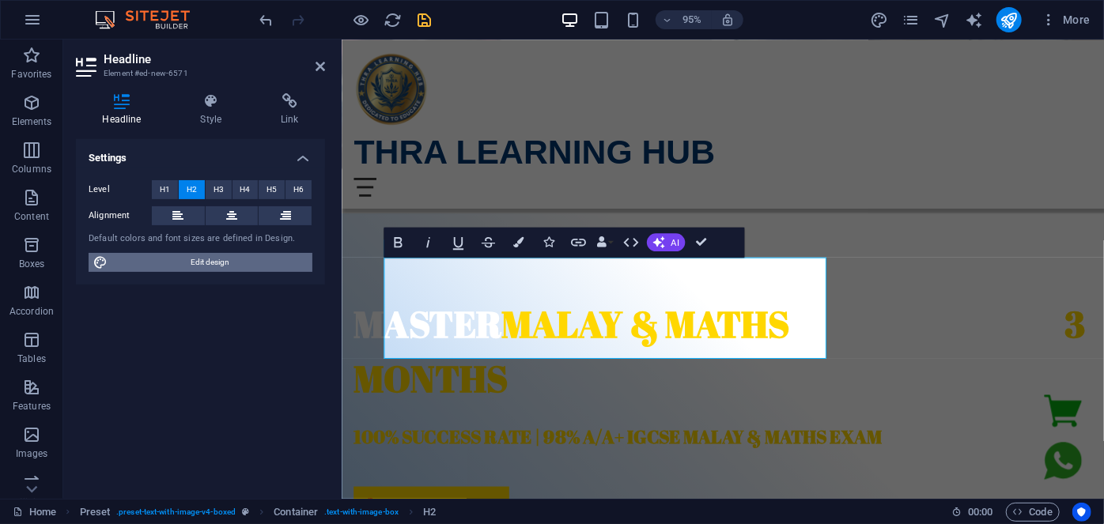
select select "px"
select select "400"
select select "px"
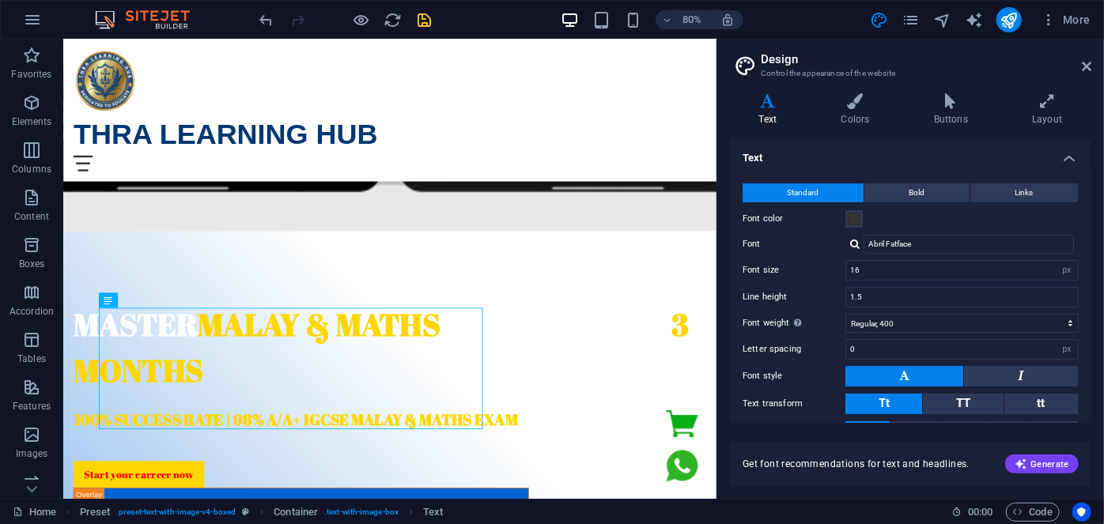
click at [1081, 69] on header "Design Control the appearance of the website" at bounding box center [912, 60] width 358 height 41
click at [1092, 66] on aside "Design Control the appearance of the website Variants Text Colors Buttons Layou…" at bounding box center [909, 269] width 387 height 459
click at [1086, 66] on icon at bounding box center [1086, 66] width 9 height 13
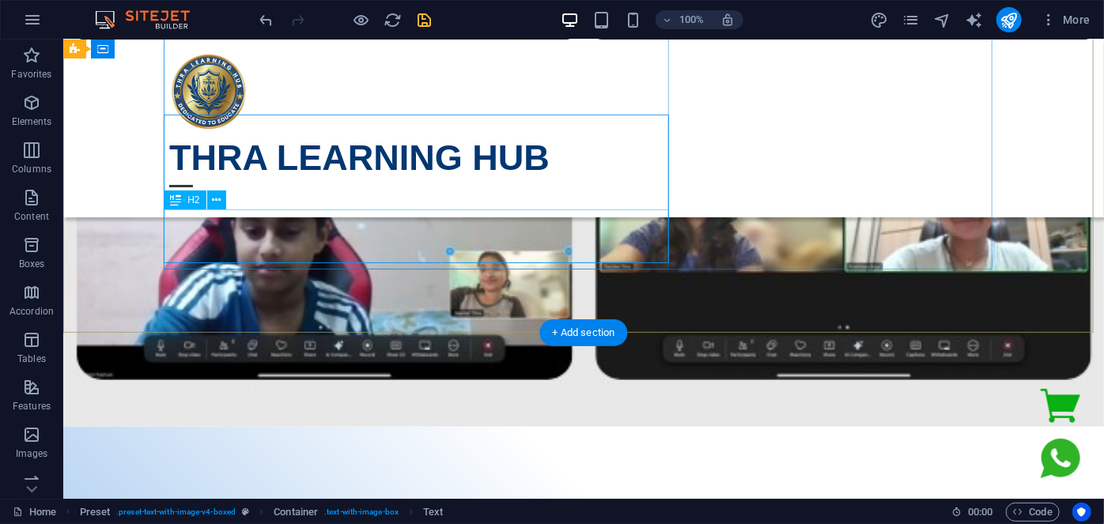
scroll to position [911, 0]
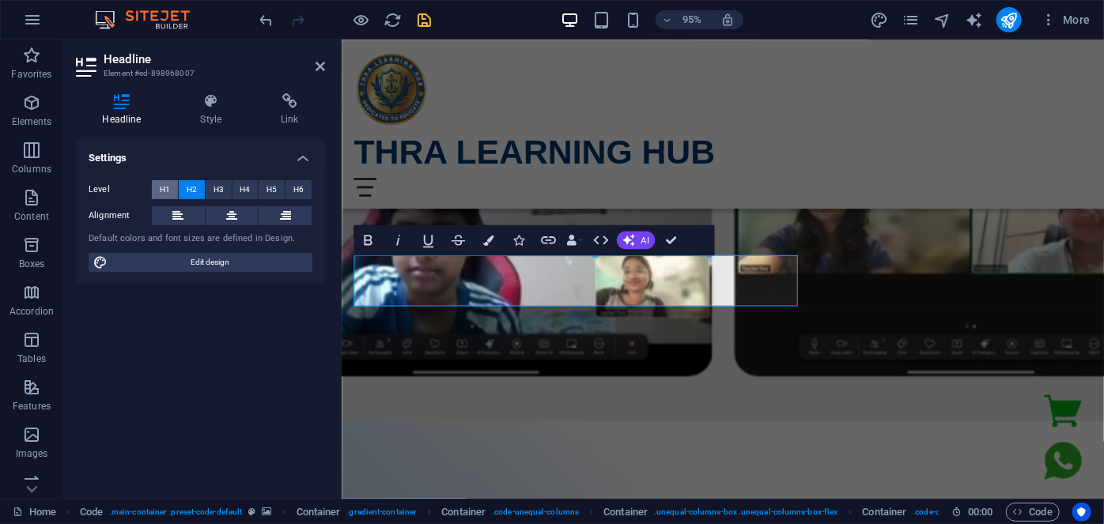
click at [161, 191] on span "H1" at bounding box center [165, 189] width 10 height 19
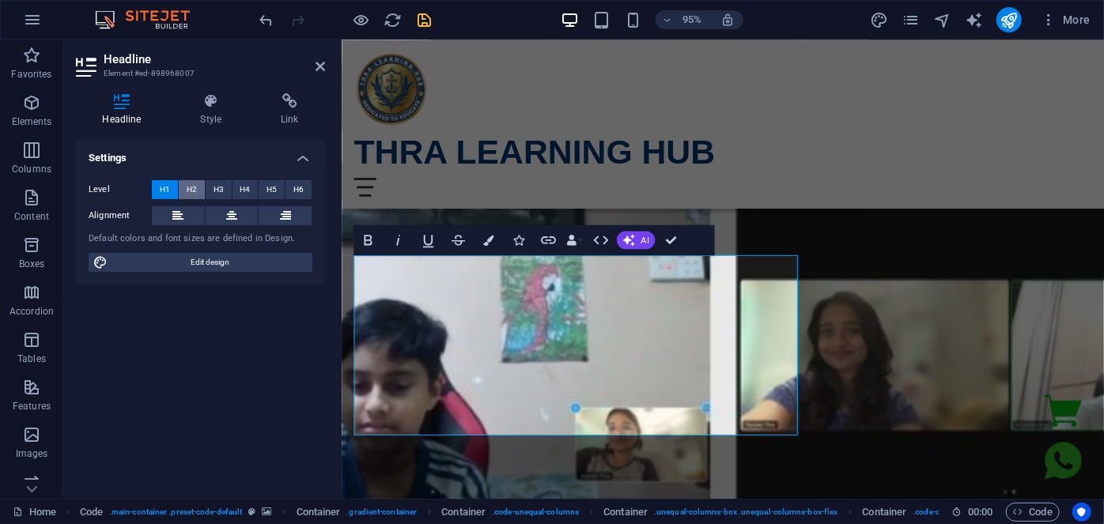
click at [203, 183] on button "H2" at bounding box center [192, 189] width 26 height 19
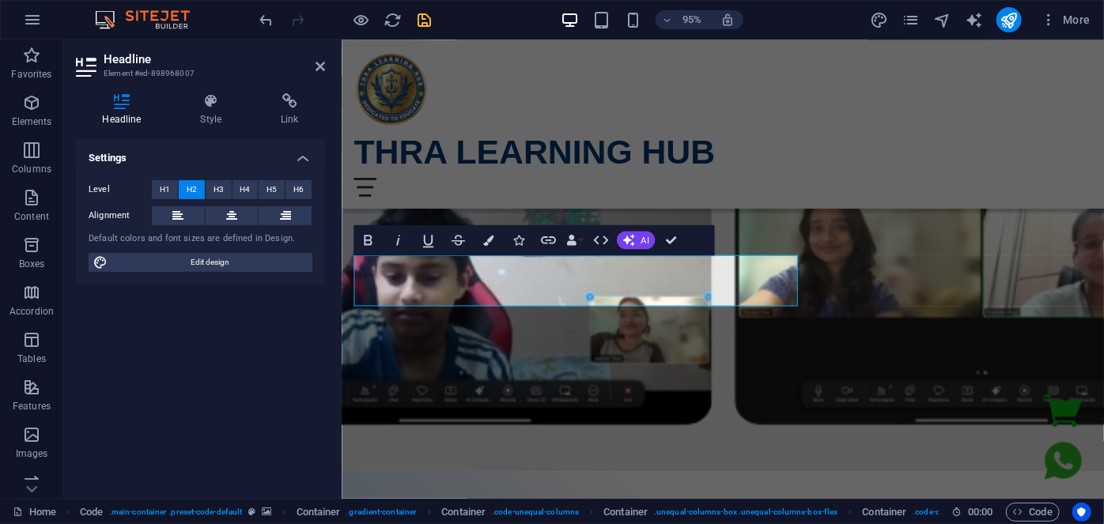
click at [203, 183] on button "H2" at bounding box center [192, 189] width 26 height 19
click at [205, 255] on span "Edit design" at bounding box center [209, 262] width 195 height 19
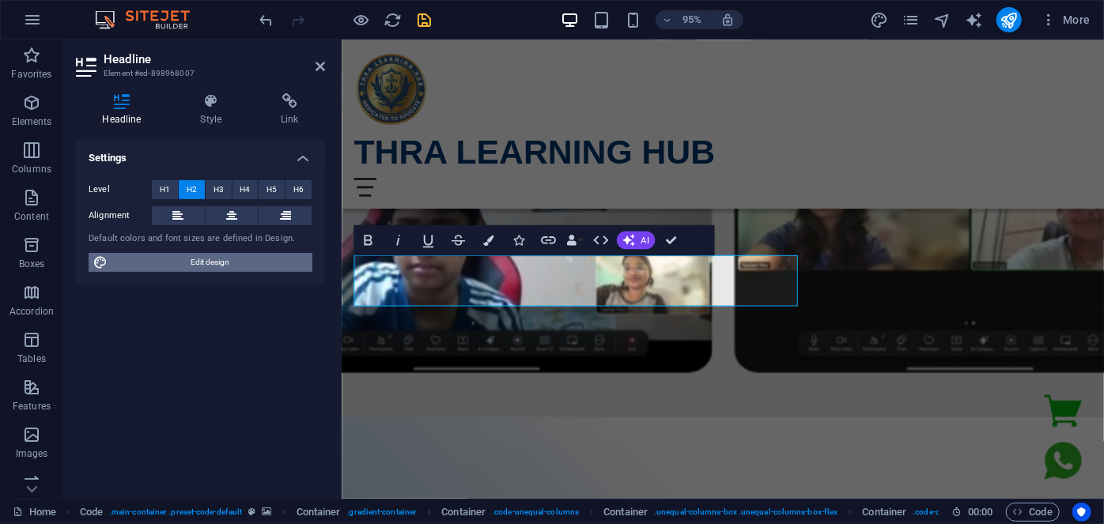
select select "px"
select select "400"
select select "px"
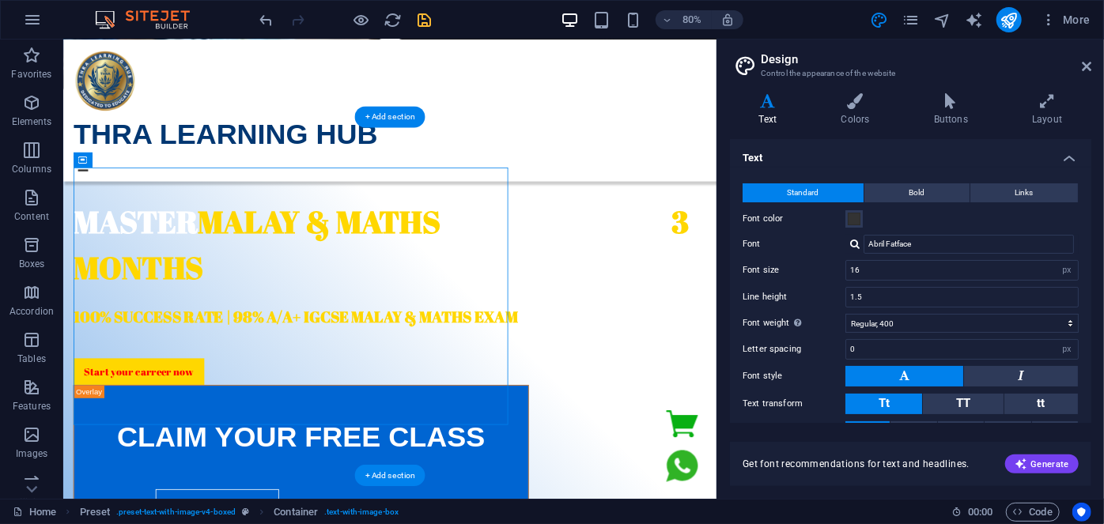
scroll to position [1270, 0]
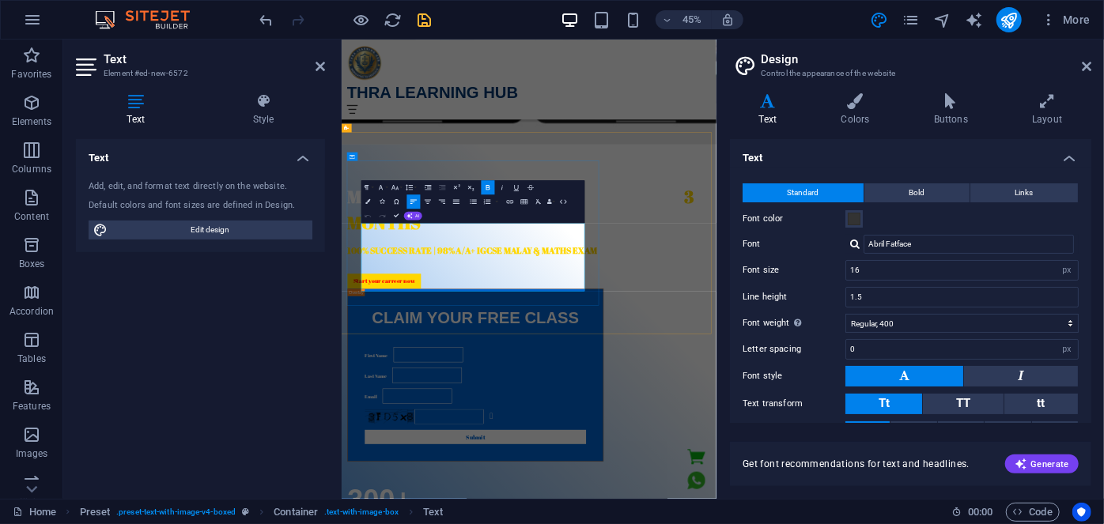
scroll to position [997, 0]
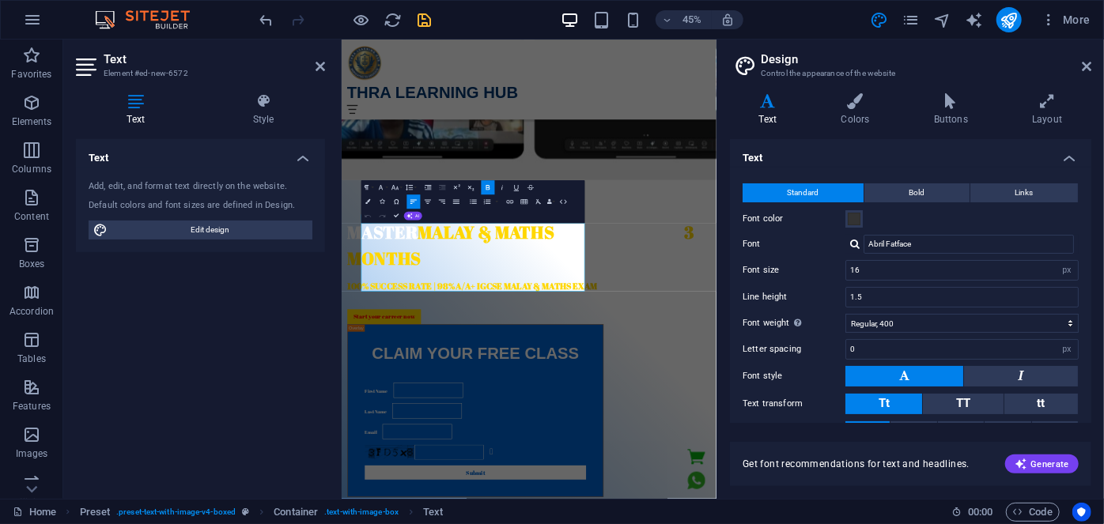
click at [1097, 62] on aside "Design Control the appearance of the website Variants Text Colors Buttons Layou…" at bounding box center [909, 269] width 387 height 459
click at [1086, 70] on icon at bounding box center [1086, 66] width 9 height 13
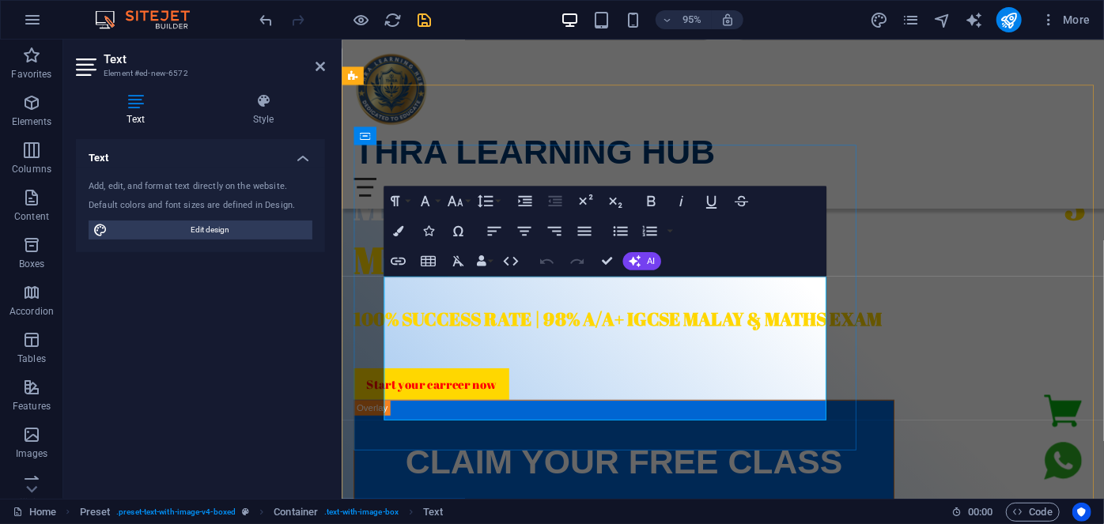
scroll to position [1357, 0]
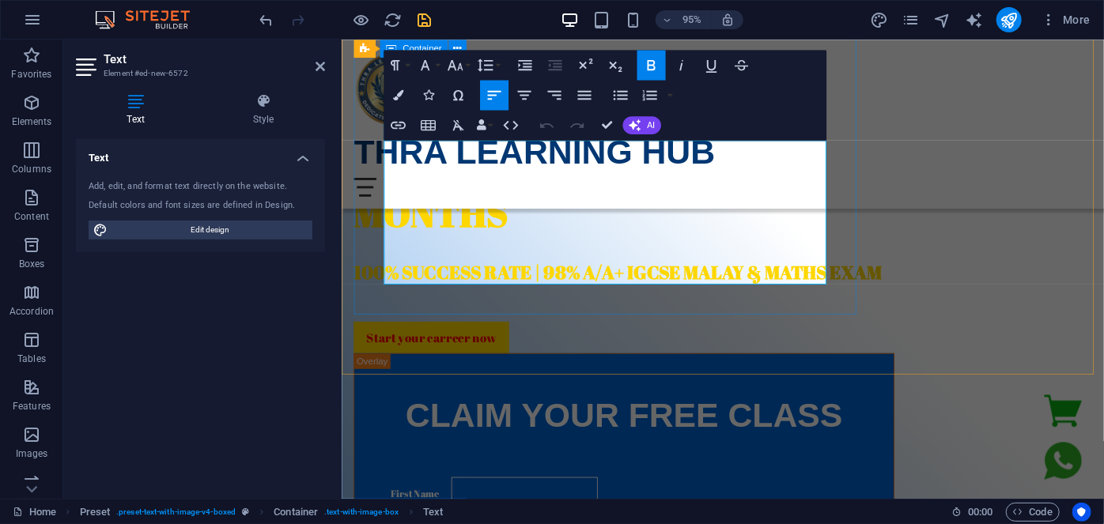
drag, startPoint x: 784, startPoint y: 291, endPoint x: 364, endPoint y: 157, distance: 440.9
click at [451, 67] on icon "button" at bounding box center [455, 65] width 18 height 18
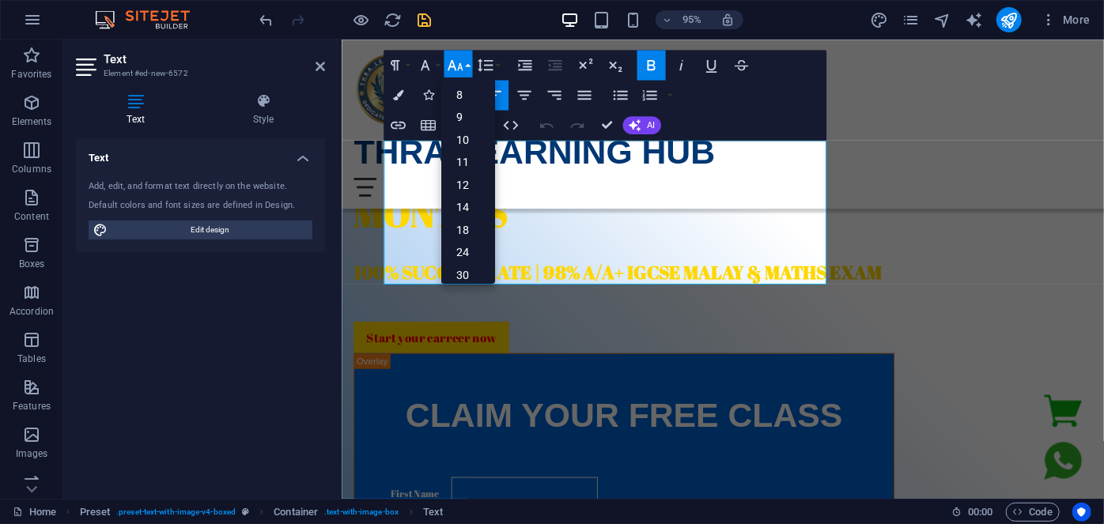
click at [451, 67] on icon "button" at bounding box center [455, 65] width 18 height 18
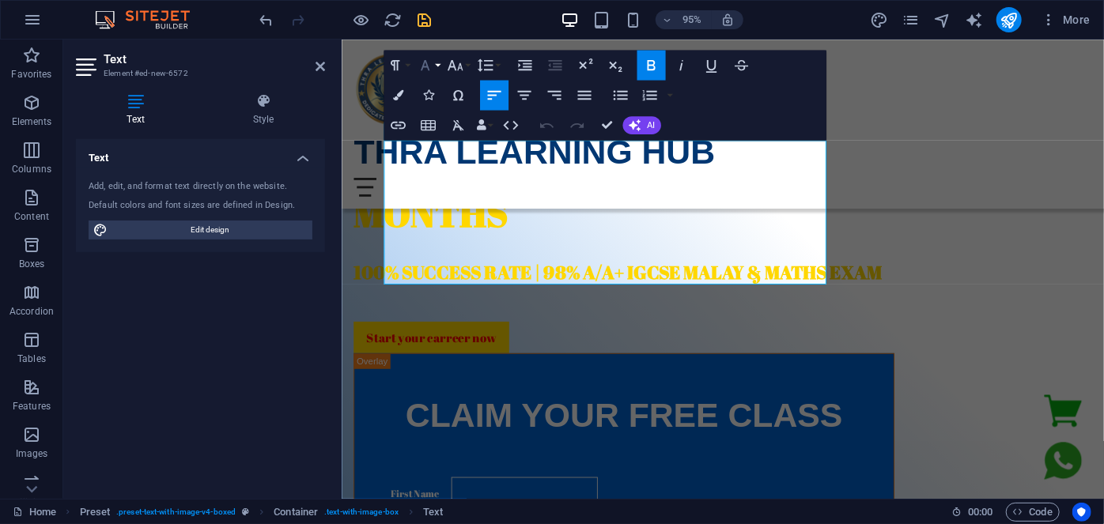
click at [434, 65] on button "Font Family" at bounding box center [428, 65] width 28 height 30
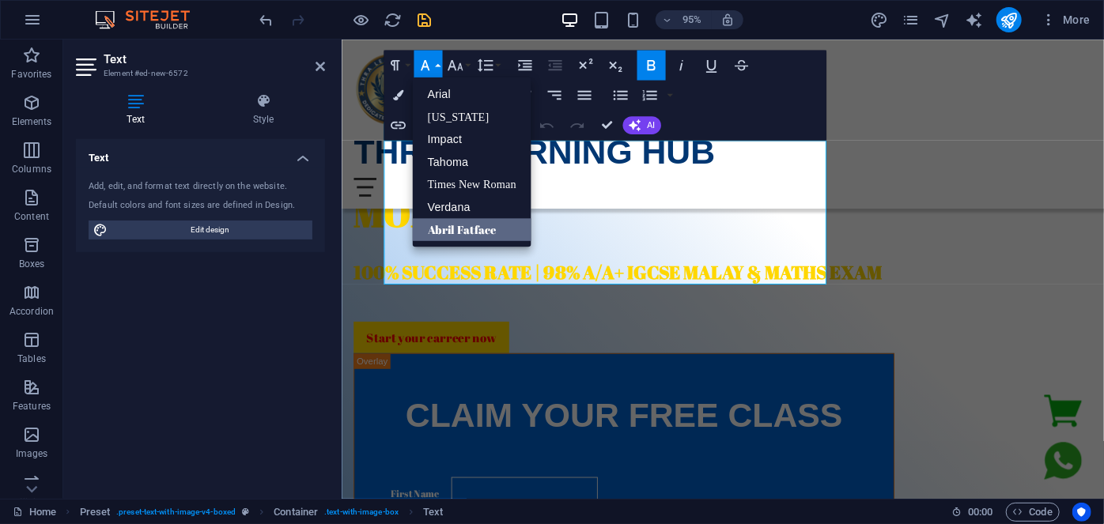
scroll to position [0, 0]
click at [449, 200] on link "Verdana" at bounding box center [471, 206] width 119 height 23
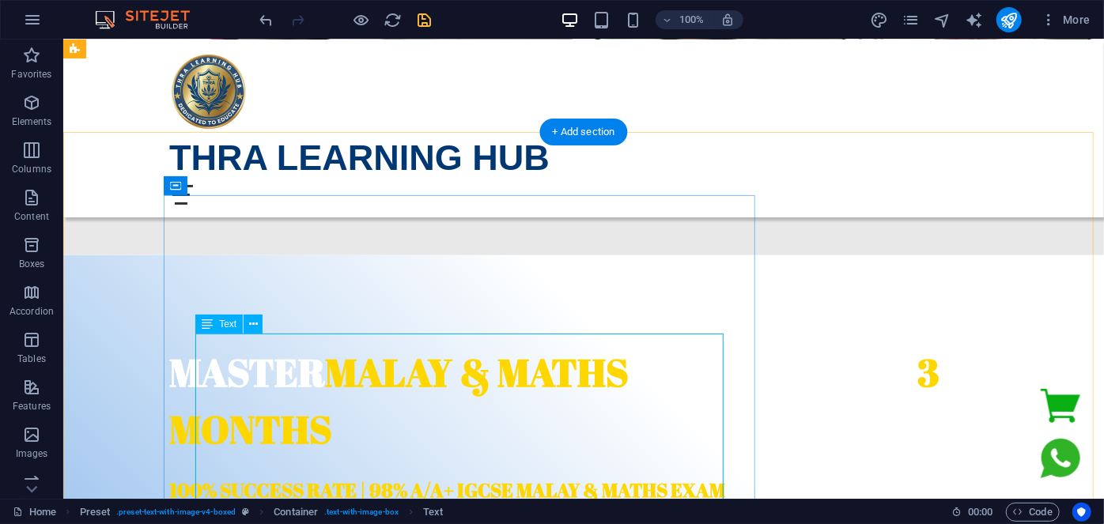
scroll to position [1084, 0]
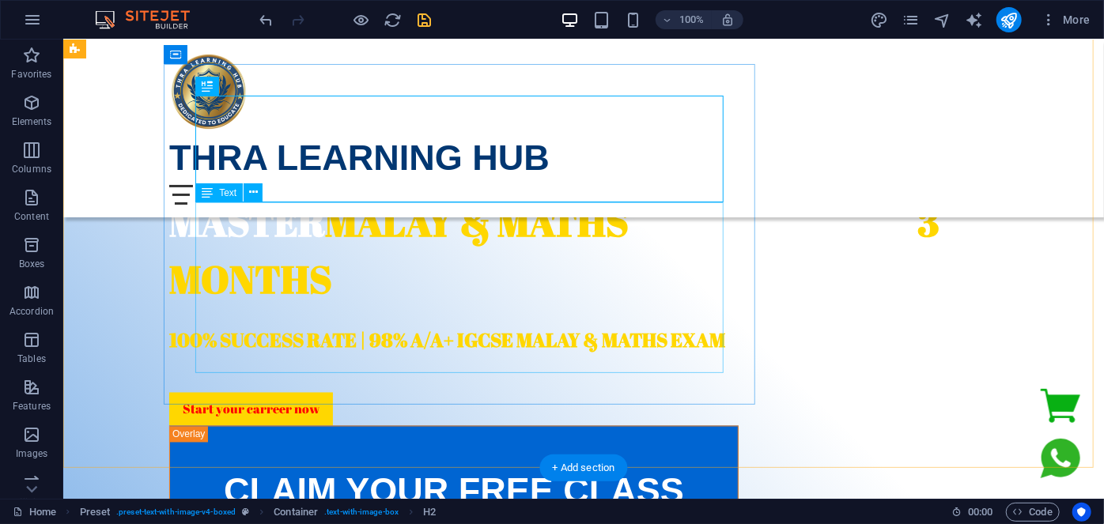
scroll to position [1099, 0]
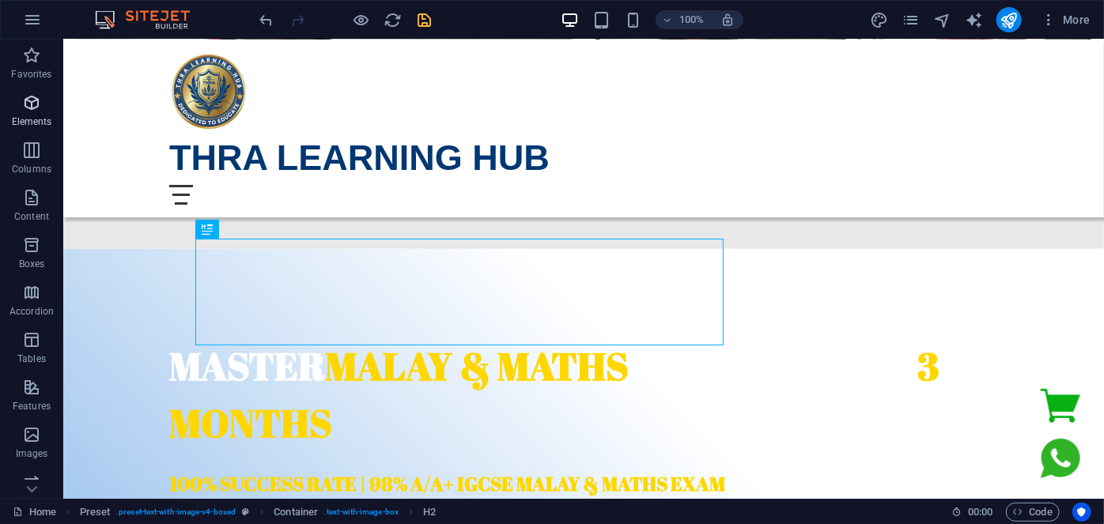
click at [40, 112] on icon "button" at bounding box center [31, 102] width 19 height 19
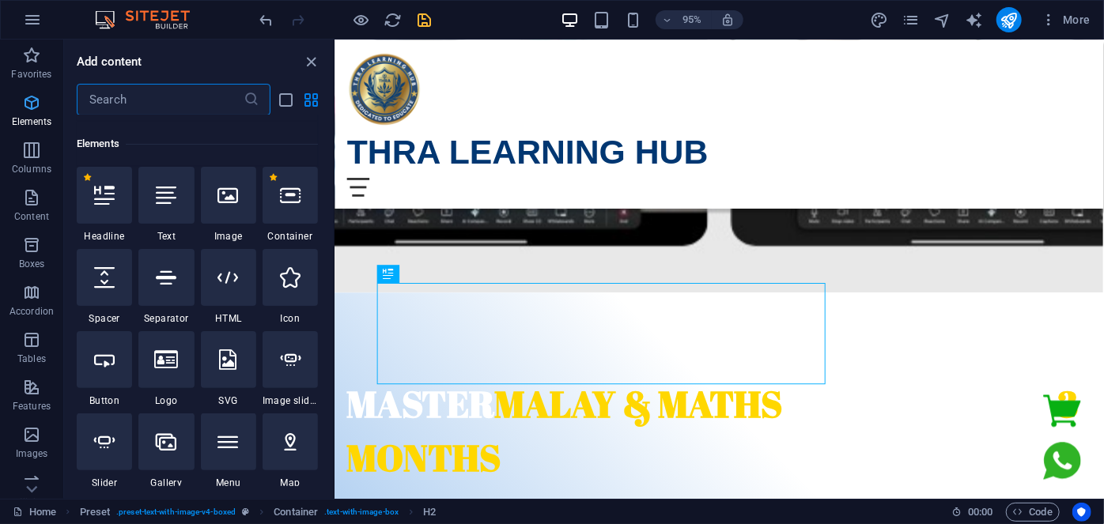
scroll to position [168, 0]
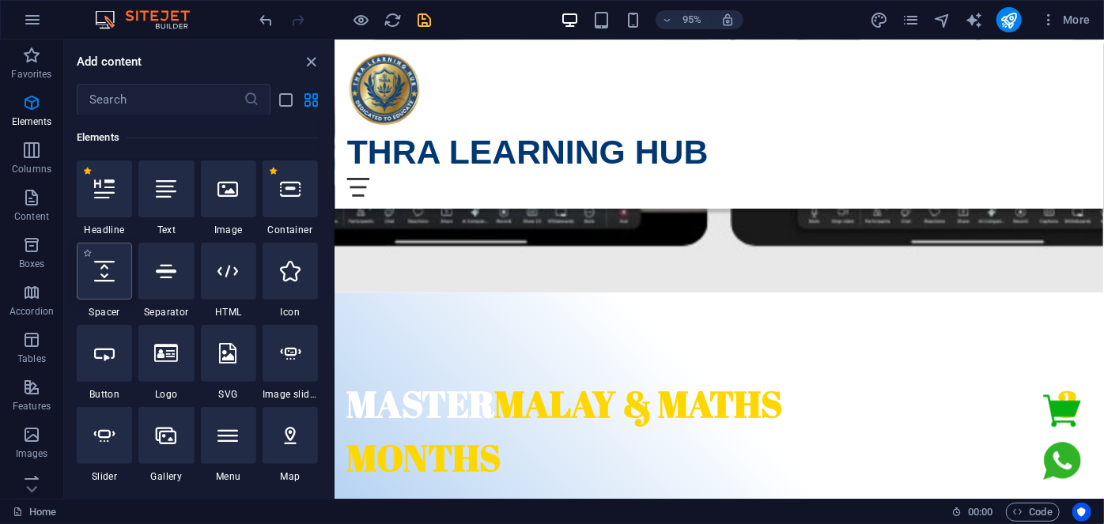
select select "px"
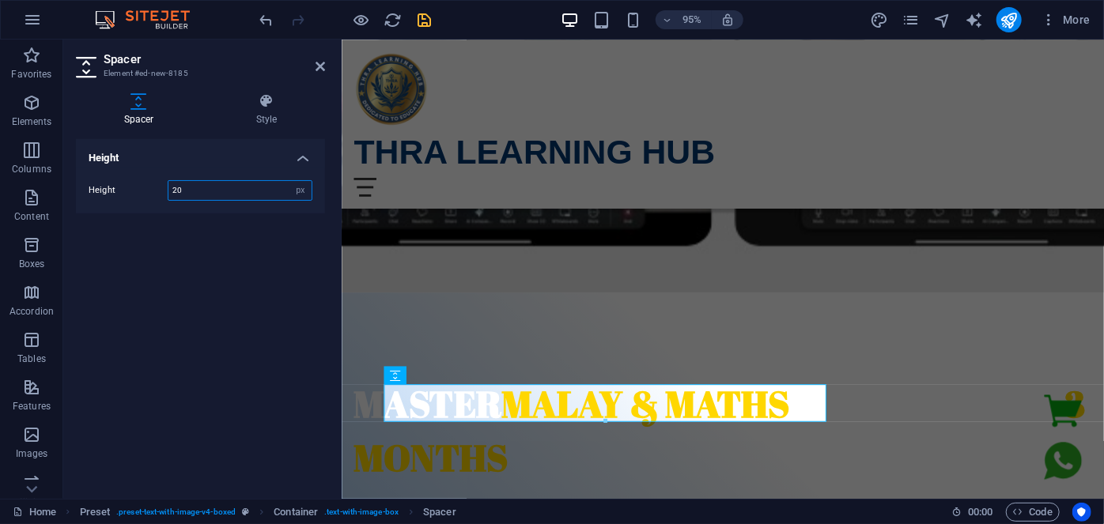
type input "20"
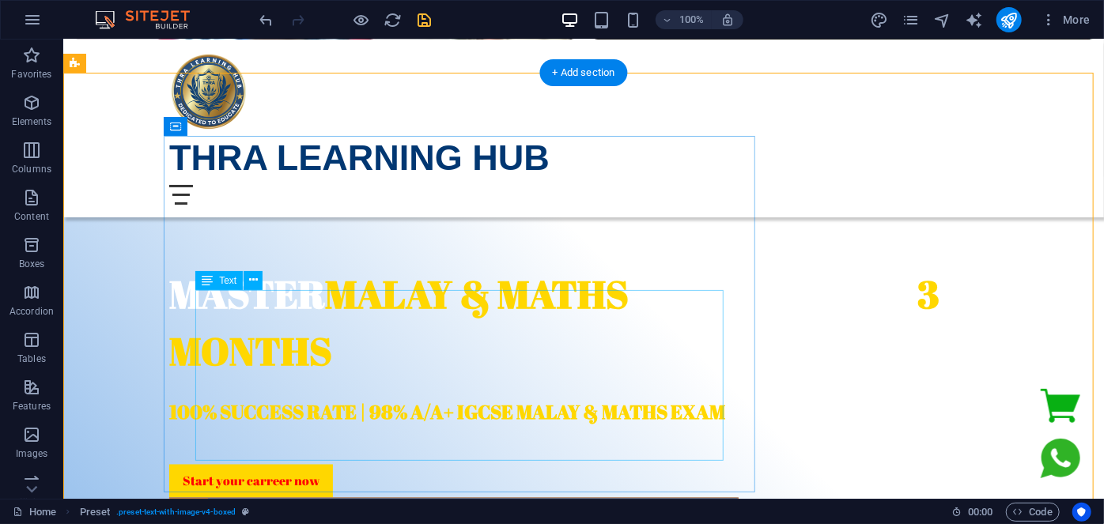
scroll to position [1243, 0]
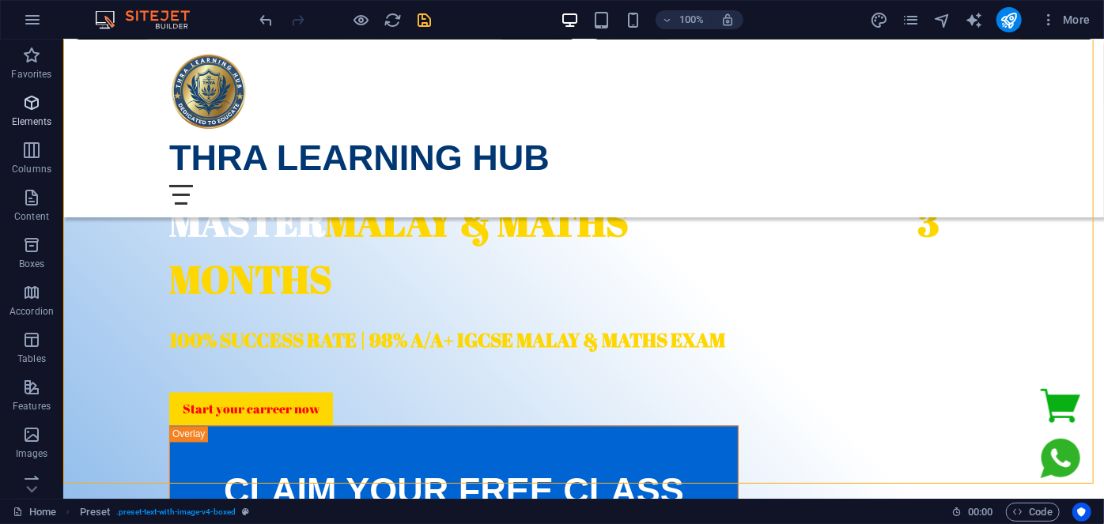
click at [39, 114] on span "Elements" at bounding box center [31, 112] width 63 height 38
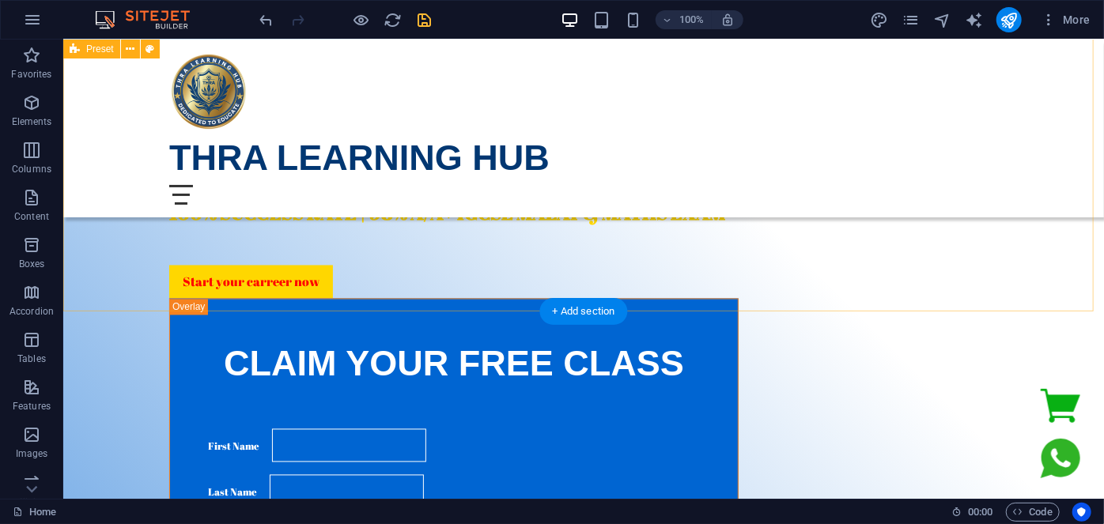
scroll to position [1315, 0]
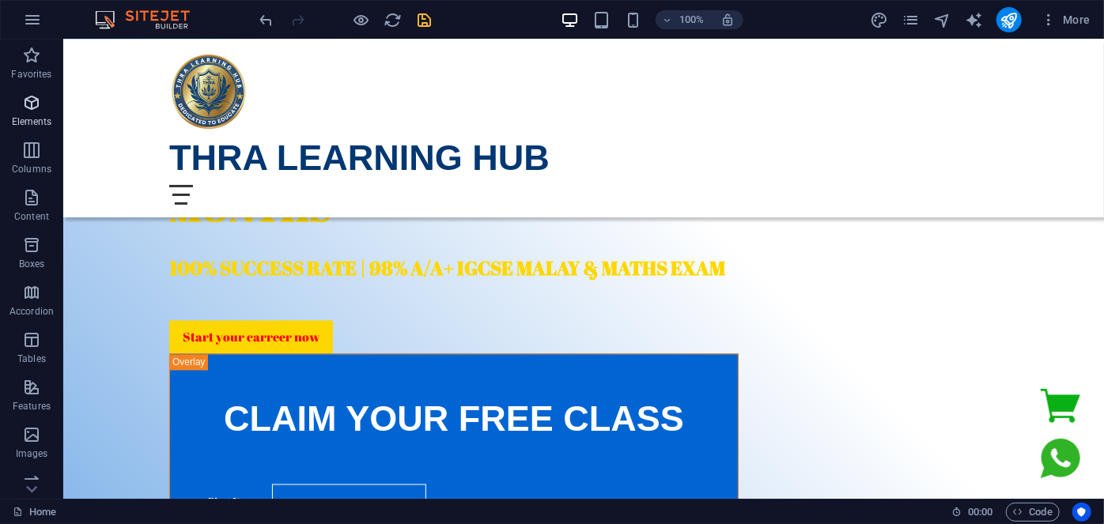
click at [34, 96] on icon "button" at bounding box center [31, 102] width 19 height 19
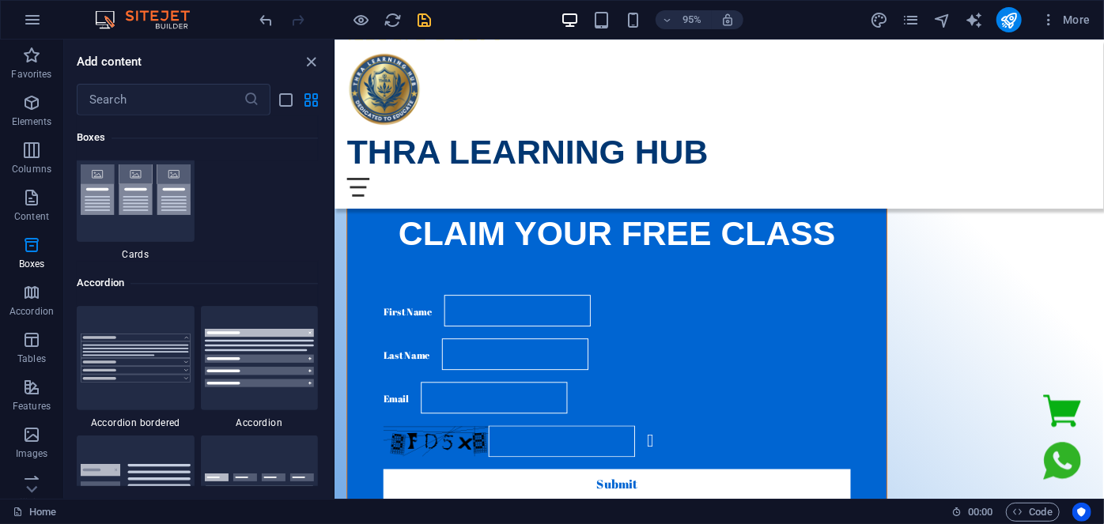
scroll to position [4913, 0]
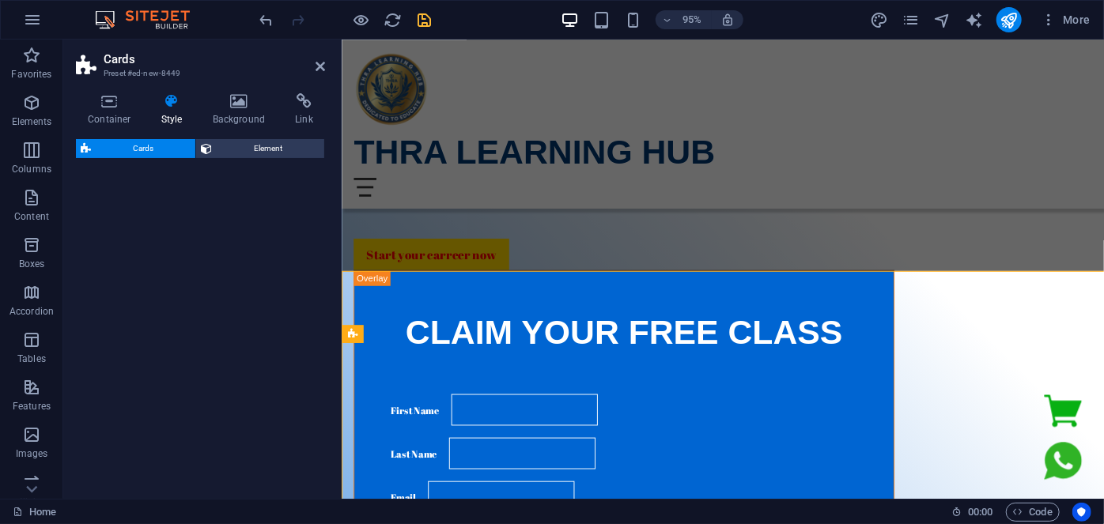
select select "rem"
select select "preset-image-boxes-v3-default"
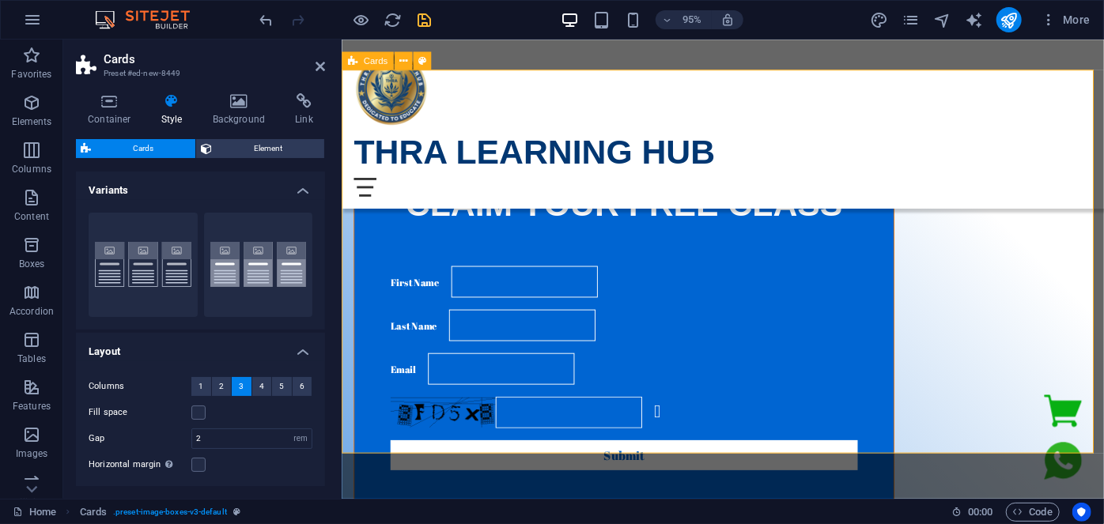
scroll to position [1516, 0]
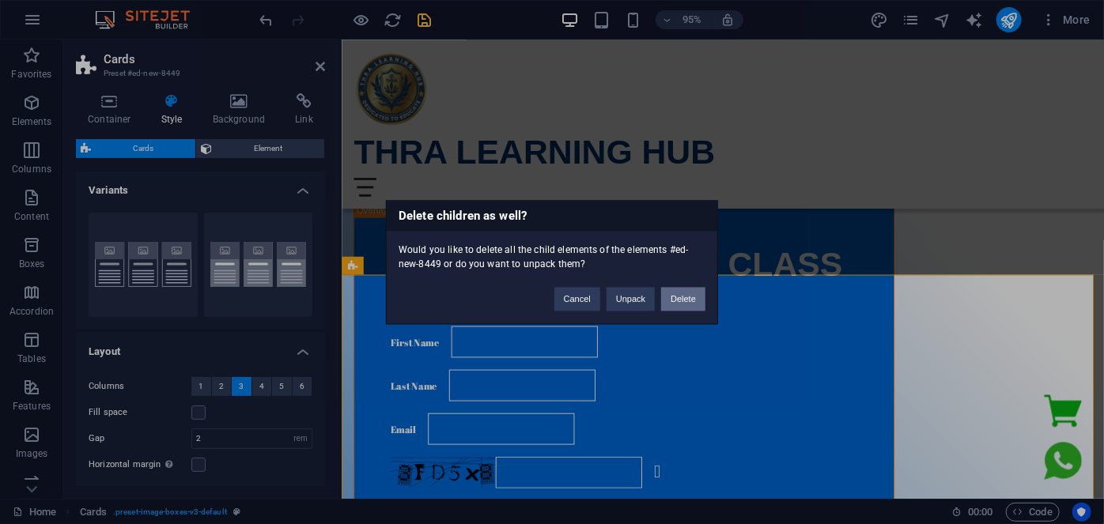
click at [688, 305] on button "Delete" at bounding box center [683, 299] width 44 height 24
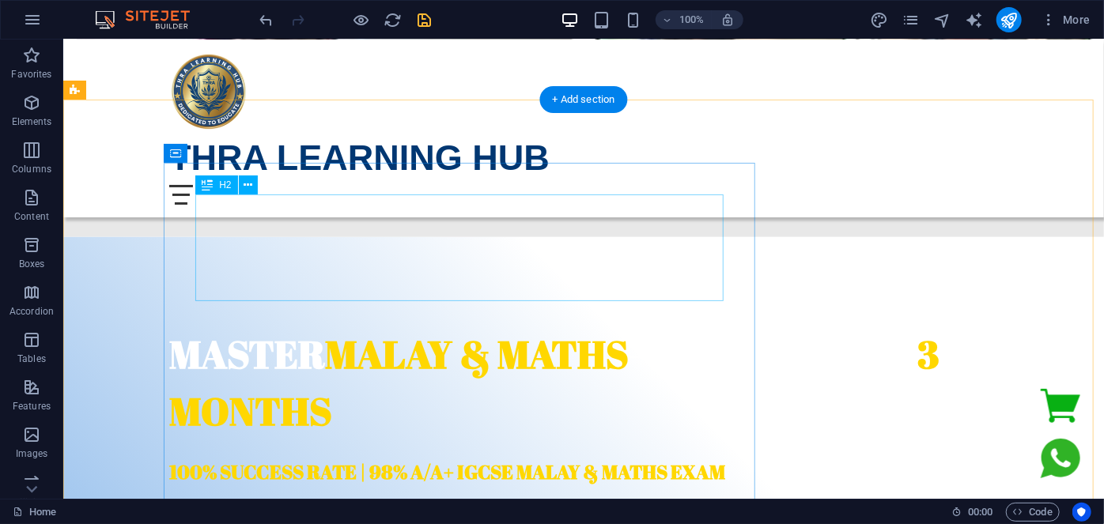
scroll to position [1099, 0]
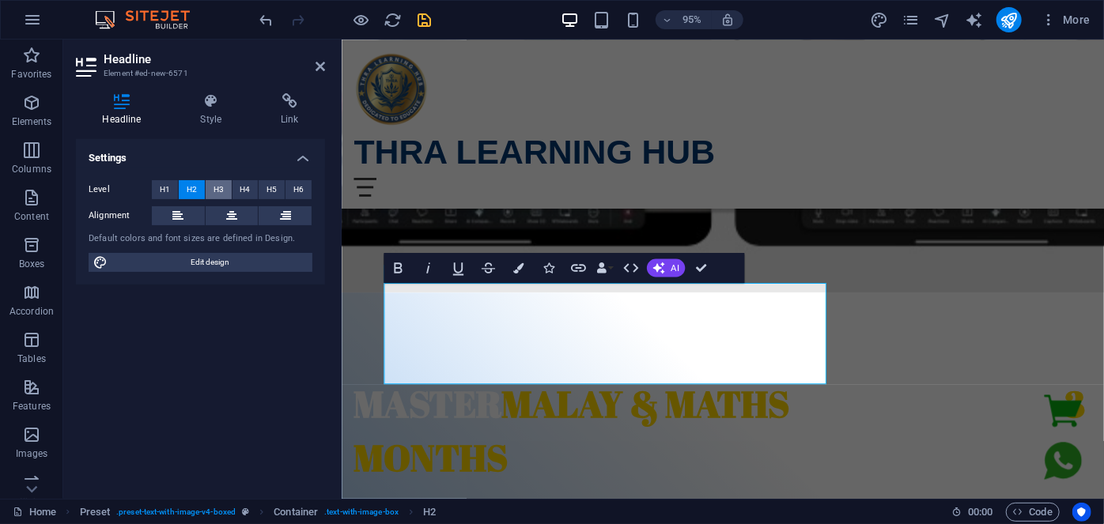
click at [216, 190] on span "H3" at bounding box center [219, 189] width 10 height 19
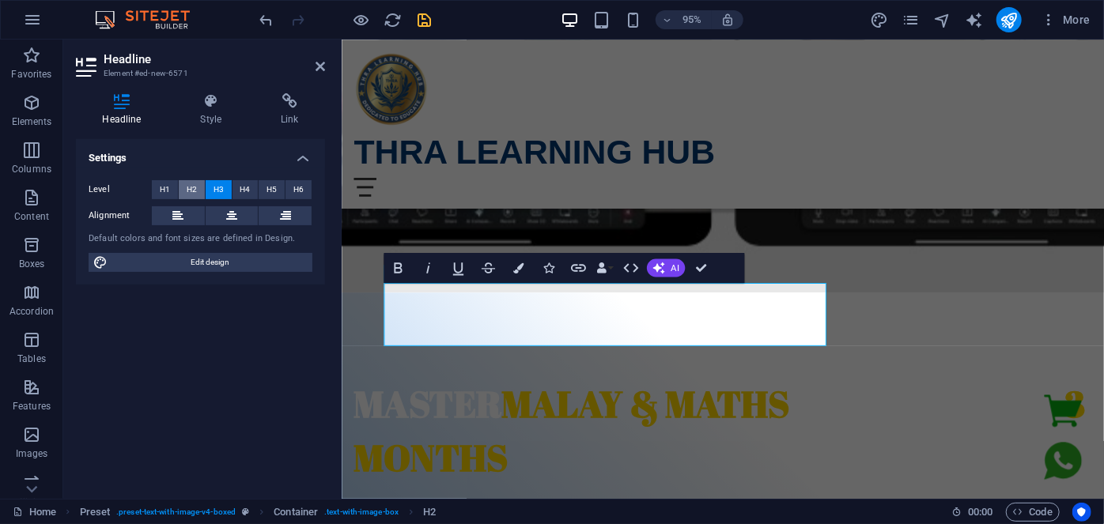
click at [196, 189] on span "H2" at bounding box center [192, 189] width 10 height 19
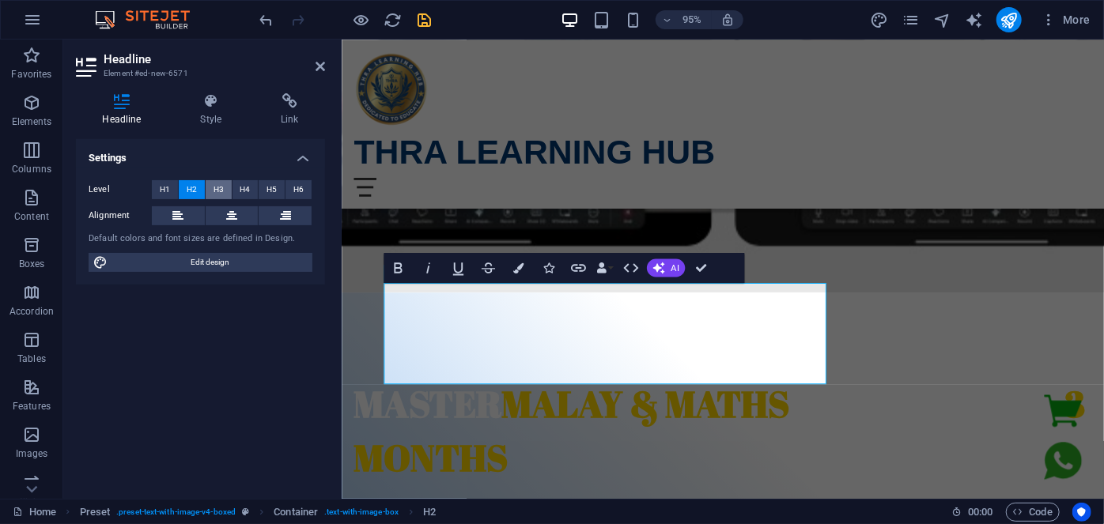
click at [221, 186] on span "H3" at bounding box center [219, 189] width 10 height 19
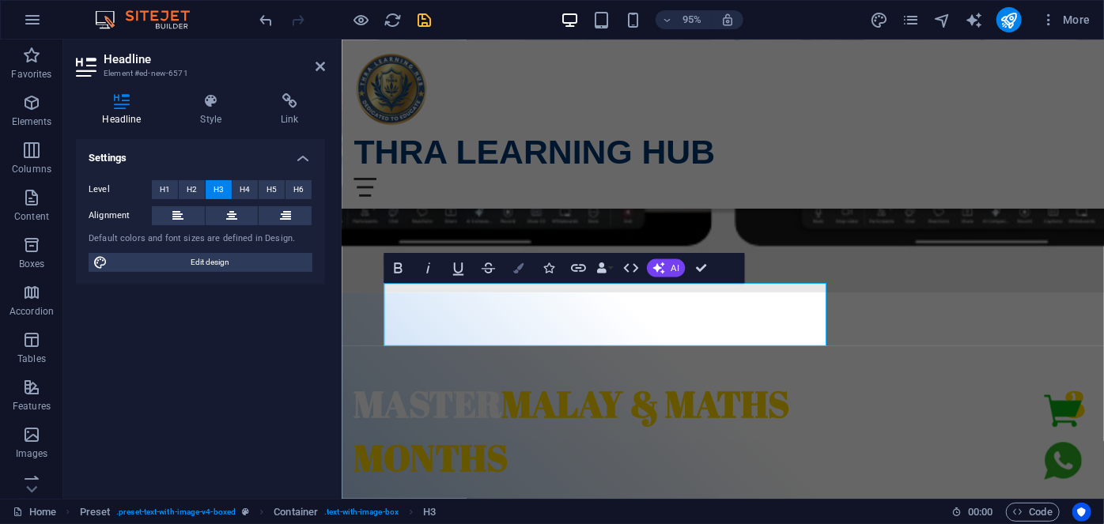
click at [516, 267] on icon "button" at bounding box center [518, 268] width 10 height 10
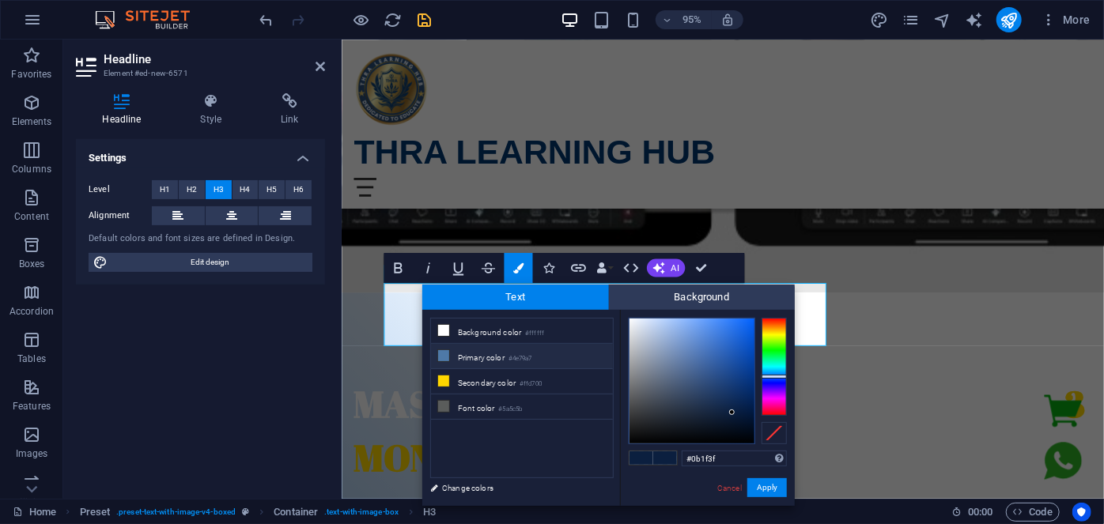
click at [486, 358] on li "Primary color #4e79a7" at bounding box center [522, 356] width 182 height 25
drag, startPoint x: 738, startPoint y: 454, endPoint x: 669, endPoint y: 455, distance: 68.8
click at [669, 455] on div "#4e79a7 Supported formats #0852ed rgb(8, 82, 237) rgba(8, 82, 237, 90%) hsv(221…" at bounding box center [707, 522] width 175 height 425
paste input "0128"
type input "#0128a7"
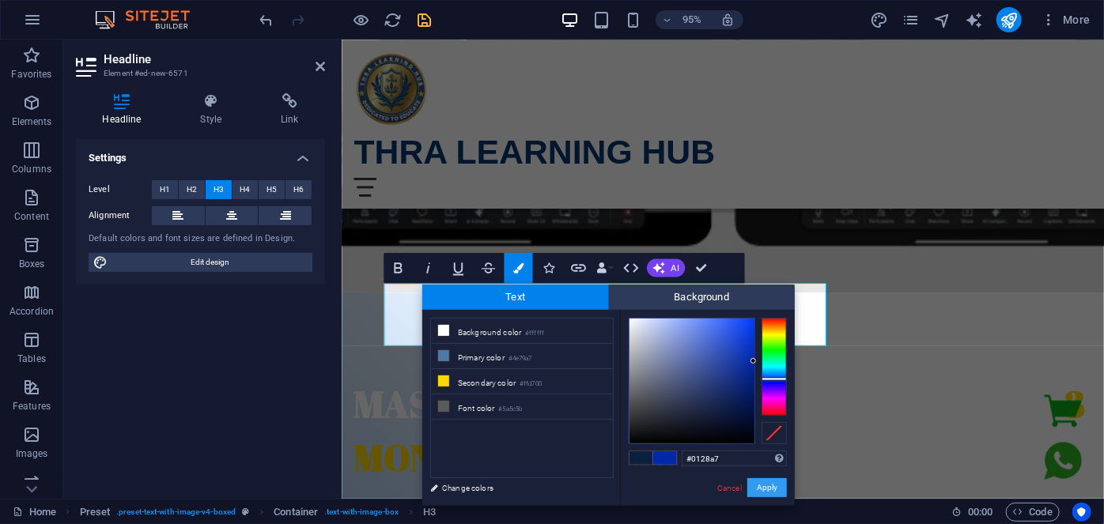
click at [755, 486] on button "Apply" at bounding box center [767, 487] width 40 height 19
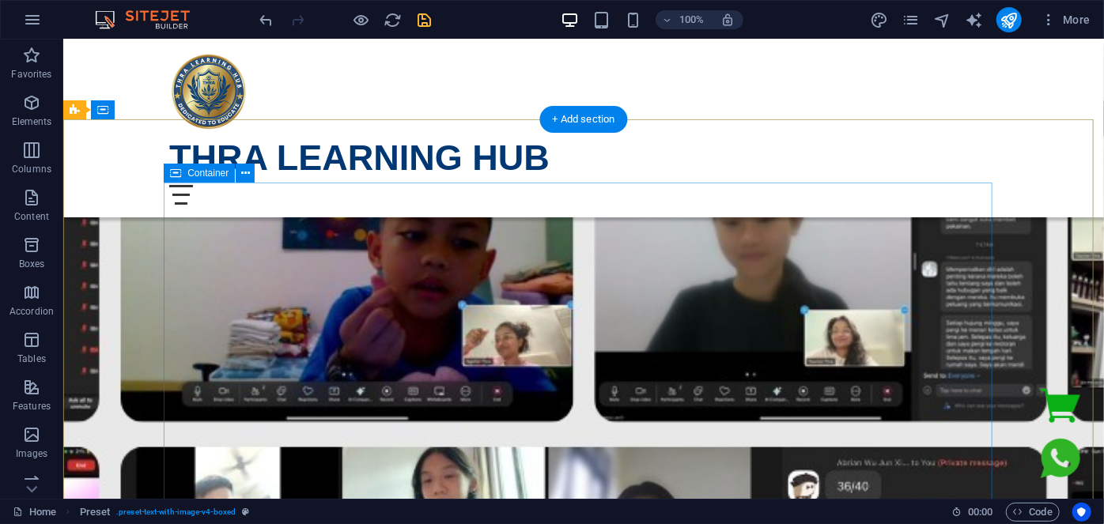
scroll to position [215, 0]
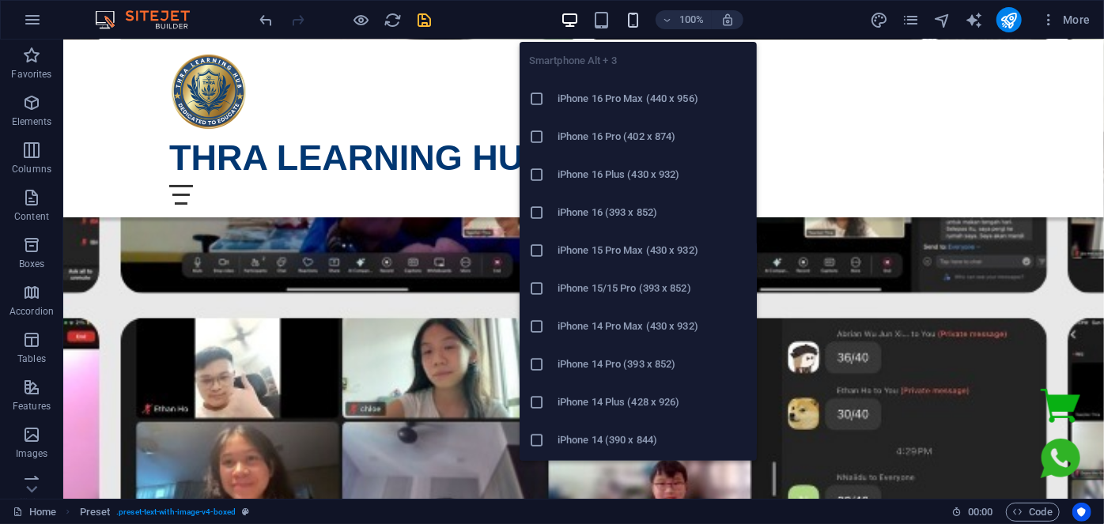
click at [627, 18] on icon "button" at bounding box center [633, 20] width 18 height 18
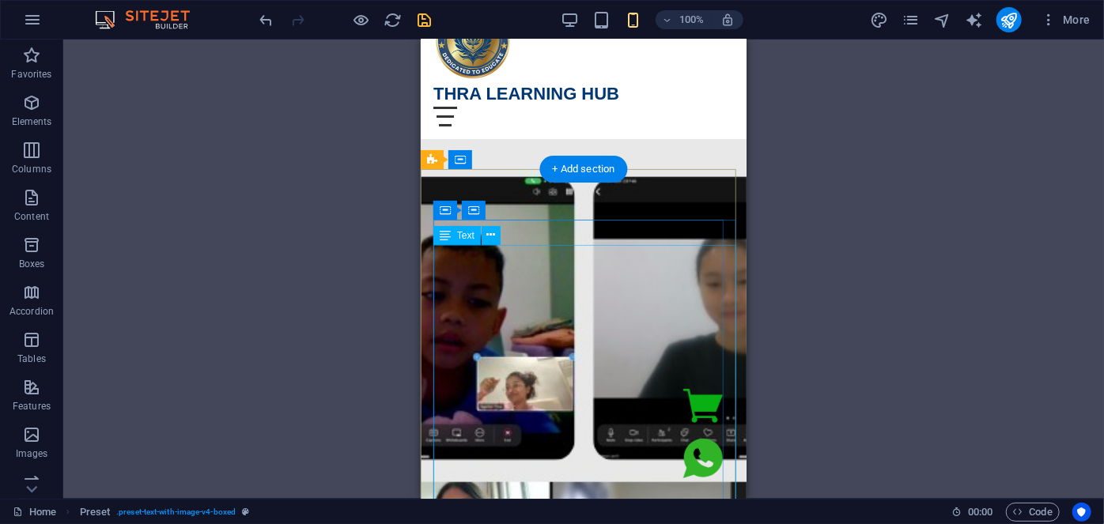
scroll to position [71, 0]
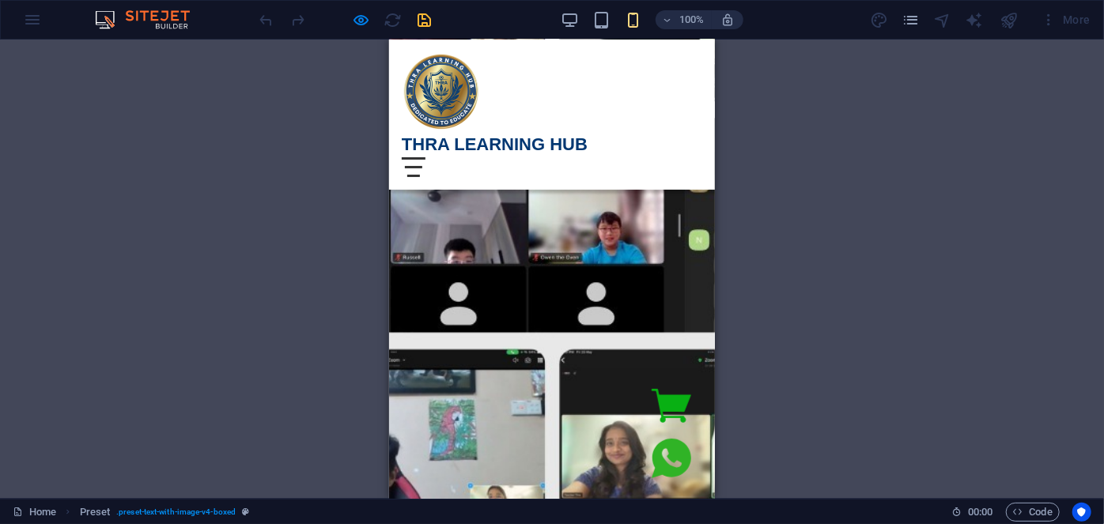
scroll to position [287, 0]
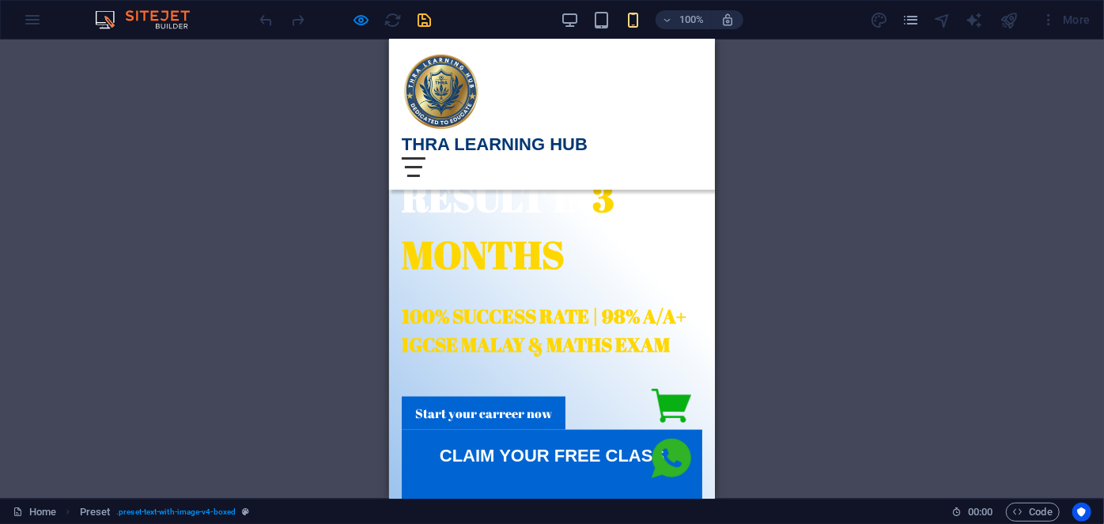
scroll to position [934, 0]
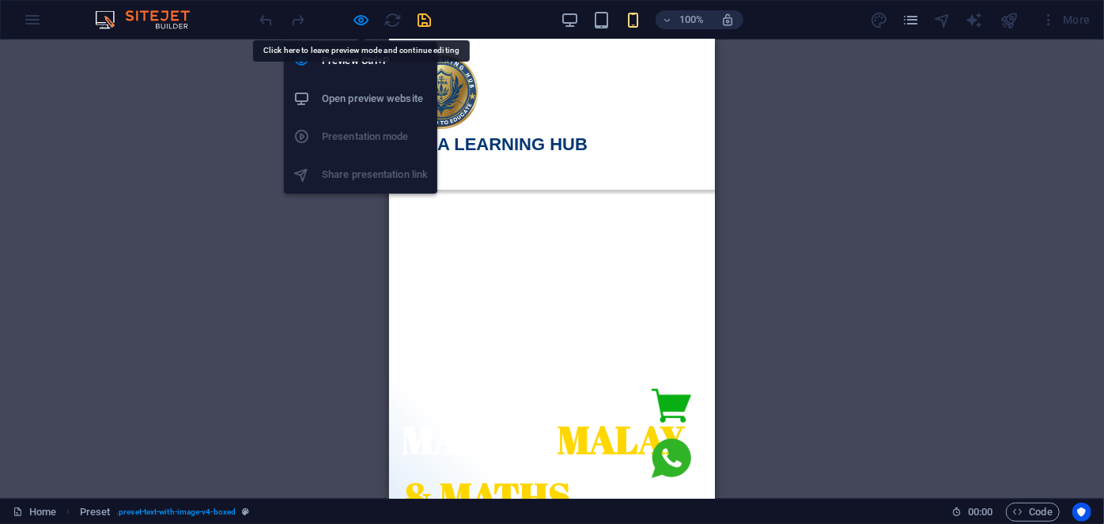
scroll to position [1298, 0]
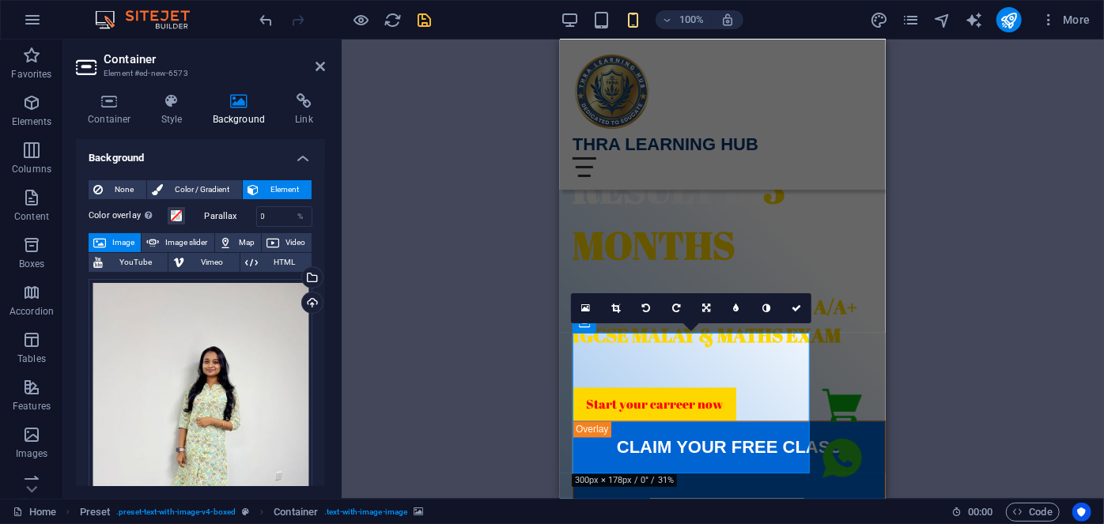
click at [480, 123] on div "Menu Bar Code Container Code Image Container Container Container H2 Container C…" at bounding box center [723, 269] width 762 height 459
click at [414, 22] on div at bounding box center [345, 19] width 177 height 25
click at [421, 21] on icon "save" at bounding box center [425, 20] width 18 height 18
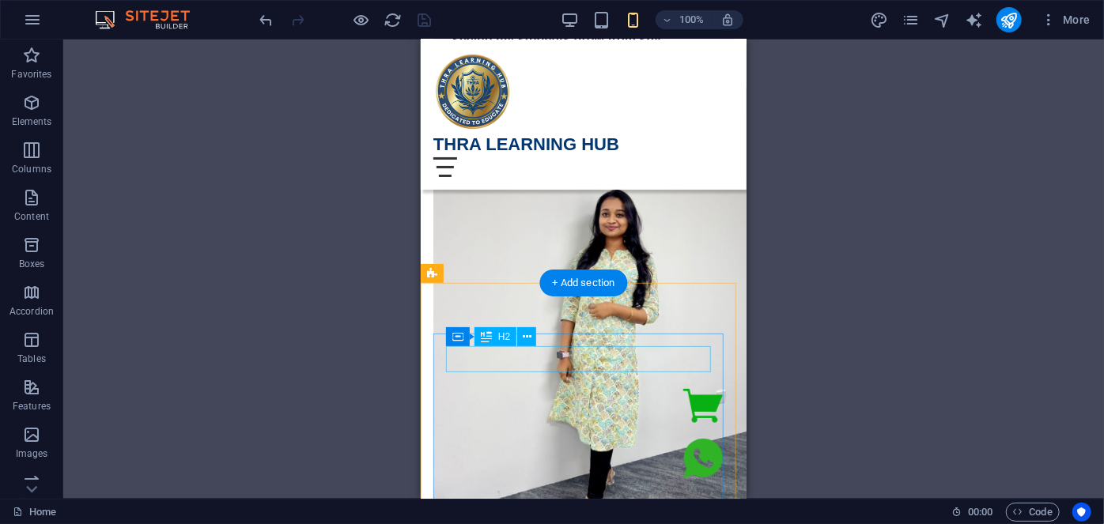
scroll to position [2515, 0]
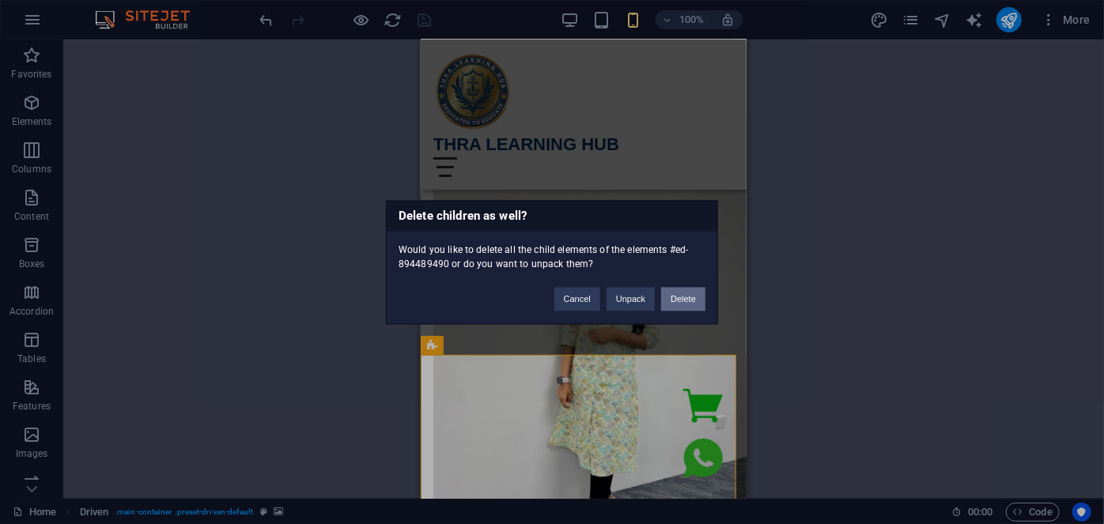
click at [696, 304] on button "Delete" at bounding box center [683, 299] width 44 height 24
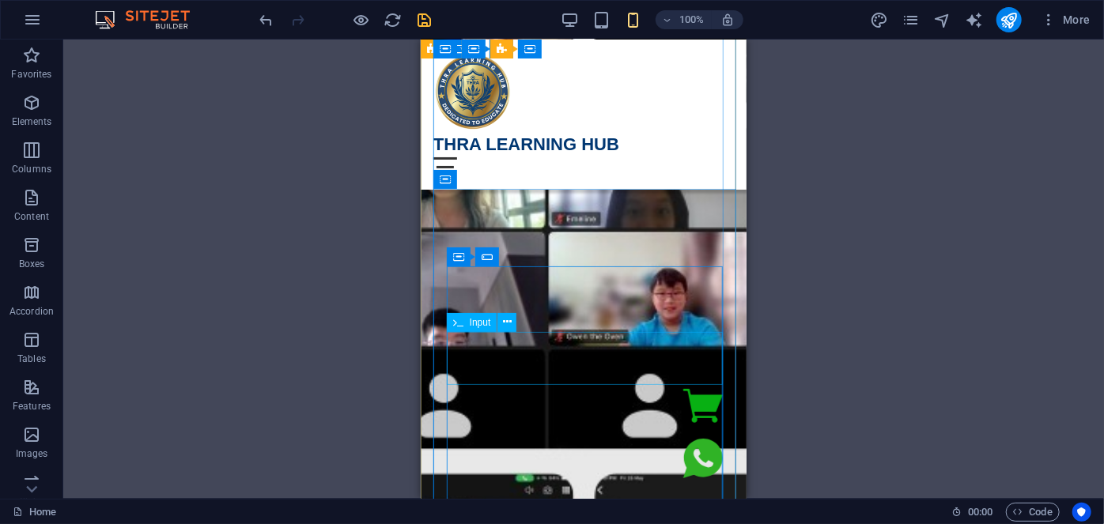
scroll to position [71, 0]
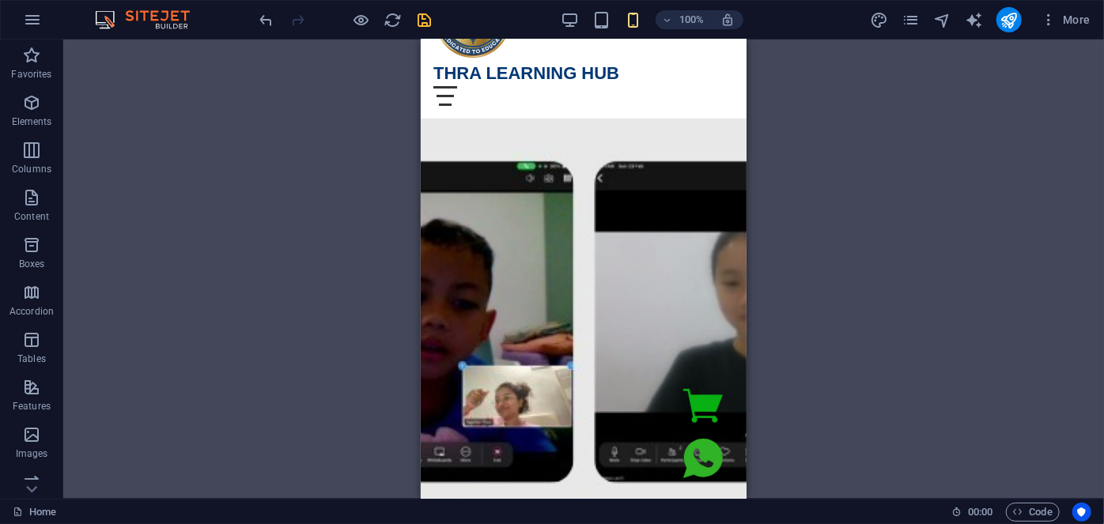
click at [807, 282] on div "Menu Bar Code Container Code Image Container Container Container H2 Container C…" at bounding box center [583, 269] width 1041 height 459
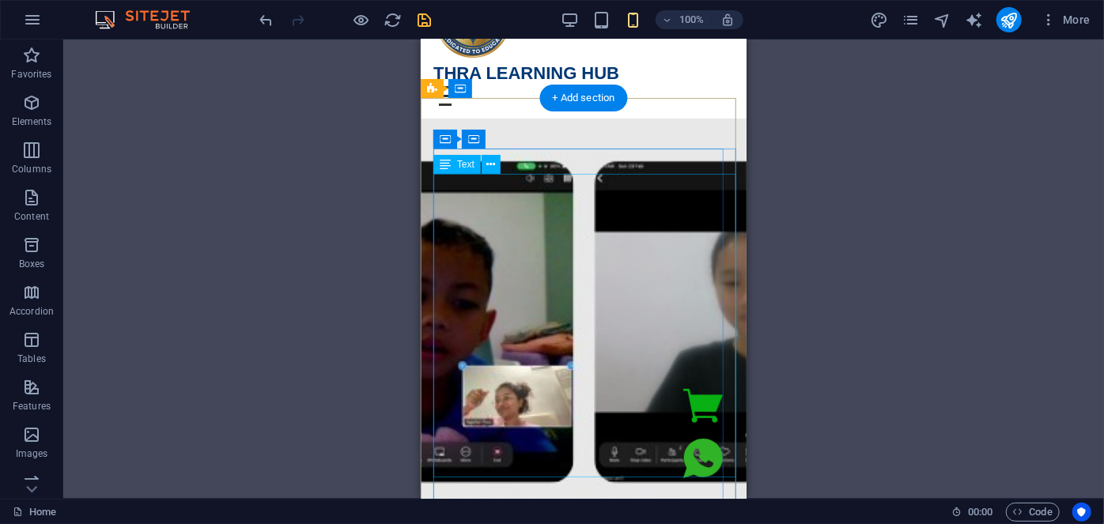
scroll to position [0, 0]
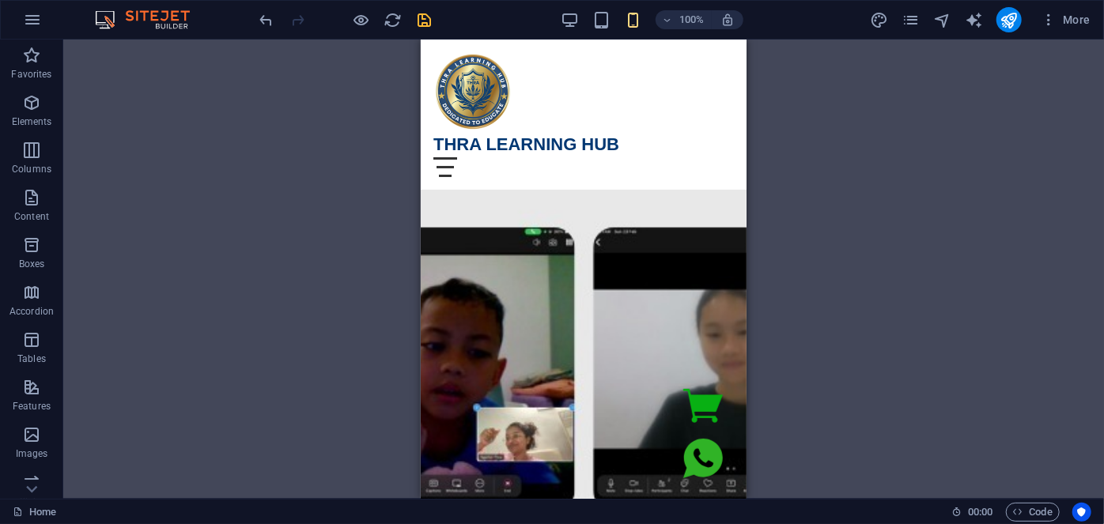
click at [250, 153] on div "Menu Bar Code Container Code Image Container Container Container H2 Container C…" at bounding box center [583, 269] width 1041 height 459
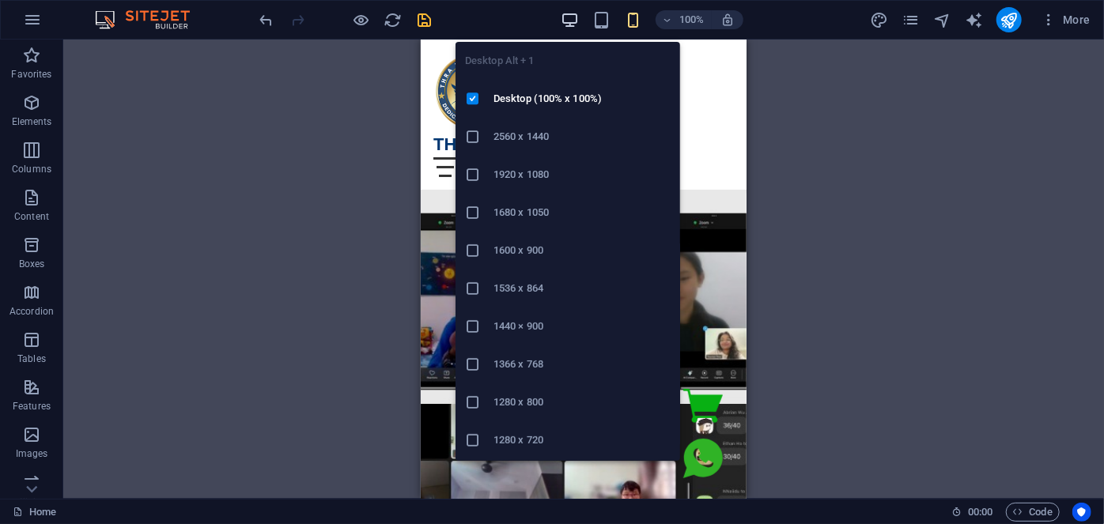
click at [576, 18] on icon "button" at bounding box center [570, 20] width 18 height 18
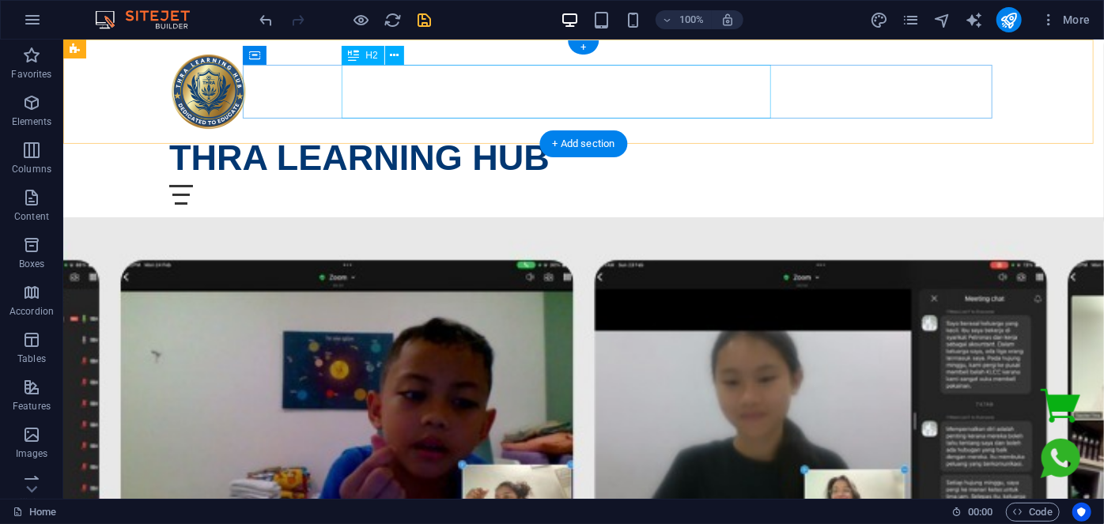
click at [398, 130] on div "THRA LEARNING HUB" at bounding box center [582, 157] width 829 height 54
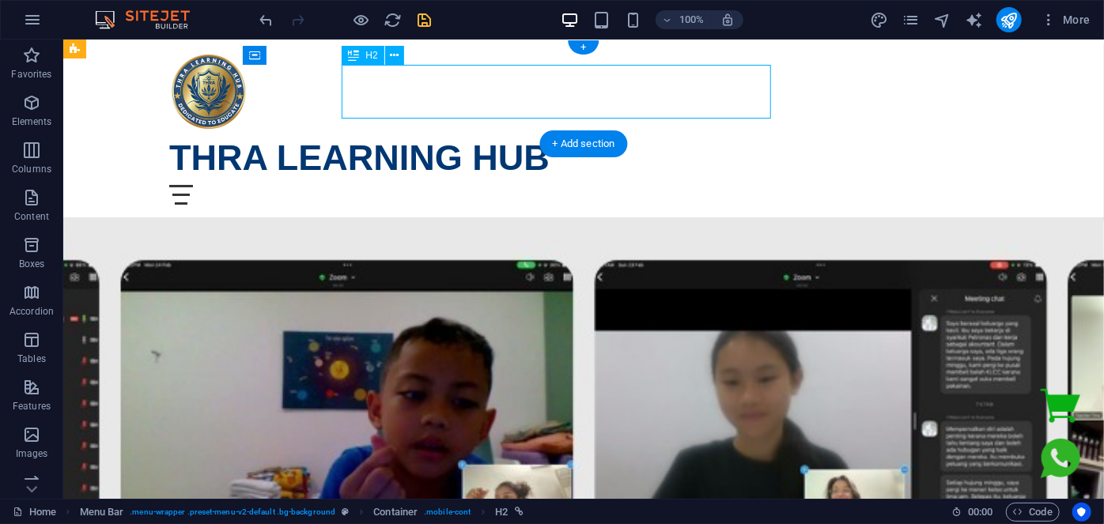
click at [398, 130] on div "THRA LEARNING HUB" at bounding box center [582, 157] width 829 height 54
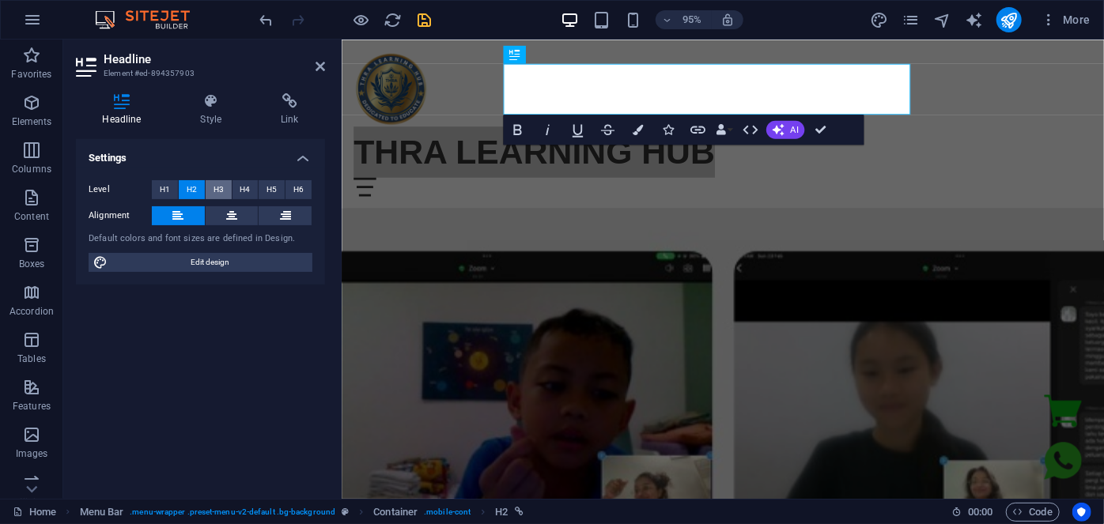
click at [210, 185] on button "H3" at bounding box center [219, 189] width 26 height 19
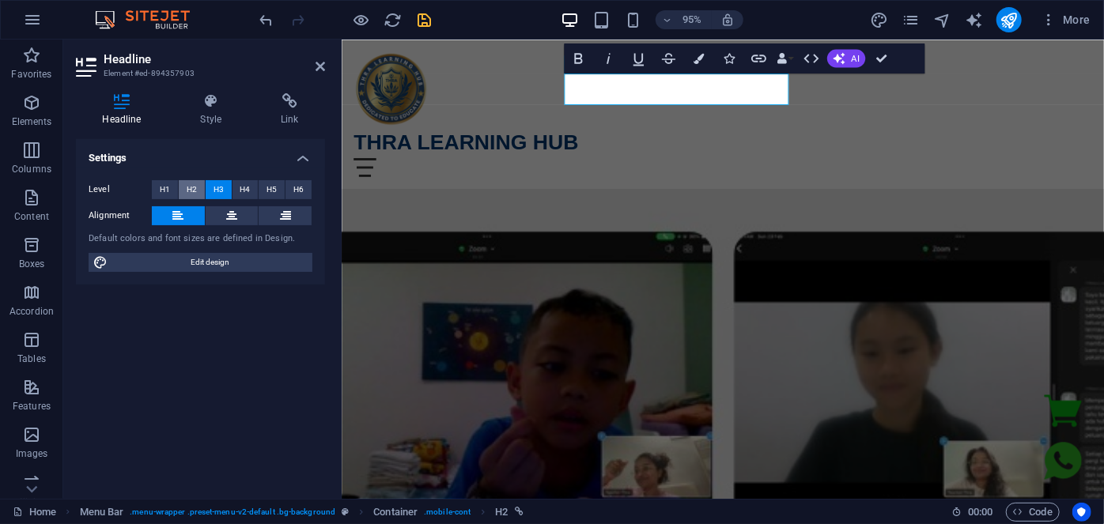
click at [194, 186] on span "H2" at bounding box center [192, 189] width 10 height 19
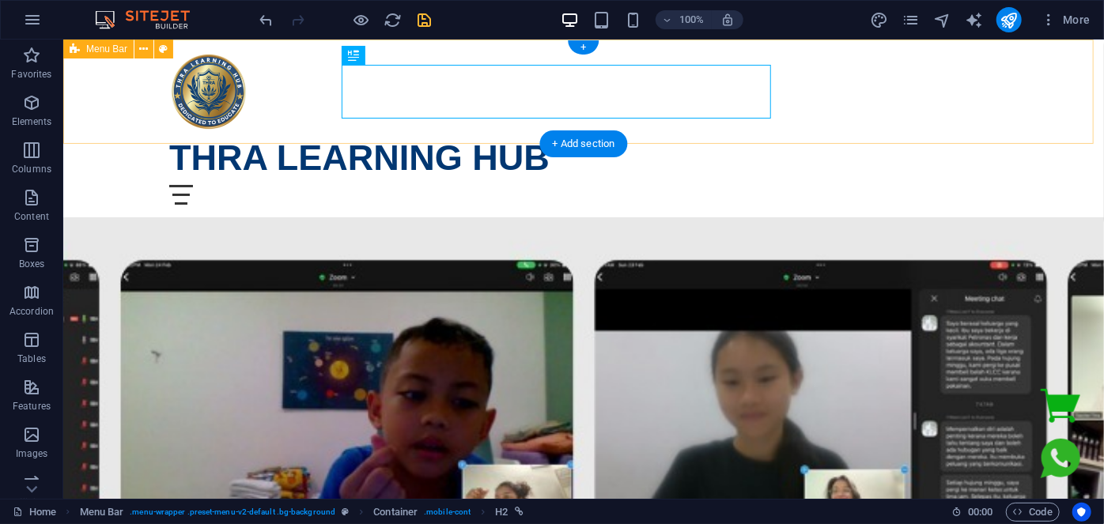
click at [1039, 89] on div "Home Register Now testimonial THRA LEARNING HUB Menu Home Register Now testimon…" at bounding box center [582, 128] width 1041 height 178
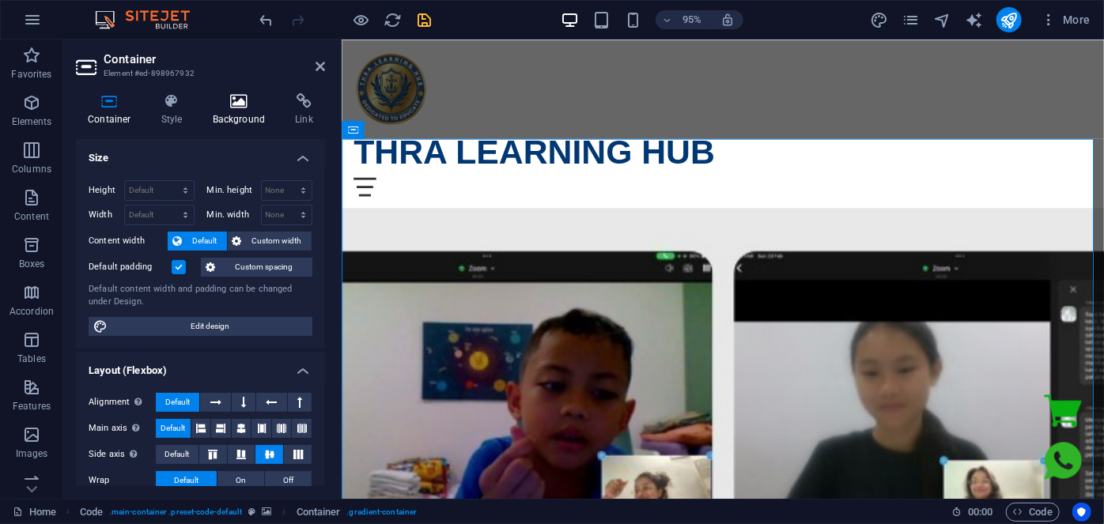
click at [244, 111] on h4 "Background" at bounding box center [242, 109] width 83 height 33
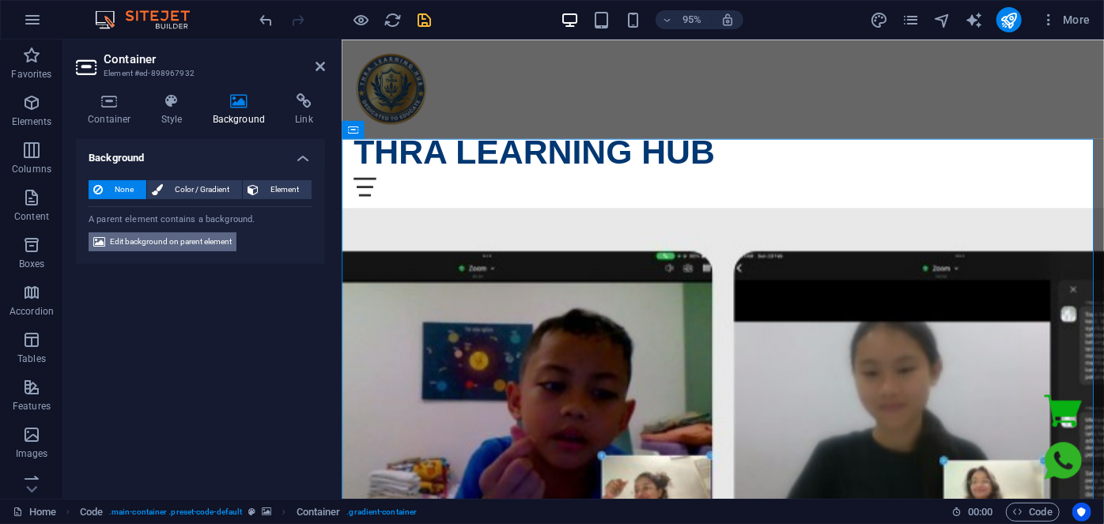
click at [182, 237] on span "Edit background on parent element" at bounding box center [171, 241] width 122 height 19
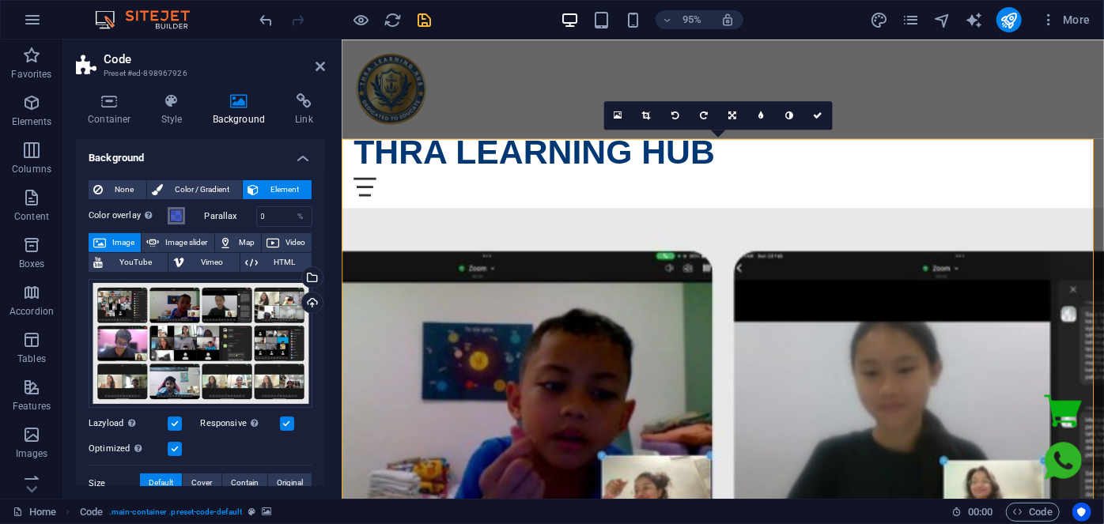
click at [177, 214] on span at bounding box center [176, 216] width 13 height 13
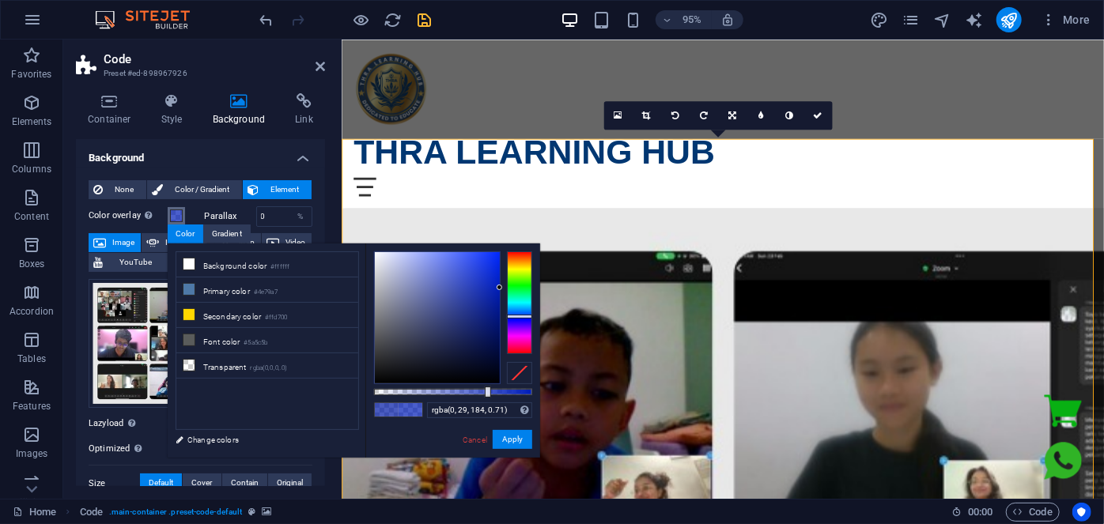
drag, startPoint x: 470, startPoint y: 307, endPoint x: 506, endPoint y: 288, distance: 41.0
click at [506, 288] on div at bounding box center [453, 317] width 158 height 133
click at [250, 289] on li "Primary color #4e79a7" at bounding box center [267, 290] width 182 height 25
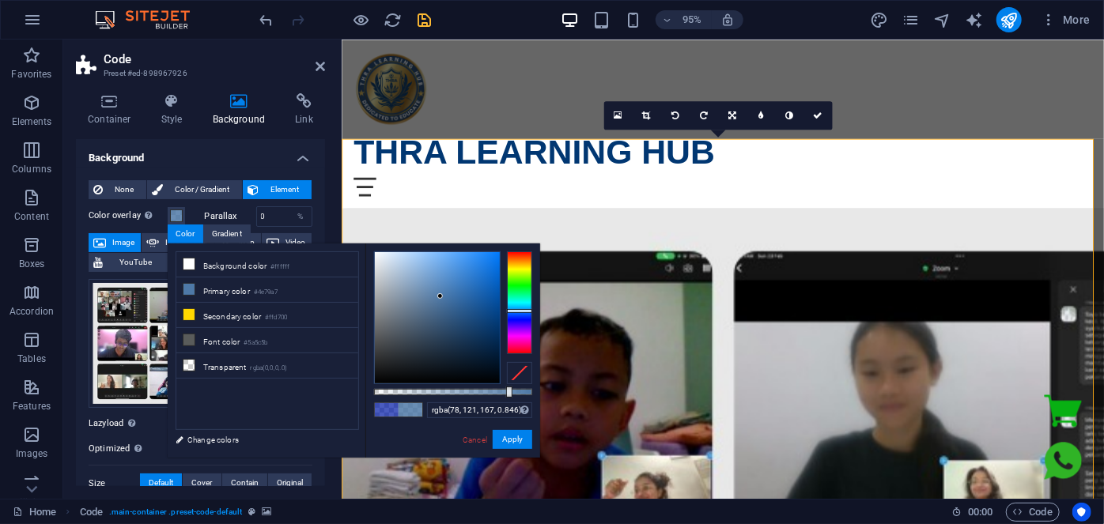
drag, startPoint x: 487, startPoint y: 390, endPoint x: 522, endPoint y: 378, distance: 36.8
click at [510, 391] on div at bounding box center [509, 392] width 6 height 11
drag, startPoint x: 819, startPoint y: 119, endPoint x: 756, endPoint y: 79, distance: 75.0
click at [819, 119] on link at bounding box center [817, 115] width 28 height 28
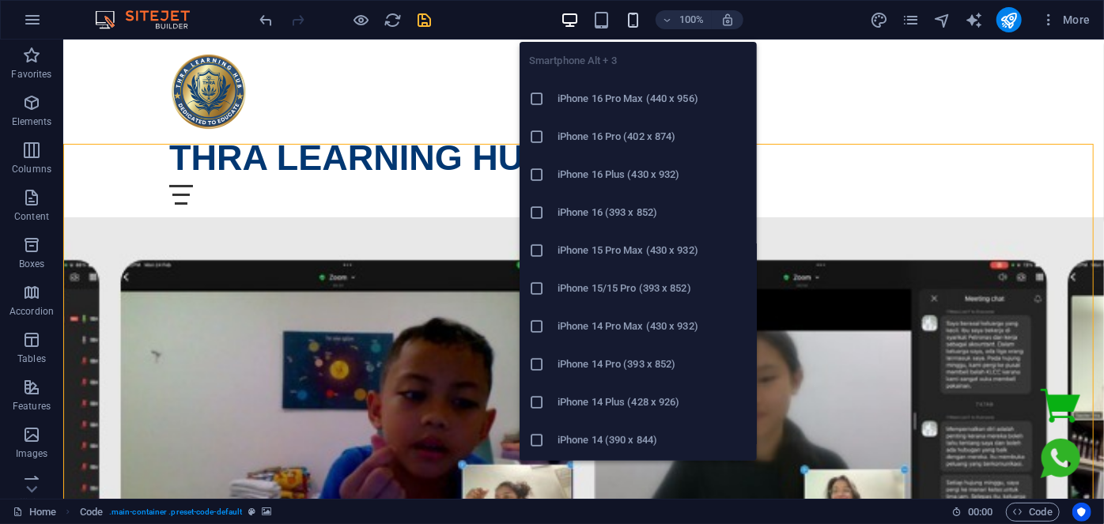
click at [633, 18] on icon "button" at bounding box center [633, 20] width 18 height 18
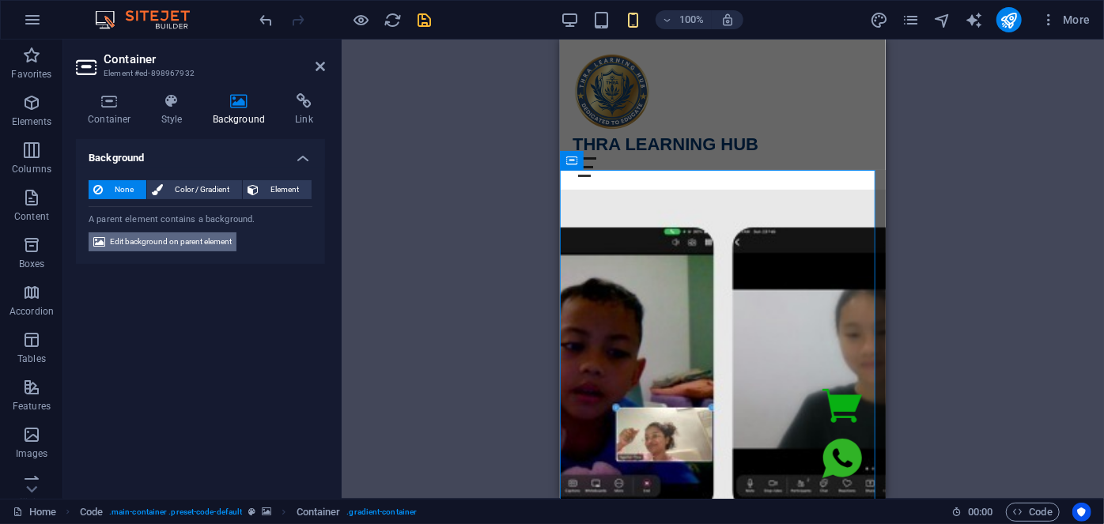
click at [180, 240] on span "Edit background on parent element" at bounding box center [171, 241] width 122 height 19
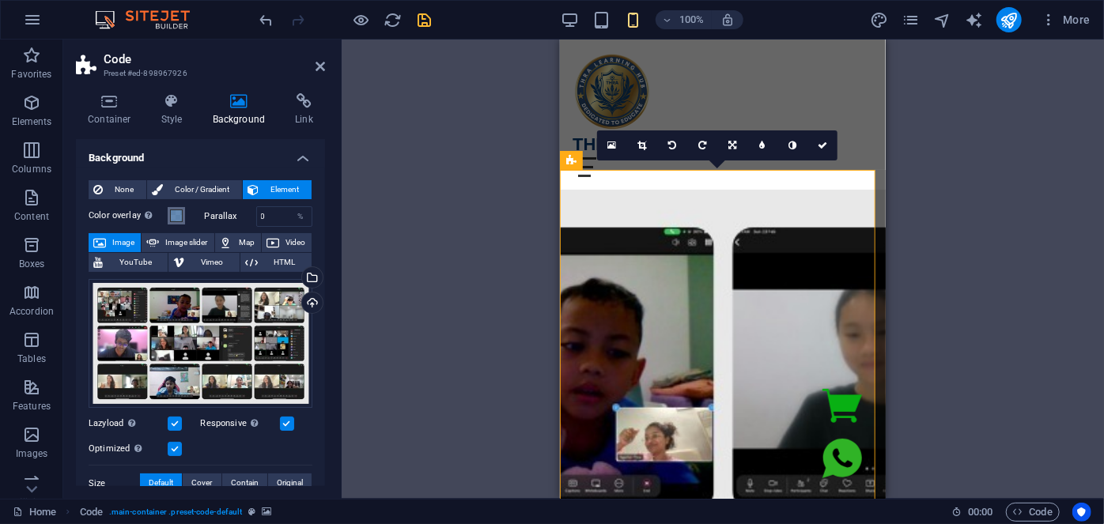
click at [170, 215] on span at bounding box center [176, 216] width 13 height 13
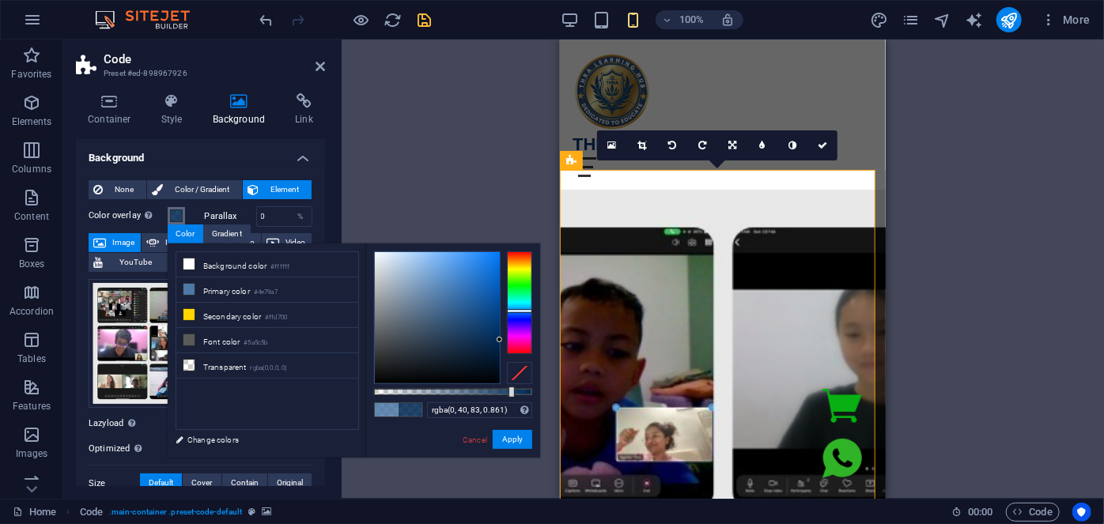
drag, startPoint x: 471, startPoint y: 304, endPoint x: 526, endPoint y: 340, distance: 65.6
click at [526, 340] on div at bounding box center [453, 317] width 158 height 133
type input "rgba(0, 40, 83, 0.876)"
click at [512, 391] on div at bounding box center [514, 392] width 6 height 11
click at [822, 142] on icon at bounding box center [822, 145] width 9 height 9
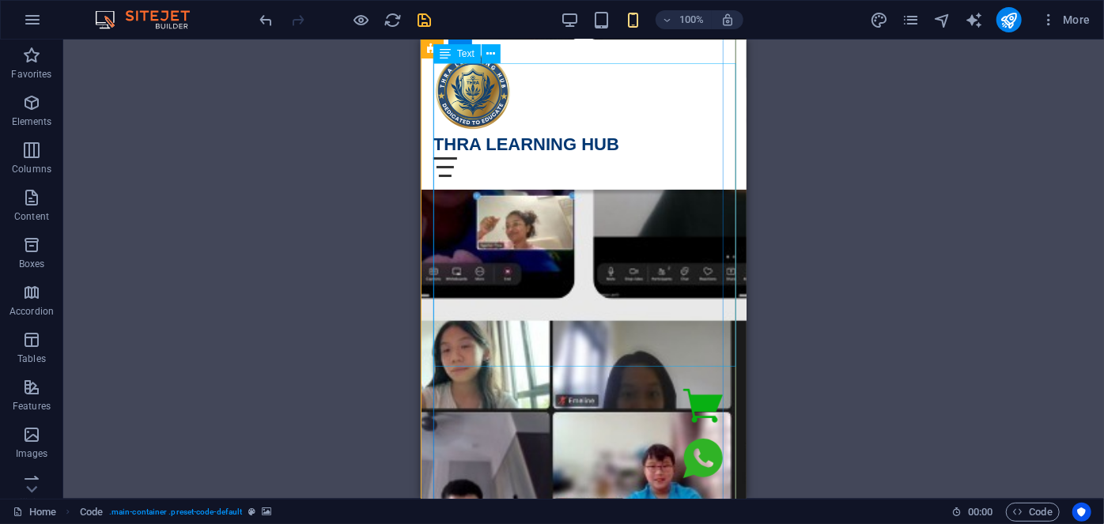
scroll to position [215, 0]
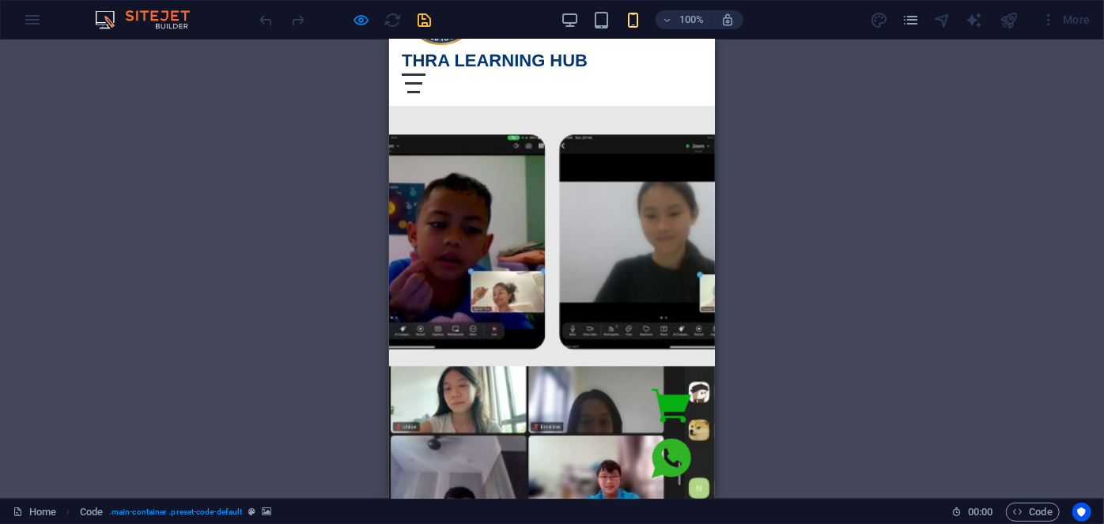
scroll to position [0, 0]
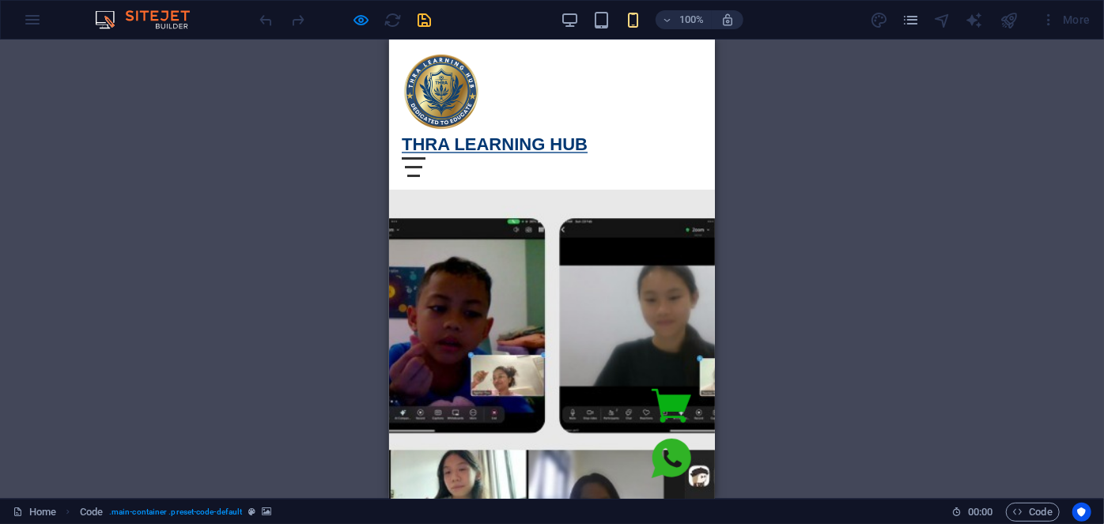
click at [507, 135] on span "THRA LEARNING HUB" at bounding box center [494, 144] width 186 height 20
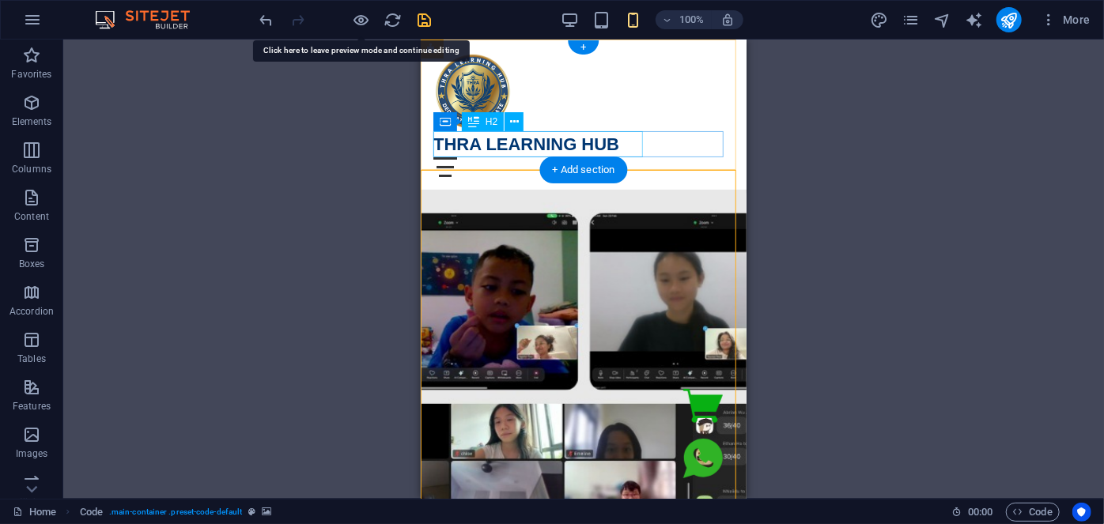
click at [544, 143] on div "THRA LEARNING HUB" at bounding box center [583, 143] width 300 height 26
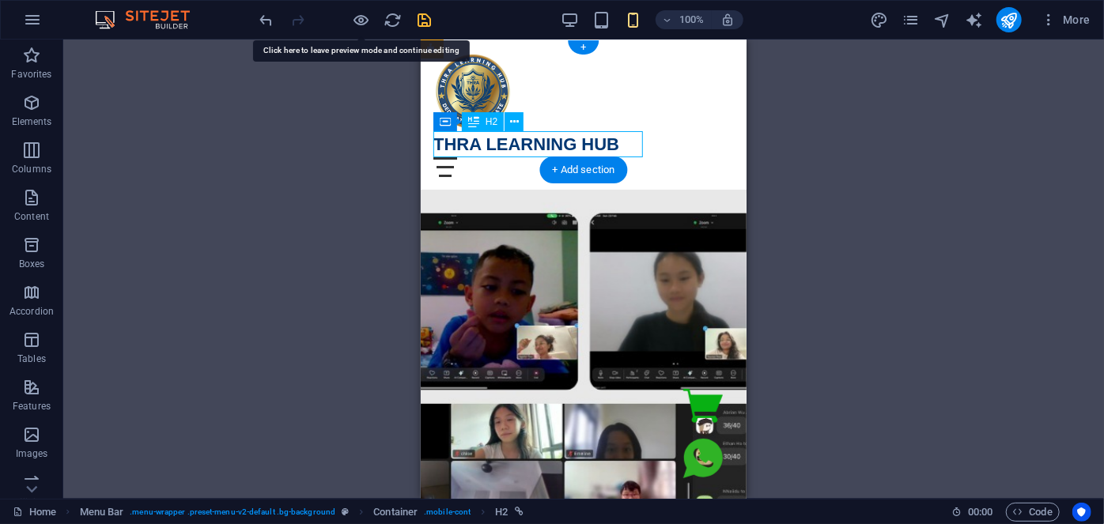
click at [544, 143] on div "THRA LEARNING HUB" at bounding box center [583, 143] width 300 height 26
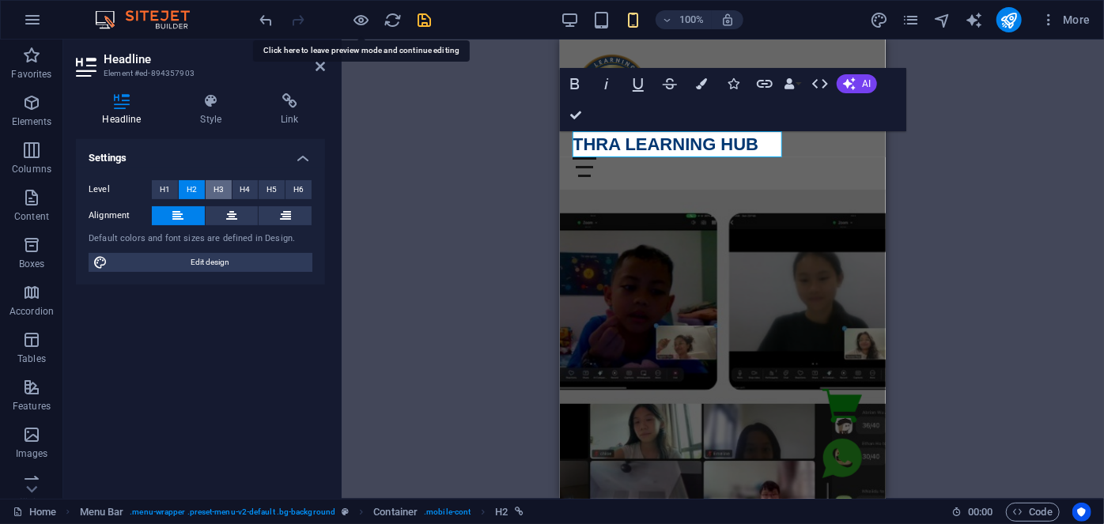
click at [221, 190] on span "H3" at bounding box center [219, 189] width 10 height 19
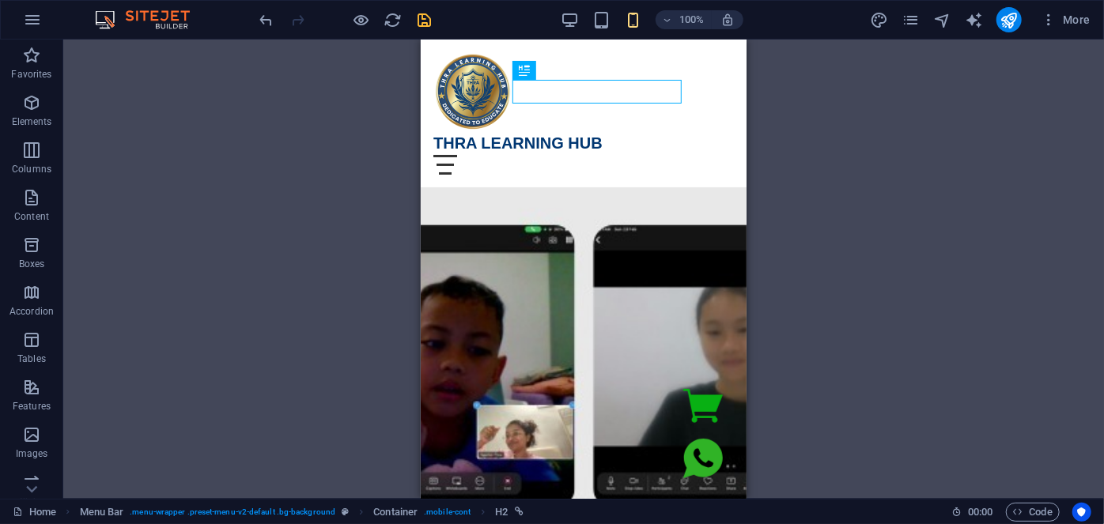
click at [857, 153] on div "Menu Bar Code Container Code Image Container Container Container H2 Container C…" at bounding box center [583, 269] width 1041 height 459
click at [425, 20] on icon "save" at bounding box center [425, 20] width 18 height 18
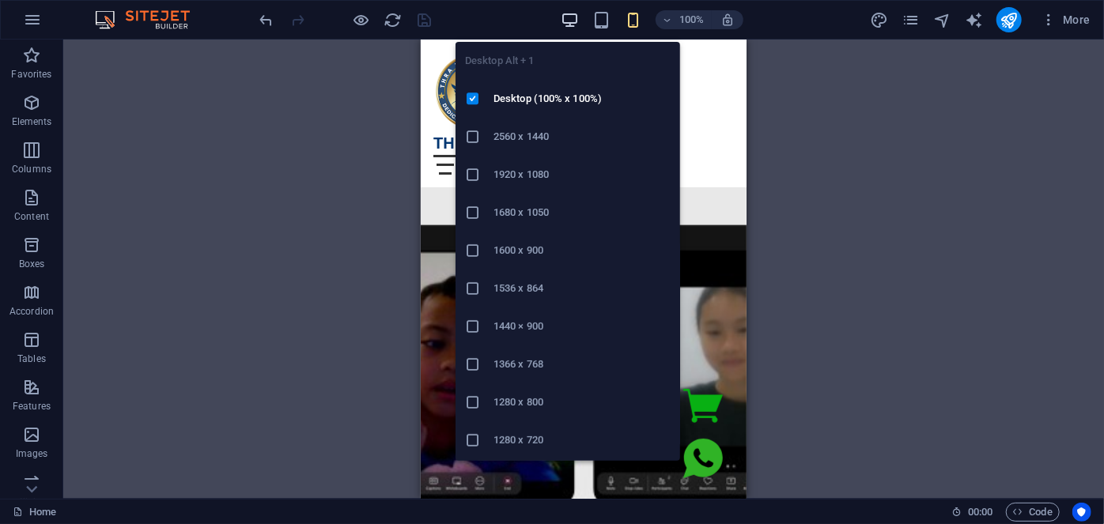
click at [569, 15] on icon "button" at bounding box center [570, 20] width 18 height 18
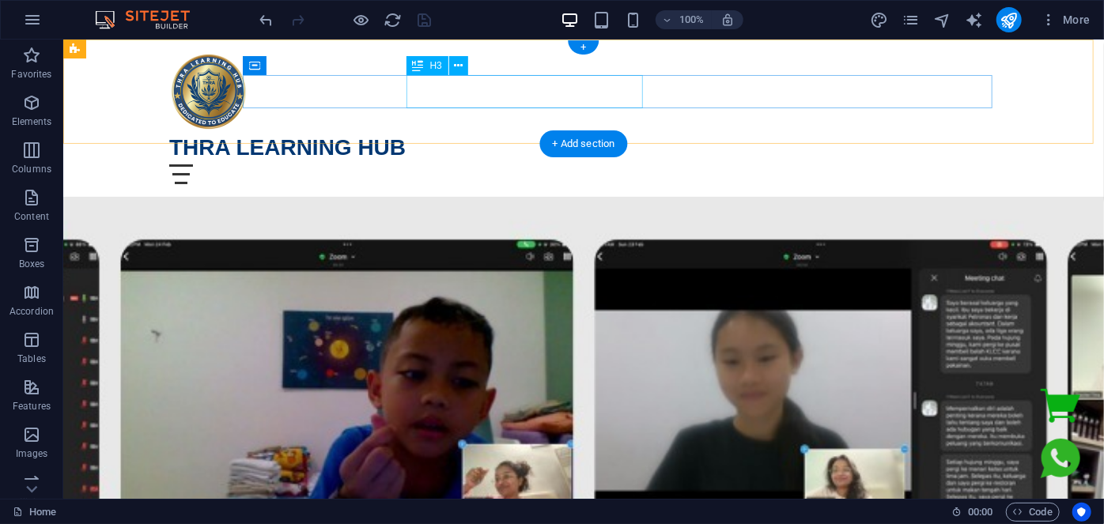
click at [438, 130] on div "THRA LEARNING HUB" at bounding box center [582, 146] width 829 height 33
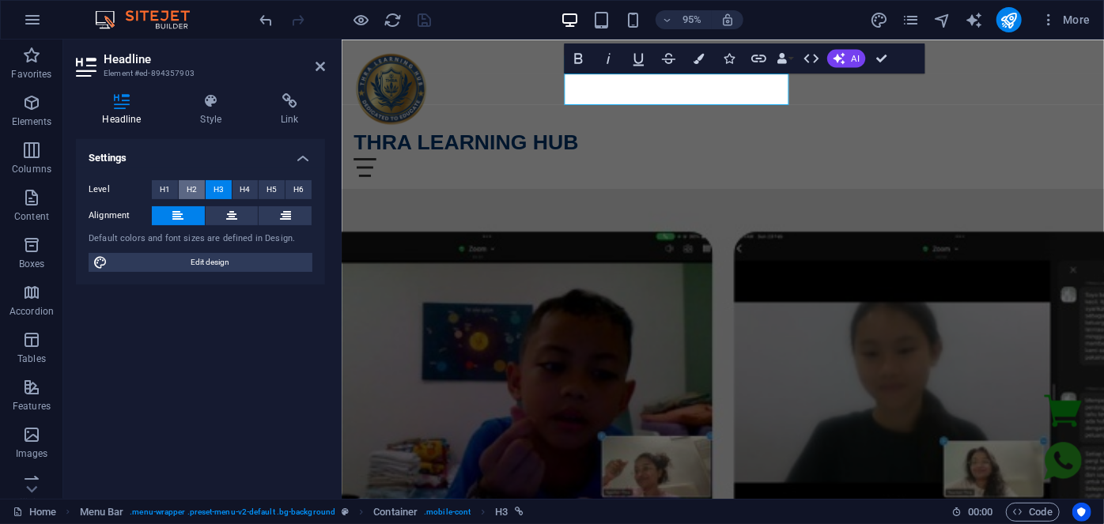
click at [196, 187] on button "H2" at bounding box center [192, 189] width 26 height 19
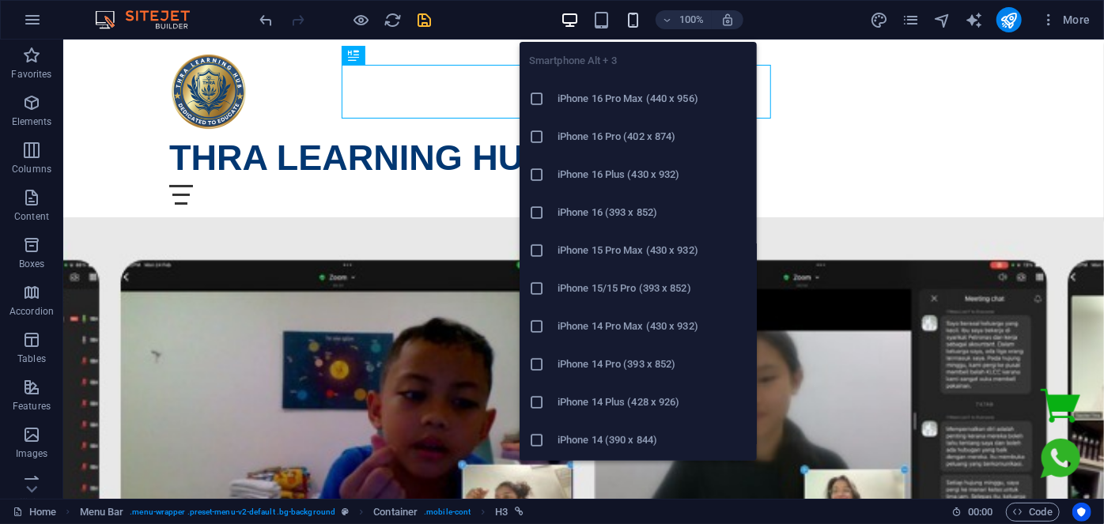
click at [630, 25] on icon "button" at bounding box center [633, 20] width 18 height 18
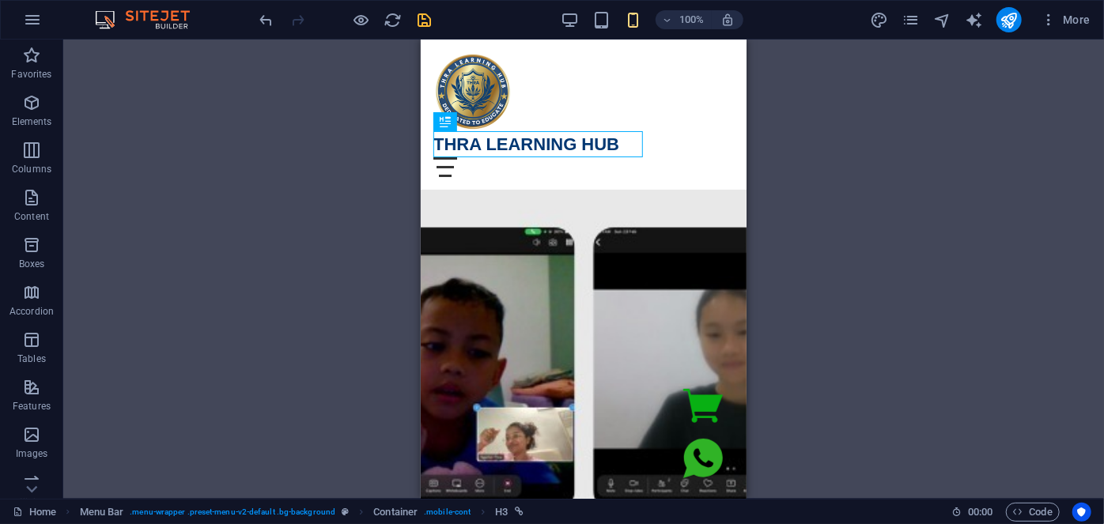
click at [812, 195] on div "Menu Bar Code Container Code Image Container Container Container H2 Container C…" at bounding box center [583, 269] width 1041 height 459
click at [391, 22] on icon "reload" at bounding box center [393, 20] width 18 height 18
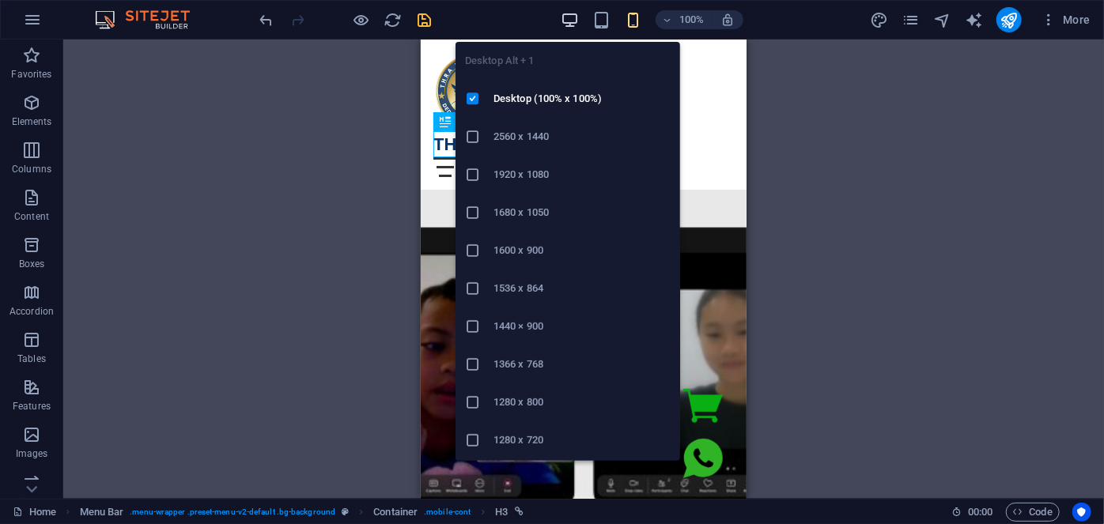
click at [567, 11] on icon "button" at bounding box center [570, 20] width 18 height 18
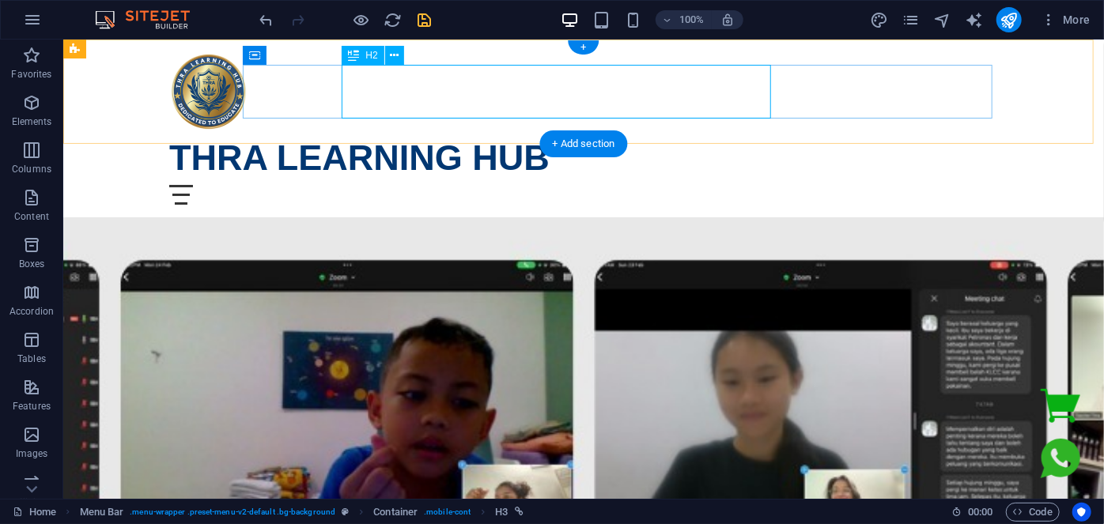
click at [444, 130] on div "THRA LEARNING HUB" at bounding box center [582, 157] width 829 height 54
drag, startPoint x: 445, startPoint y: 89, endPoint x: 171, endPoint y: 91, distance: 274.4
click at [444, 130] on div "THRA LEARNING HUB" at bounding box center [582, 157] width 829 height 54
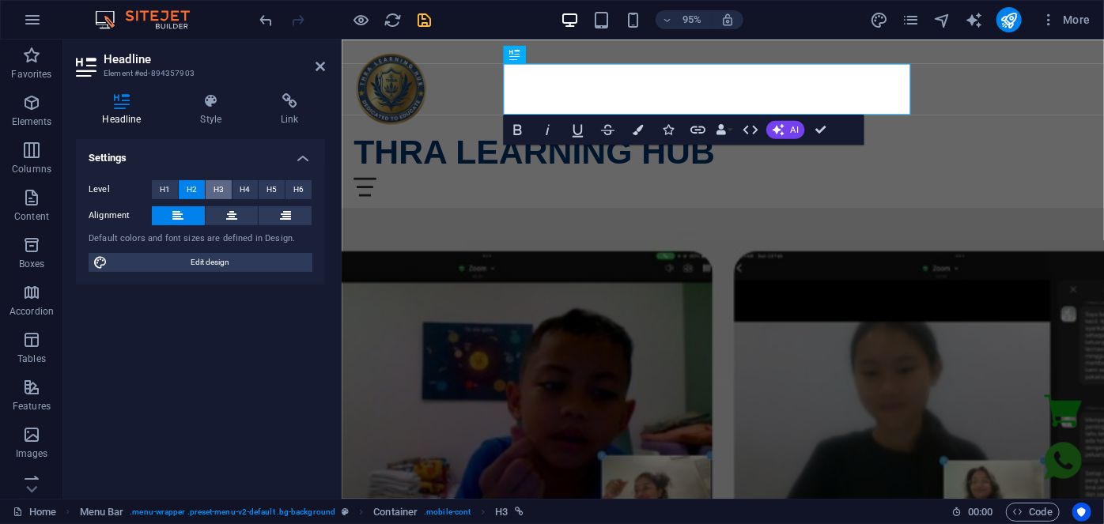
click at [209, 186] on button "H3" at bounding box center [219, 189] width 26 height 19
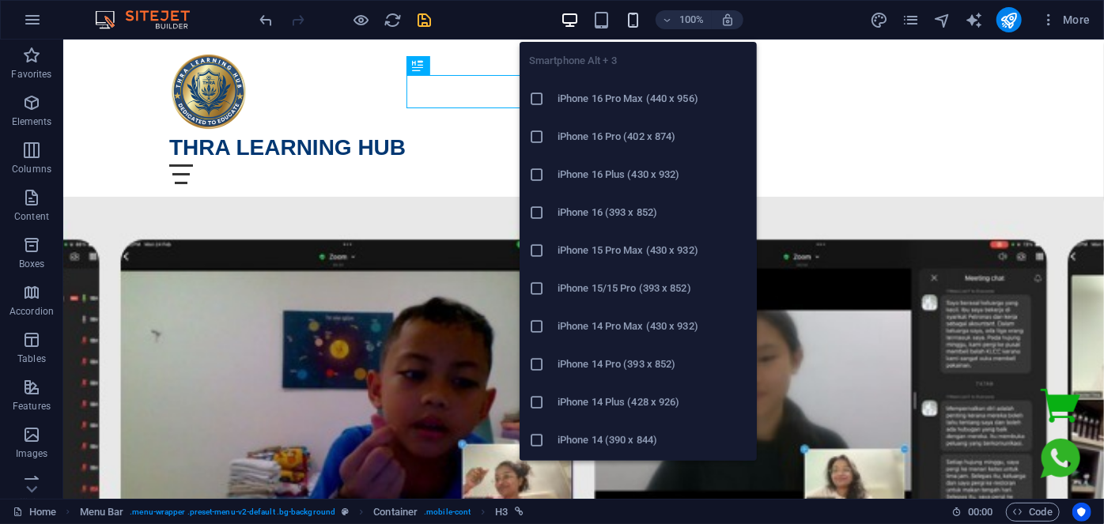
click at [635, 20] on icon "button" at bounding box center [633, 20] width 18 height 18
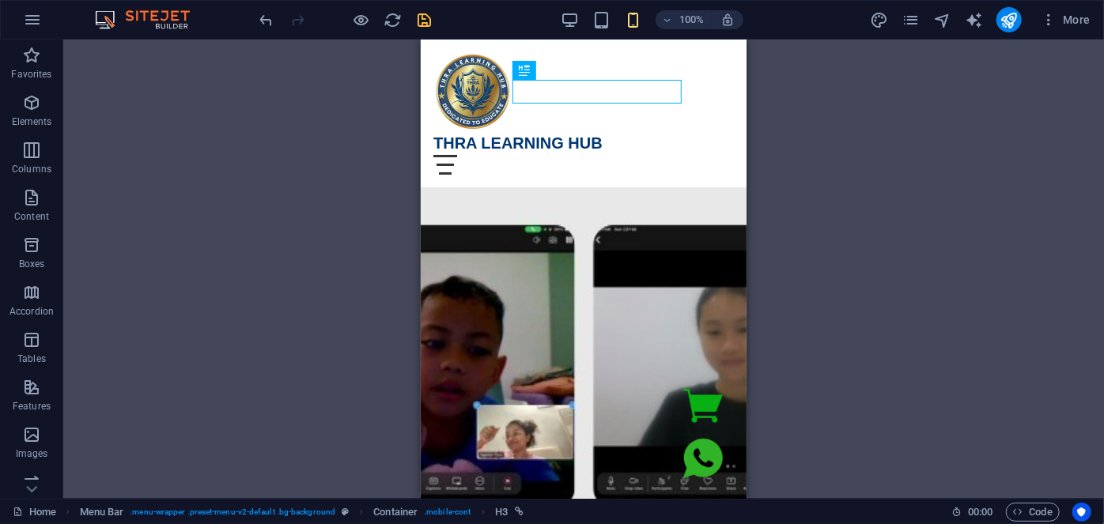
click at [916, 375] on div "Menu Bar Code Container Code Image Container Container Container H2 Container C…" at bounding box center [583, 269] width 1041 height 459
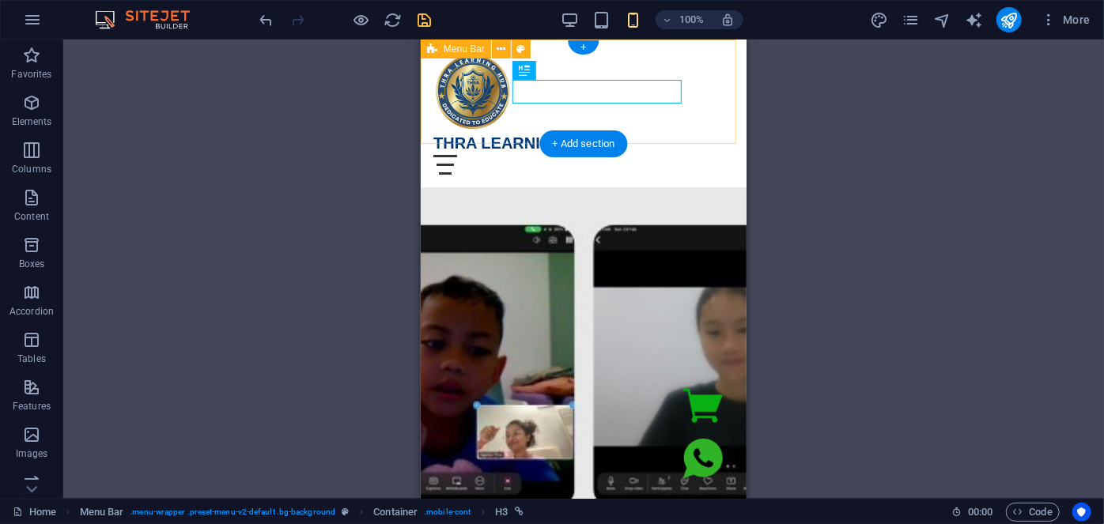
click at [640, 129] on div "Home Register Now testimonial THRA LEARNING HUB Menu Home Register Now testimon…" at bounding box center [583, 113] width 326 height 148
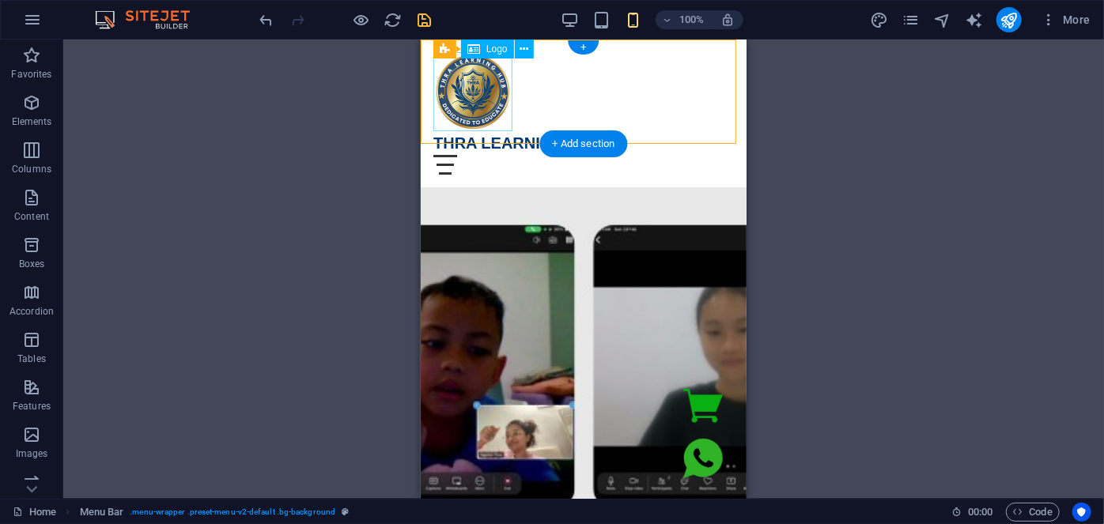
click at [489, 119] on div at bounding box center [583, 90] width 300 height 79
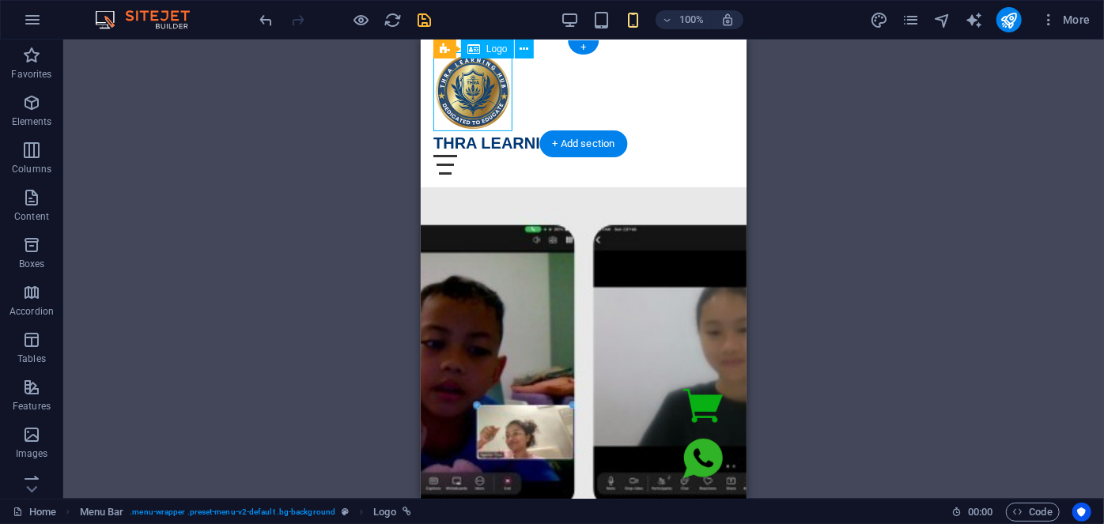
click at [496, 113] on div at bounding box center [583, 90] width 300 height 79
select select "px"
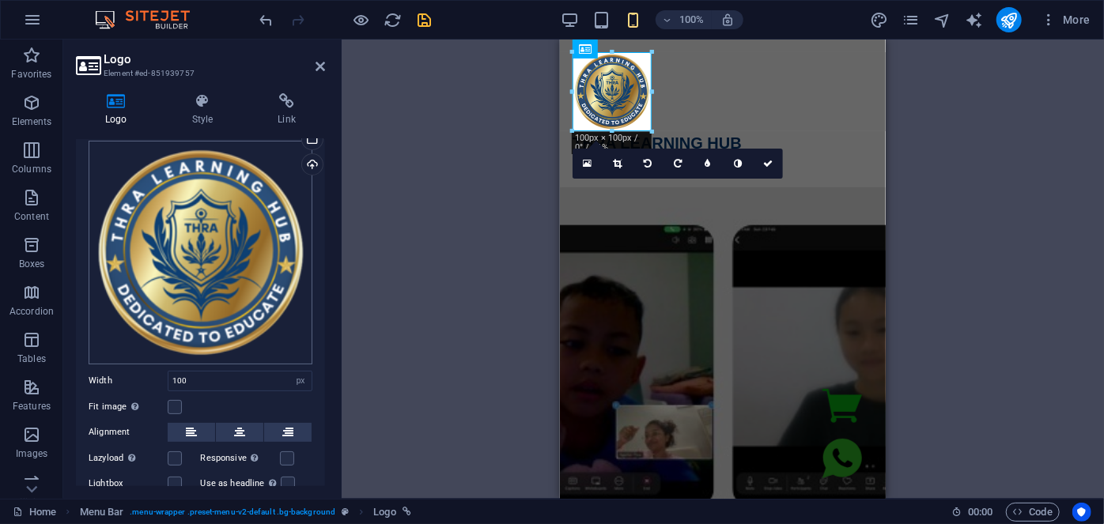
scroll to position [143, 0]
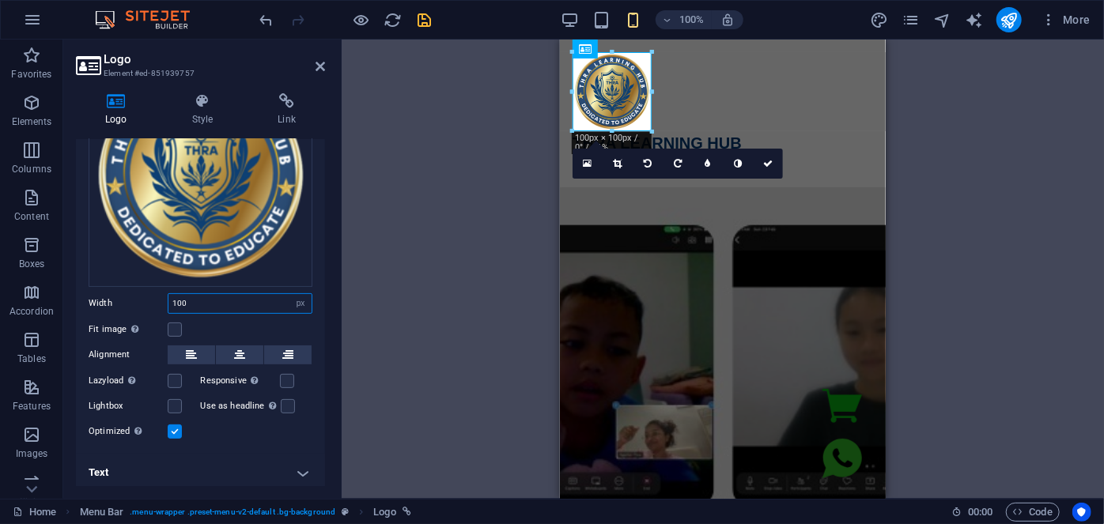
drag, startPoint x: 191, startPoint y: 300, endPoint x: 142, endPoint y: 297, distance: 49.2
click at [142, 297] on div "Width 100 Default auto px rem % em vh vw" at bounding box center [201, 303] width 224 height 21
type input "80"
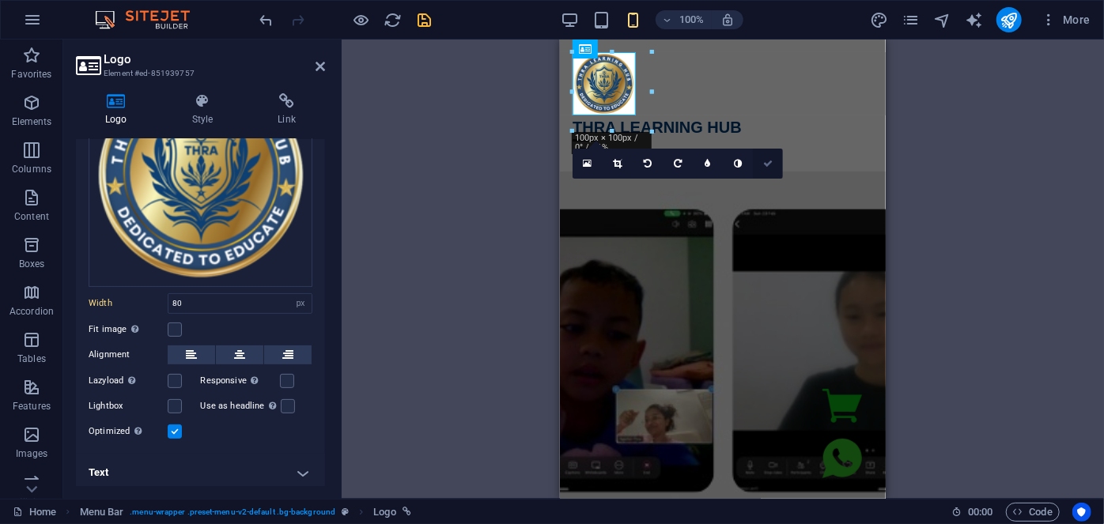
click at [768, 164] on icon at bounding box center [767, 163] width 9 height 9
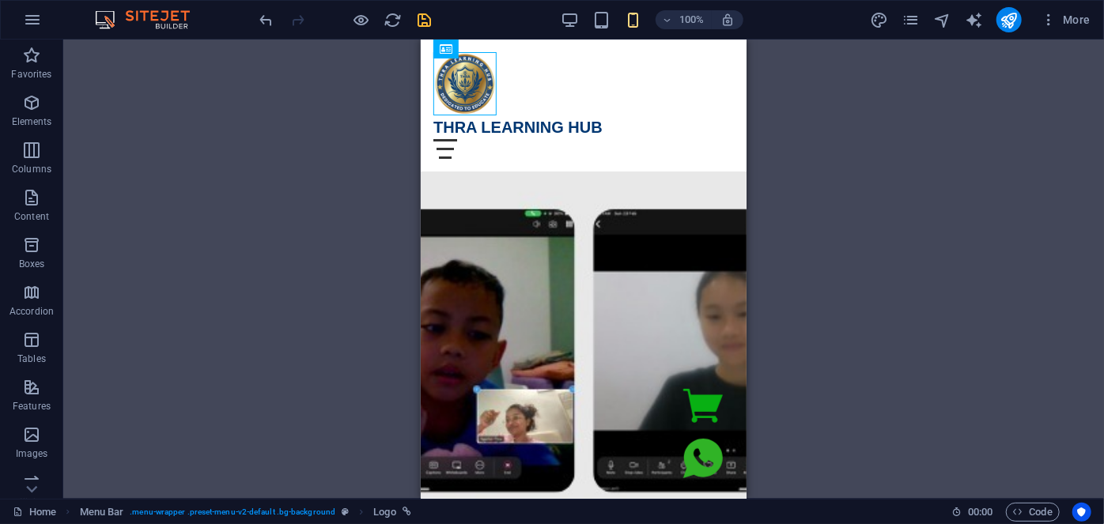
click at [856, 164] on div "Menu Bar Code Container Code Image Container Container Container H2 Container C…" at bounding box center [583, 269] width 1041 height 459
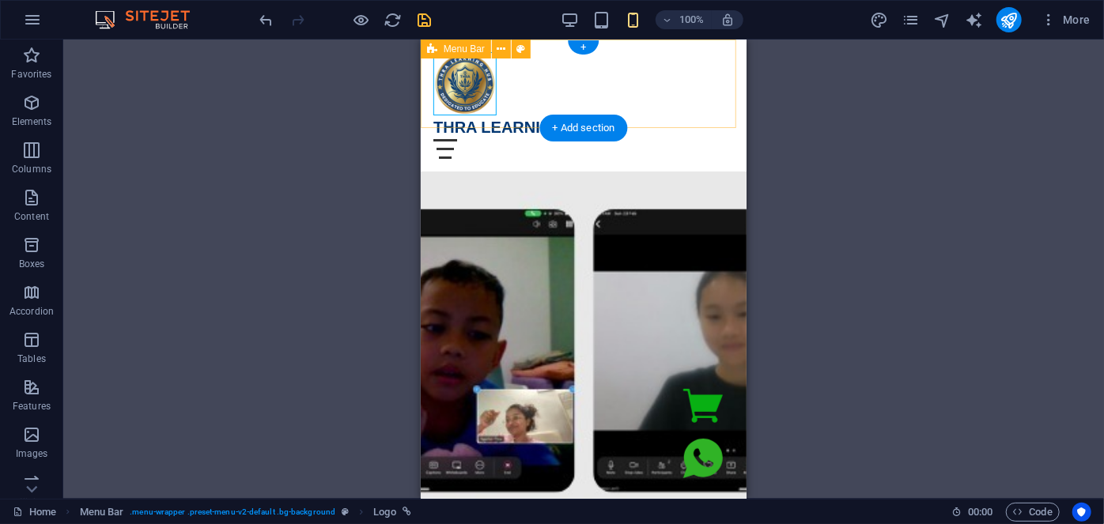
click at [653, 103] on div "Home Register Now testimonial THRA LEARNING HUB Menu Home Register Now testimon…" at bounding box center [583, 105] width 326 height 132
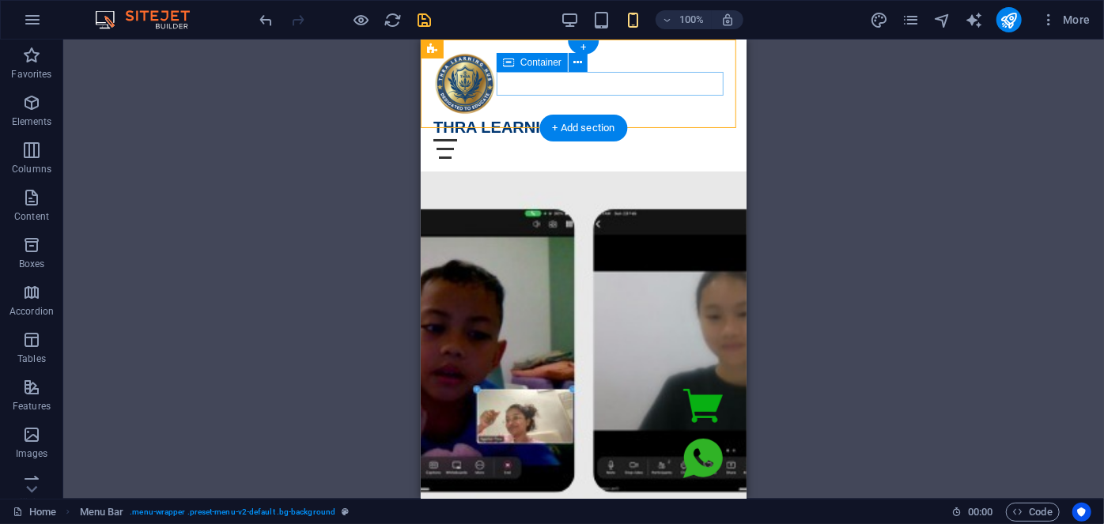
click at [671, 115] on div "THRA LEARNING HUB Menu" at bounding box center [583, 136] width 300 height 43
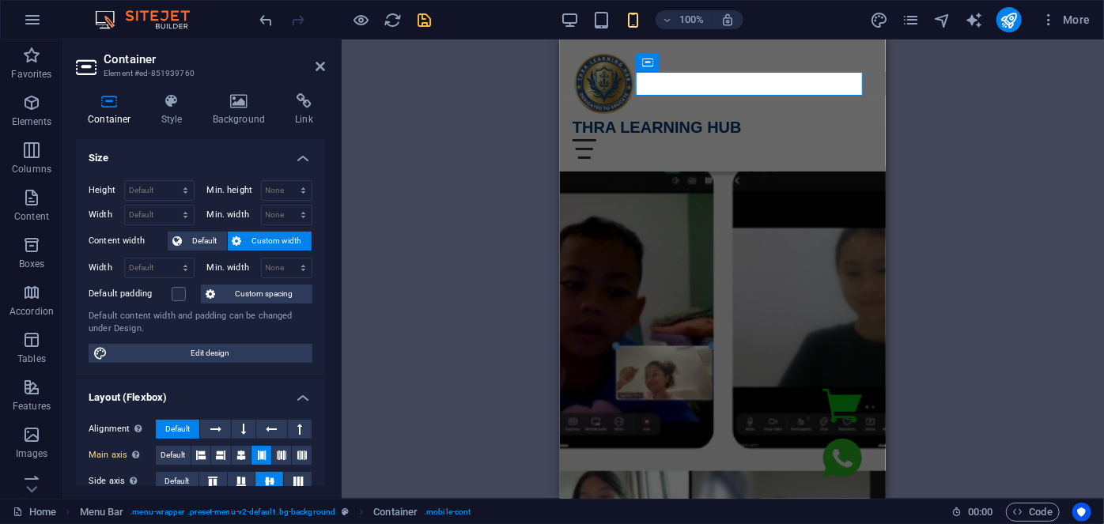
scroll to position [402, 0]
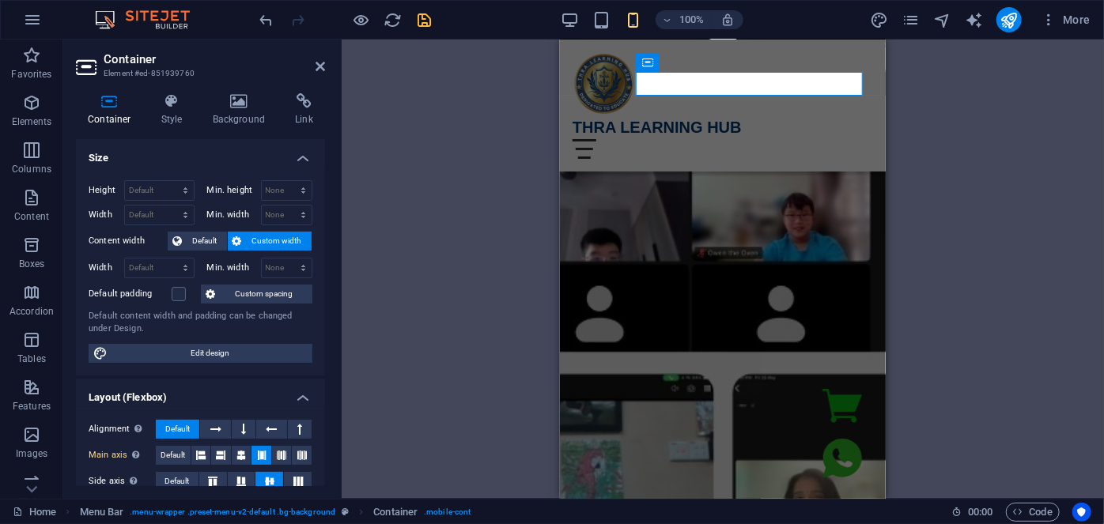
click at [962, 138] on div "Menu Bar Code Container Code Image Container Container Container H2 Container C…" at bounding box center [723, 269] width 762 height 459
click at [768, 115] on div "THRA LEARNING HUB" at bounding box center [722, 127] width 300 height 24
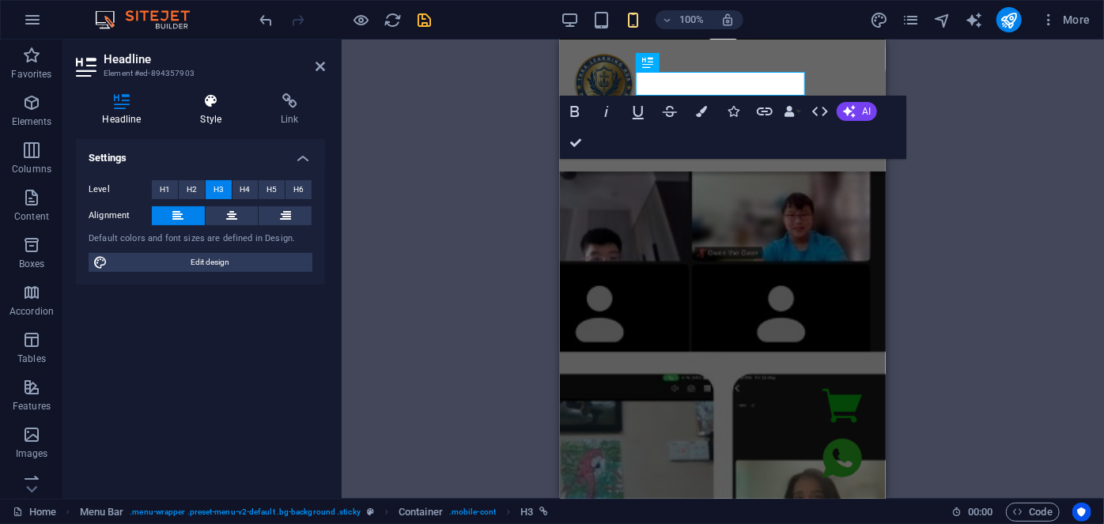
click at [210, 116] on h4 "Style" at bounding box center [214, 109] width 81 height 33
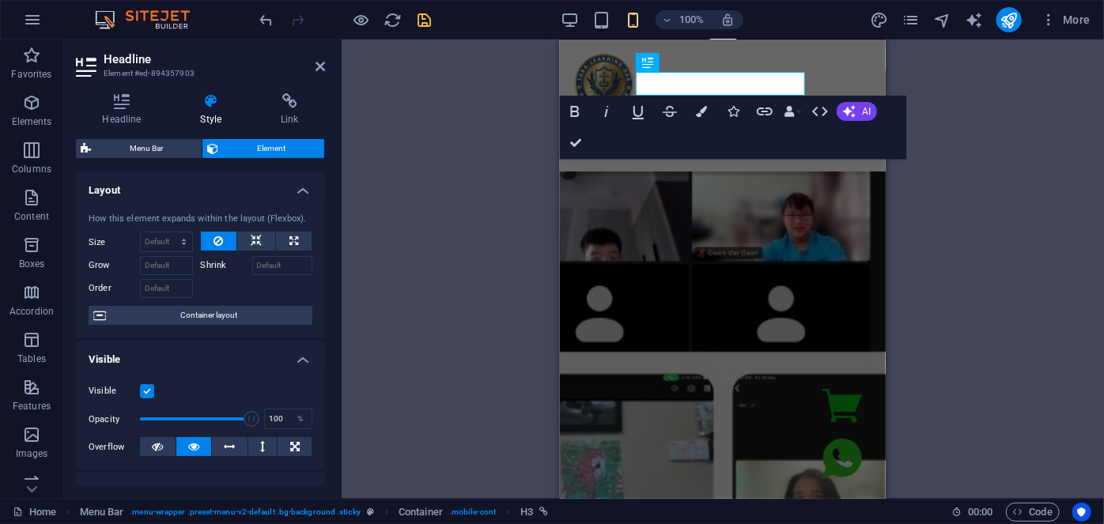
click at [974, 141] on div "Menu Bar Code Container Code Image Container Container Container H2 Container C…" at bounding box center [723, 269] width 762 height 459
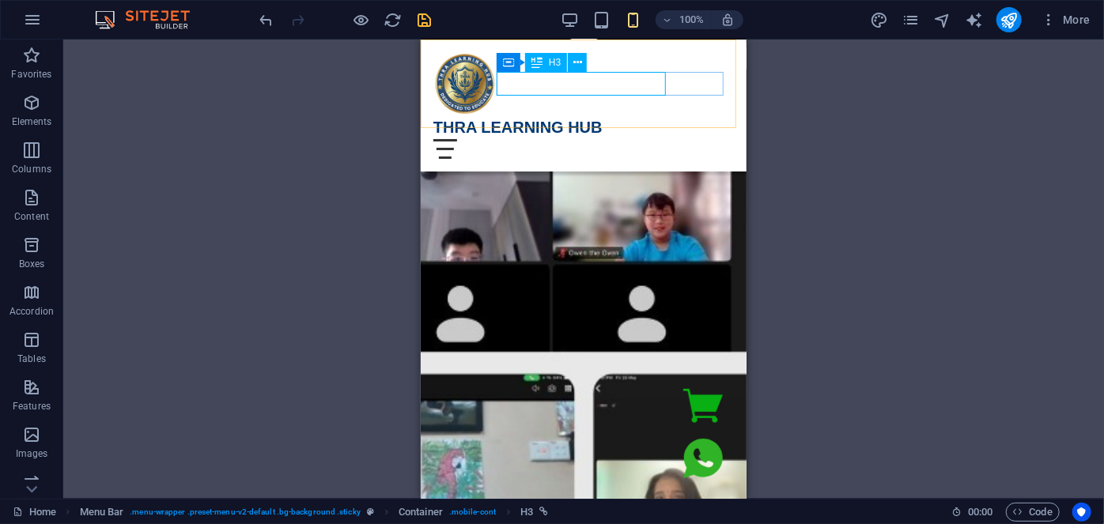
click at [654, 115] on div "THRA LEARNING HUB" at bounding box center [583, 127] width 300 height 24
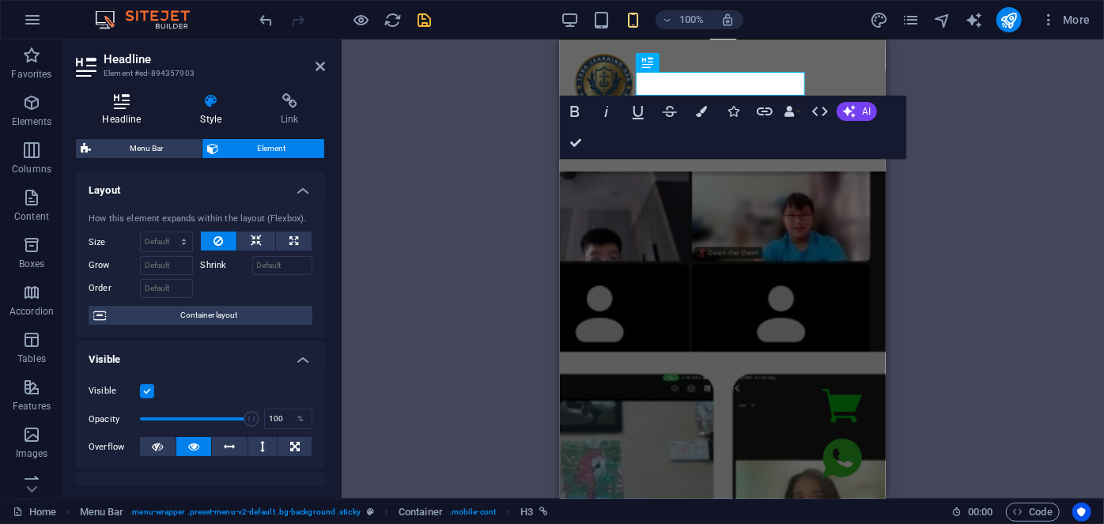
click at [134, 115] on h4 "Headline" at bounding box center [125, 109] width 98 height 33
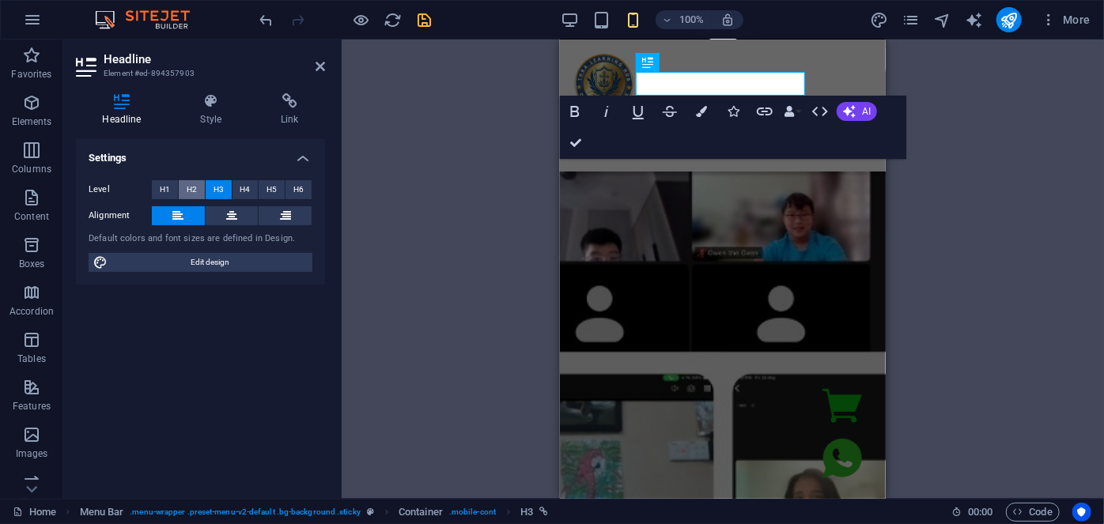
click at [194, 190] on span "H2" at bounding box center [192, 189] width 10 height 19
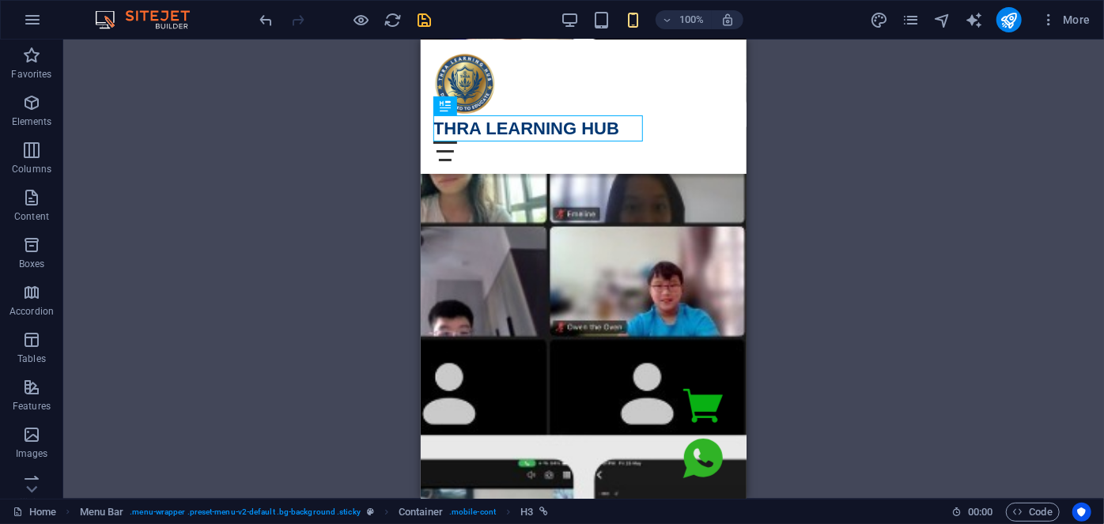
click at [865, 183] on div "Menu Bar Code Container Code Image Container Container Container H2 Container C…" at bounding box center [583, 269] width 1041 height 459
click at [580, 132] on div "THRA LEARNING HUB" at bounding box center [583, 128] width 300 height 26
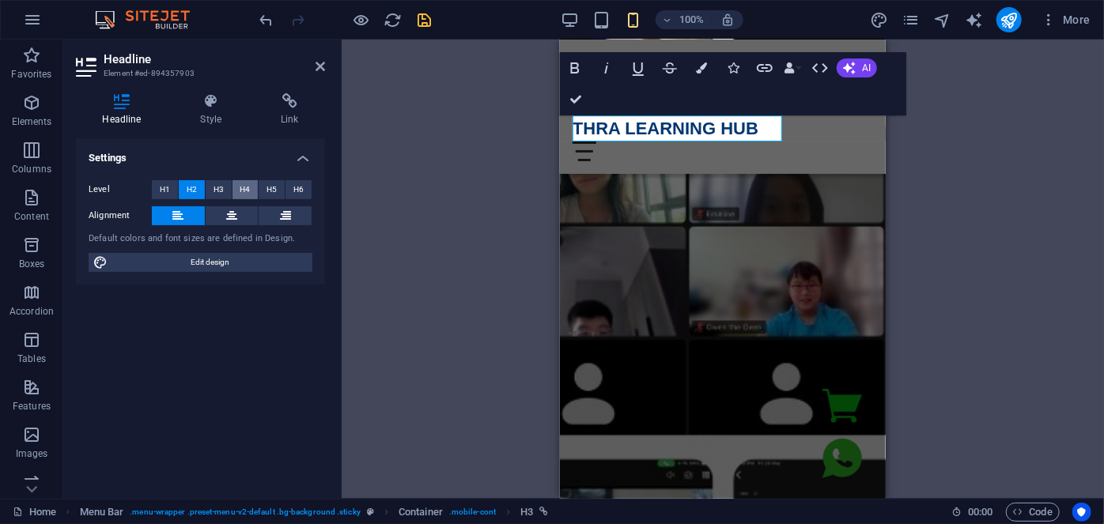
drag, startPoint x: 228, startPoint y: 191, endPoint x: 238, endPoint y: 186, distance: 11.3
click at [226, 191] on button "H3" at bounding box center [219, 189] width 26 height 19
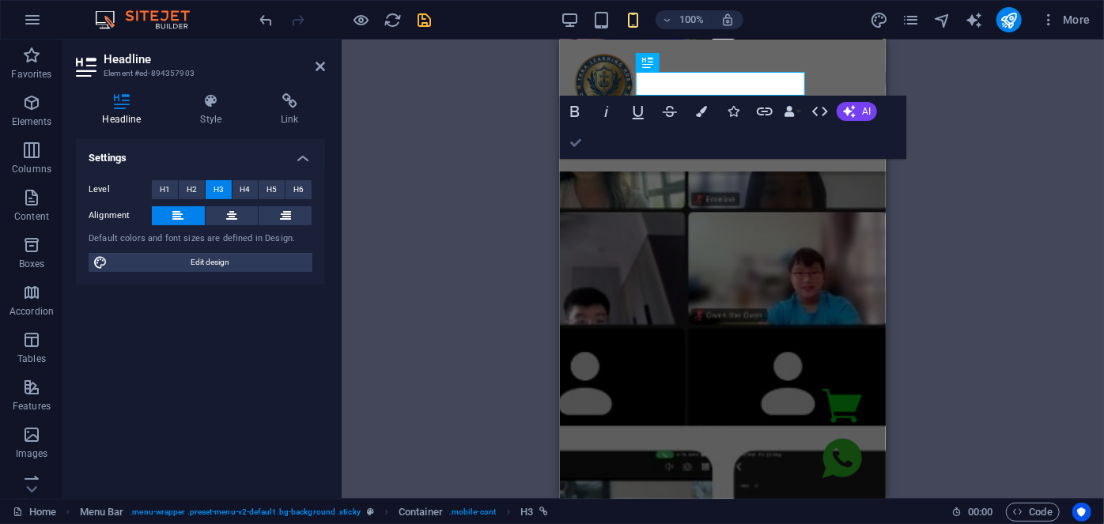
drag, startPoint x: 573, startPoint y: 140, endPoint x: 154, endPoint y: 100, distance: 421.0
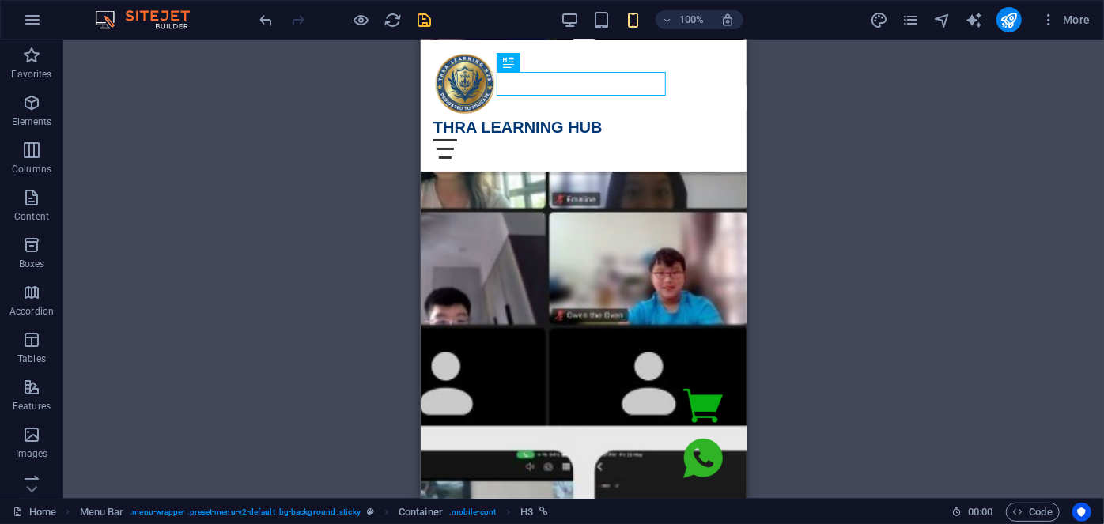
click at [834, 187] on div "Menu Bar Code Container Code Image Container Container Container H2 Container C…" at bounding box center [583, 269] width 1041 height 459
click at [676, 115] on div "THRA LEARNING HUB Menu" at bounding box center [583, 136] width 300 height 43
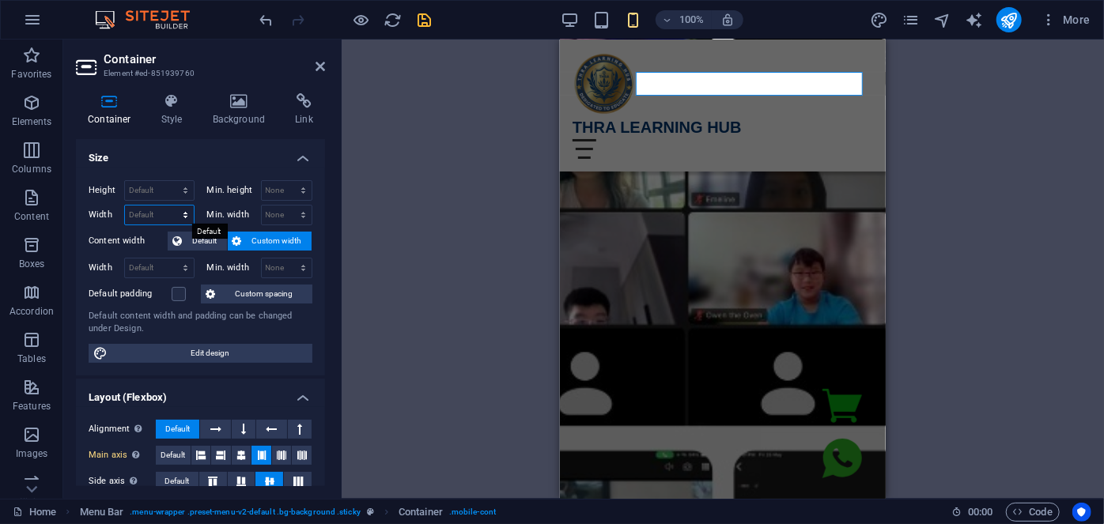
click at [149, 208] on select "Default px rem % em vh vw" at bounding box center [159, 215] width 69 height 19
click at [157, 215] on select "Default px rem % em vh vw" at bounding box center [159, 215] width 69 height 19
click at [473, 135] on div "Menu Bar Code Container Code Image Container Container Container H2 Container C…" at bounding box center [723, 269] width 762 height 459
click at [957, 137] on div "Menu Bar Code Container Code Image Container Container Container H2 Container C…" at bounding box center [723, 269] width 762 height 459
click at [852, 138] on div "Menu" at bounding box center [722, 148] width 300 height 20
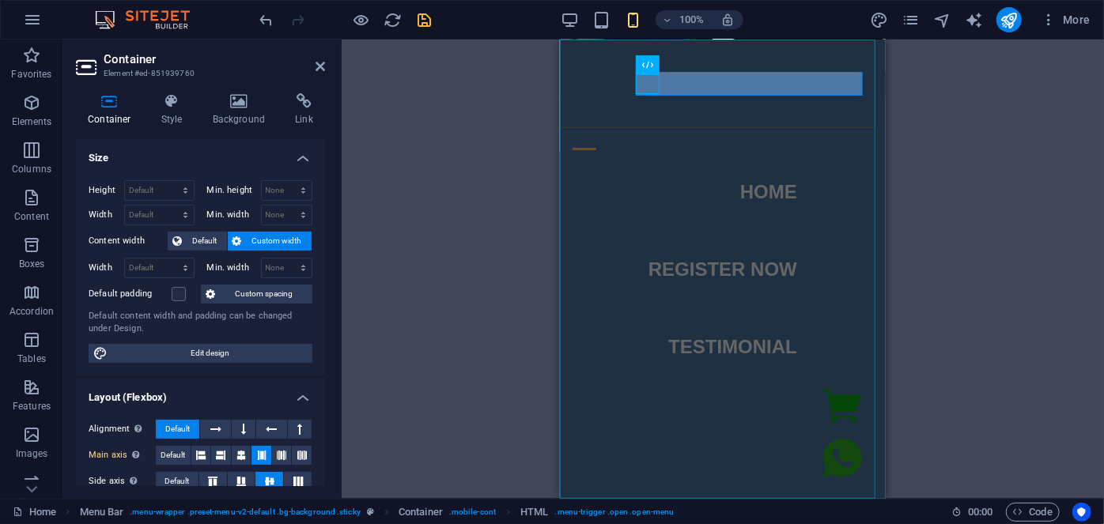
click at [852, 90] on nav "Home Register Now testimonial" at bounding box center [722, 268] width 326 height 459
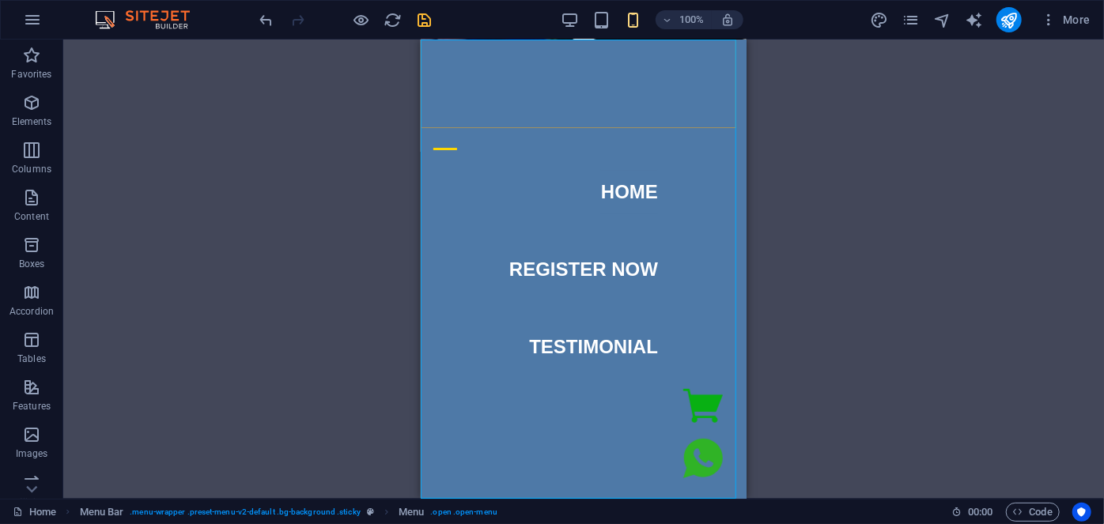
click at [456, 138] on div "Menu" at bounding box center [445, 148] width 24 height 20
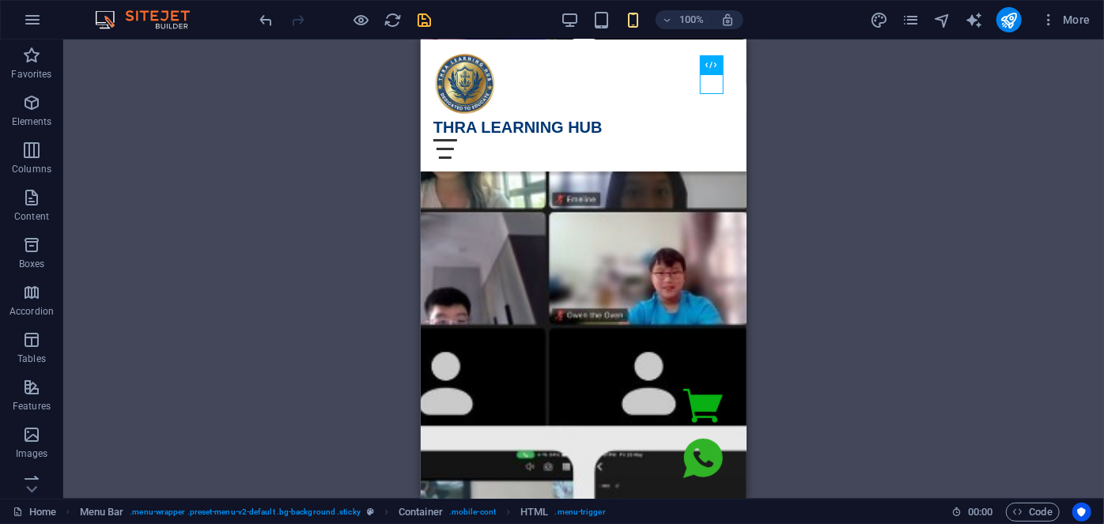
click at [859, 225] on div "Menu Bar Code Container Code Image Container Container Container H2 Container C…" at bounding box center [583, 269] width 1041 height 459
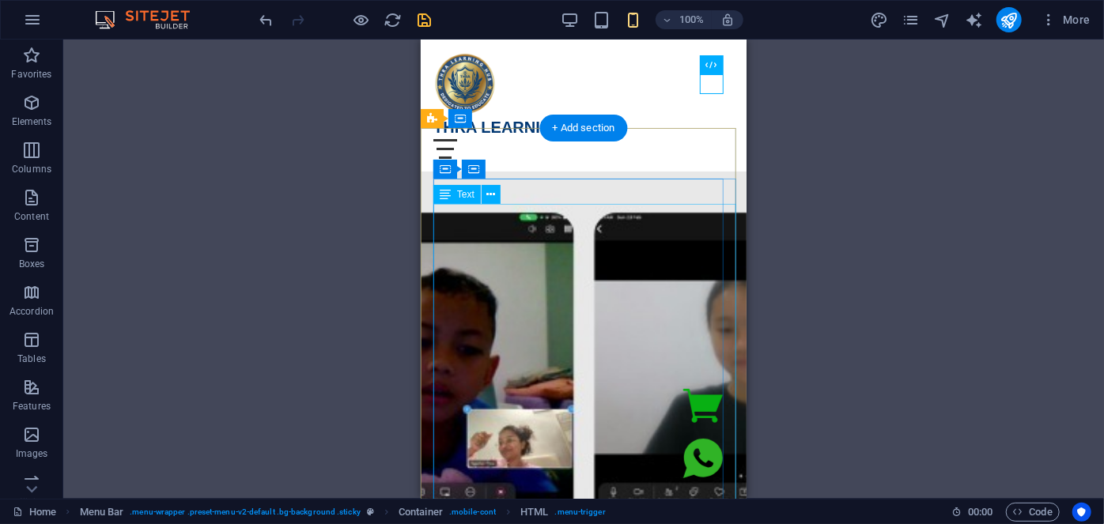
scroll to position [71, 0]
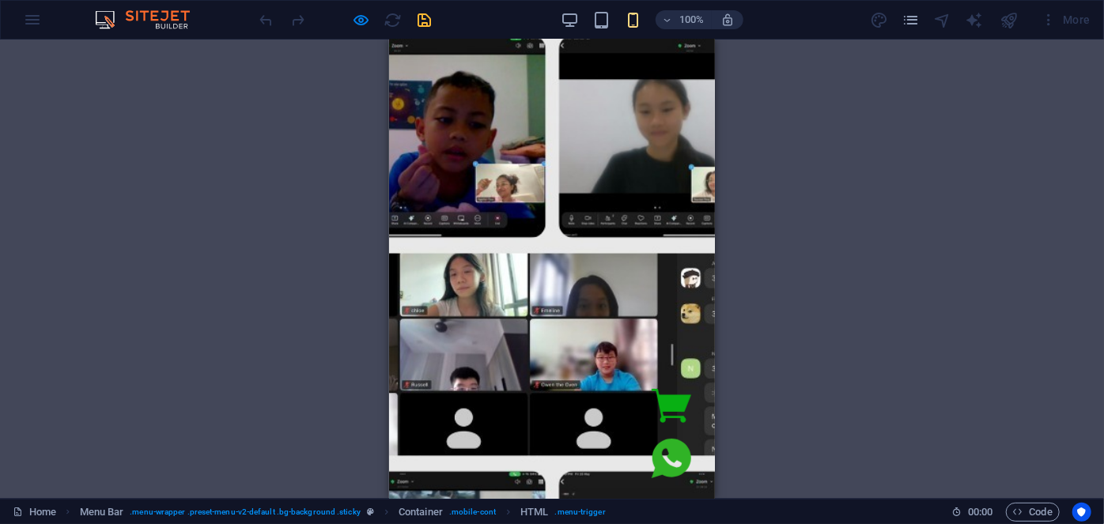
scroll to position [287, 0]
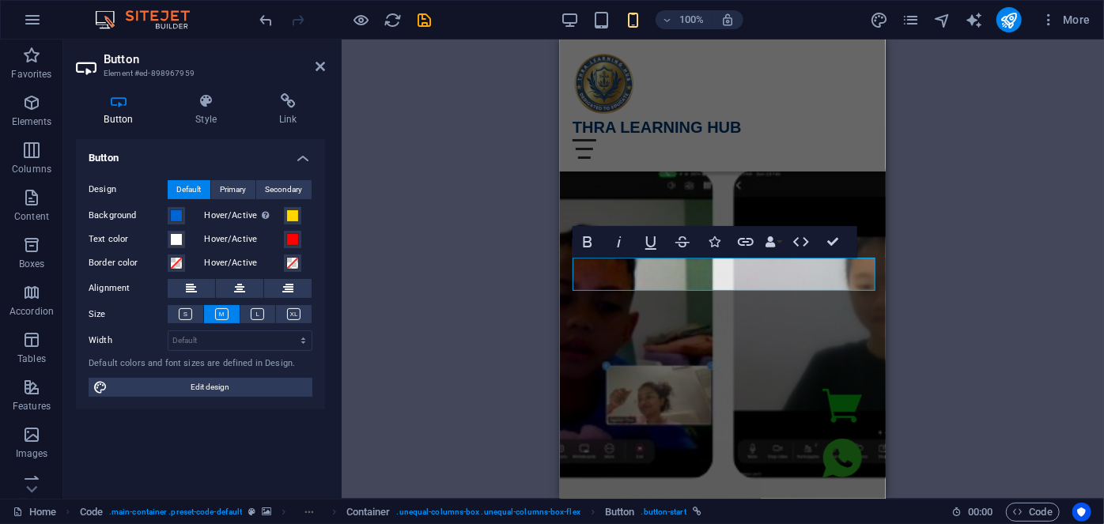
scroll to position [287, 0]
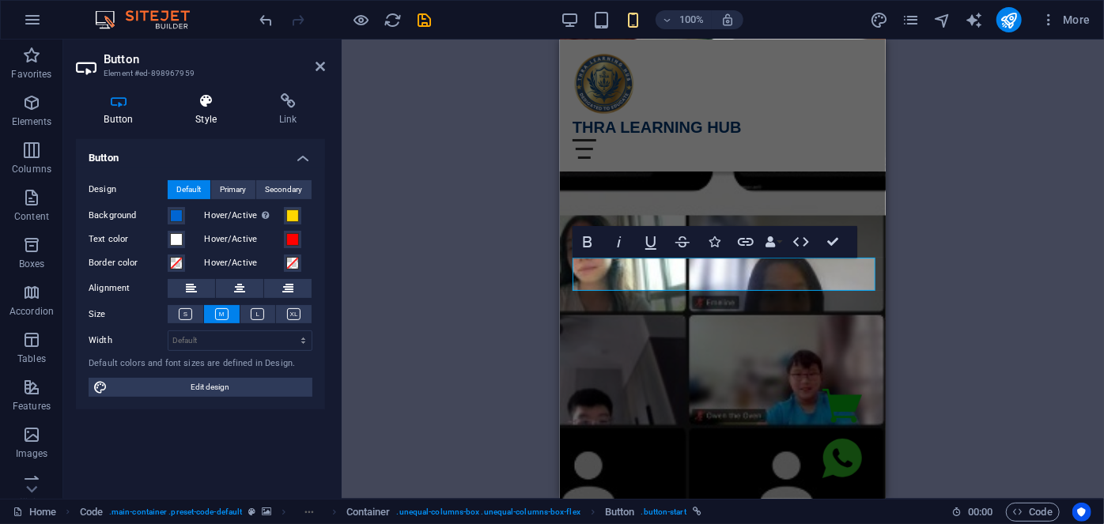
click at [202, 112] on h4 "Style" at bounding box center [210, 109] width 84 height 33
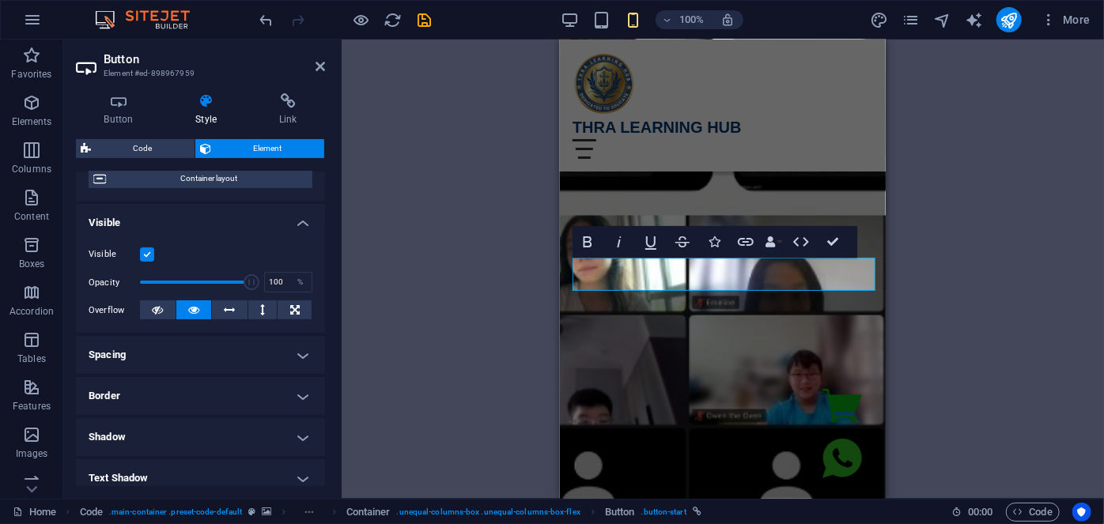
scroll to position [143, 0]
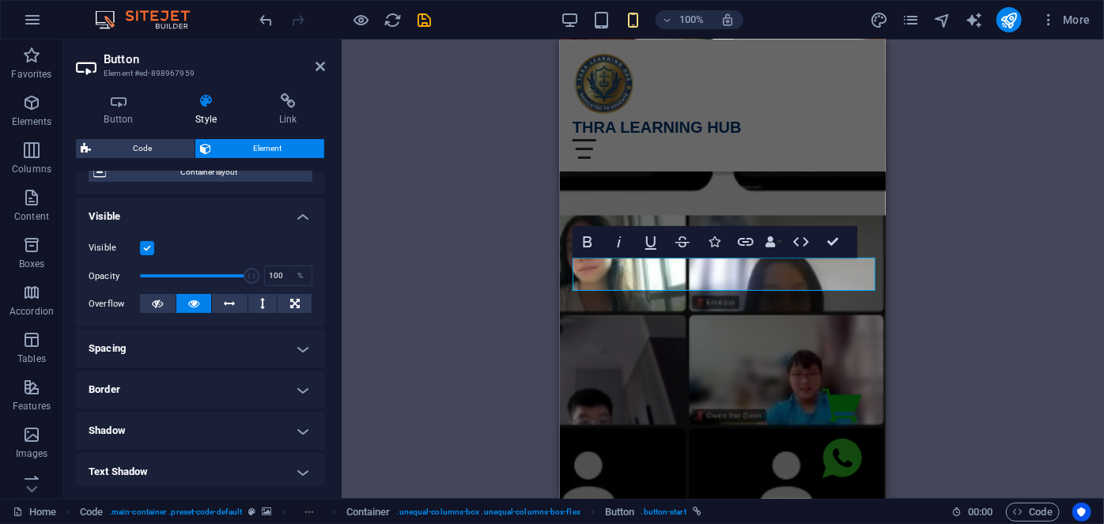
click at [142, 386] on h4 "Border" at bounding box center [200, 390] width 249 height 38
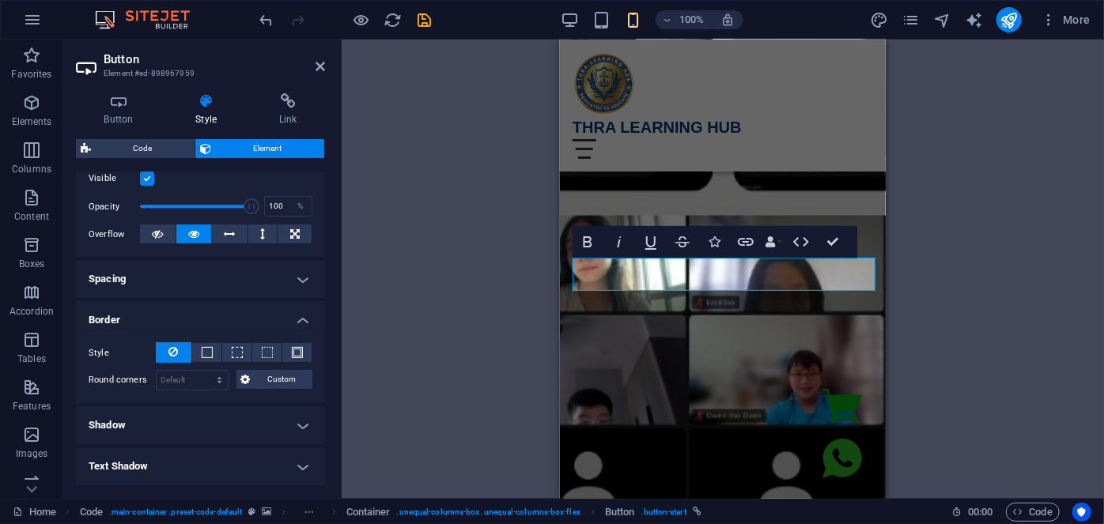
scroll to position [359, 0]
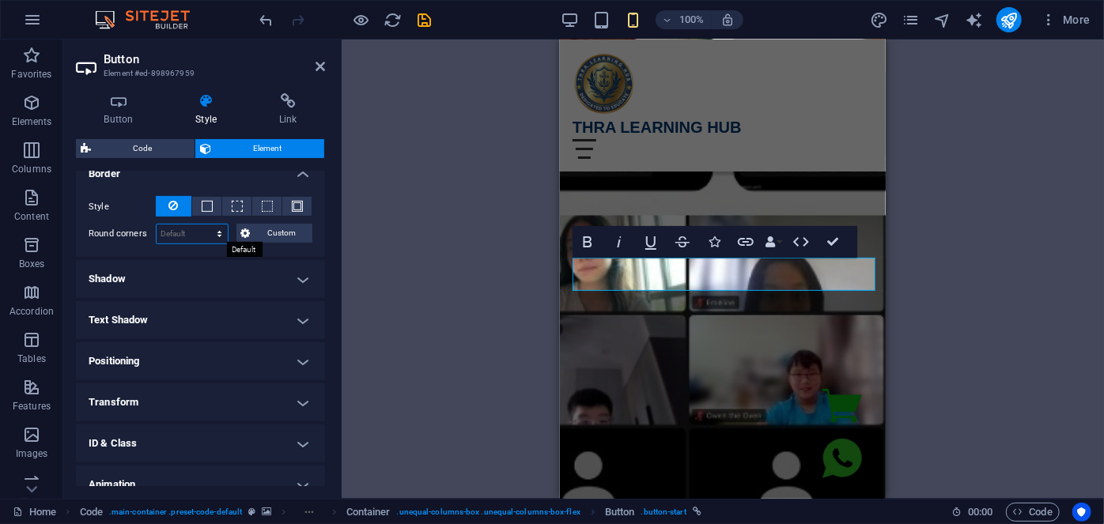
click at [184, 225] on select "Default px rem % vh vw Custom" at bounding box center [192, 234] width 71 height 19
select select "px"
click at [204, 225] on select "Default px rem % vh vw Custom" at bounding box center [192, 234] width 71 height 19
drag, startPoint x: 171, startPoint y: 235, endPoint x: 147, endPoint y: 233, distance: 23.8
click at [147, 233] on div "Round corners 20 Default px rem % vh vw Custom Custom" at bounding box center [201, 234] width 224 height 21
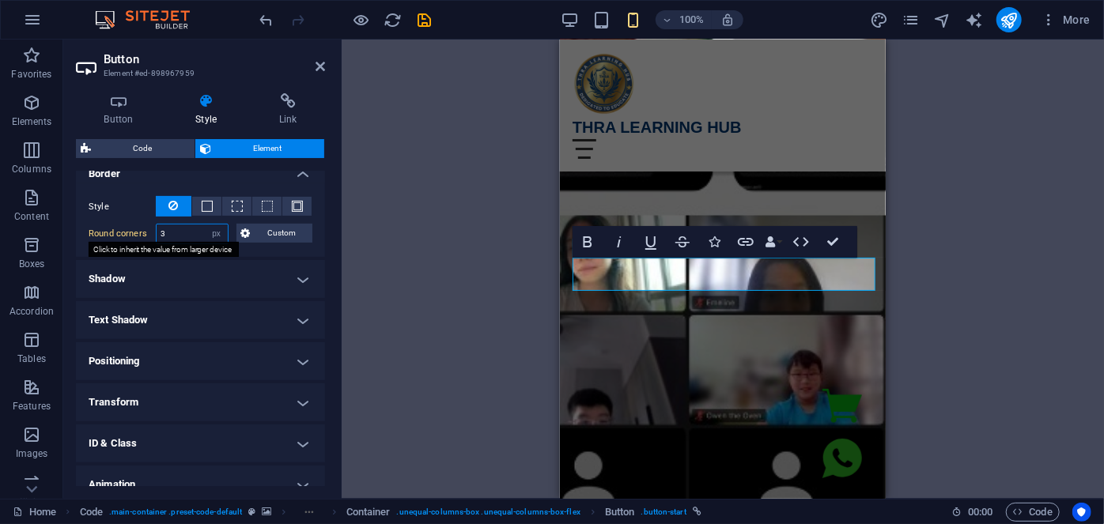
type input "30"
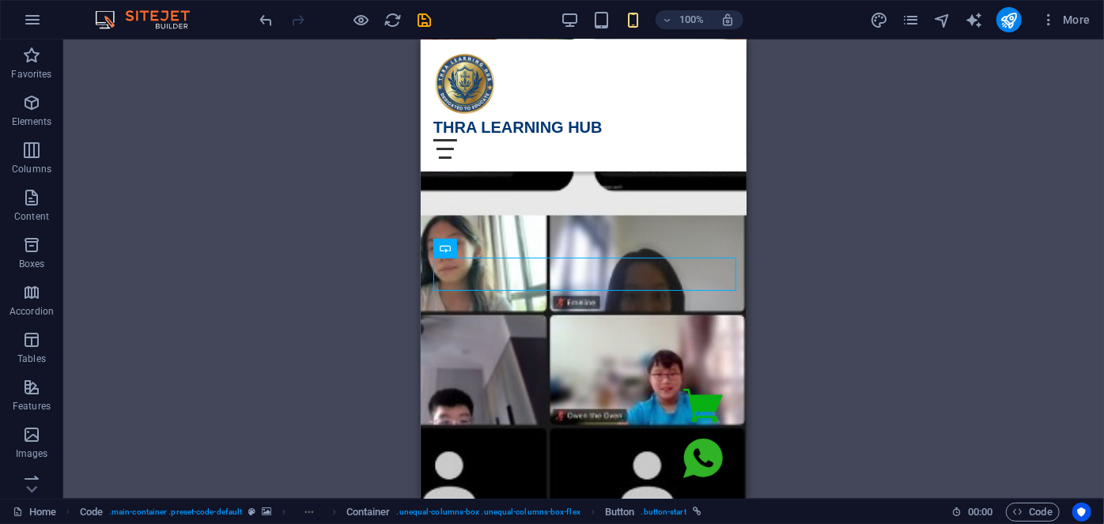
click at [818, 278] on div "Menu Bar Code Container Code Image Container Container Container H2 Container C…" at bounding box center [583, 269] width 1041 height 459
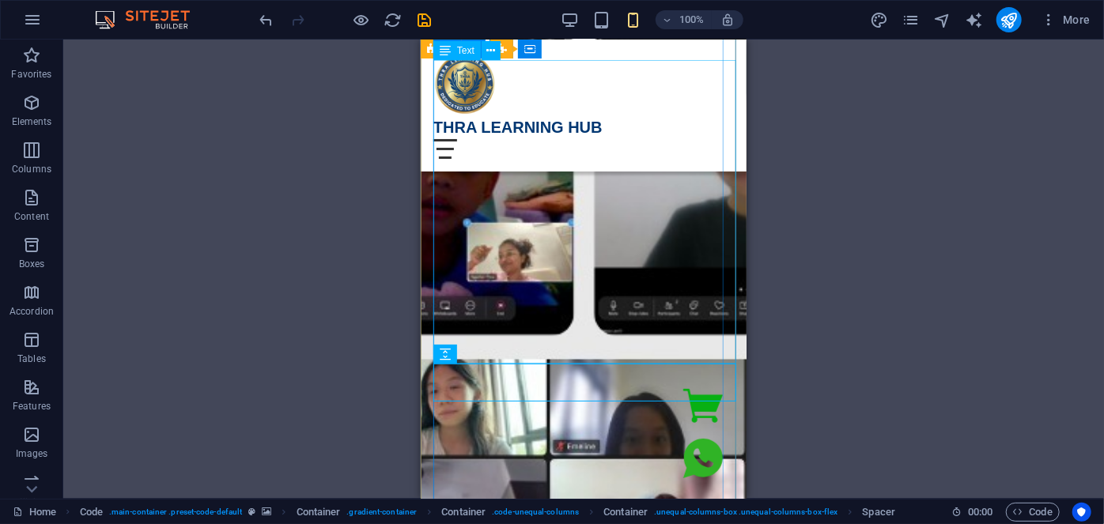
scroll to position [0, 0]
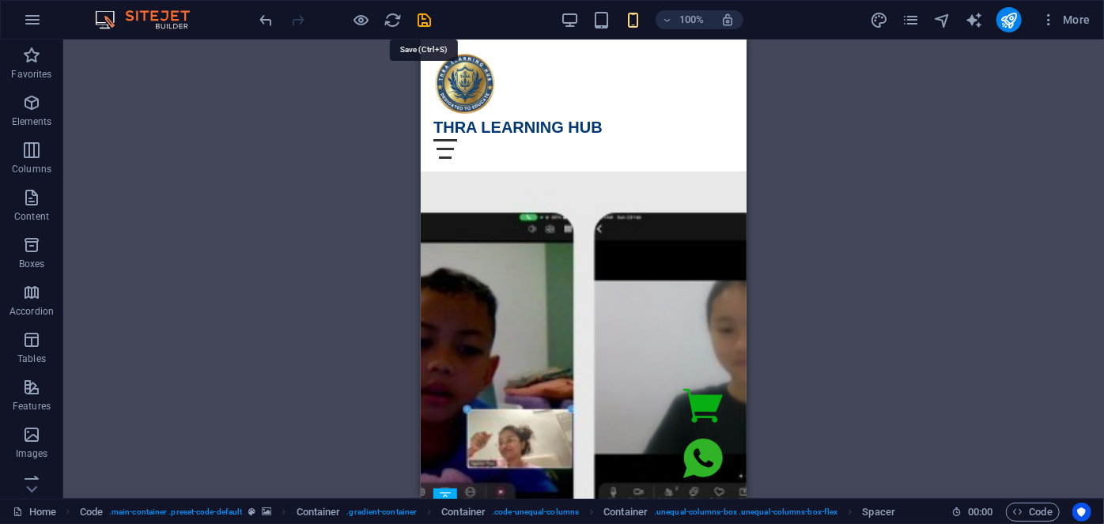
drag, startPoint x: 425, startPoint y: 21, endPoint x: 497, endPoint y: 51, distance: 77.7
click at [425, 22] on icon "save" at bounding box center [425, 20] width 18 height 18
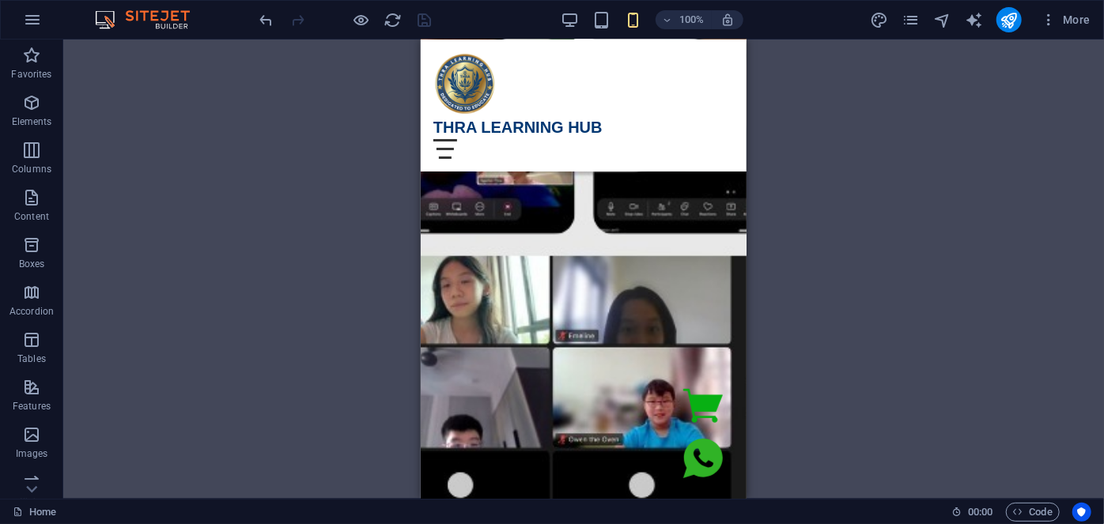
scroll to position [431, 0]
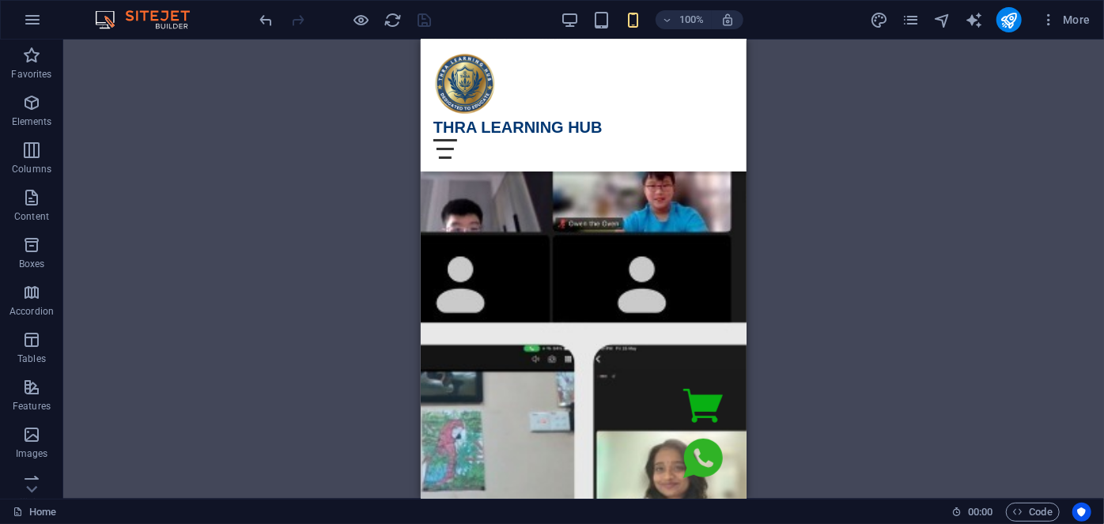
click at [851, 329] on div "Menu Bar Code Container Code Image Container Container Container H2 Container C…" at bounding box center [583, 269] width 1041 height 459
click at [859, 146] on div "Menu Bar Code Container Code Image Container Container Container H2 Container C…" at bounding box center [583, 269] width 1041 height 459
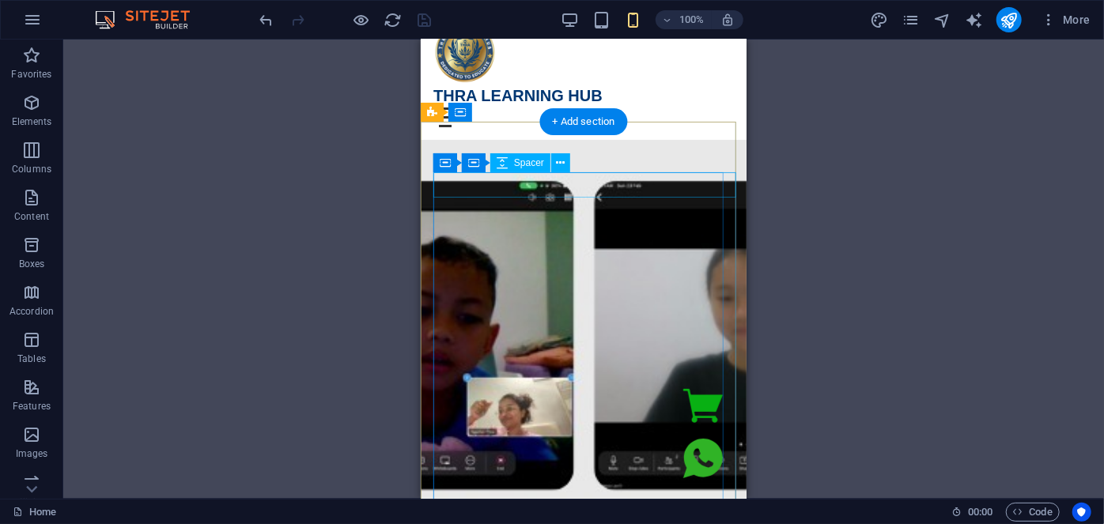
scroll to position [0, 0]
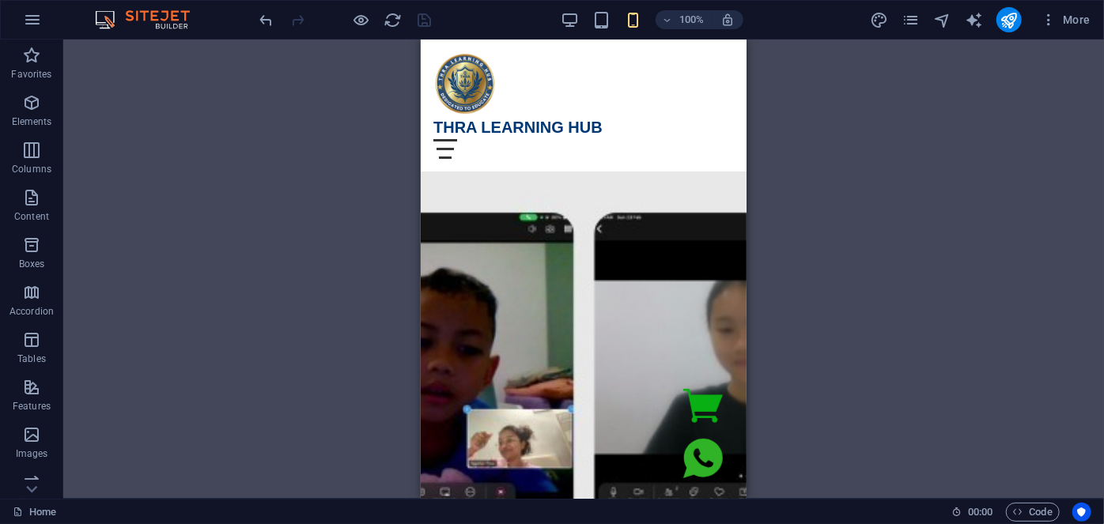
click at [782, 217] on div "Menu Bar Code Container Code Image Container Container Container H2 Container C…" at bounding box center [583, 269] width 1041 height 459
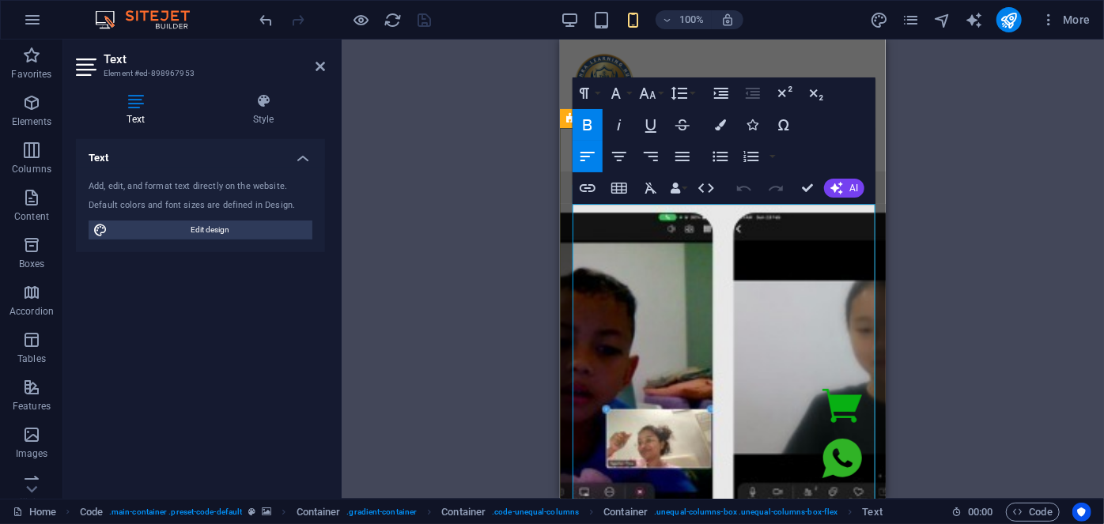
drag, startPoint x: 735, startPoint y: 409, endPoint x: 569, endPoint y: 237, distance: 238.8
click at [650, 91] on icon "button" at bounding box center [647, 93] width 19 height 19
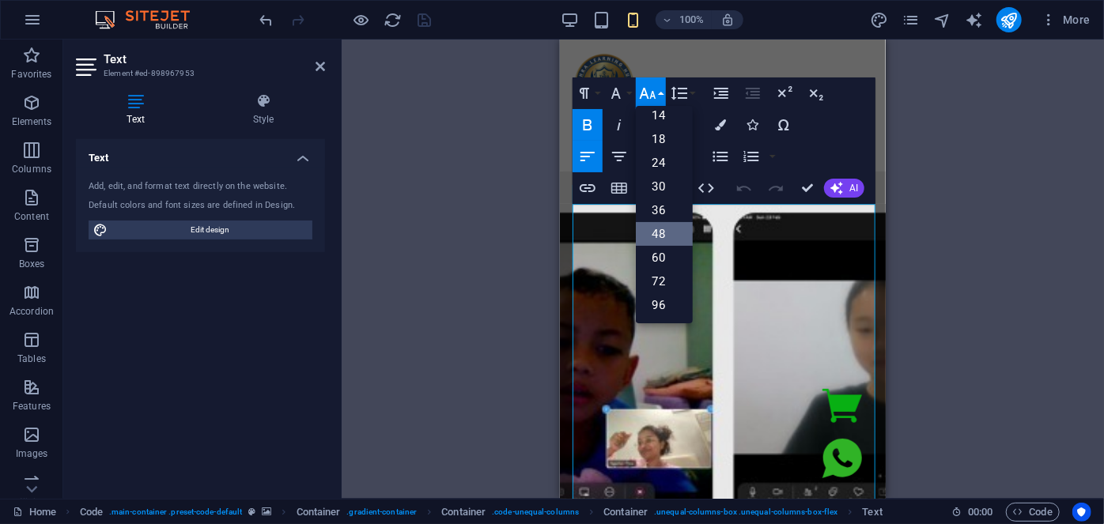
scroll to position [127, 0]
click at [659, 202] on link "36" at bounding box center [664, 210] width 57 height 24
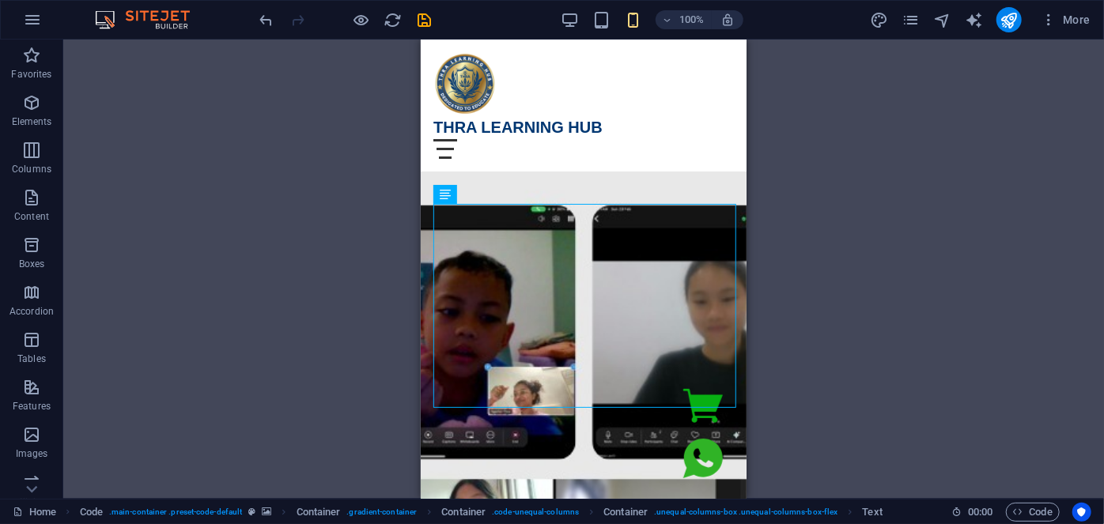
click at [874, 244] on div "Menu Bar Code Container Code Image Container Container Container H2 Container C…" at bounding box center [583, 269] width 1041 height 459
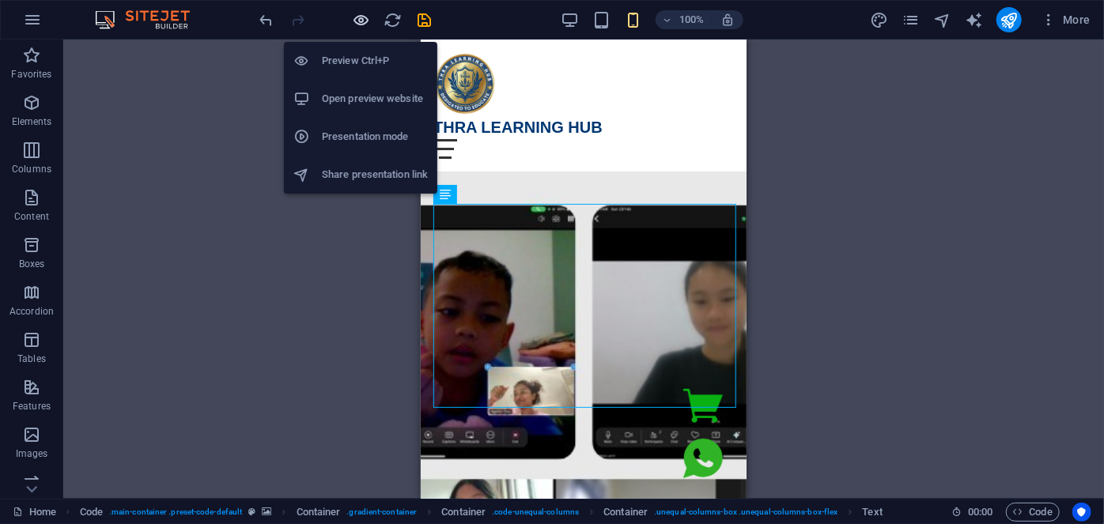
click at [364, 23] on icon "button" at bounding box center [362, 20] width 18 height 18
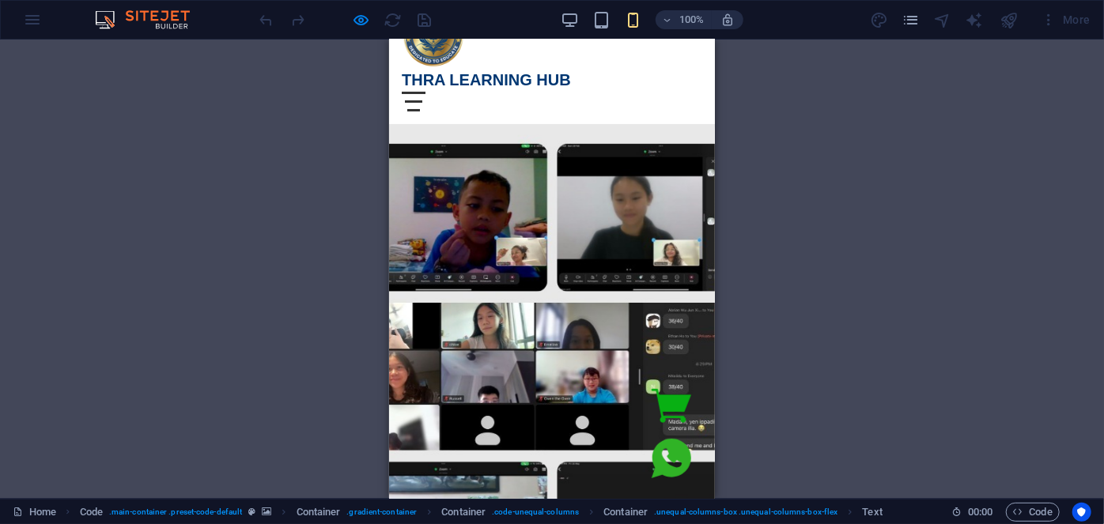
scroll to position [71, 0]
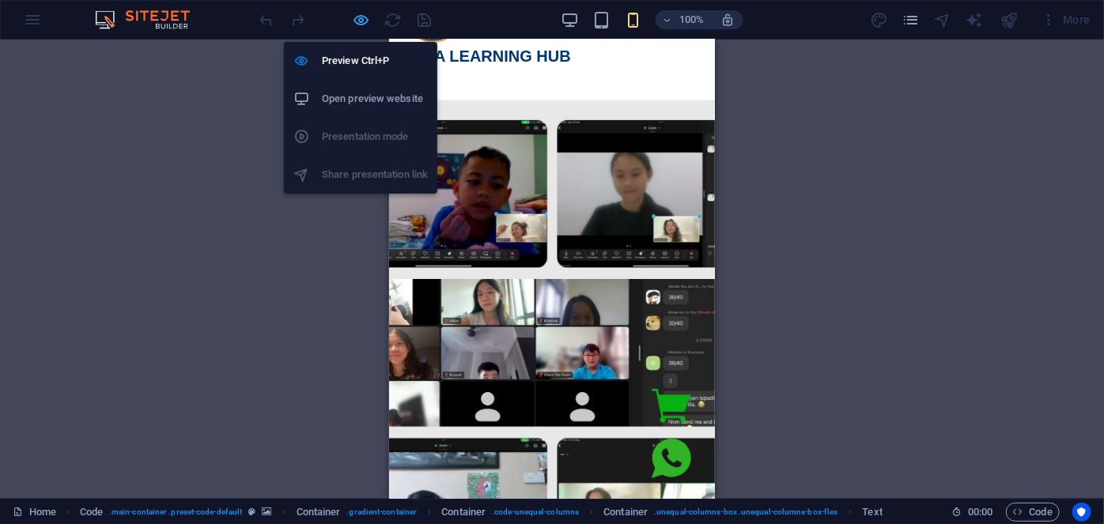
click at [357, 17] on icon "button" at bounding box center [362, 20] width 18 height 18
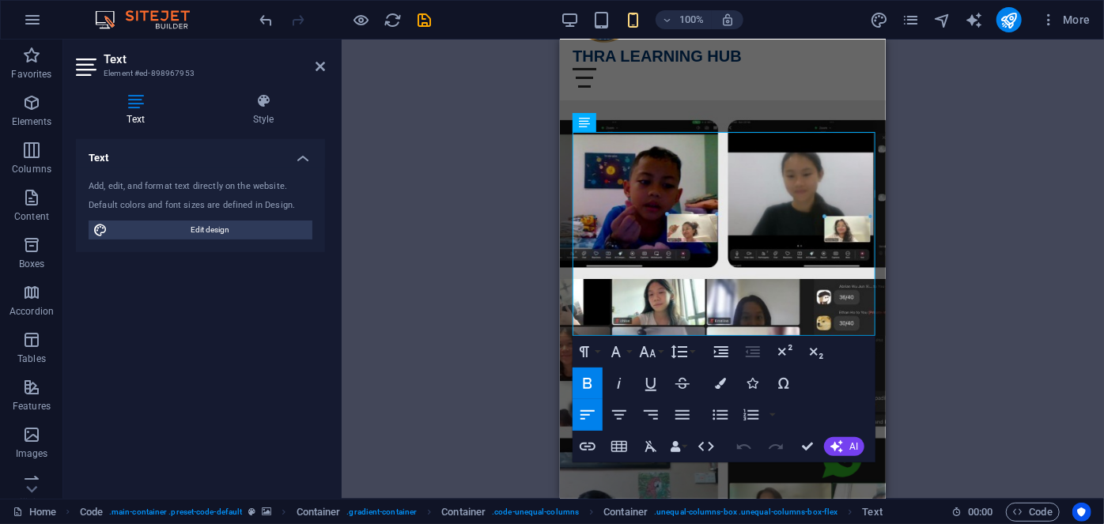
drag, startPoint x: 846, startPoint y: 328, endPoint x: 555, endPoint y: 284, distance: 294.3
click at [723, 381] on icon "button" at bounding box center [720, 383] width 11 height 11
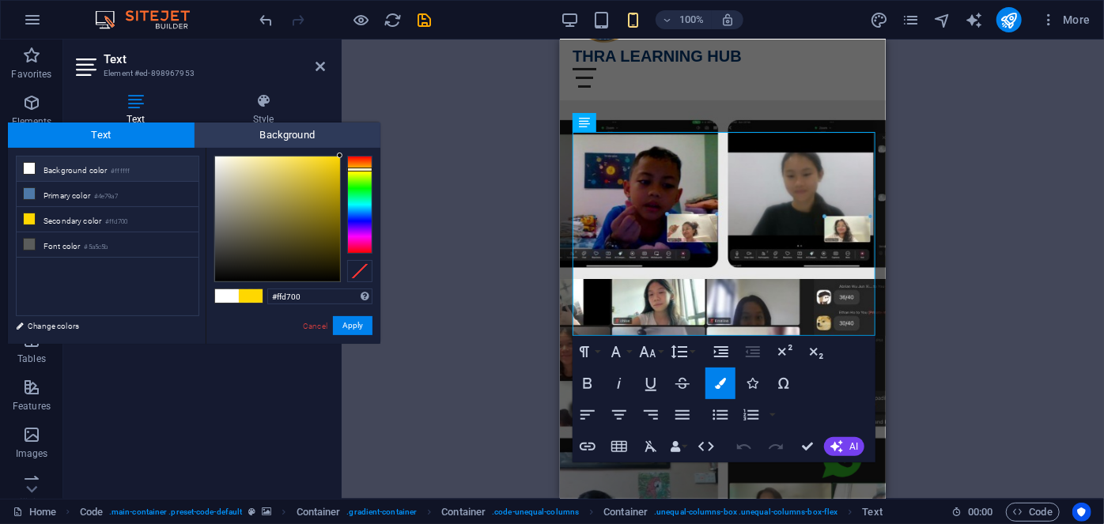
click at [108, 167] on li "Background color #ffffff" at bounding box center [108, 169] width 182 height 25
type input "#ffffff"
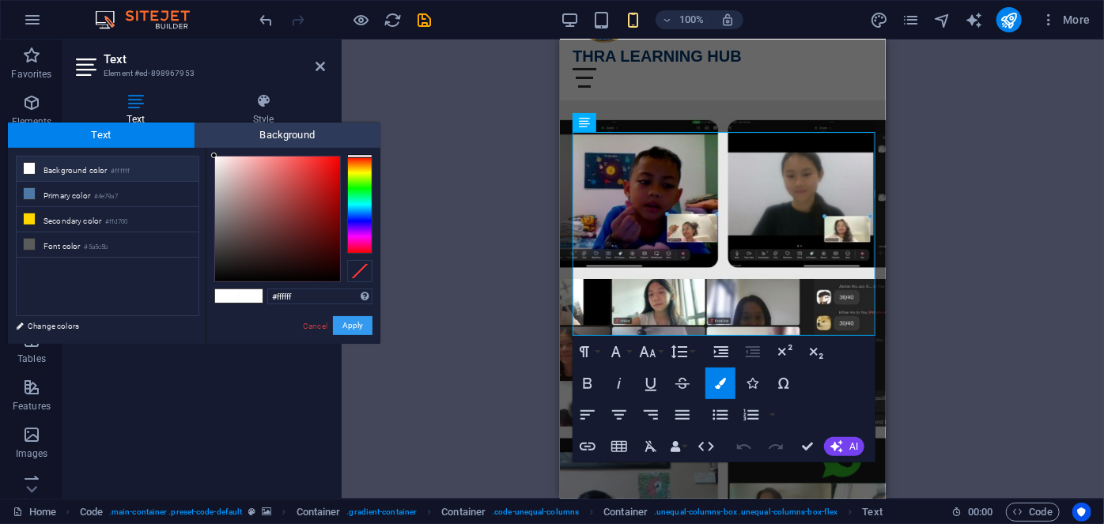
click at [346, 328] on button "Apply" at bounding box center [353, 325] width 40 height 19
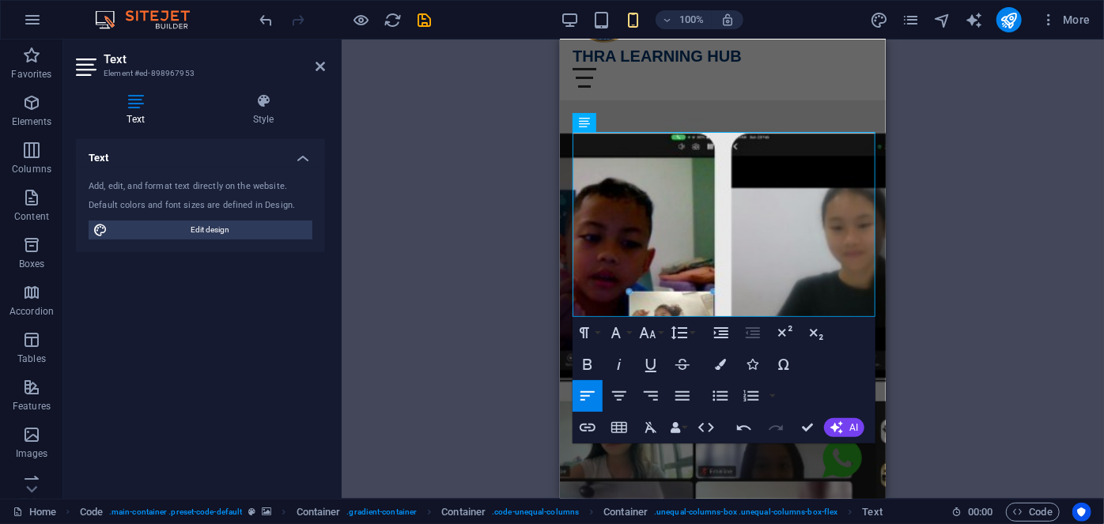
drag, startPoint x: 662, startPoint y: 308, endPoint x: 1064, endPoint y: 317, distance: 401.8
click at [644, 334] on icon "button" at bounding box center [648, 332] width 17 height 11
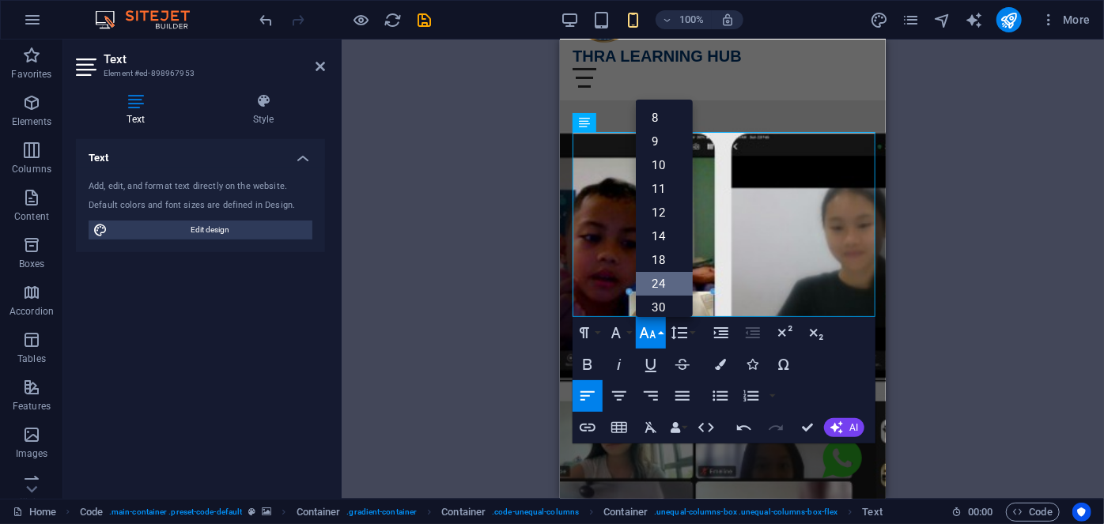
click at [660, 286] on link "24" at bounding box center [664, 284] width 57 height 24
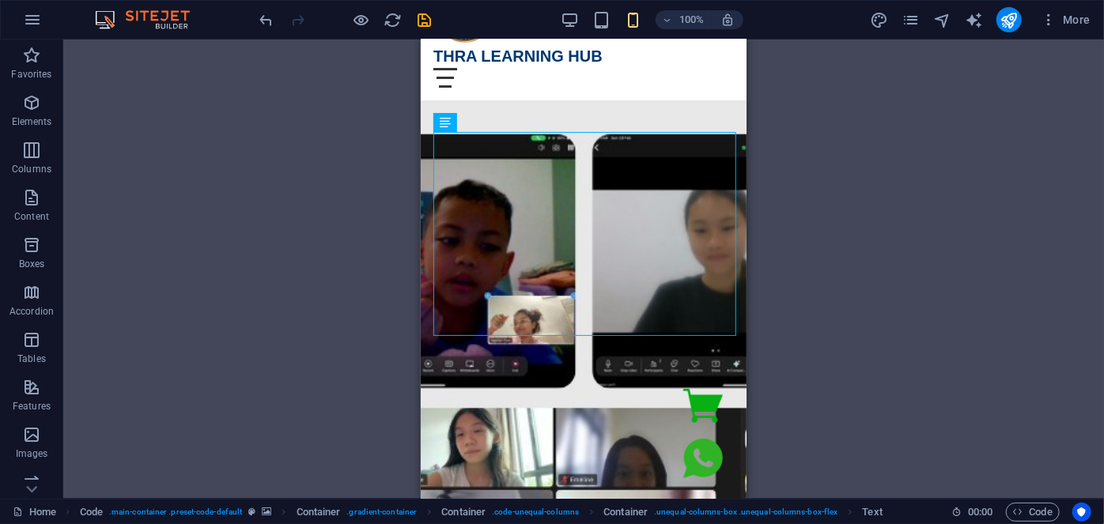
click at [850, 373] on div "Menu Bar Code Container Code Image Container Container Container H2 Container C…" at bounding box center [583, 269] width 1041 height 459
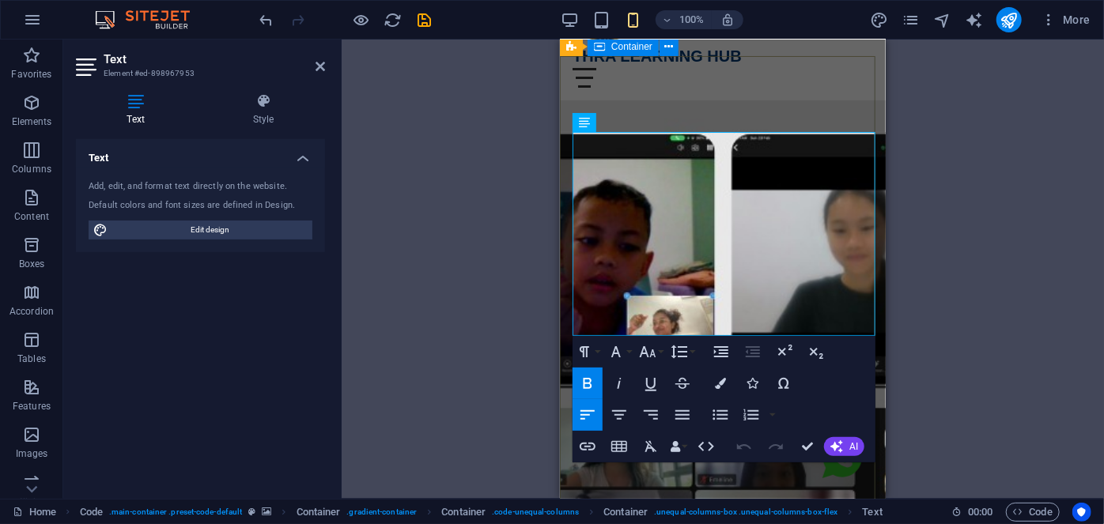
drag, startPoint x: 843, startPoint y: 324, endPoint x: 562, endPoint y: 289, distance: 283.0
click at [649, 359] on icon "button" at bounding box center [647, 351] width 19 height 19
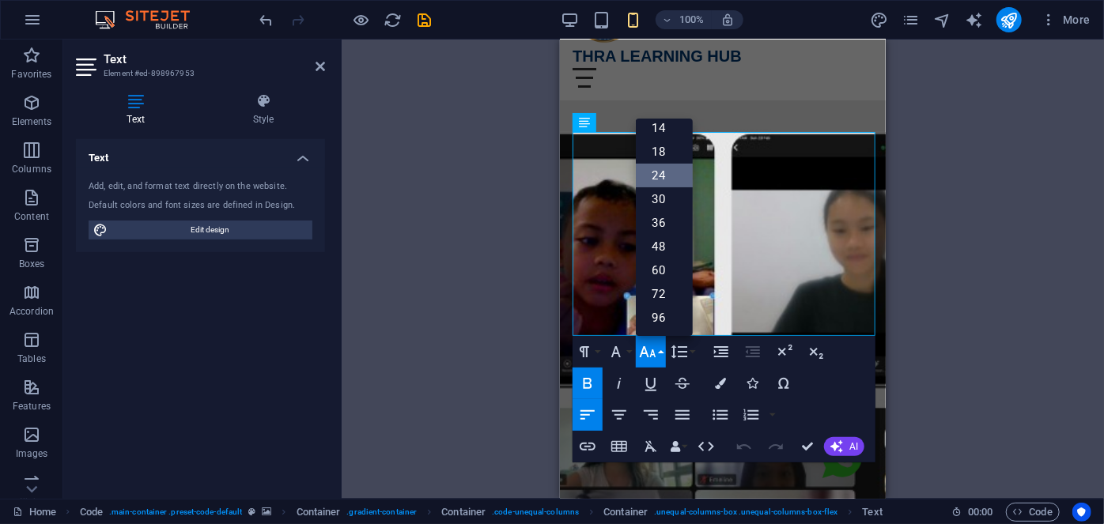
scroll to position [127, 0]
click at [664, 153] on link "18" at bounding box center [664, 152] width 57 height 24
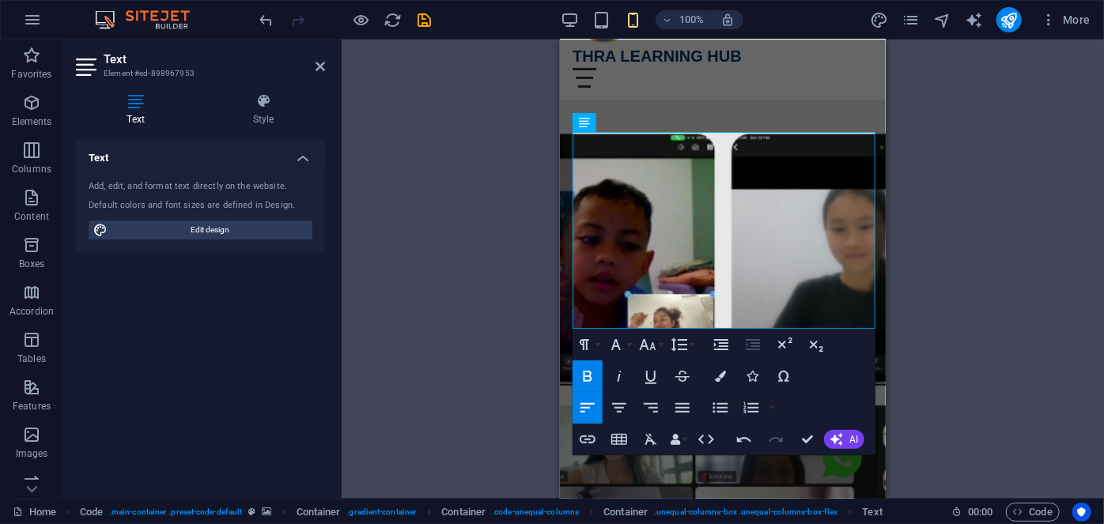
click at [905, 317] on div "Menu Bar Code Container Code Image Container Container Container H2 Container C…" at bounding box center [723, 269] width 762 height 459
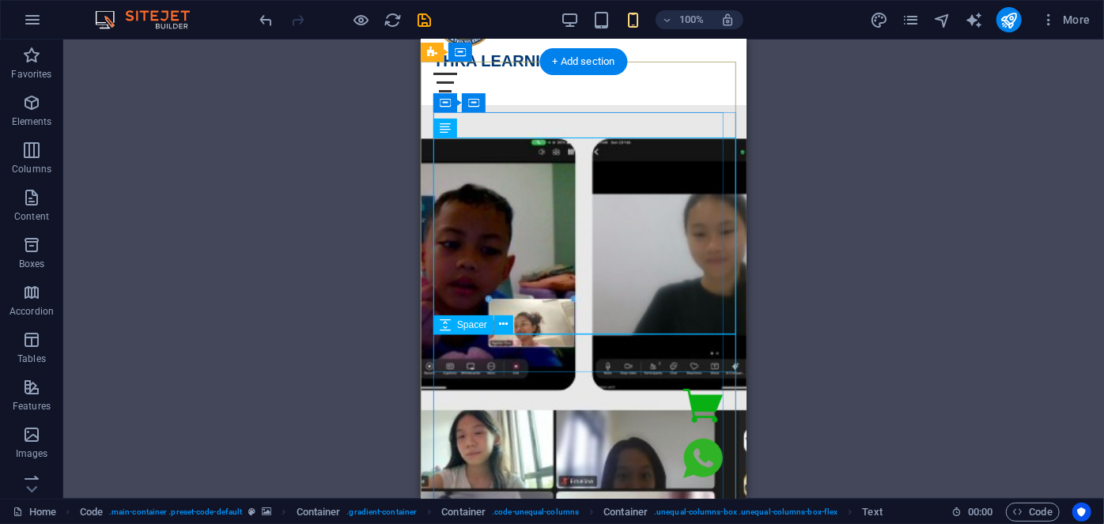
scroll to position [0, 0]
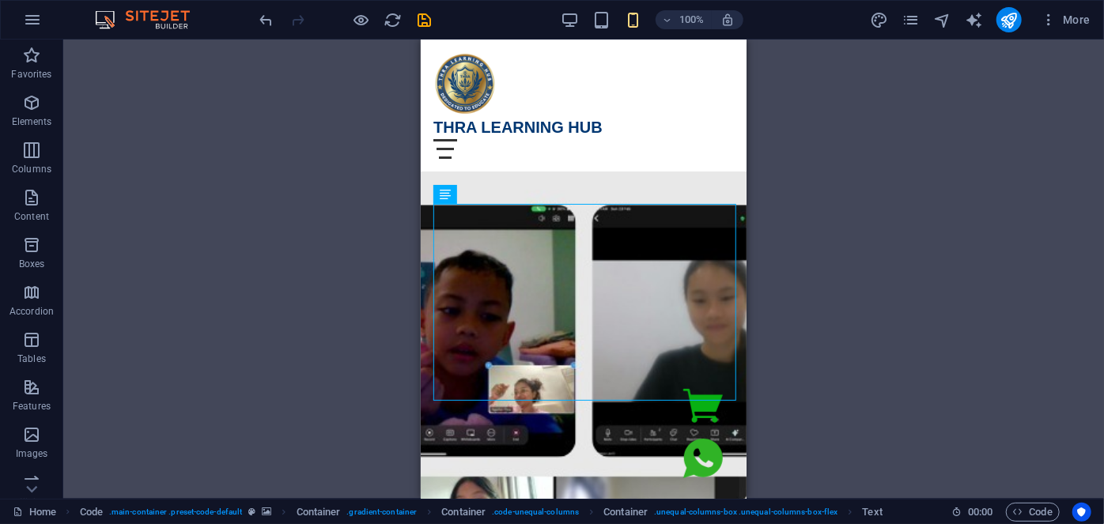
click at [846, 251] on div "Menu Bar Code Container Code Image Container Container Container H2 Container C…" at bounding box center [583, 269] width 1041 height 459
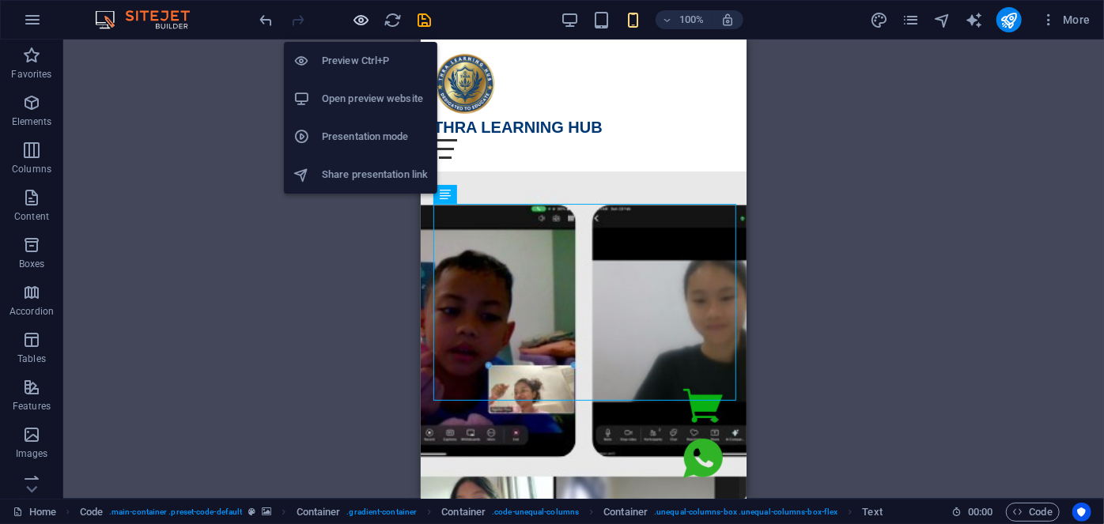
click at [362, 19] on icon "button" at bounding box center [362, 20] width 18 height 18
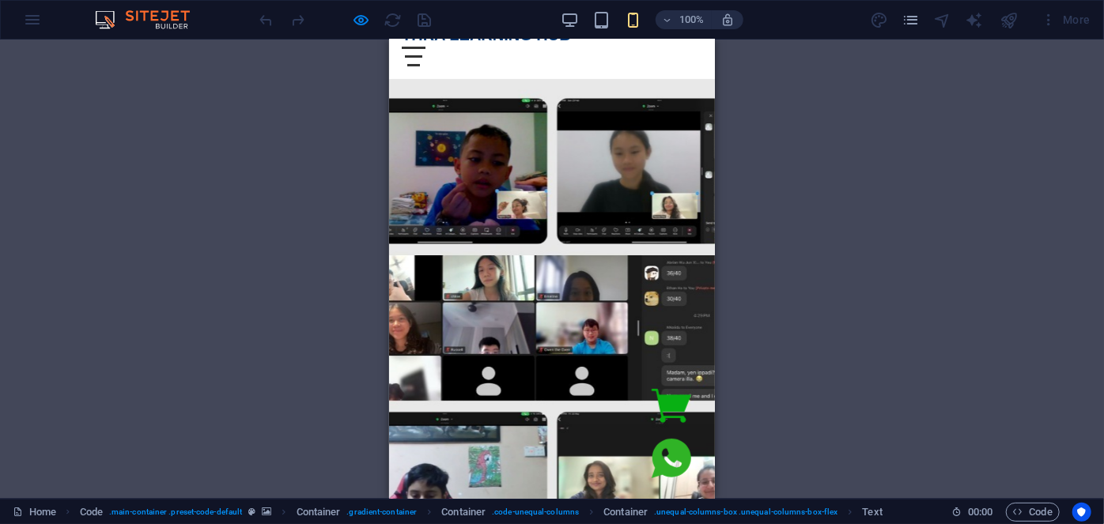
scroll to position [71, 0]
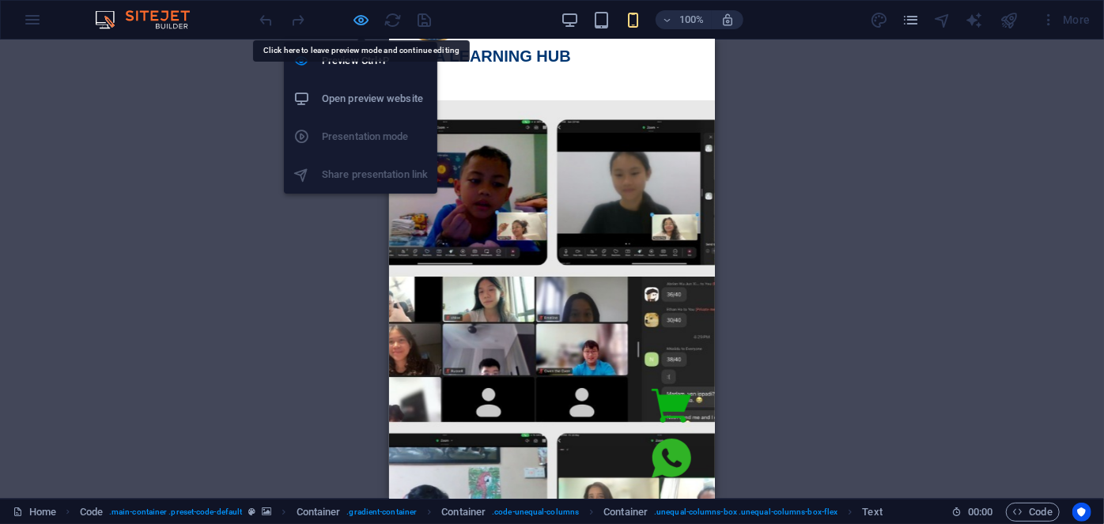
click at [356, 17] on icon "button" at bounding box center [362, 20] width 18 height 18
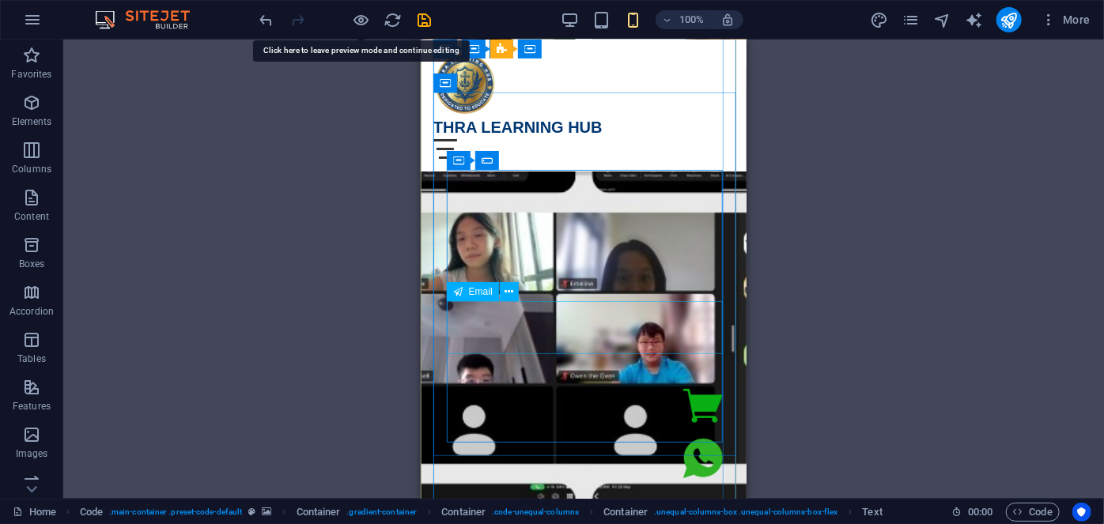
scroll to position [215, 0]
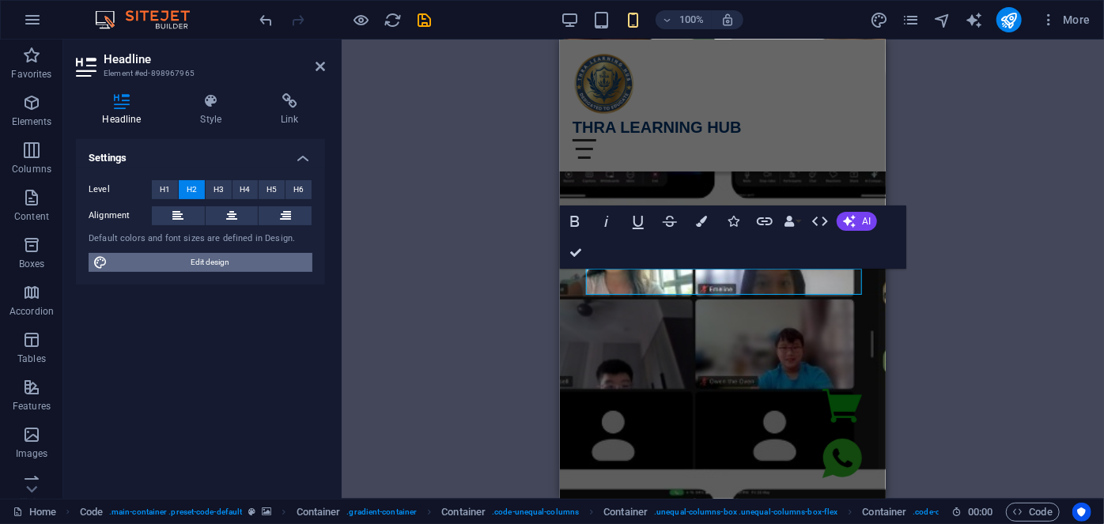
click at [204, 262] on span "Edit design" at bounding box center [209, 262] width 195 height 19
select select "px"
select select "400"
select select "px"
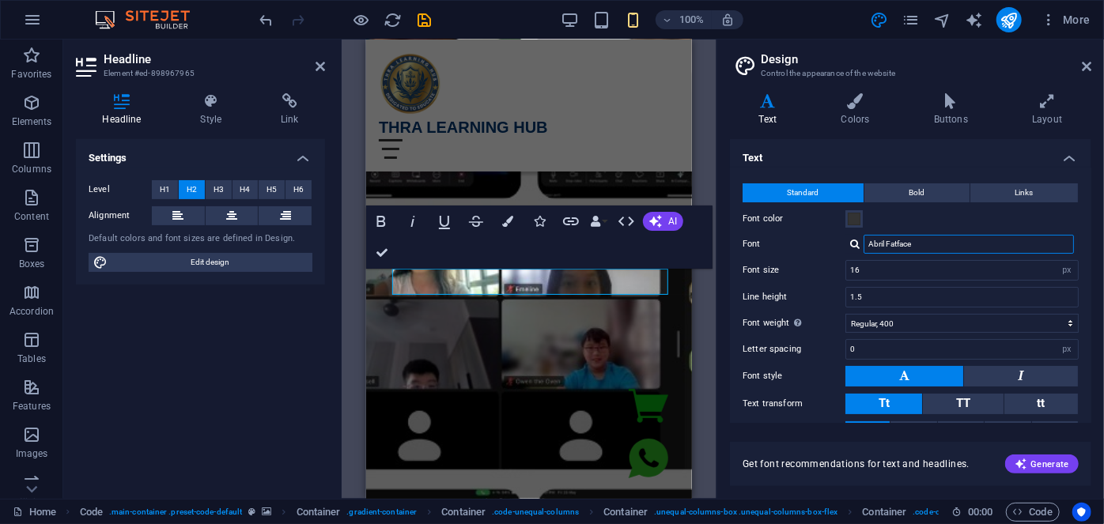
click at [909, 248] on input "Abril Fatface" at bounding box center [969, 244] width 210 height 19
click at [934, 247] on input "Abril Fatface" at bounding box center [969, 244] width 210 height 19
drag, startPoint x: 934, startPoint y: 247, endPoint x: 845, endPoint y: 251, distance: 88.7
click at [845, 251] on div "Abril Fatface" at bounding box center [961, 244] width 233 height 19
click at [856, 248] on div at bounding box center [854, 244] width 9 height 10
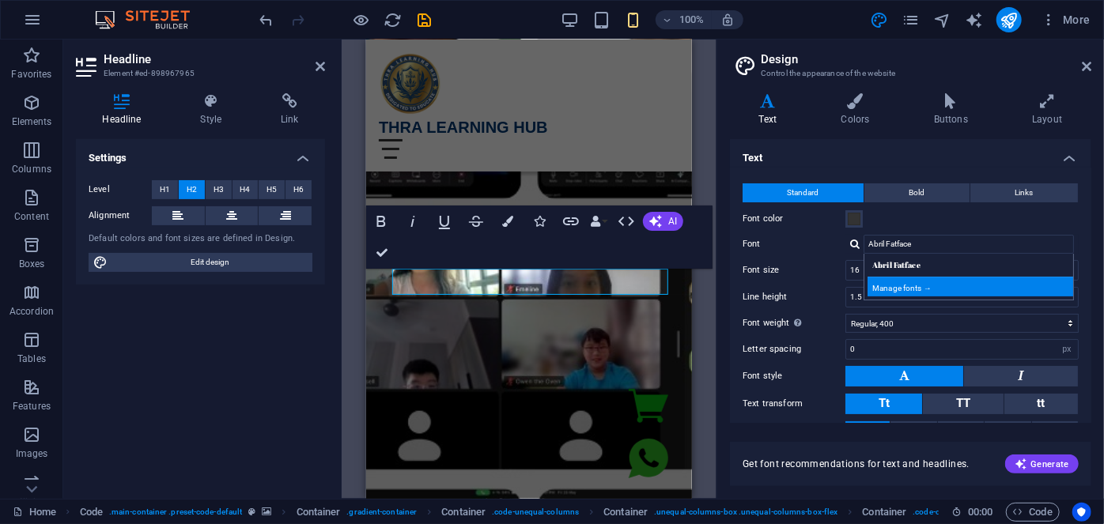
click at [913, 289] on div "Manage fonts →" at bounding box center [971, 287] width 209 height 20
select select "popularity"
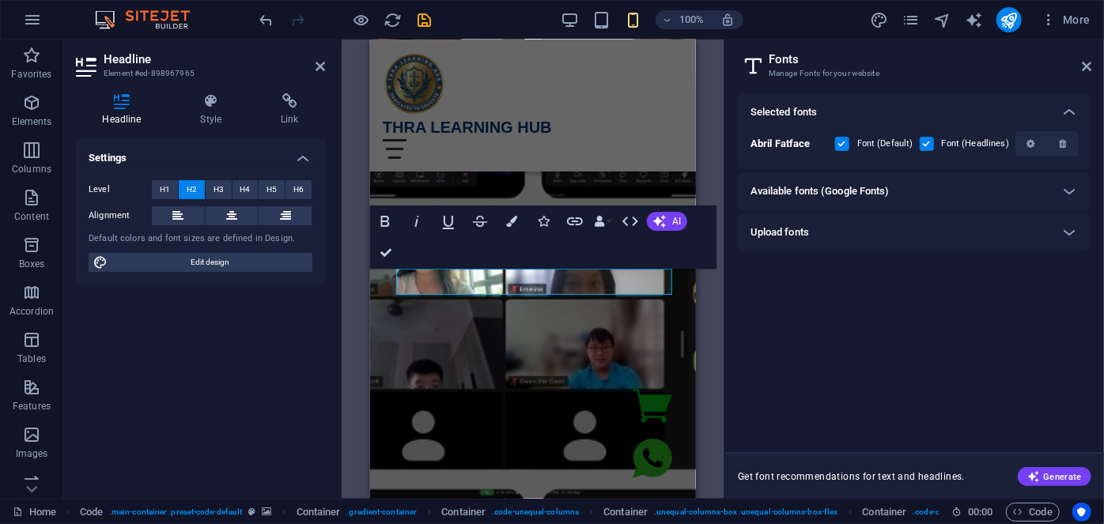
click at [892, 180] on div "Available fonts (Google Fonts)" at bounding box center [914, 191] width 353 height 38
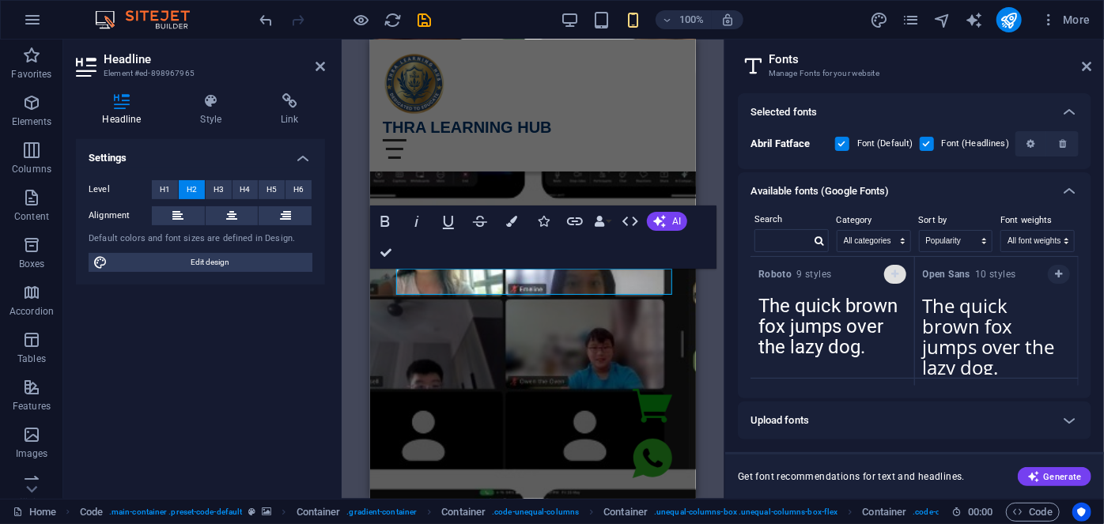
click at [894, 277] on icon "button" at bounding box center [894, 274] width 7 height 9
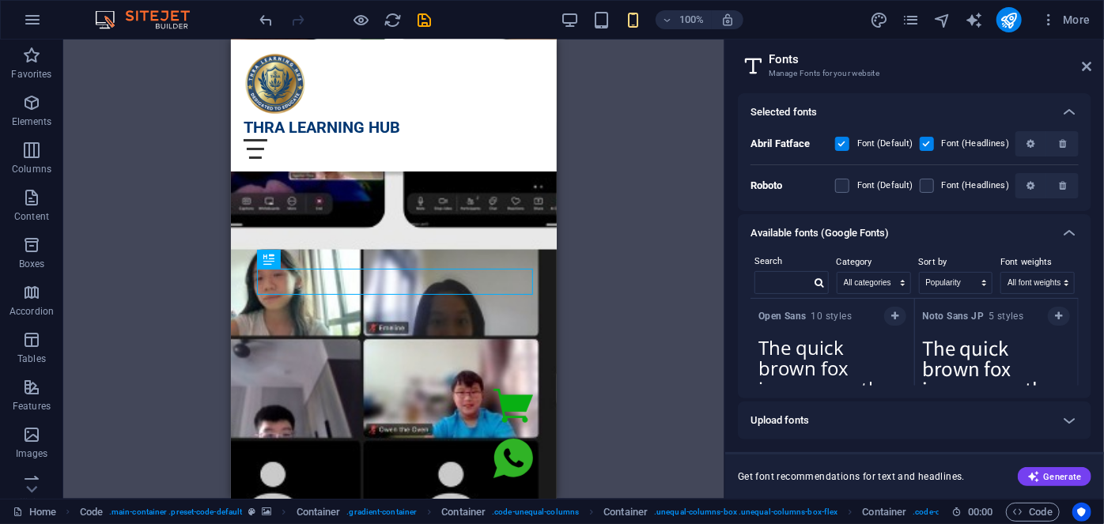
click at [593, 262] on div "Menu Bar Code Container Code Image Container Container Container H2 Container C…" at bounding box center [393, 269] width 661 height 459
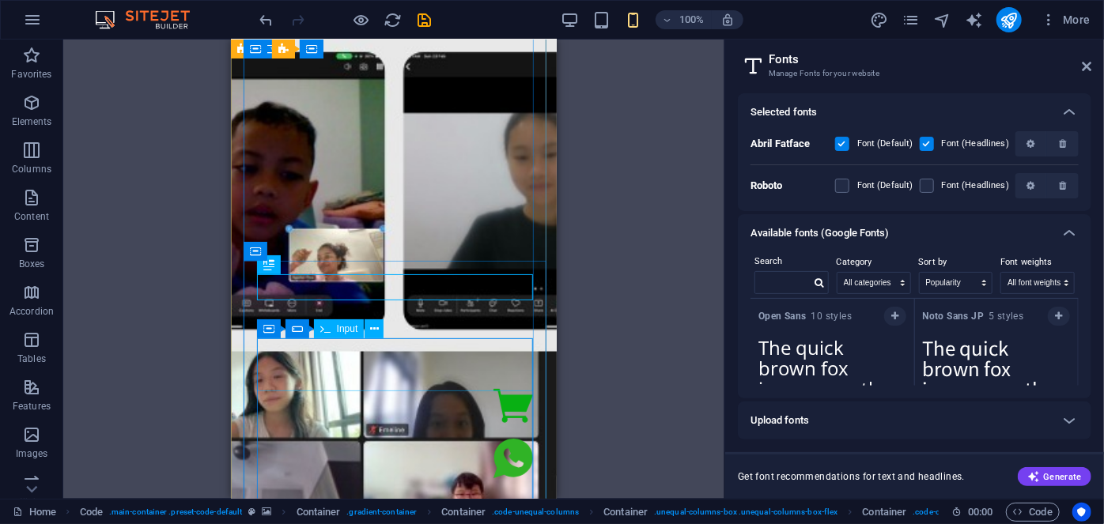
scroll to position [71, 0]
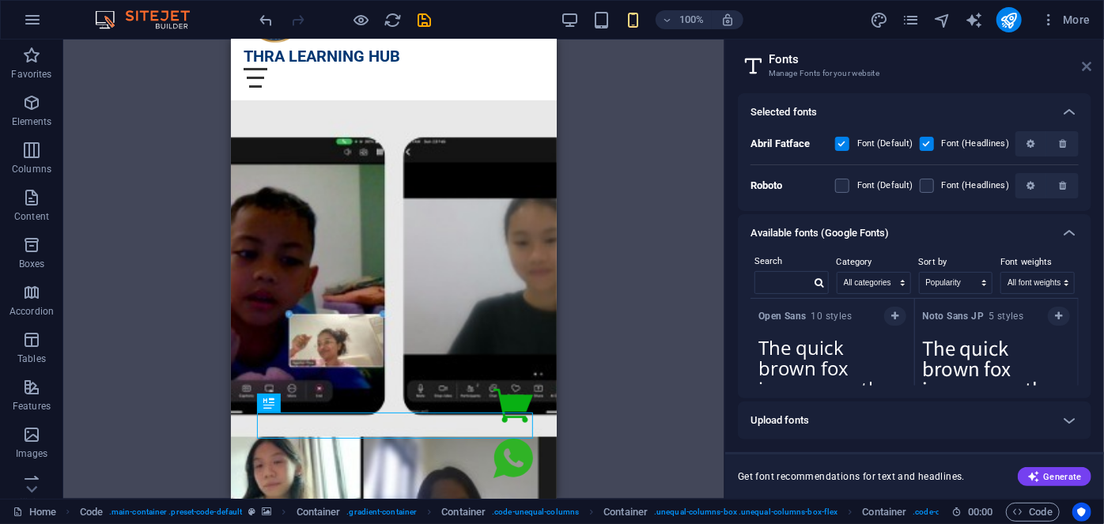
click at [1086, 65] on icon at bounding box center [1086, 66] width 9 height 13
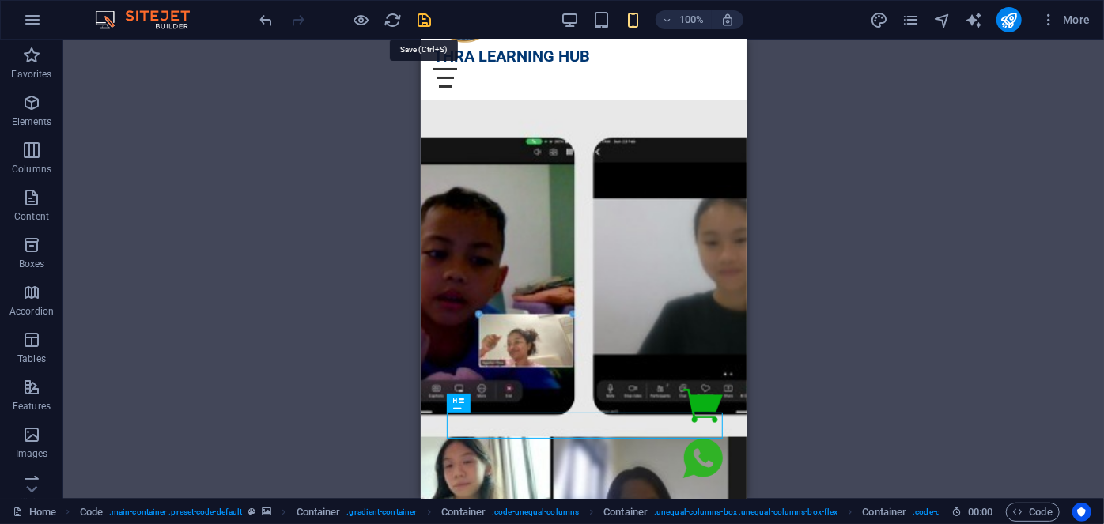
click at [426, 21] on icon "save" at bounding box center [425, 20] width 18 height 18
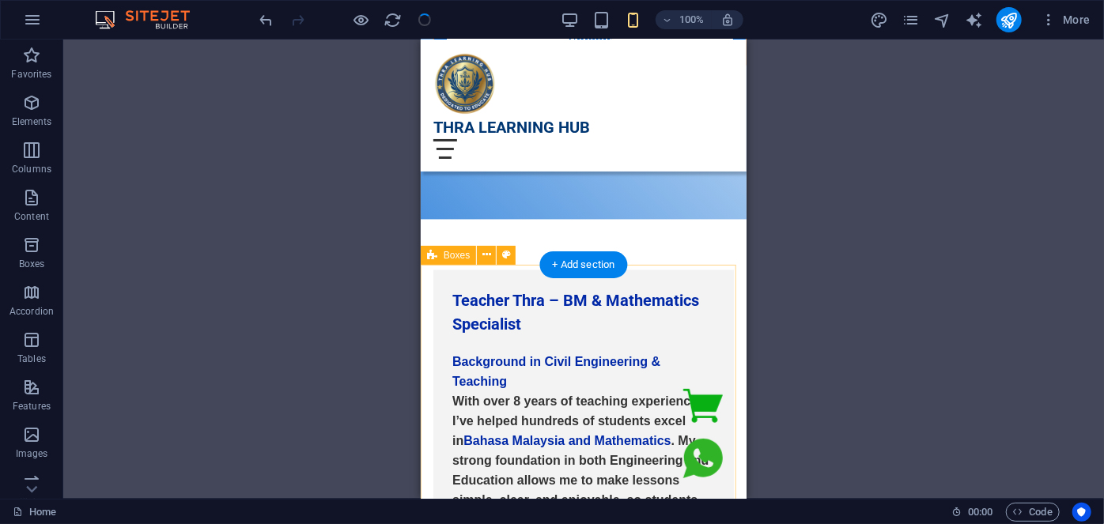
scroll to position [1582, 0]
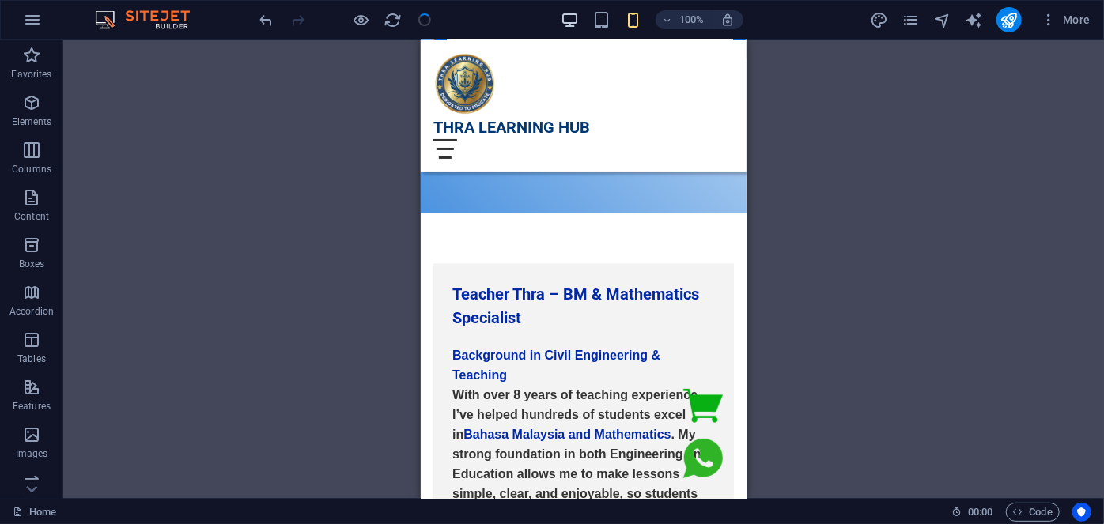
click at [562, 13] on icon "button" at bounding box center [570, 20] width 18 height 18
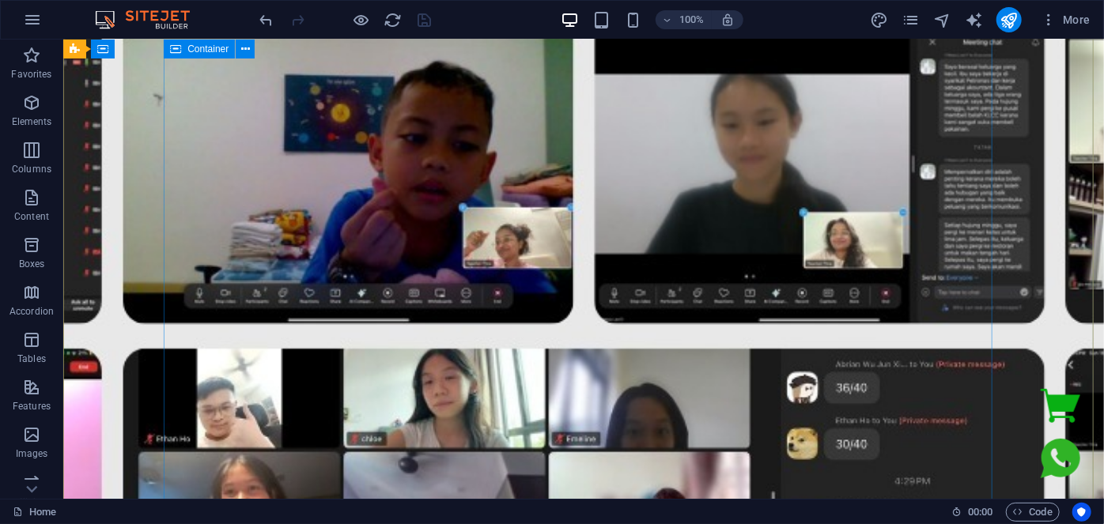
scroll to position [0, 0]
